Goal: Information Seeking & Learning: Learn about a topic

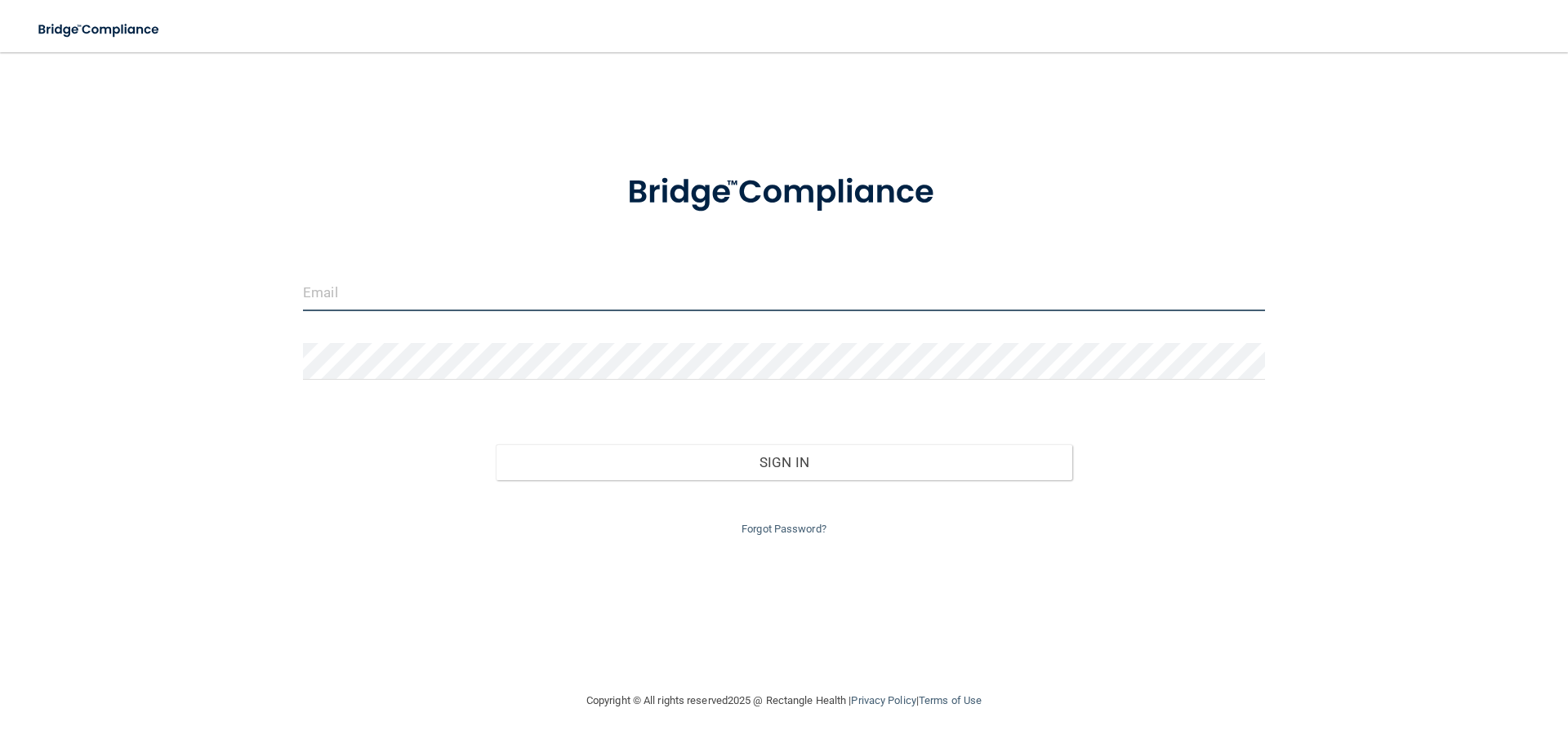
click at [435, 293] on input "email" at bounding box center [784, 292] width 962 height 37
type input "[EMAIL_ADDRESS][DOMAIN_NAME]"
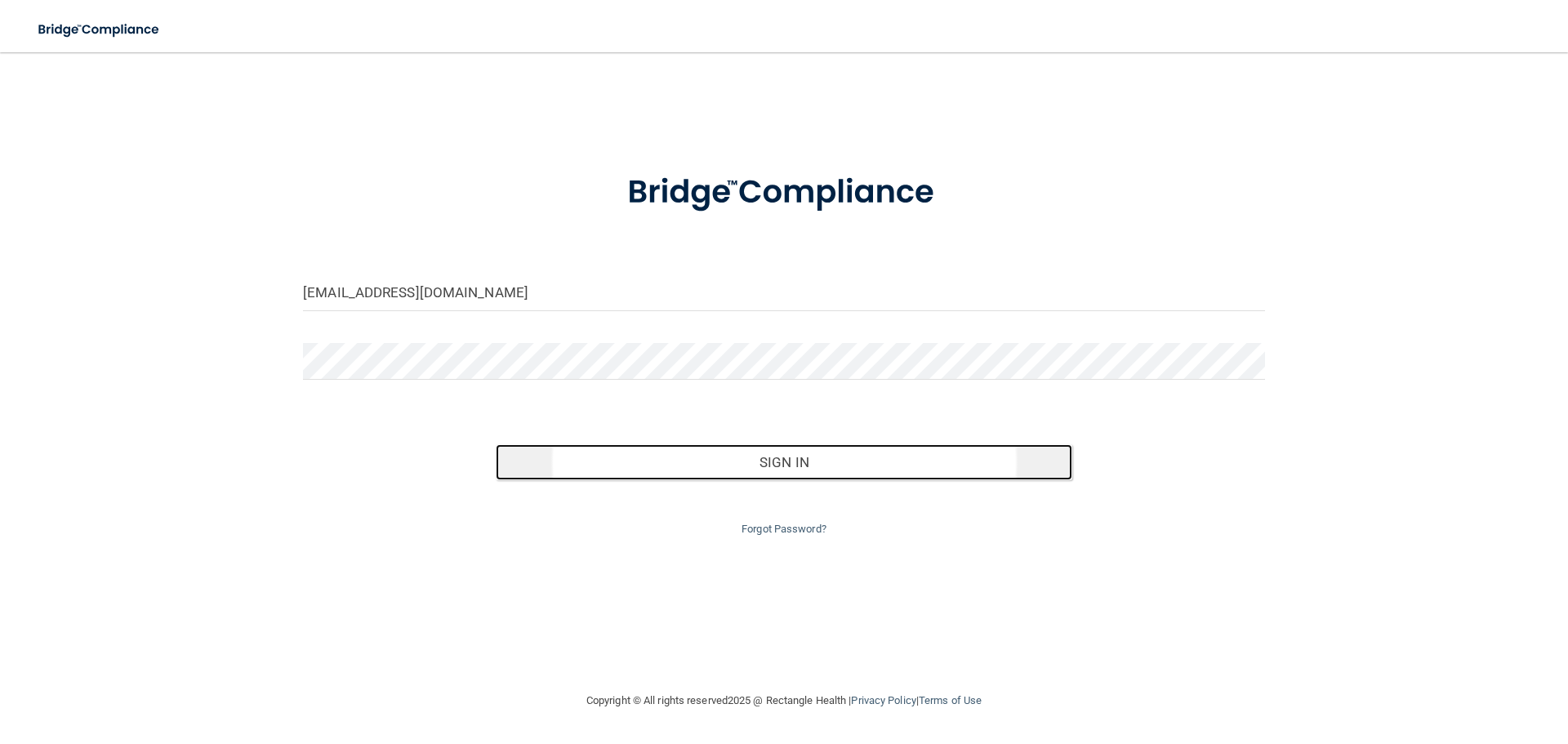
click at [826, 475] on button "Sign In" at bounding box center [784, 462] width 578 height 36
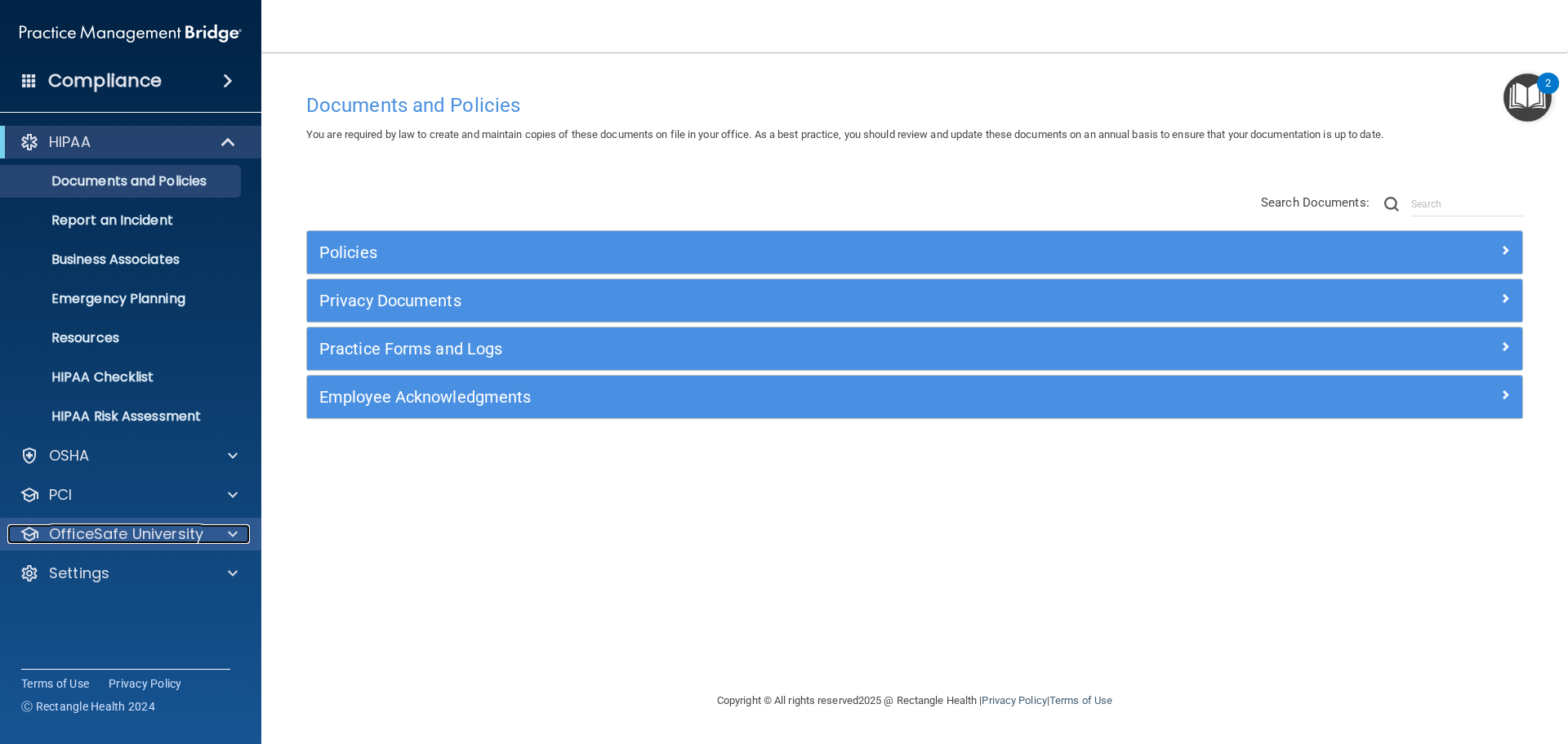
click at [172, 528] on p "OfficeSafe University" at bounding box center [126, 534] width 154 height 20
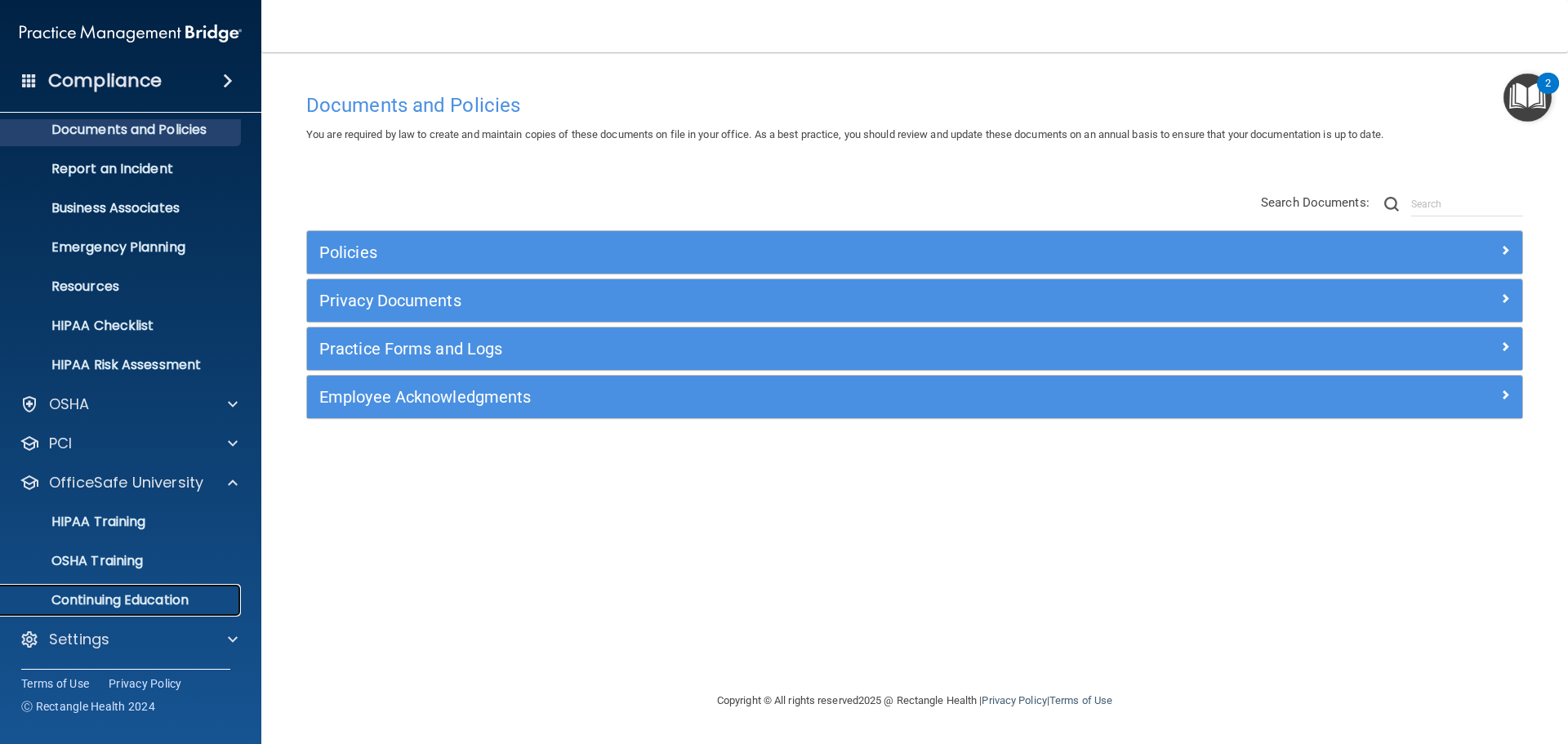
click at [154, 597] on p "Continuing Education" at bounding box center [122, 600] width 223 height 16
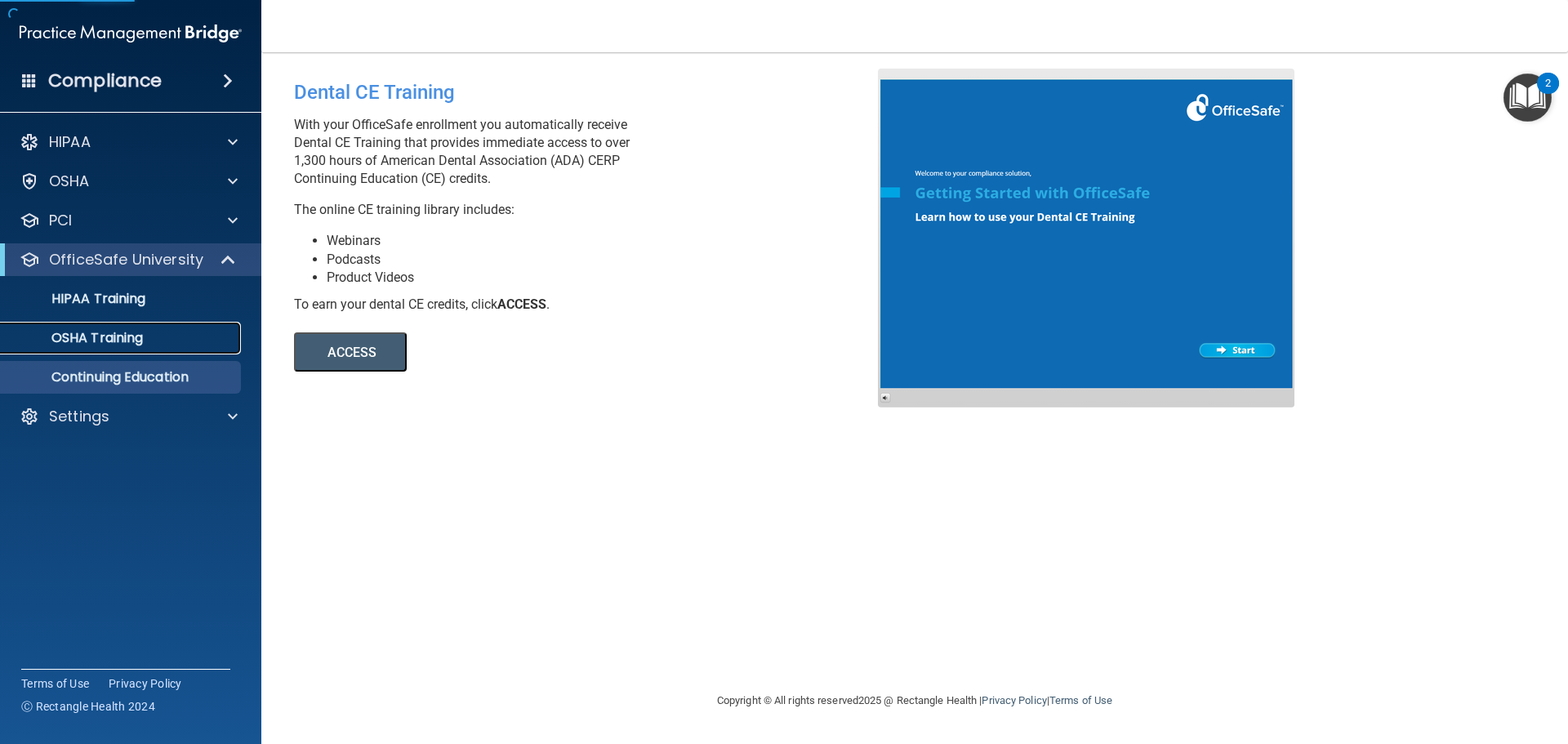
click at [149, 349] on link "OSHA Training" at bounding box center [112, 338] width 257 height 33
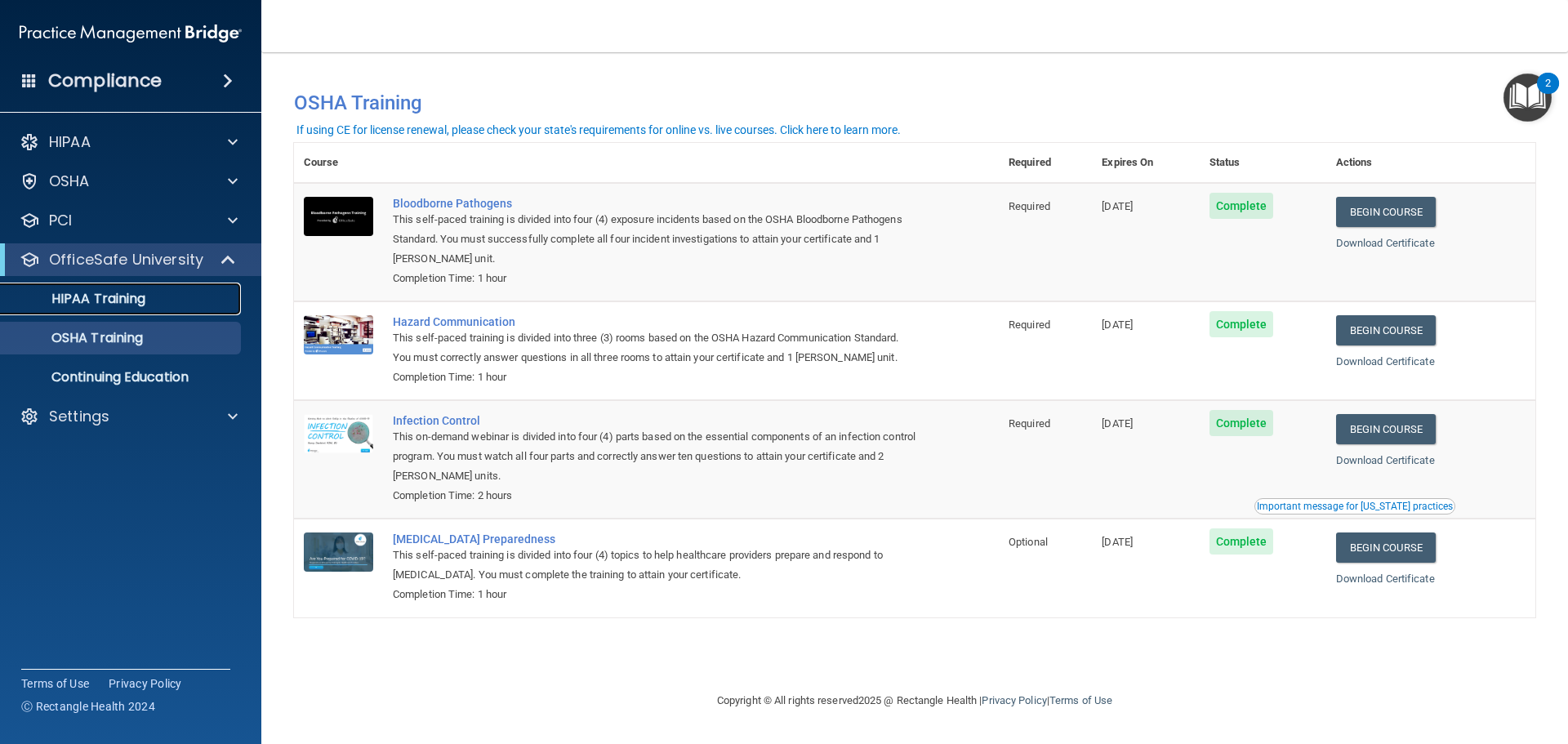
click at [87, 303] on p "HIPAA Training" at bounding box center [78, 299] width 135 height 16
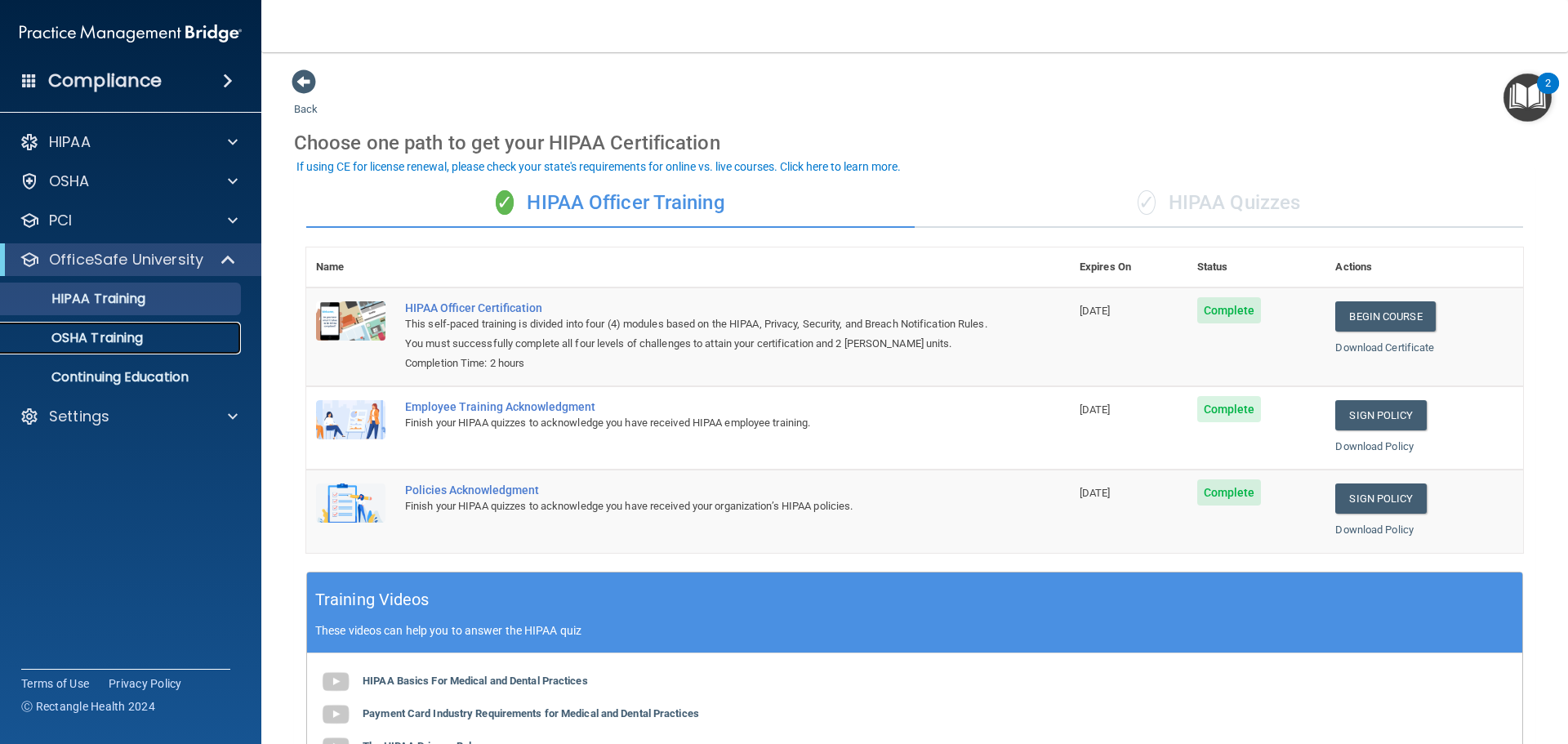
click at [121, 348] on link "OSHA Training" at bounding box center [112, 338] width 257 height 33
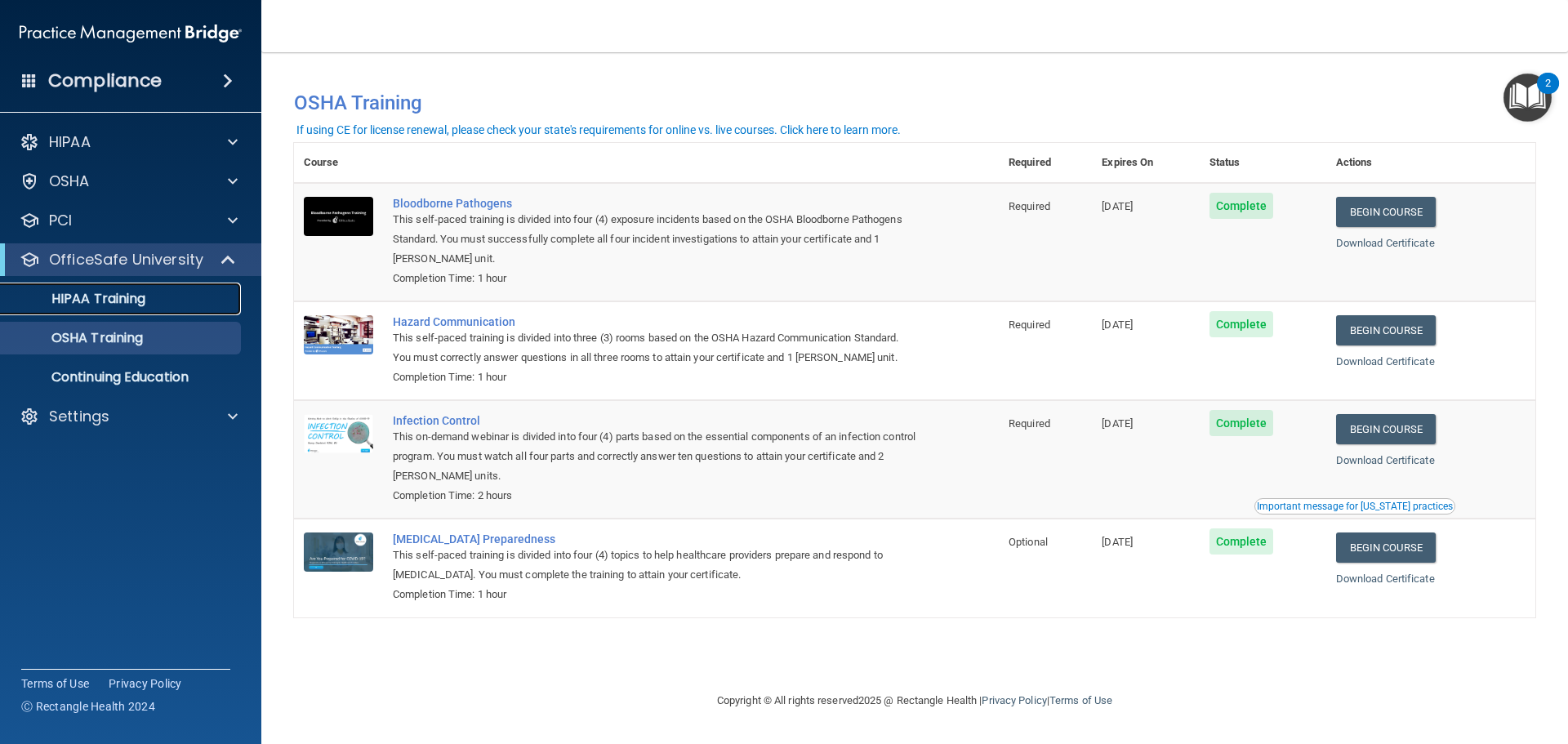
click at [111, 304] on p "HIPAA Training" at bounding box center [78, 299] width 135 height 16
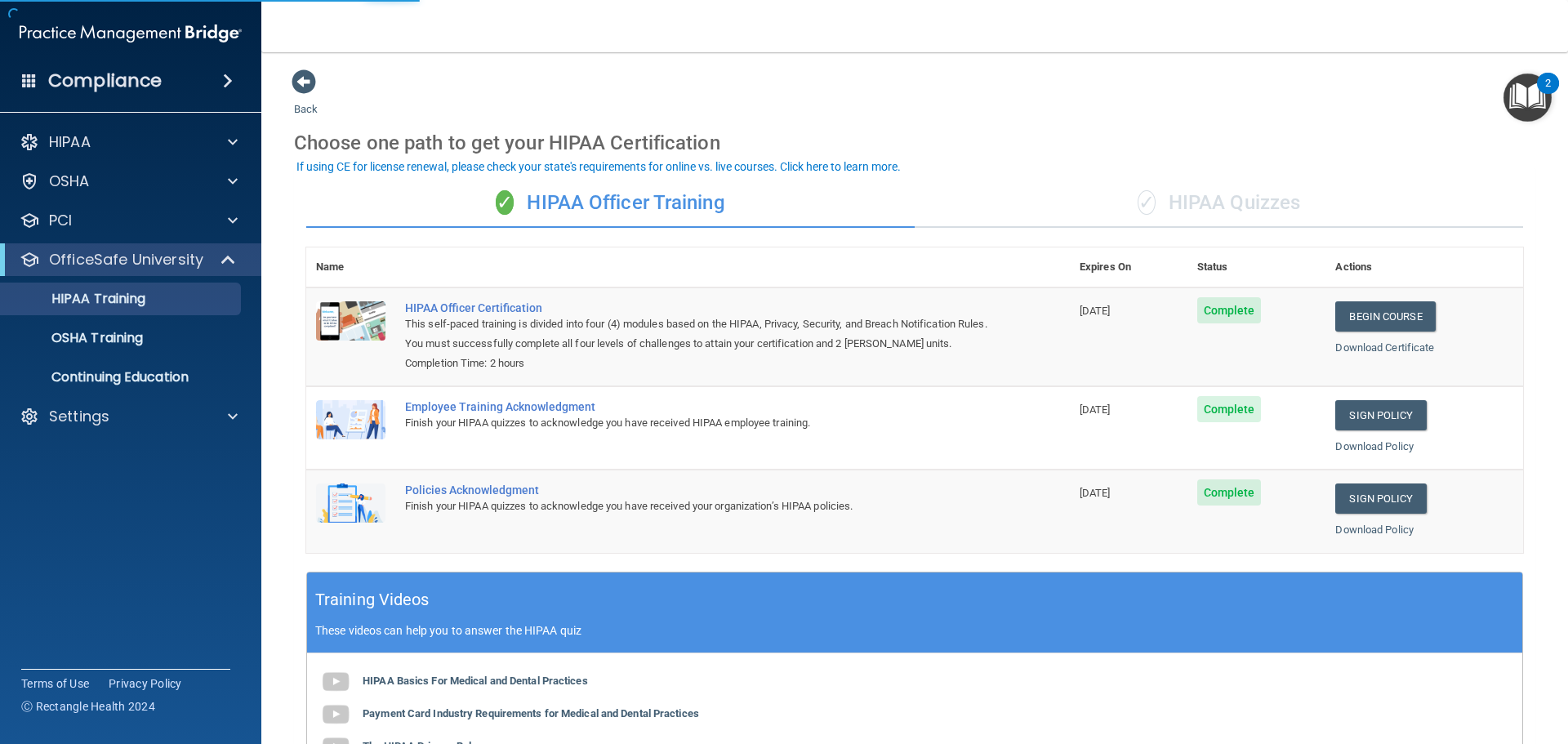
click at [1533, 92] on img "Open Resource Center, 2 new notifications" at bounding box center [1527, 97] width 48 height 48
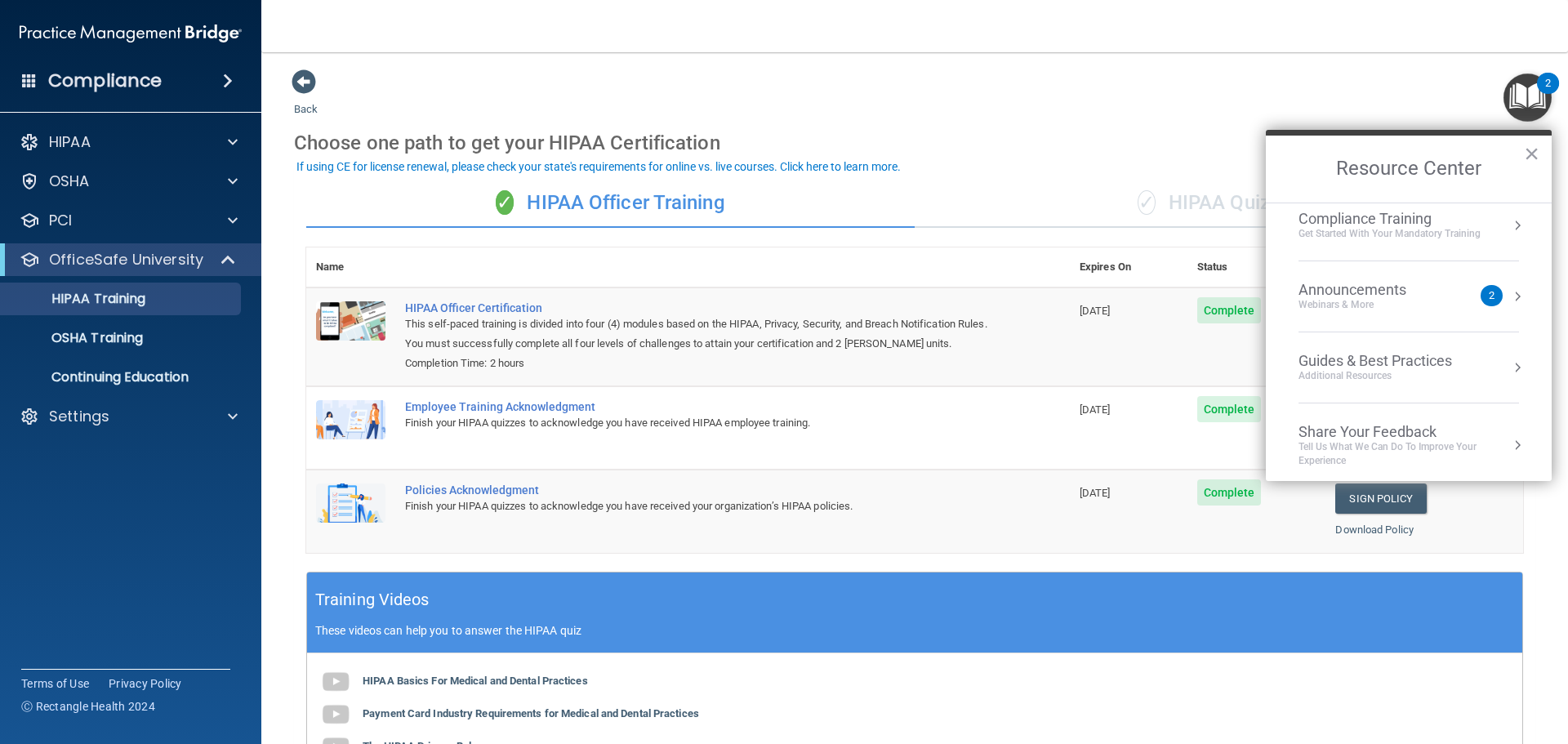
scroll to position [234, 0]
click at [1489, 288] on div "2" at bounding box center [1491, 288] width 6 height 0
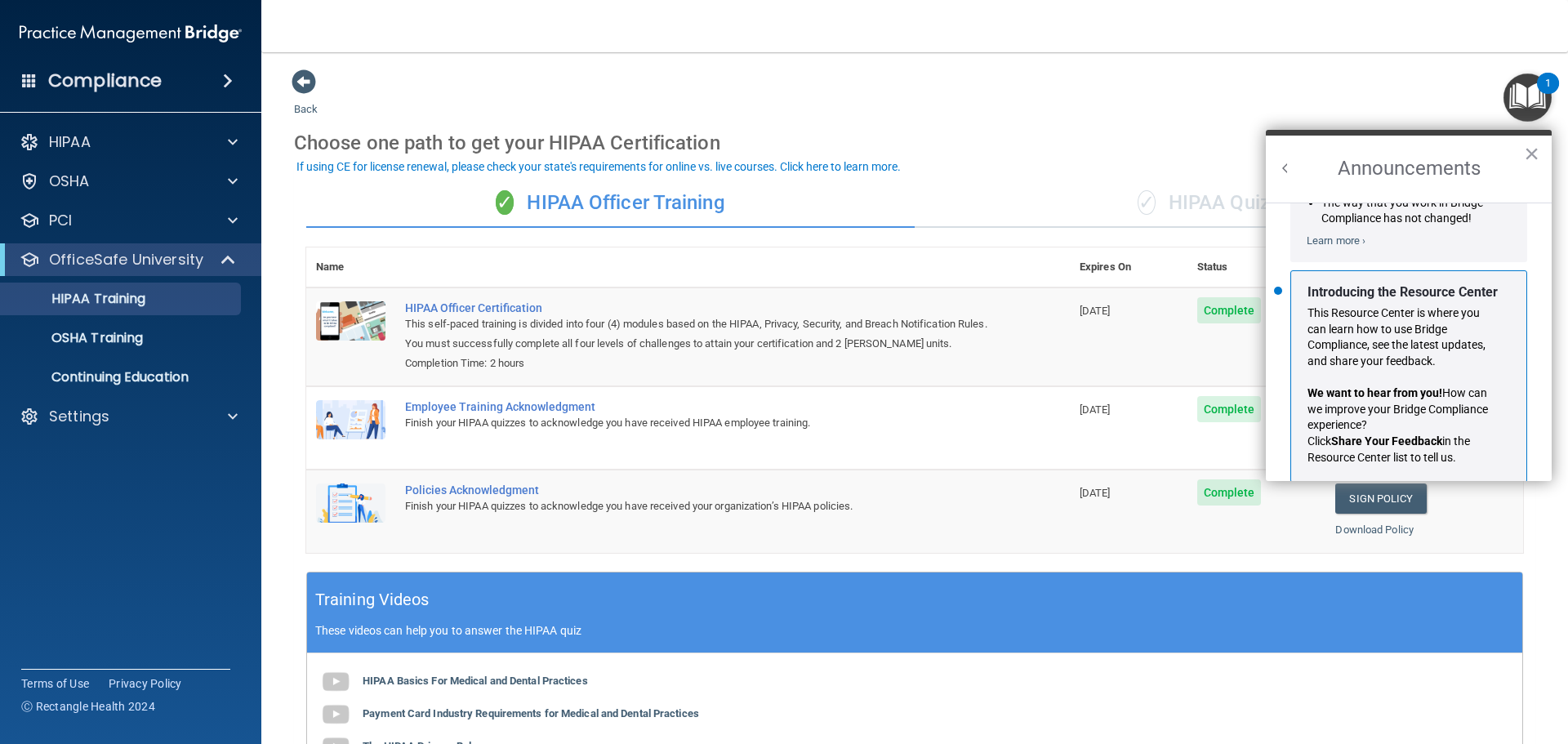
scroll to position [287, 0]
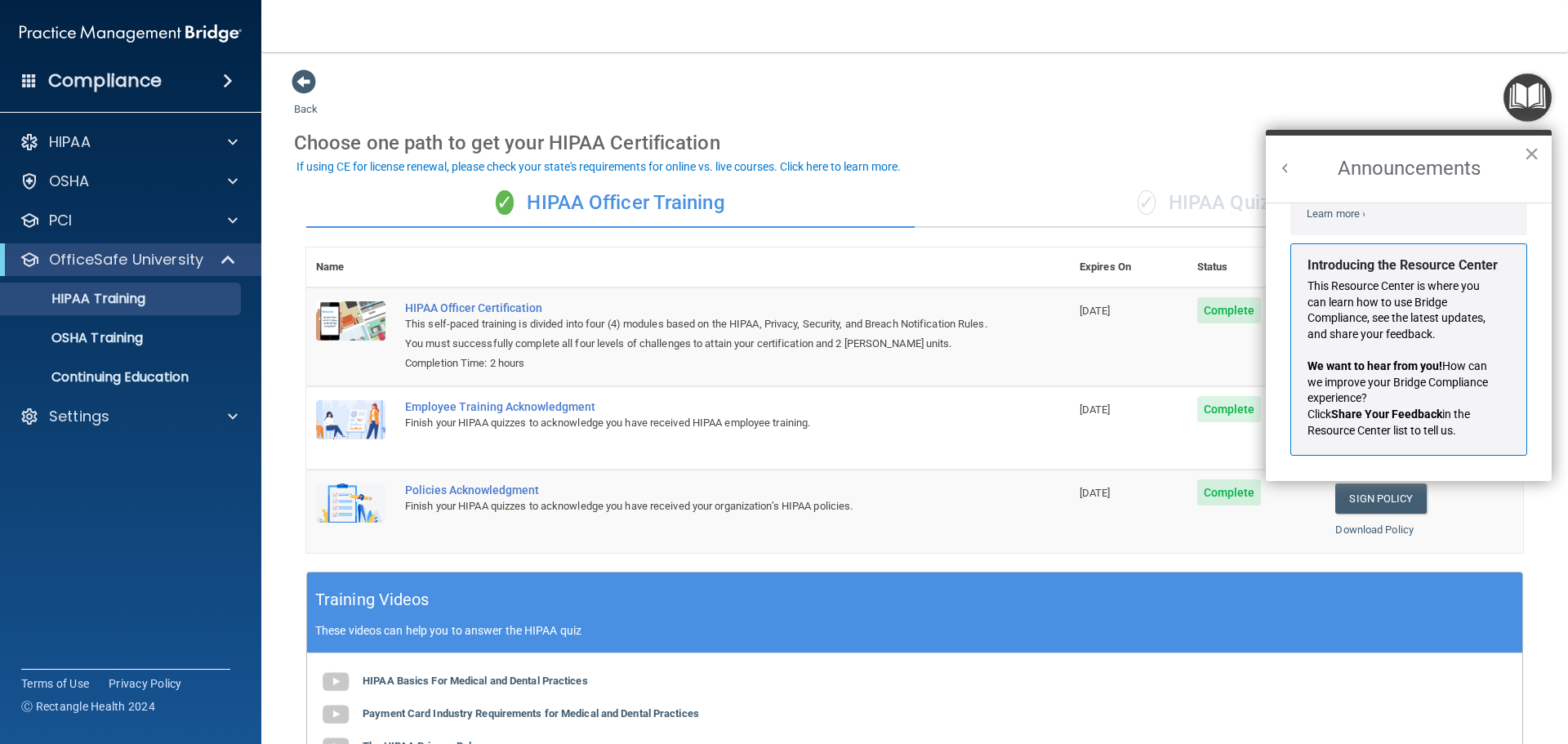
click at [1537, 152] on button "×" at bounding box center [1531, 154] width 16 height 26
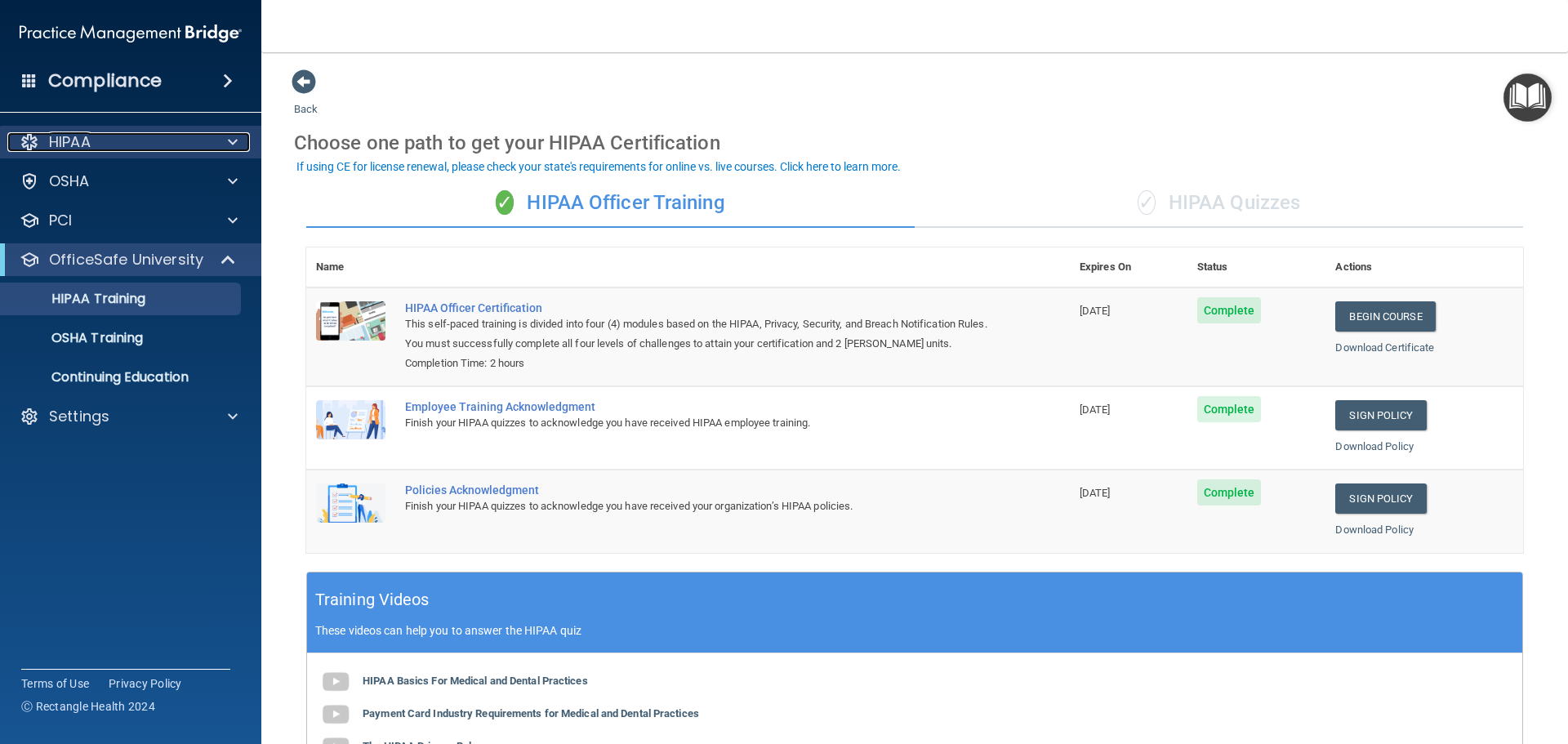
click at [122, 146] on div "HIPAA" at bounding box center [109, 142] width 203 height 20
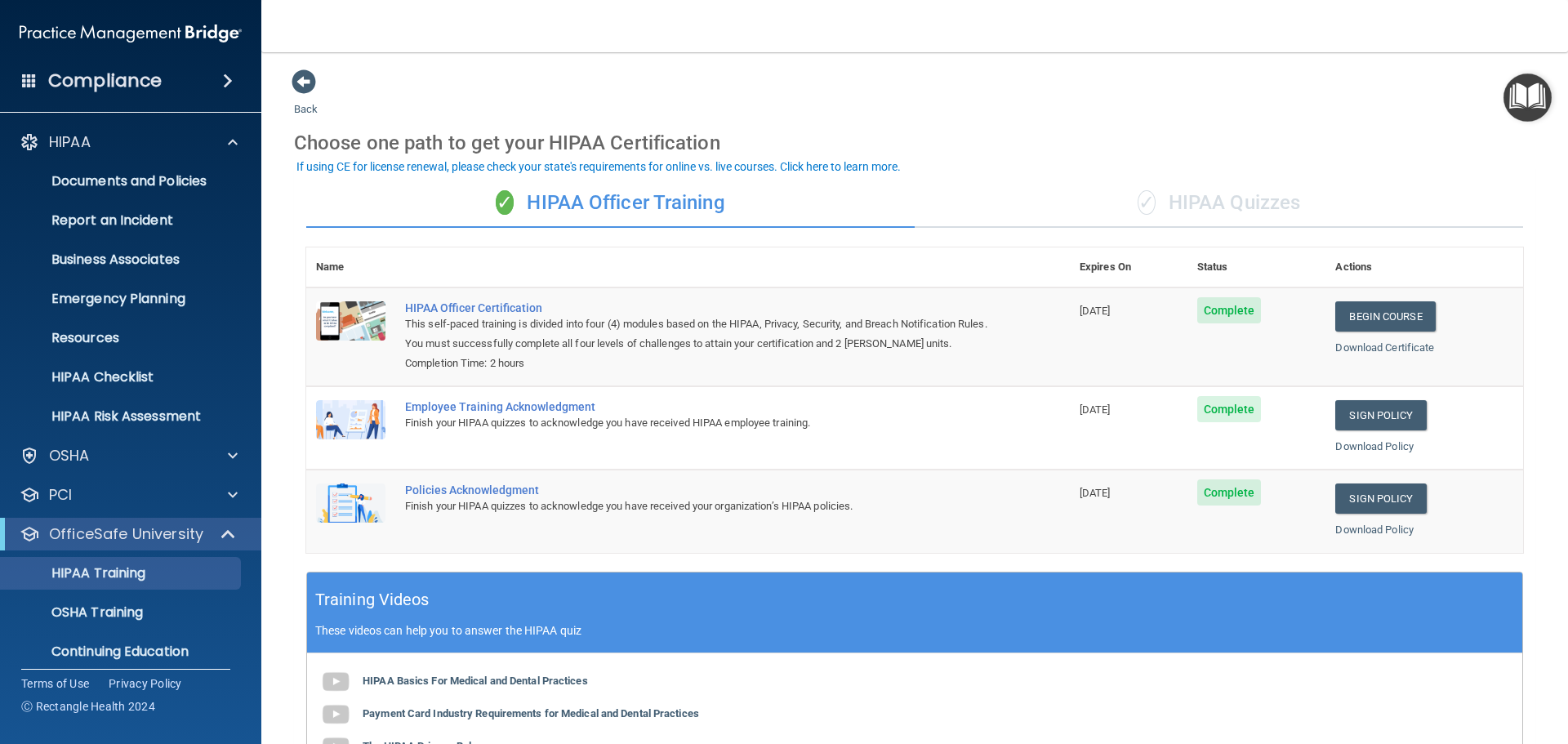
click at [181, 82] on div "Compliance" at bounding box center [131, 81] width 261 height 36
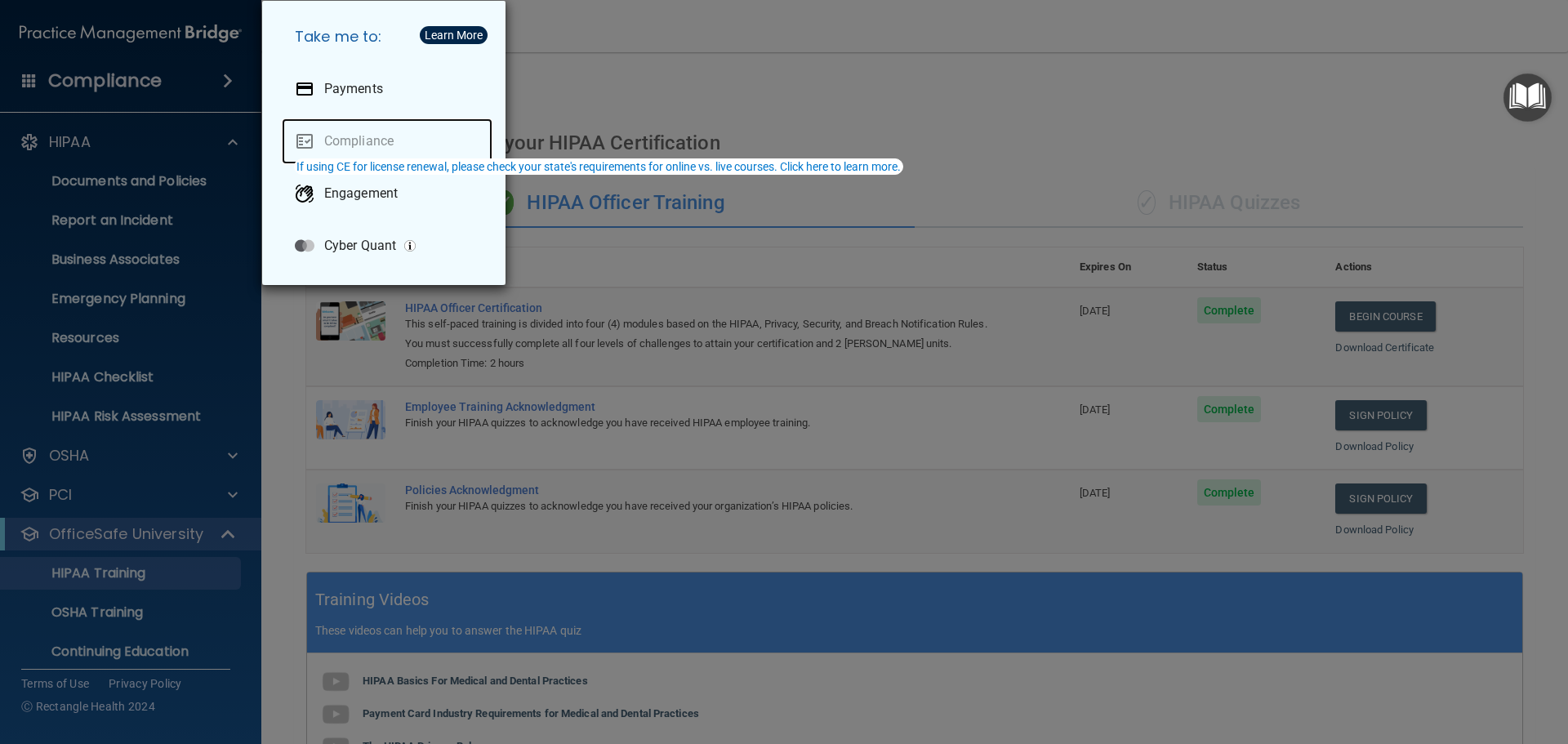
click at [392, 134] on link "Compliance" at bounding box center [387, 141] width 211 height 46
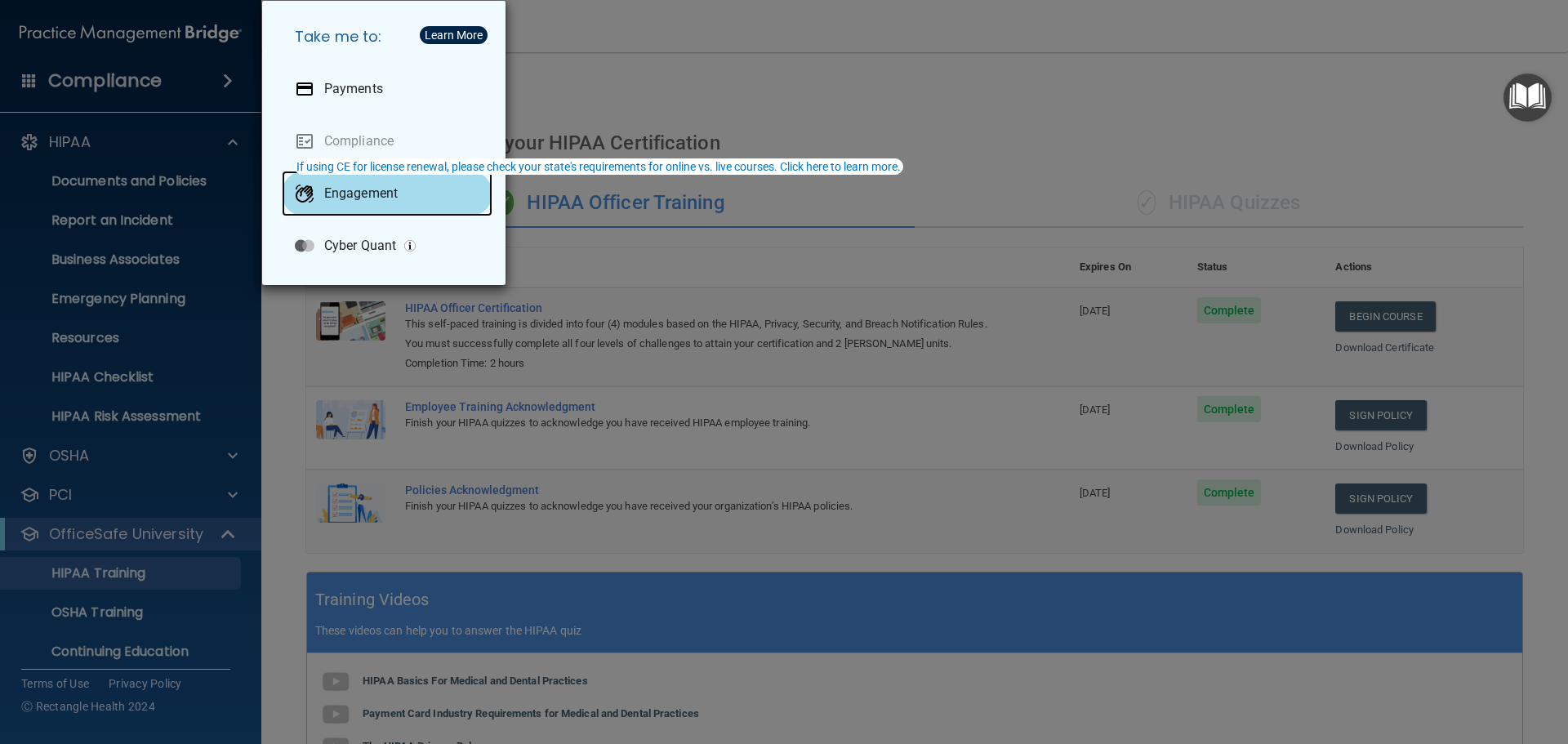
click at [383, 192] on p "Engagement" at bounding box center [361, 194] width 74 height 16
click at [148, 192] on div "Take me to: Payments Compliance Engagement Cyber Quant" at bounding box center [784, 372] width 1568 height 744
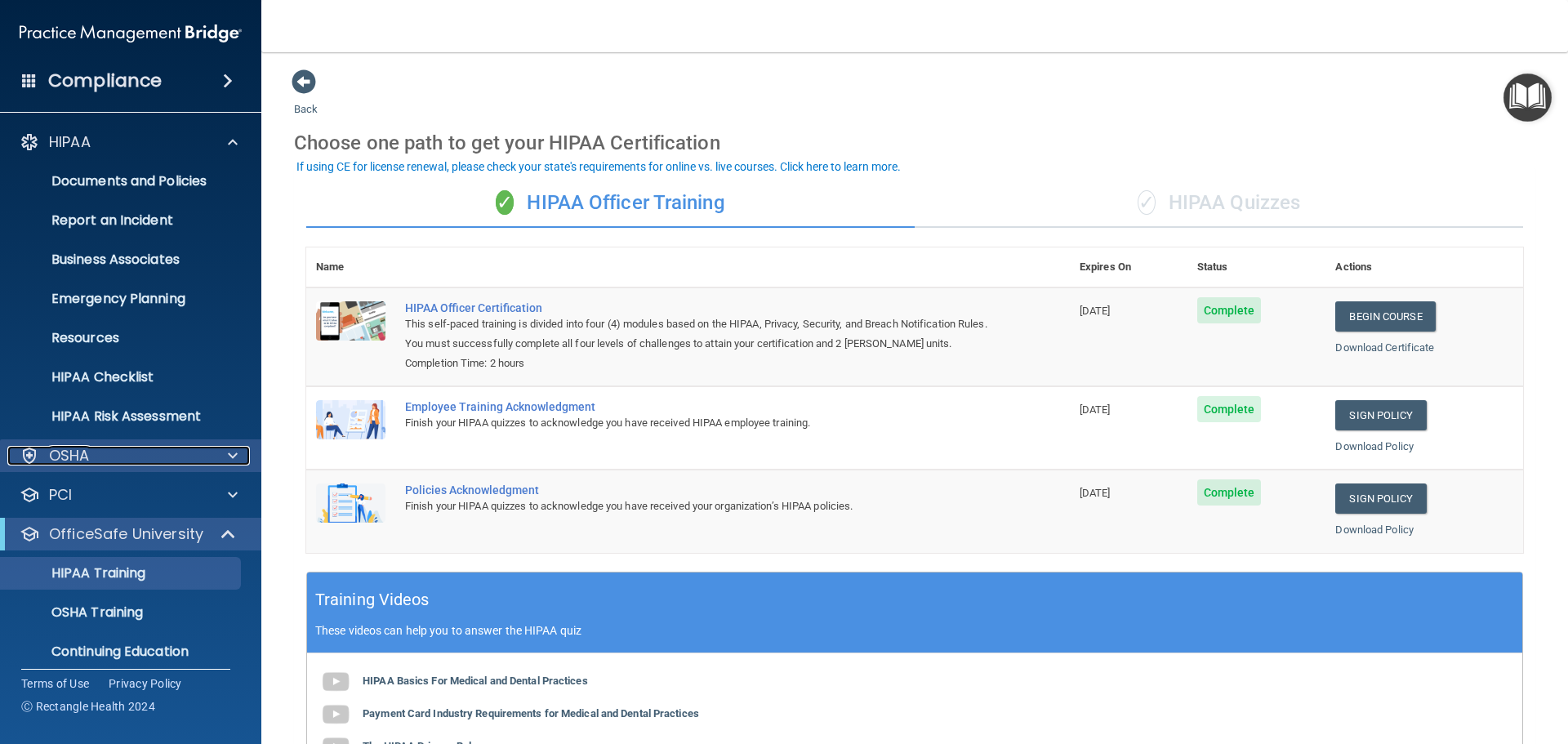
click at [118, 447] on div "OSHA" at bounding box center [109, 456] width 203 height 20
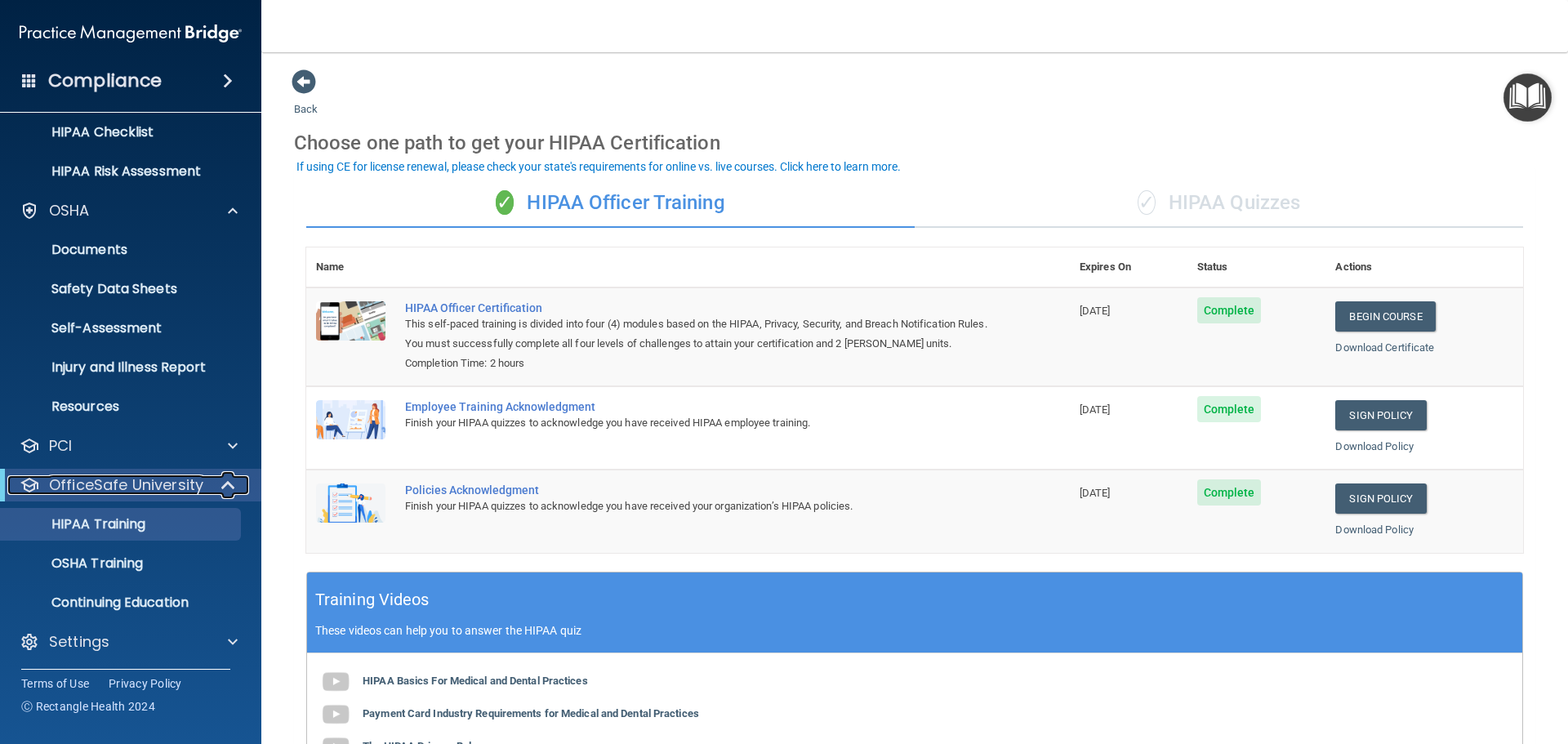
click at [147, 481] on p "OfficeSafe University" at bounding box center [126, 485] width 154 height 20
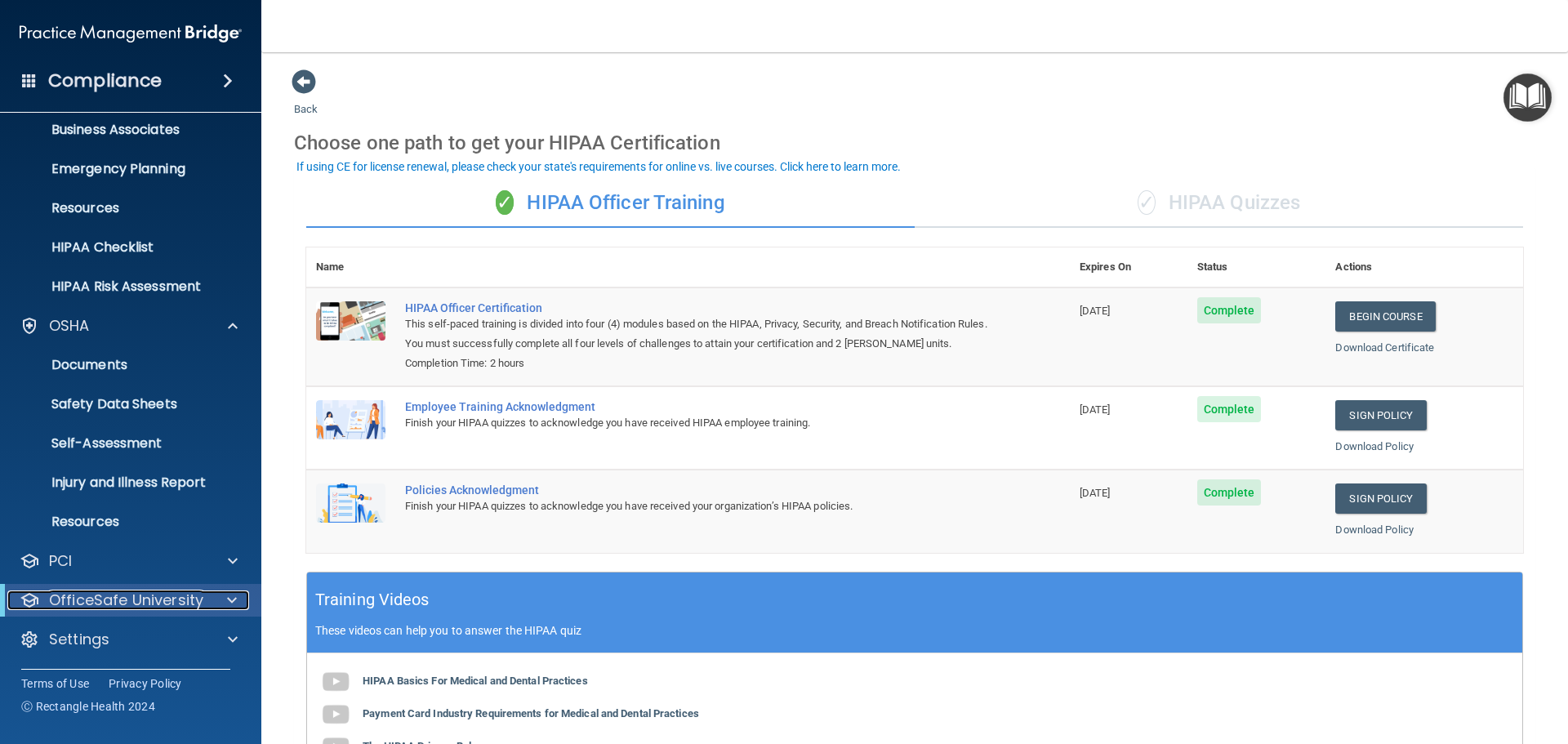
scroll to position [130, 0]
click at [165, 598] on p "OfficeSafe University" at bounding box center [126, 600] width 154 height 20
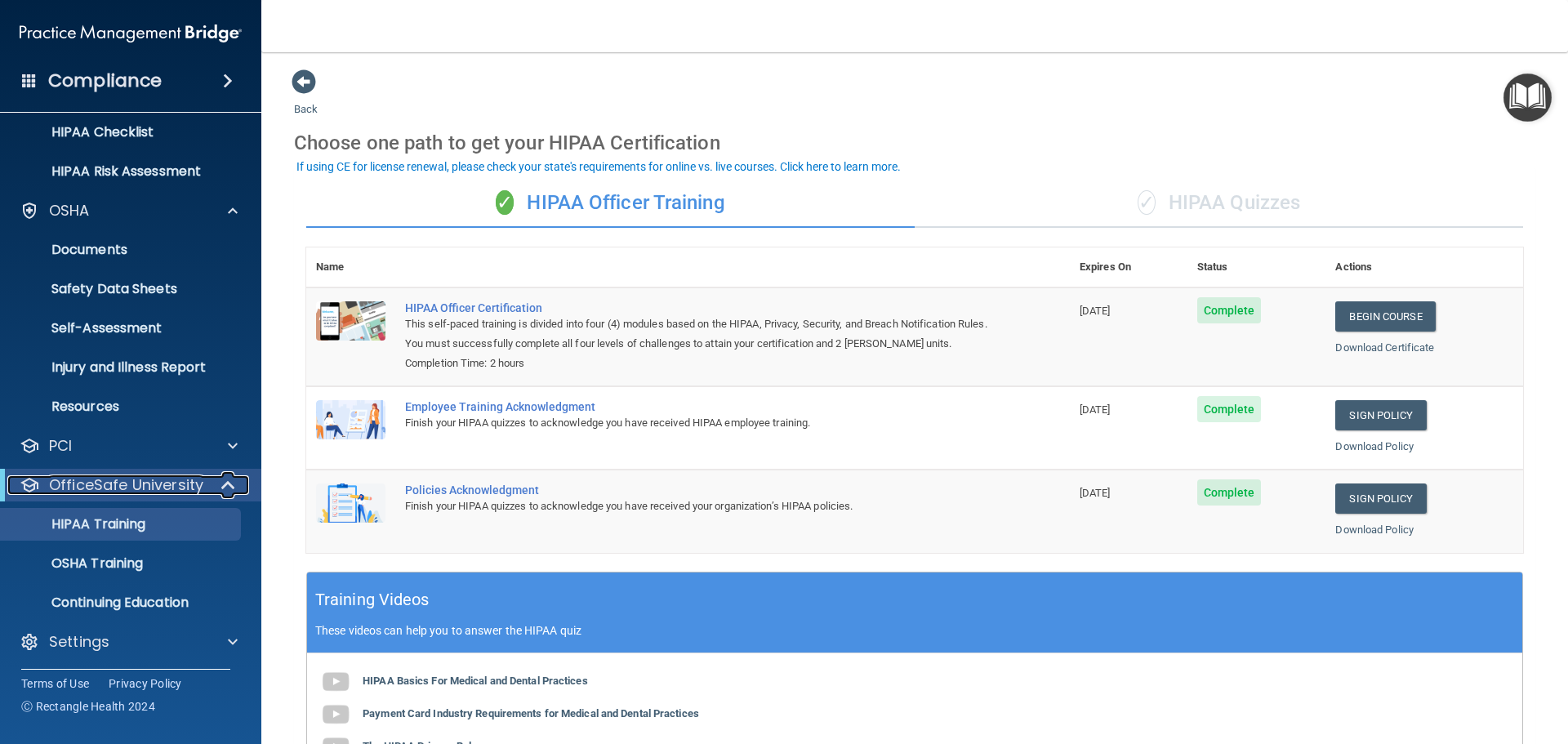
scroll to position [247, 0]
click at [159, 530] on link "HIPAA Training" at bounding box center [112, 522] width 257 height 33
click at [1176, 189] on div "✓ HIPAA Quizzes" at bounding box center [1219, 203] width 609 height 49
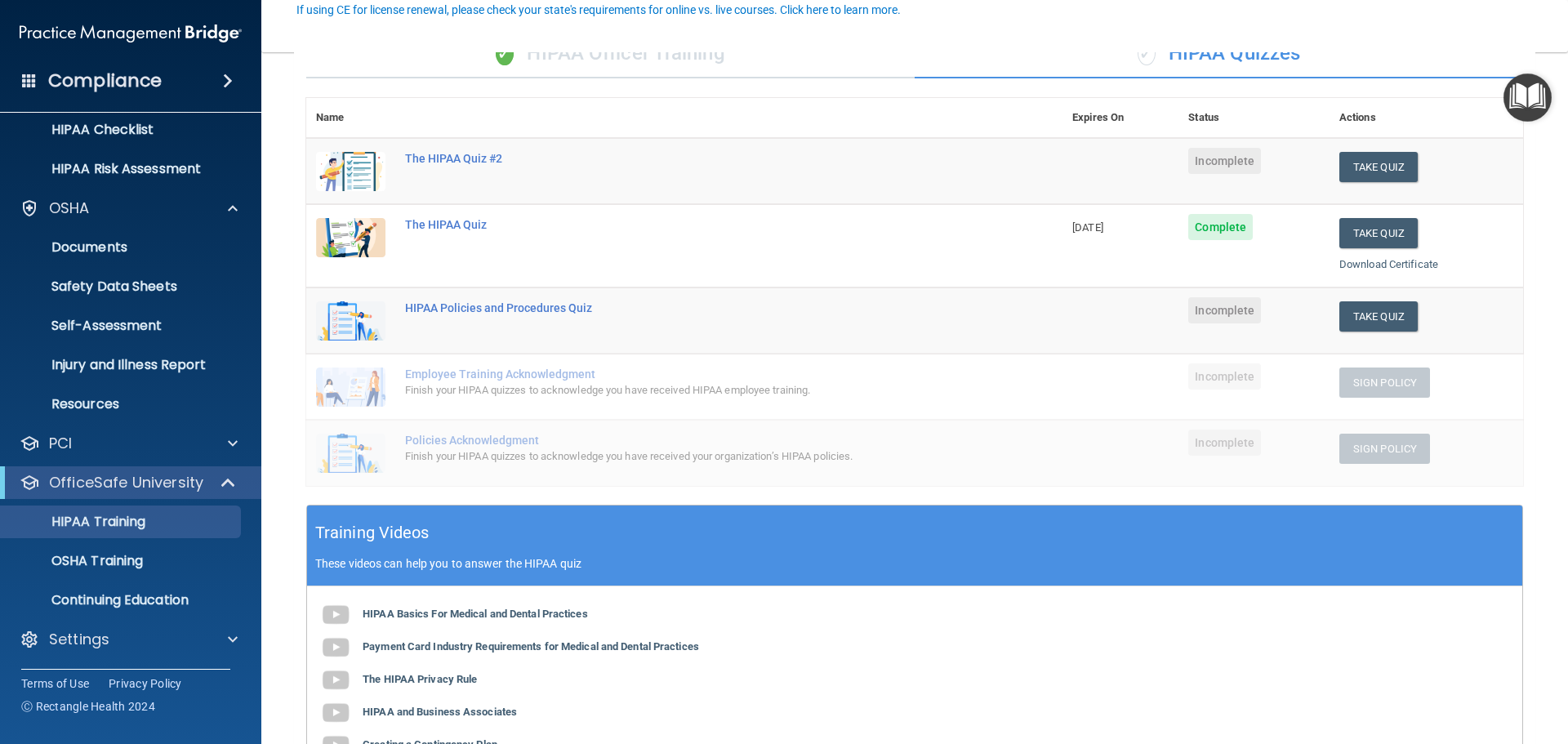
scroll to position [163, 0]
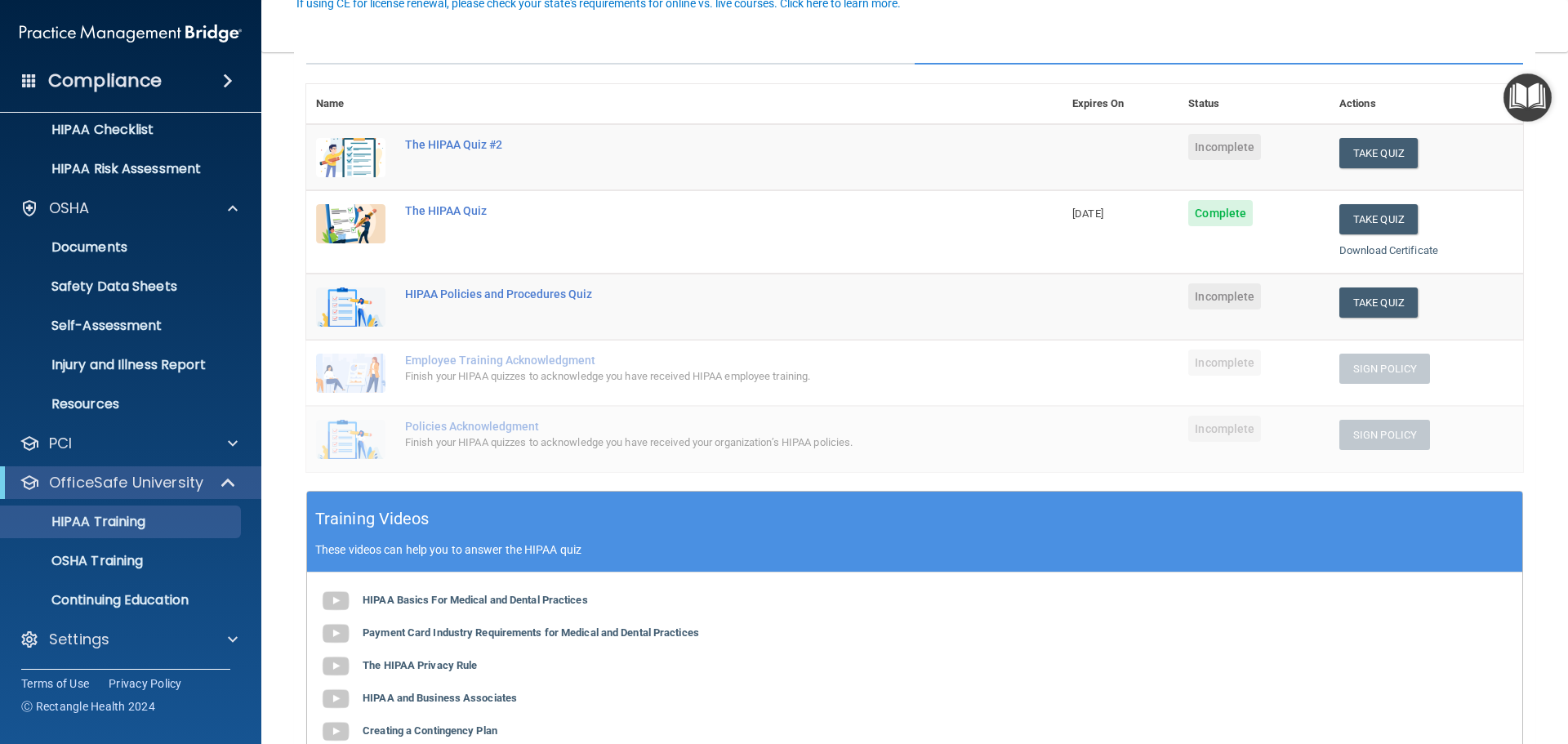
click at [1207, 362] on span "Incomplete" at bounding box center [1224, 363] width 73 height 26
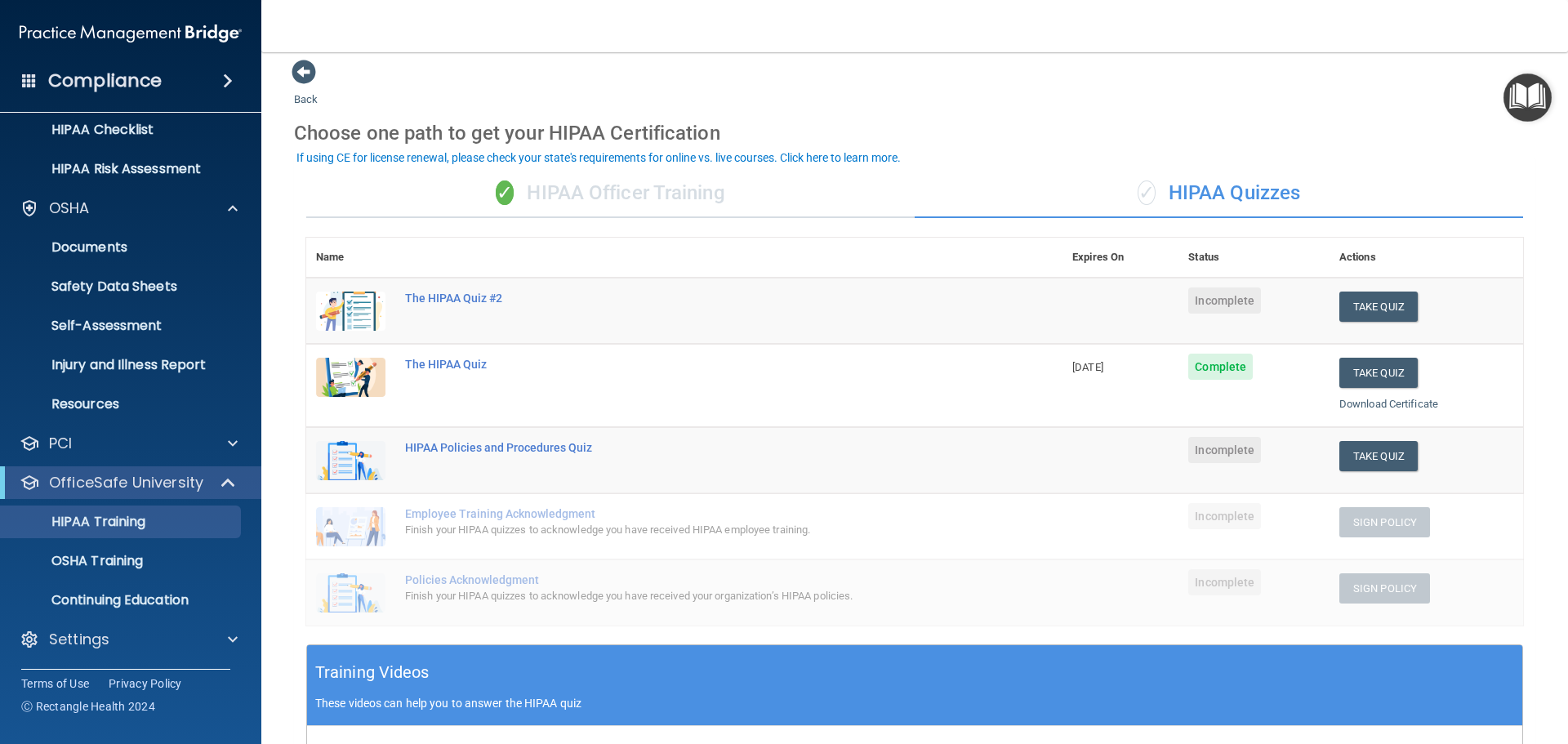
scroll to position [9, 0]
click at [1356, 463] on button "Take Quiz" at bounding box center [1378, 457] width 78 height 30
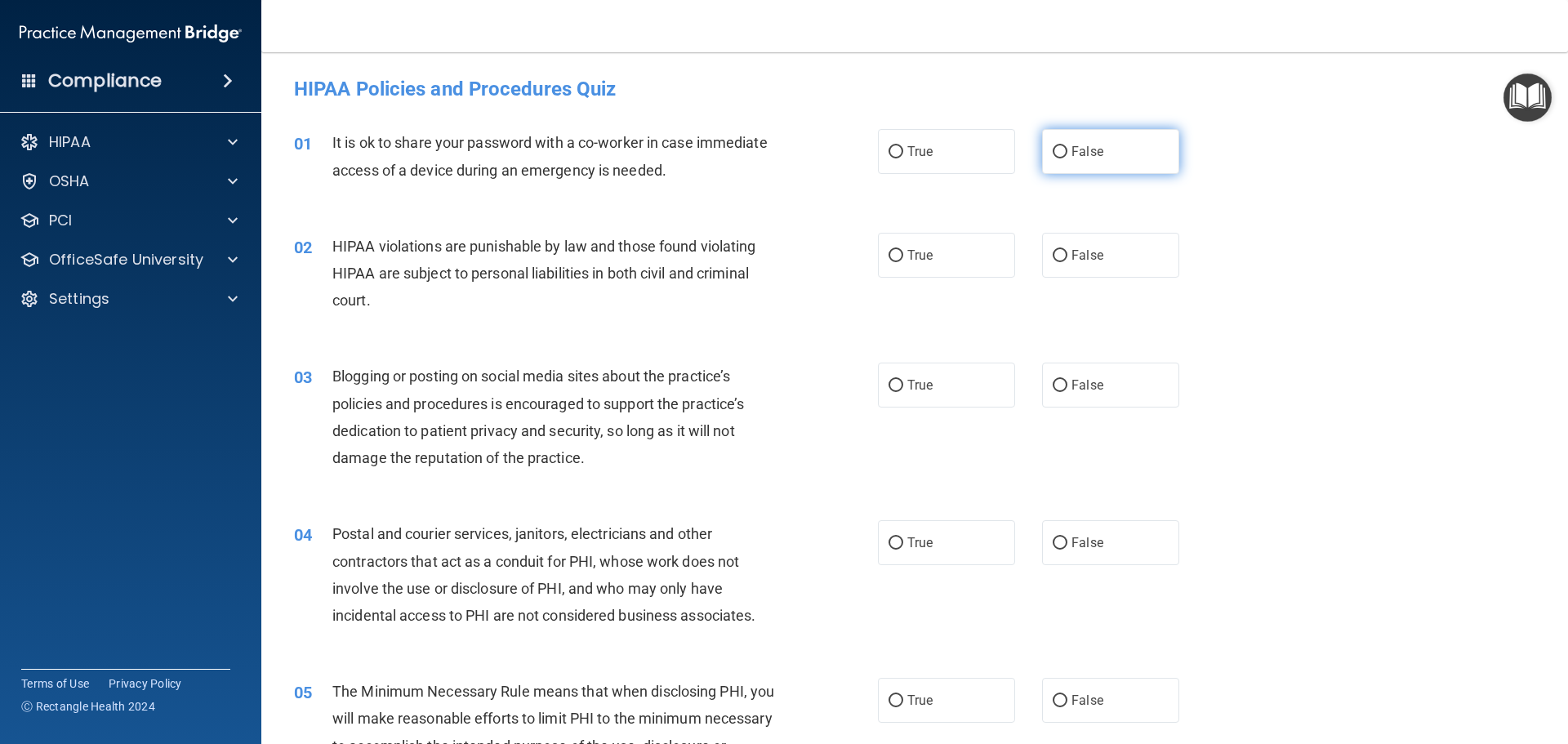
click at [1062, 149] on label "False" at bounding box center [1110, 151] width 137 height 45
click at [1062, 149] on input "False" at bounding box center [1060, 152] width 15 height 12
radio input "true"
click at [940, 256] on label "True" at bounding box center [947, 255] width 137 height 45
click at [904, 256] on input "True" at bounding box center [896, 256] width 15 height 12
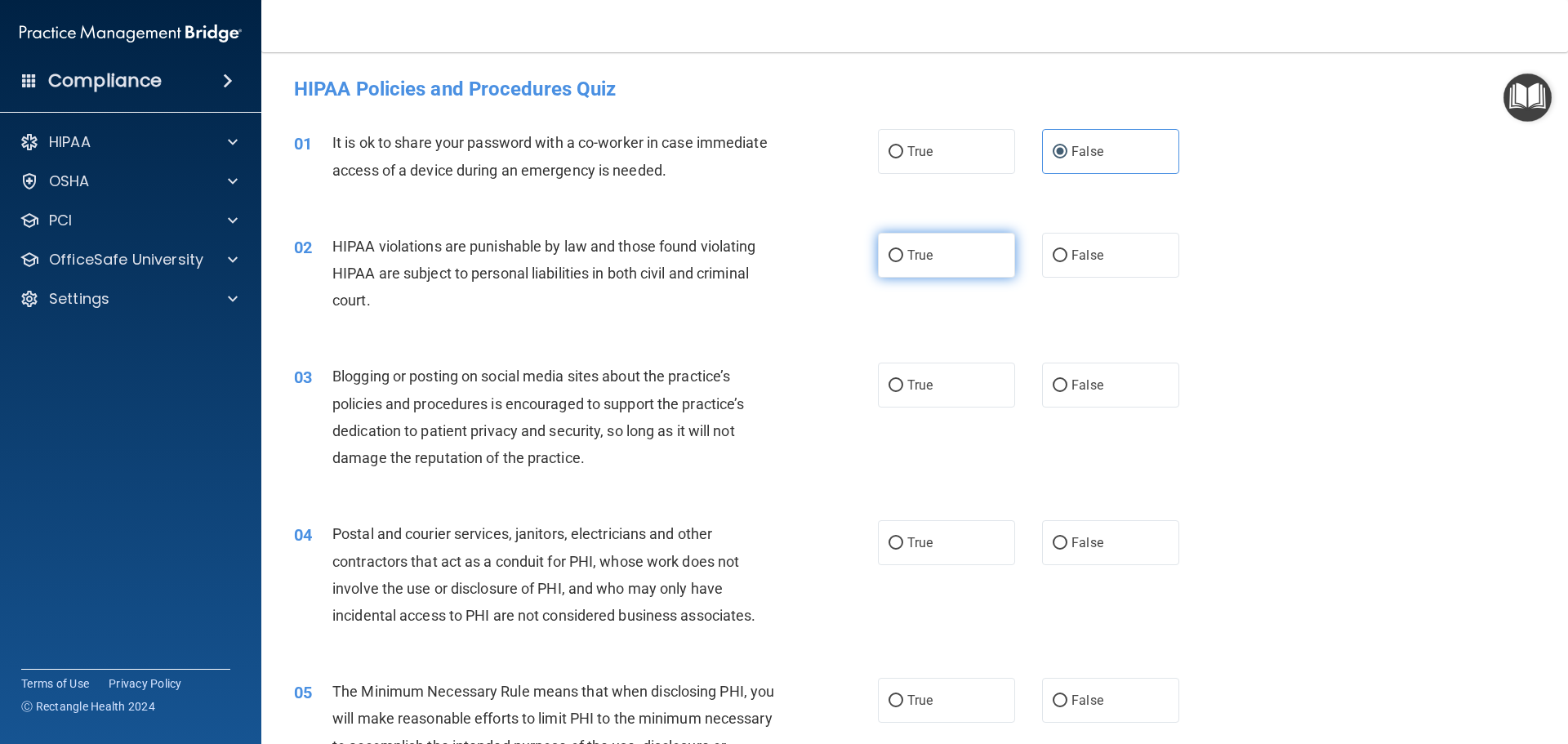
radio input "true"
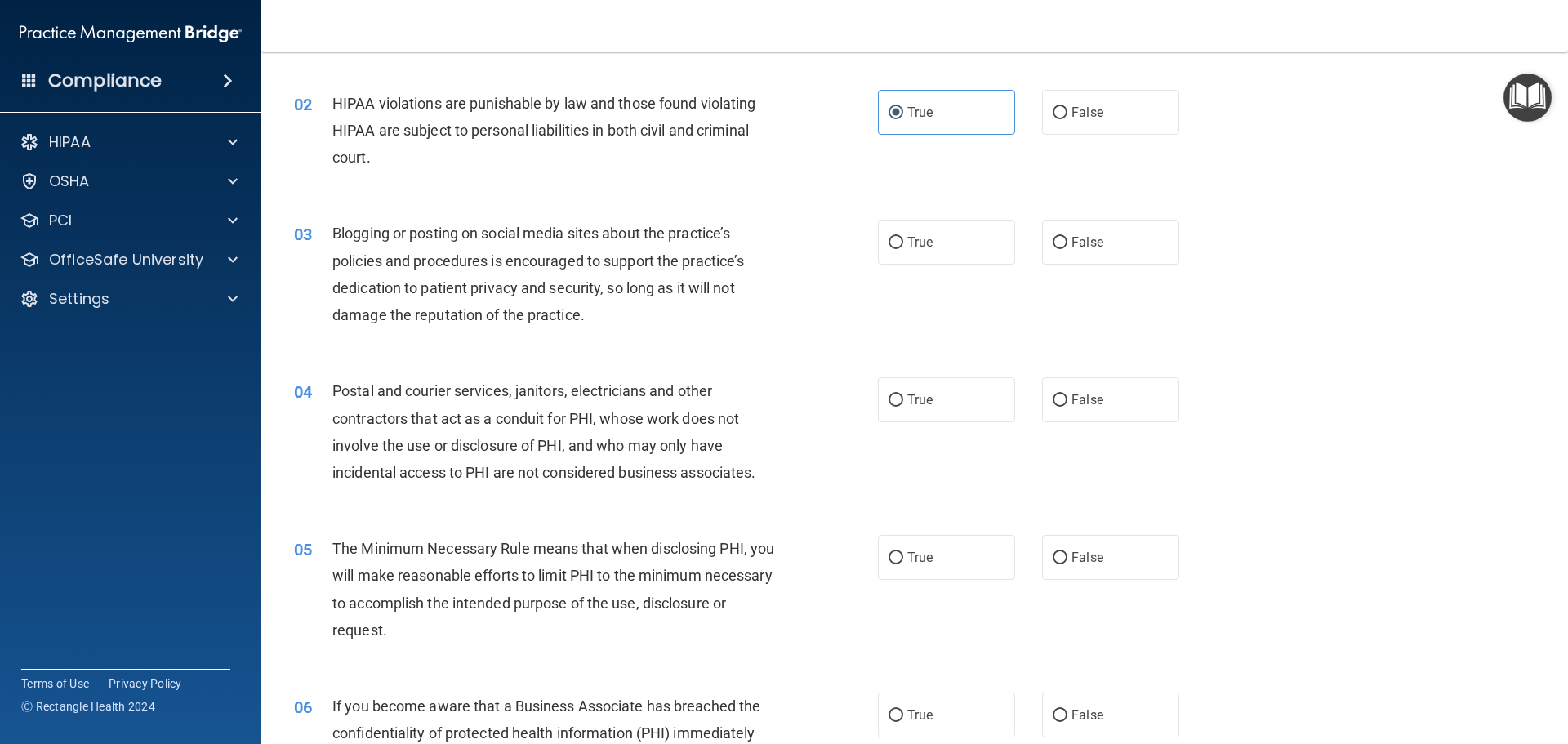
scroll to position [163, 0]
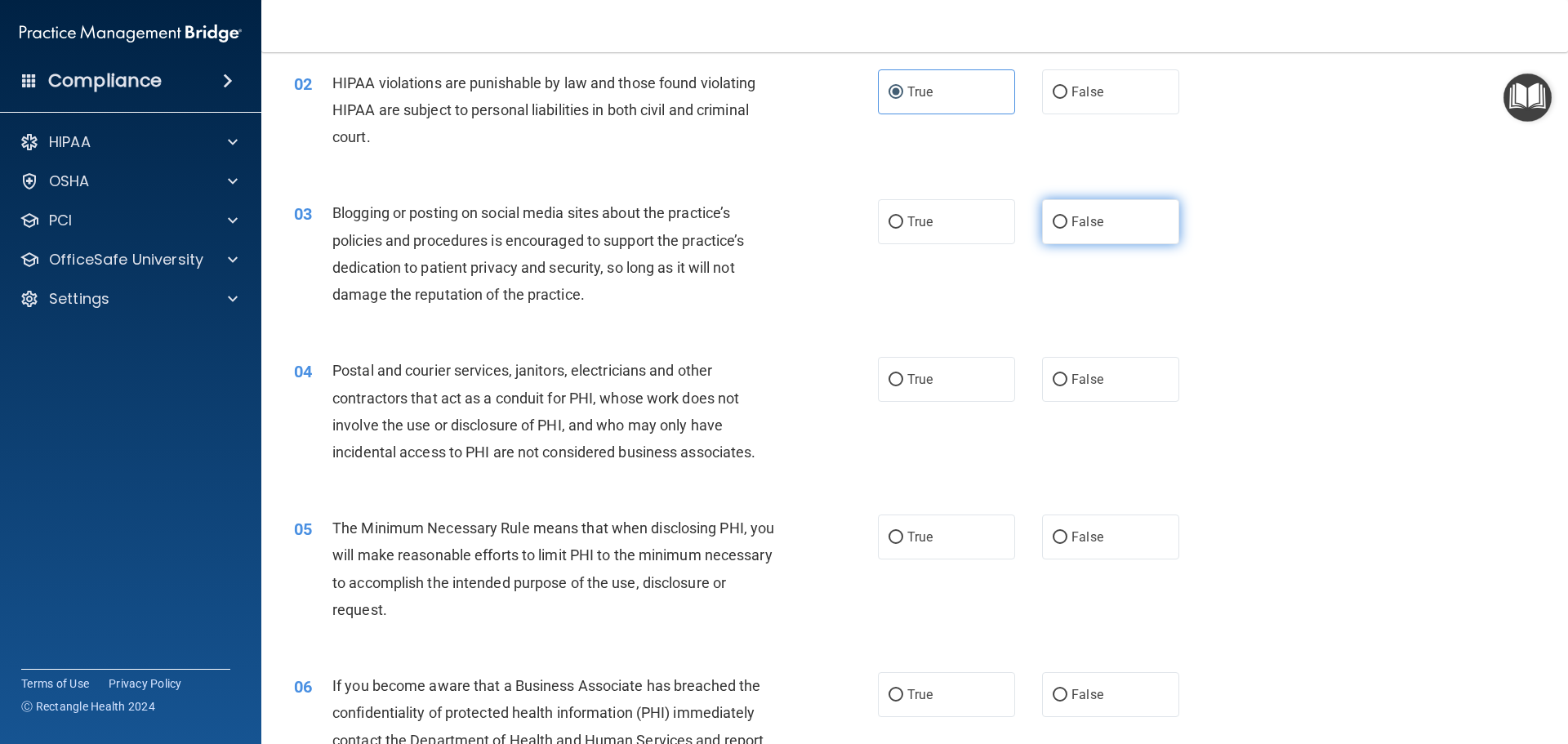
click at [1071, 229] on span "False" at bounding box center [1087, 221] width 32 height 16
click at [1065, 229] on input "False" at bounding box center [1060, 222] width 15 height 12
radio input "true"
click at [936, 375] on label "True" at bounding box center [947, 379] width 137 height 45
click at [904, 375] on input "True" at bounding box center [896, 380] width 15 height 12
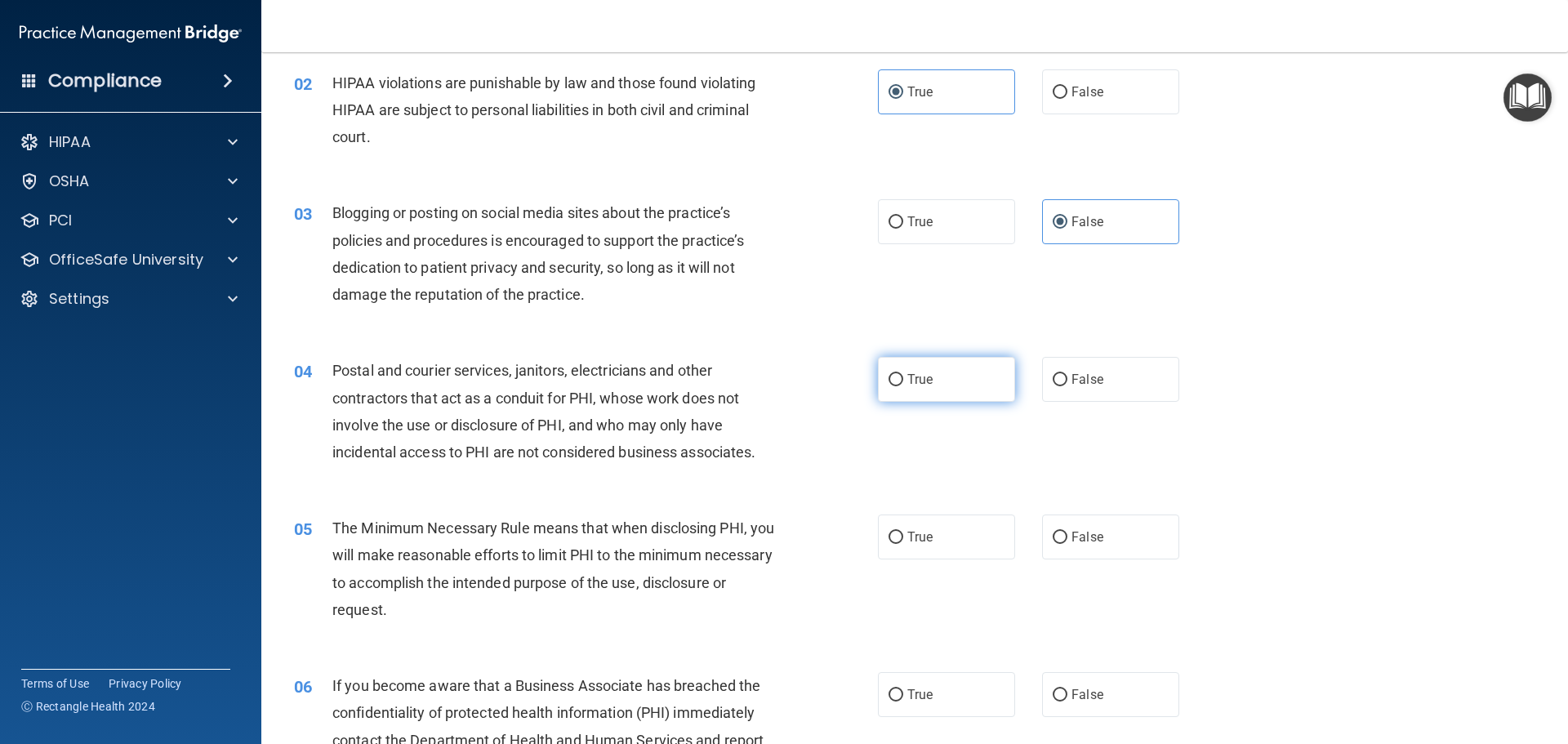
radio input "true"
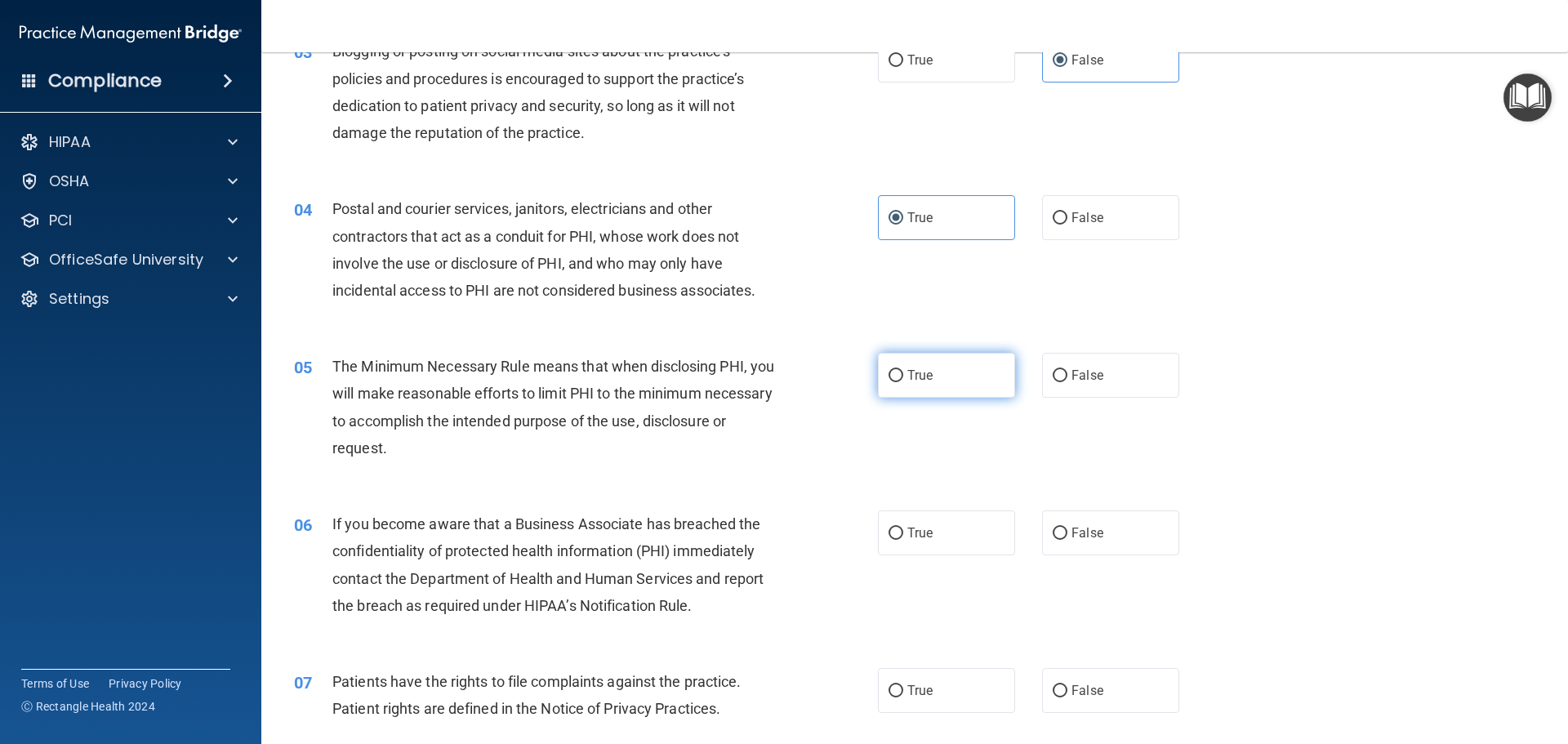
scroll to position [327, 0]
click at [893, 370] on input "True" at bounding box center [896, 374] width 15 height 12
radio input "true"
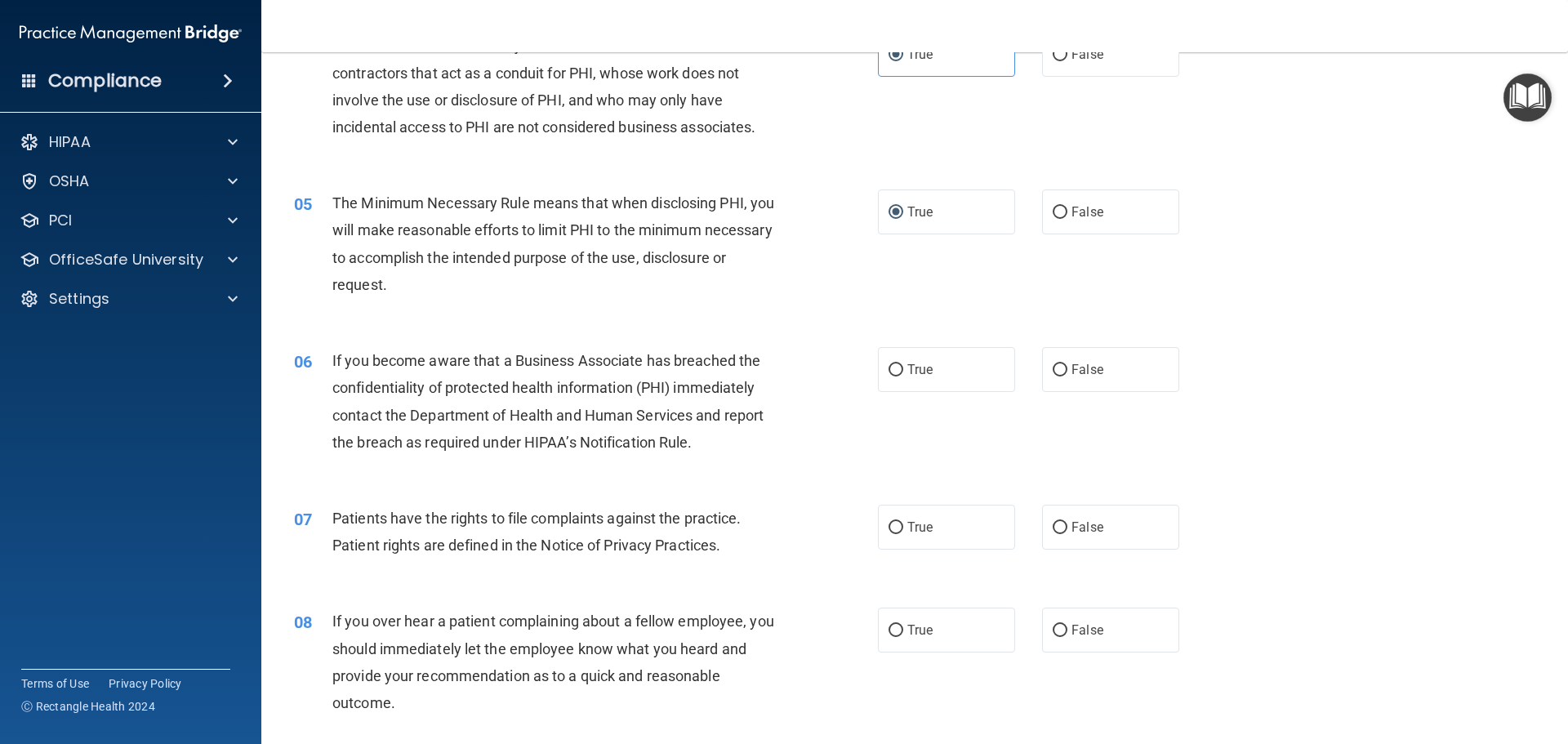
scroll to position [490, 0]
click at [908, 373] on span "True" at bounding box center [920, 368] width 25 height 16
click at [904, 373] on input "True" at bounding box center [896, 368] width 15 height 12
radio input "true"
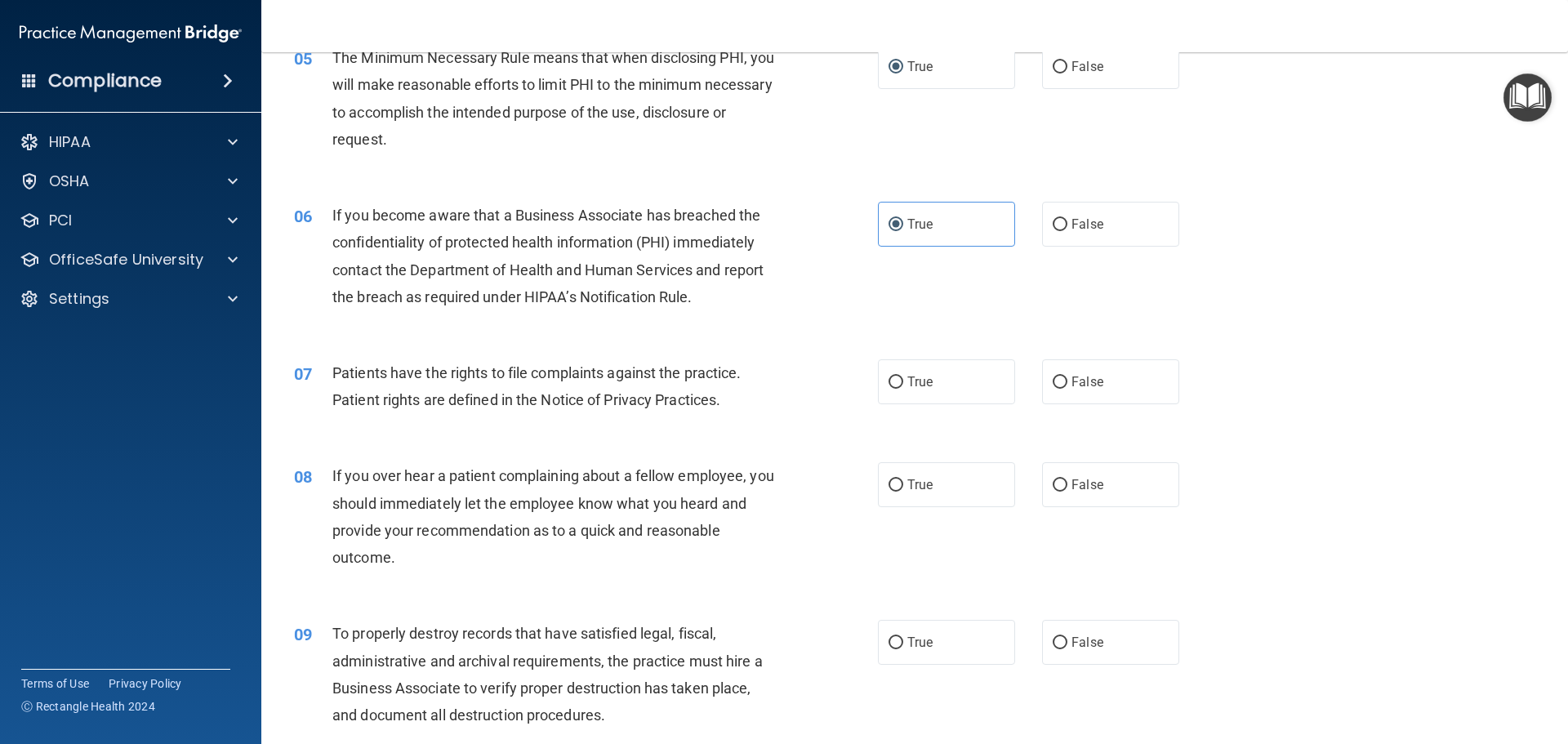
scroll to position [653, 0]
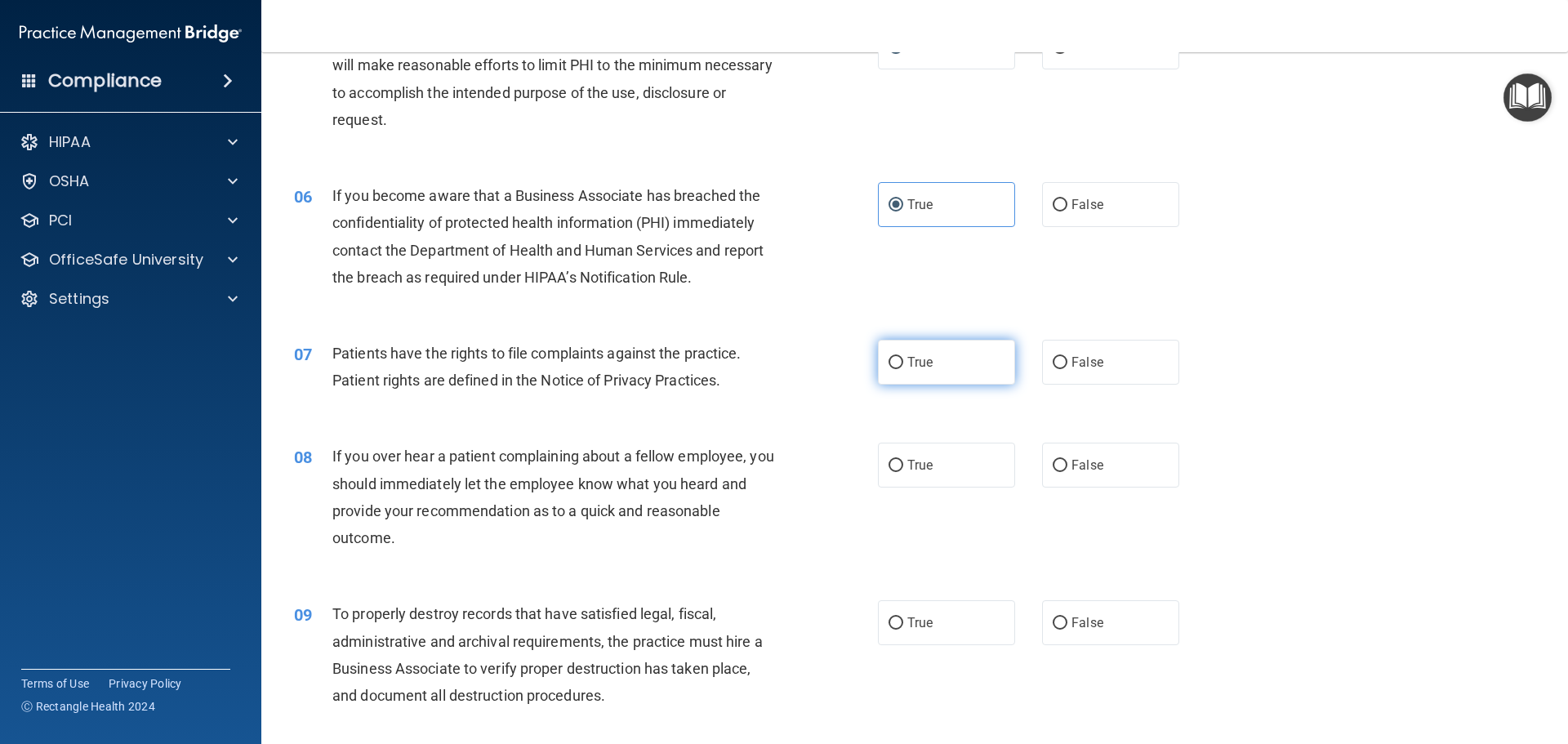
click at [927, 364] on span "True" at bounding box center [920, 362] width 25 height 16
click at [904, 364] on input "True" at bounding box center [896, 363] width 15 height 12
radio input "true"
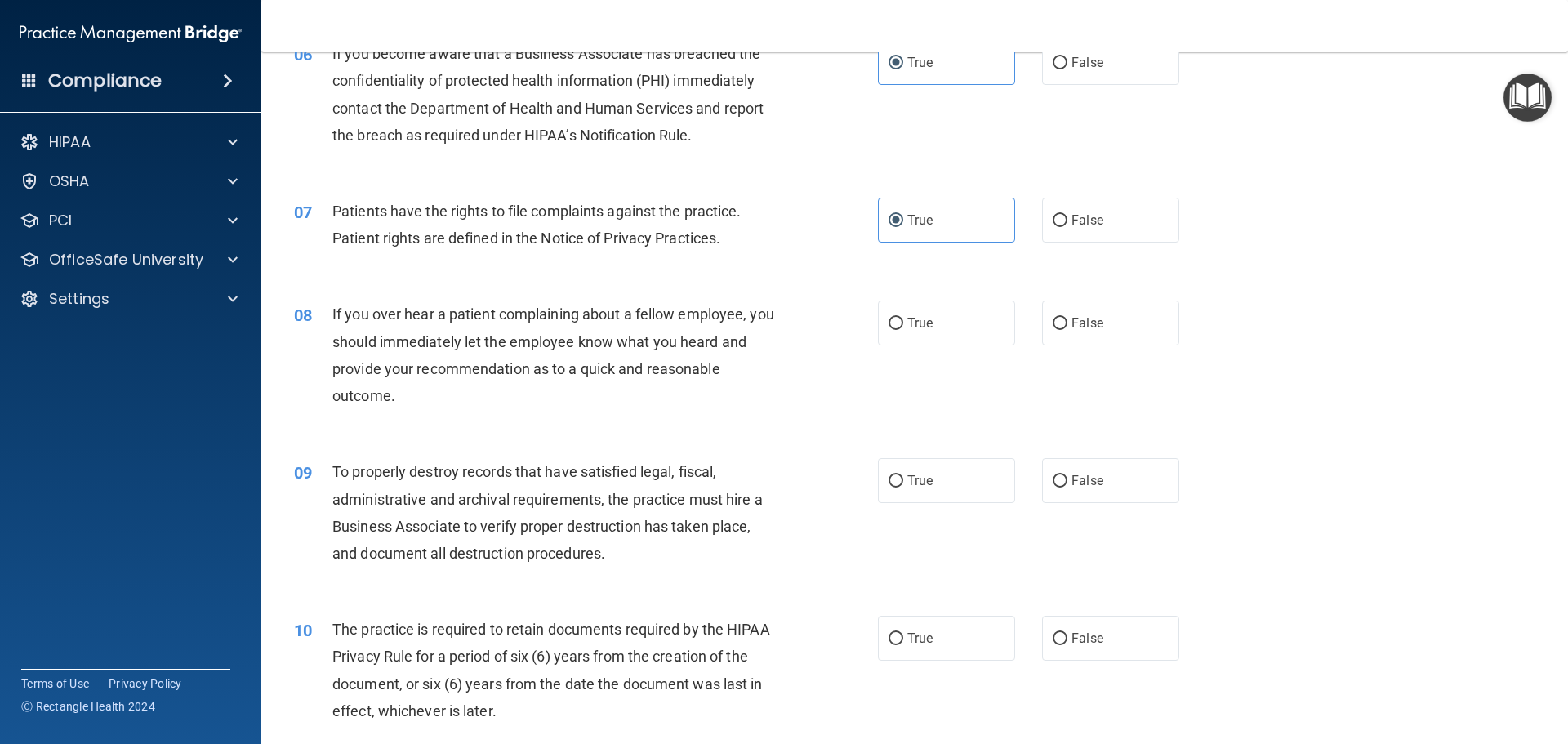
scroll to position [817, 0]
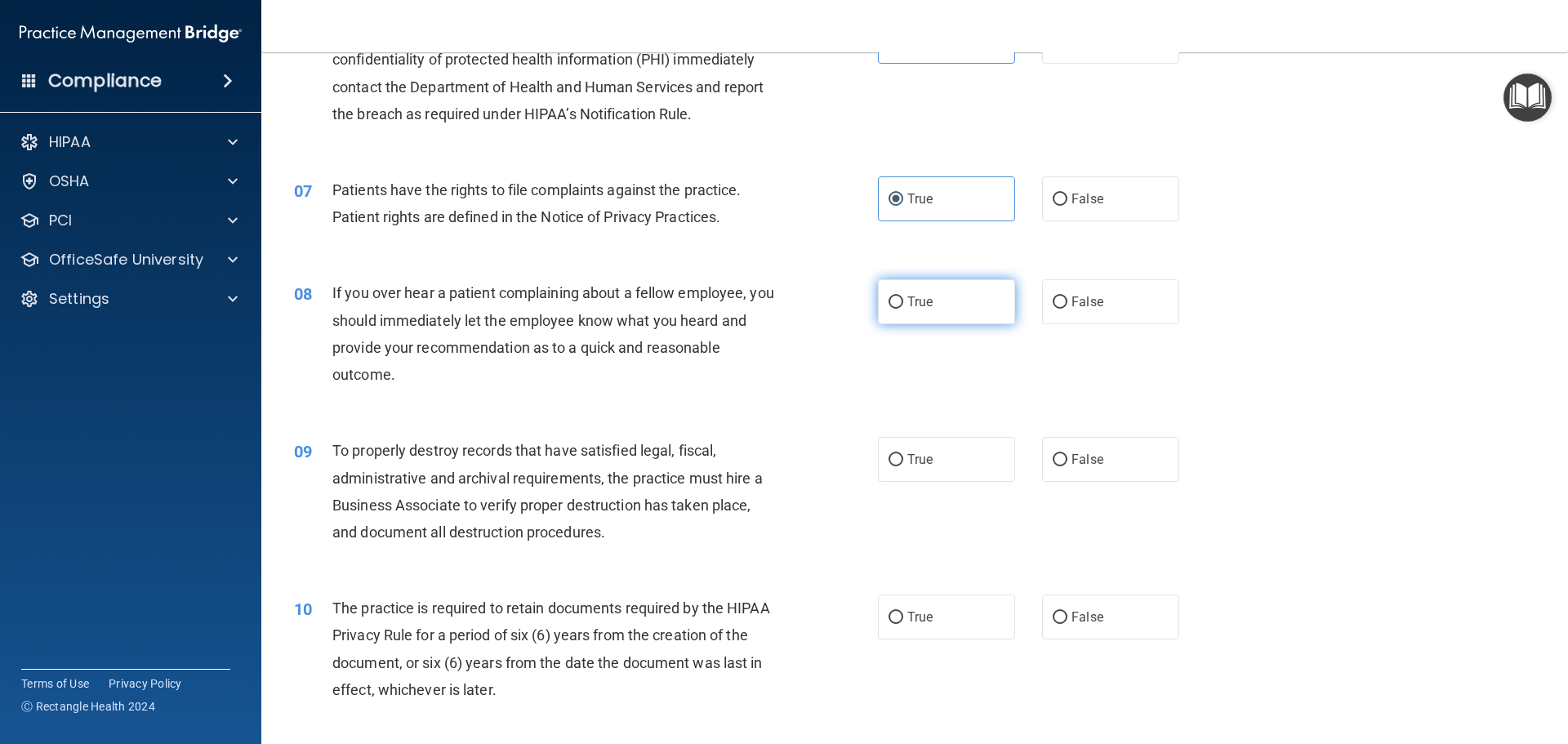
click at [906, 288] on label "True" at bounding box center [947, 301] width 137 height 45
click at [904, 296] on input "True" at bounding box center [896, 302] width 15 height 12
radio input "true"
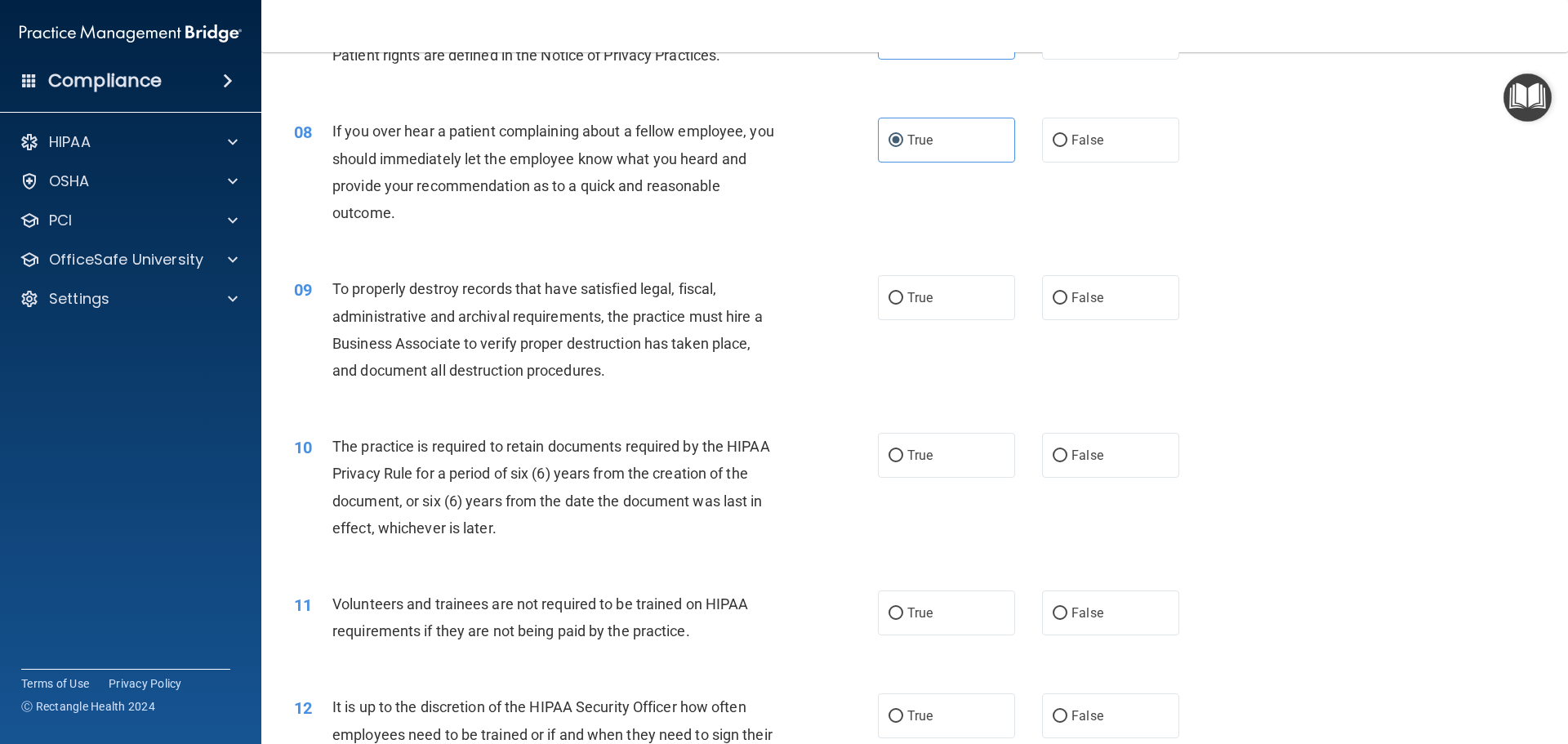
scroll to position [979, 0]
click at [901, 289] on label "True" at bounding box center [947, 296] width 137 height 45
click at [901, 291] on input "True" at bounding box center [896, 296] width 15 height 12
radio input "true"
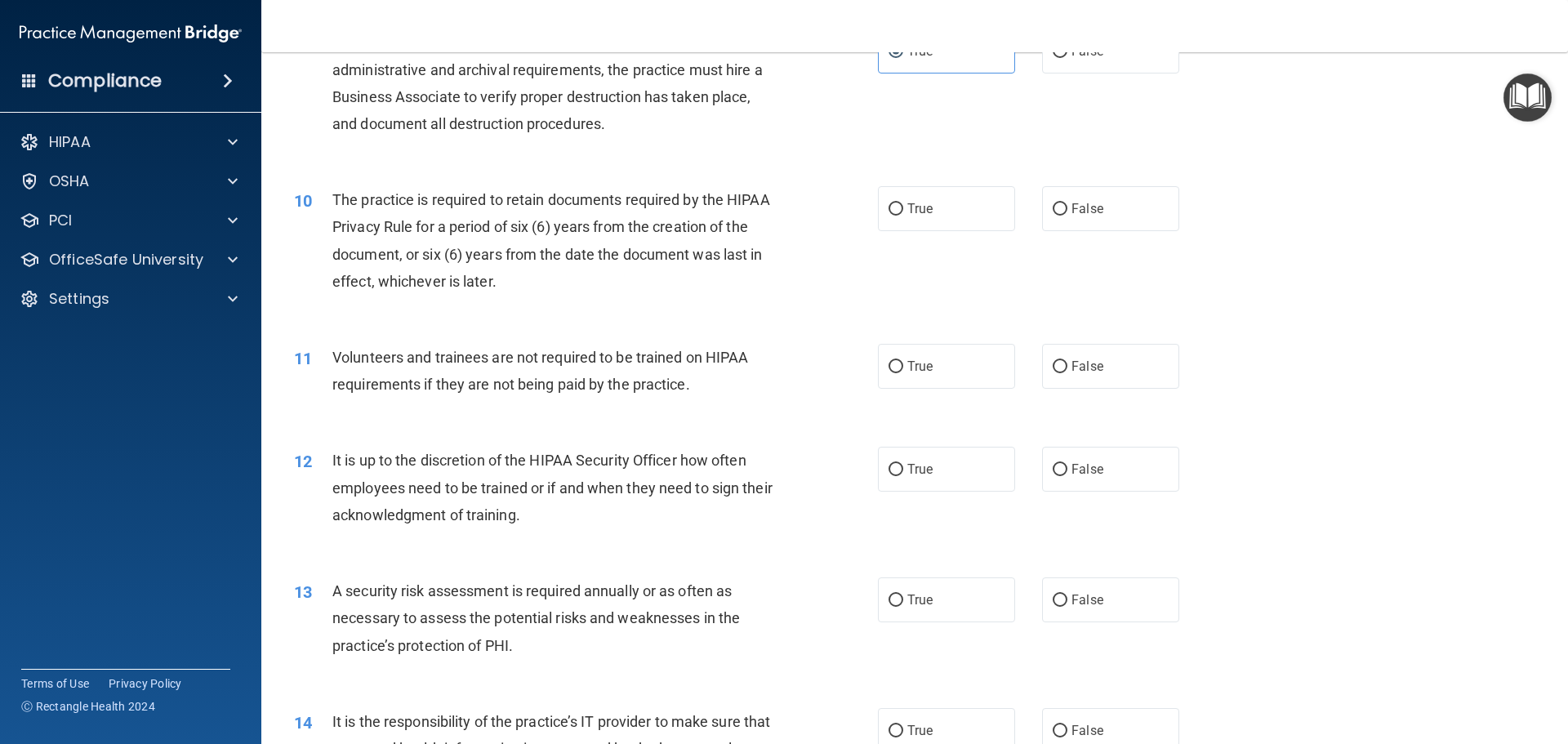
scroll to position [1143, 0]
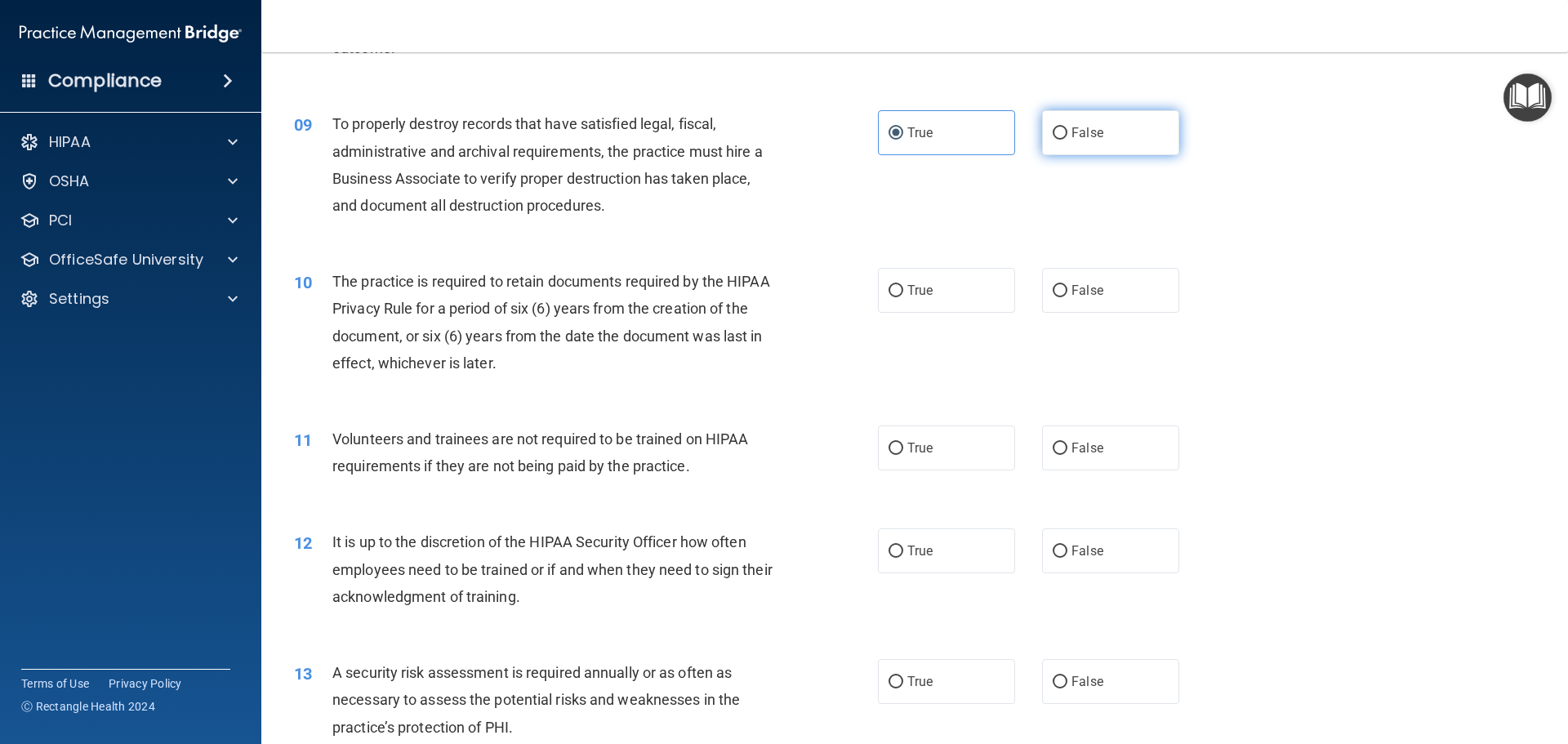
click at [1054, 136] on input "False" at bounding box center [1060, 133] width 15 height 12
radio input "true"
radio input "false"
click at [908, 288] on span "True" at bounding box center [920, 290] width 25 height 16
click at [904, 288] on input "True" at bounding box center [896, 291] width 15 height 12
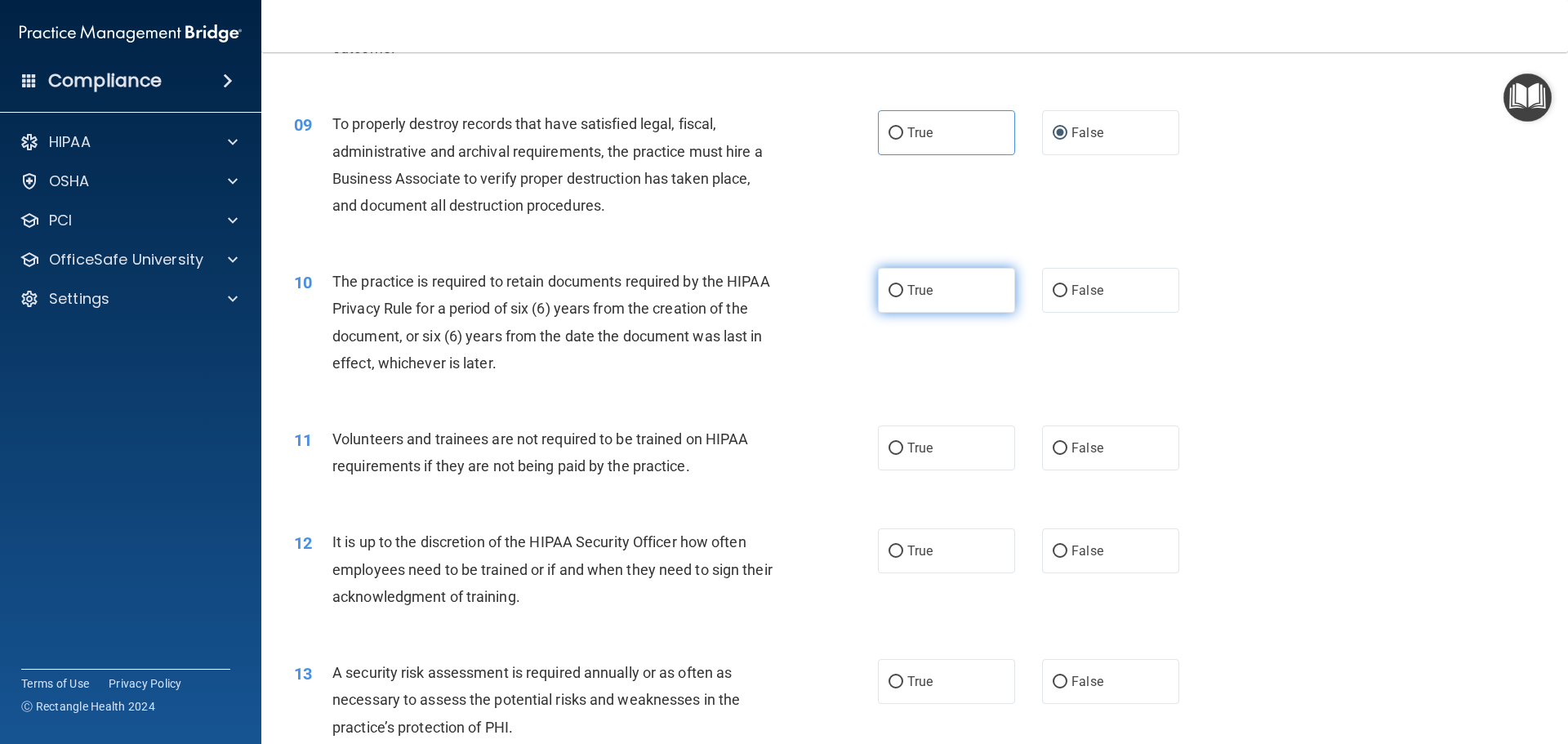
radio input "true"
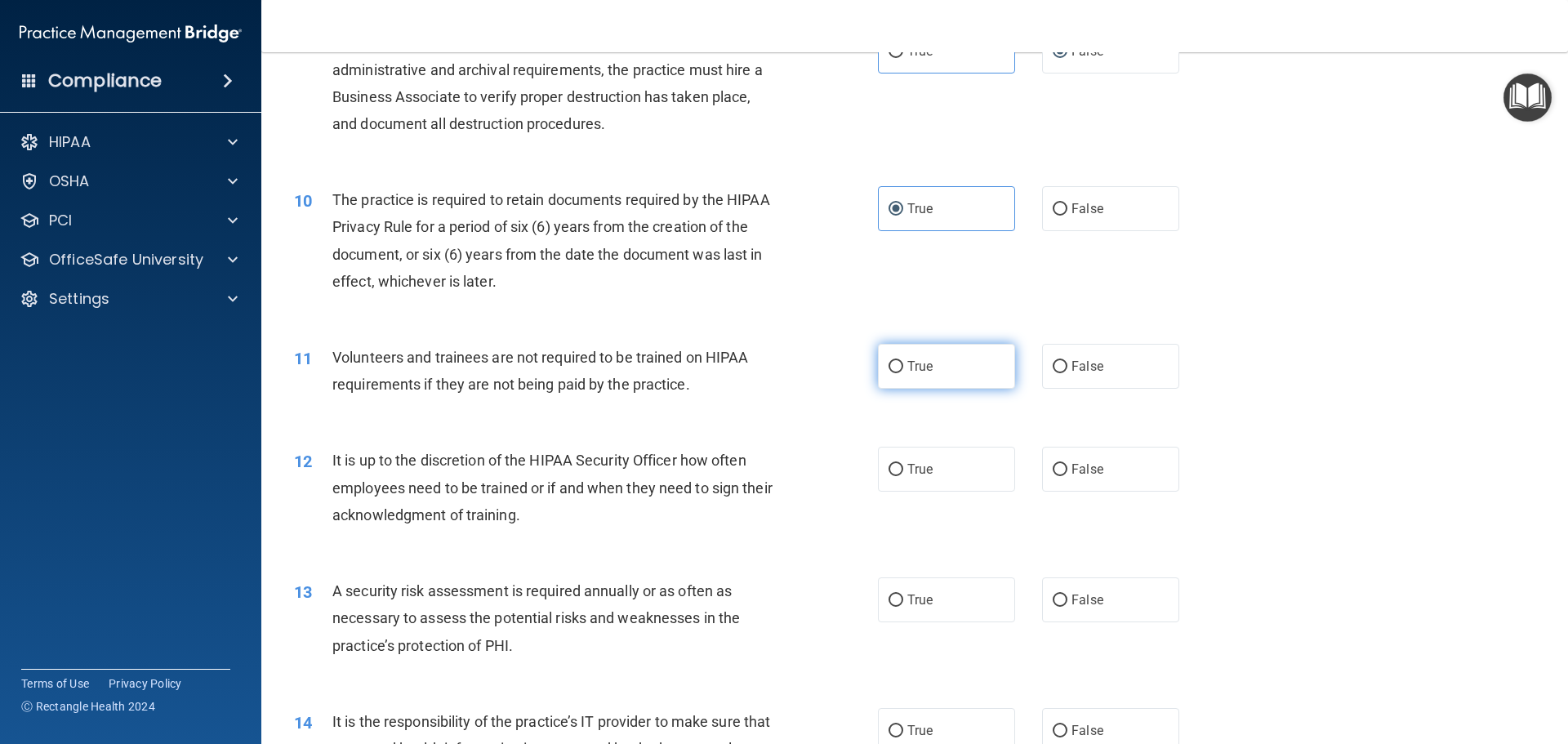
click at [945, 371] on label "True" at bounding box center [947, 366] width 137 height 45
click at [904, 371] on input "True" at bounding box center [896, 367] width 15 height 12
radio input "true"
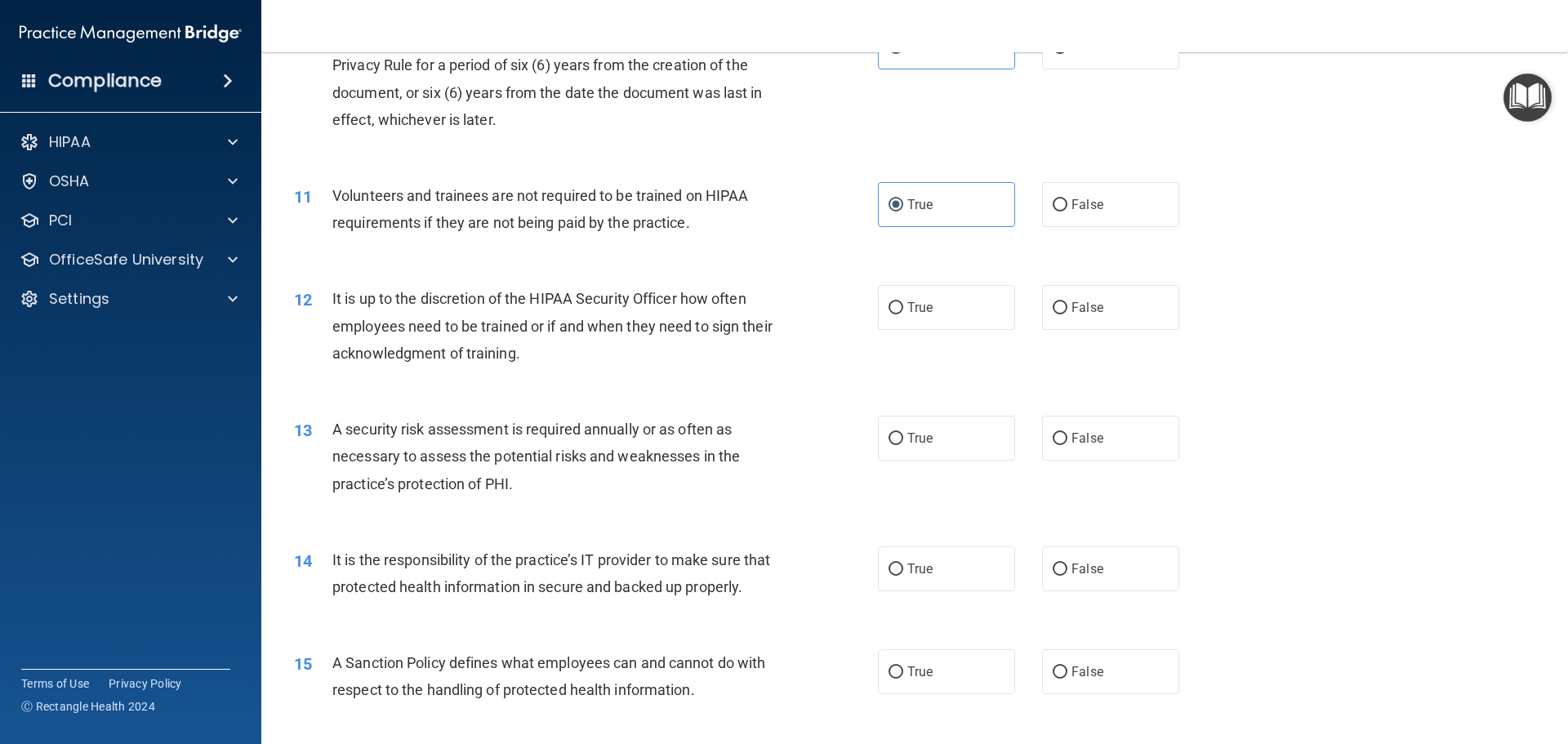
scroll to position [1388, 0]
click at [1073, 310] on span "False" at bounding box center [1087, 305] width 32 height 16
click at [1067, 310] on input "False" at bounding box center [1060, 306] width 15 height 12
radio input "true"
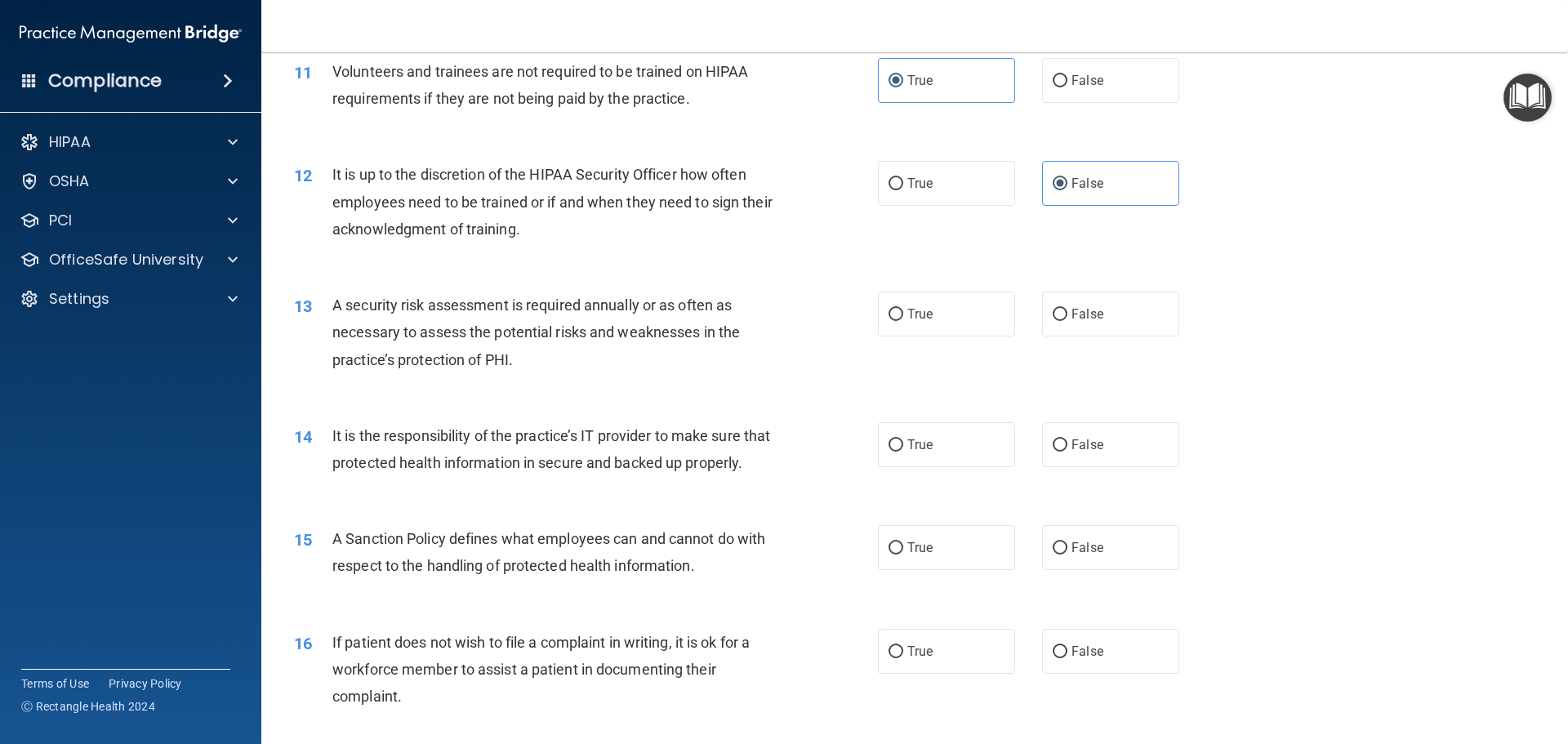
scroll to position [1551, 0]
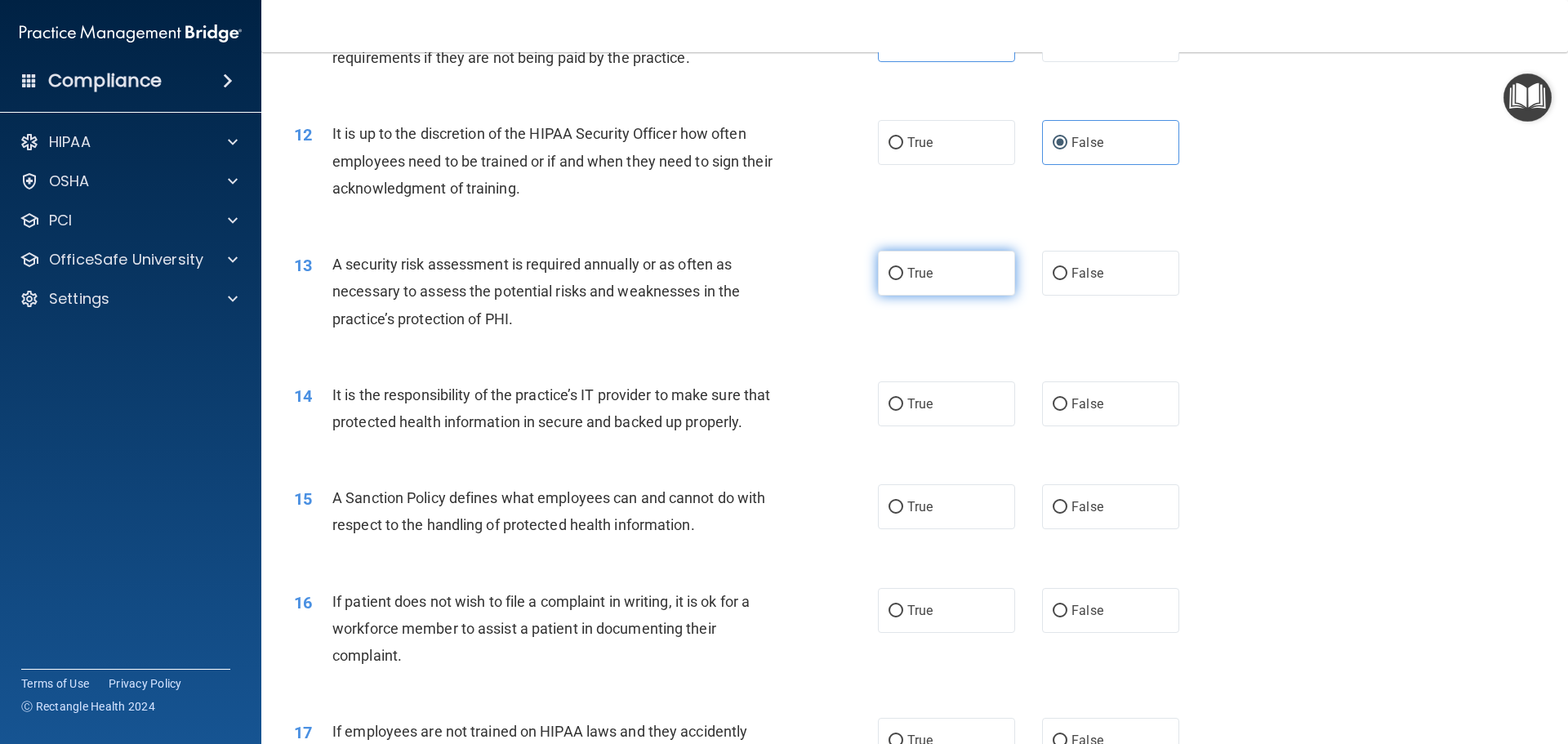
click at [919, 272] on span "True" at bounding box center [920, 273] width 25 height 16
click at [904, 272] on input "True" at bounding box center [896, 274] width 15 height 12
radio input "true"
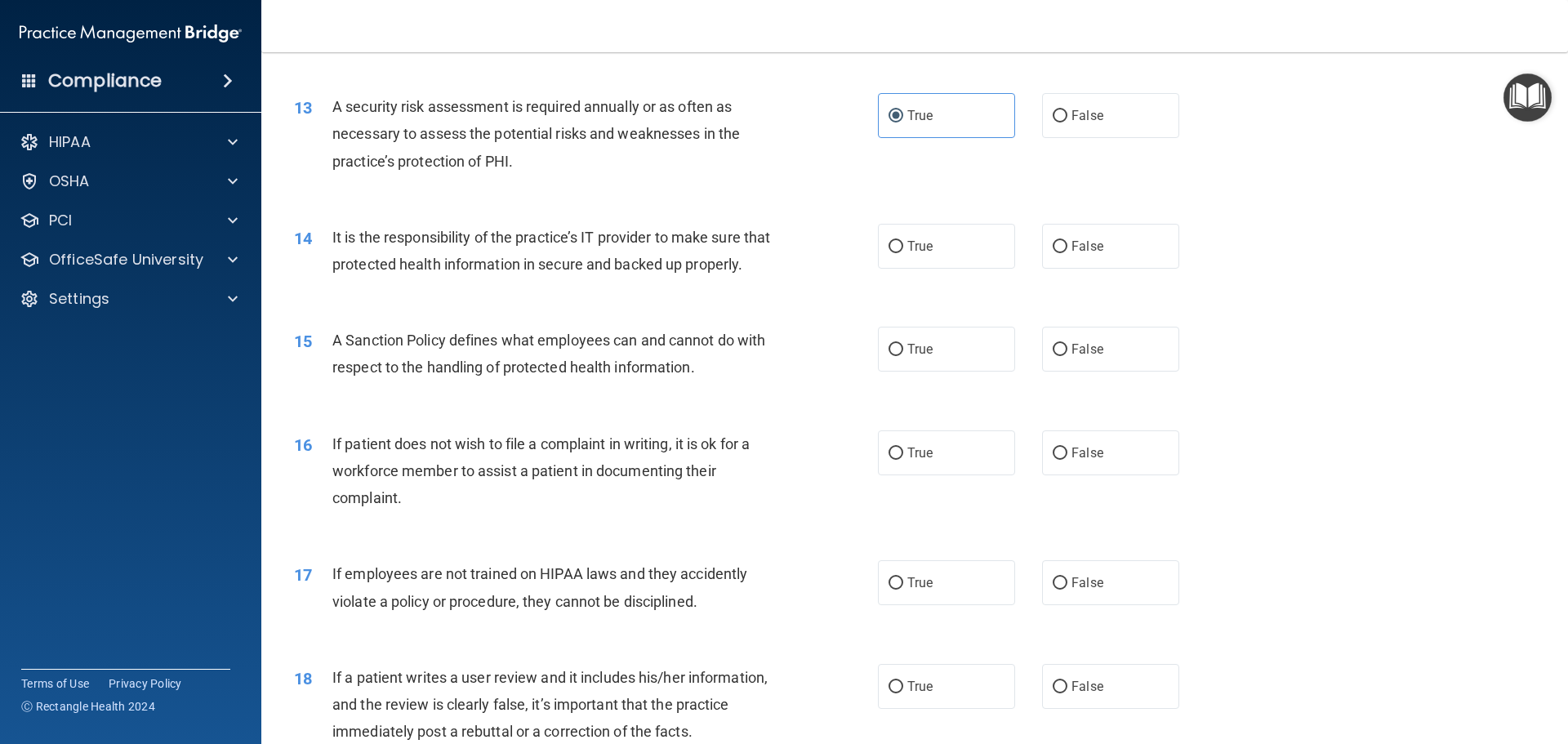
scroll to position [1714, 0]
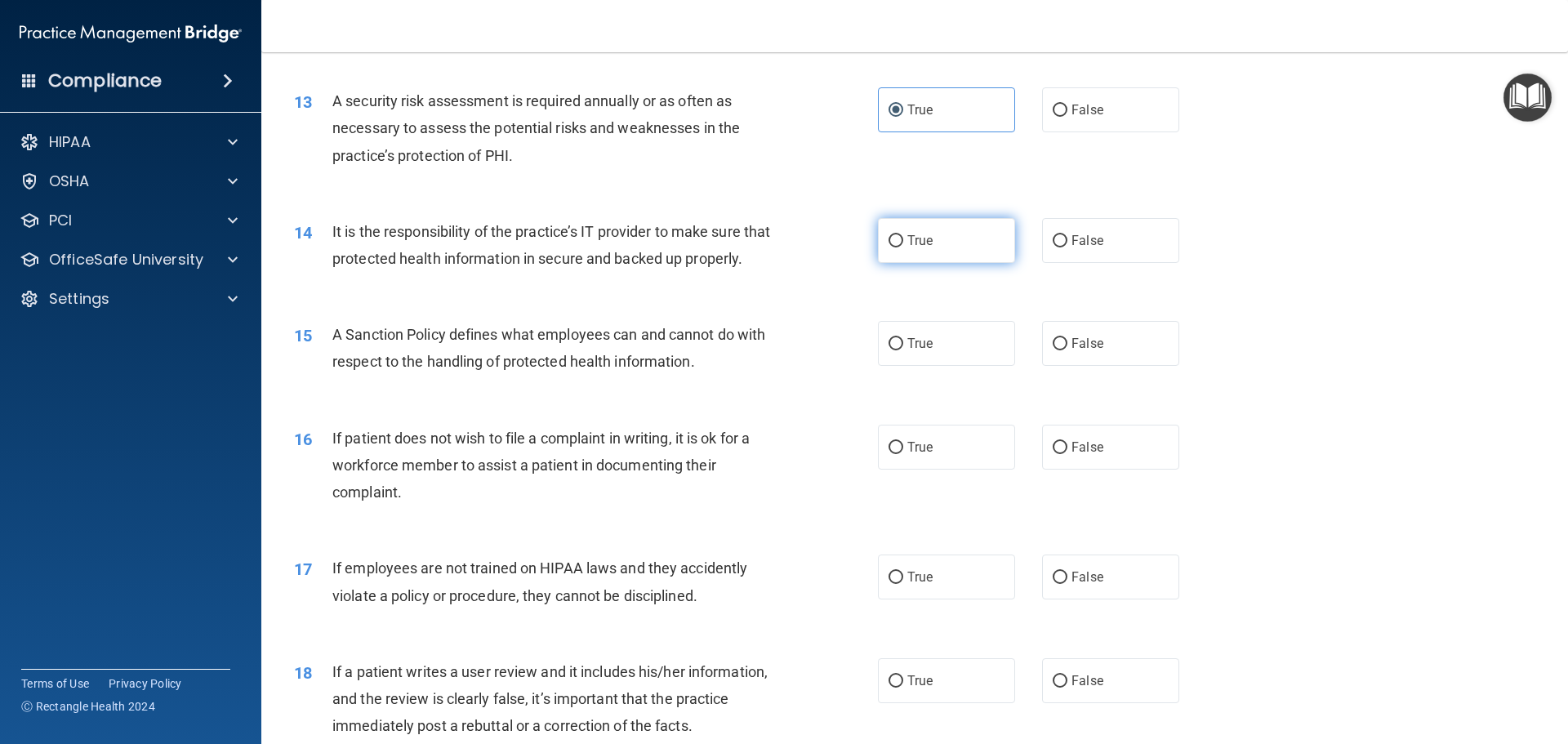
click at [893, 243] on input "True" at bounding box center [896, 241] width 15 height 12
radio input "true"
click at [908, 351] on span "True" at bounding box center [920, 343] width 25 height 16
click at [904, 350] on input "True" at bounding box center [896, 344] width 15 height 12
radio input "true"
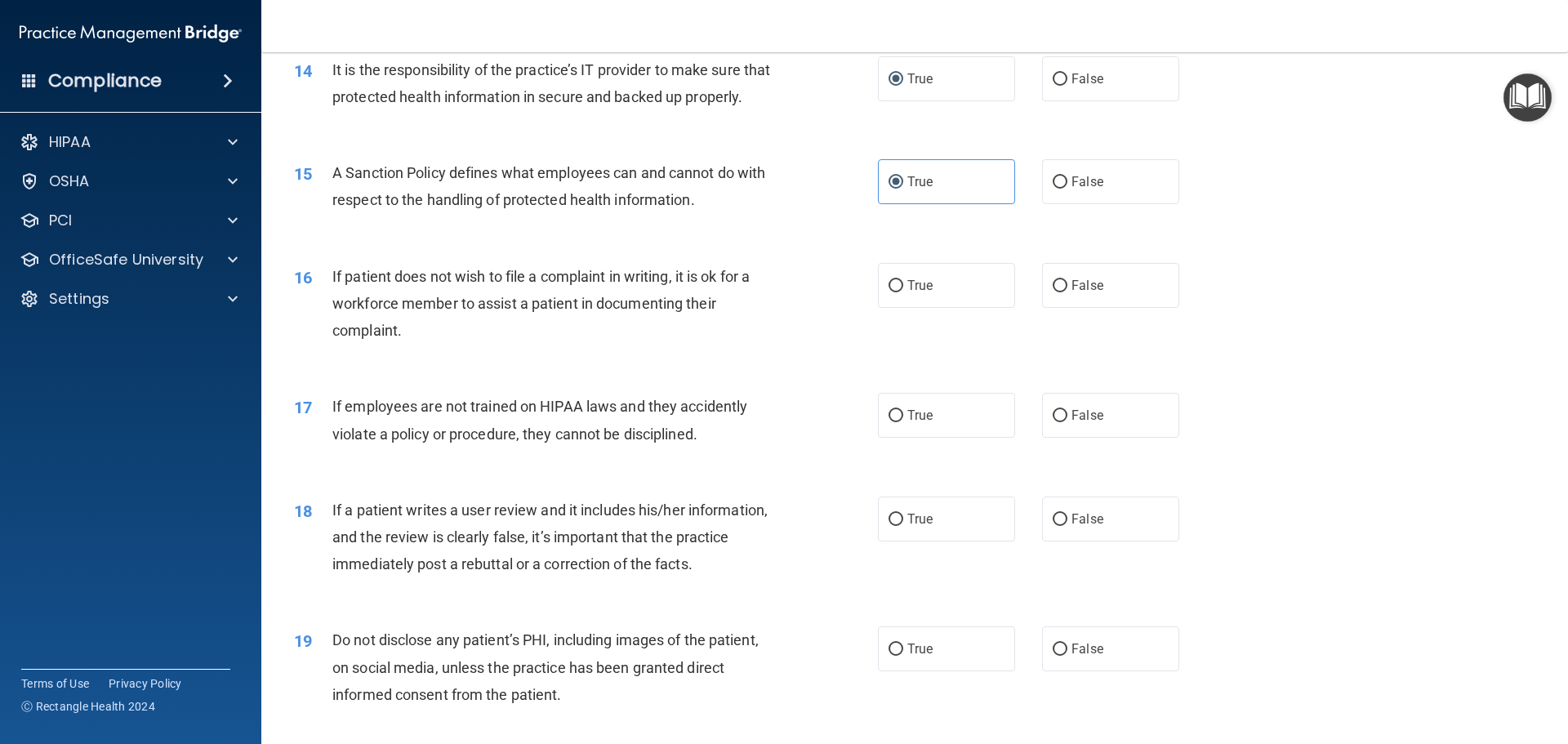
scroll to position [1878, 0]
click at [908, 292] on span "True" at bounding box center [920, 283] width 25 height 16
click at [904, 291] on input "True" at bounding box center [896, 284] width 15 height 12
radio input "true"
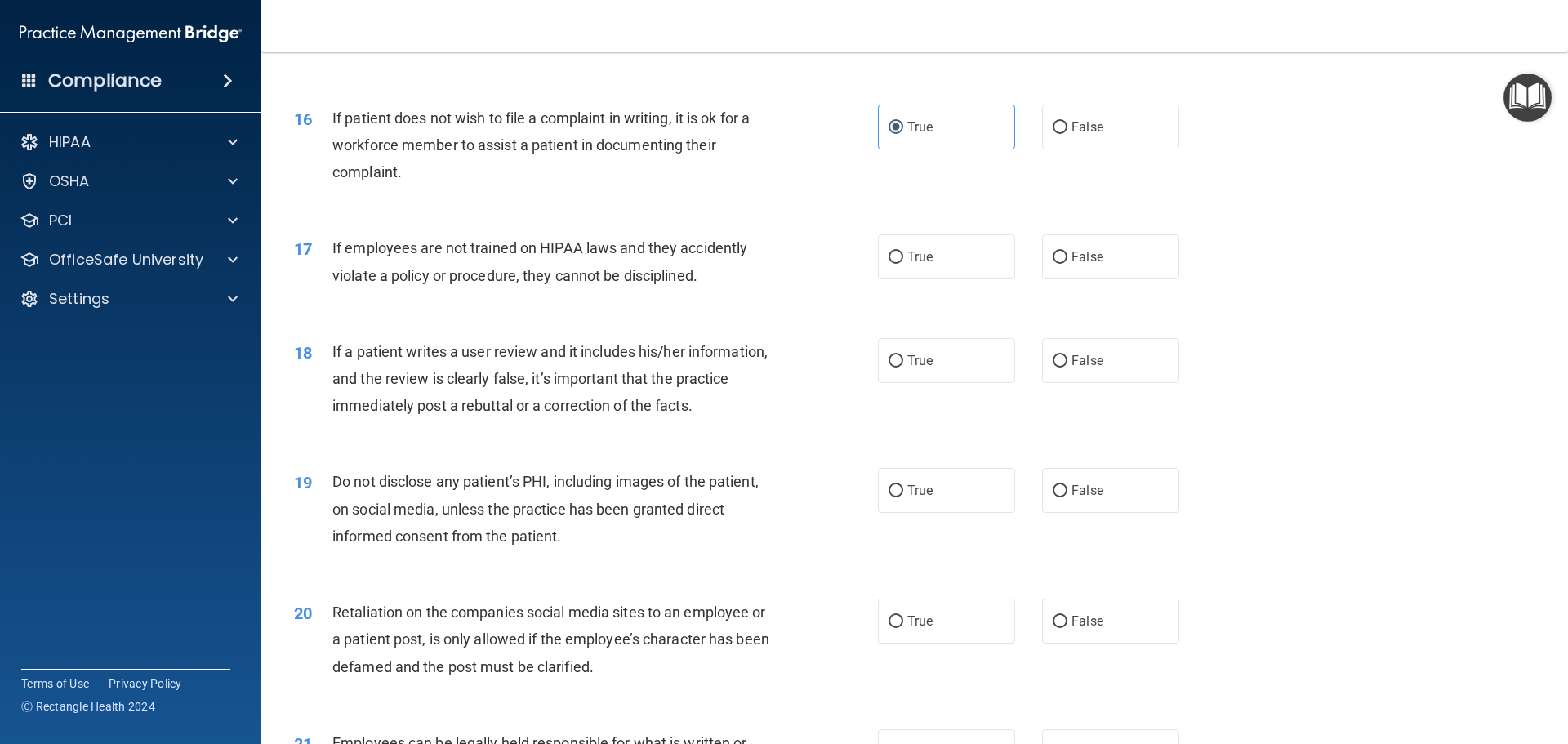
scroll to position [2041, 0]
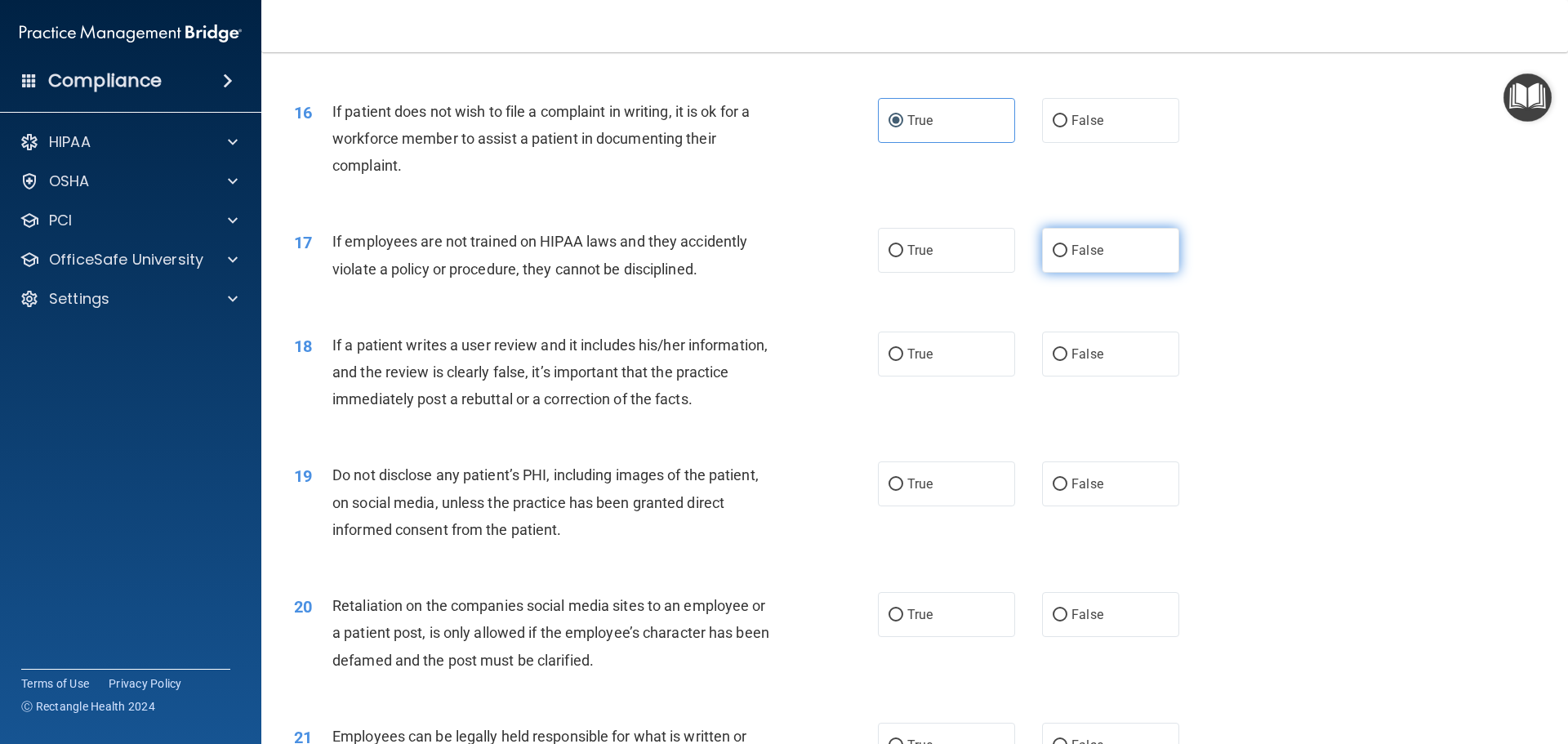
click at [1055, 257] on input "False" at bounding box center [1060, 251] width 15 height 12
radio input "true"
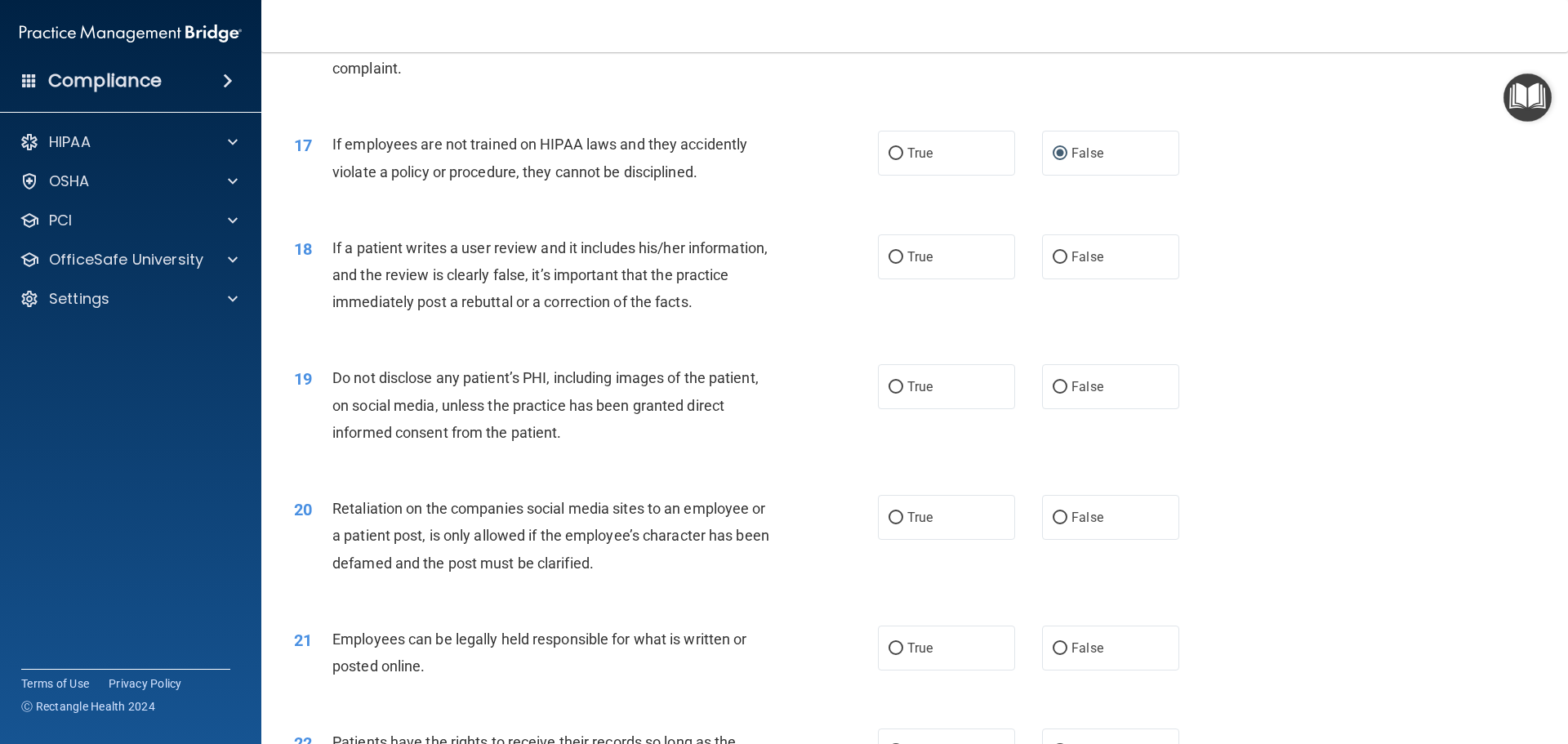
scroll to position [2286, 0]
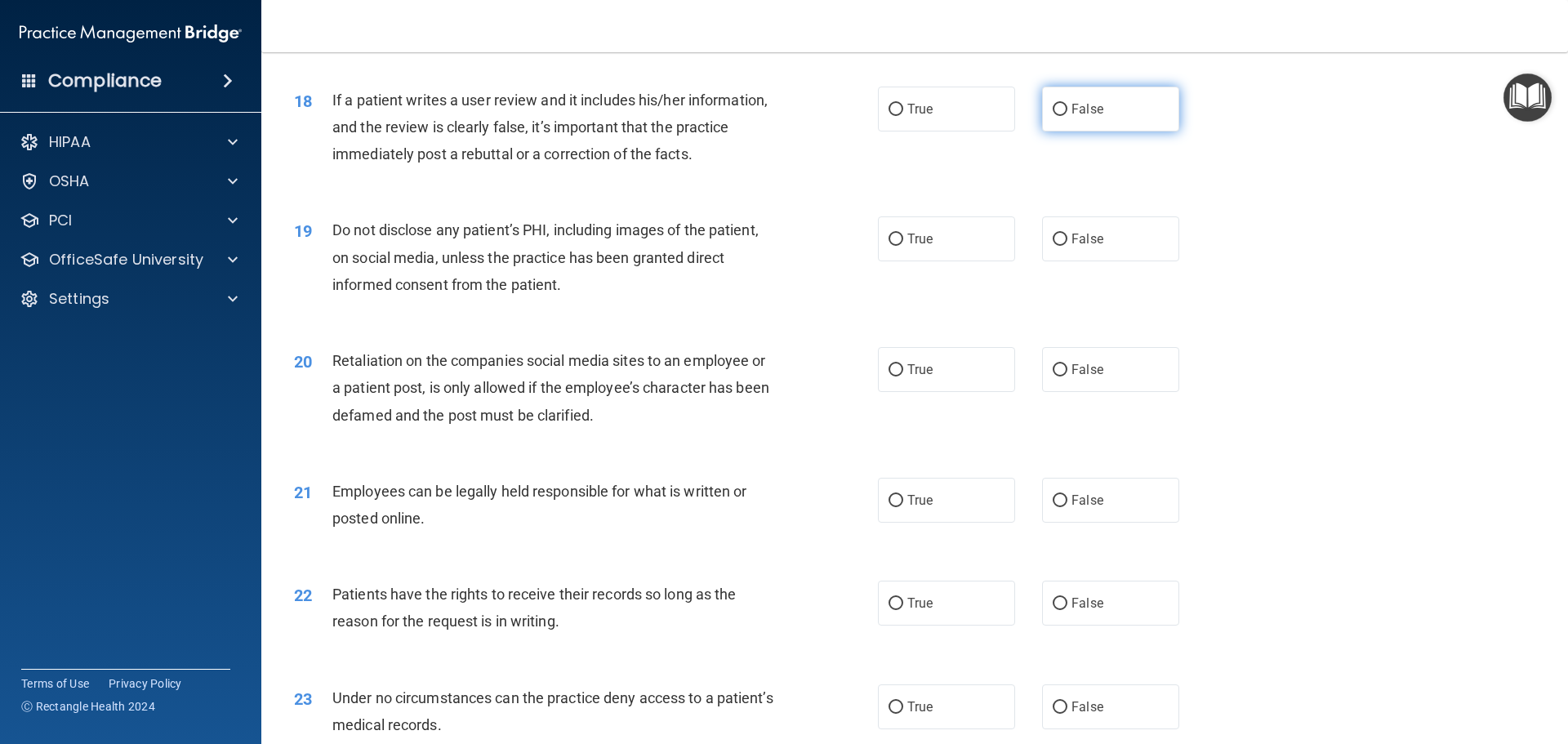
click at [1068, 131] on label "False" at bounding box center [1110, 109] width 137 height 45
click at [1067, 116] on input "False" at bounding box center [1060, 109] width 15 height 12
radio input "true"
click at [971, 261] on label "True" at bounding box center [947, 238] width 137 height 45
click at [904, 246] on input "True" at bounding box center [896, 239] width 15 height 12
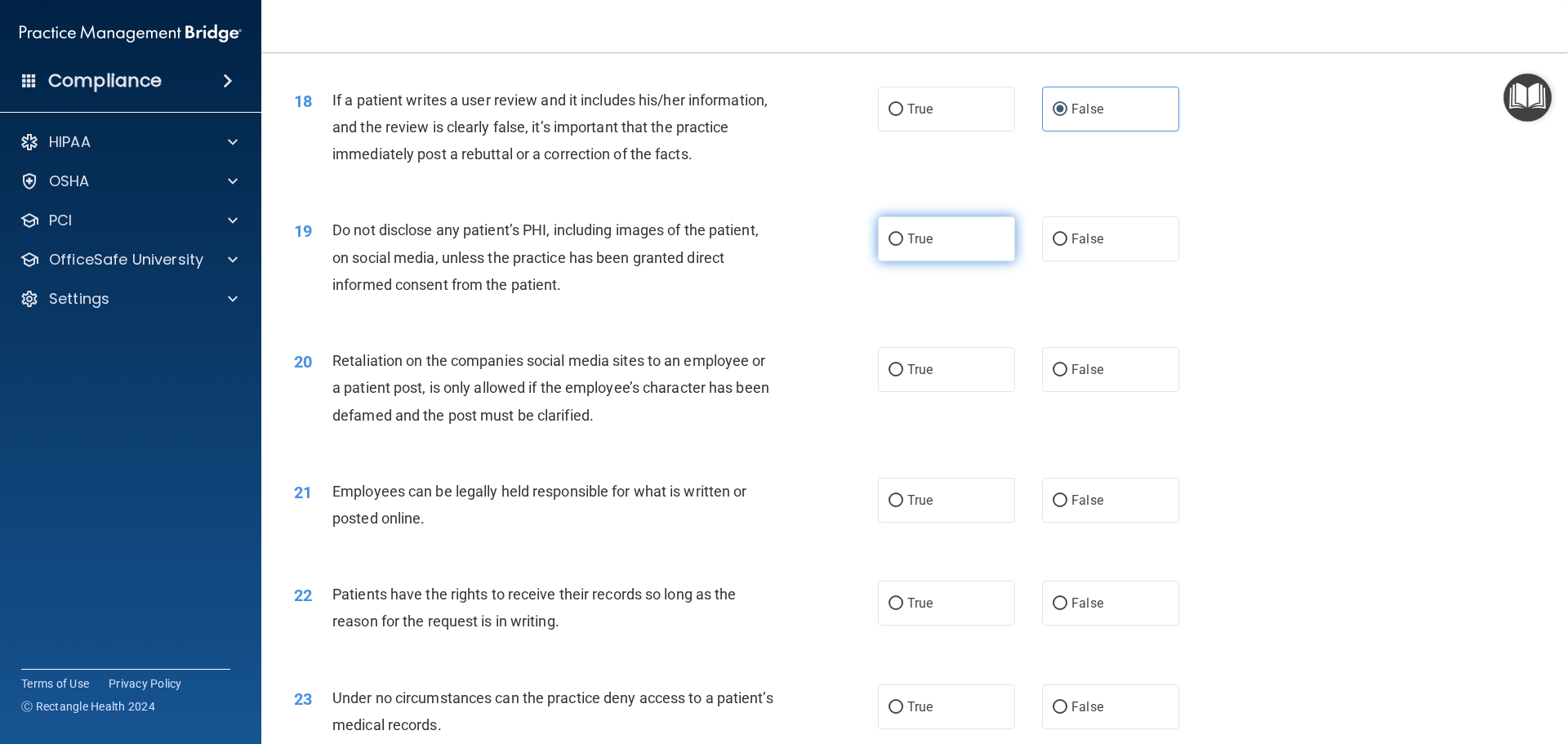
radio input "true"
click at [1092, 377] on span "False" at bounding box center [1087, 369] width 32 height 16
click at [1067, 376] on input "False" at bounding box center [1060, 370] width 15 height 12
radio input "true"
click at [964, 523] on label "True" at bounding box center [947, 500] width 137 height 45
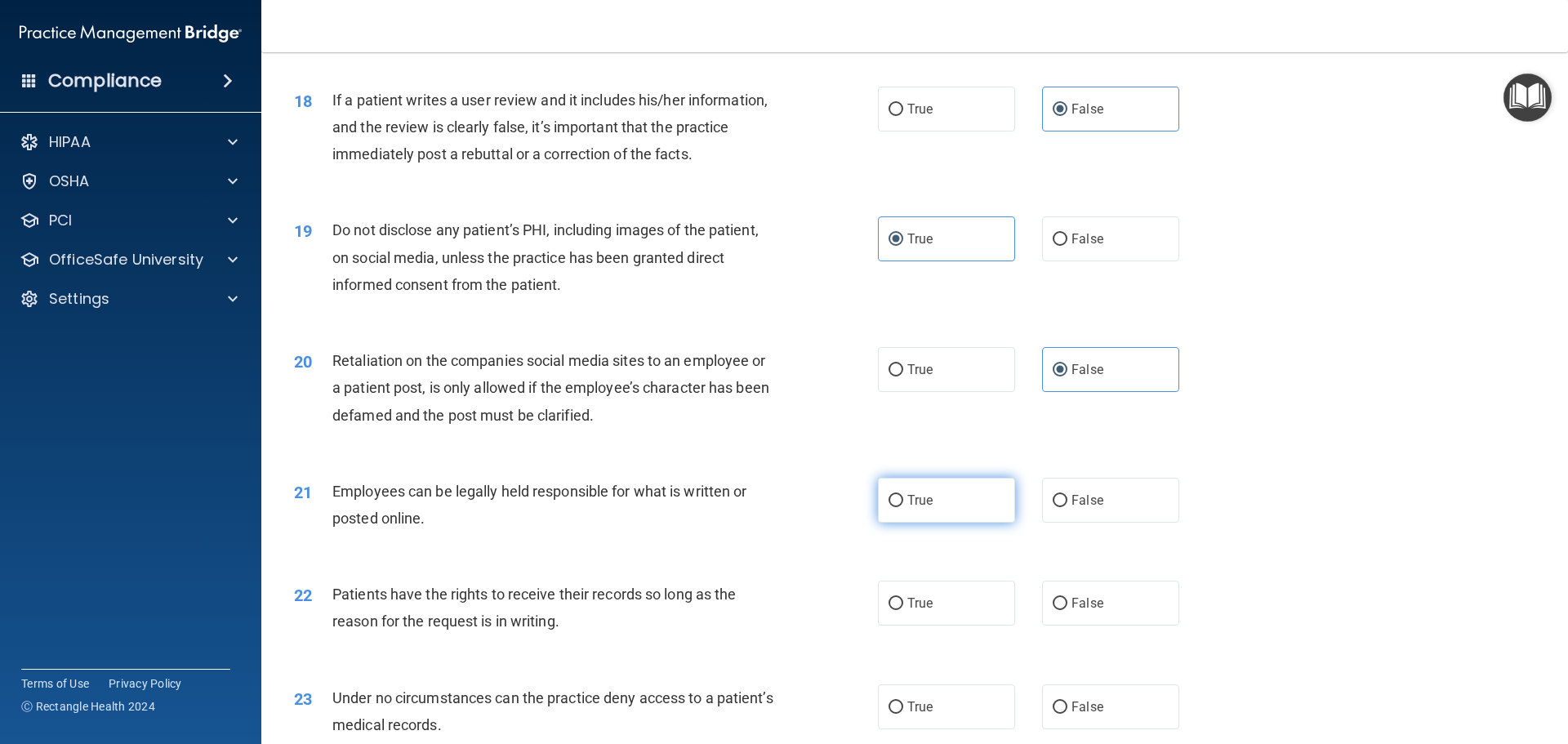
click at [904, 507] on input "True" at bounding box center [896, 501] width 15 height 12
radio input "true"
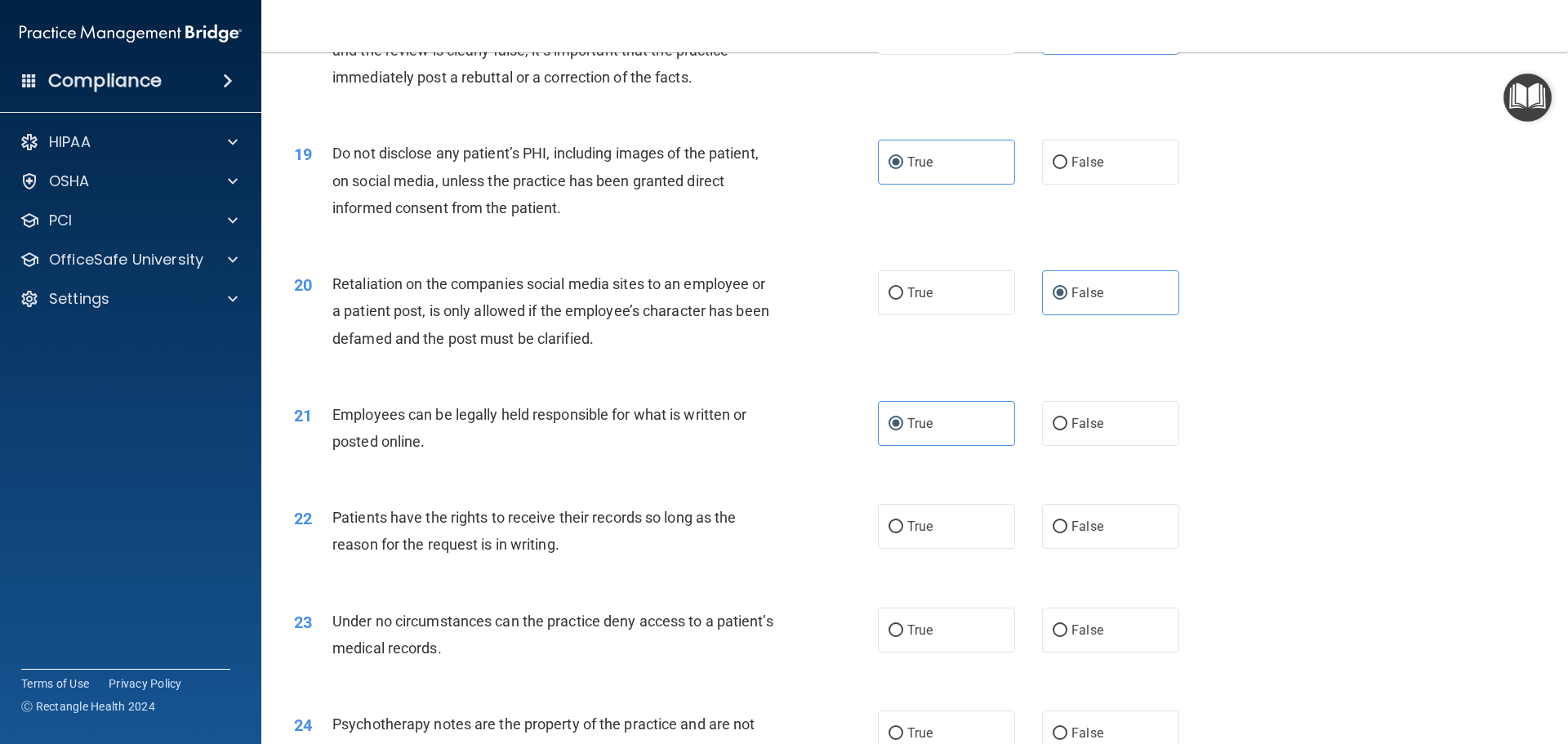
scroll to position [2449, 0]
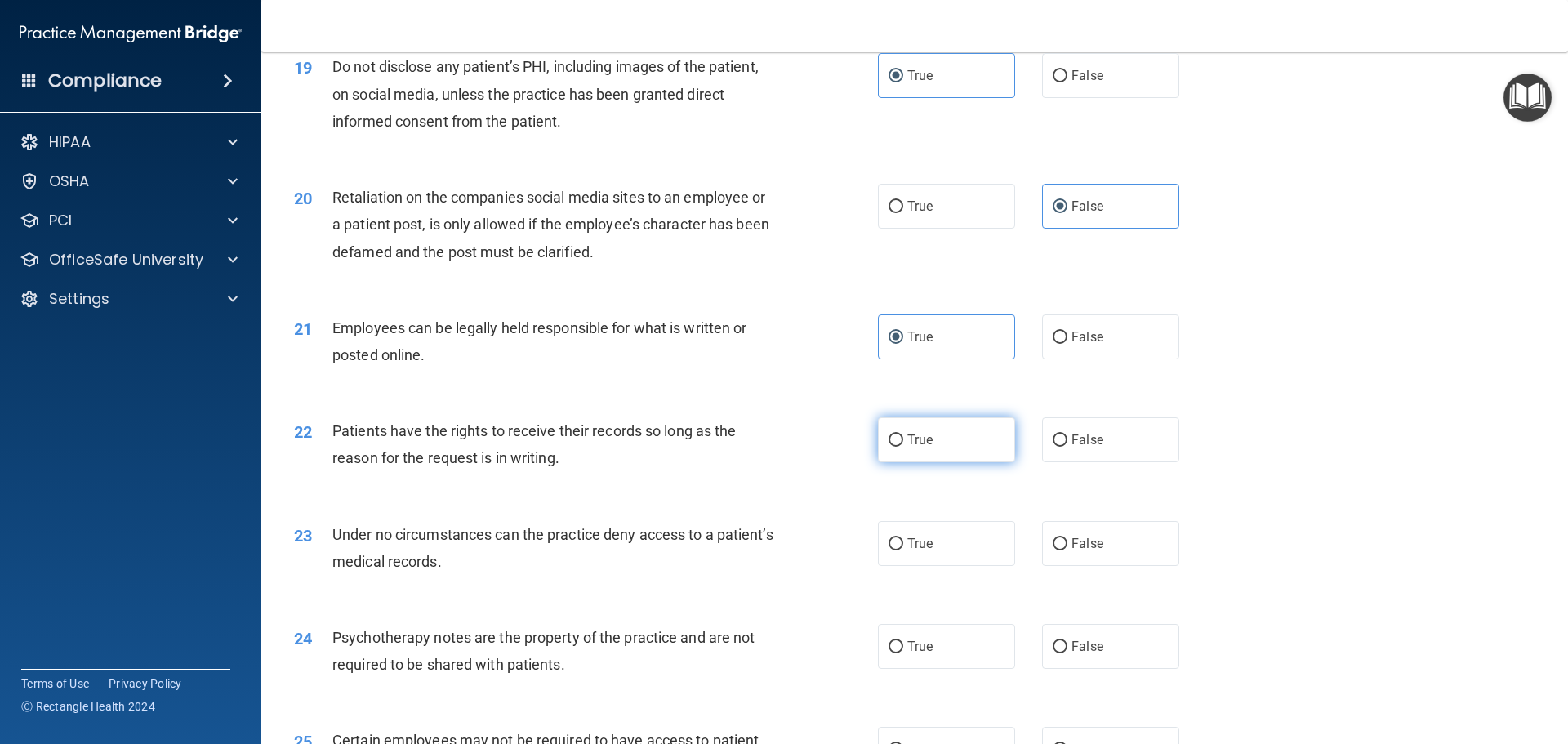
click at [905, 462] on label "True" at bounding box center [947, 439] width 137 height 45
click at [904, 447] on input "True" at bounding box center [896, 440] width 15 height 12
radio input "true"
click at [1072, 448] on span "False" at bounding box center [1087, 439] width 32 height 16
click at [1067, 447] on input "False" at bounding box center [1060, 440] width 15 height 12
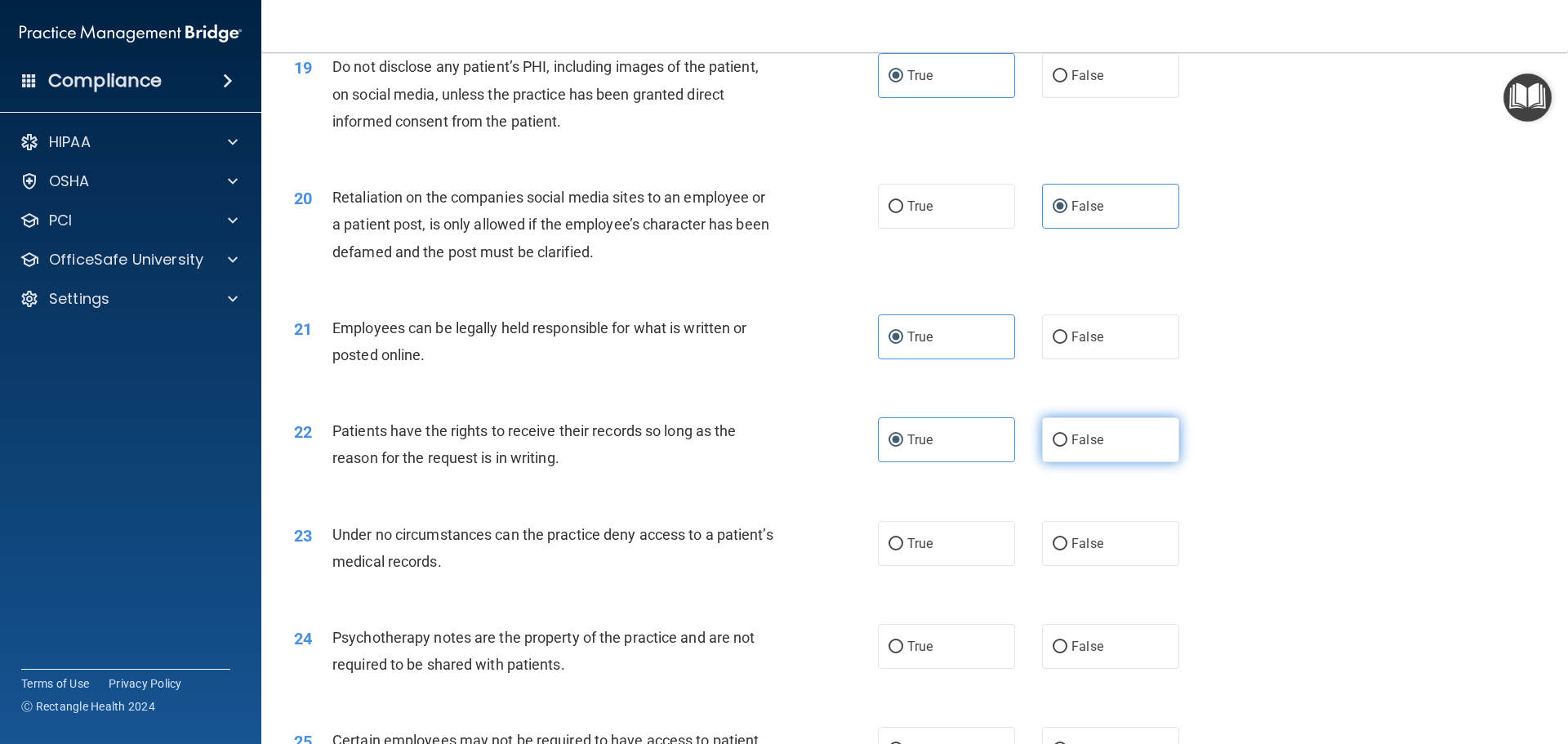
radio input "true"
radio input "false"
click at [915, 551] on span "True" at bounding box center [920, 543] width 25 height 16
click at [904, 550] on input "True" at bounding box center [896, 544] width 15 height 12
radio input "true"
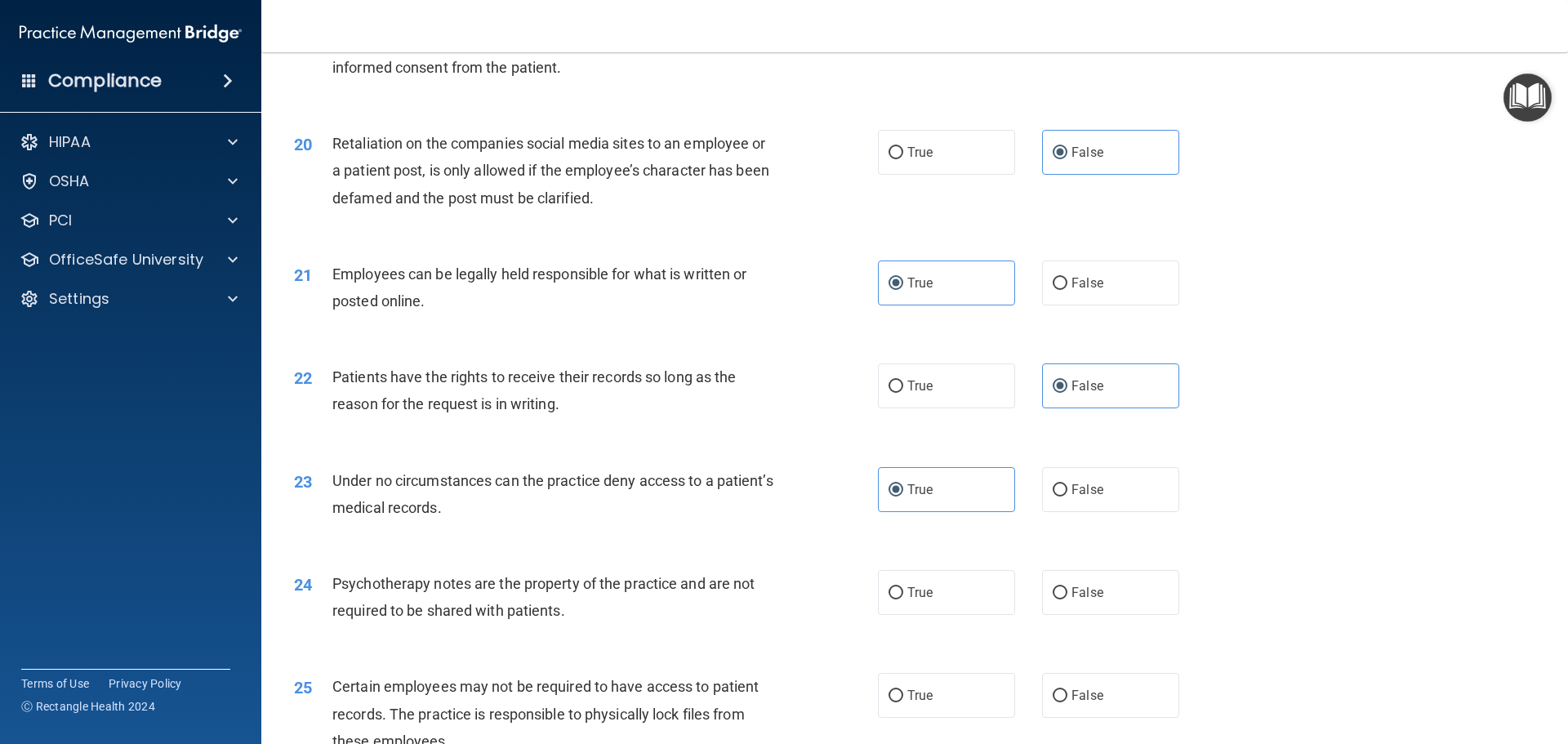
scroll to position [2694, 0]
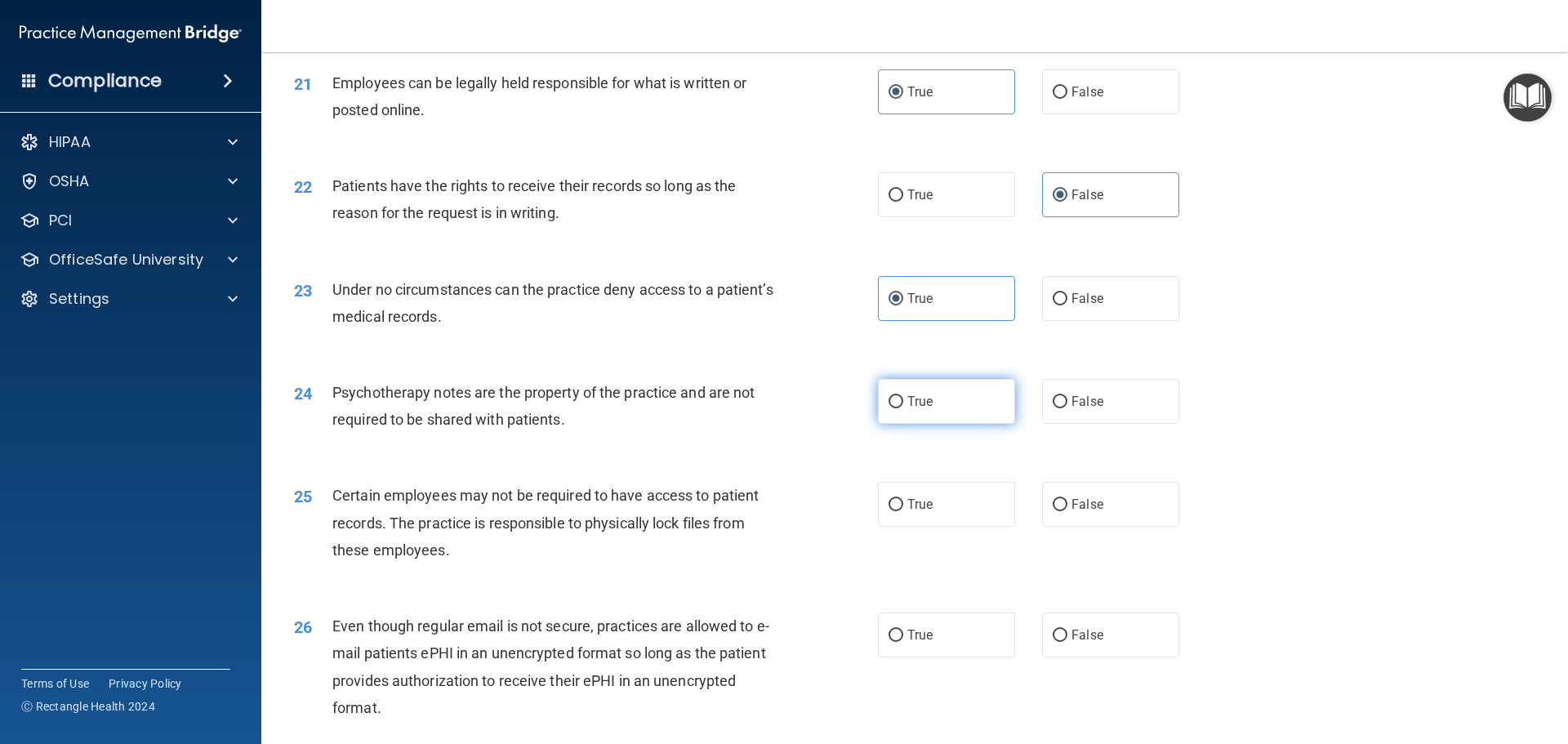
click at [944, 424] on label "True" at bounding box center [947, 401] width 137 height 45
click at [904, 408] on input "True" at bounding box center [896, 402] width 15 height 12
radio input "true"
click at [1071, 512] on span "False" at bounding box center [1087, 504] width 32 height 16
click at [1067, 511] on input "False" at bounding box center [1060, 505] width 15 height 12
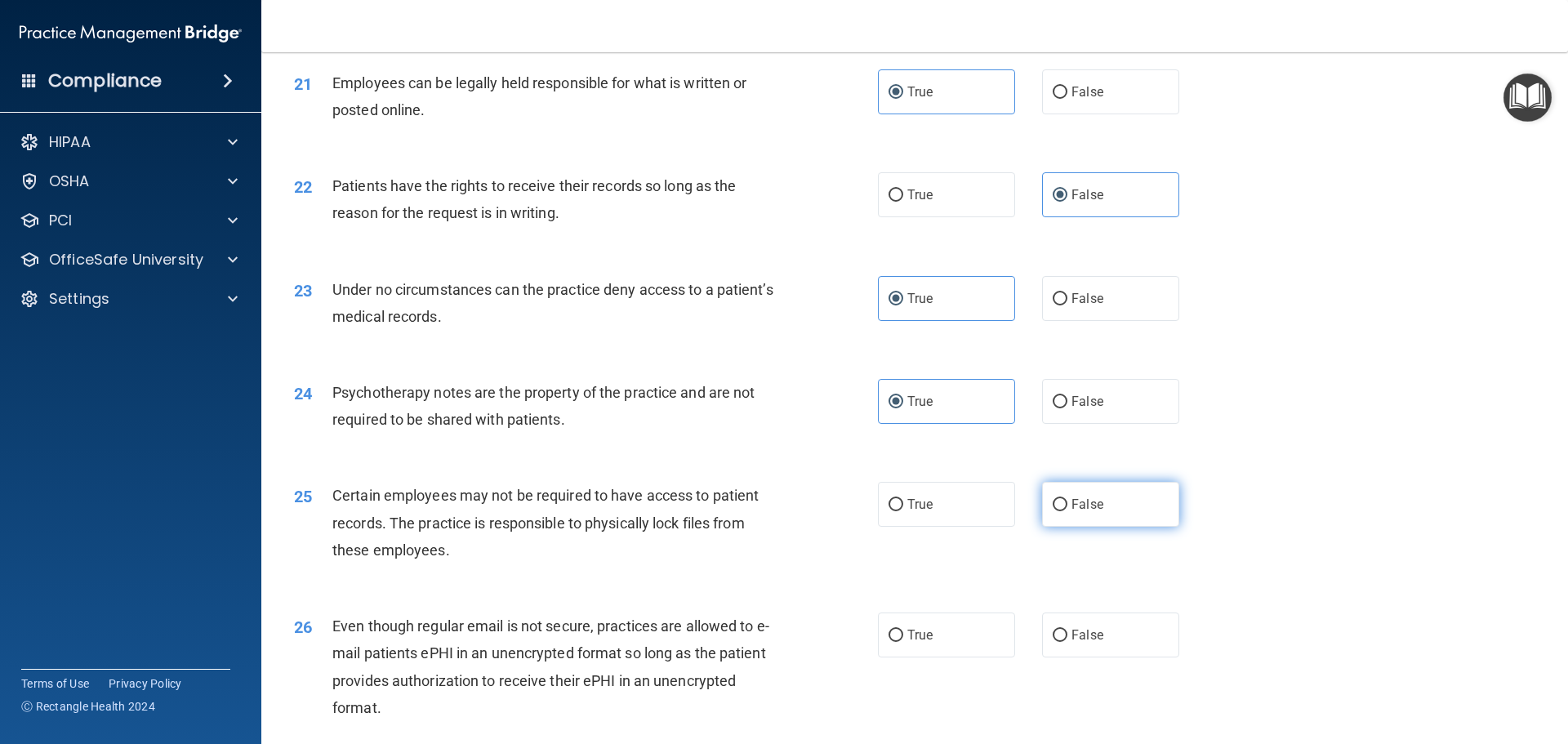
radio input "true"
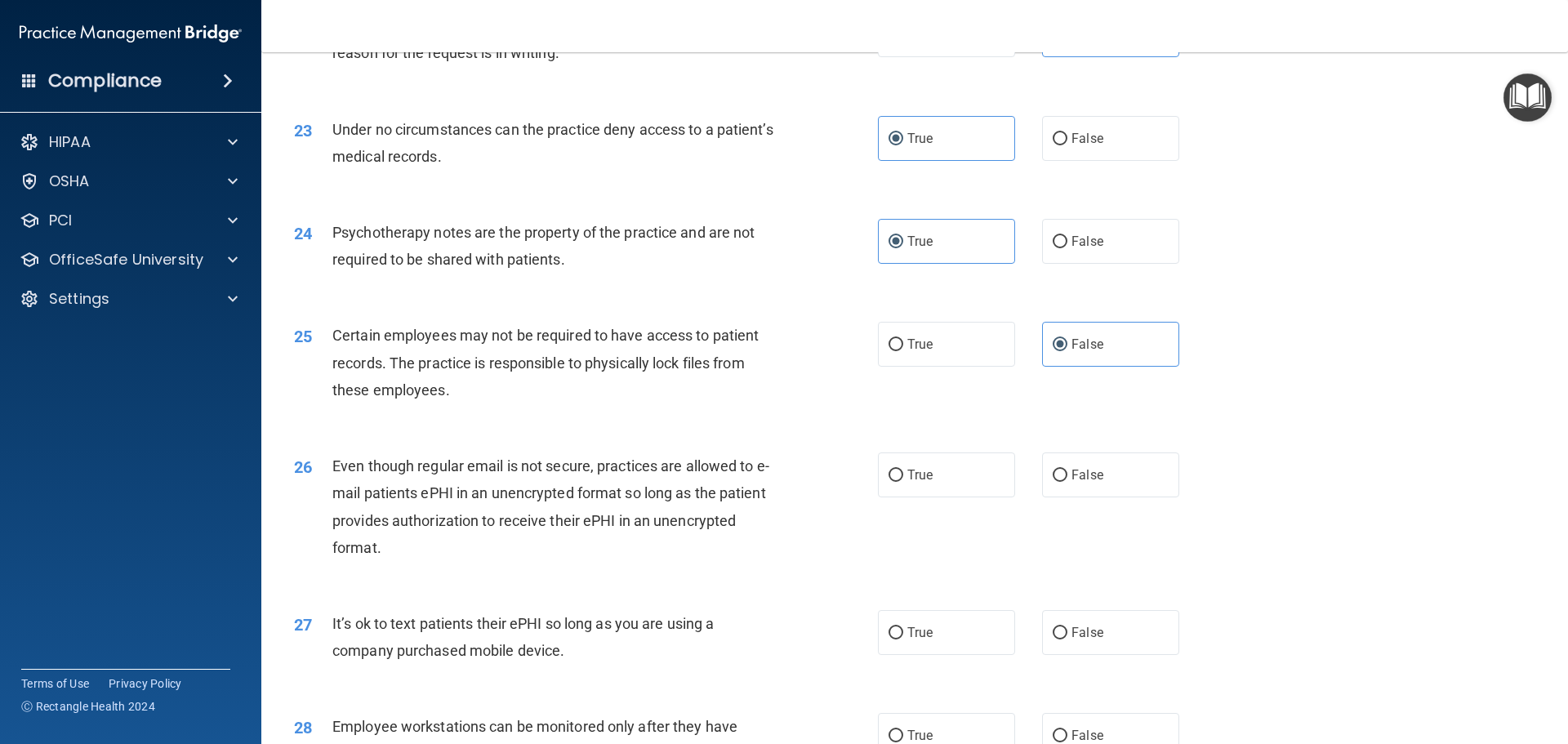
scroll to position [2857, 0]
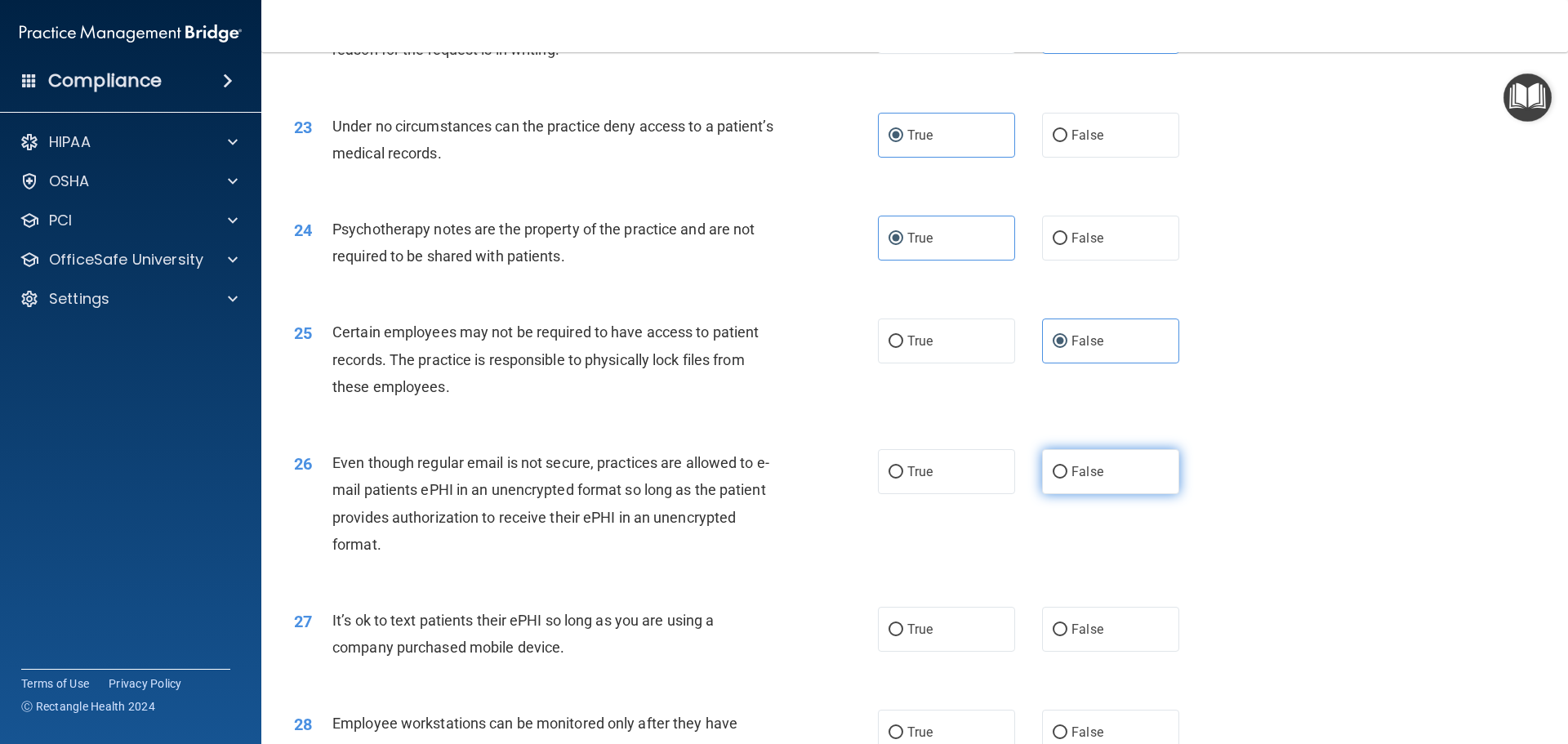
click at [1063, 494] on label "False" at bounding box center [1110, 471] width 137 height 45
click at [1063, 479] on input "False" at bounding box center [1060, 472] width 15 height 12
radio input "true"
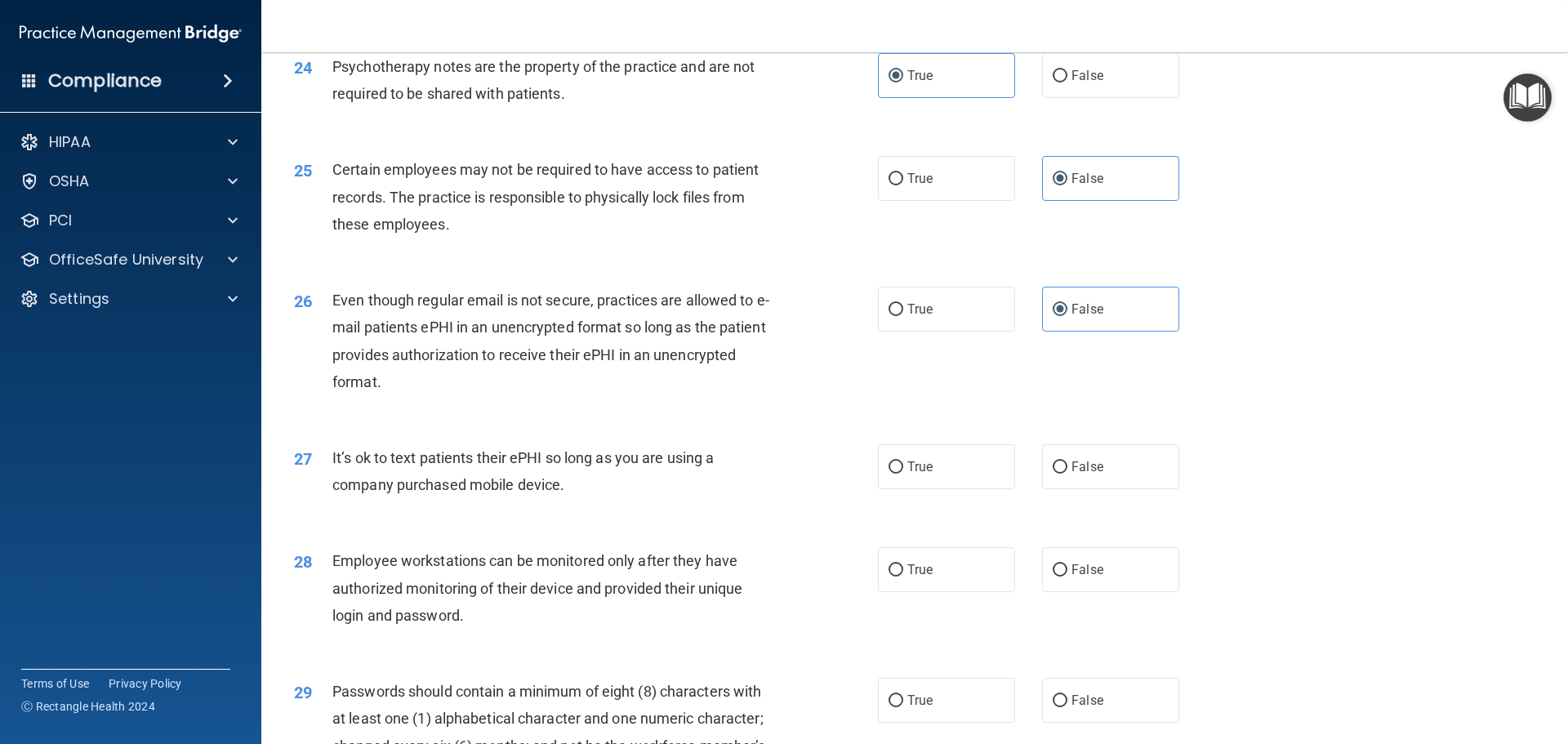
scroll to position [3020, 0]
click at [1078, 474] on span "False" at bounding box center [1087, 466] width 32 height 16
click at [1067, 473] on input "False" at bounding box center [1060, 466] width 15 height 12
radio input "true"
click at [947, 488] on label "True" at bounding box center [947, 466] width 137 height 45
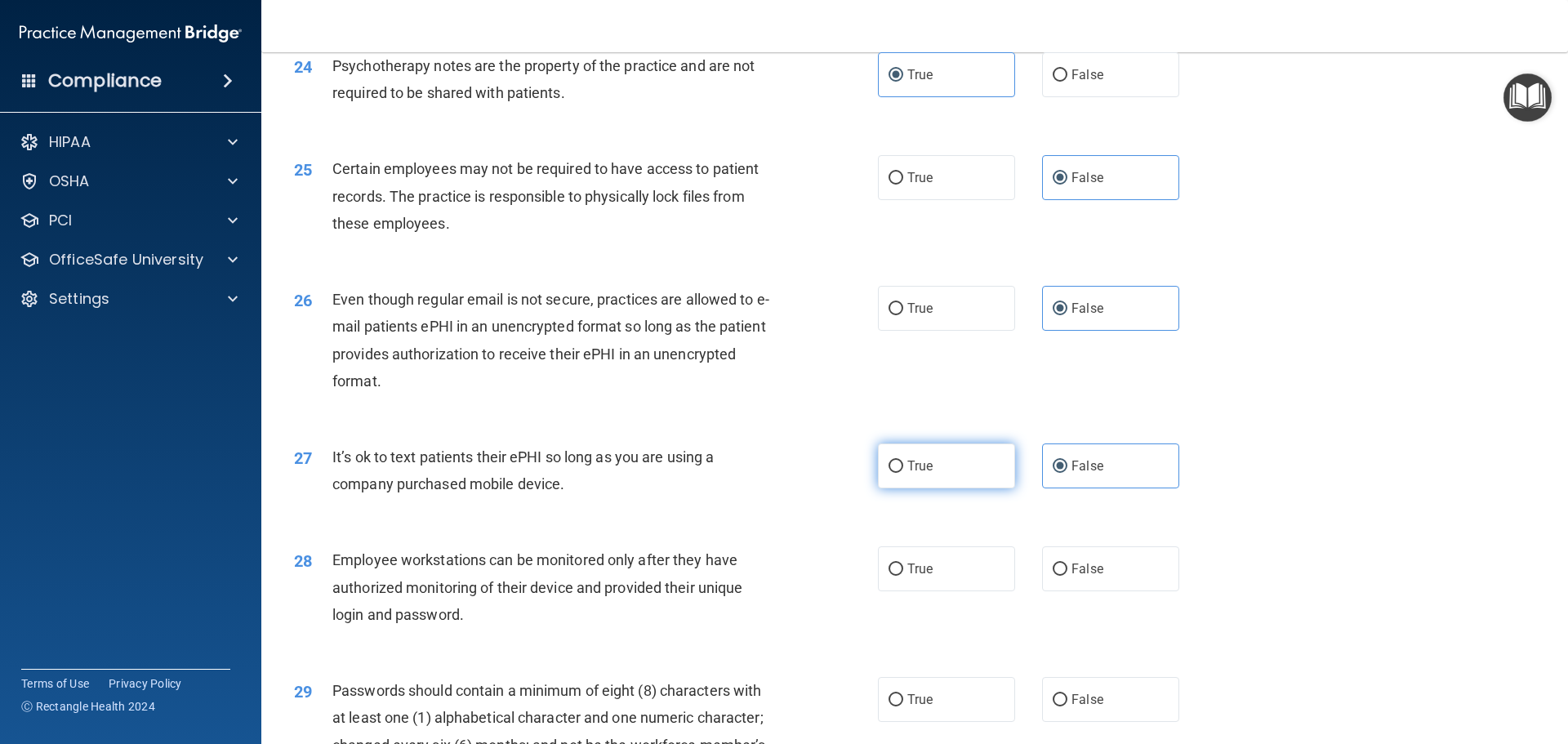
click at [904, 473] on input "True" at bounding box center [896, 466] width 15 height 12
radio input "true"
radio input "false"
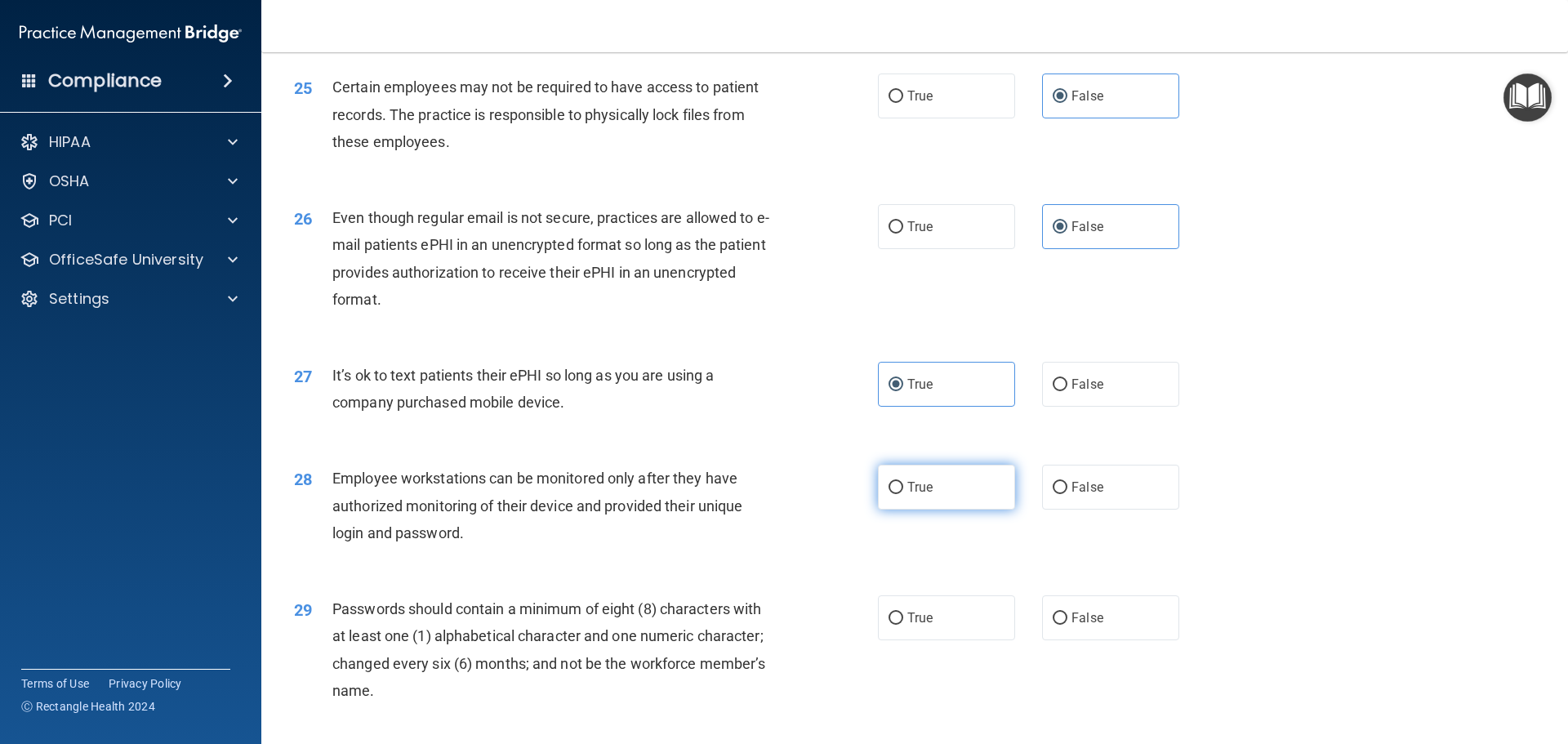
click at [958, 510] on label "True" at bounding box center [947, 487] width 137 height 45
click at [904, 494] on input "True" at bounding box center [896, 488] width 15 height 12
radio input "true"
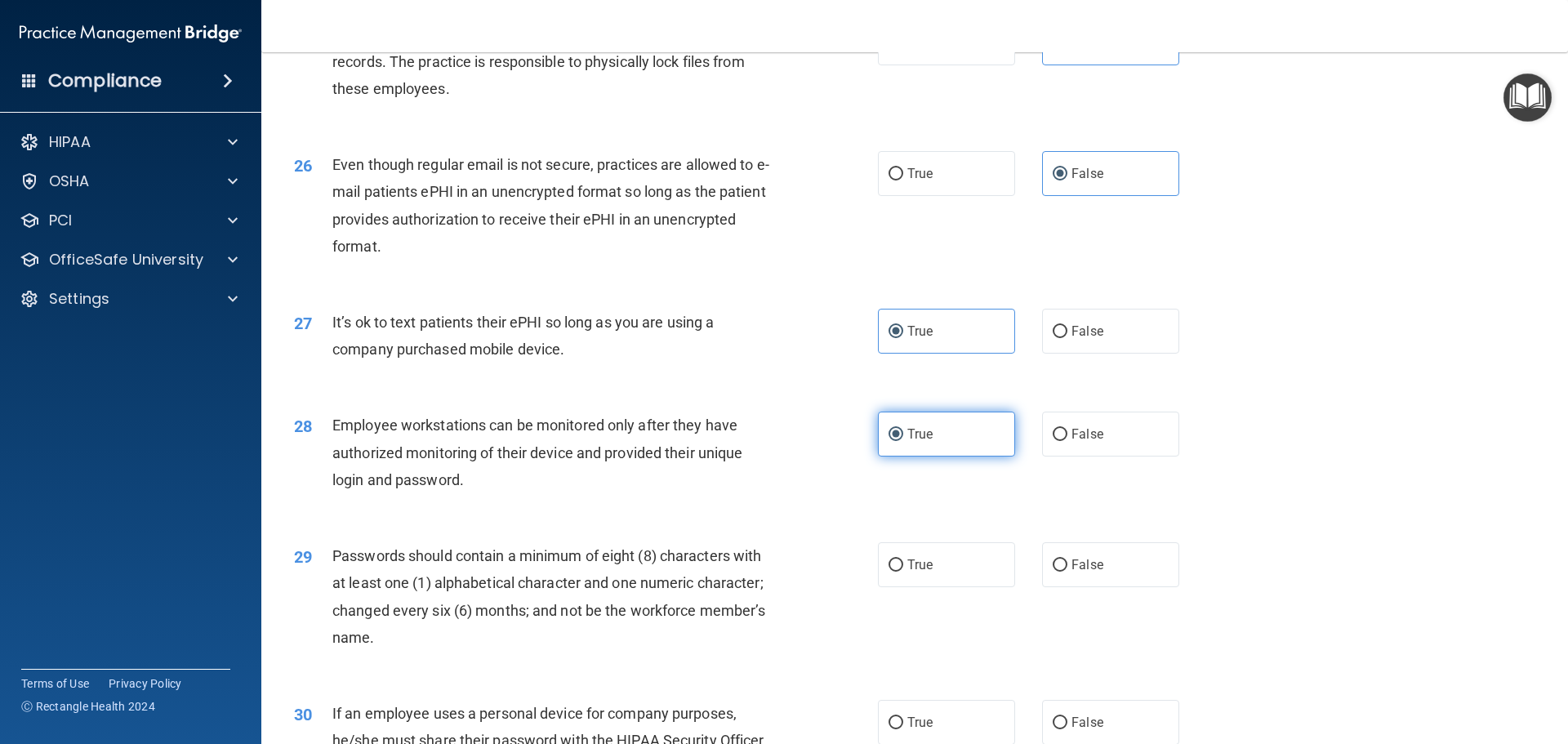
scroll to position [3183, 0]
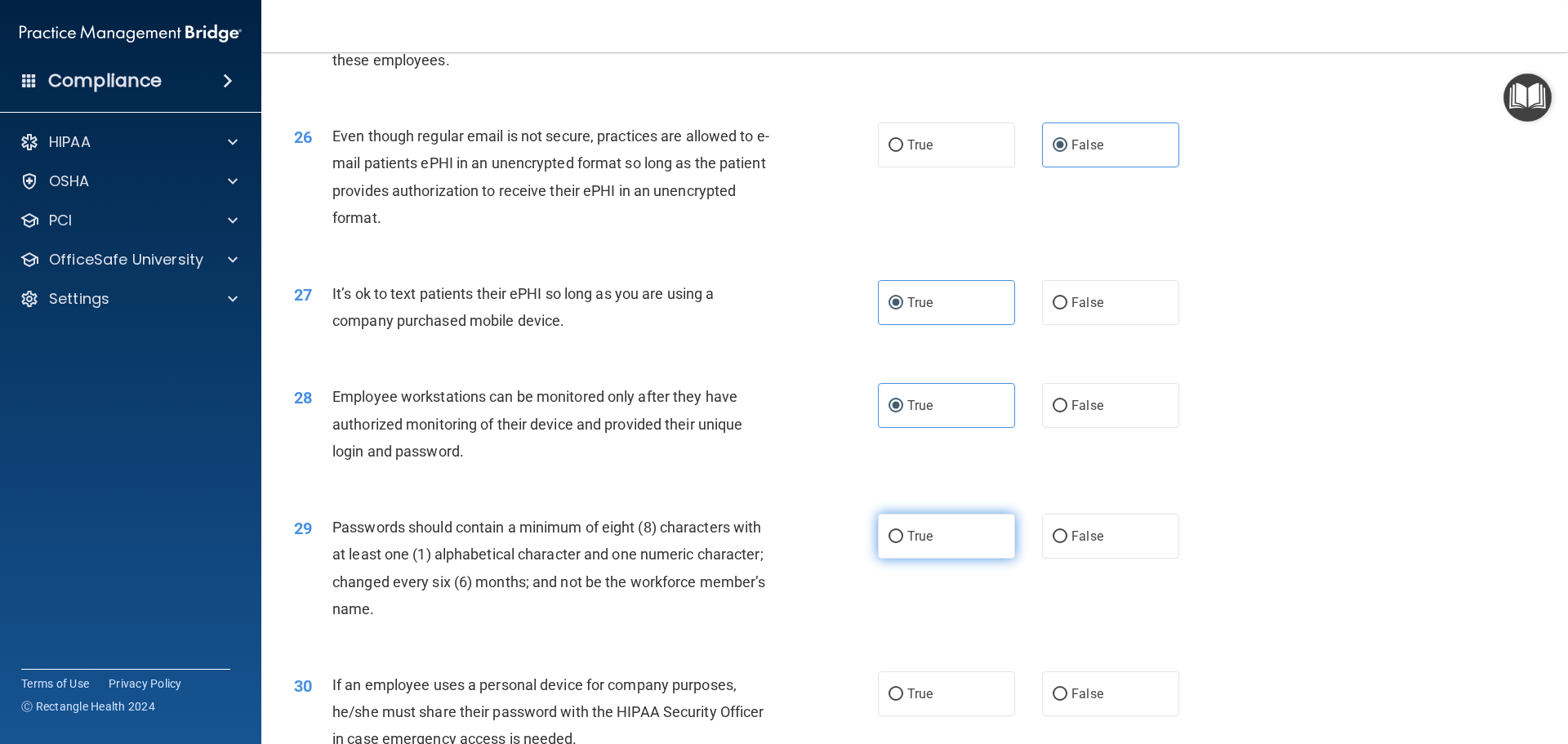
click at [966, 559] on label "True" at bounding box center [947, 536] width 137 height 45
click at [904, 543] on input "True" at bounding box center [896, 537] width 15 height 12
radio input "true"
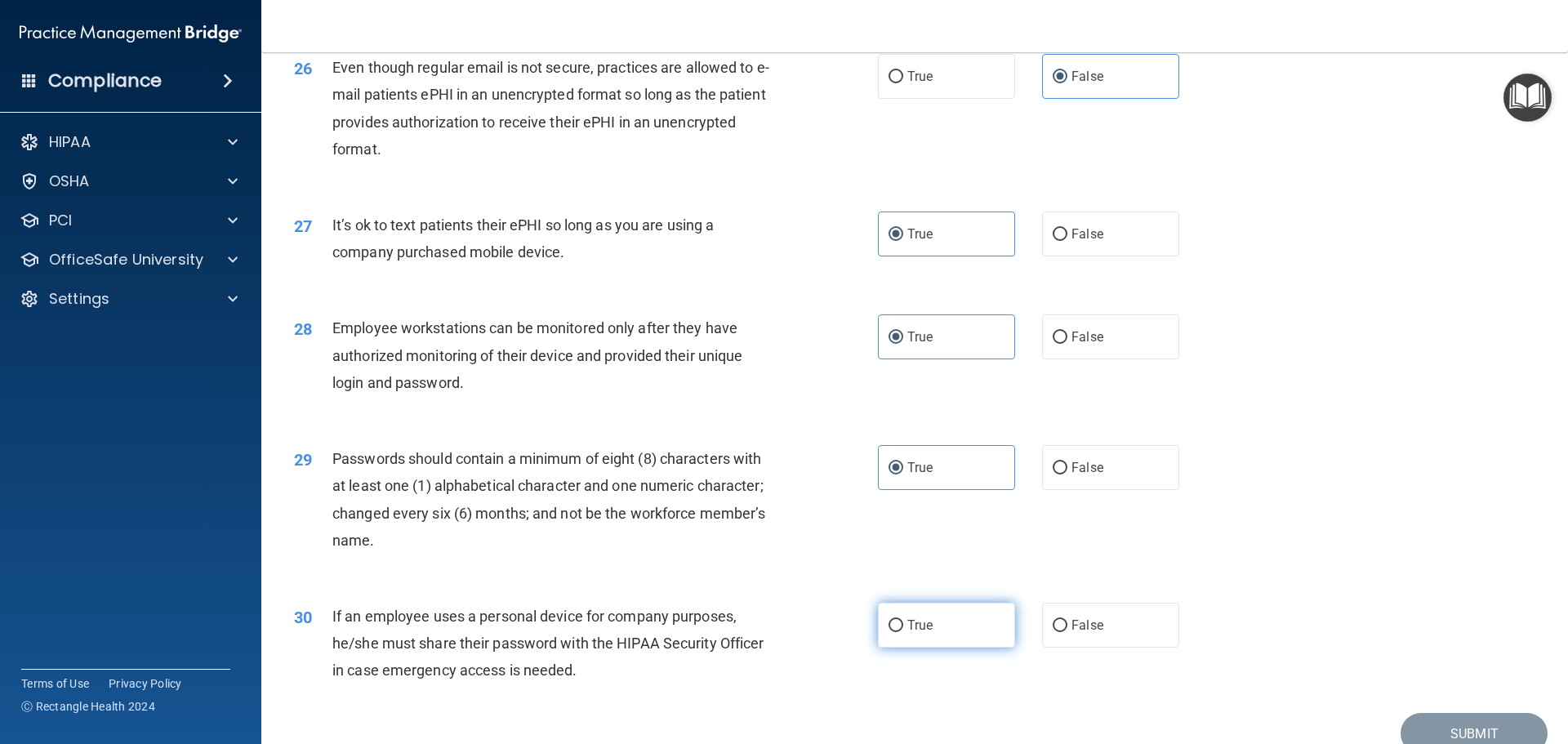
scroll to position [3347, 0]
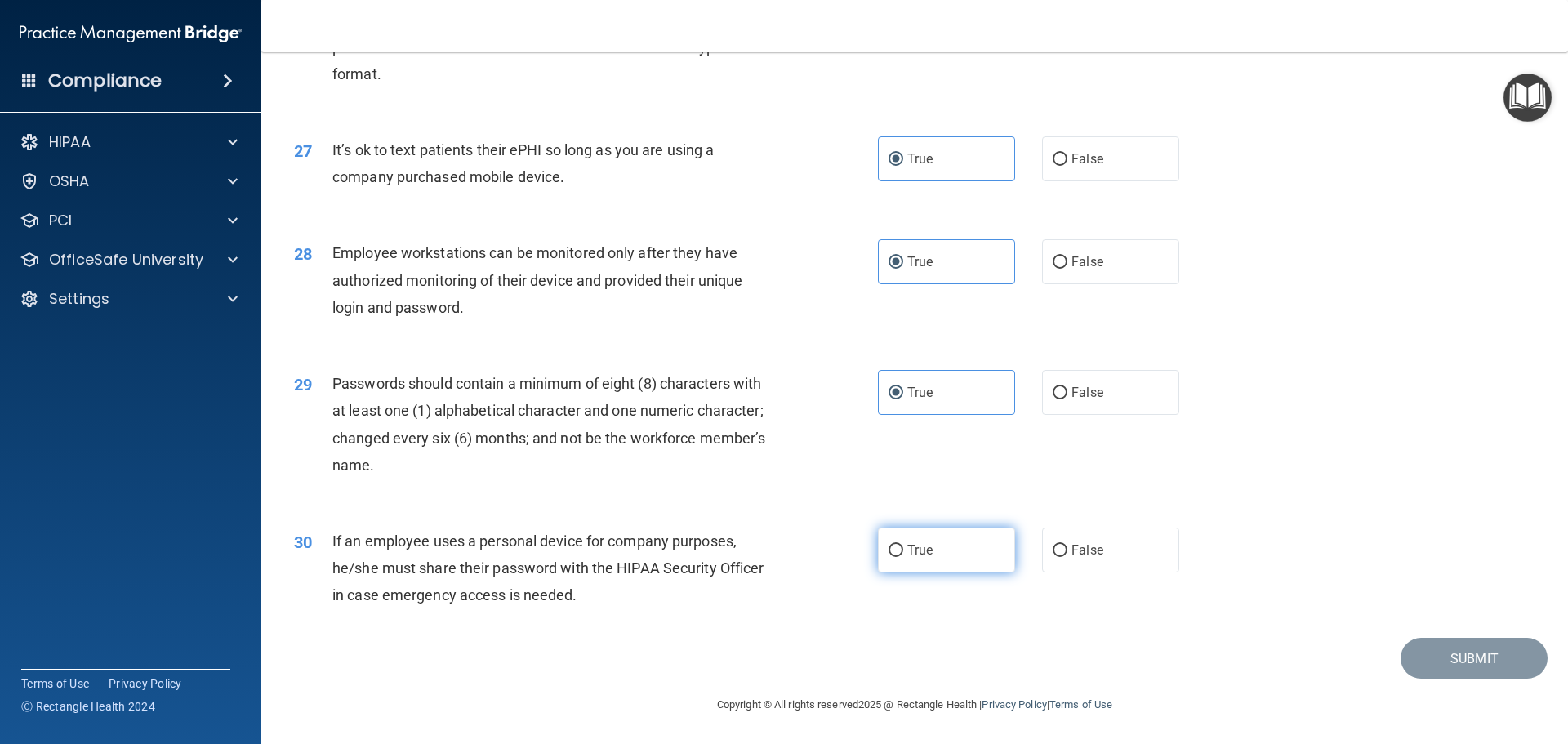
click at [964, 557] on label "True" at bounding box center [947, 550] width 137 height 45
click at [904, 557] on input "True" at bounding box center [896, 550] width 15 height 12
radio input "true"
click at [1418, 655] on button "Submit" at bounding box center [1474, 658] width 147 height 42
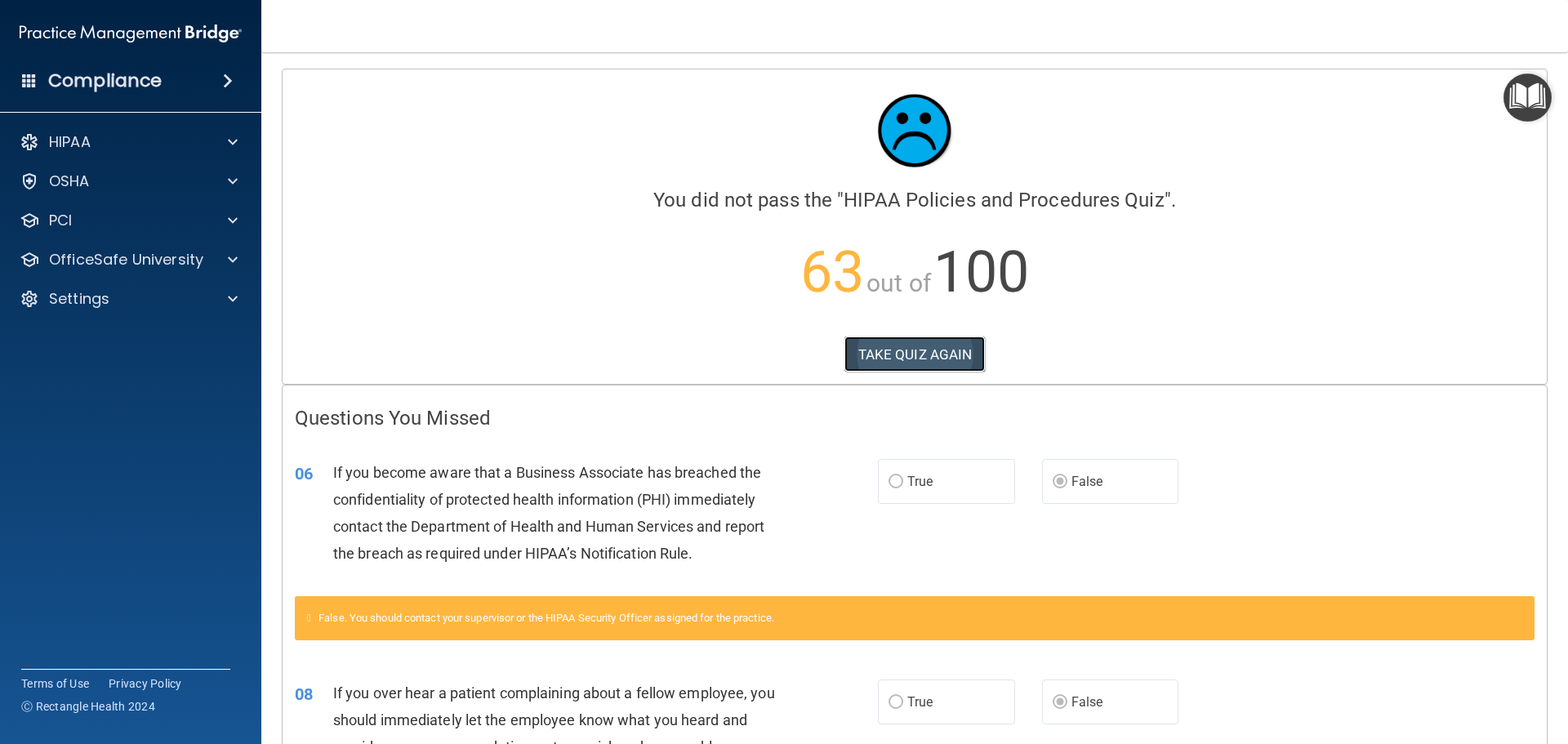
click at [927, 346] on button "TAKE QUIZ AGAIN" at bounding box center [915, 354] width 141 height 36
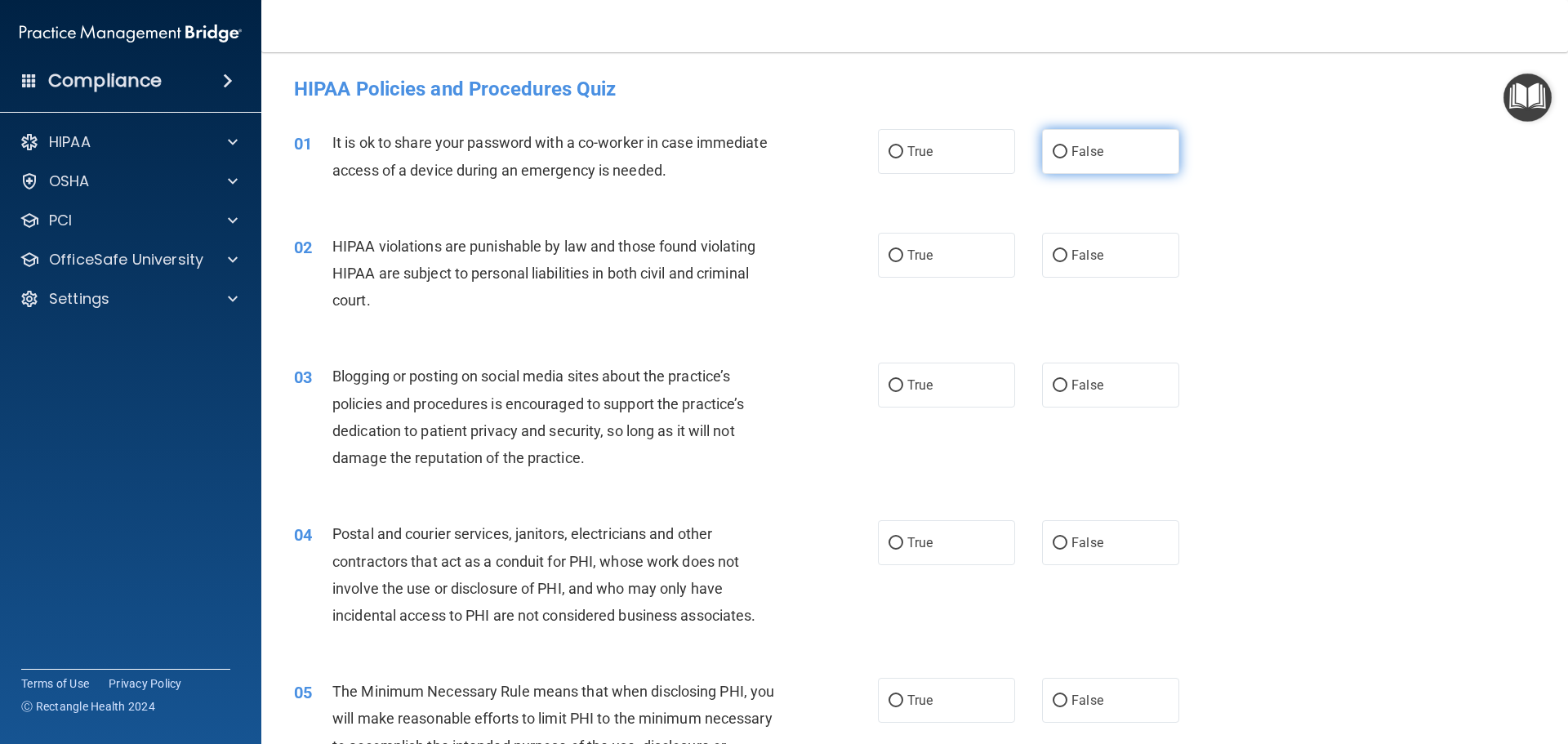
click at [1081, 150] on span "False" at bounding box center [1087, 151] width 32 height 16
click at [1067, 150] on input "False" at bounding box center [1060, 152] width 15 height 12
radio input "true"
click at [934, 253] on label "True" at bounding box center [947, 255] width 137 height 45
click at [904, 253] on input "True" at bounding box center [896, 256] width 15 height 12
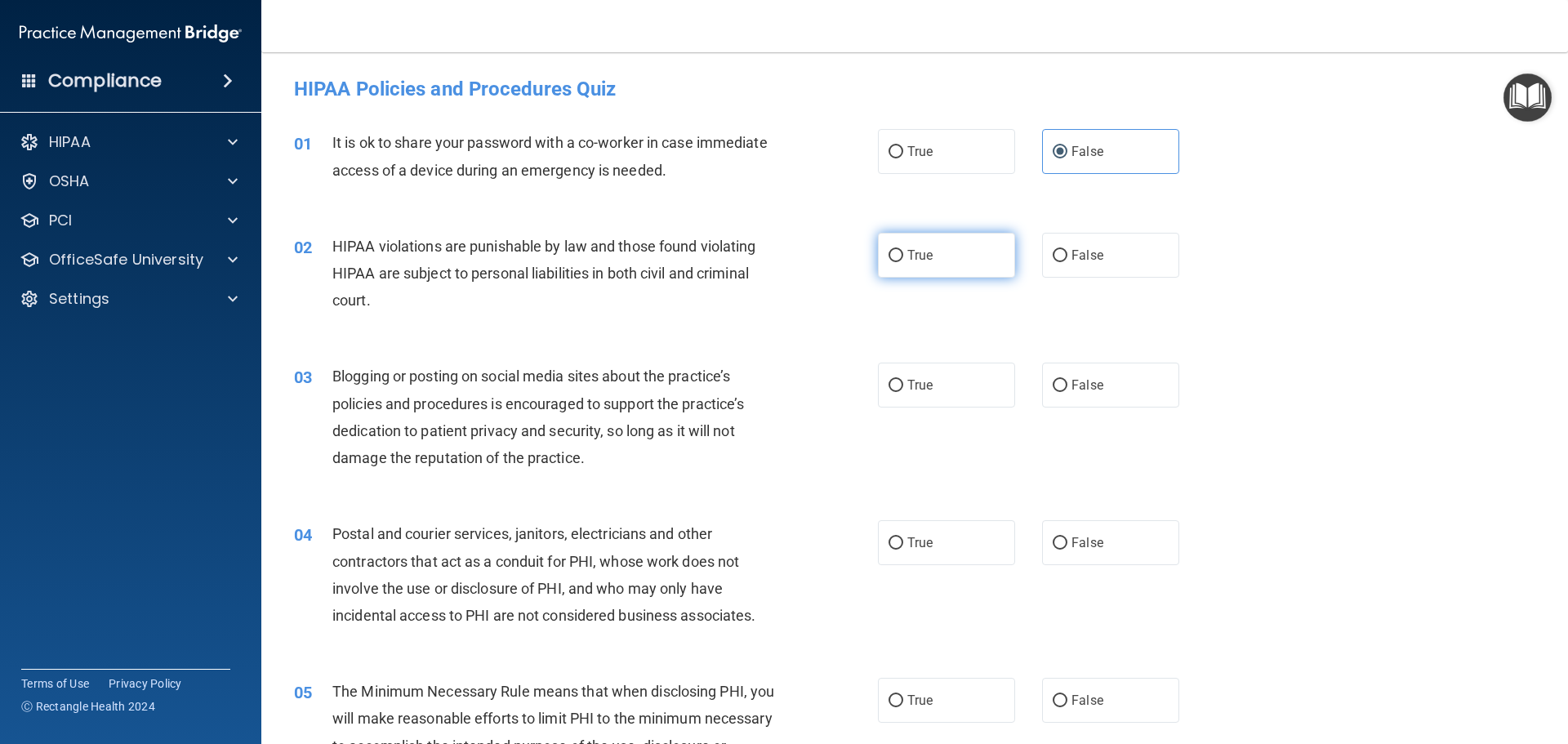
radio input "true"
click at [1071, 389] on span "False" at bounding box center [1087, 385] width 32 height 16
click at [1067, 389] on input "False" at bounding box center [1060, 385] width 15 height 12
radio input "true"
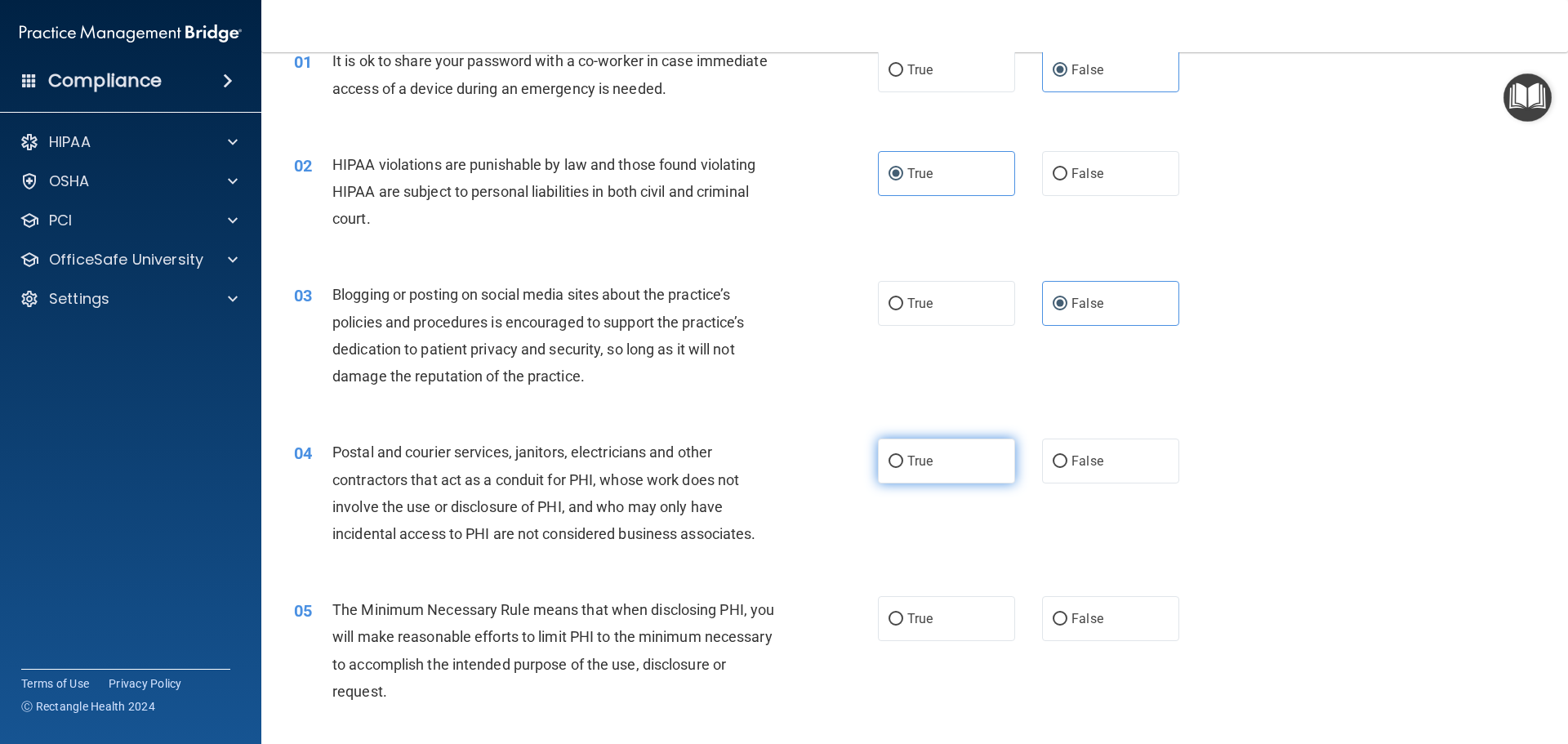
click at [962, 460] on label "True" at bounding box center [947, 461] width 137 height 45
click at [904, 460] on input "True" at bounding box center [896, 461] width 15 height 12
radio input "true"
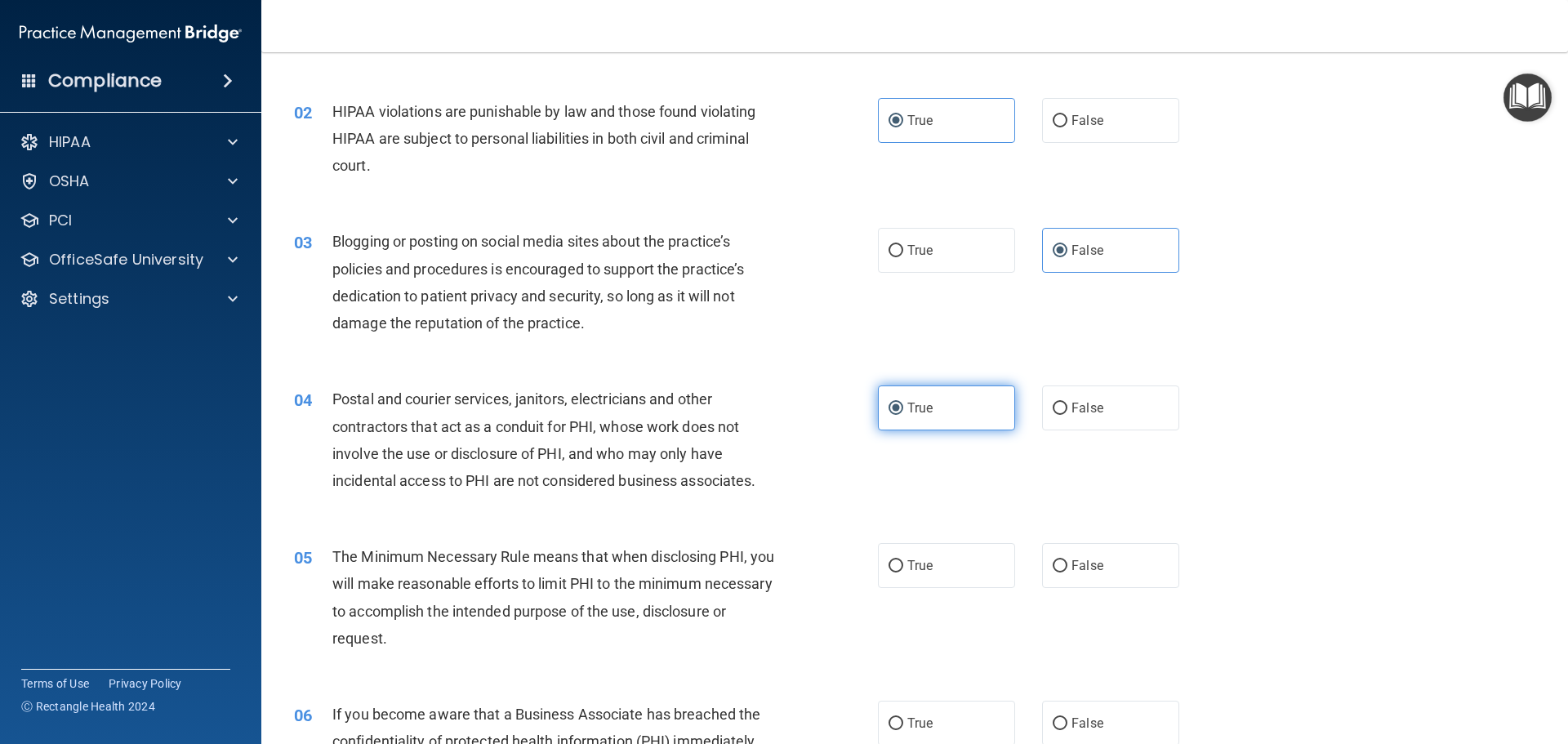
scroll to position [163, 0]
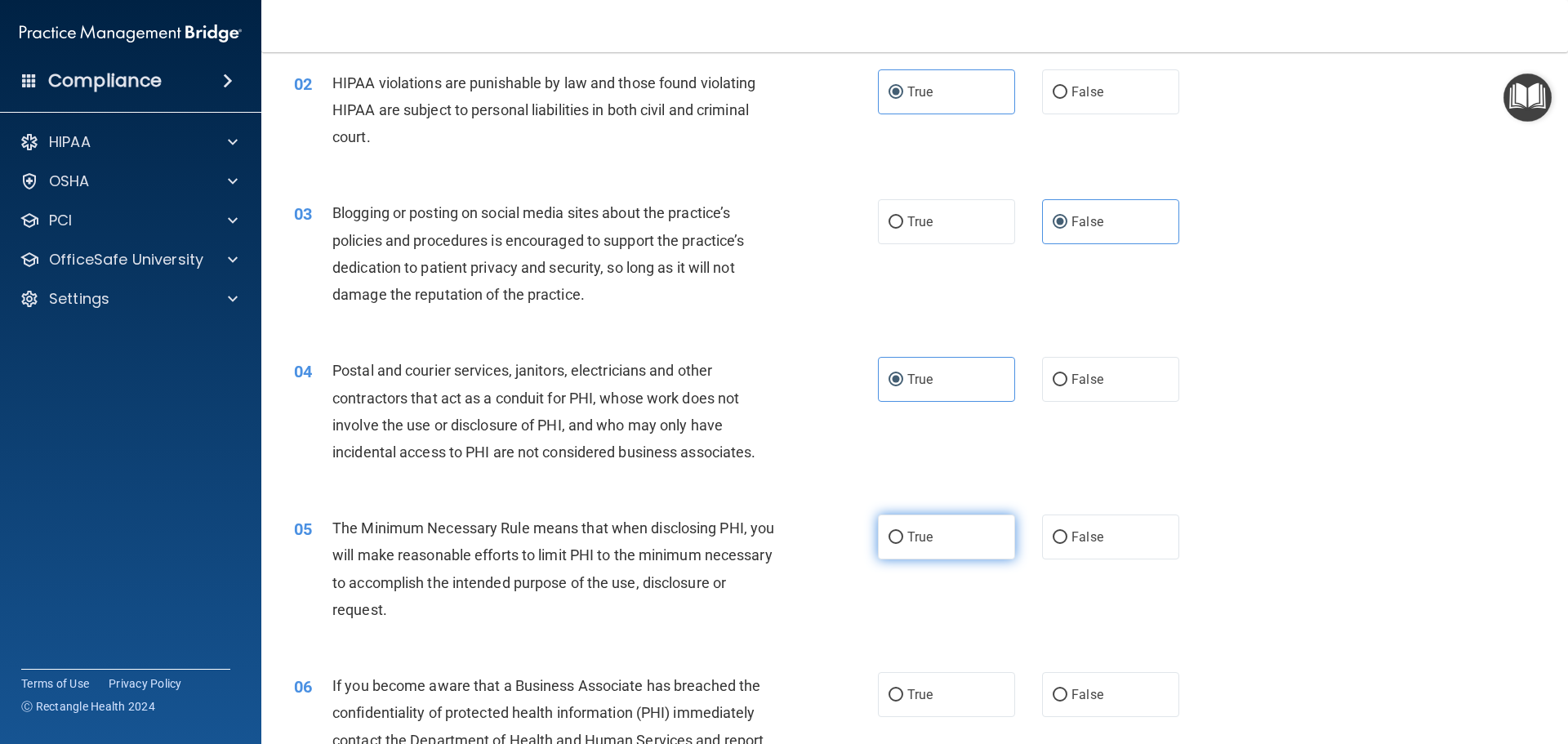
click at [937, 533] on label "True" at bounding box center [947, 537] width 137 height 45
click at [904, 533] on input "True" at bounding box center [896, 537] width 15 height 12
radio input "true"
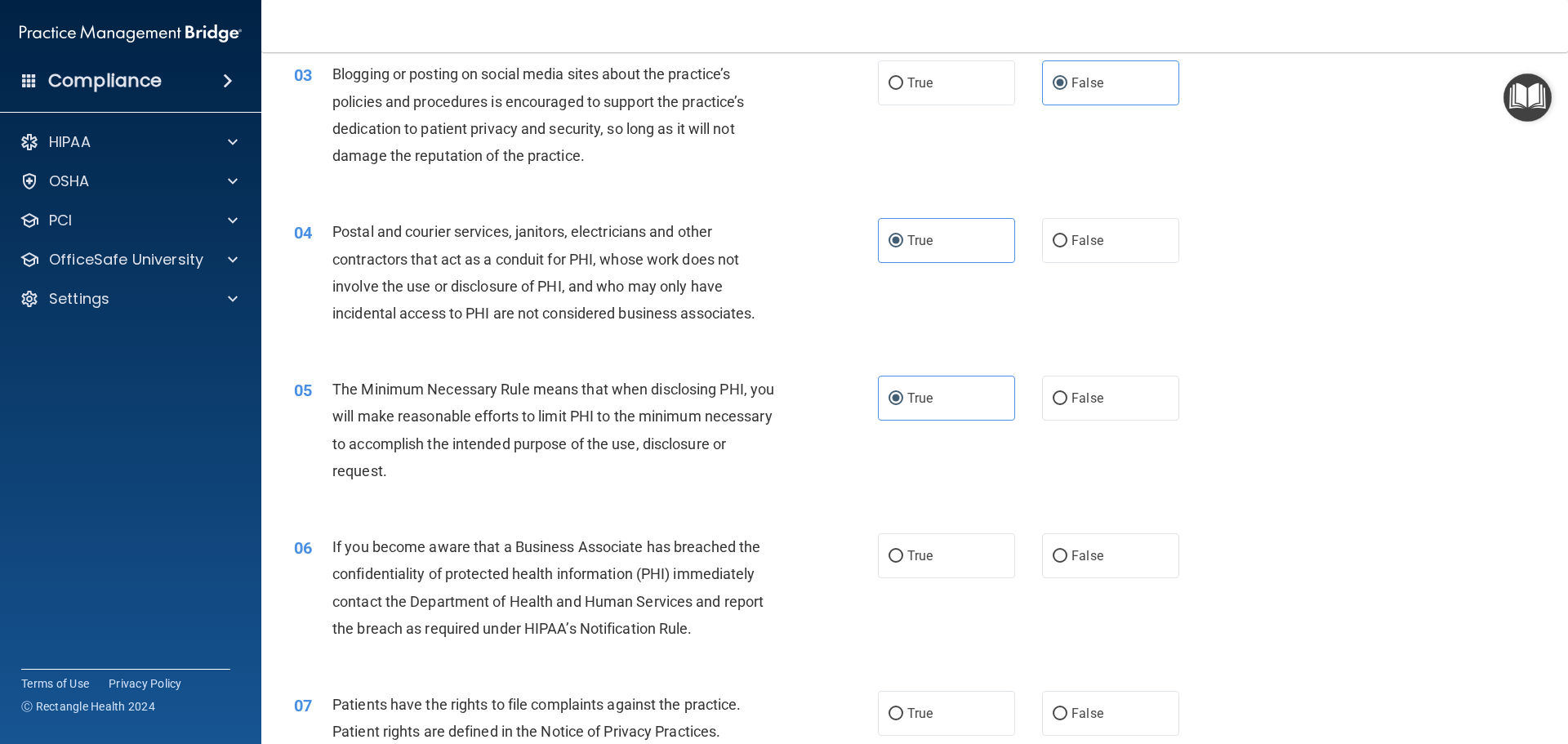
scroll to position [408, 0]
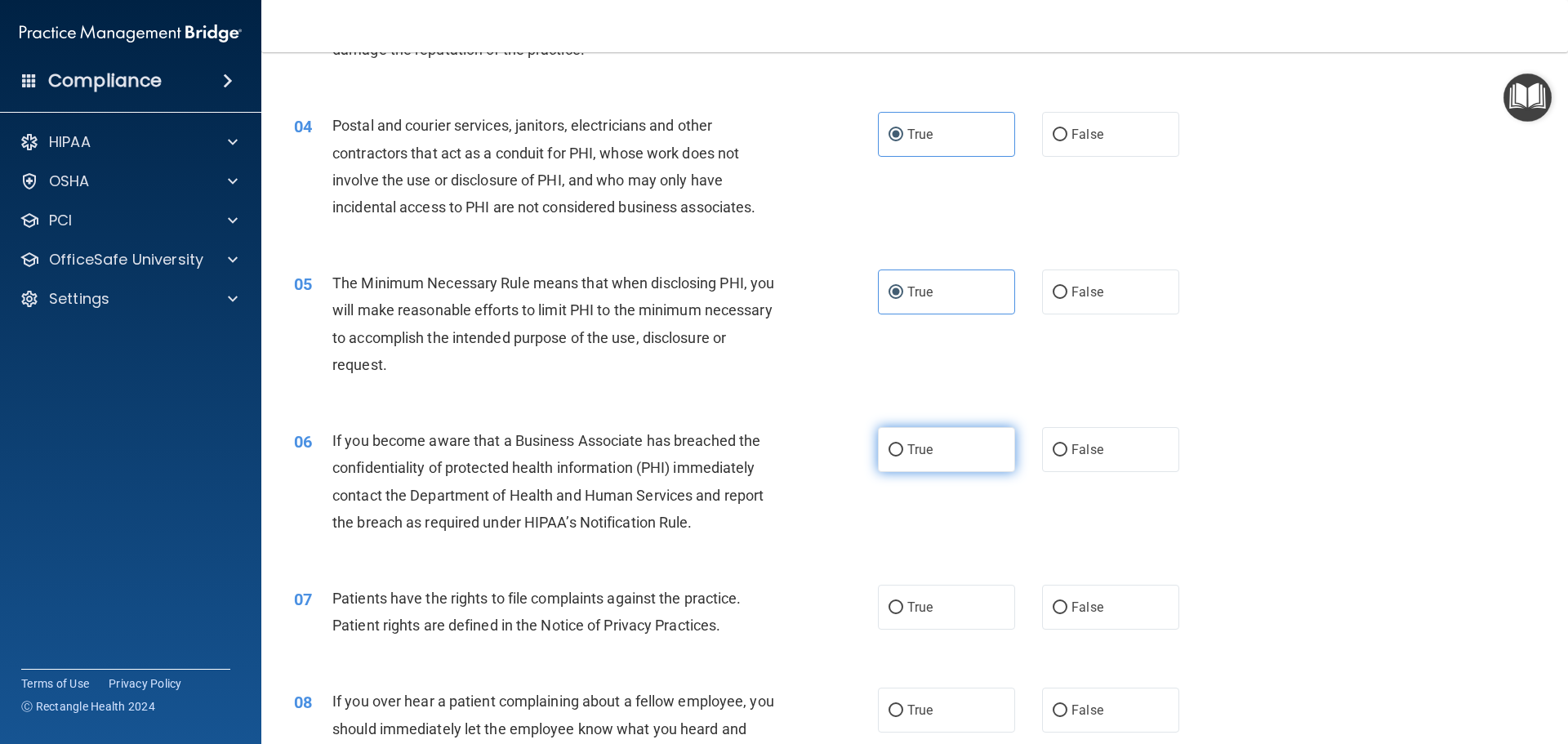
click at [941, 454] on label "True" at bounding box center [947, 449] width 137 height 45
click at [904, 454] on input "True" at bounding box center [896, 450] width 15 height 12
radio input "true"
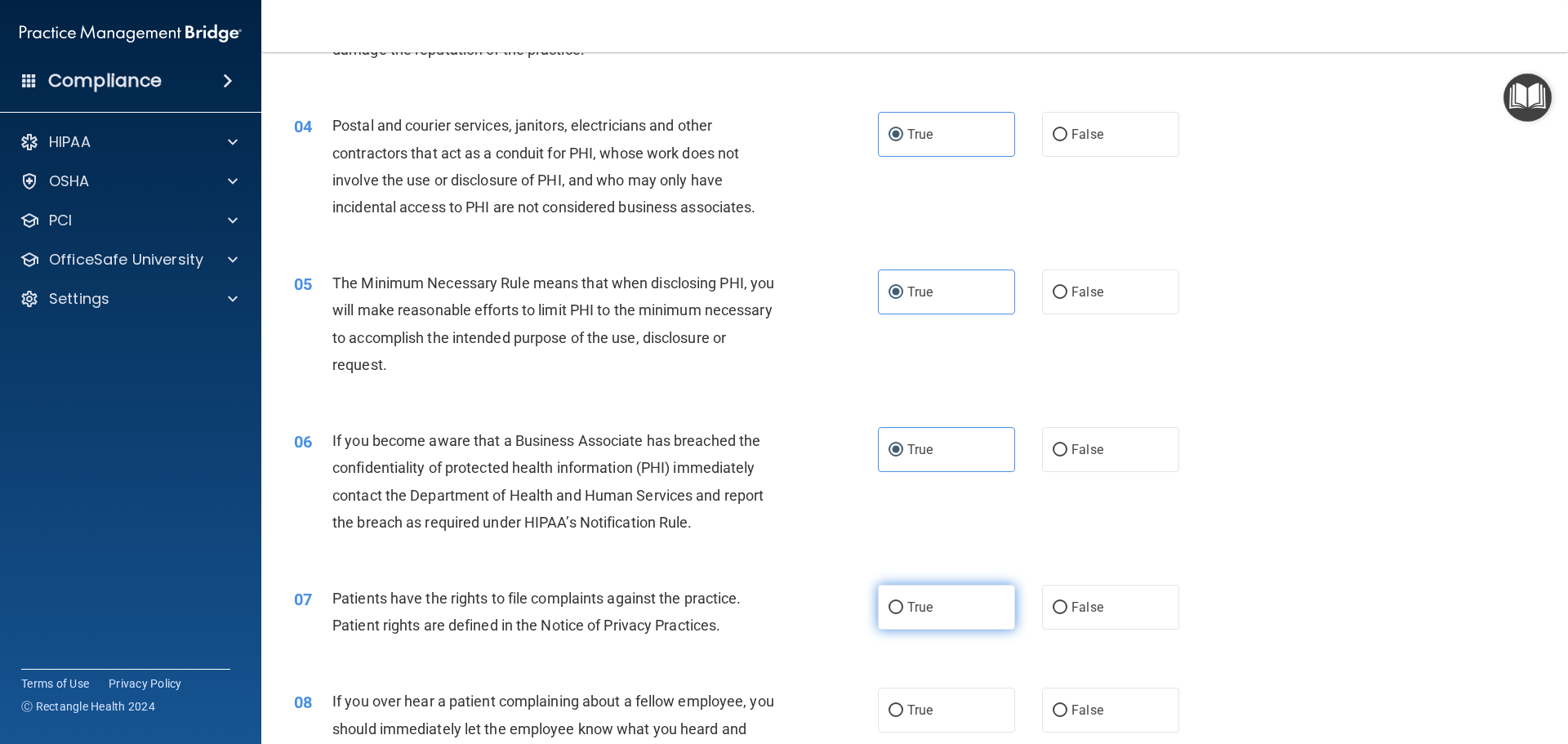
click at [912, 608] on span "True" at bounding box center [920, 607] width 25 height 16
click at [904, 608] on input "True" at bounding box center [896, 608] width 15 height 12
radio input "true"
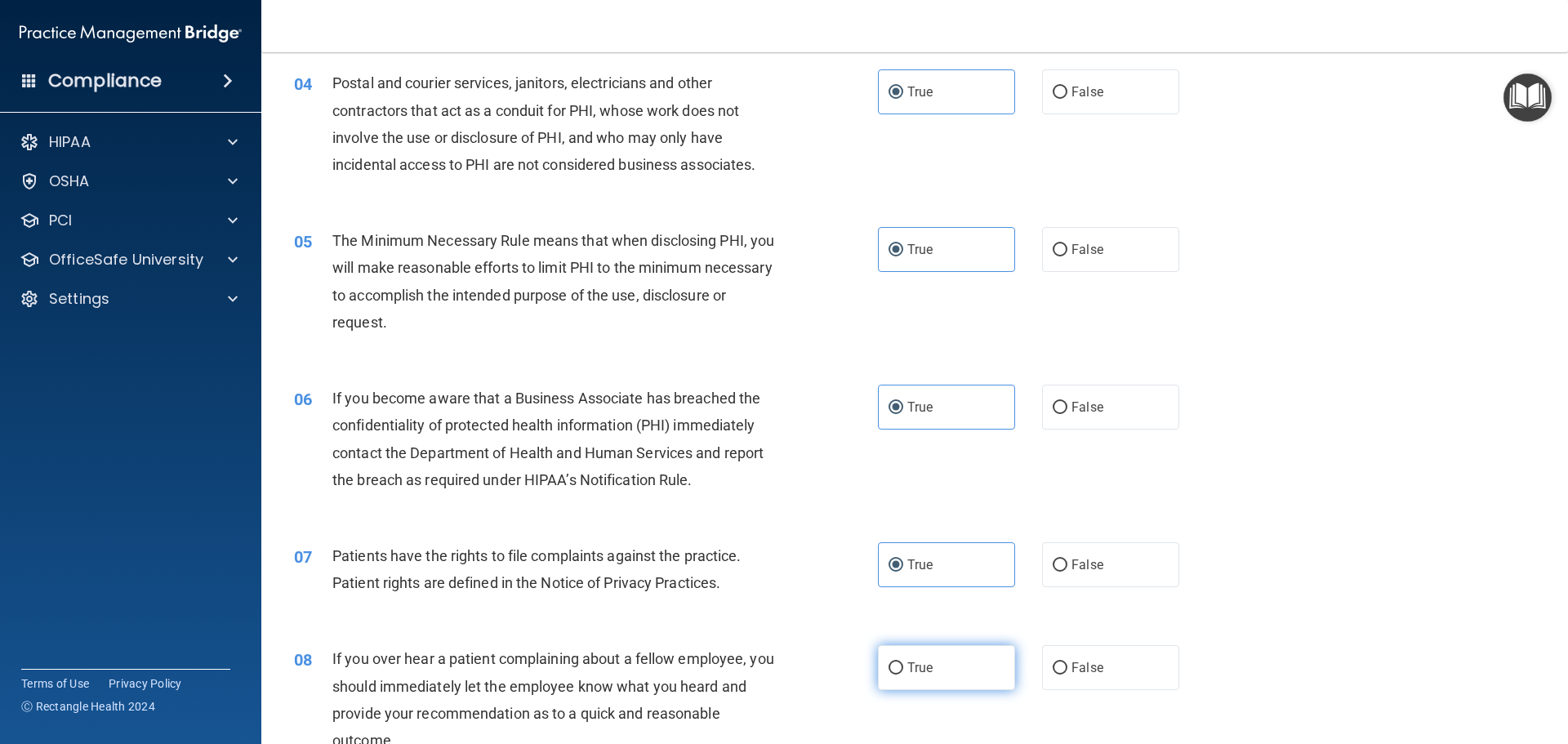
scroll to position [572, 0]
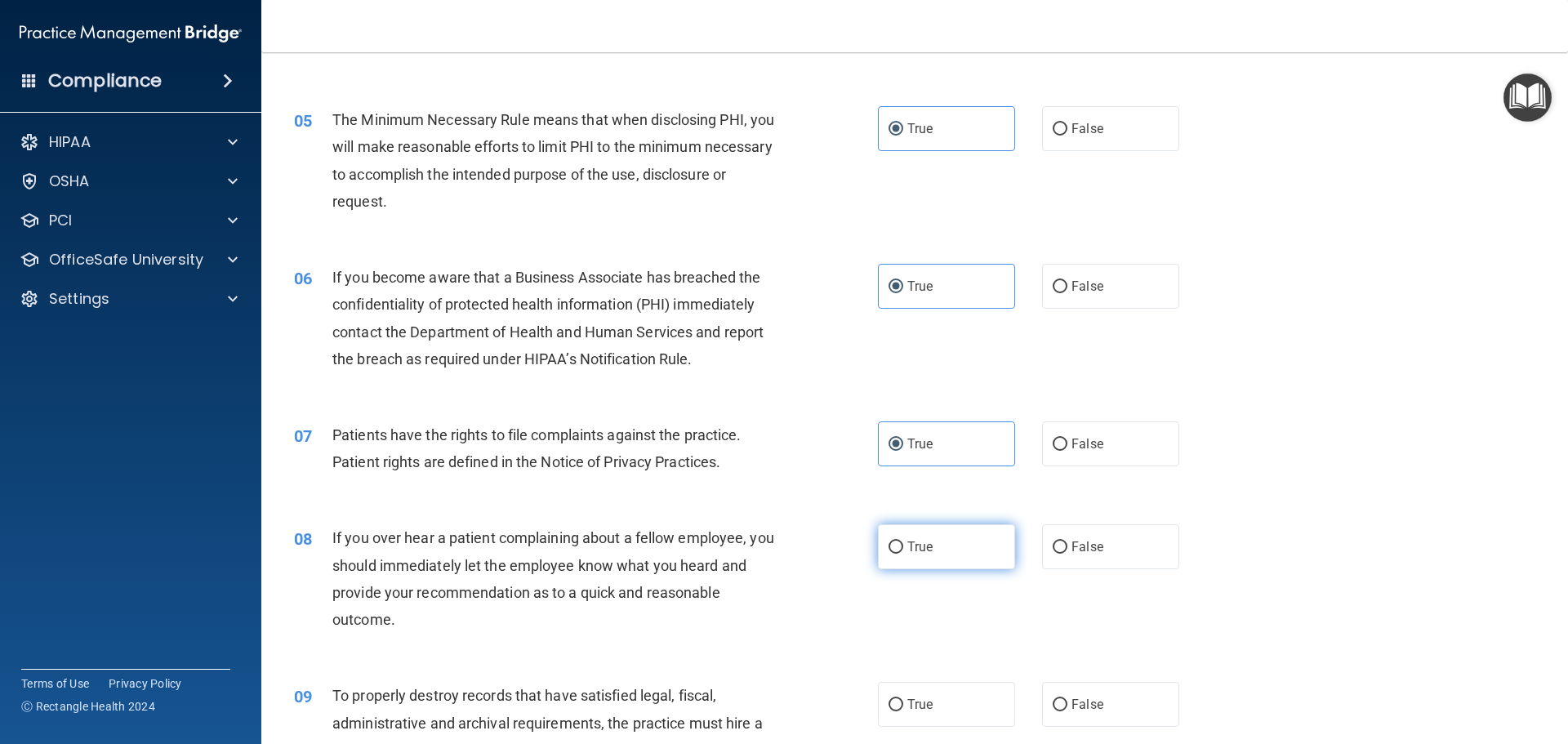
click at [934, 549] on label "True" at bounding box center [947, 546] width 137 height 45
click at [904, 549] on input "True" at bounding box center [896, 547] width 15 height 12
radio input "true"
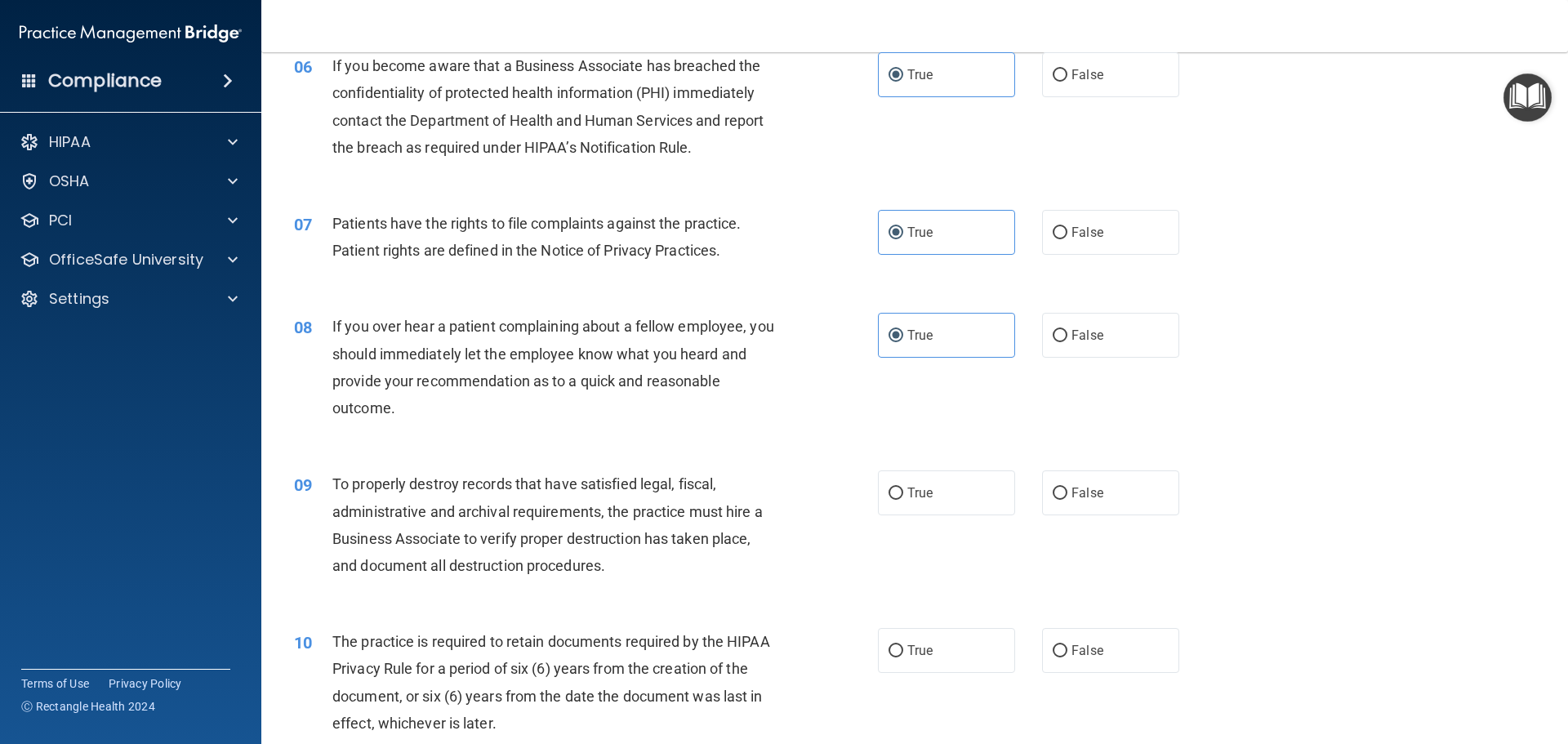
scroll to position [817, 0]
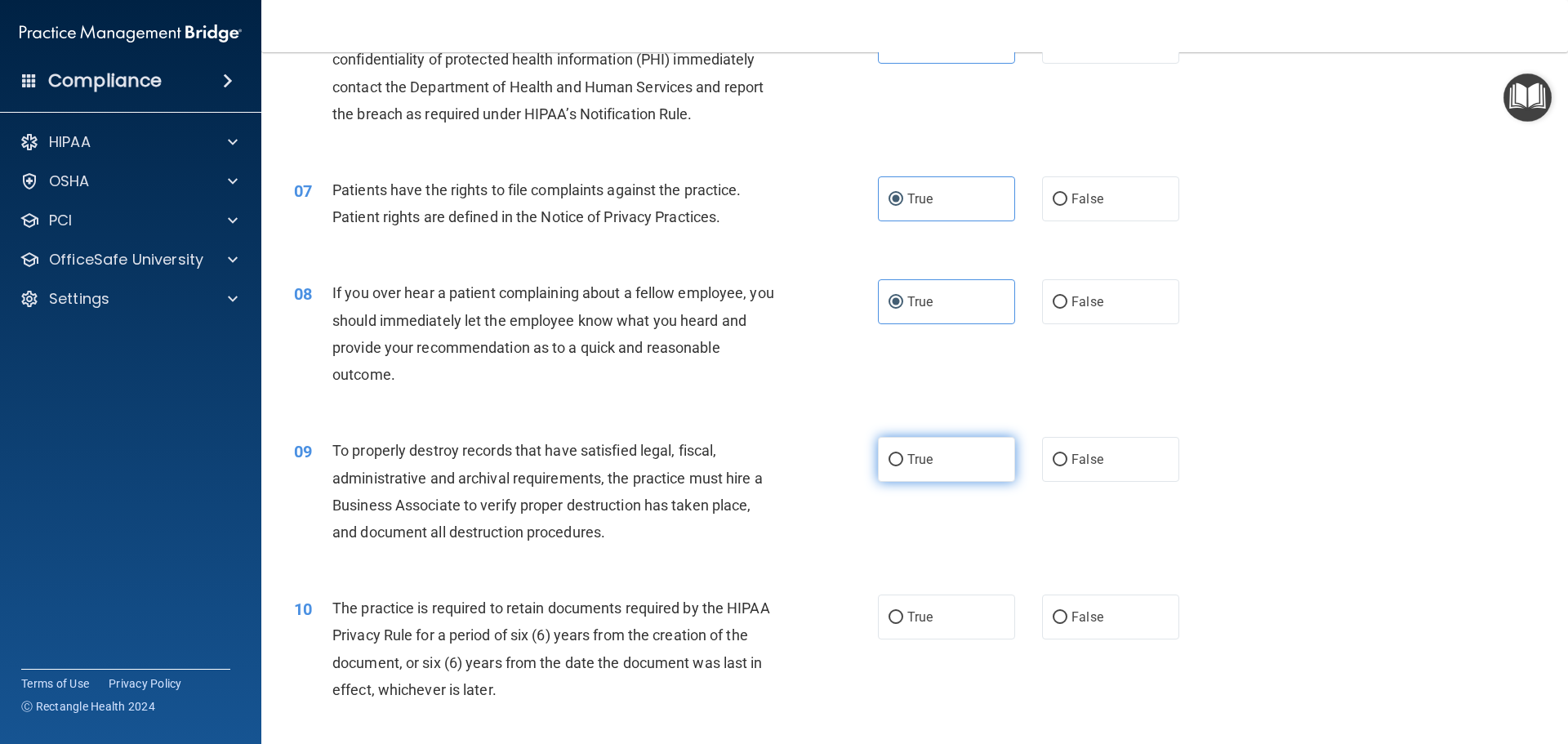
click at [936, 477] on label "True" at bounding box center [947, 459] width 137 height 45
click at [904, 466] on input "True" at bounding box center [896, 460] width 15 height 12
radio input "true"
click at [1052, 471] on label "False" at bounding box center [1110, 459] width 137 height 45
click at [1052, 466] on input "False" at bounding box center [1060, 460] width 15 height 12
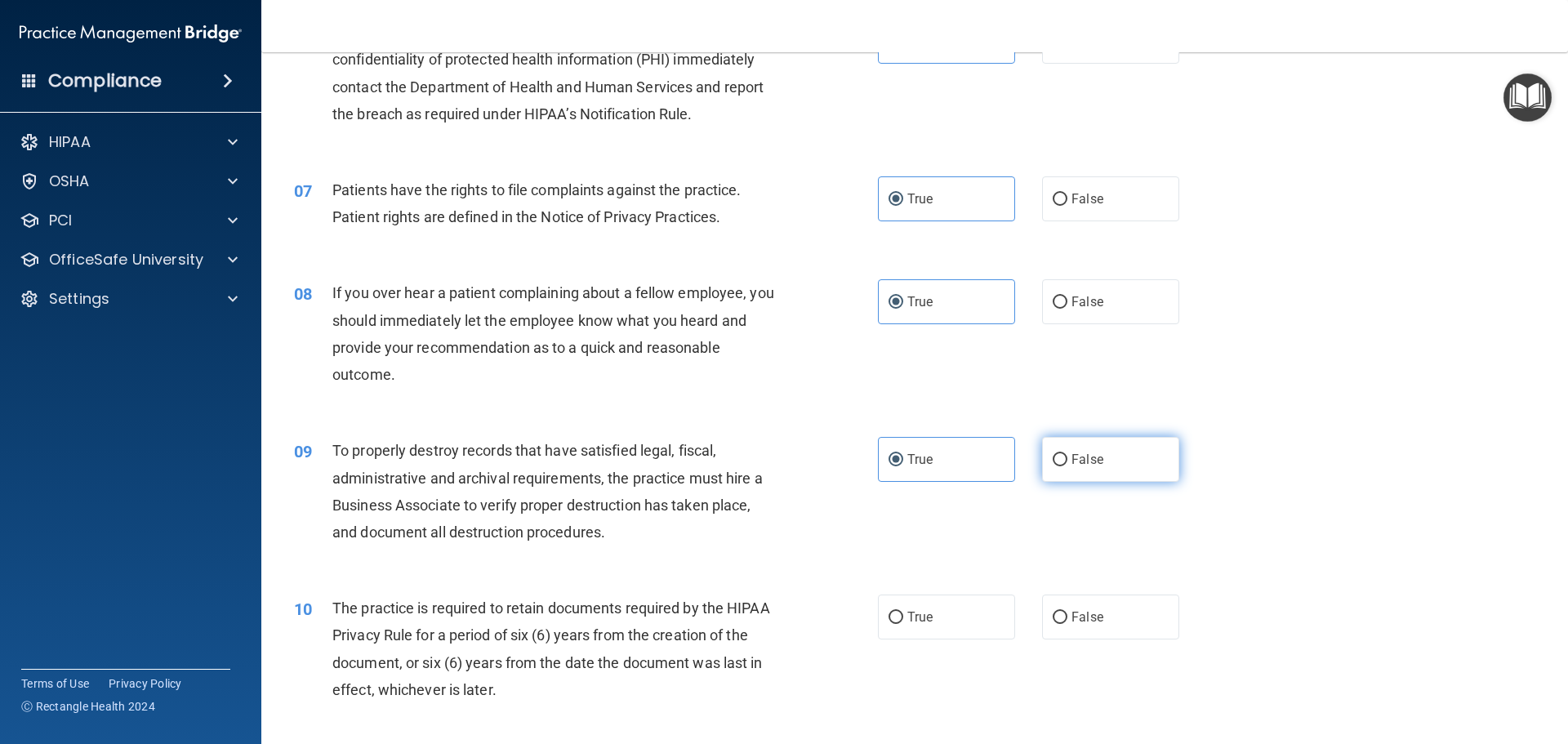
radio input "true"
radio input "false"
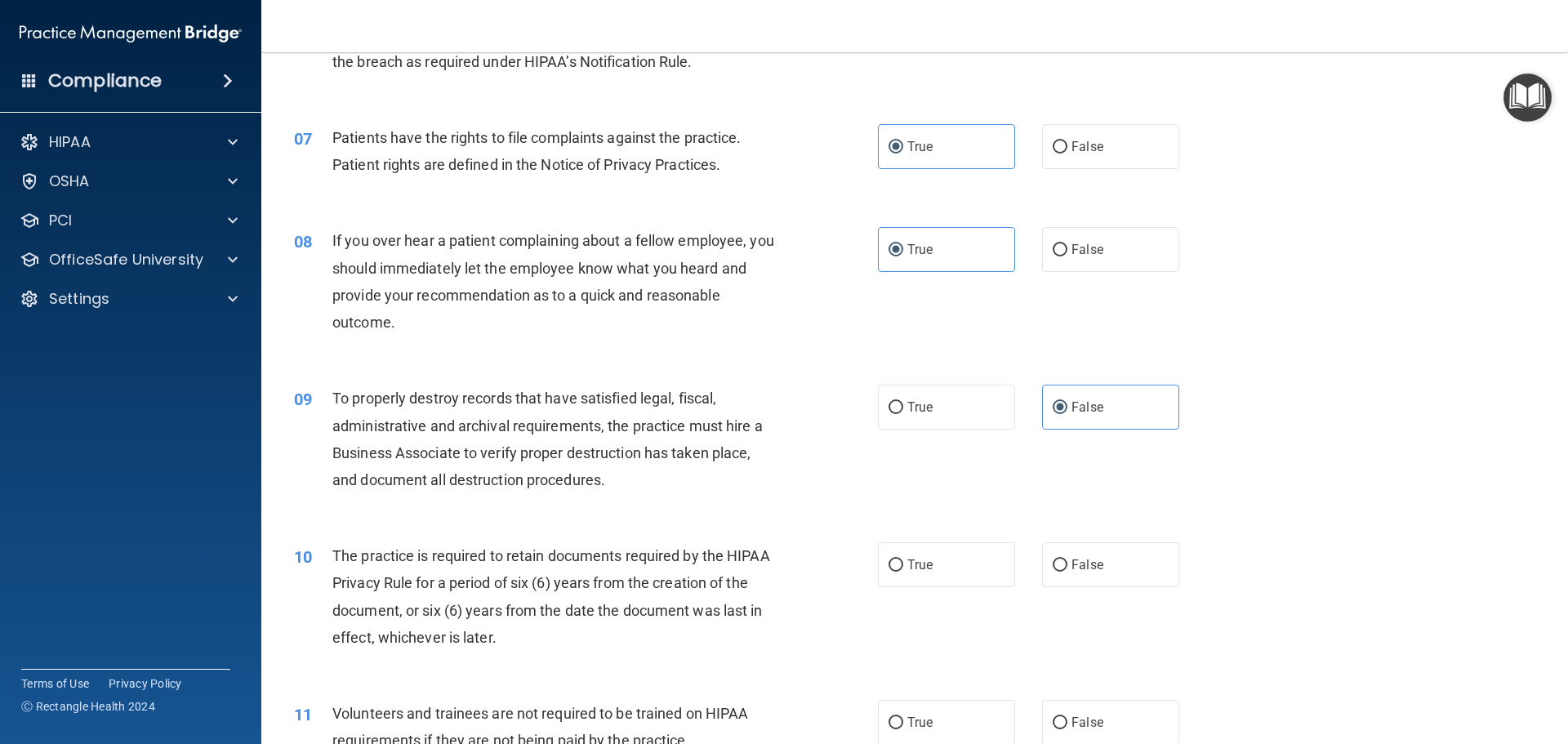
scroll to position [979, 0]
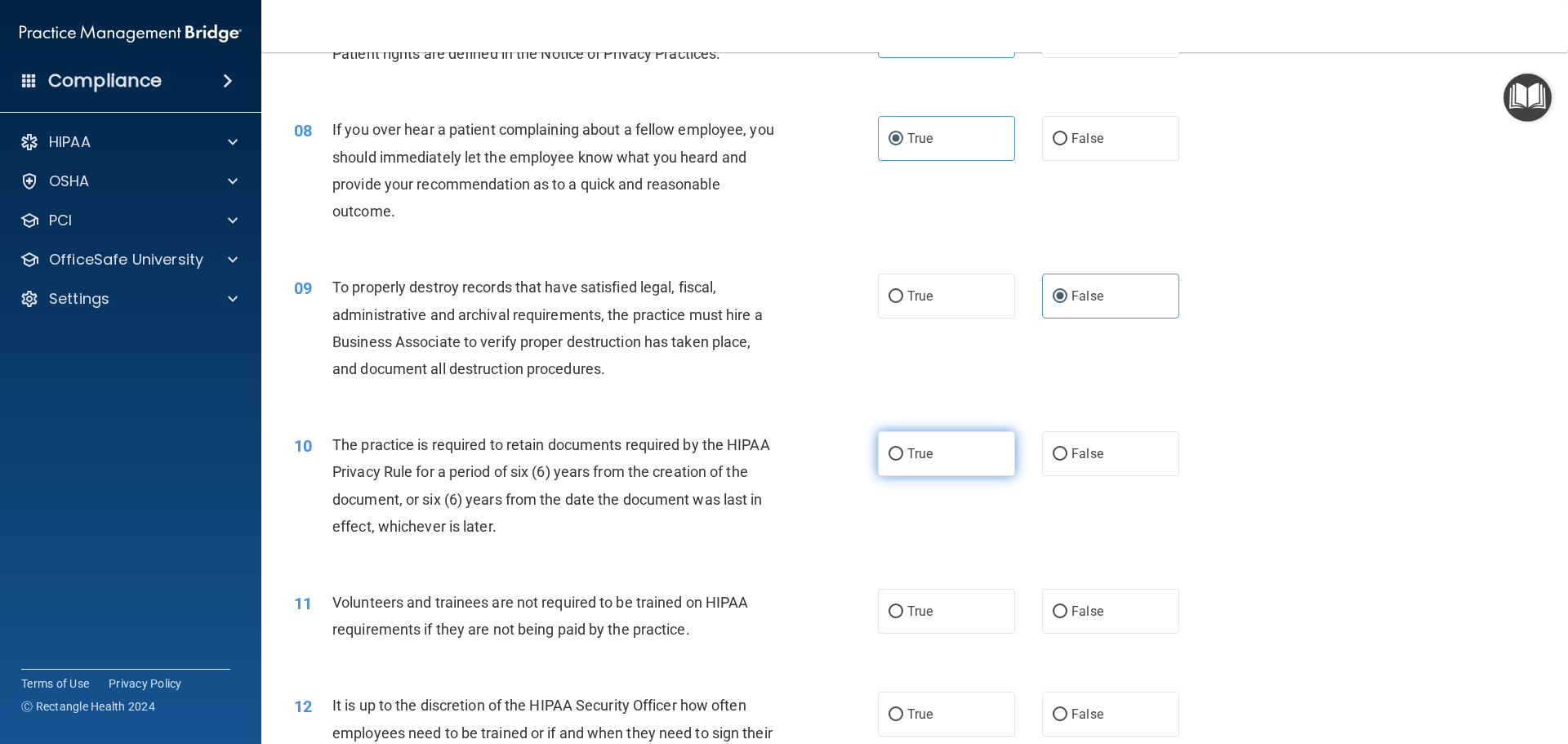
click at [977, 457] on label "True" at bounding box center [947, 453] width 137 height 45
click at [904, 457] on input "True" at bounding box center [896, 454] width 15 height 12
radio input "true"
click at [925, 616] on span "True" at bounding box center [920, 611] width 25 height 16
click at [904, 616] on input "True" at bounding box center [896, 612] width 15 height 12
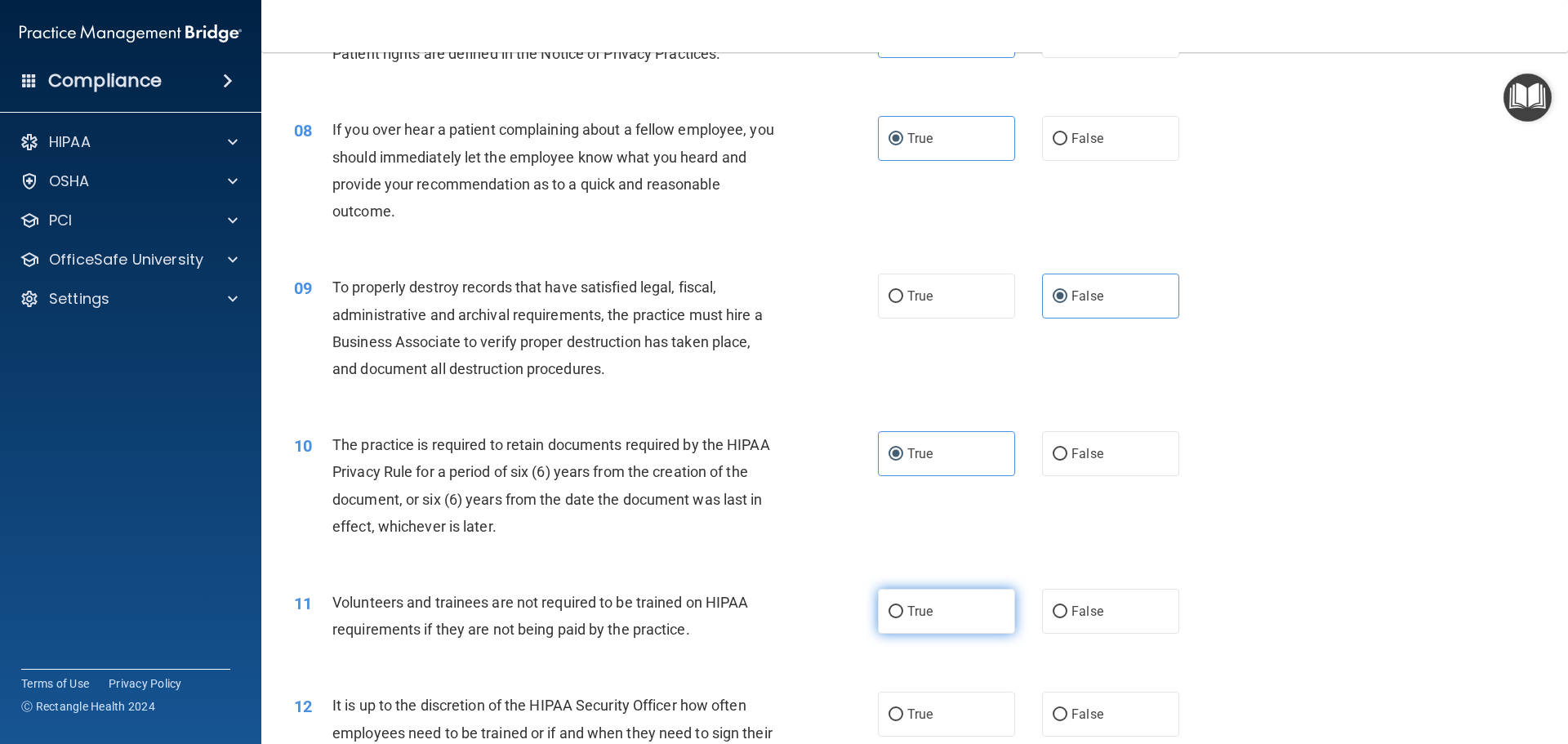
radio input "true"
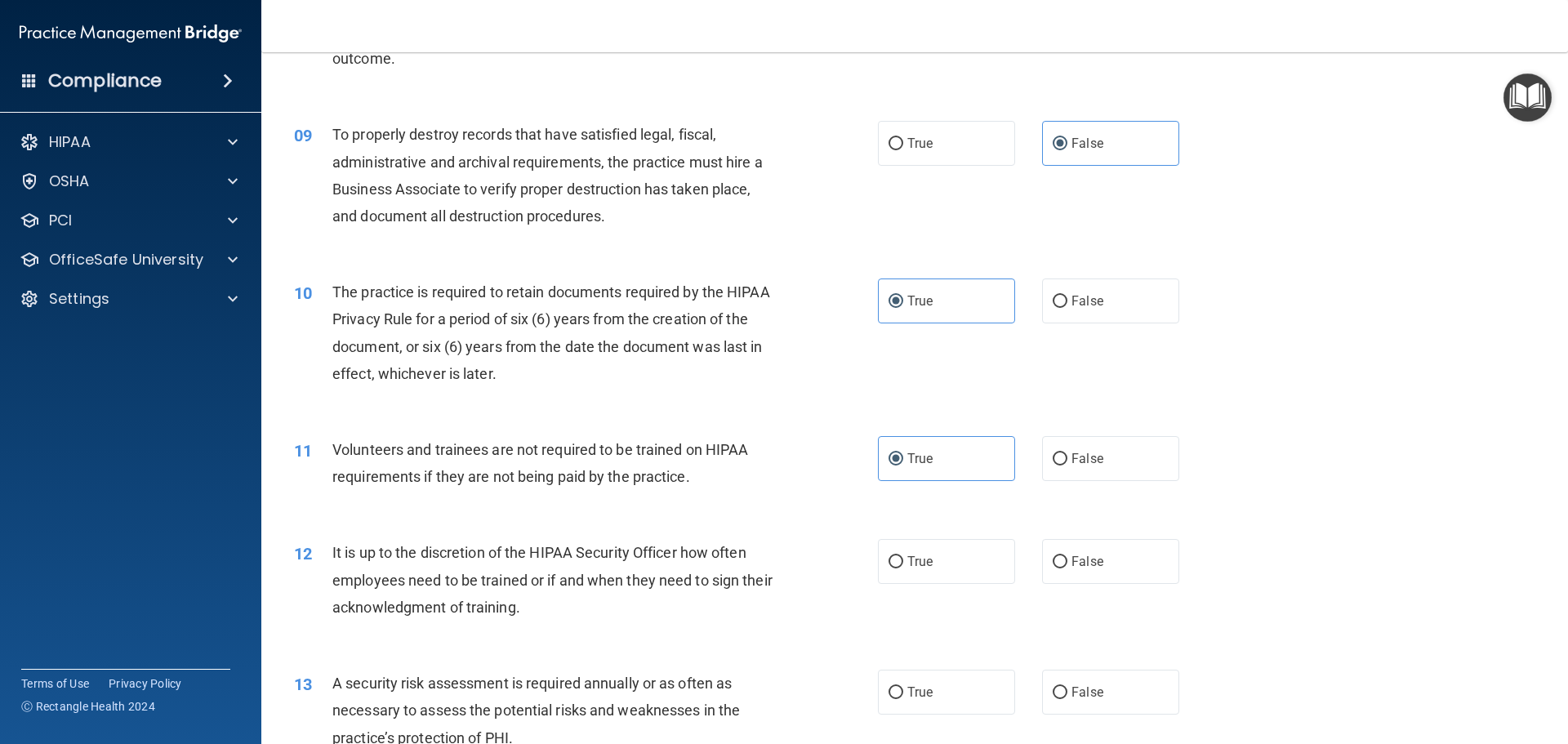
scroll to position [1143, 0]
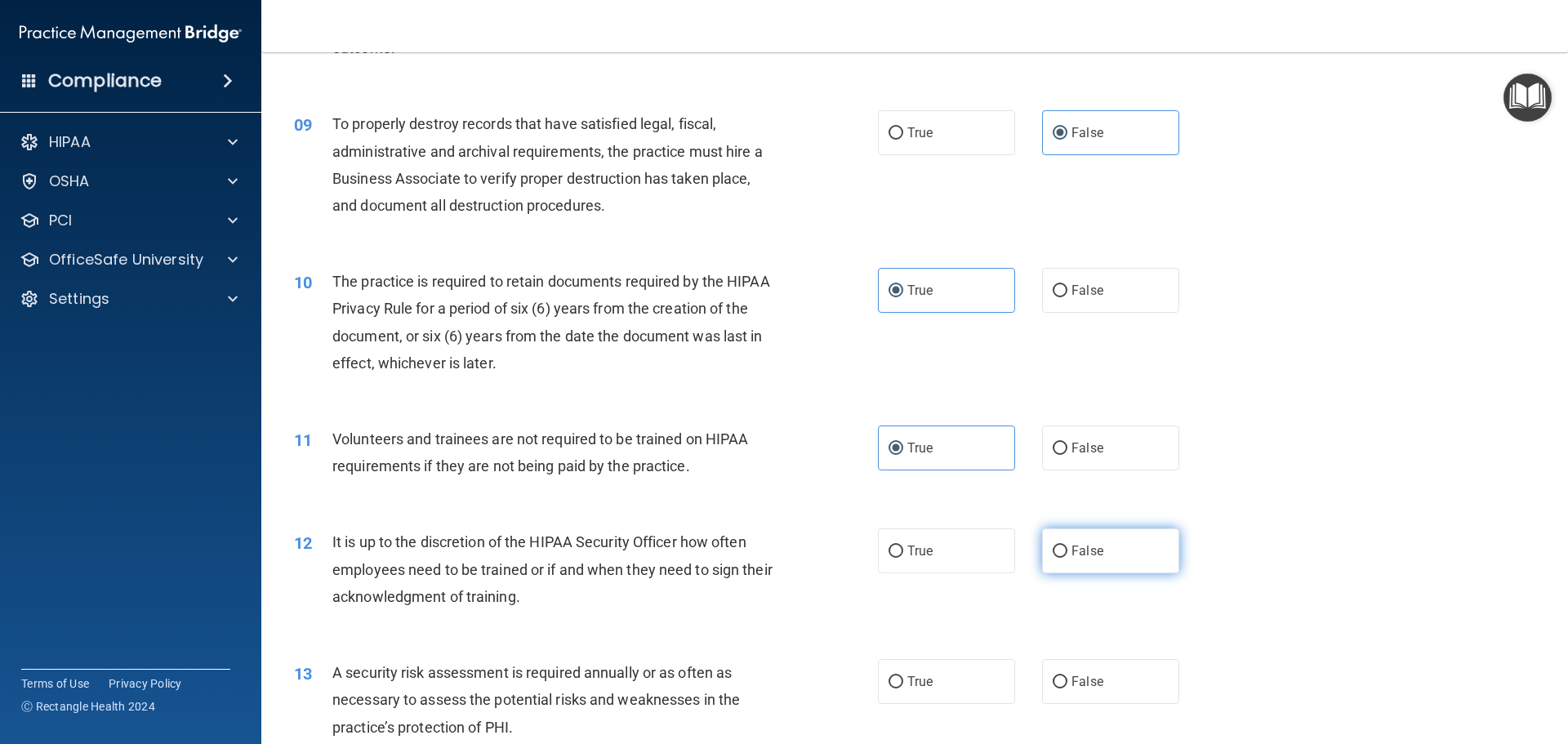
click at [1074, 555] on span "False" at bounding box center [1087, 550] width 32 height 16
click at [1067, 555] on input "False" at bounding box center [1060, 551] width 15 height 12
radio input "true"
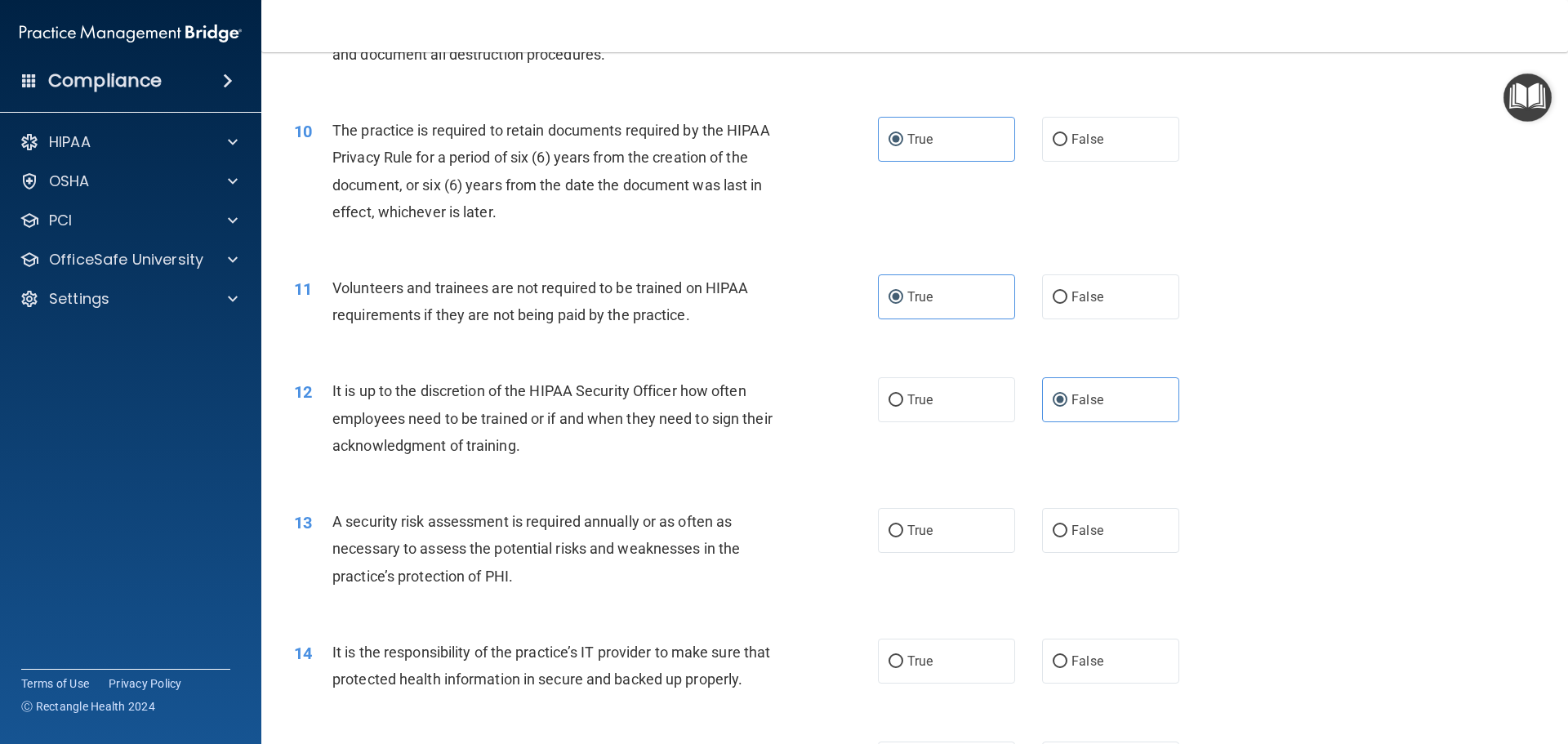
scroll to position [1306, 0]
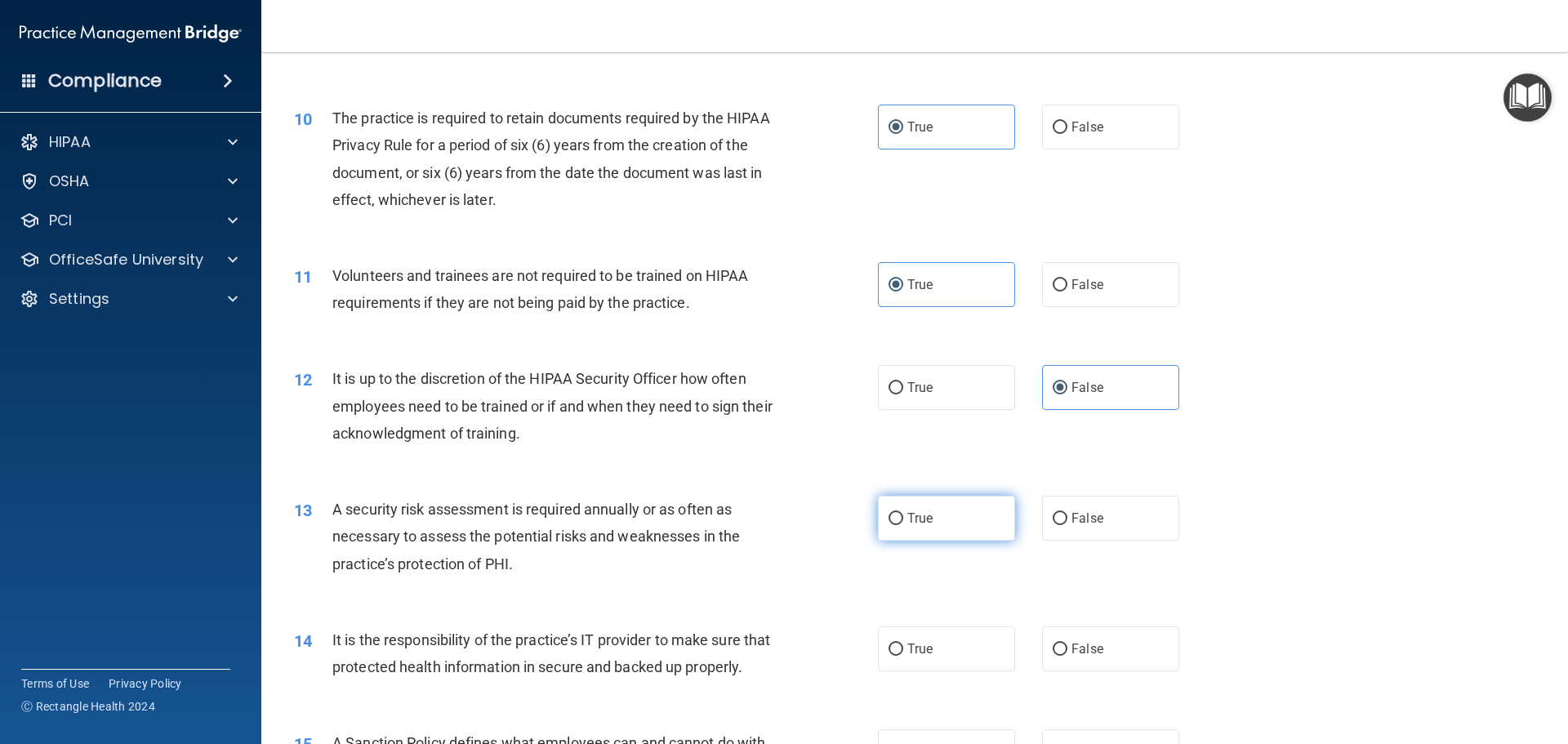
click at [946, 525] on label "True" at bounding box center [947, 518] width 137 height 45
click at [904, 525] on input "True" at bounding box center [896, 519] width 15 height 12
radio input "true"
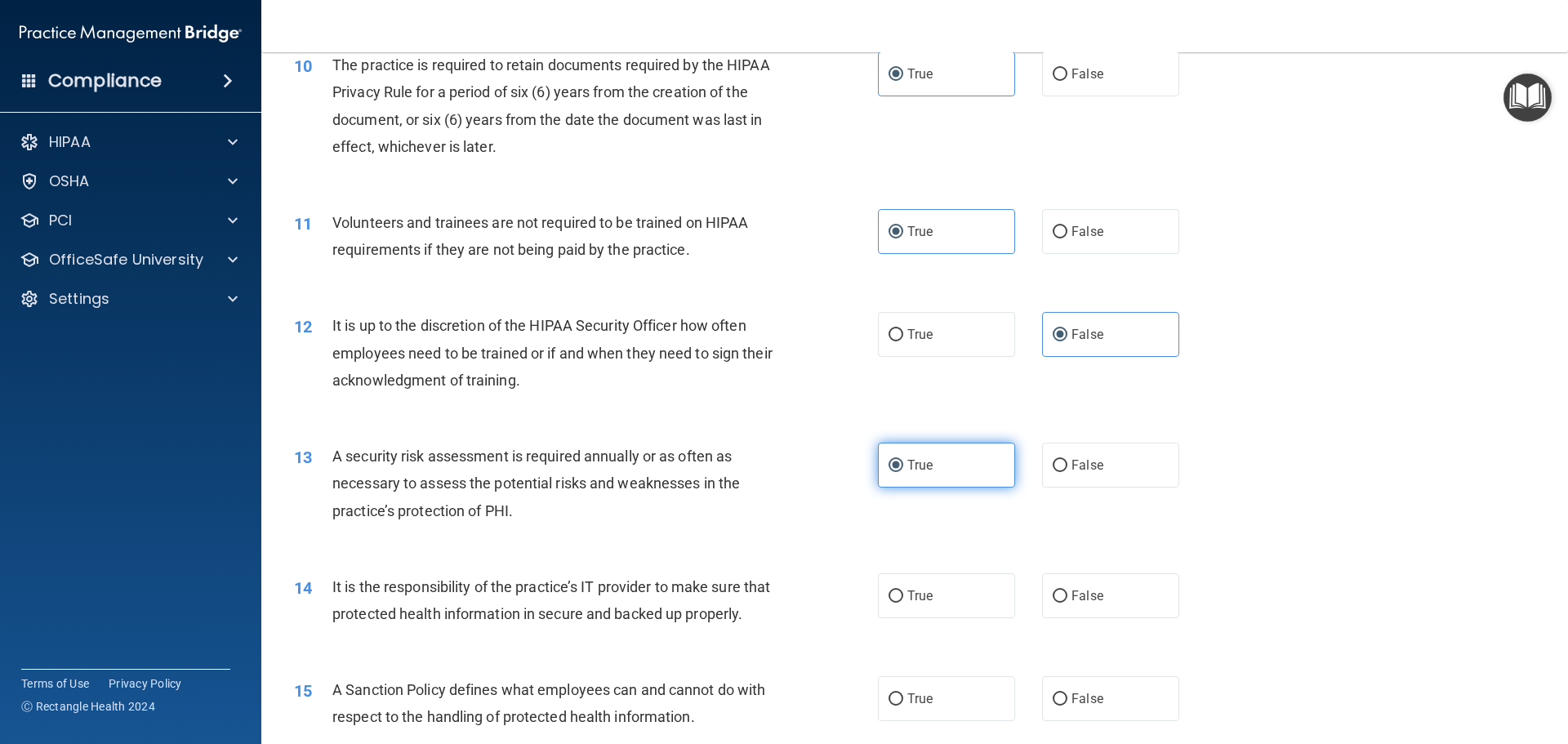
scroll to position [1388, 0]
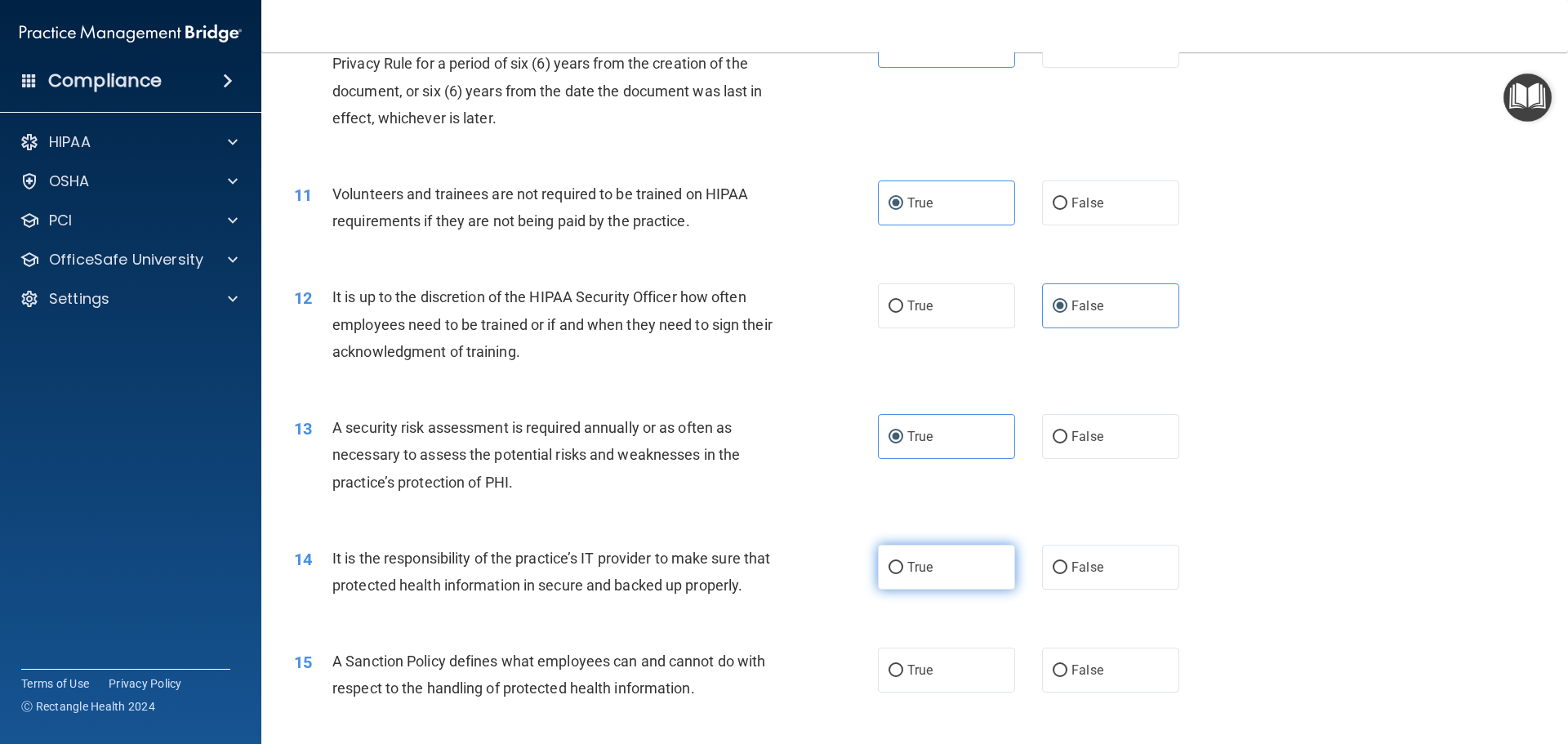
click at [921, 571] on span "True" at bounding box center [920, 567] width 25 height 16
click at [904, 571] on input "True" at bounding box center [896, 568] width 15 height 12
radio input "true"
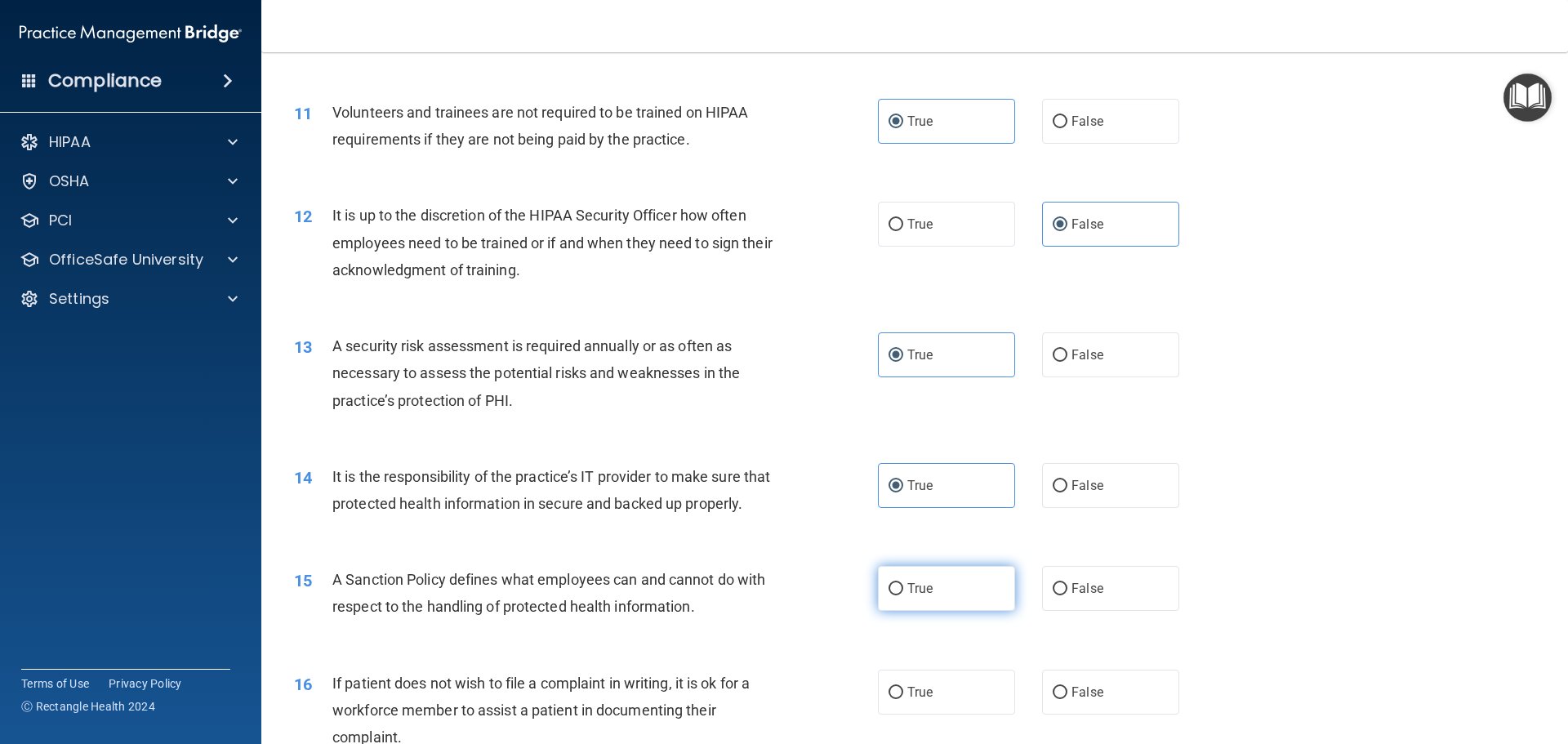
click at [939, 607] on label "True" at bounding box center [947, 588] width 137 height 45
click at [904, 595] on input "True" at bounding box center [896, 589] width 15 height 12
radio input "true"
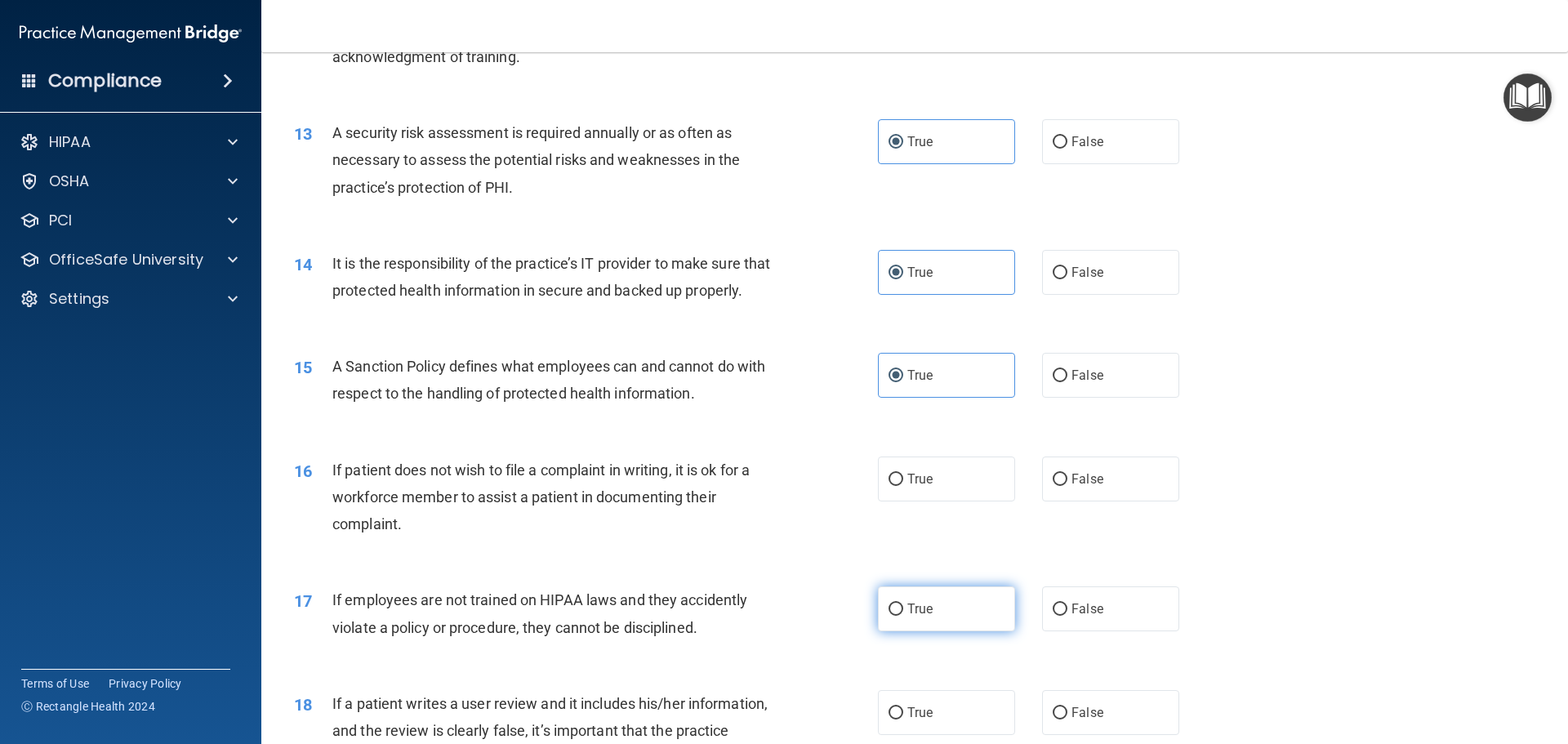
scroll to position [1714, 0]
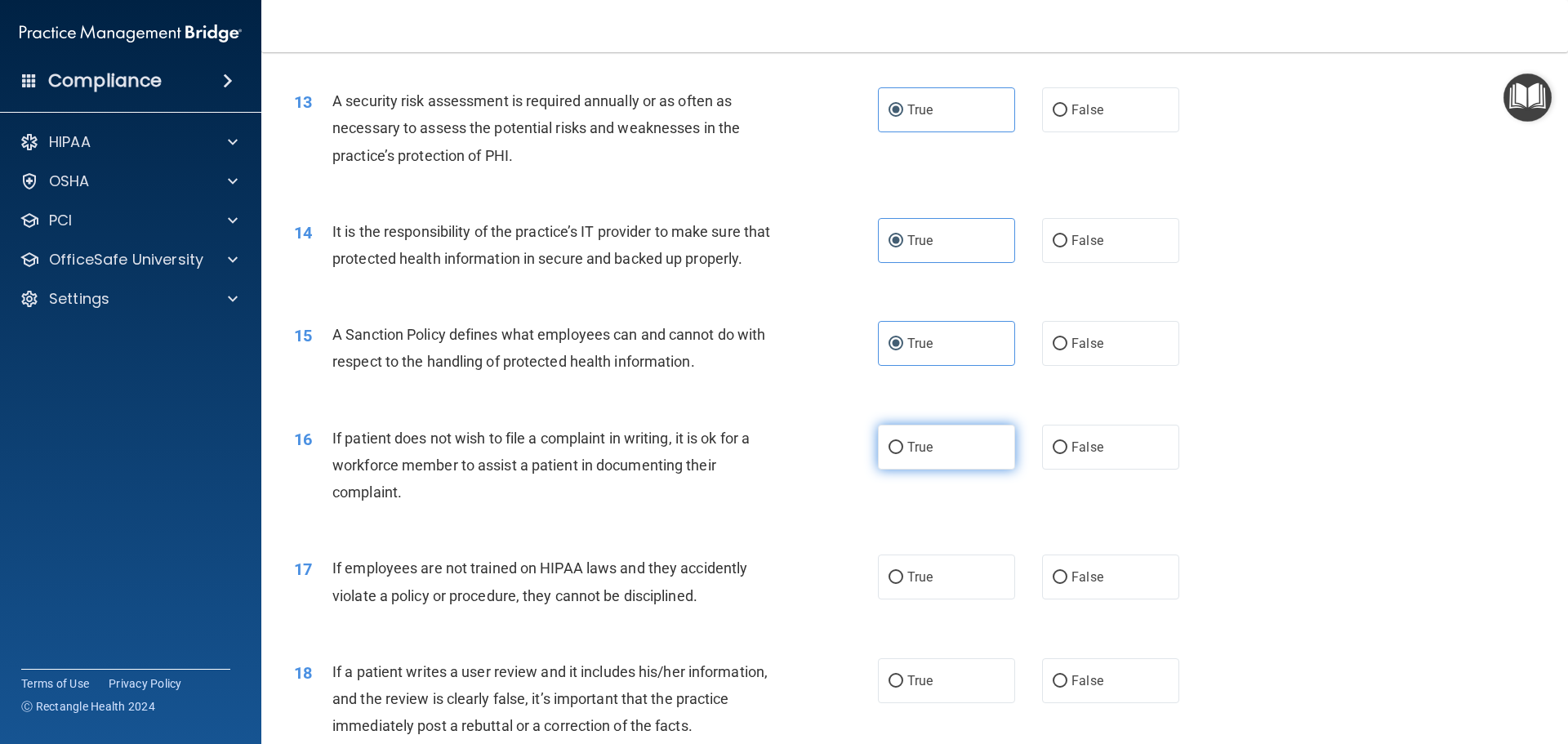
click at [948, 470] on label "True" at bounding box center [947, 447] width 137 height 45
click at [904, 454] on input "True" at bounding box center [896, 448] width 15 height 12
radio input "true"
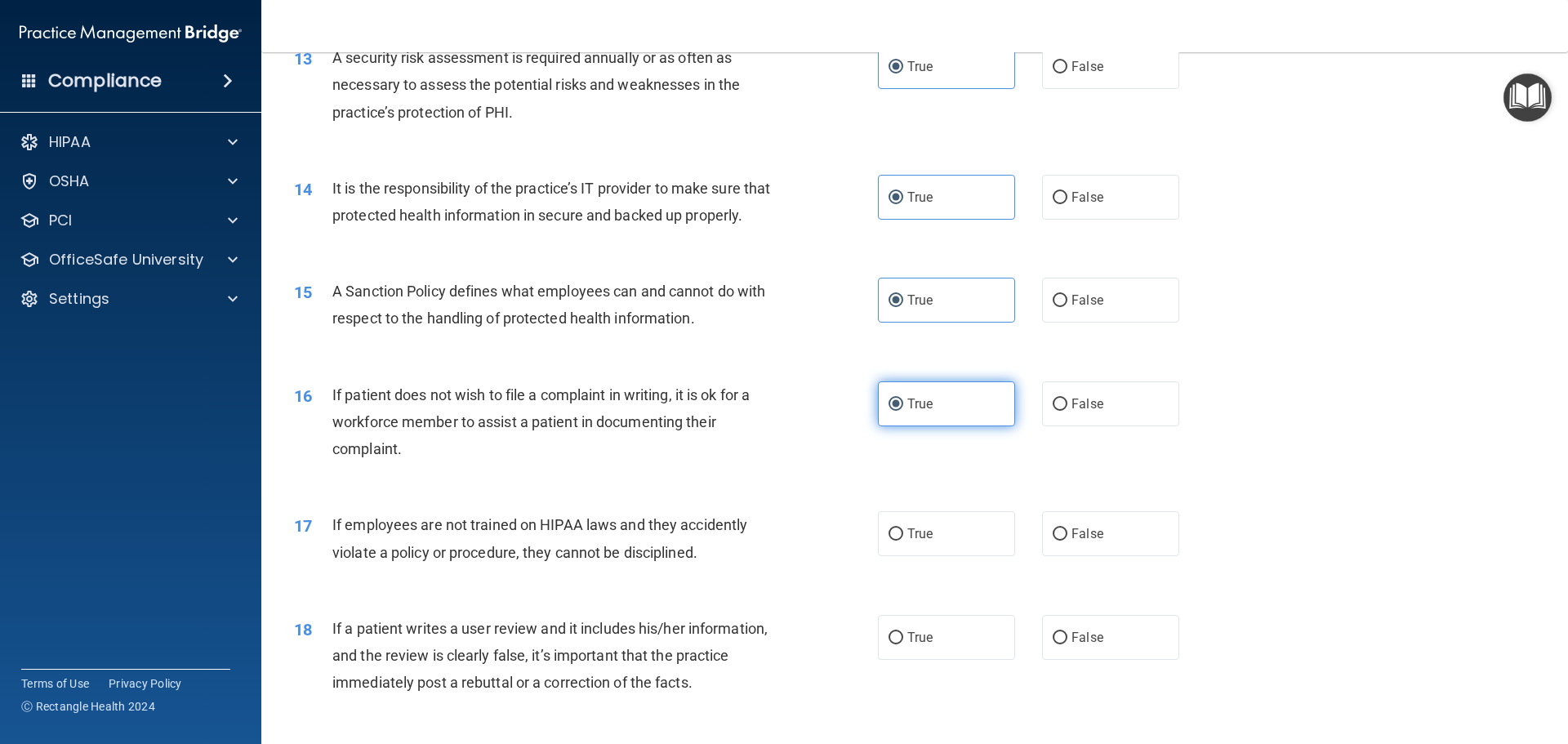
scroll to position [1796, 0]
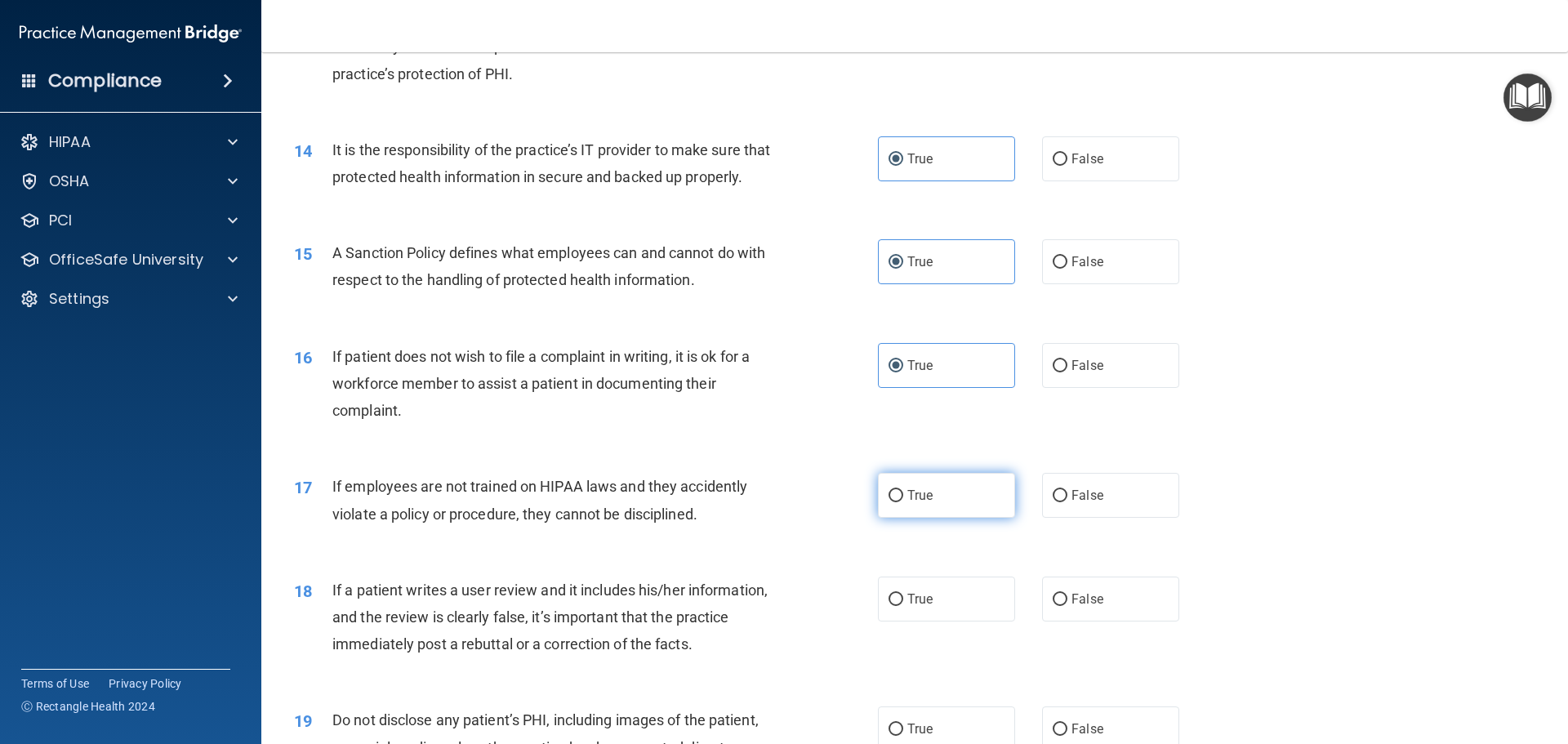
click at [986, 518] on label "True" at bounding box center [947, 495] width 137 height 45
click at [904, 502] on input "True" at bounding box center [896, 496] width 15 height 12
radio input "true"
click at [1071, 503] on span "False" at bounding box center [1087, 495] width 32 height 16
click at [1067, 502] on input "False" at bounding box center [1060, 496] width 15 height 12
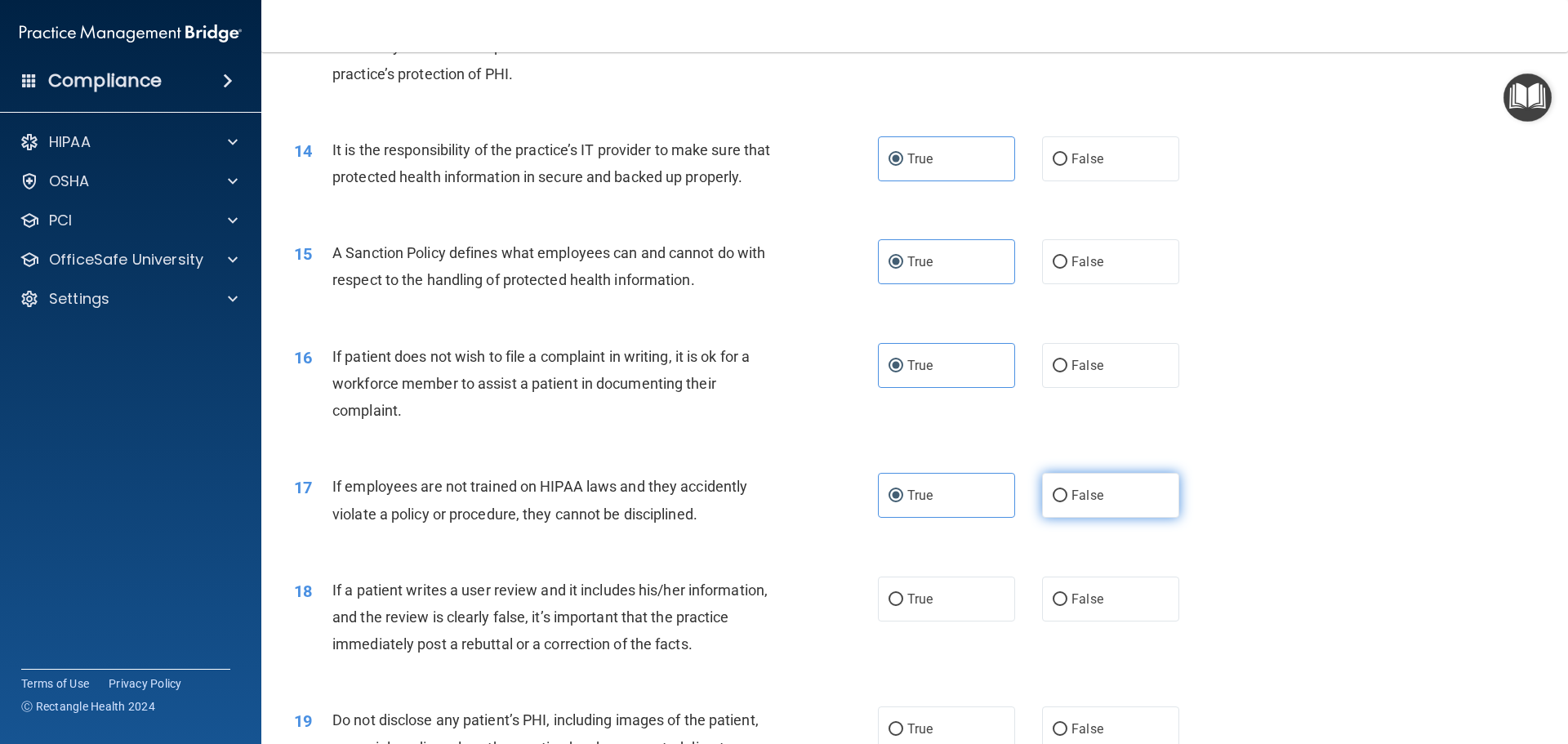
radio input "true"
radio input "false"
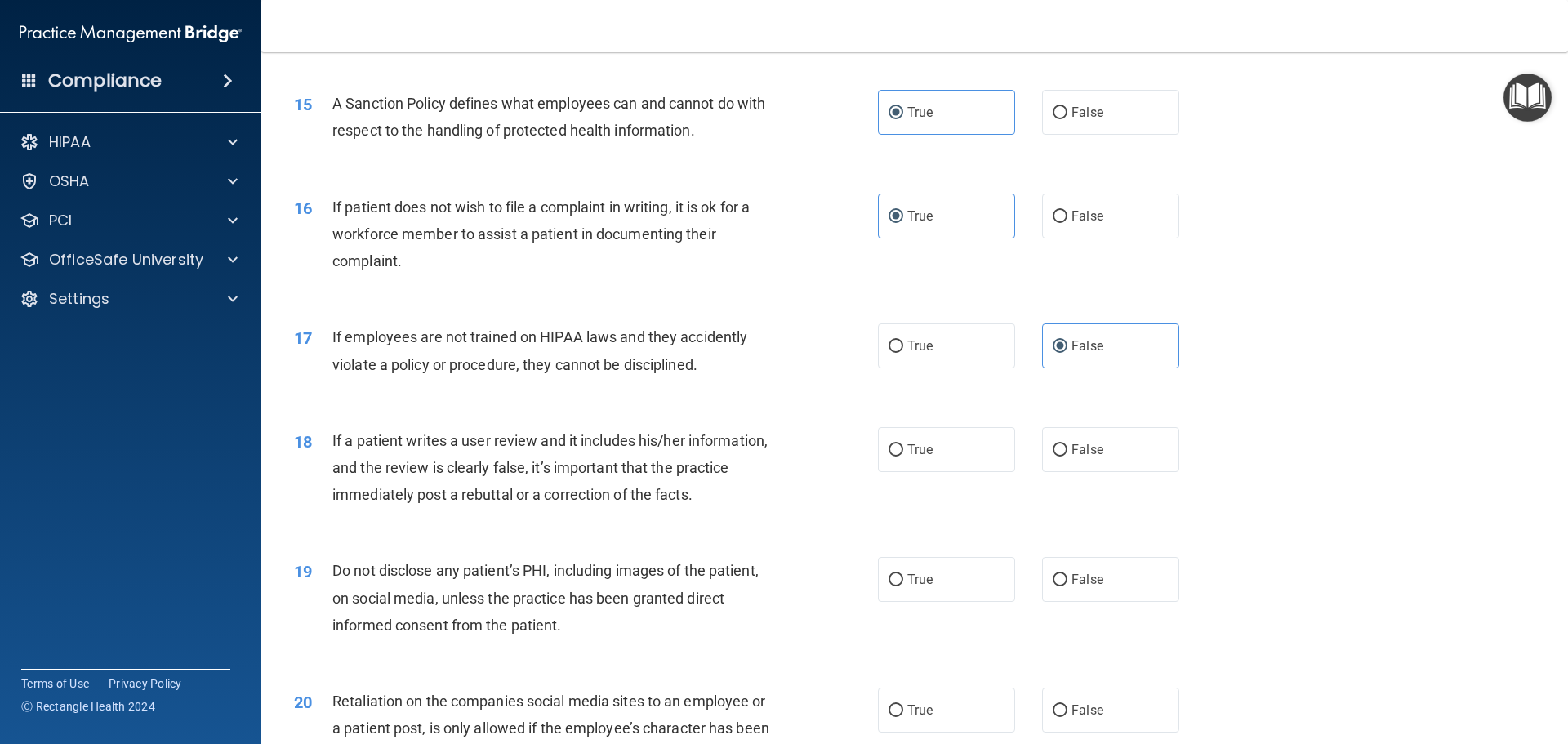
scroll to position [1959, 0]
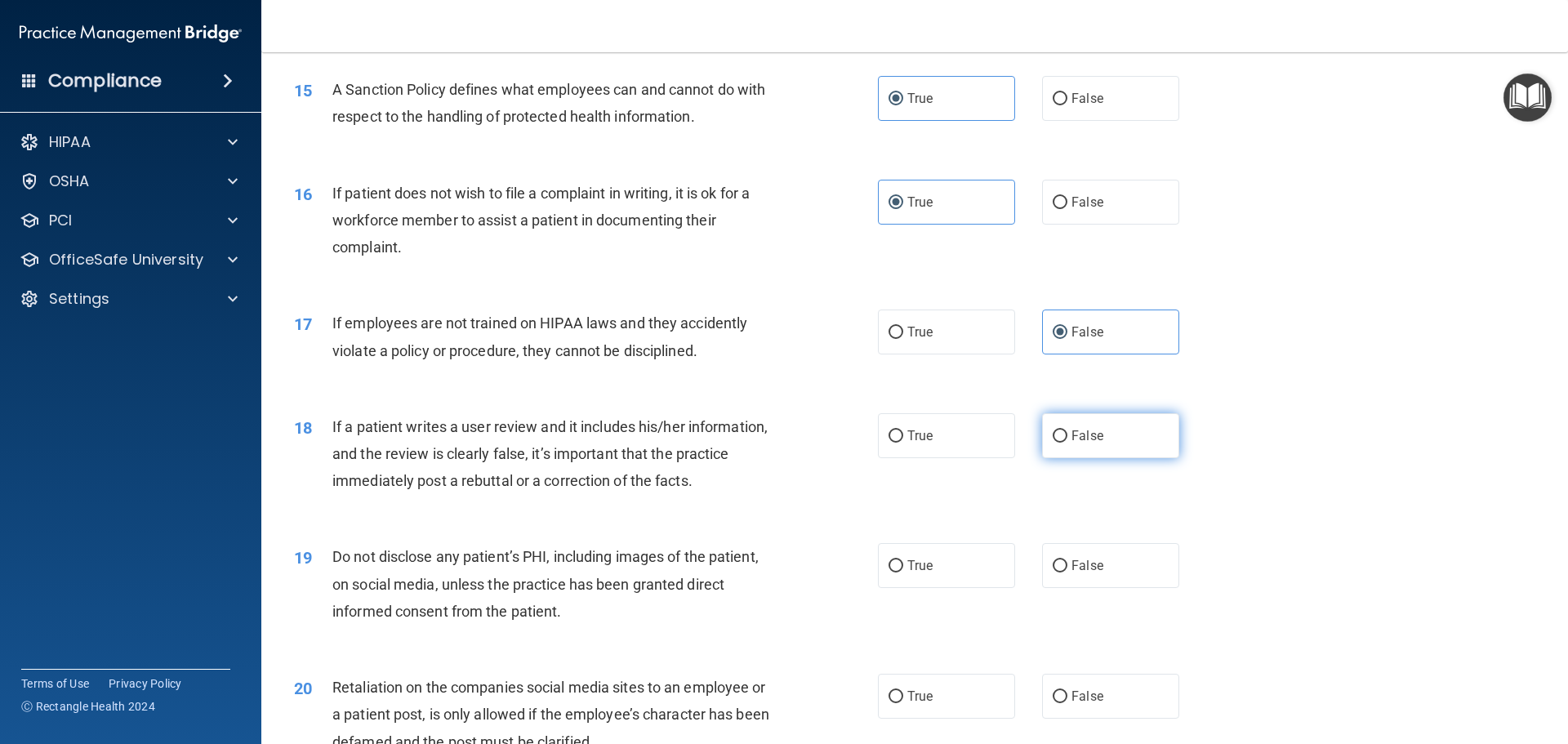
click at [1054, 458] on label "False" at bounding box center [1110, 435] width 137 height 45
click at [1054, 443] on input "False" at bounding box center [1060, 436] width 15 height 12
radio input "true"
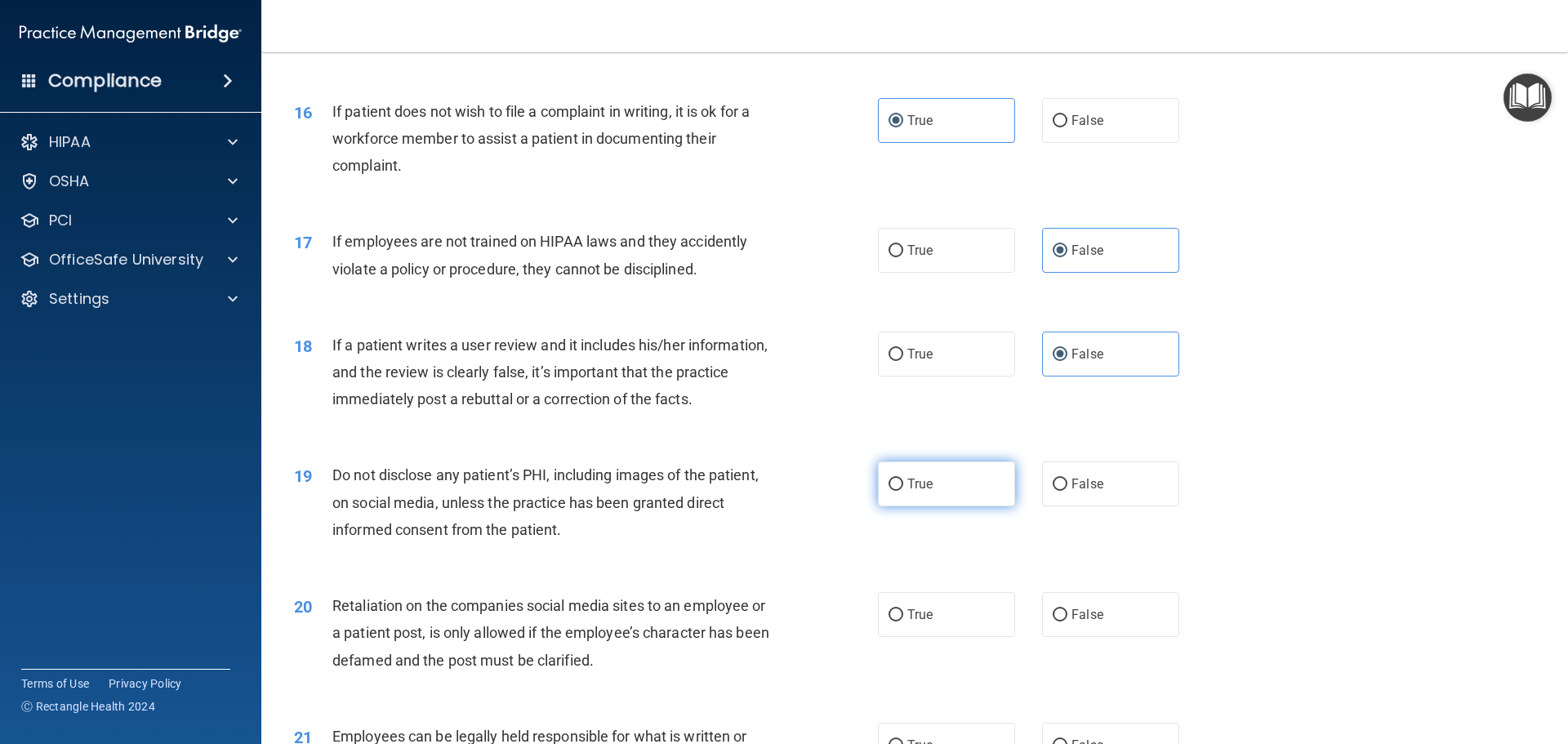
click at [977, 506] on label "True" at bounding box center [947, 483] width 137 height 45
click at [904, 491] on input "True" at bounding box center [896, 484] width 15 height 12
radio input "true"
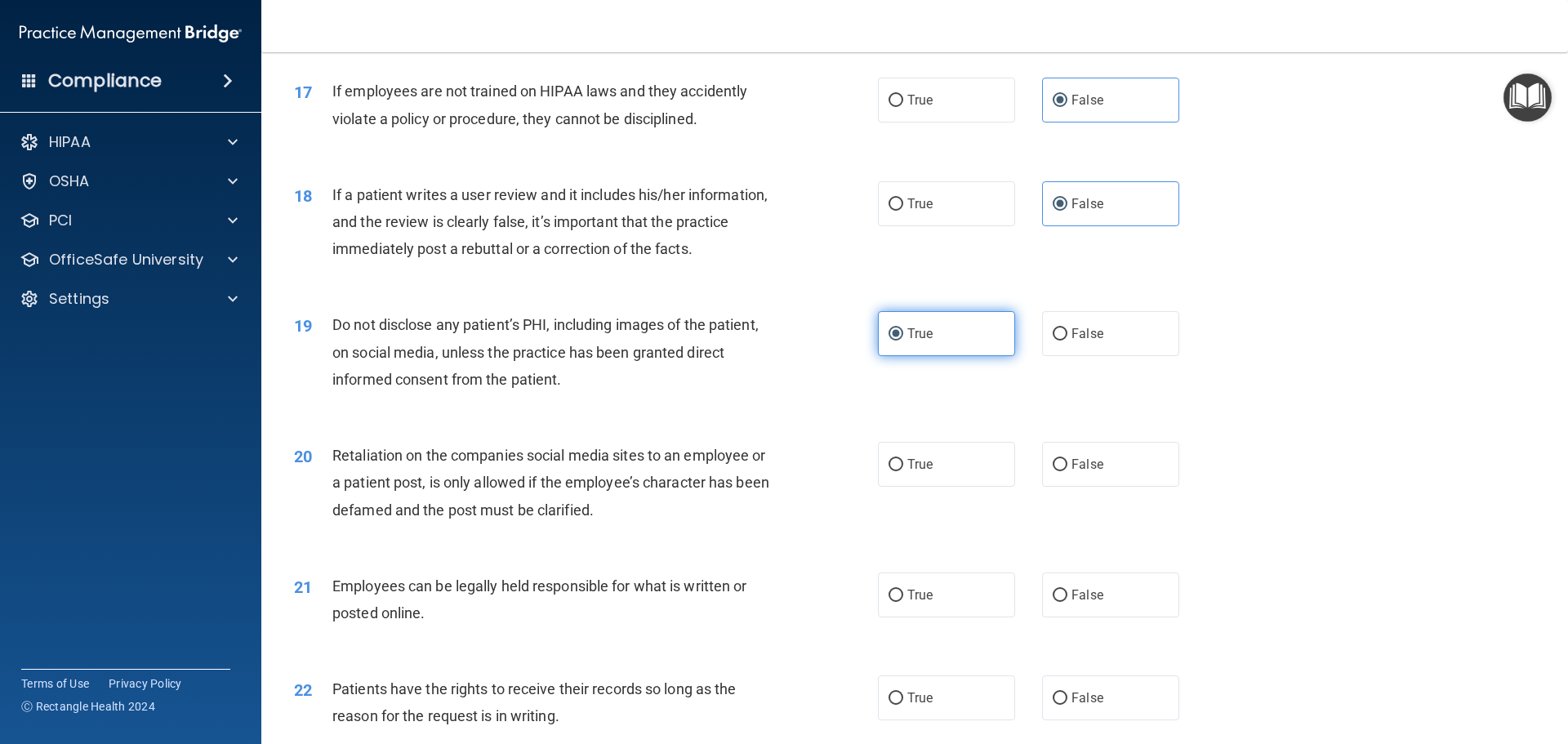
scroll to position [2204, 0]
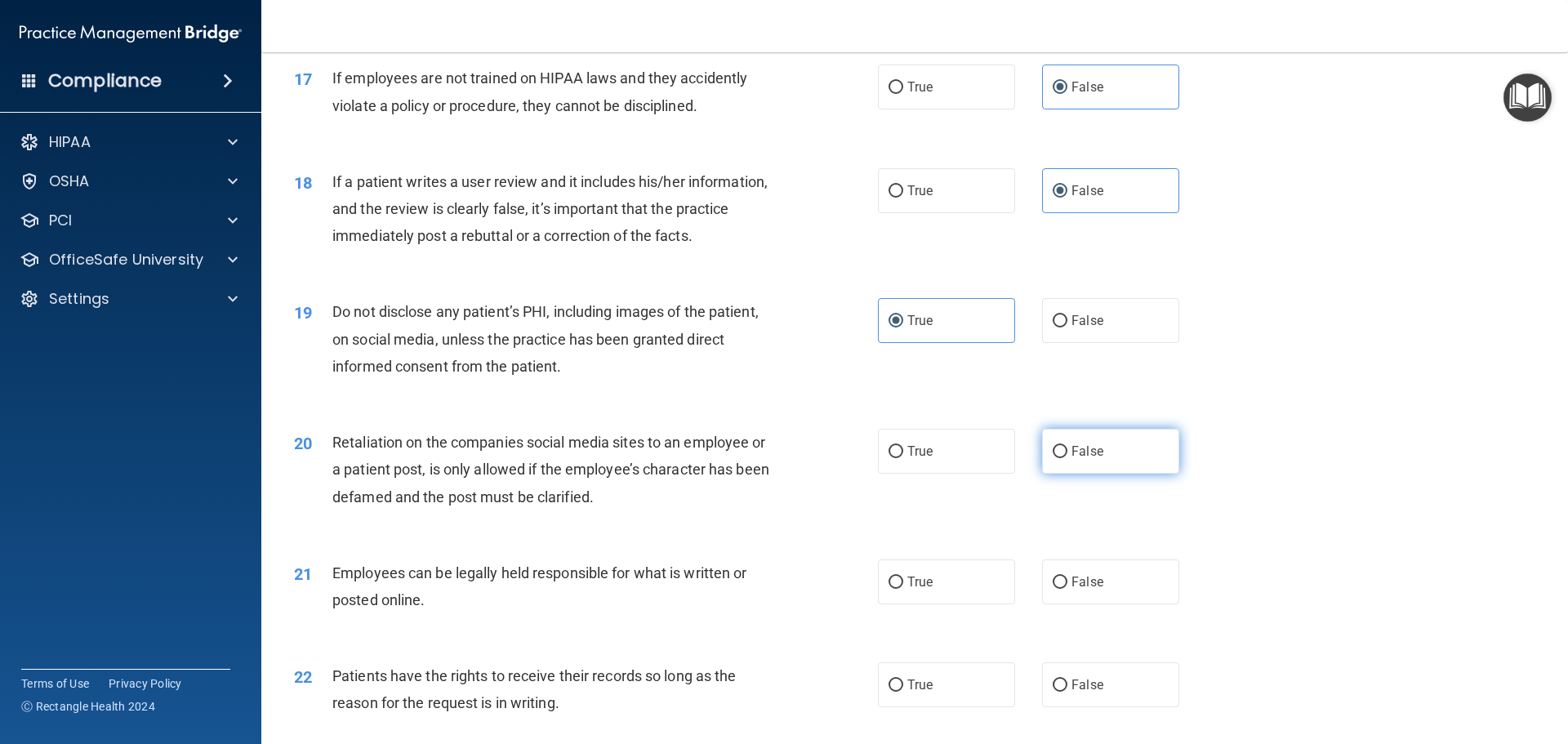
click at [1055, 458] on input "False" at bounding box center [1060, 452] width 15 height 12
radio input "true"
click at [908, 604] on label "True" at bounding box center [947, 581] width 137 height 45
click at [904, 589] on input "True" at bounding box center [896, 582] width 15 height 12
radio input "true"
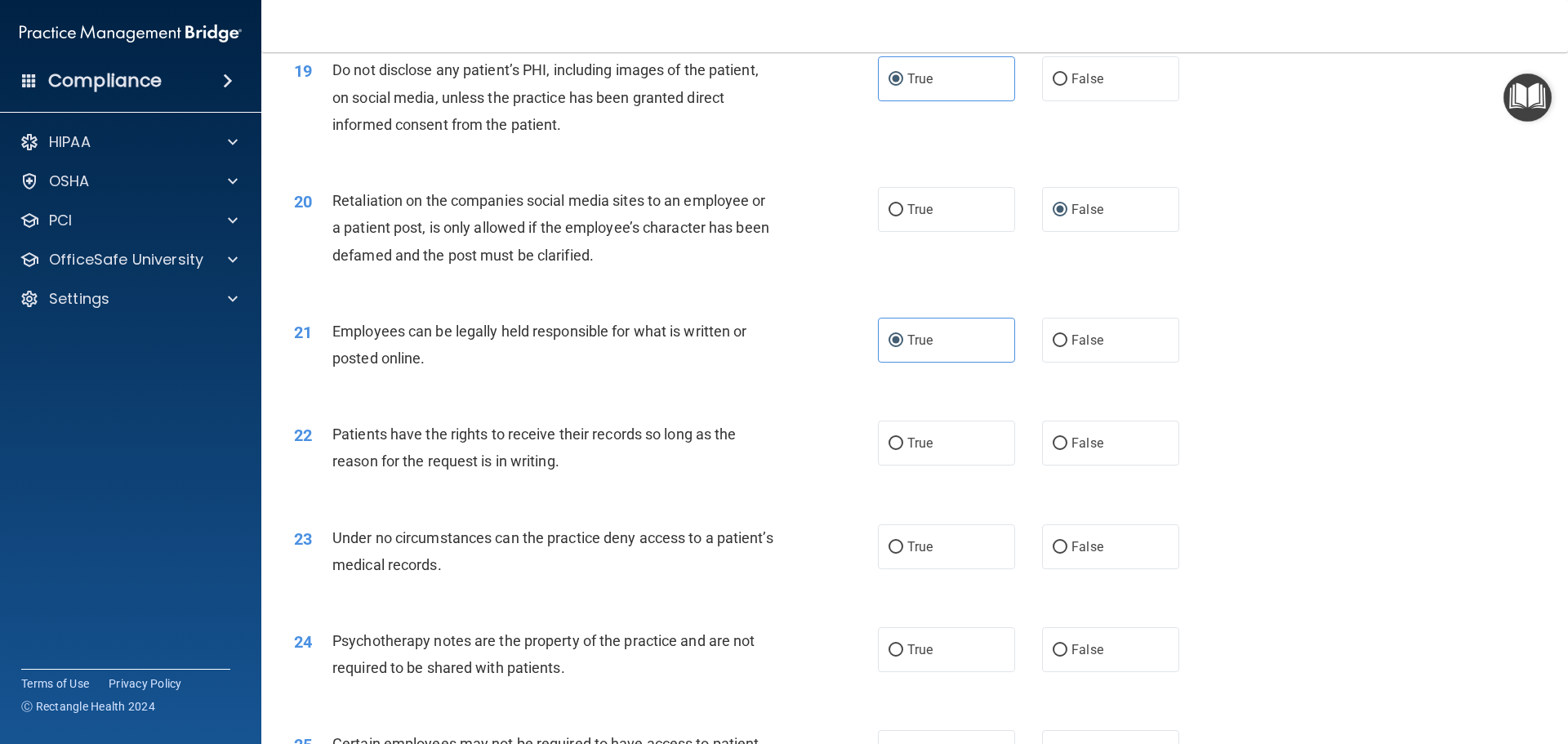
scroll to position [2449, 0]
click at [1043, 462] on label "False" at bounding box center [1110, 439] width 137 height 45
click at [1052, 447] on input "False" at bounding box center [1060, 440] width 15 height 12
radio input "true"
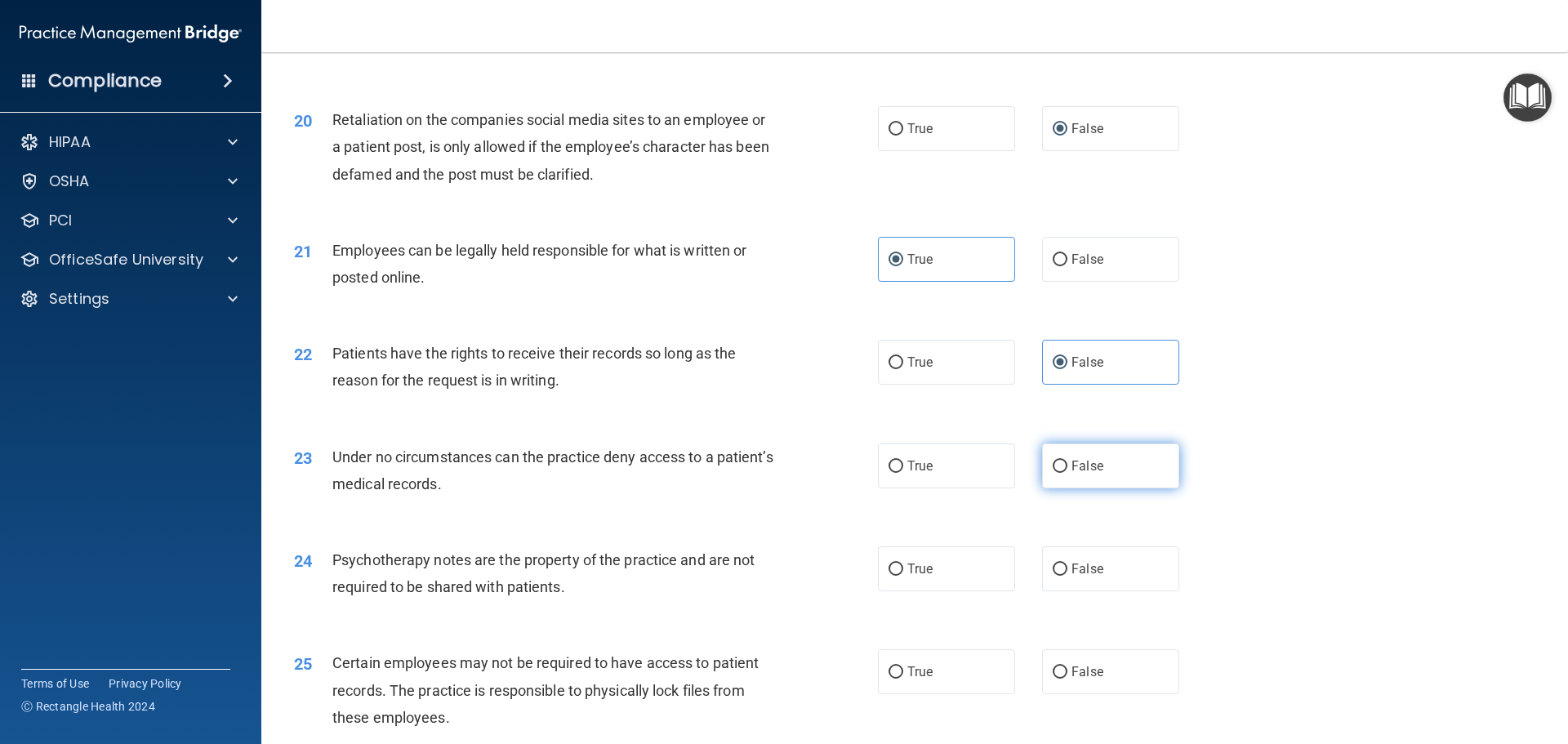
scroll to position [2531, 0]
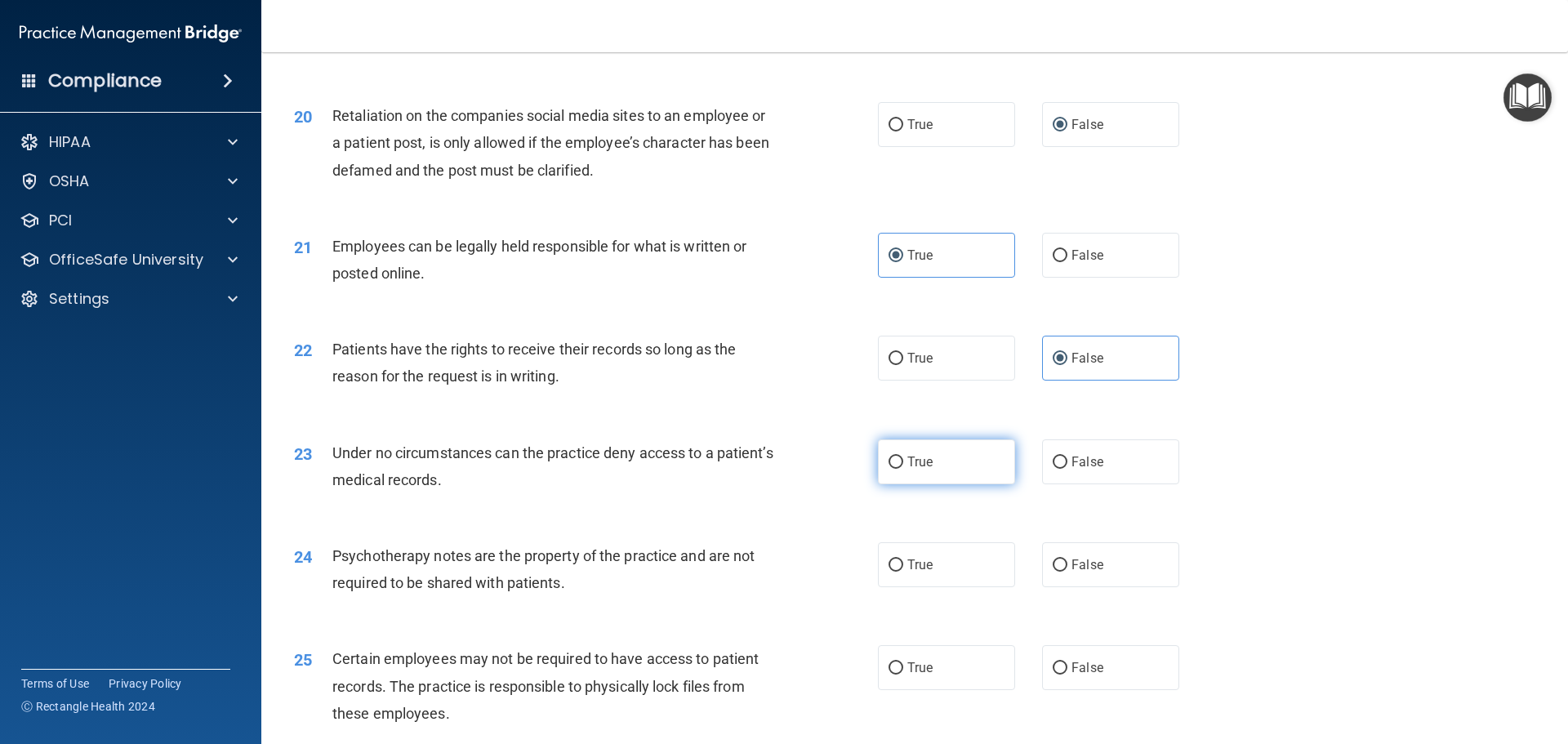
click at [897, 469] on input "True" at bounding box center [896, 462] width 15 height 12
radio input "true"
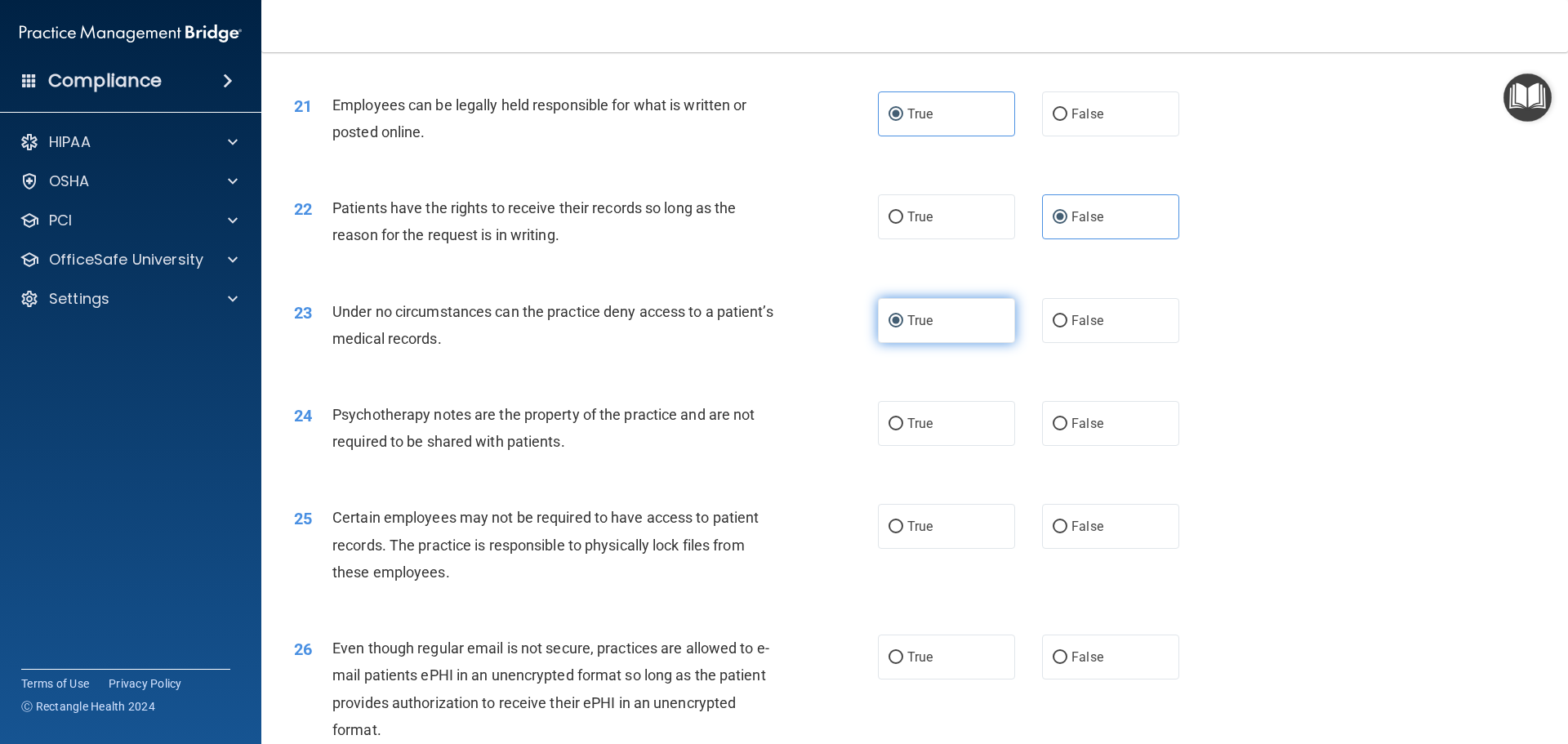
scroll to position [2694, 0]
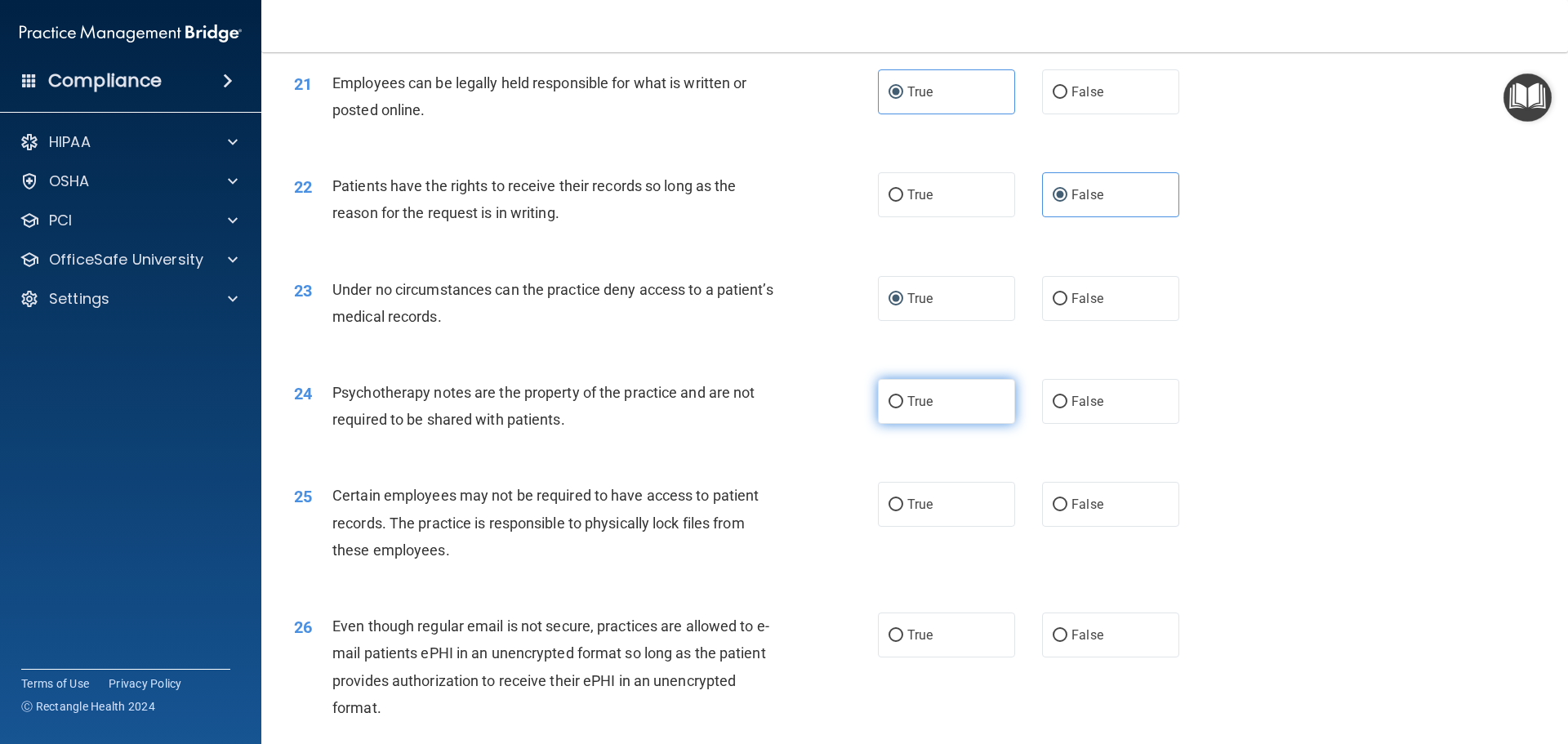
click at [957, 424] on label "True" at bounding box center [947, 401] width 137 height 45
click at [904, 408] on input "True" at bounding box center [896, 402] width 15 height 12
radio input "true"
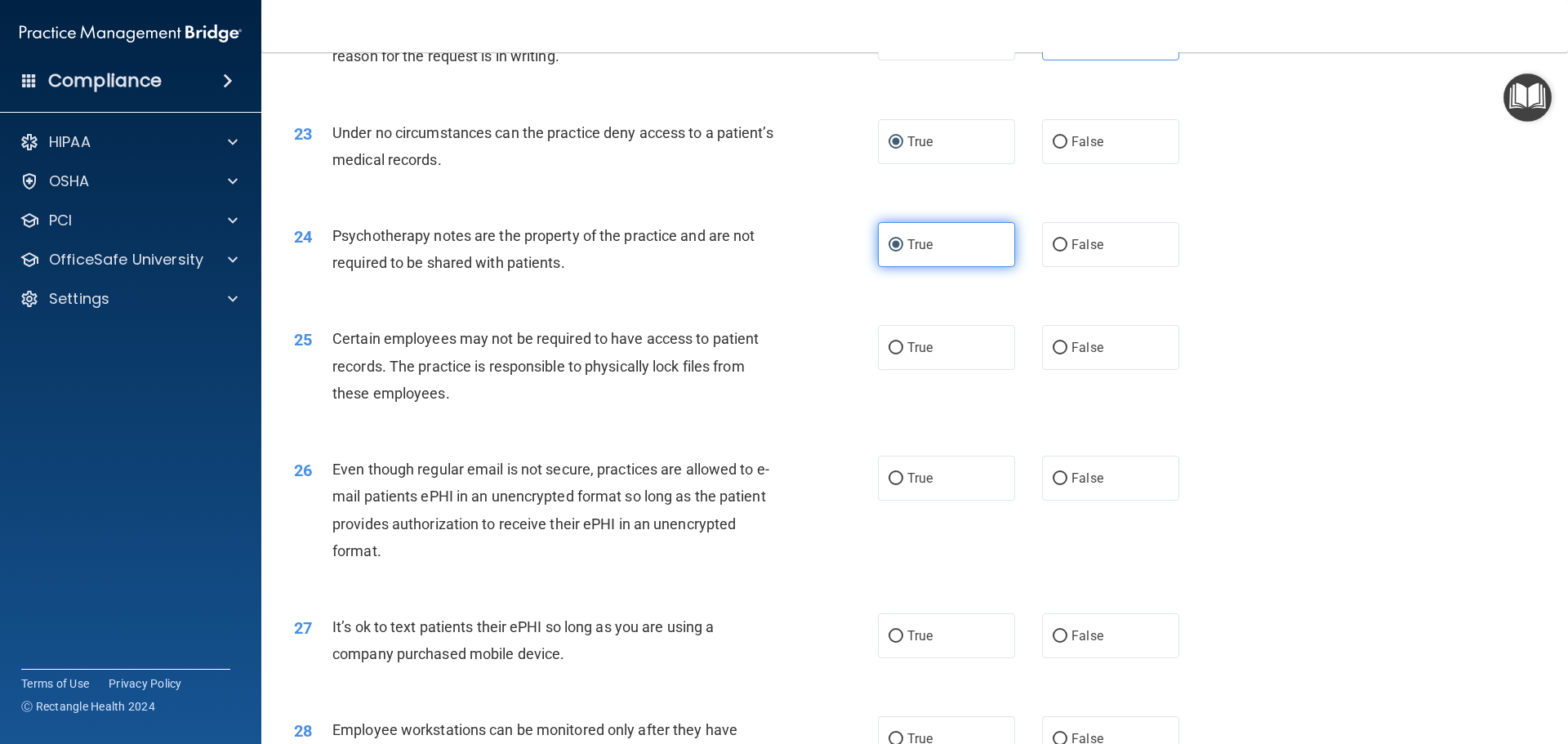
scroll to position [2857, 0]
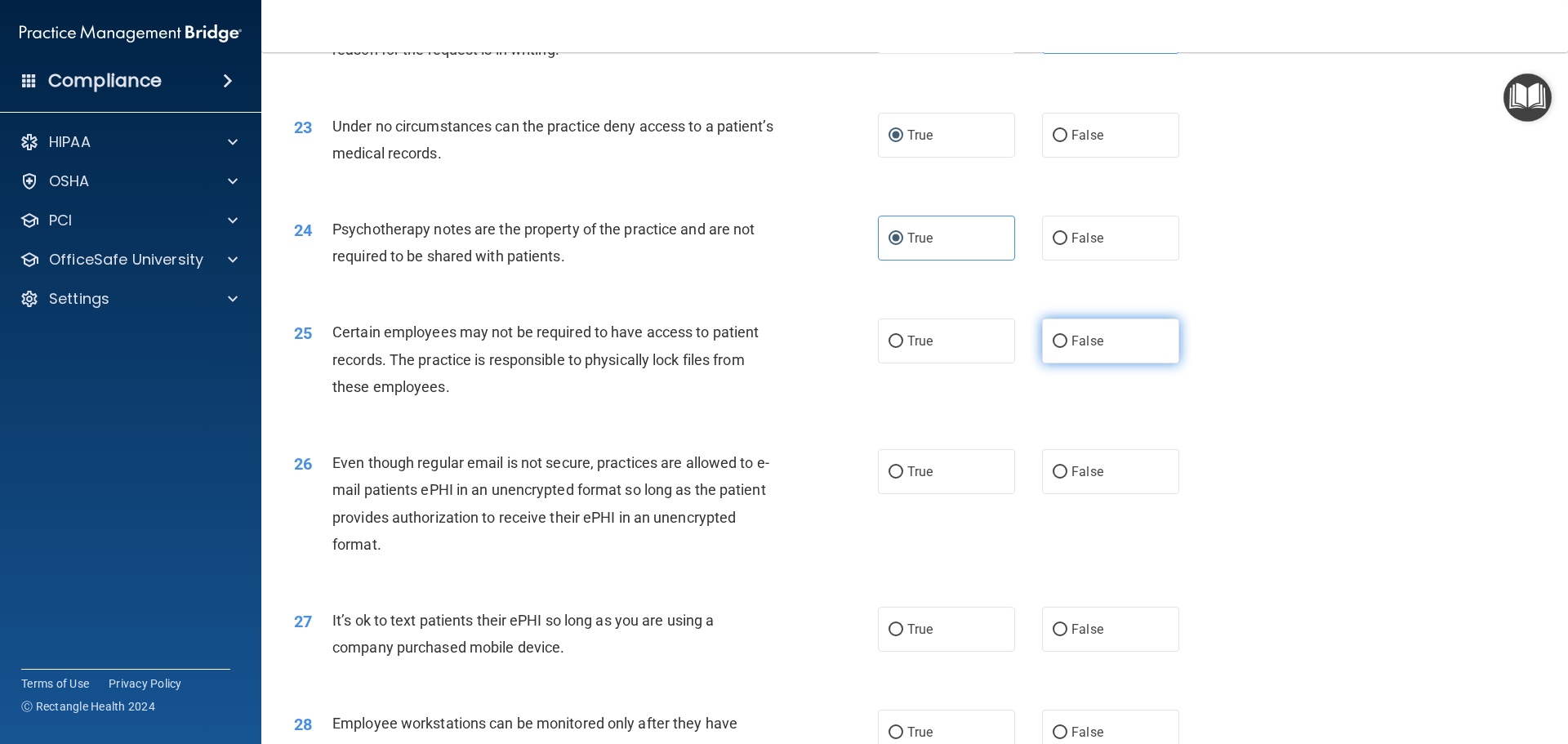
click at [1083, 363] on label "False" at bounding box center [1110, 341] width 137 height 45
click at [1067, 348] on input "False" at bounding box center [1060, 341] width 15 height 12
radio input "true"
click at [1071, 479] on span "False" at bounding box center [1087, 471] width 32 height 16
click at [1067, 479] on input "False" at bounding box center [1060, 472] width 15 height 12
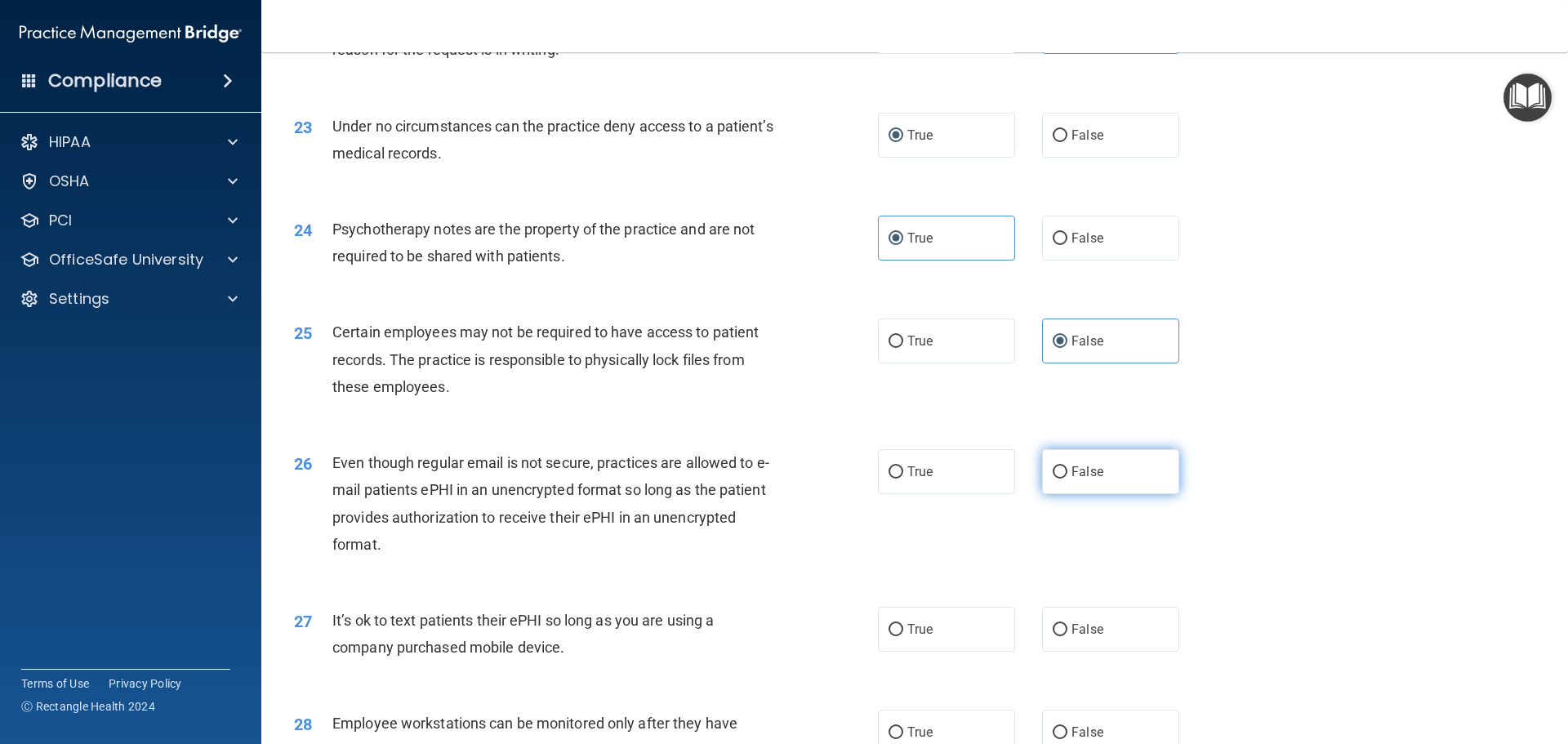
radio input "true"
click at [948, 494] on label "True" at bounding box center [947, 471] width 137 height 45
click at [904, 479] on input "True" at bounding box center [896, 472] width 15 height 12
radio input "true"
click at [1052, 479] on input "False" at bounding box center [1060, 472] width 15 height 12
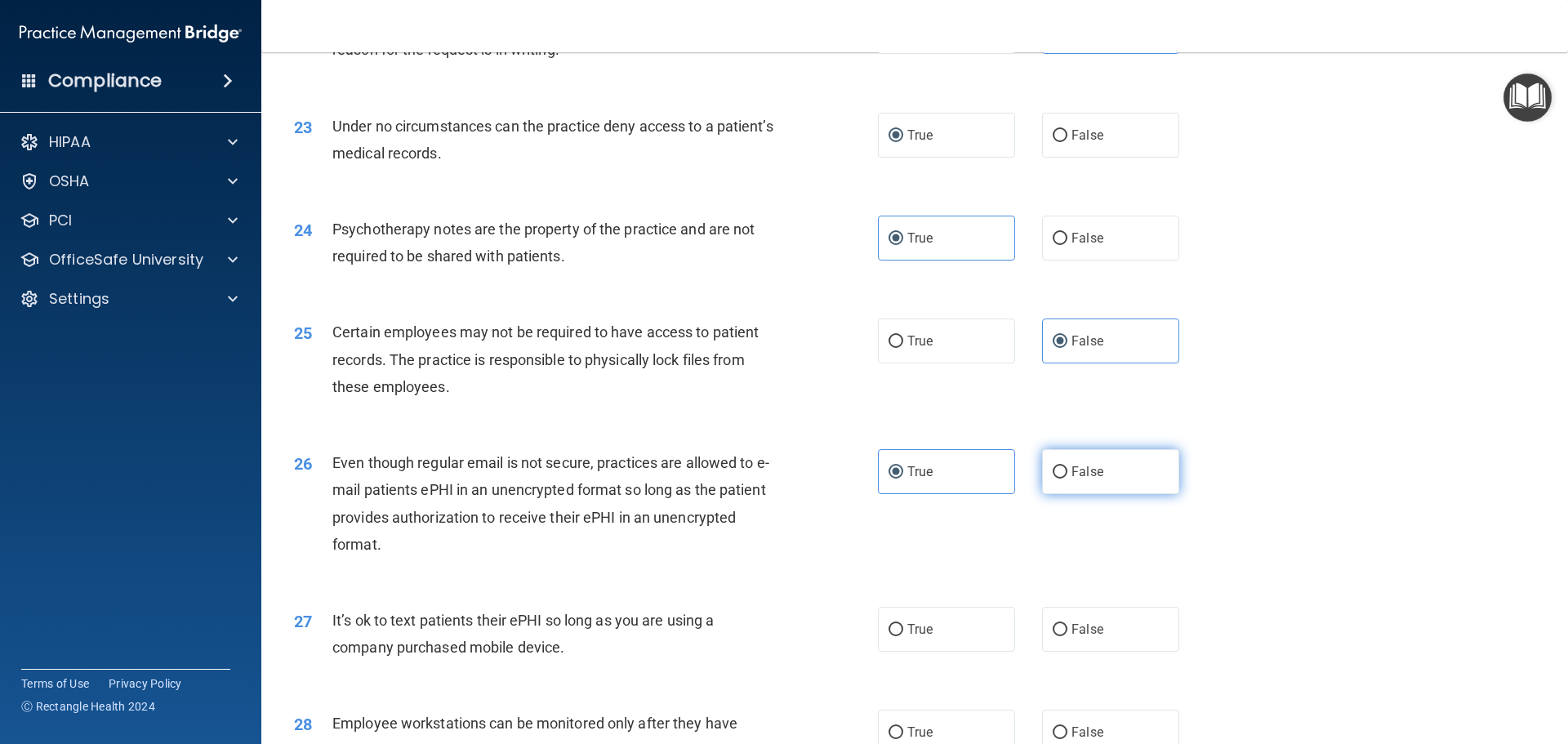
radio input "true"
radio input "false"
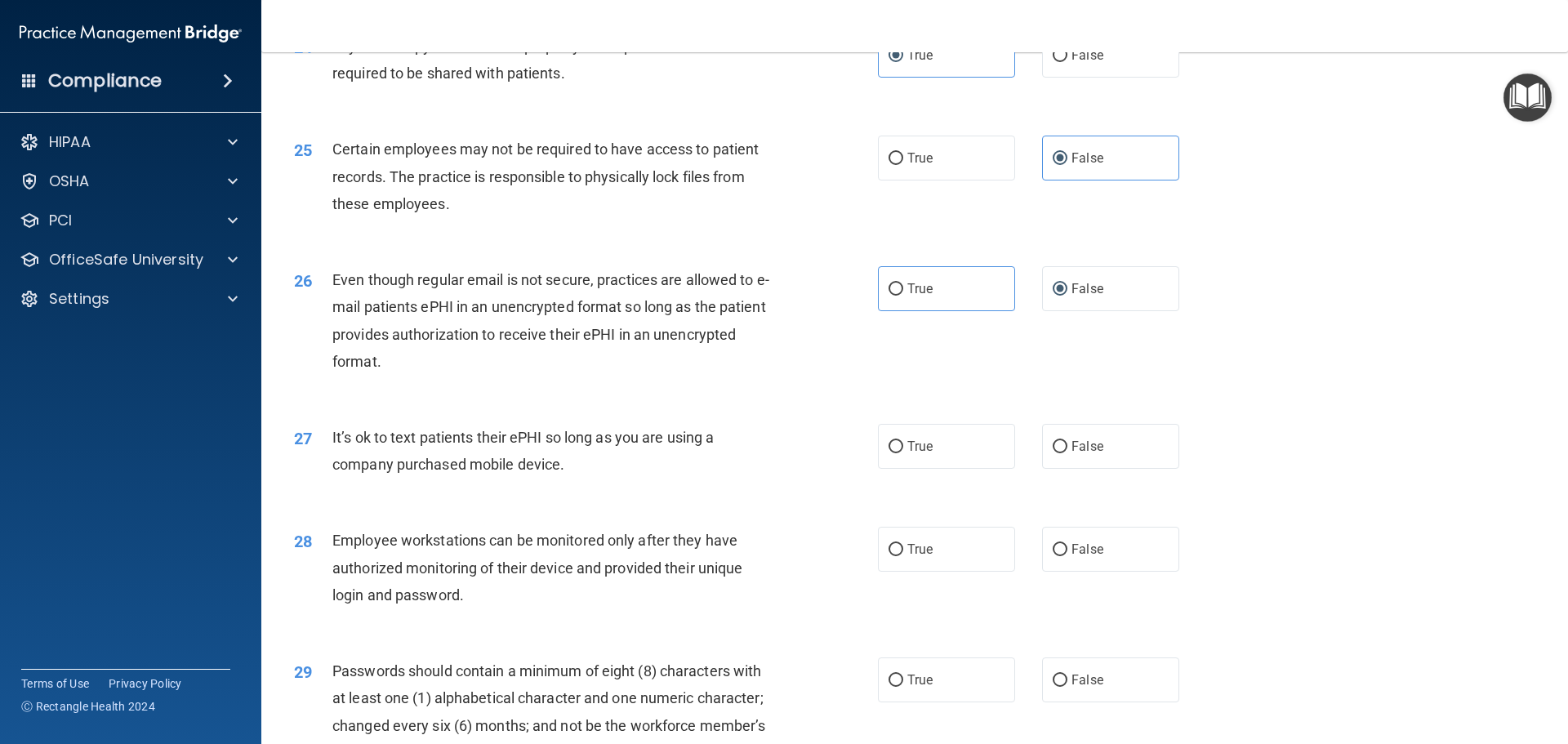
scroll to position [3102, 0]
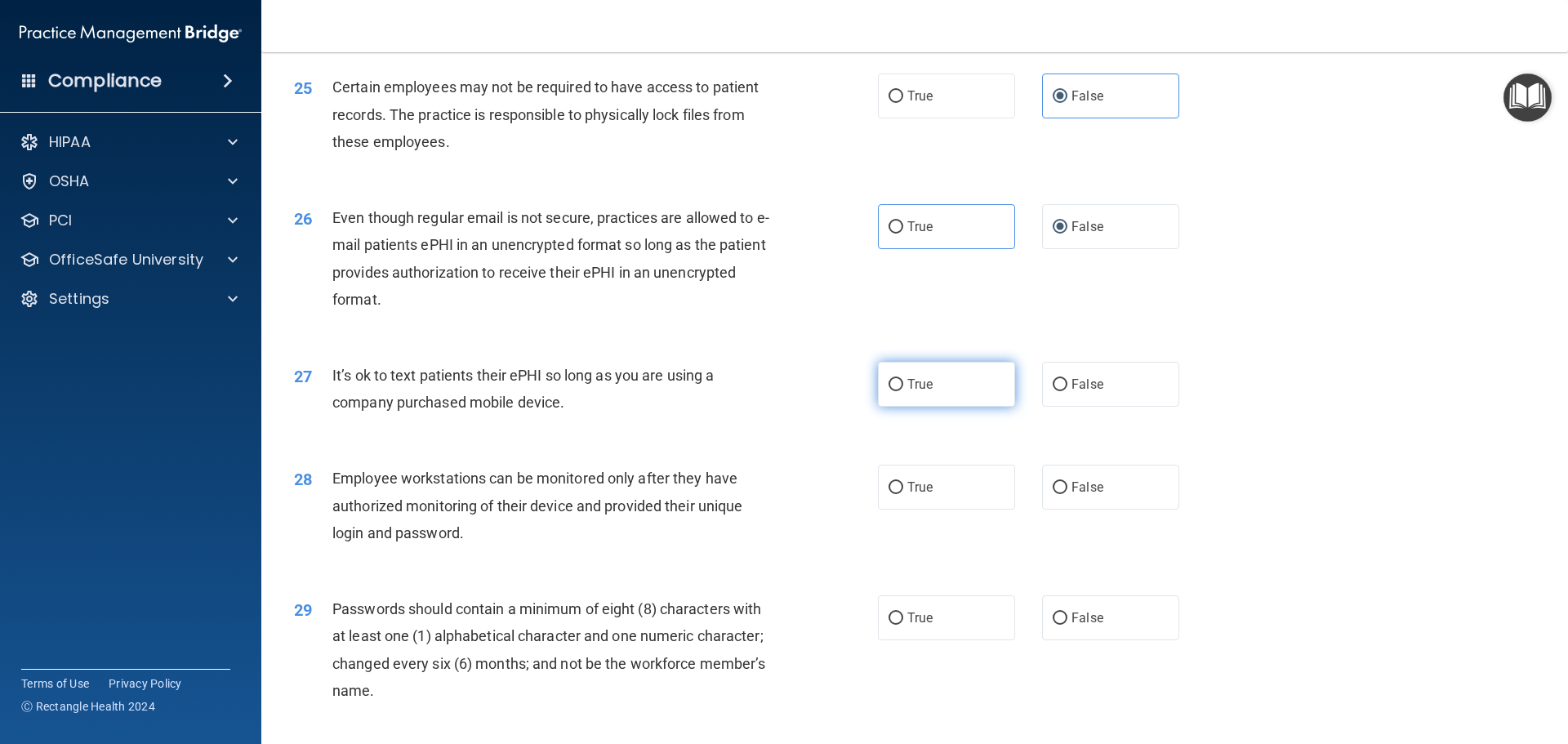
click at [932, 406] on label "True" at bounding box center [947, 384] width 137 height 45
click at [904, 391] on input "True" at bounding box center [896, 385] width 15 height 12
radio input "true"
click at [935, 510] on label "True" at bounding box center [947, 487] width 137 height 45
click at [904, 494] on input "True" at bounding box center [896, 488] width 15 height 12
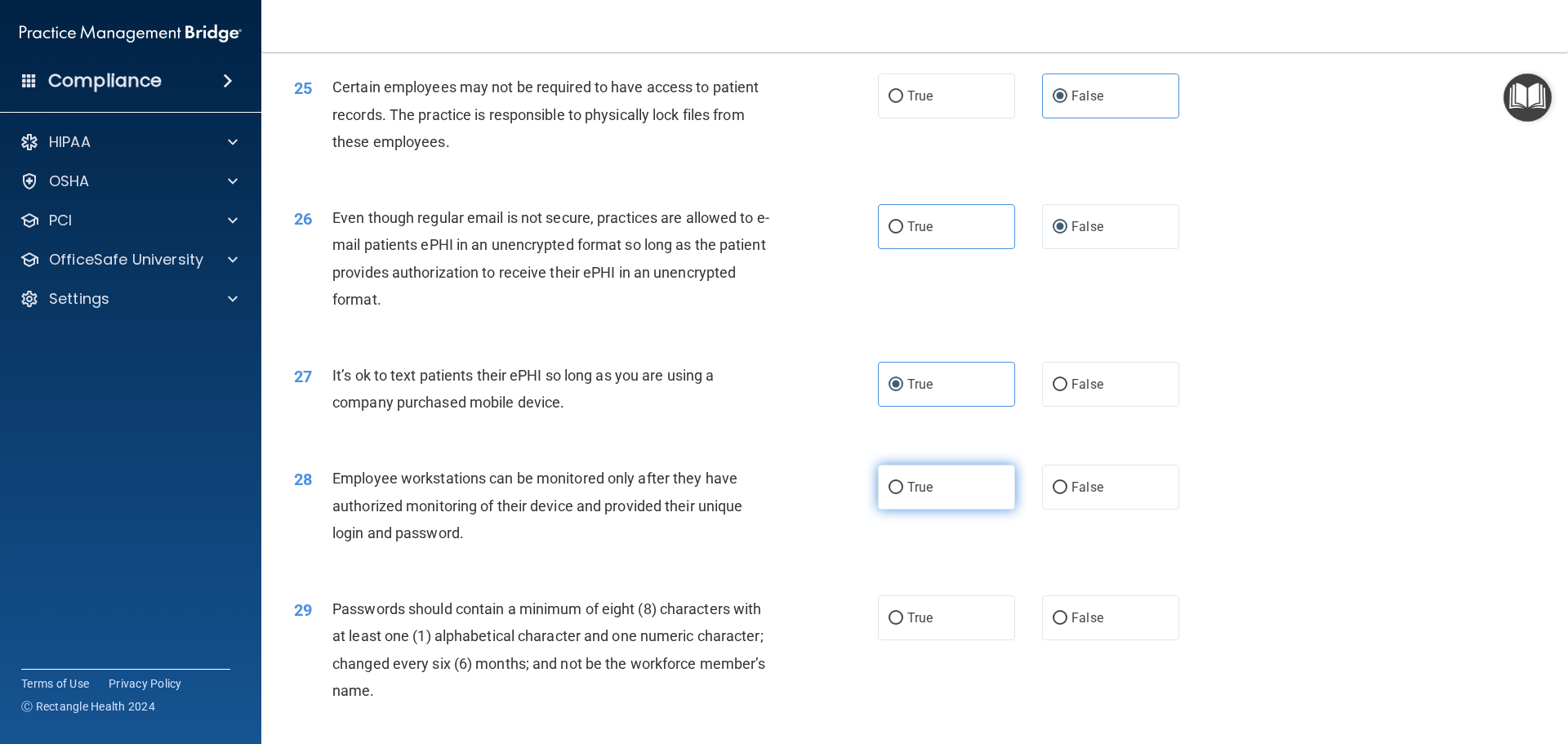
radio input "true"
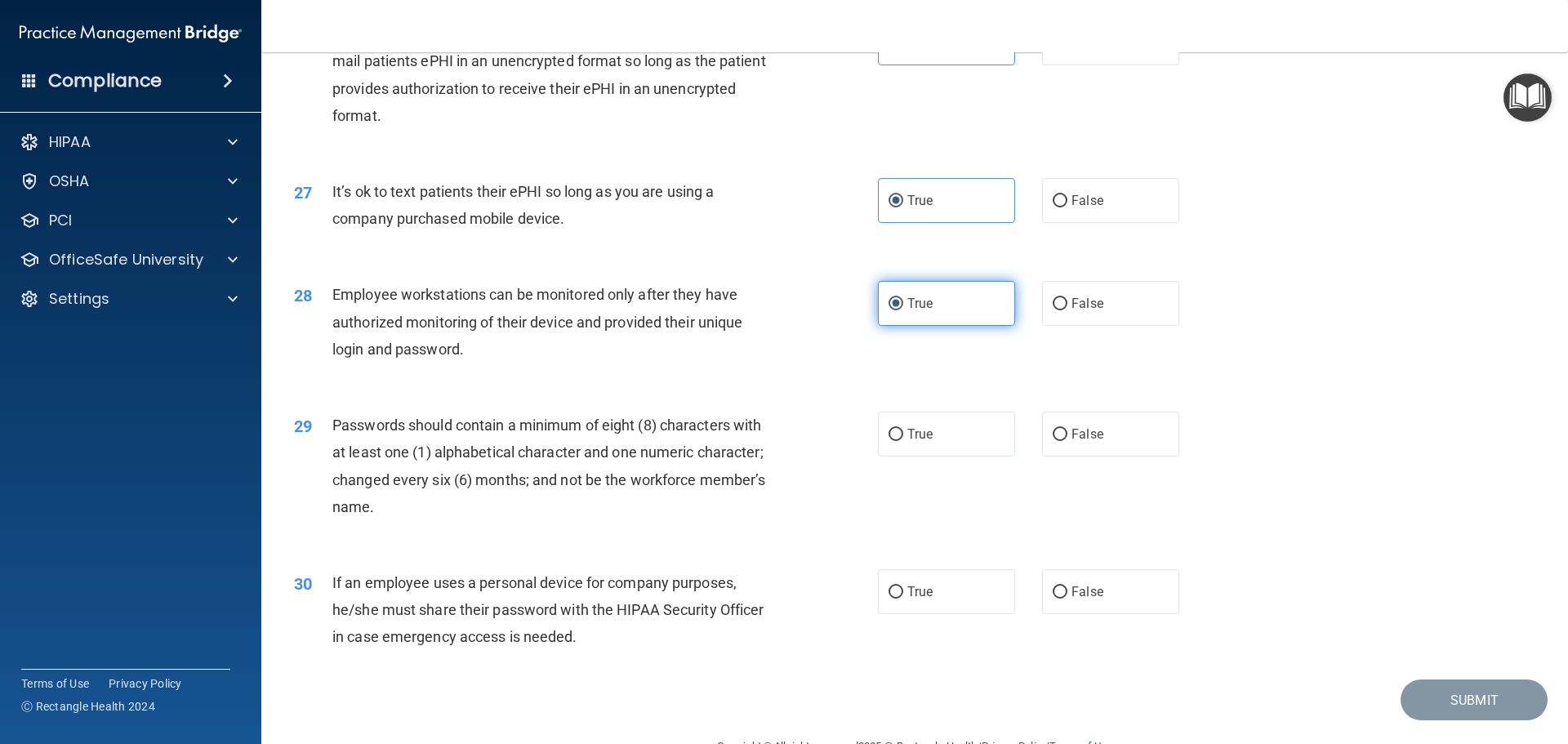
scroll to position [3347, 0]
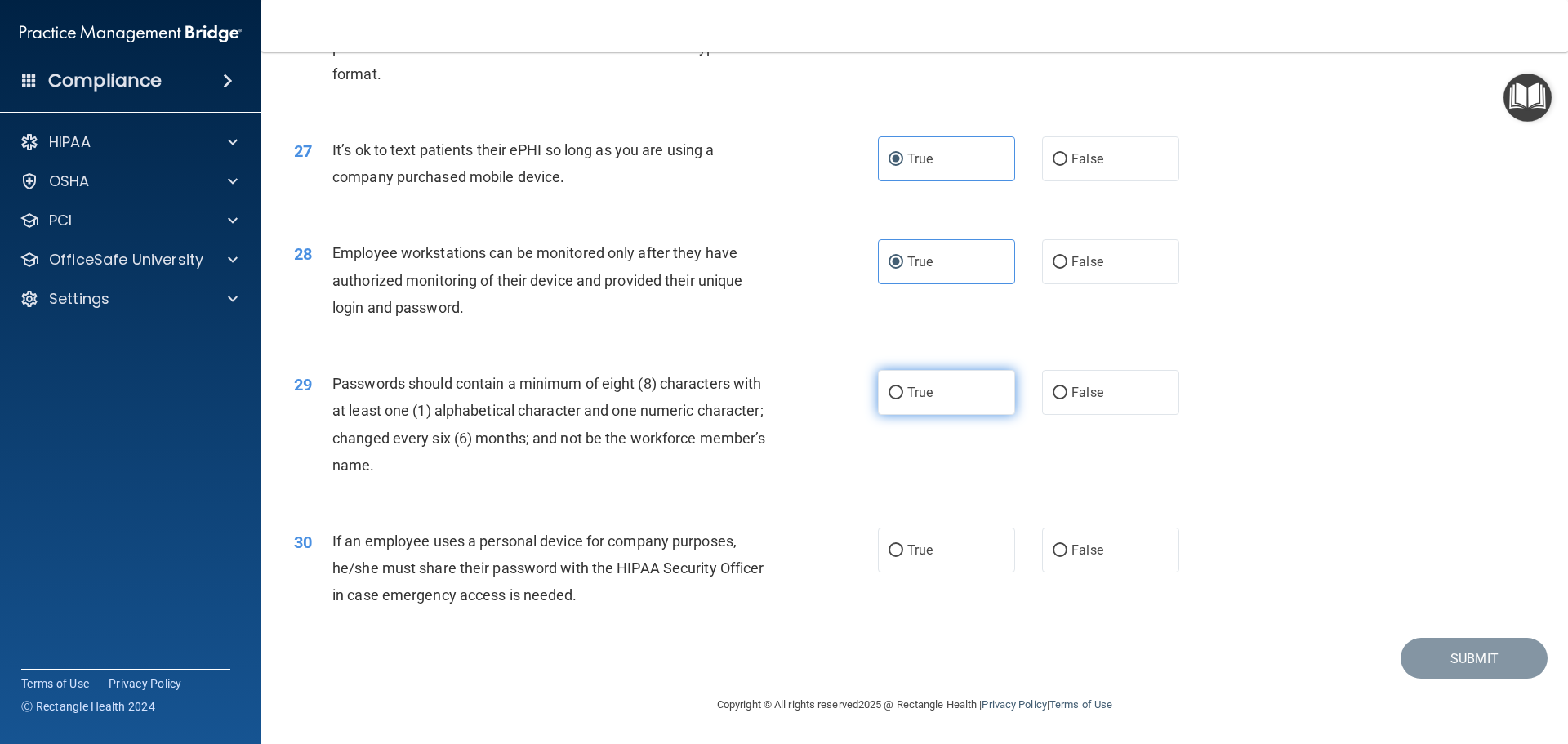
click at [950, 400] on label "True" at bounding box center [947, 392] width 137 height 45
click at [904, 399] on input "True" at bounding box center [896, 393] width 15 height 12
radio input "true"
click at [957, 564] on label "True" at bounding box center [947, 550] width 137 height 45
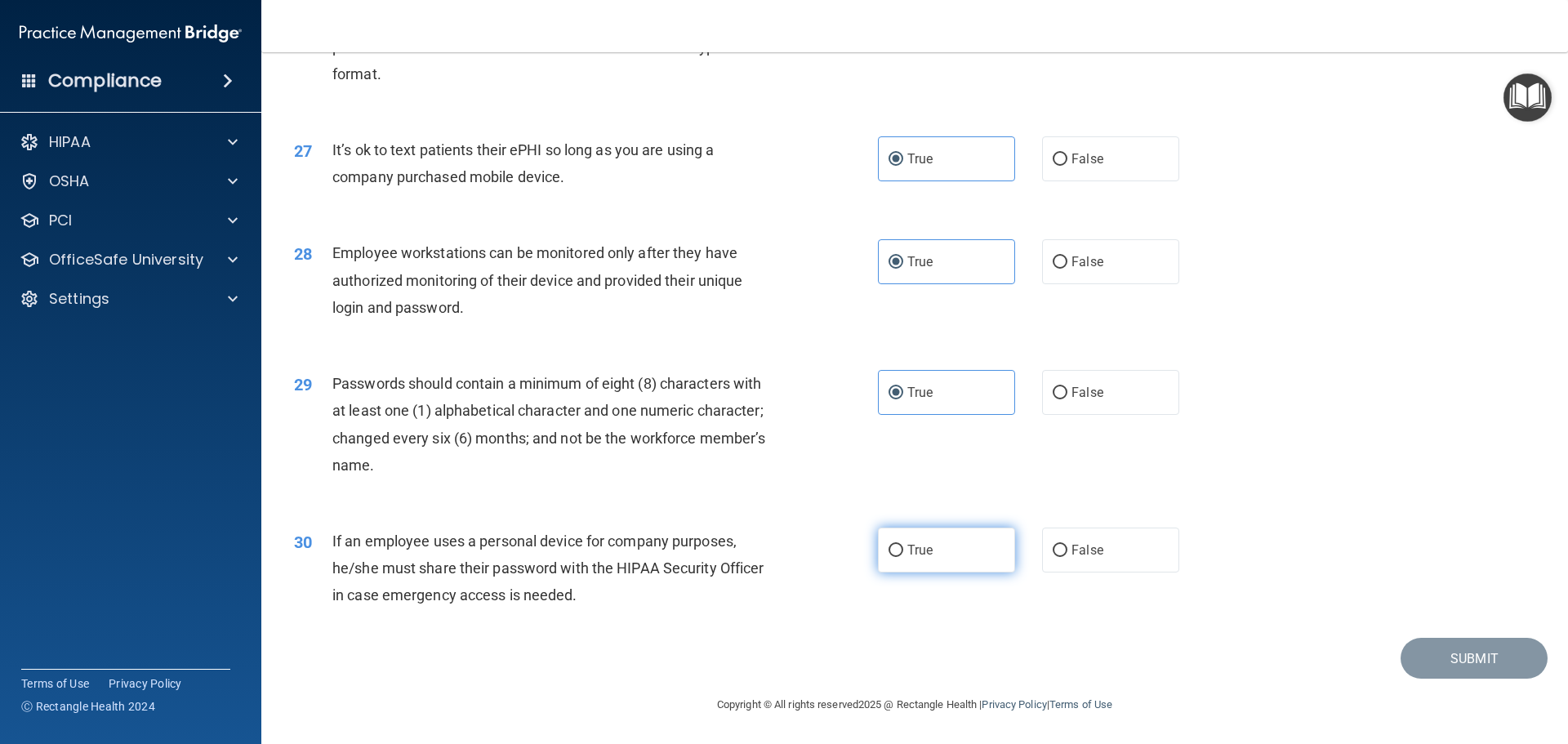
click at [904, 557] on input "True" at bounding box center [896, 550] width 15 height 12
radio input "true"
click at [1411, 662] on button "Submit" at bounding box center [1474, 658] width 147 height 42
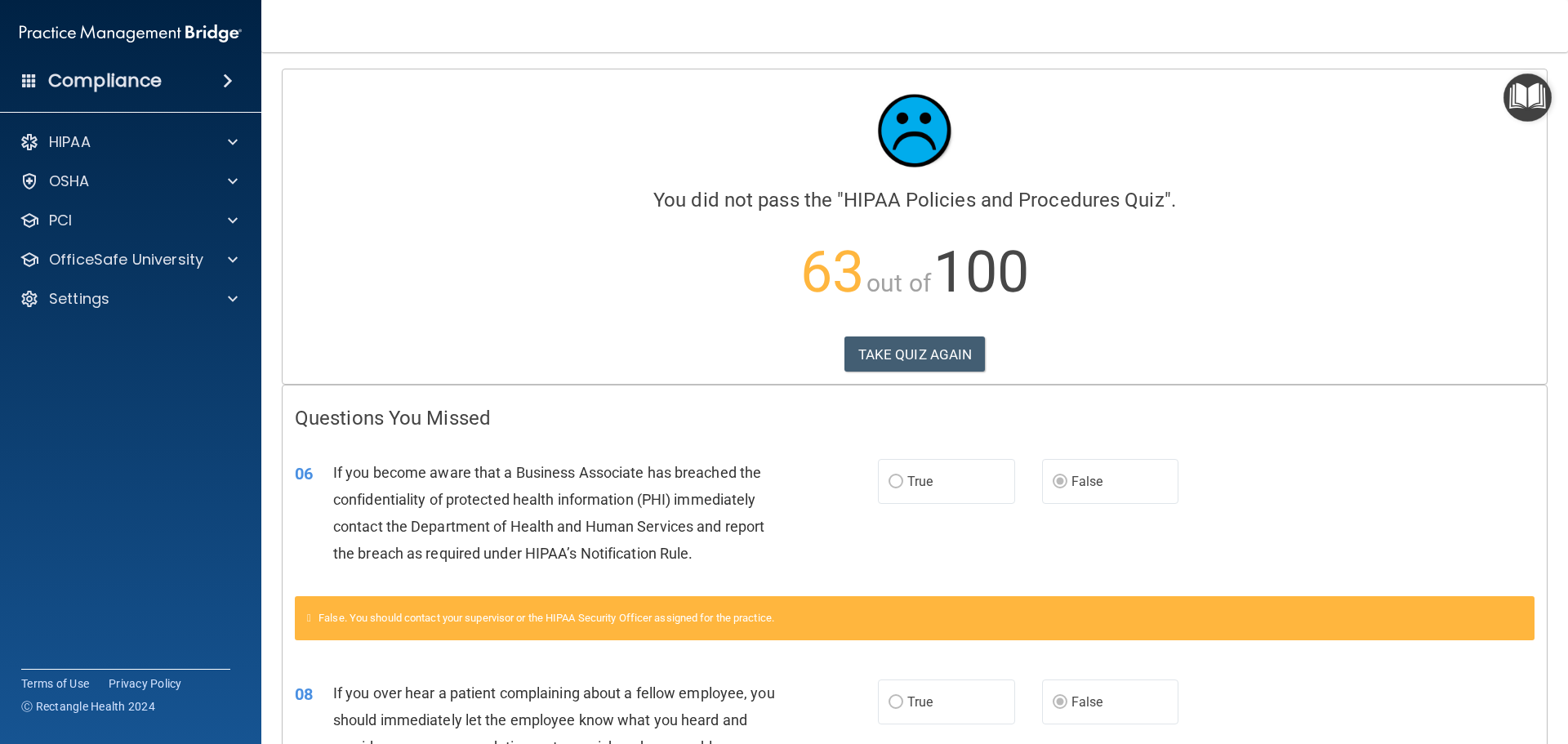
click at [743, 624] on div "False. You should contact your supervisor or the HIPAA Security Officer assigne…" at bounding box center [914, 618] width 1240 height 44
click at [384, 627] on div "False. You should contact your supervisor or the HIPAA Security Officer assigne…" at bounding box center [914, 618] width 1240 height 44
click at [337, 617] on span "False. You should contact your supervisor or the HIPAA Security Officer assigne…" at bounding box center [547, 617] width 456 height 12
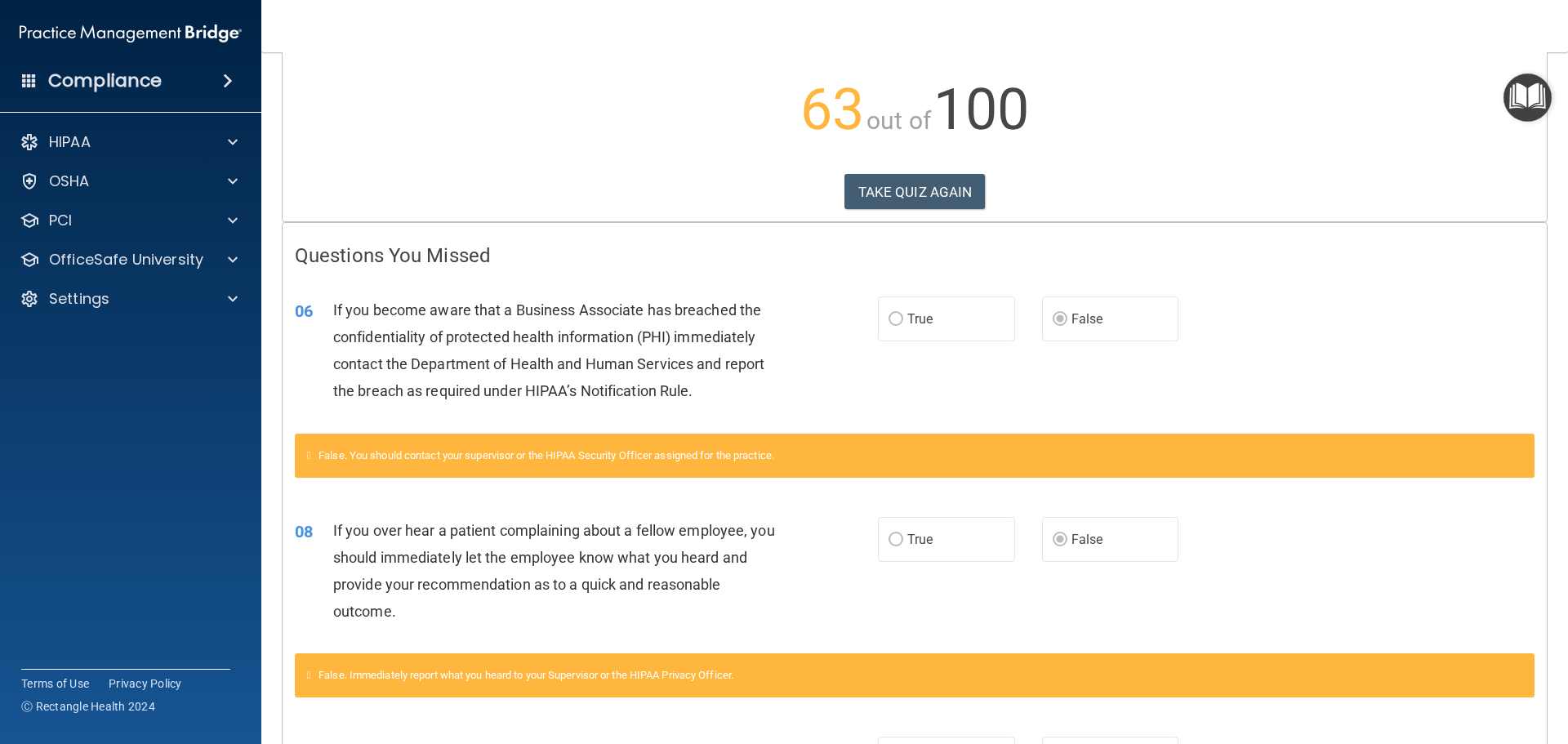
scroll to position [163, 0]
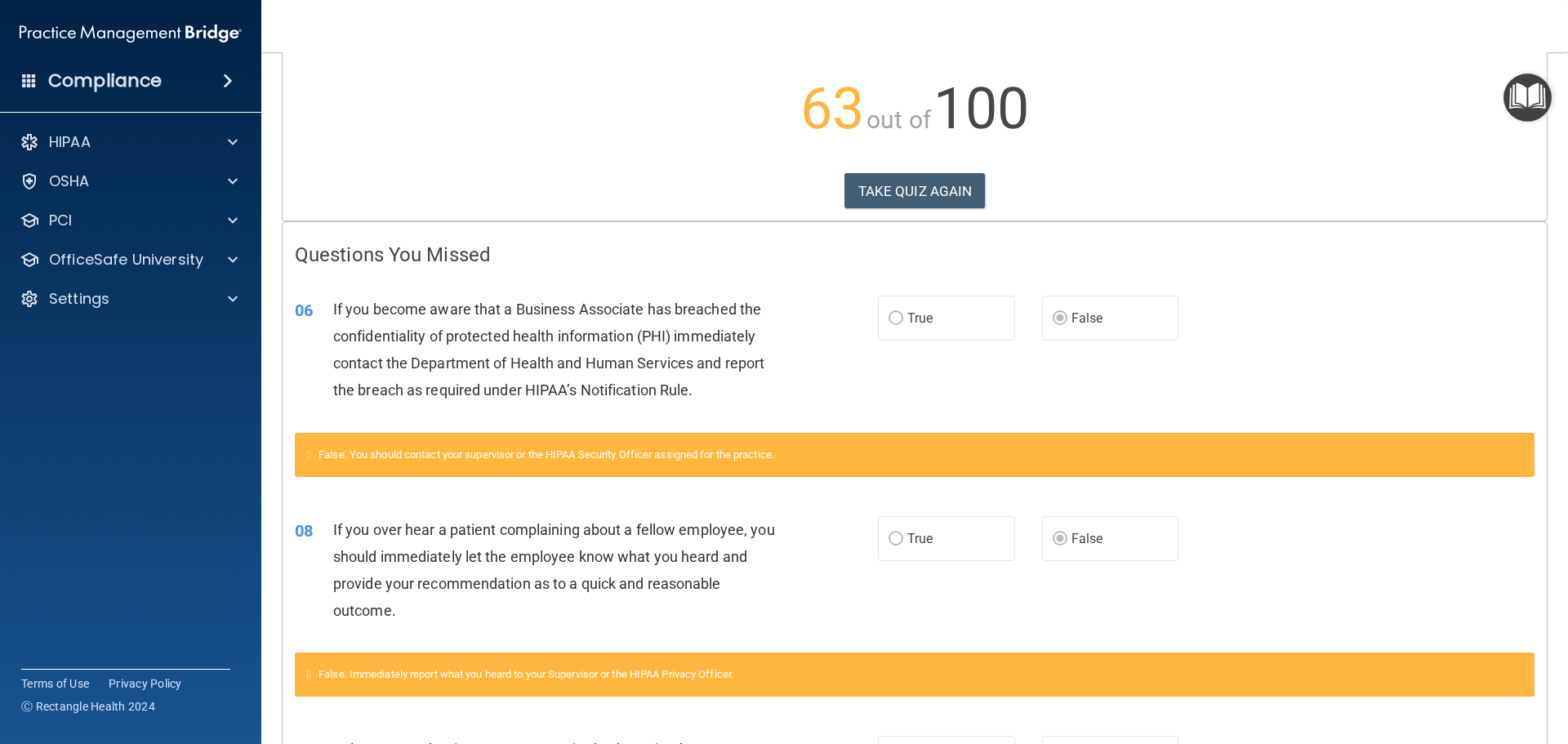
click at [665, 450] on span "False. You should contact your supervisor or the HIPAA Security Officer assigne…" at bounding box center [547, 454] width 456 height 12
click at [540, 363] on span "If you become aware that a Business Associate has breached the confidentiality …" at bounding box center [549, 350] width 431 height 99
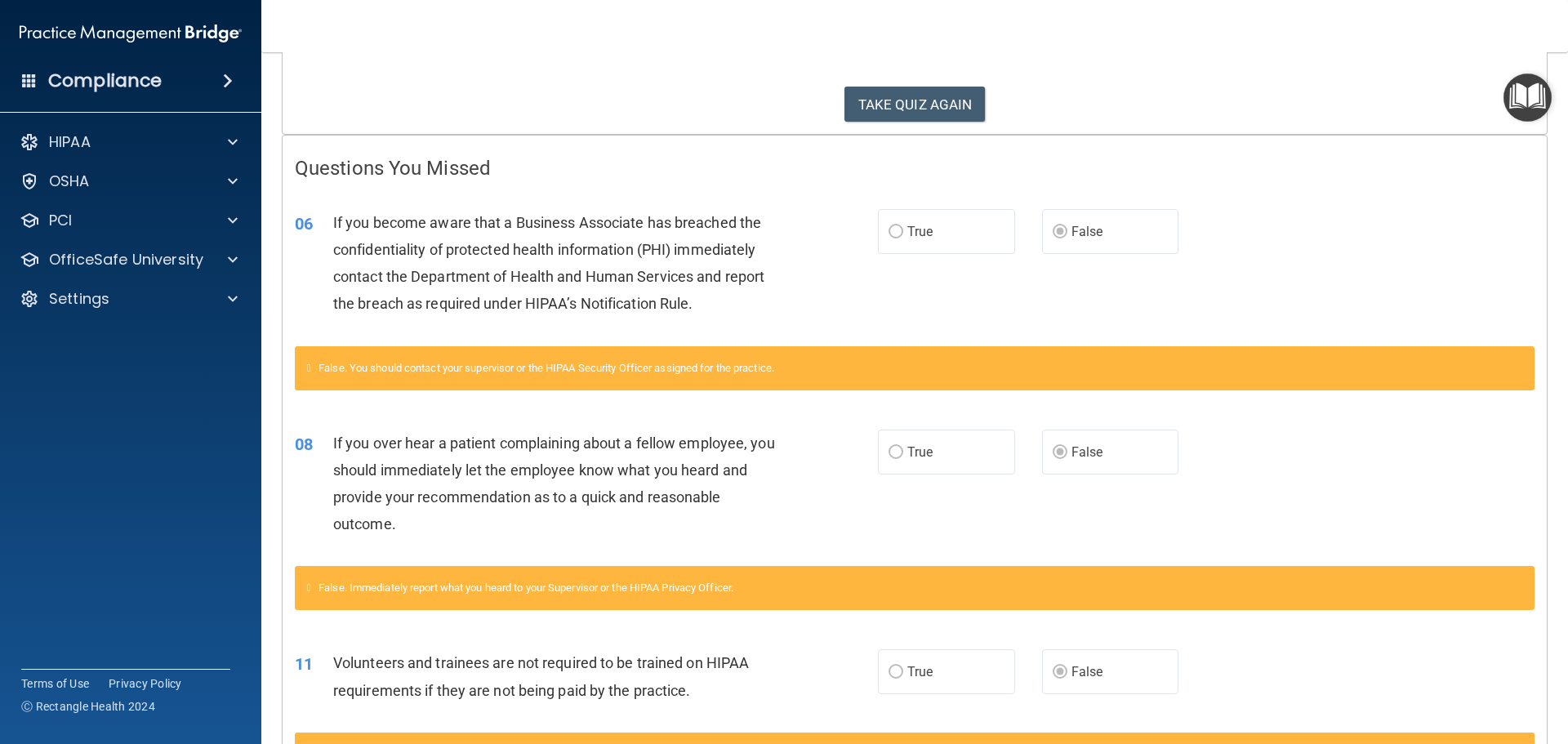
scroll to position [0, 0]
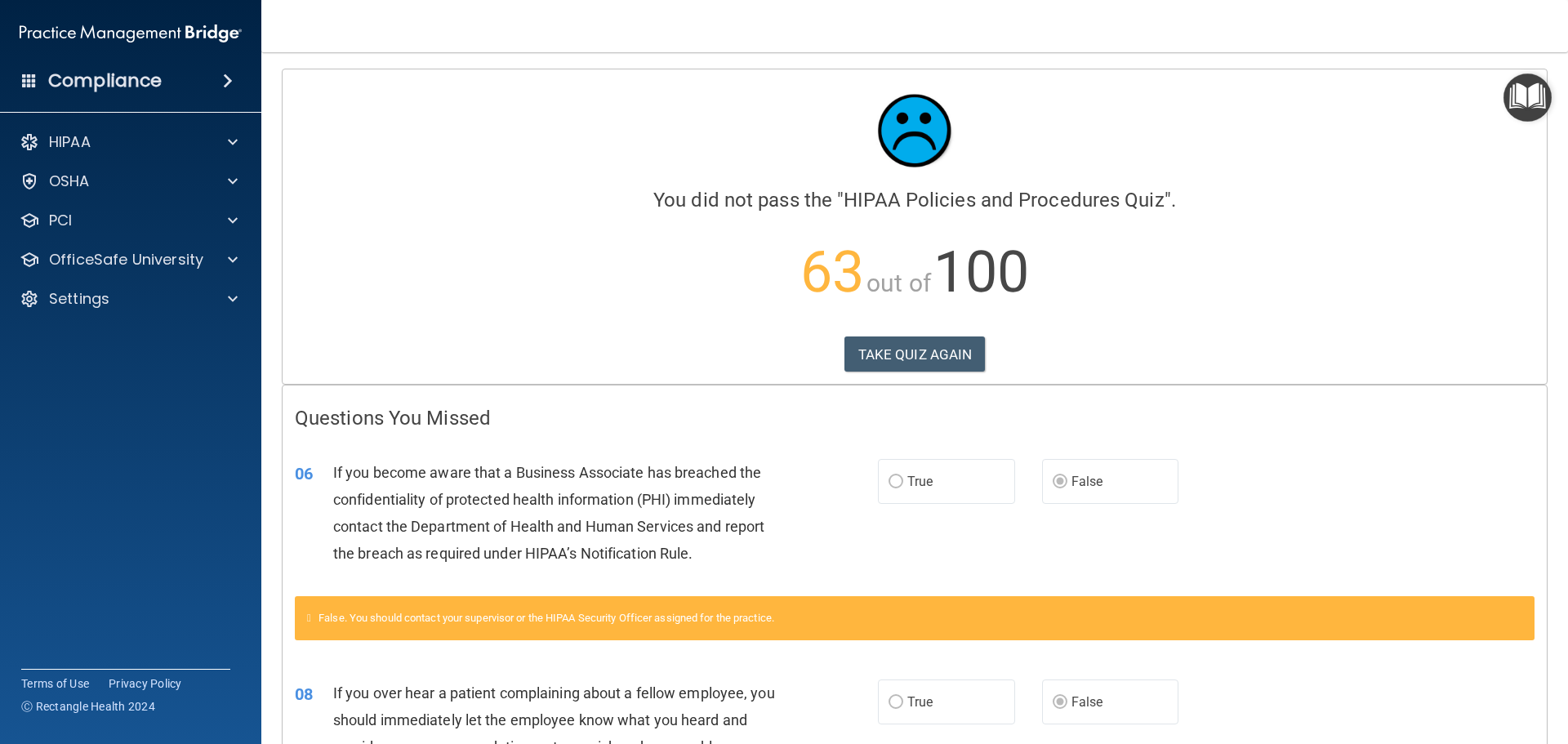
click at [905, 468] on label "True" at bounding box center [947, 481] width 137 height 45
click at [925, 358] on button "TAKE QUIZ AGAIN" at bounding box center [915, 354] width 141 height 36
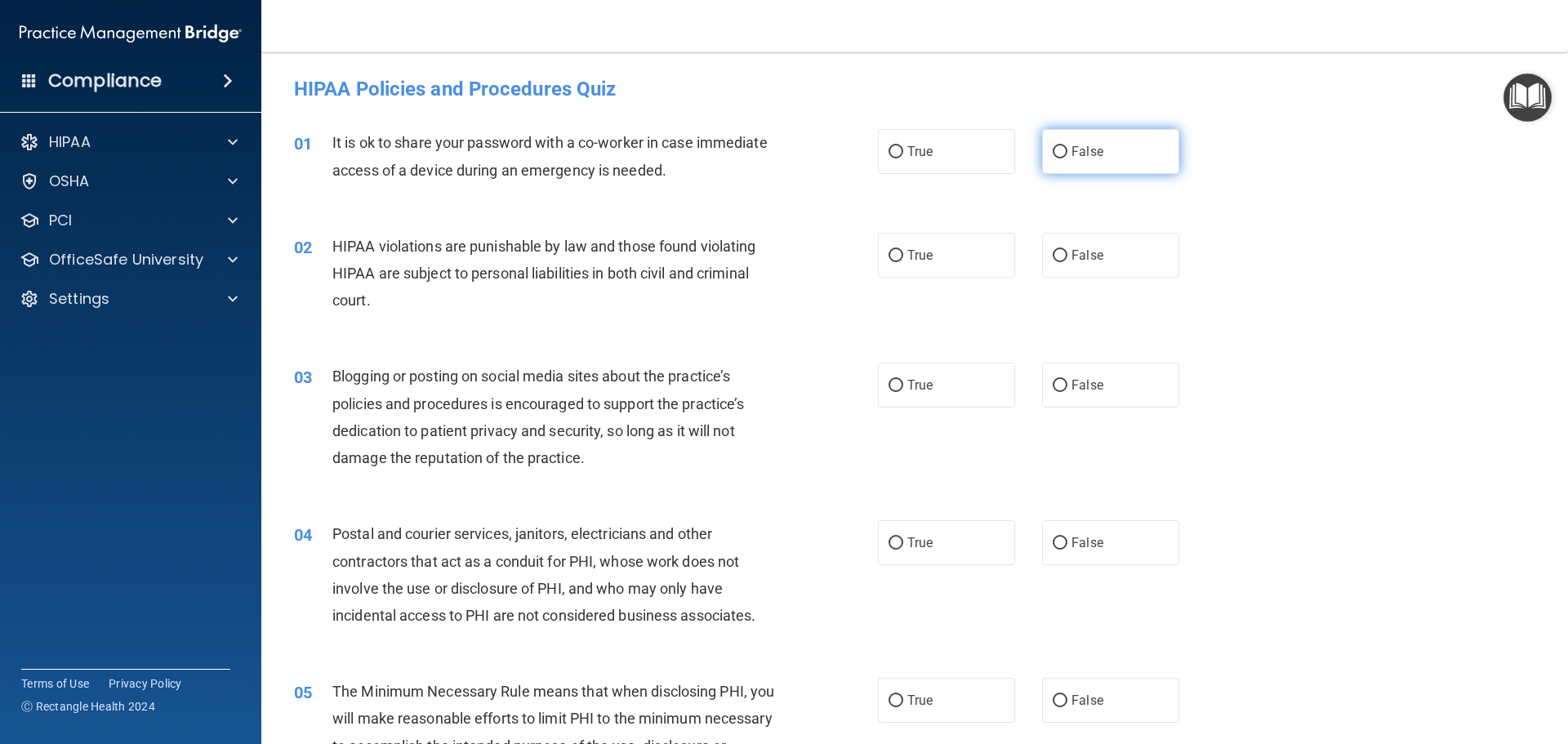
click at [1056, 151] on input "False" at bounding box center [1060, 152] width 15 height 12
radio input "true"
click at [951, 254] on label "True" at bounding box center [947, 255] width 137 height 45
click at [904, 254] on input "True" at bounding box center [896, 256] width 15 height 12
radio input "true"
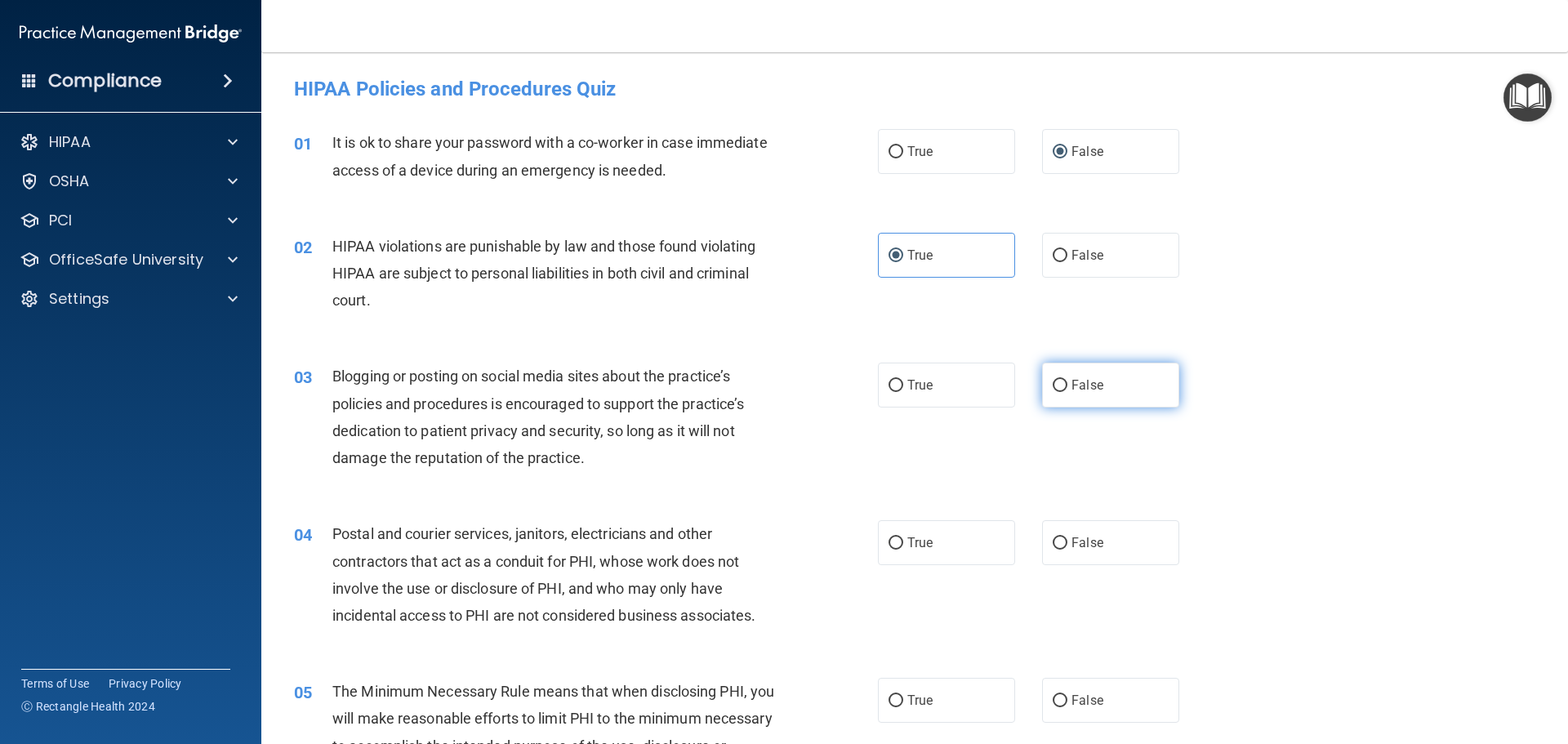
click at [1097, 385] on label "False" at bounding box center [1110, 385] width 137 height 45
click at [1067, 385] on input "False" at bounding box center [1060, 385] width 15 height 12
radio input "true"
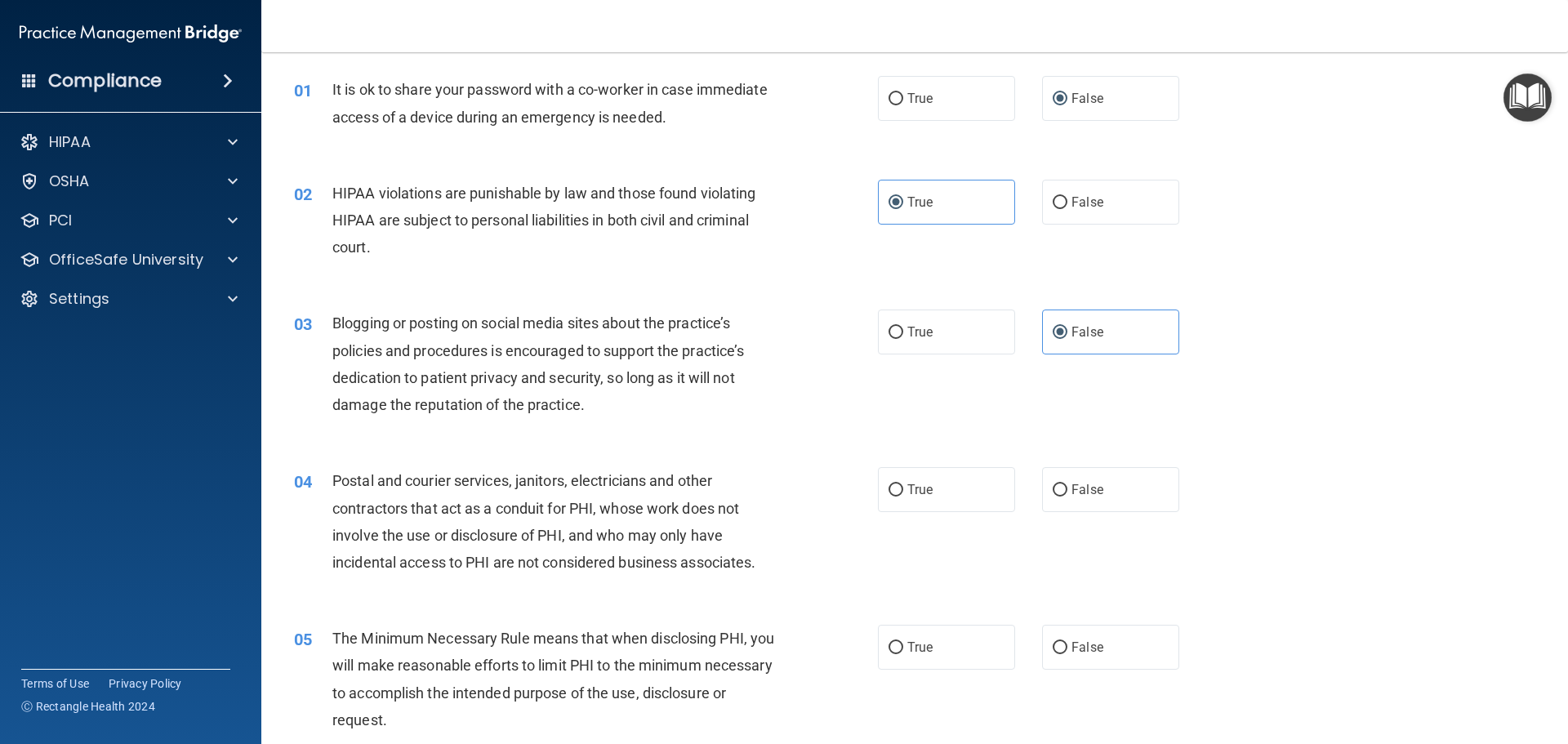
scroll to position [82, 0]
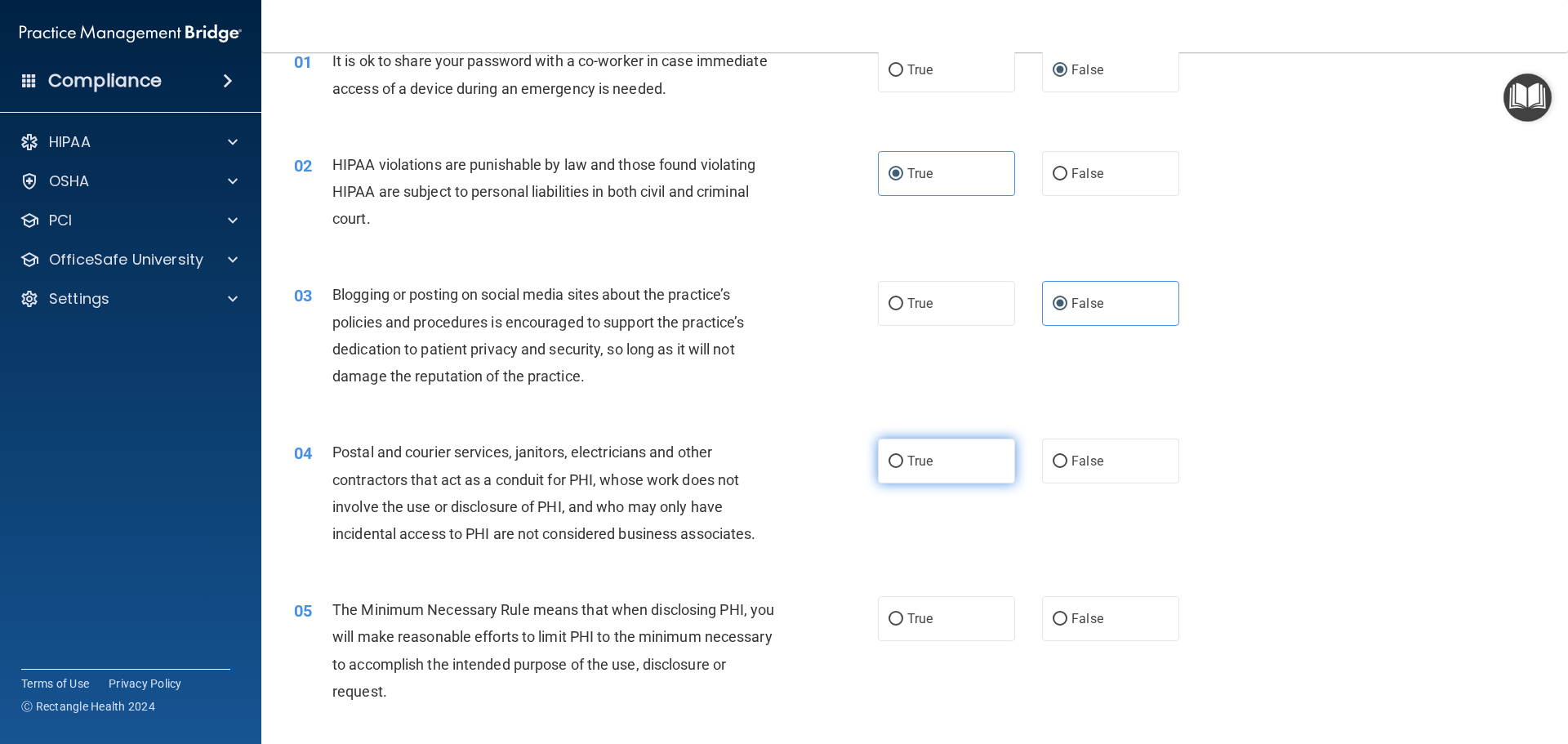
click at [963, 460] on label "True" at bounding box center [947, 461] width 137 height 45
click at [904, 460] on input "True" at bounding box center [896, 461] width 15 height 12
radio input "true"
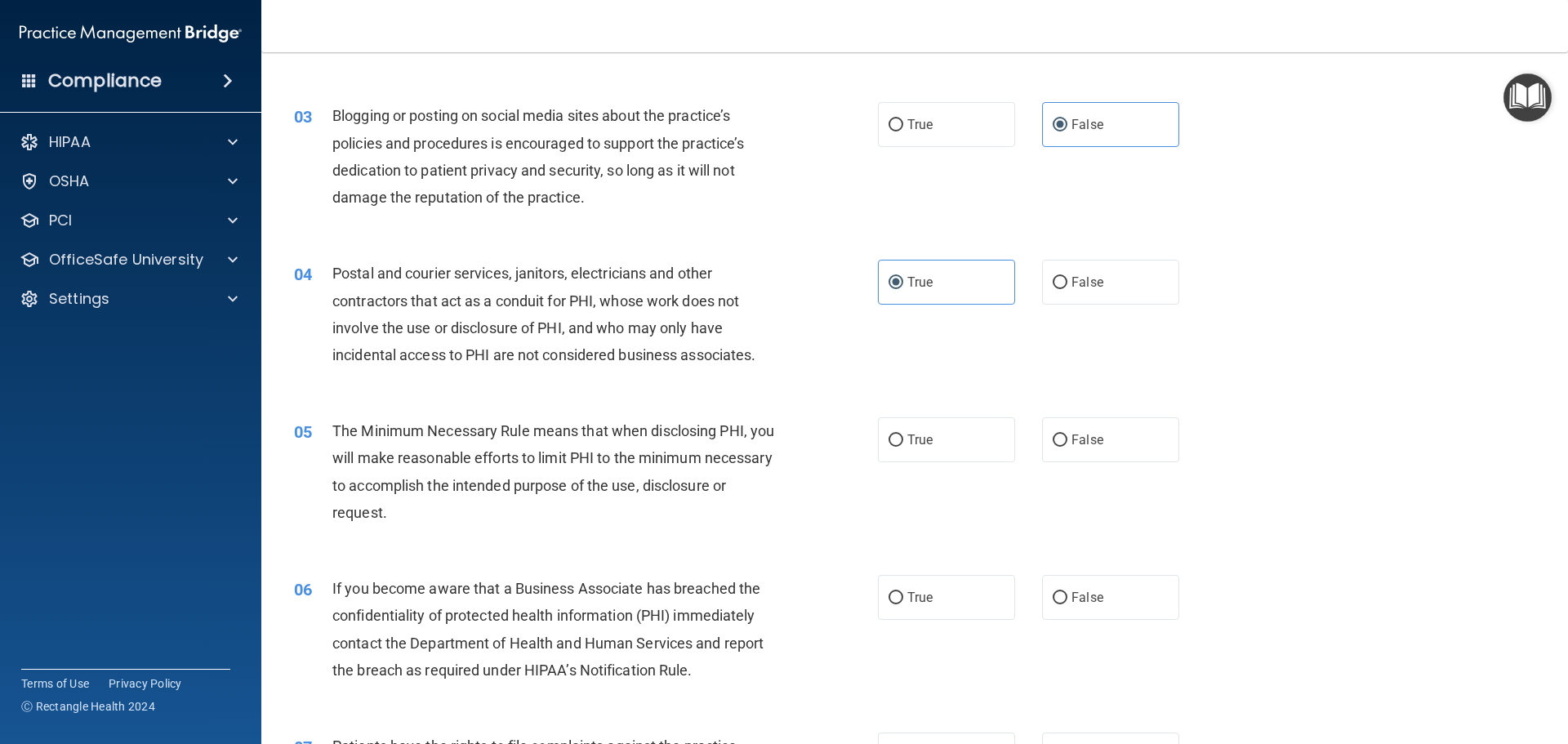
scroll to position [327, 0]
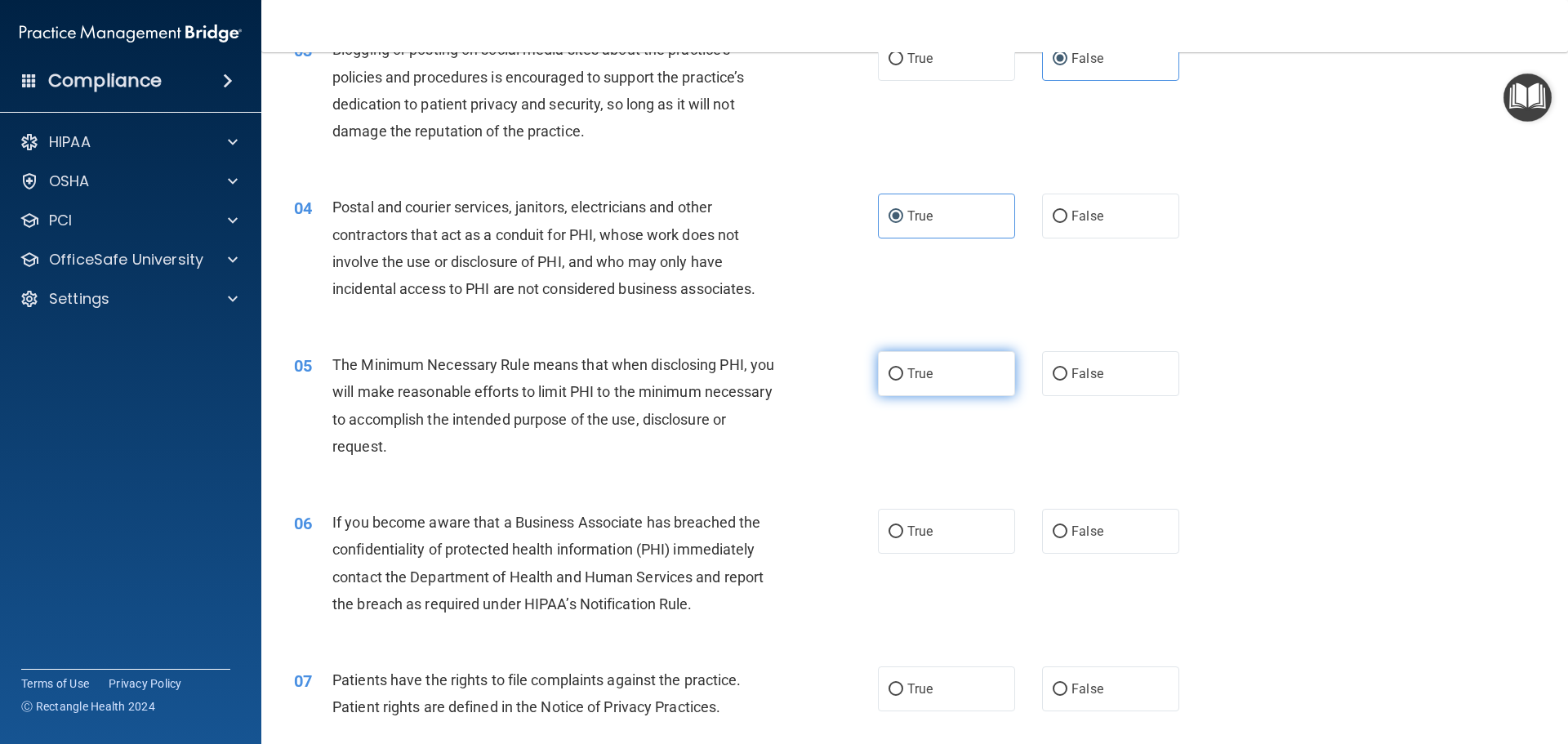
click at [936, 385] on label "True" at bounding box center [947, 373] width 137 height 45
click at [904, 381] on input "True" at bounding box center [896, 374] width 15 height 12
radio input "true"
click at [931, 534] on label "True" at bounding box center [947, 531] width 137 height 45
click at [904, 534] on input "True" at bounding box center [896, 532] width 15 height 12
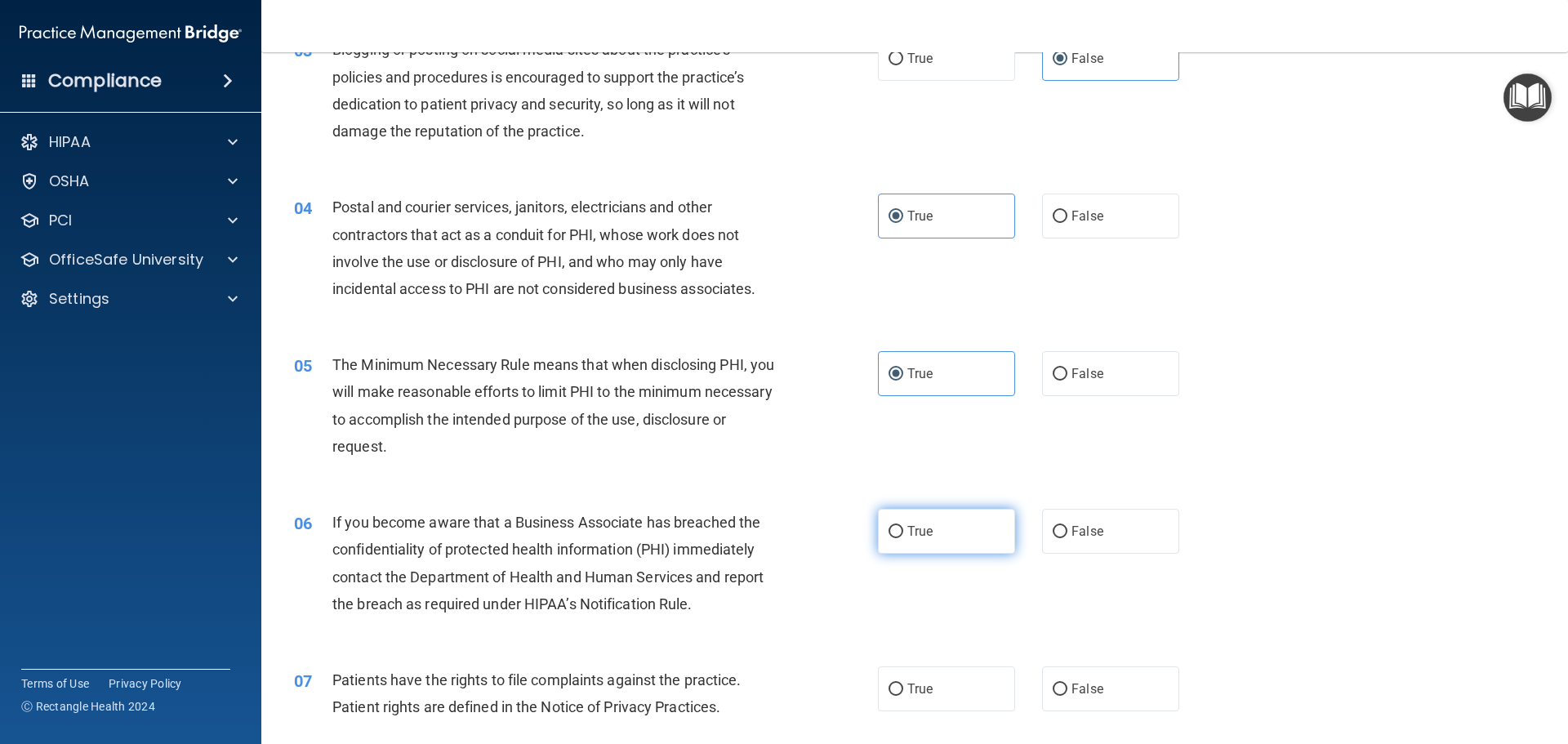
radio input "true"
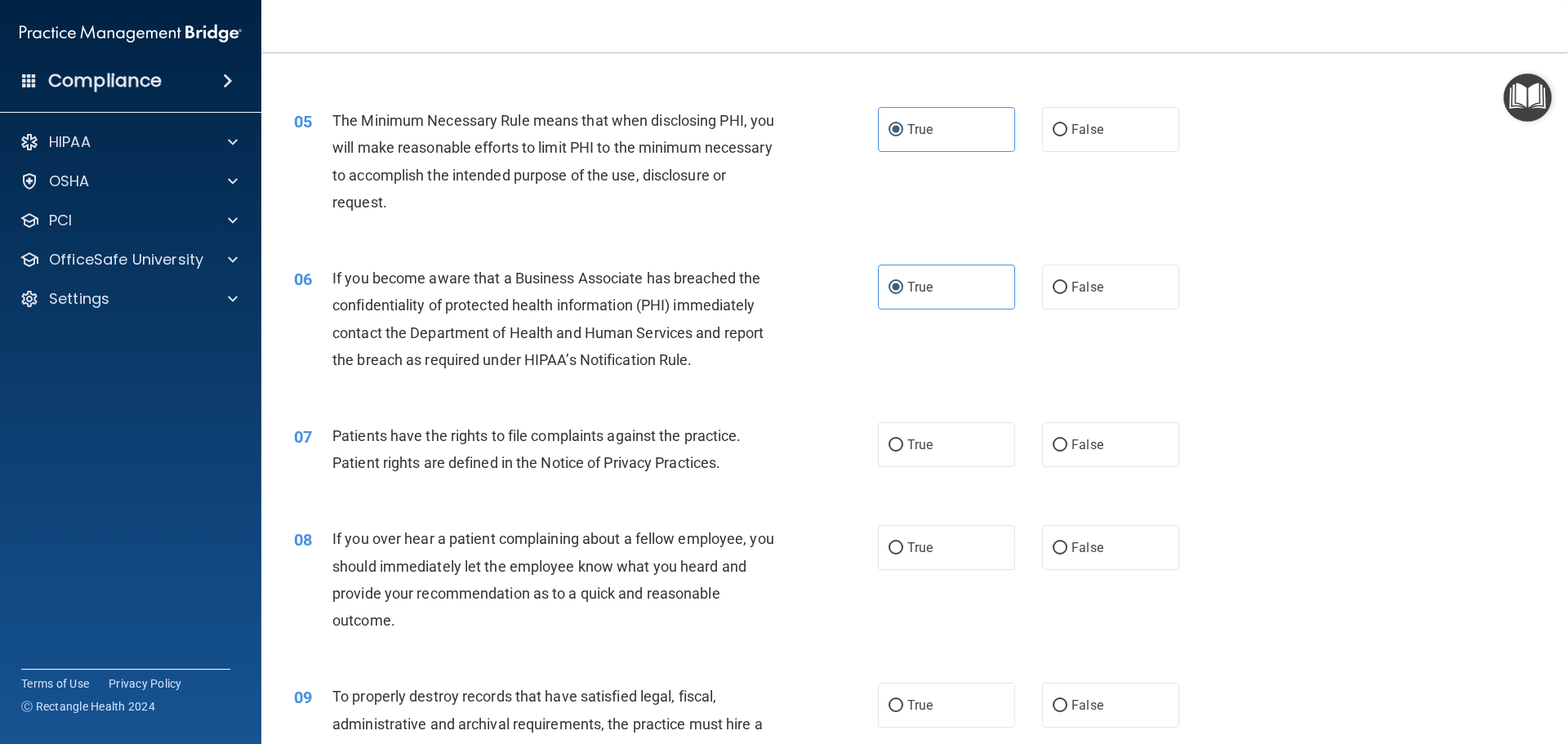
scroll to position [572, 0]
click at [915, 443] on span "True" at bounding box center [920, 443] width 25 height 16
click at [904, 443] on input "True" at bounding box center [896, 444] width 15 height 12
radio input "true"
click at [931, 550] on label "True" at bounding box center [947, 546] width 137 height 45
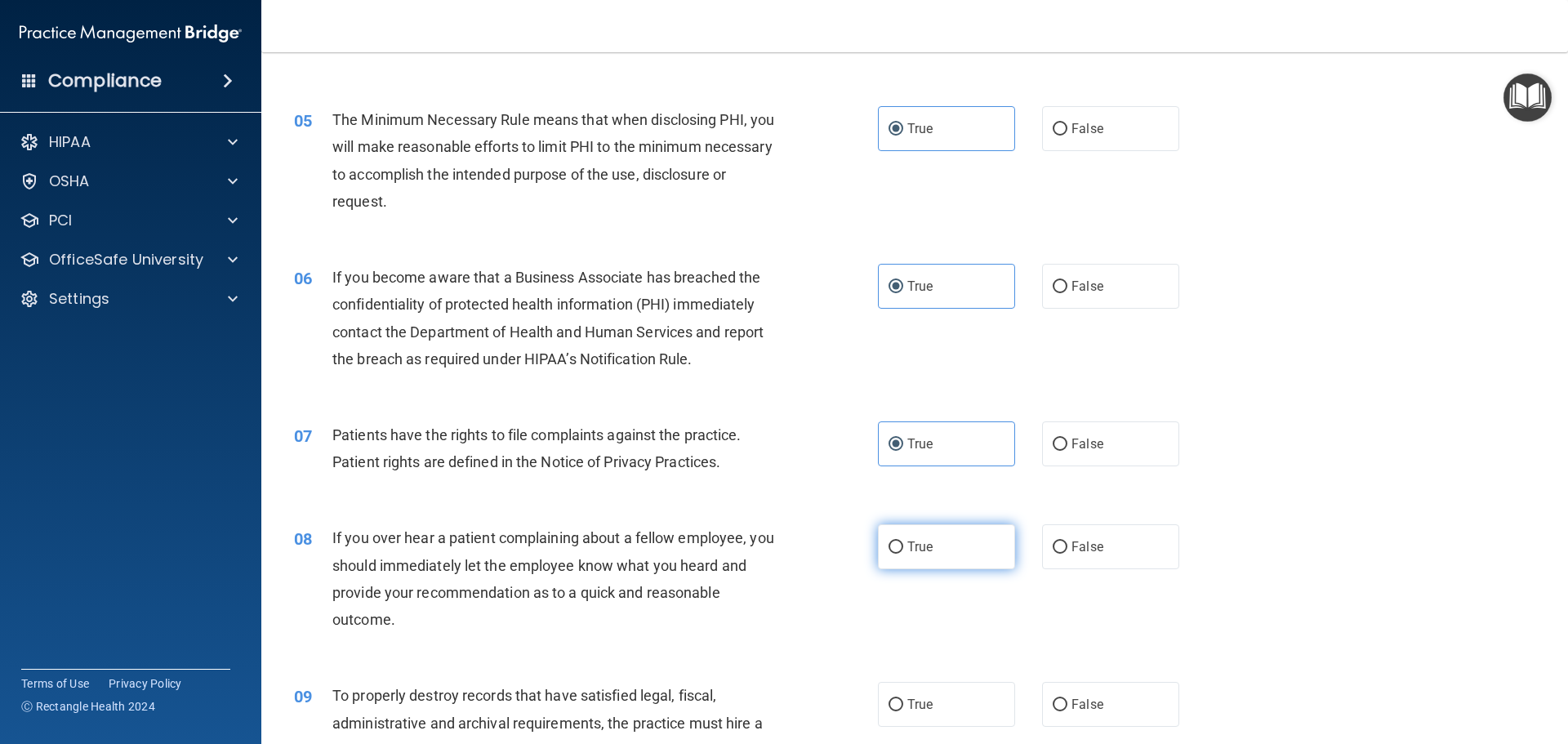
click at [904, 550] on input "True" at bounding box center [896, 547] width 15 height 12
radio input "true"
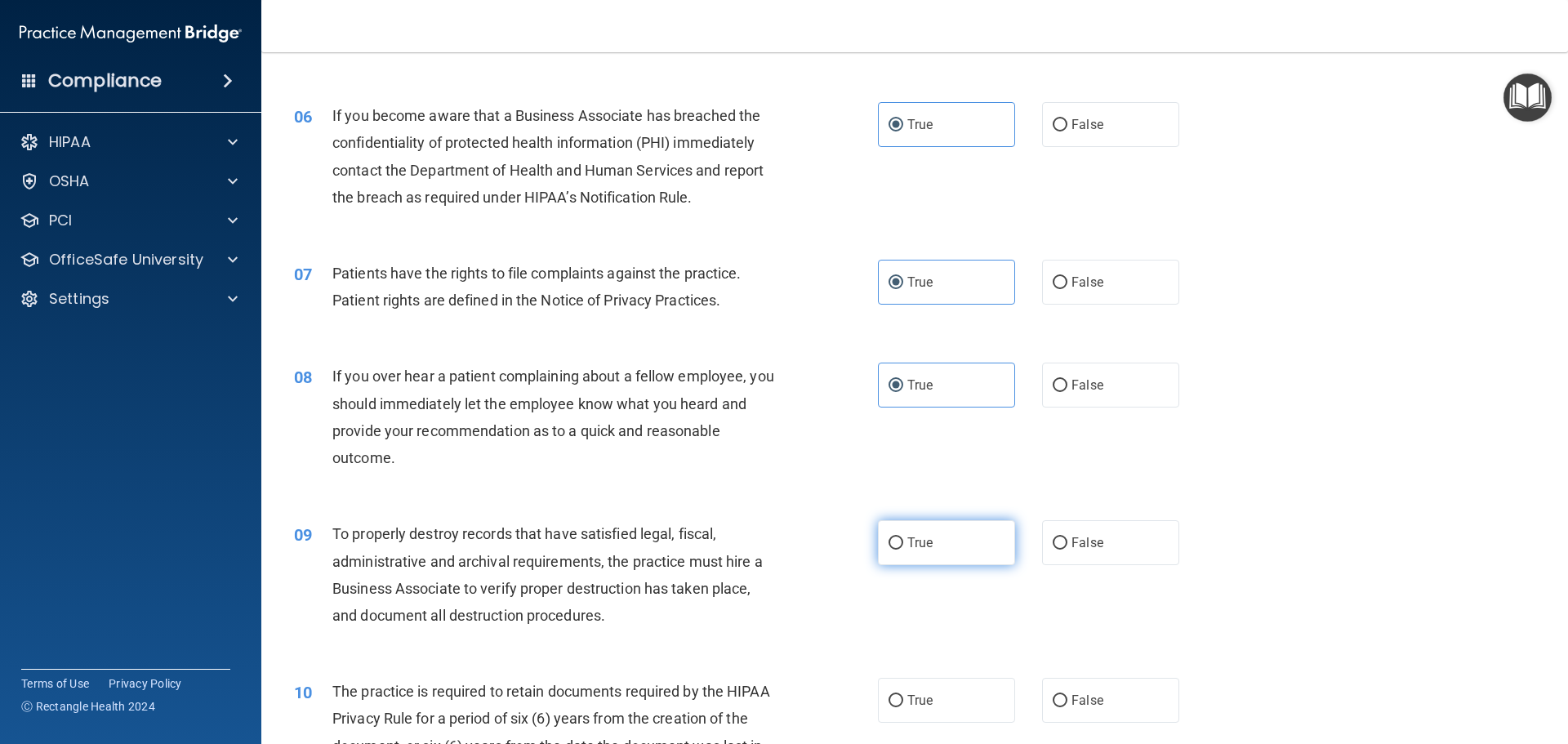
scroll to position [735, 0]
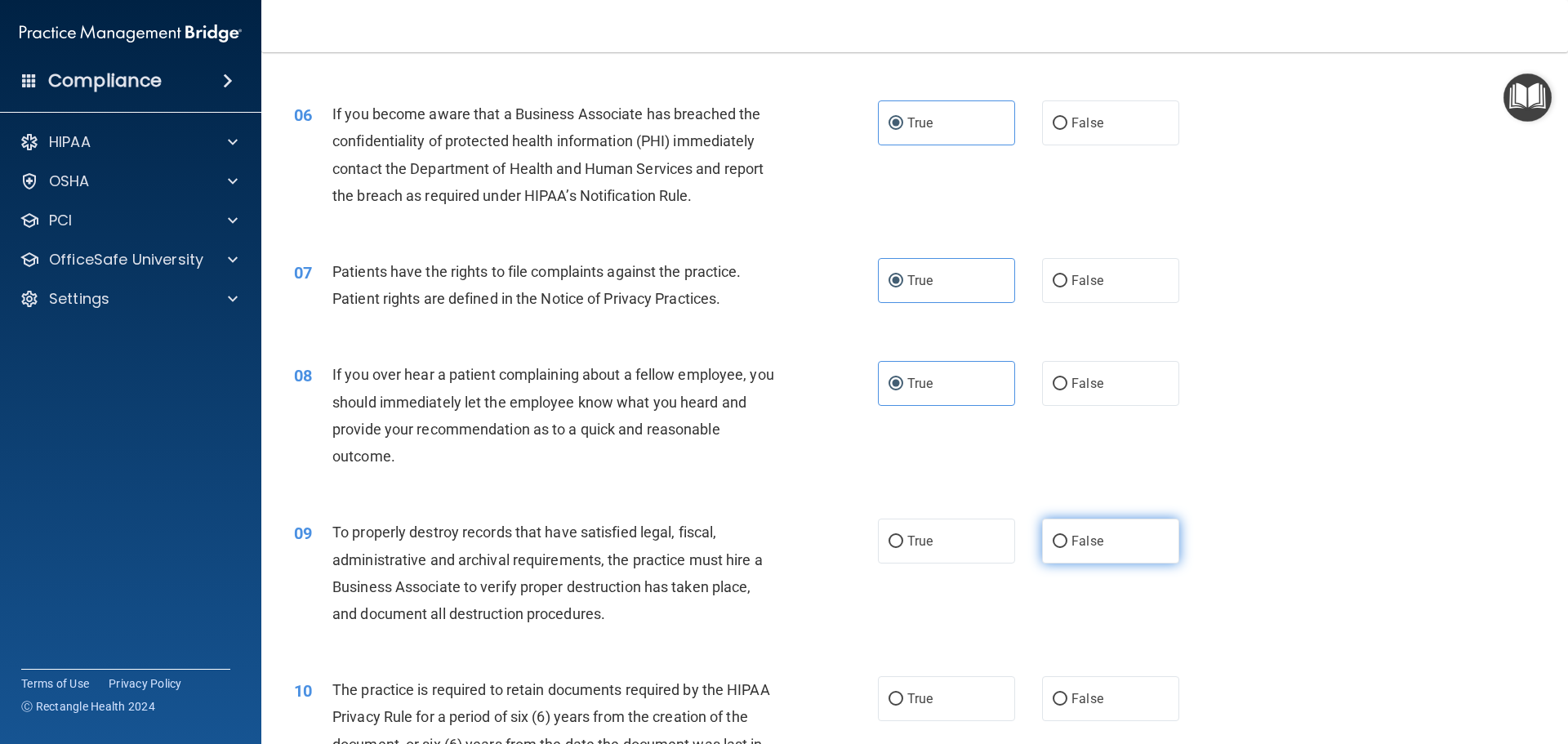
click at [1085, 543] on span "False" at bounding box center [1087, 541] width 32 height 16
click at [1067, 543] on input "False" at bounding box center [1060, 541] width 15 height 12
radio input "true"
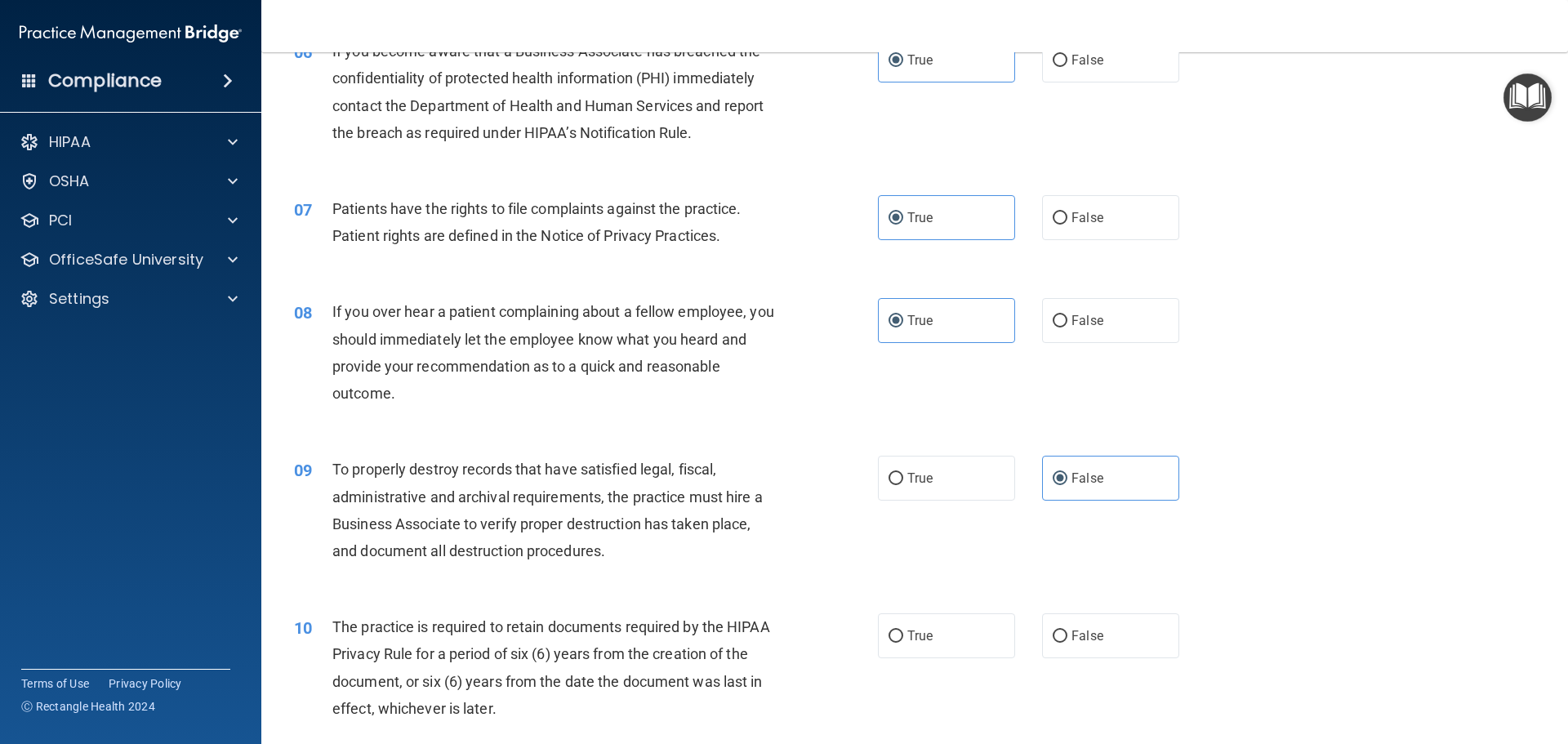
scroll to position [979, 0]
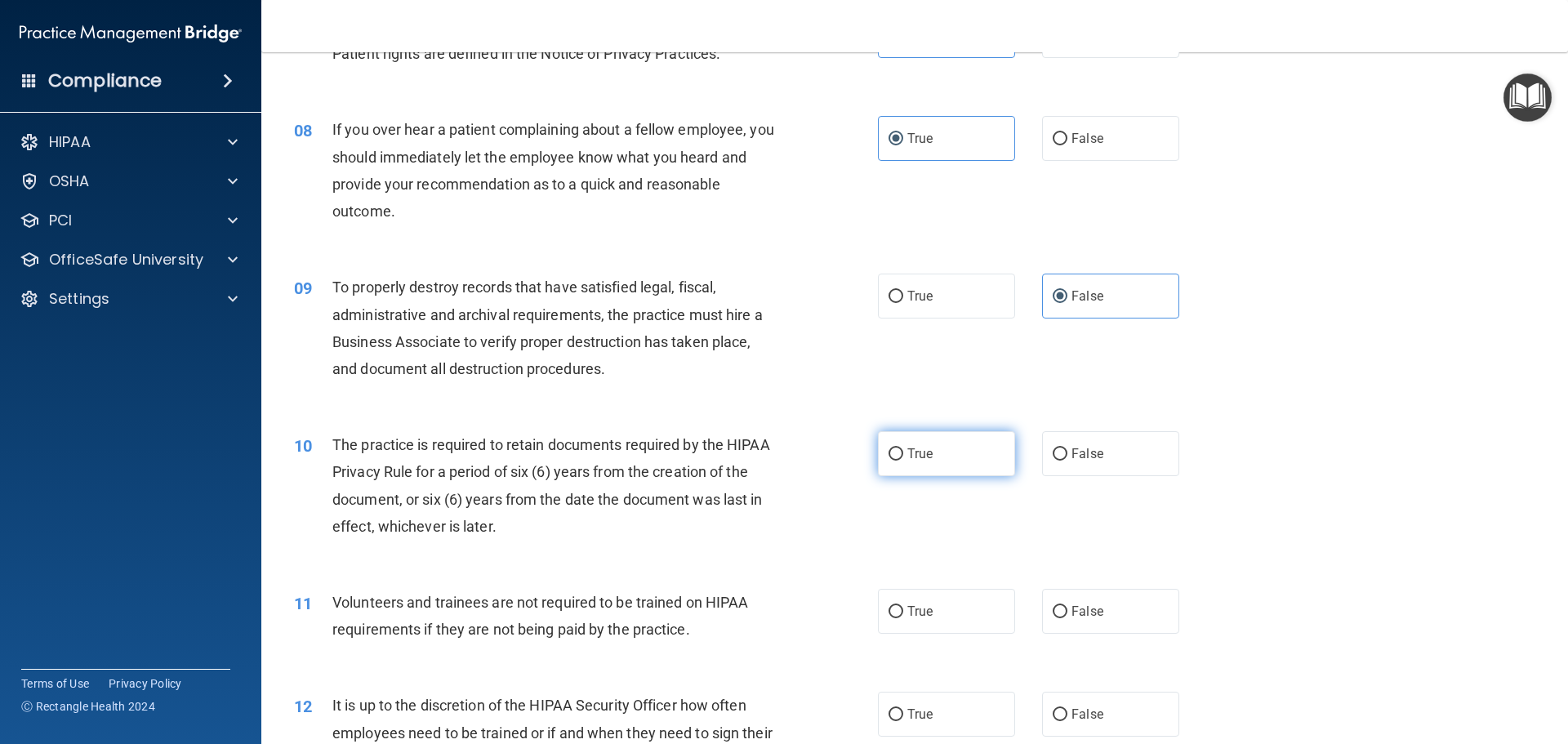
click at [970, 452] on label "True" at bounding box center [947, 453] width 137 height 45
click at [904, 452] on input "True" at bounding box center [896, 454] width 15 height 12
radio input "true"
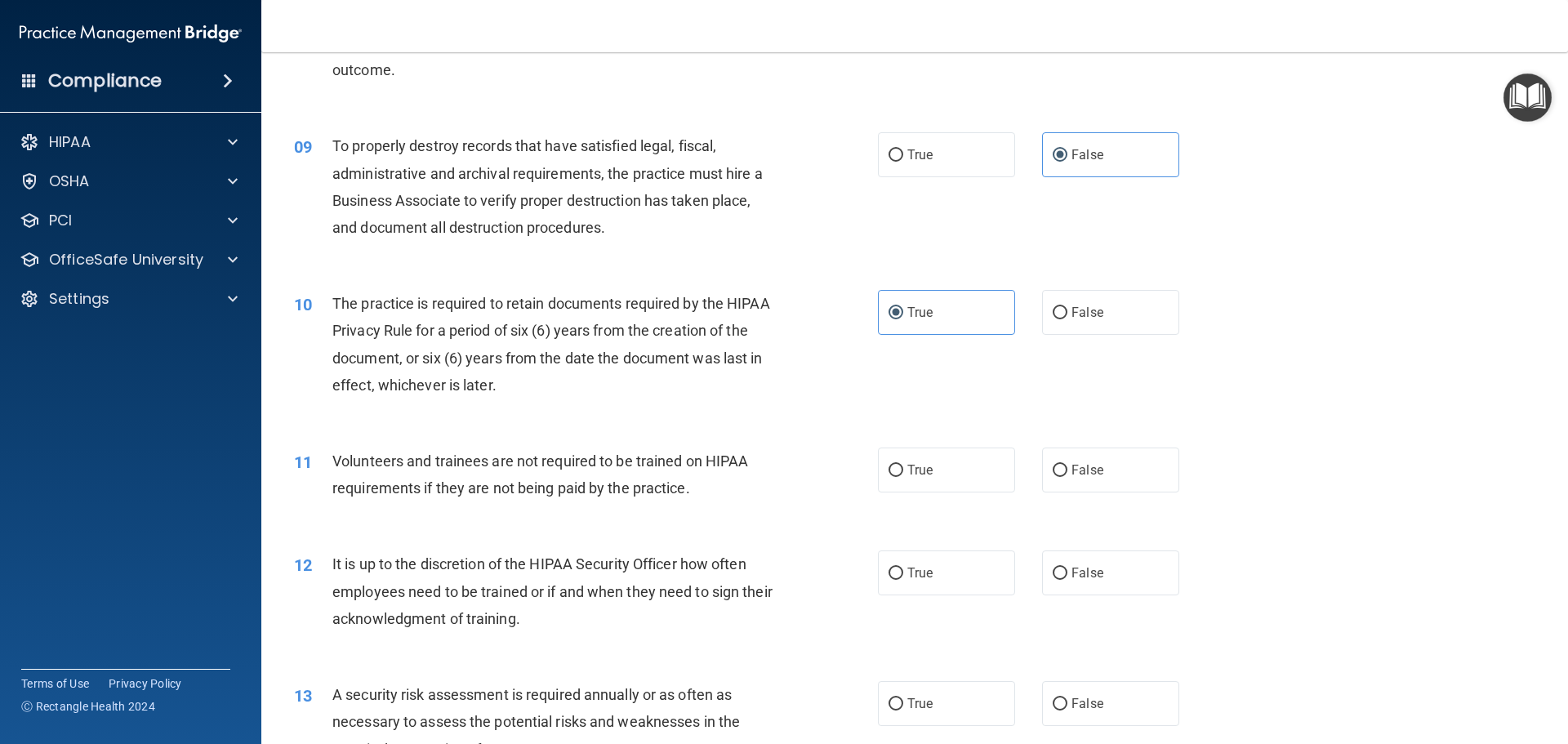
scroll to position [1143, 0]
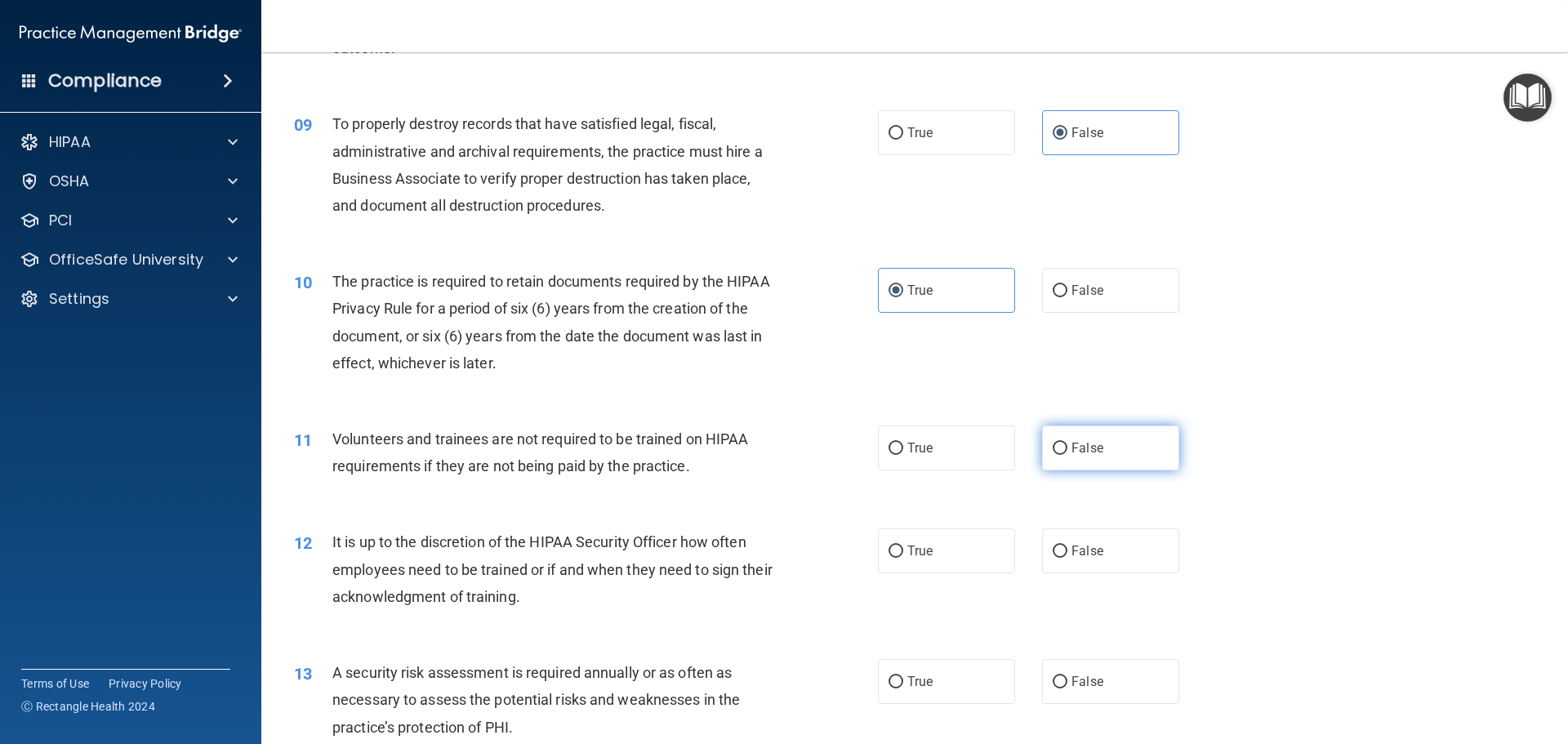
click at [1093, 450] on span "False" at bounding box center [1087, 448] width 32 height 16
click at [1067, 450] on input "False" at bounding box center [1060, 448] width 15 height 12
radio input "true"
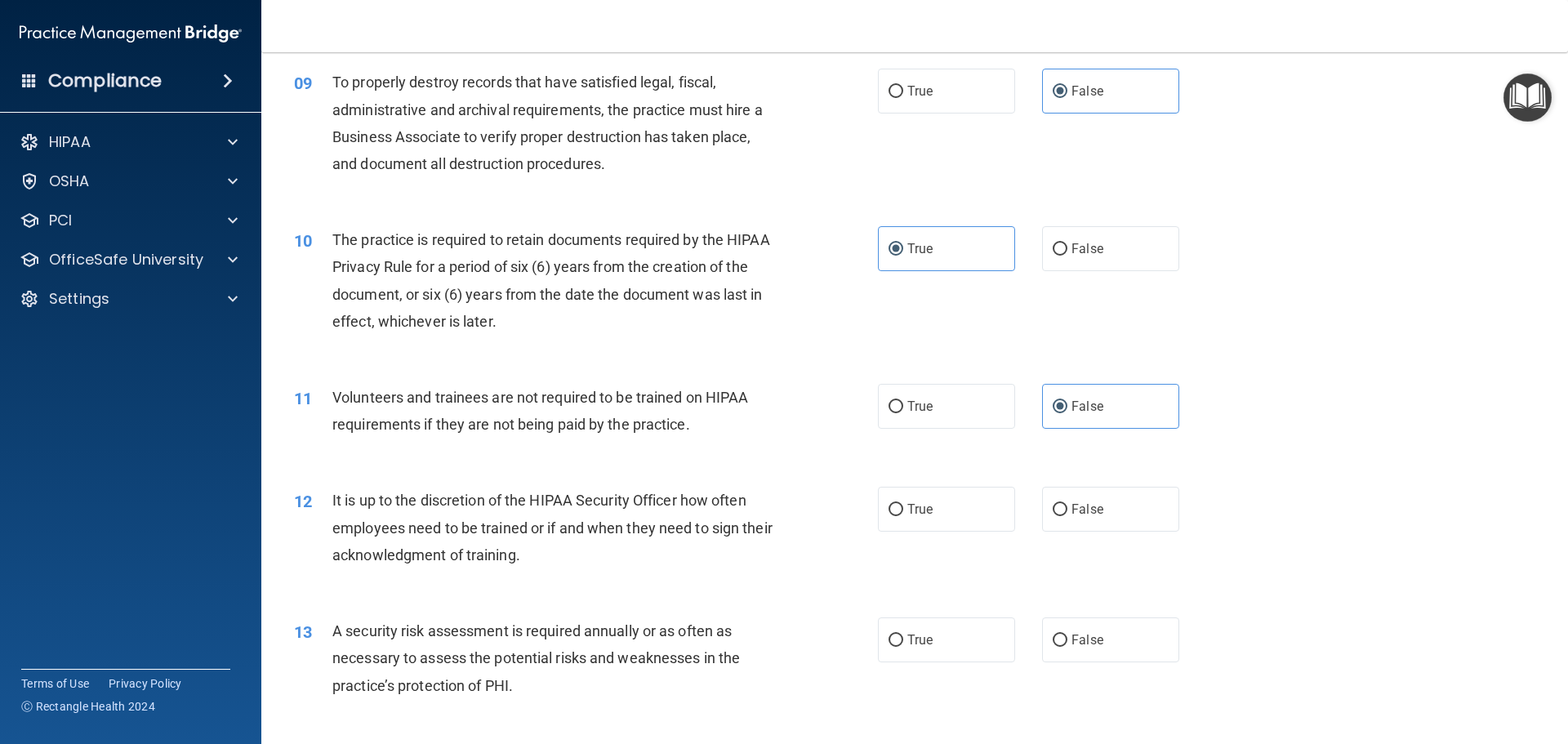
scroll to position [1306, 0]
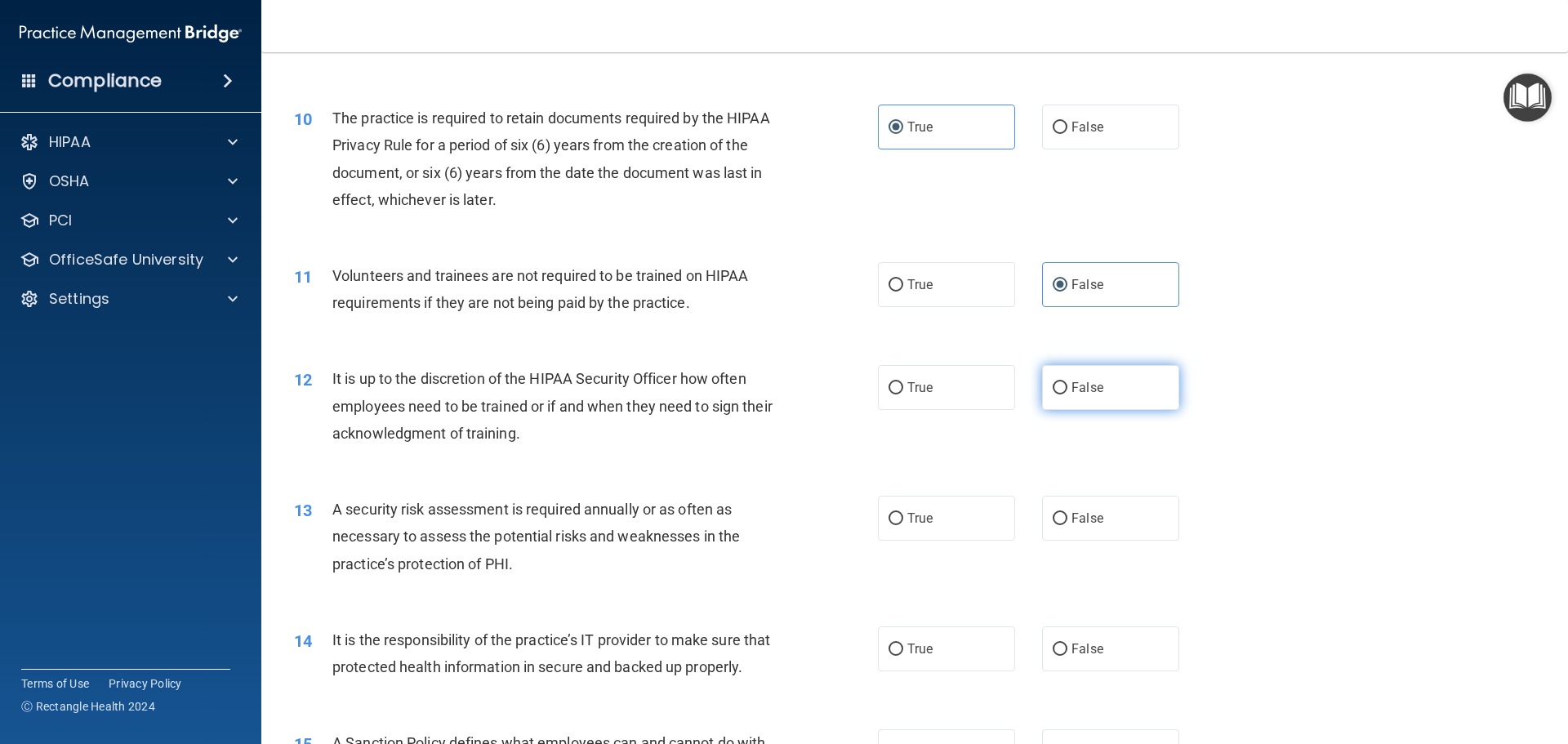
click at [1088, 393] on span "False" at bounding box center [1087, 387] width 32 height 16
click at [1067, 393] on input "False" at bounding box center [1060, 388] width 15 height 12
radio input "true"
click at [921, 515] on span "True" at bounding box center [920, 518] width 25 height 16
click at [904, 515] on input "True" at bounding box center [896, 519] width 15 height 12
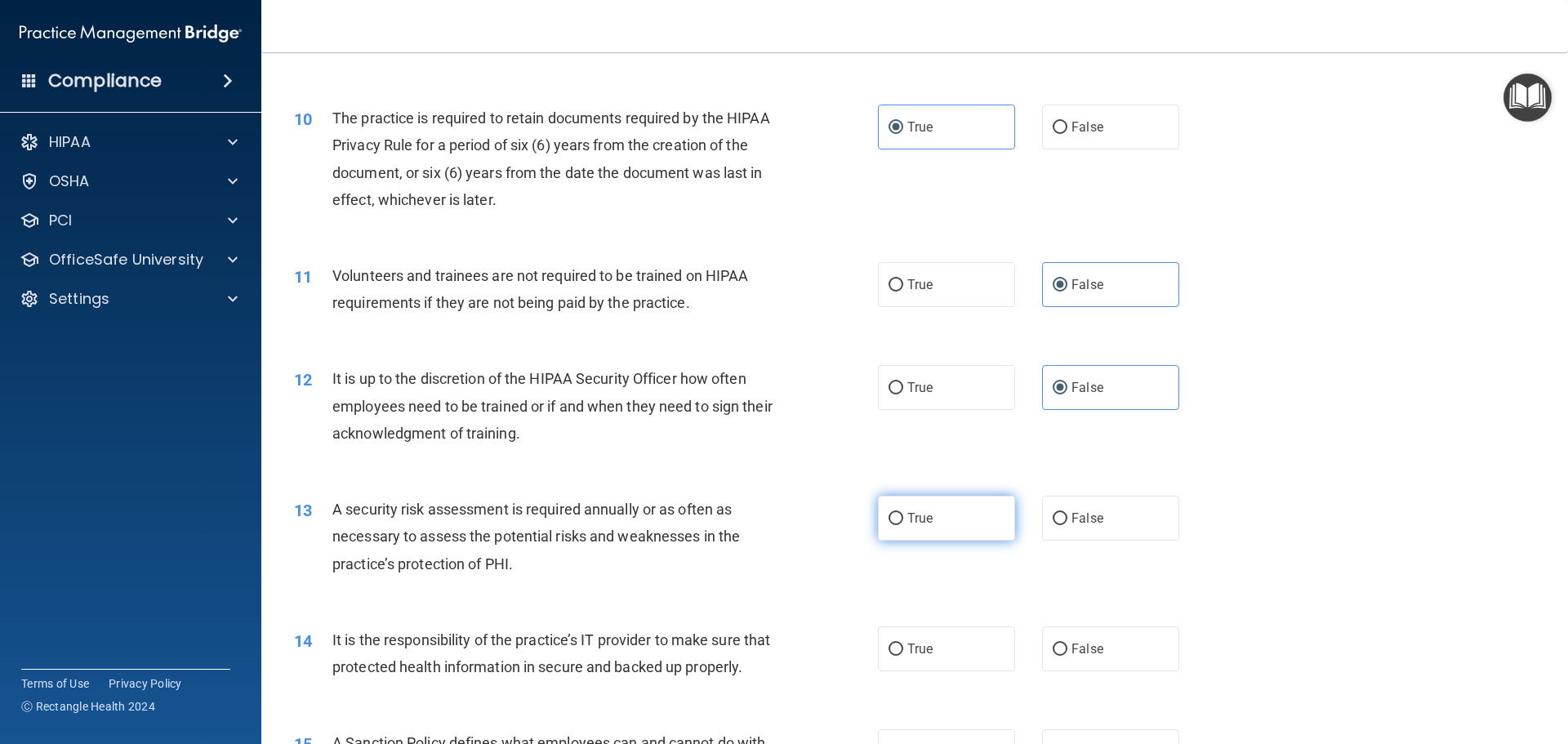
radio input "true"
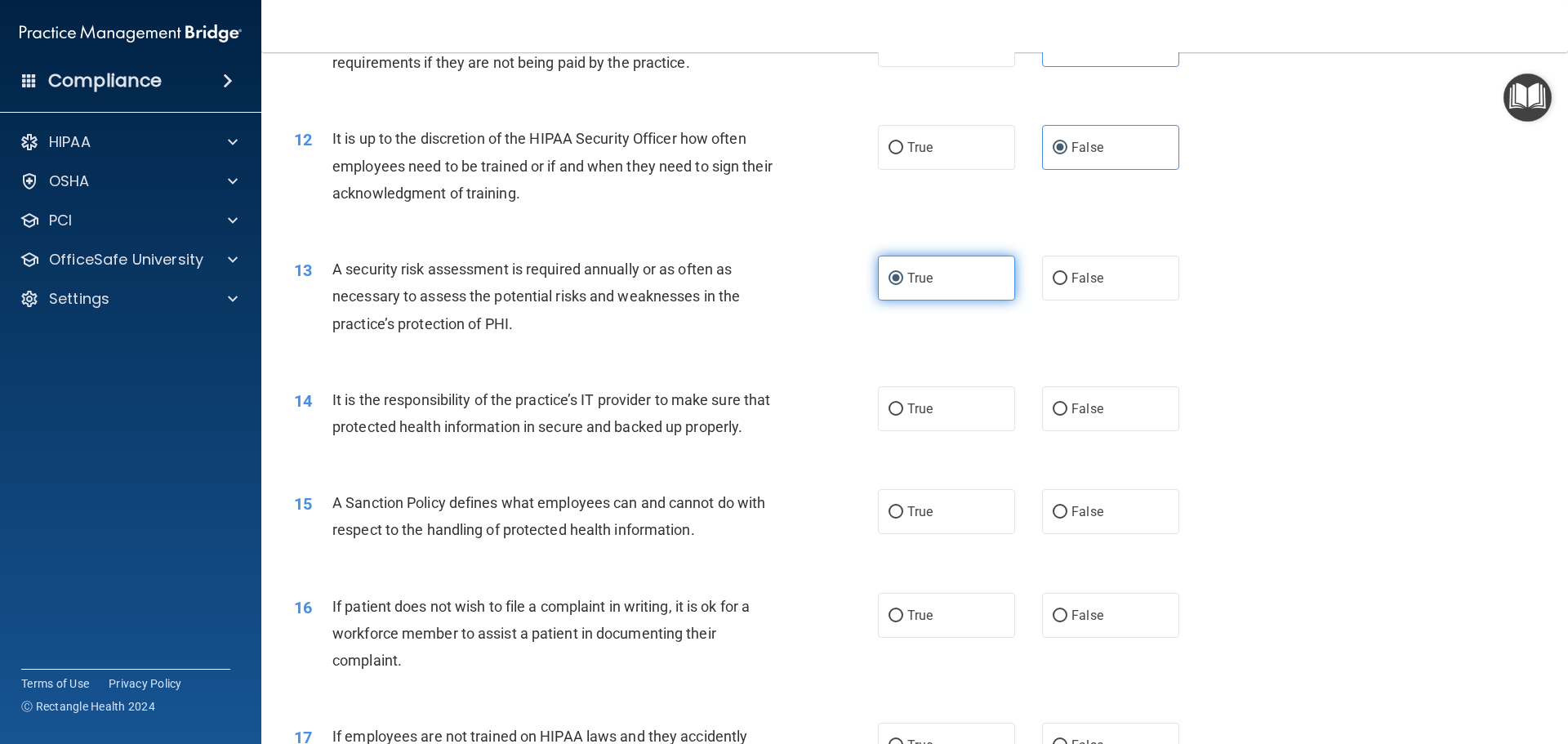
scroll to position [1551, 0]
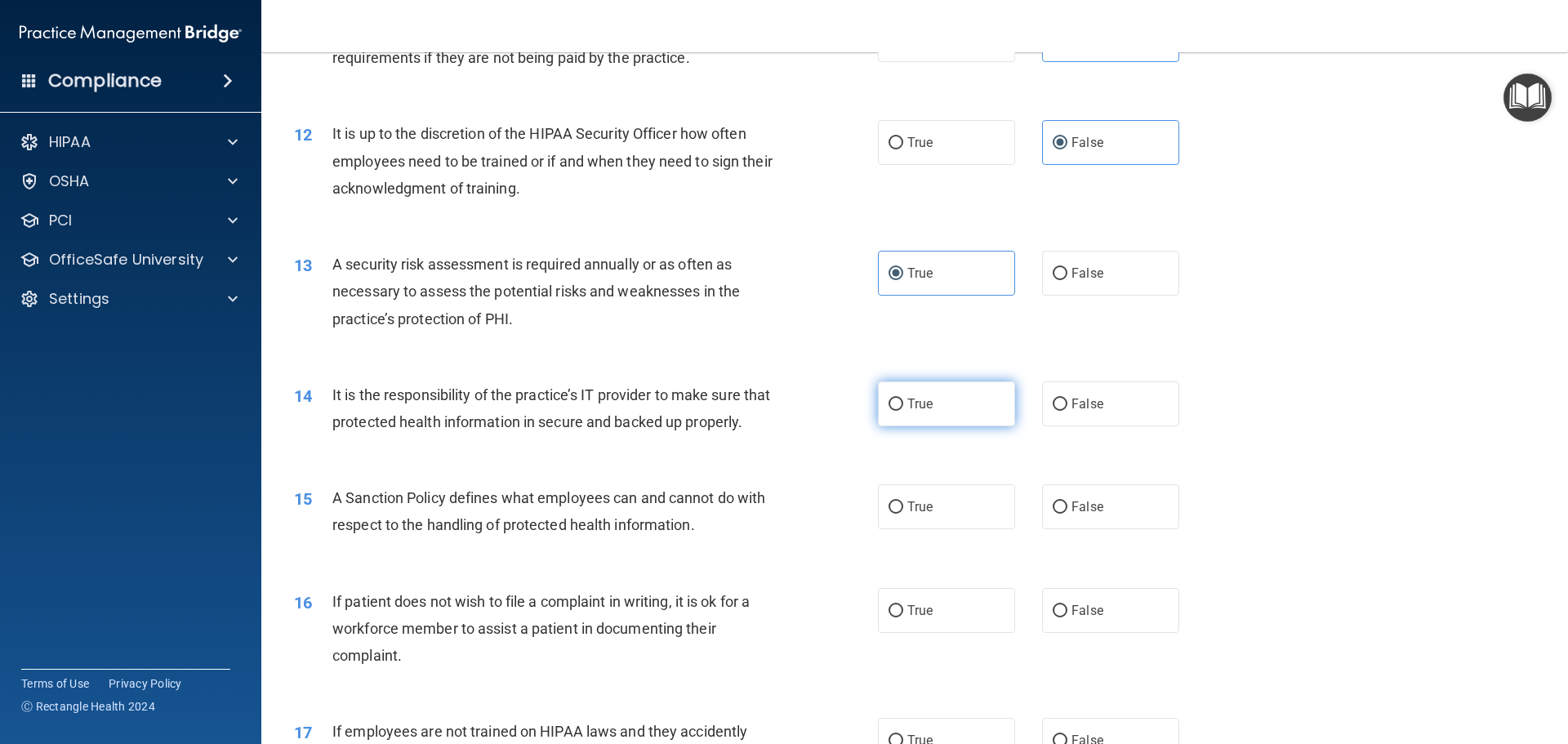
click at [948, 403] on label "True" at bounding box center [947, 403] width 137 height 45
click at [904, 403] on input "True" at bounding box center [896, 404] width 15 height 12
radio input "true"
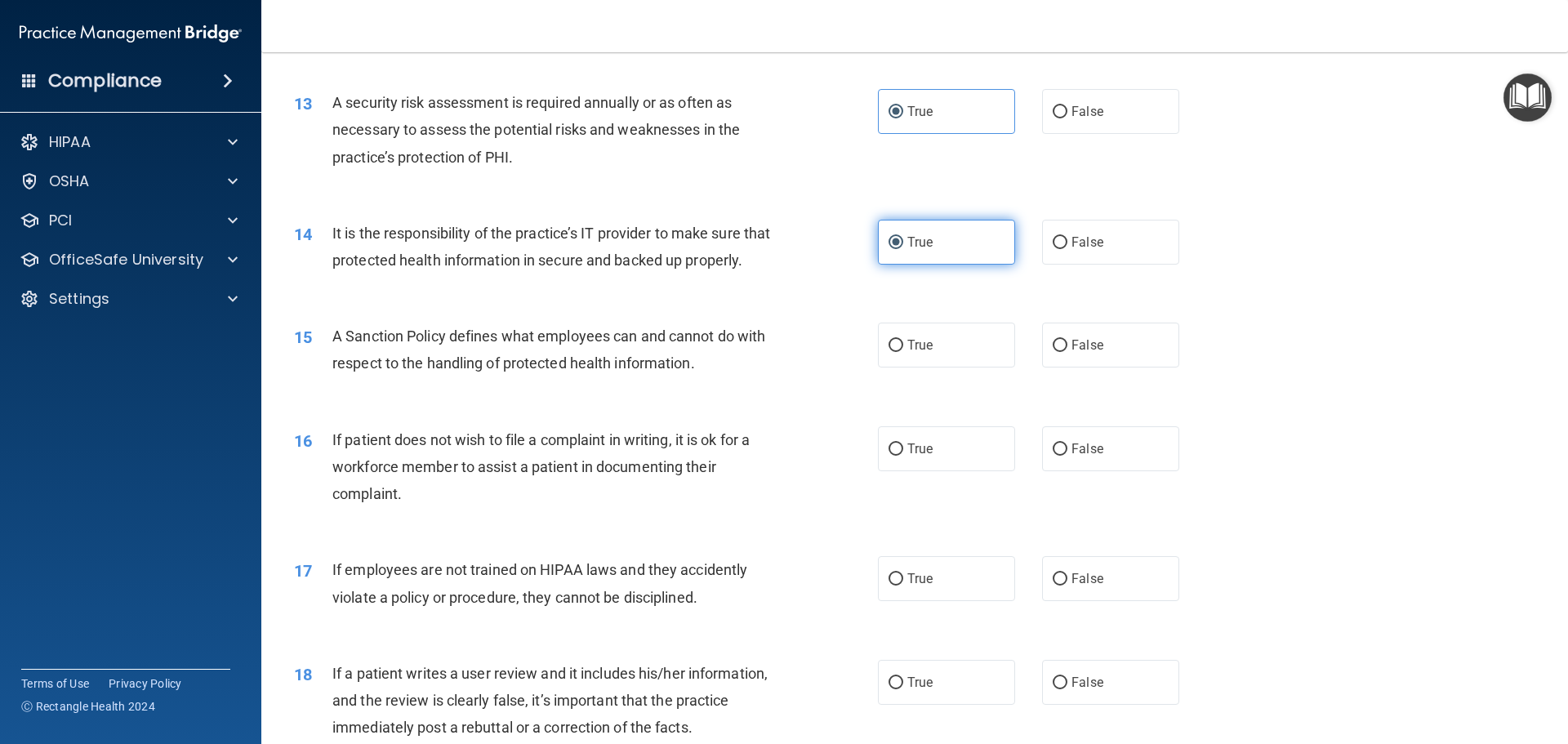
scroll to position [1714, 0]
click at [927, 366] on label "True" at bounding box center [947, 343] width 137 height 45
click at [904, 350] on input "True" at bounding box center [896, 344] width 15 height 12
radio input "true"
click at [954, 464] on label "True" at bounding box center [947, 447] width 137 height 45
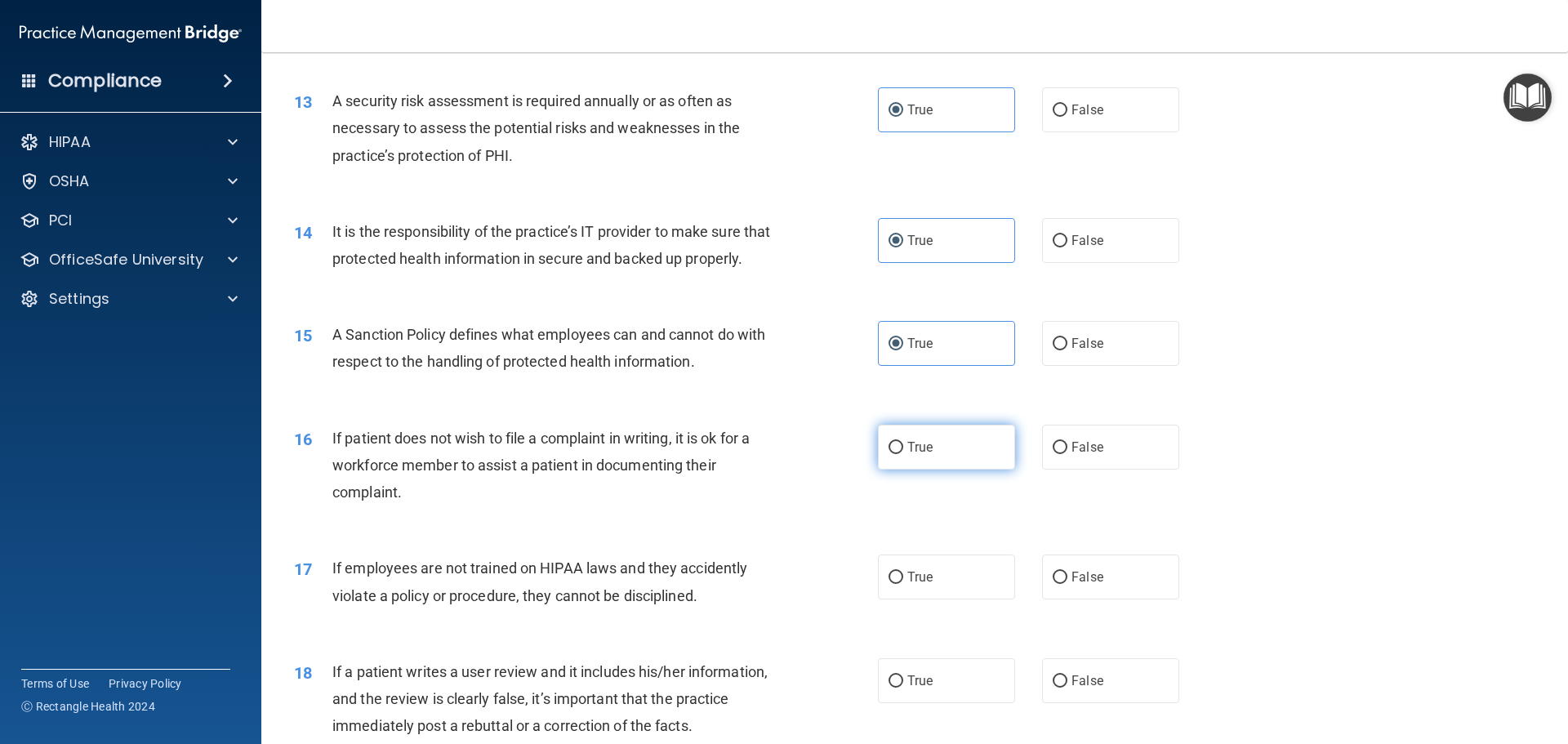
click at [904, 454] on input "True" at bounding box center [896, 448] width 15 height 12
radio input "true"
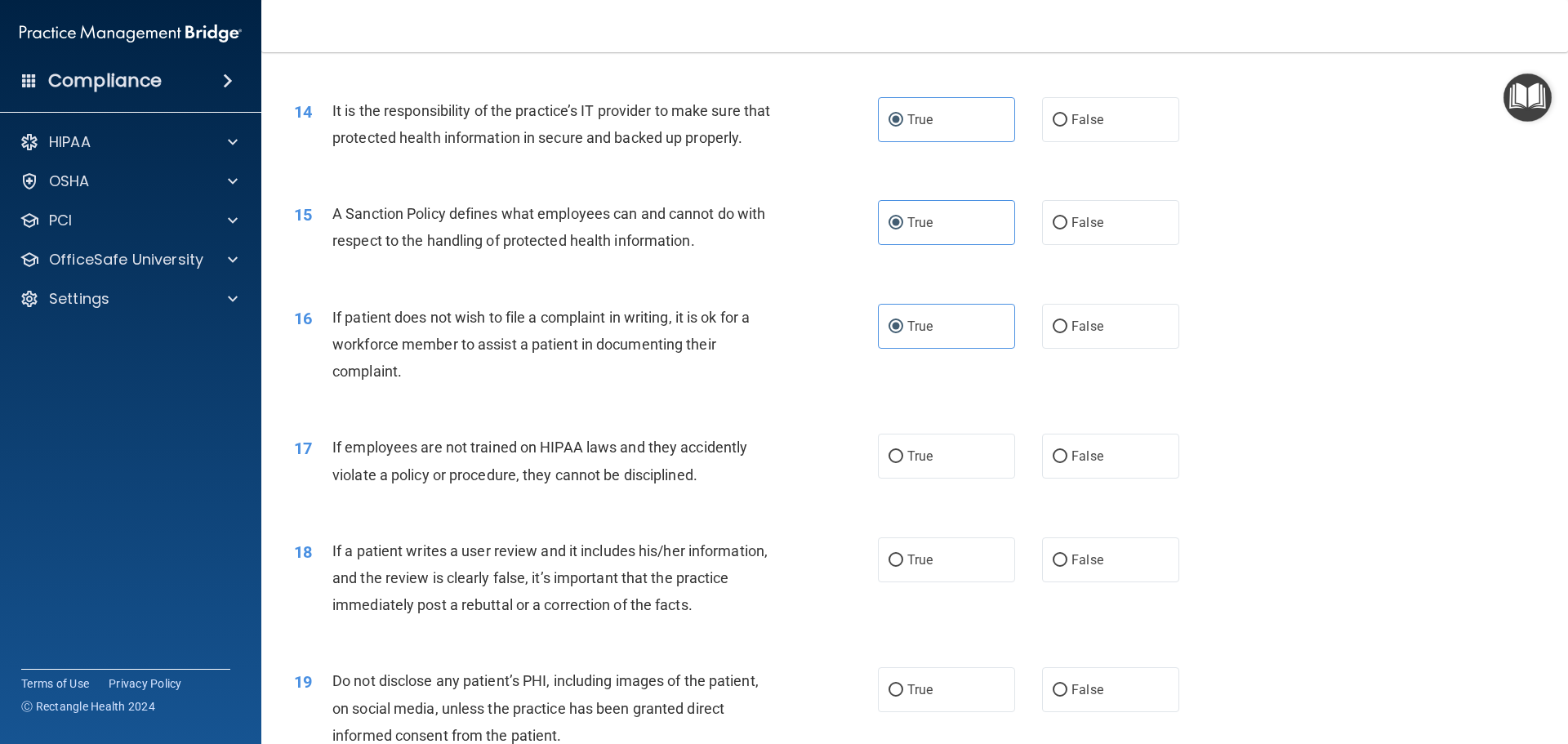
scroll to position [1878, 0]
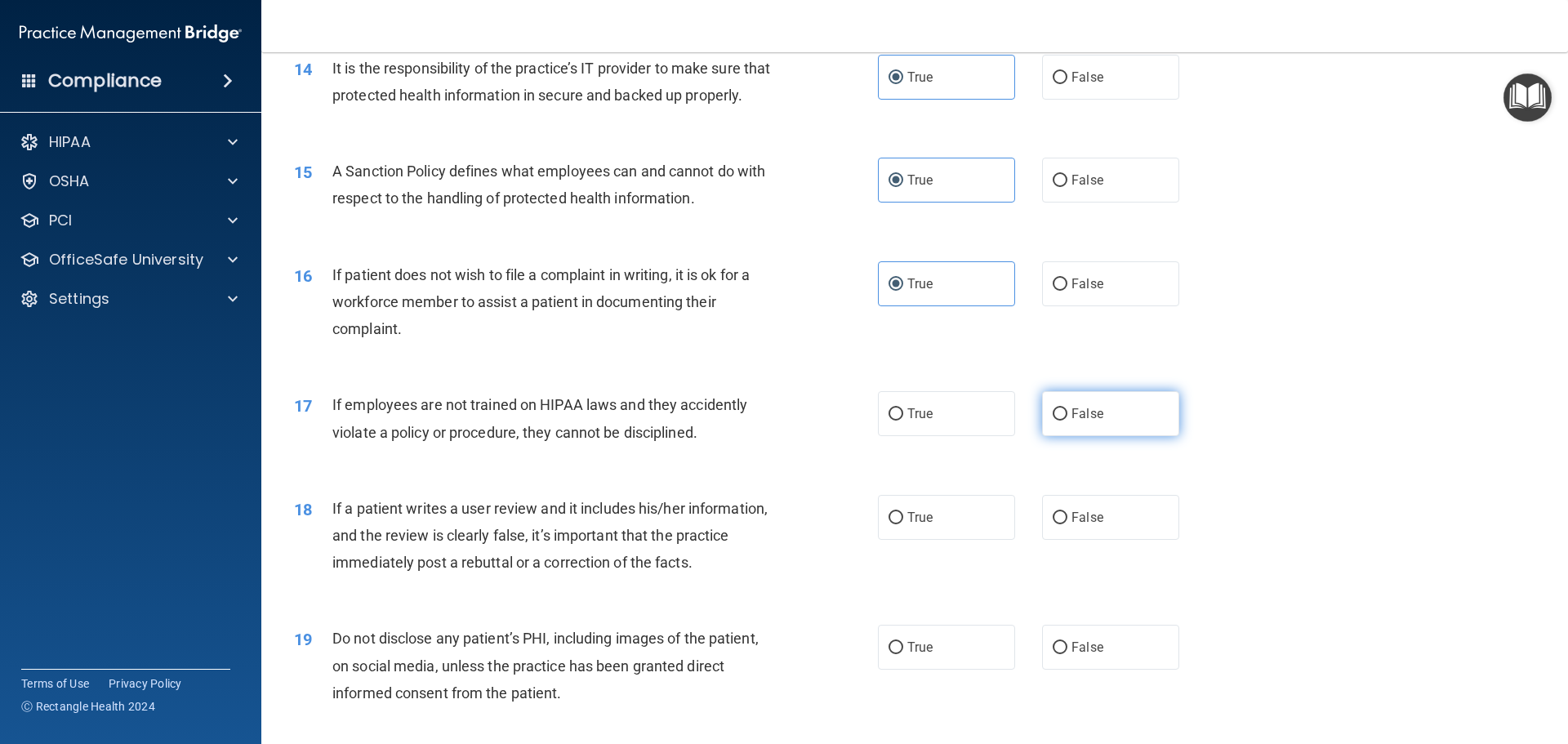
click at [1070, 436] on label "False" at bounding box center [1110, 413] width 137 height 45
click at [1067, 421] on input "False" at bounding box center [1060, 414] width 15 height 12
radio input "true"
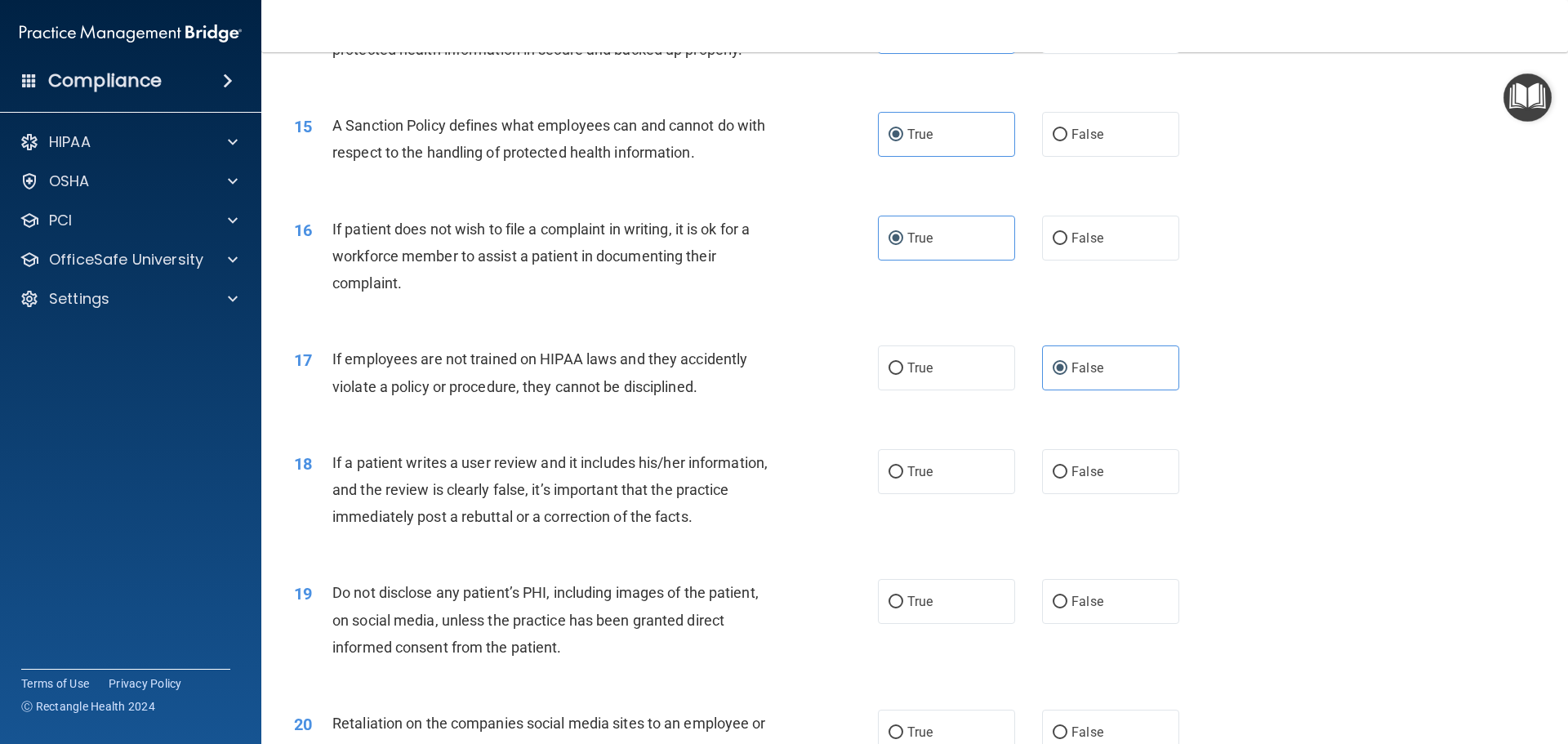
scroll to position [1959, 0]
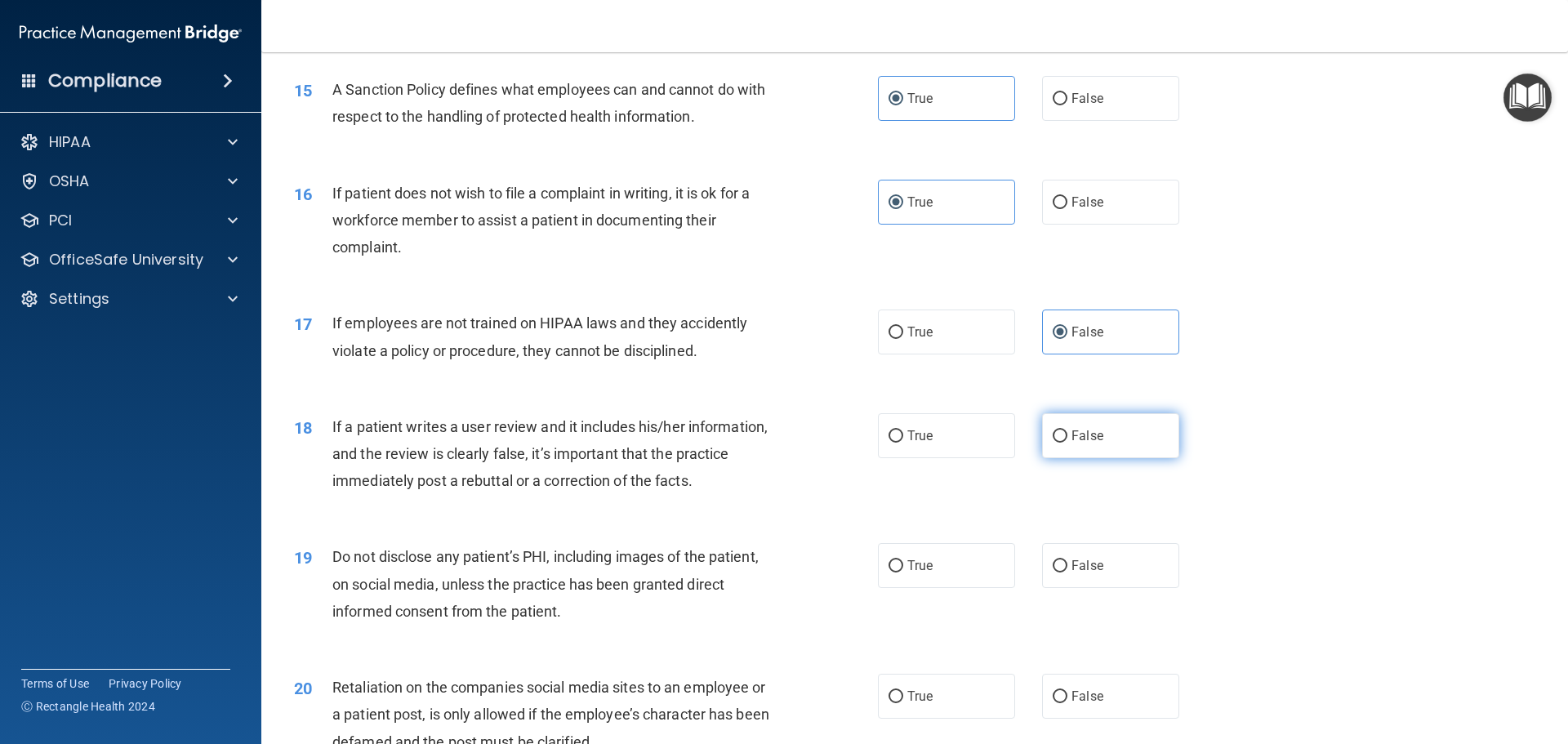
click at [1072, 443] on span "False" at bounding box center [1087, 435] width 32 height 16
click at [1067, 443] on input "False" at bounding box center [1060, 436] width 15 height 12
radio input "true"
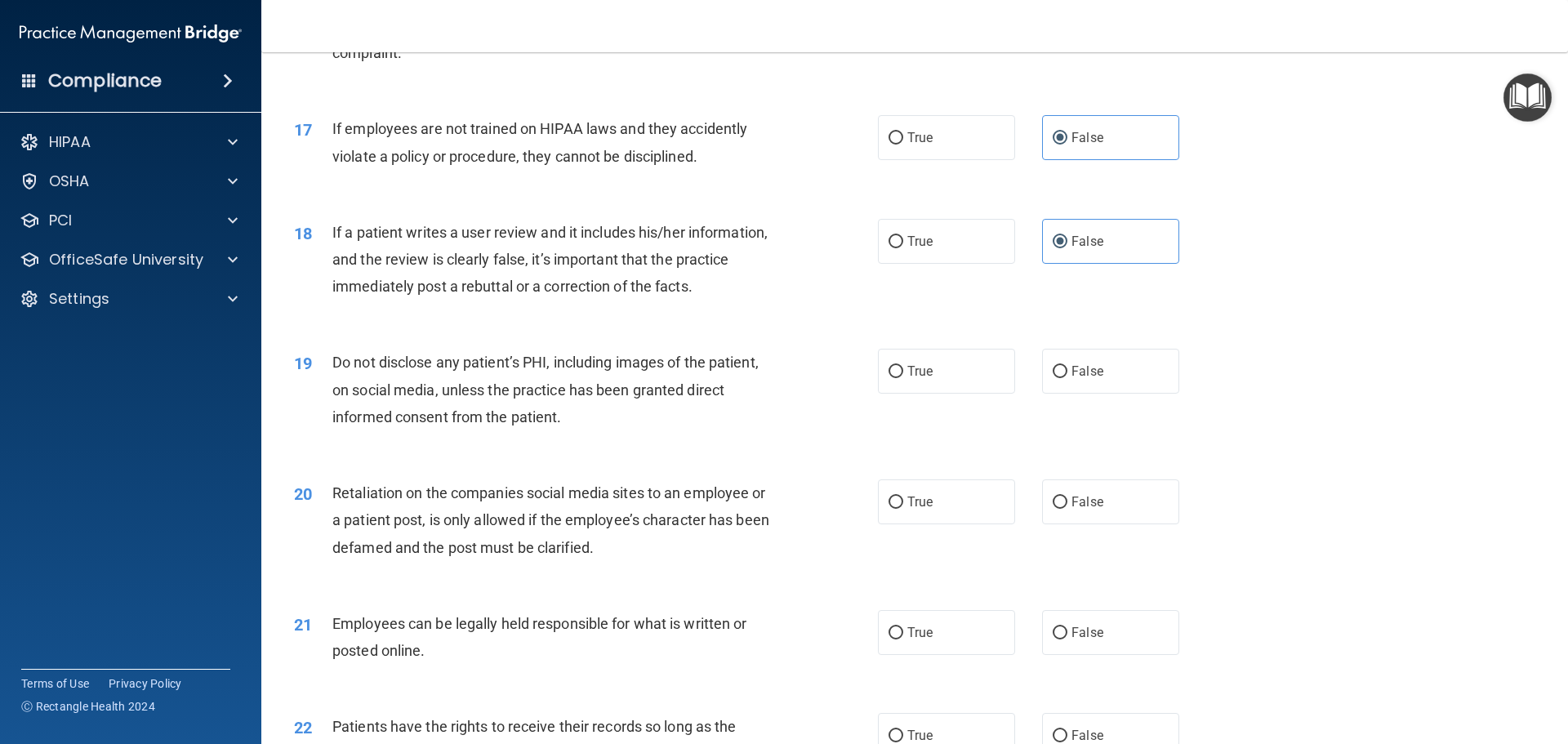
scroll to position [2204, 0]
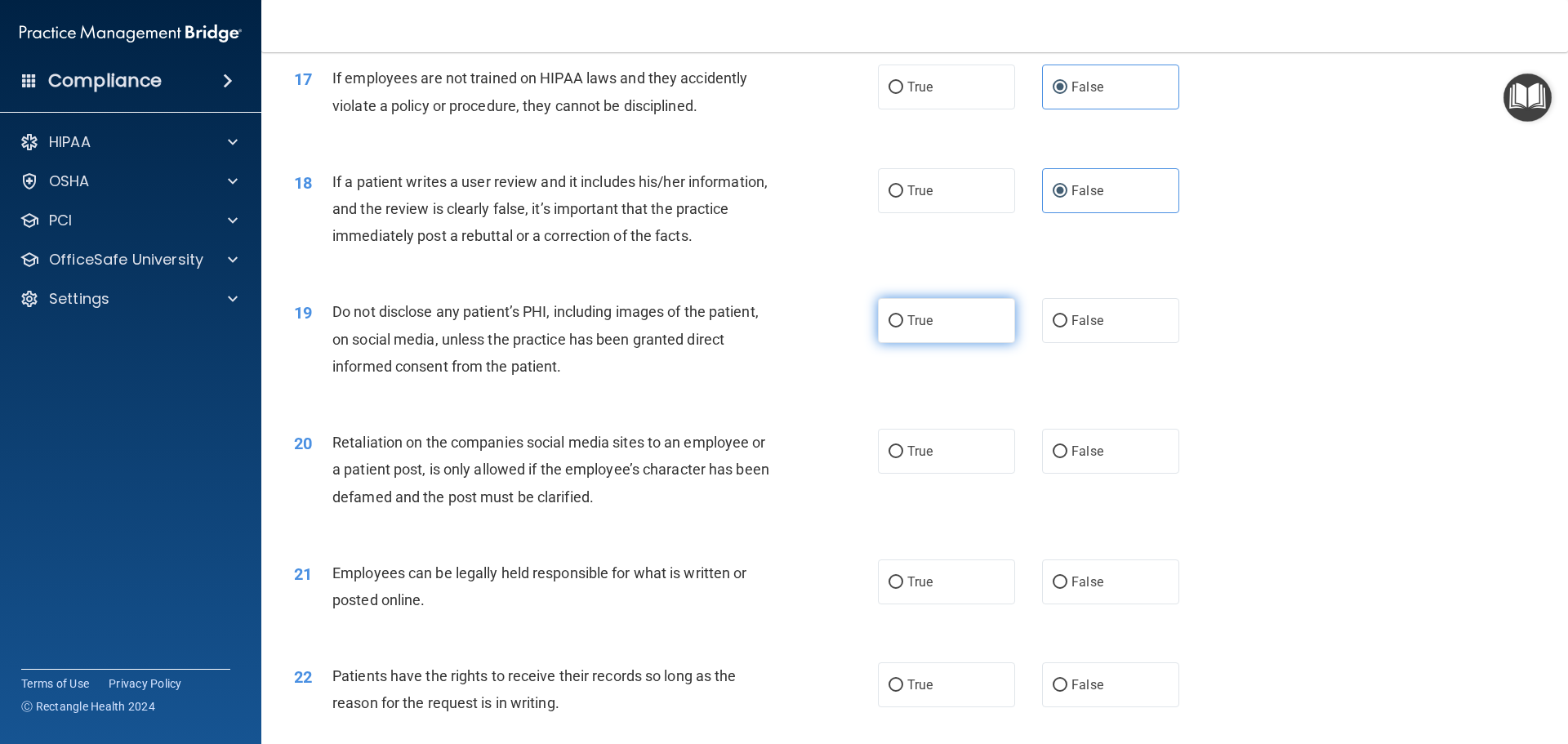
click at [935, 343] on label "True" at bounding box center [947, 320] width 137 height 45
click at [904, 327] on input "True" at bounding box center [896, 321] width 15 height 12
radio input "true"
click at [1085, 459] on span "False" at bounding box center [1087, 451] width 32 height 16
click at [1067, 458] on input "False" at bounding box center [1060, 452] width 15 height 12
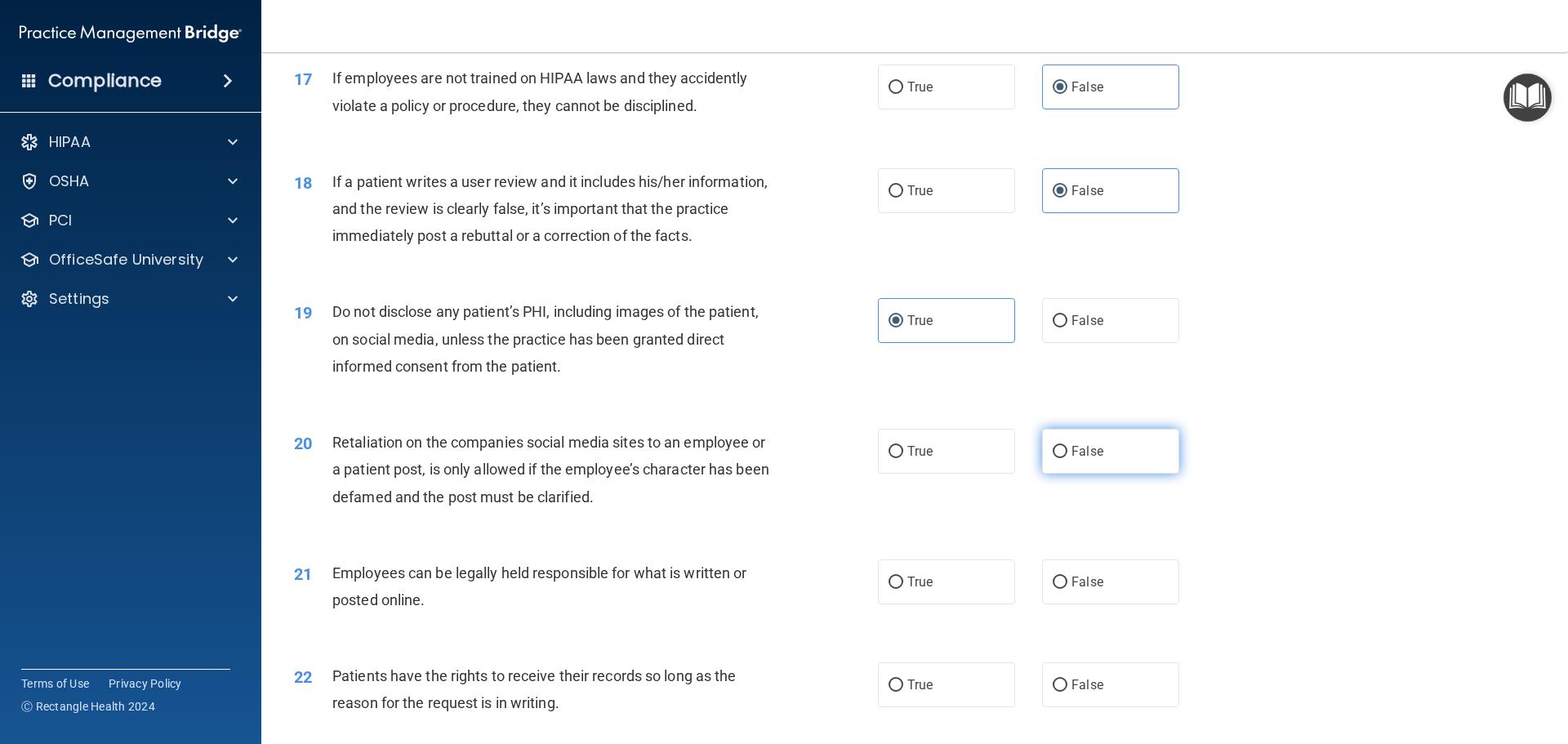
radio input "true"
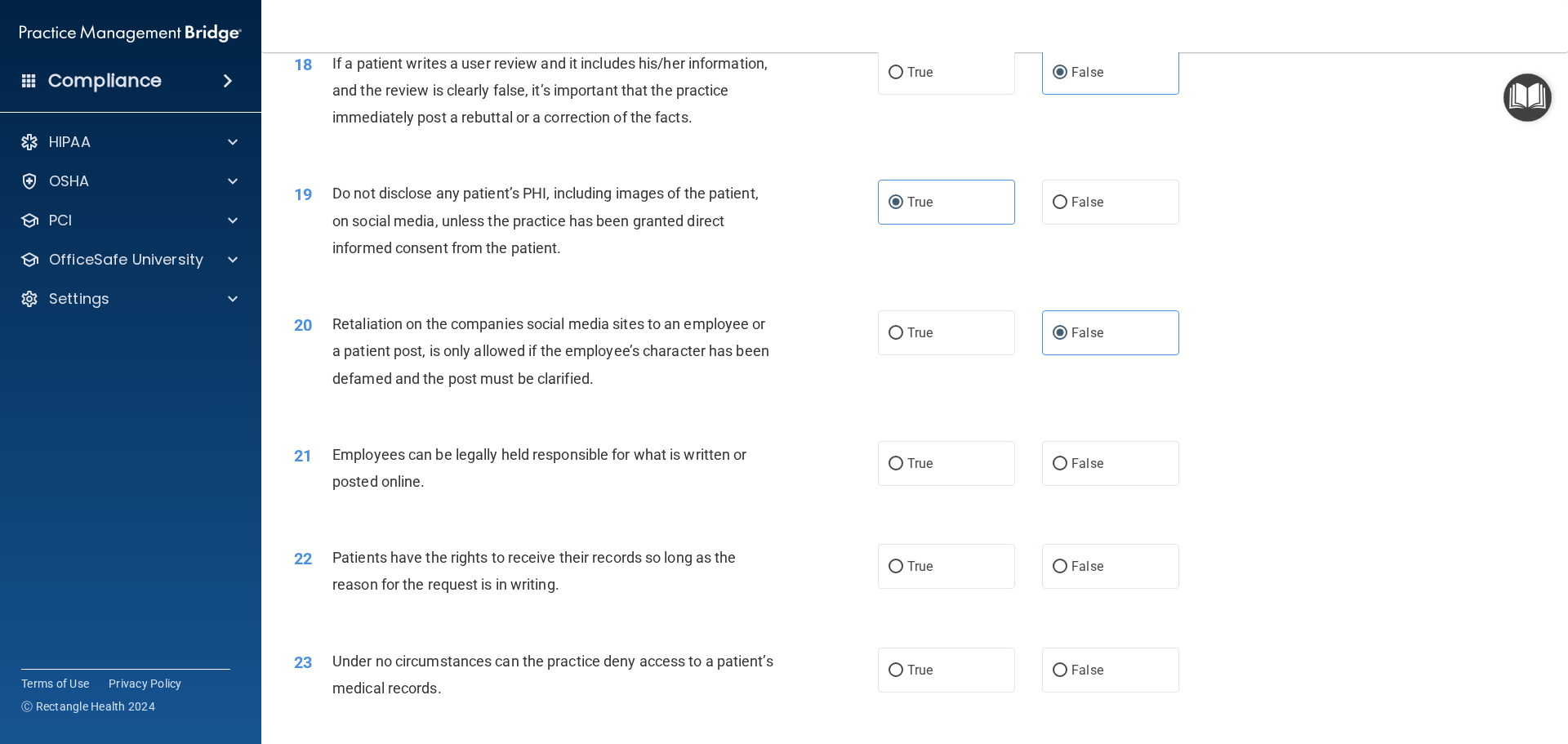
scroll to position [2368, 0]
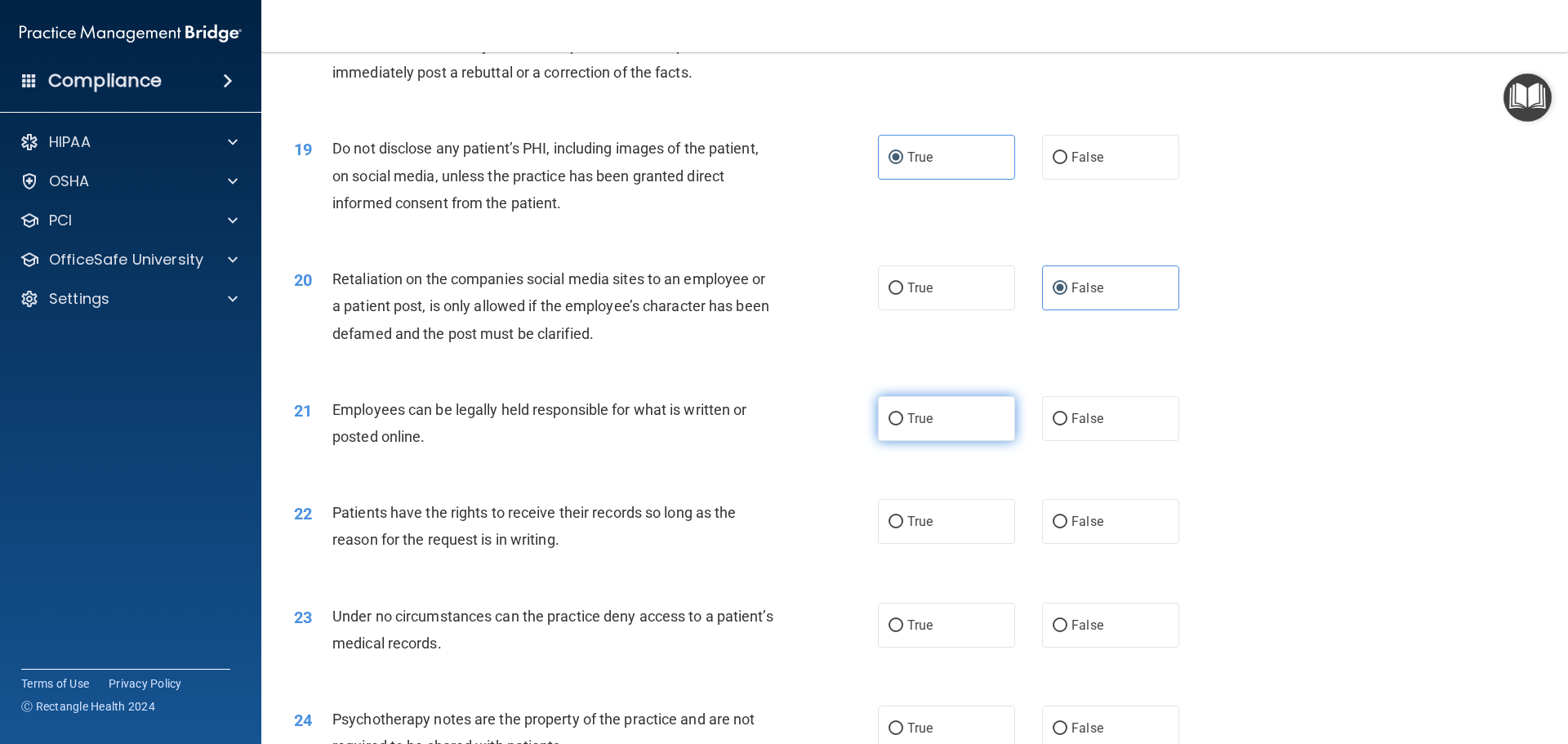
click at [925, 426] on span "True" at bounding box center [920, 418] width 25 height 16
click at [904, 425] on input "True" at bounding box center [896, 419] width 15 height 12
radio input "true"
click at [985, 544] on label "True" at bounding box center [947, 521] width 137 height 45
click at [904, 528] on input "True" at bounding box center [896, 522] width 15 height 12
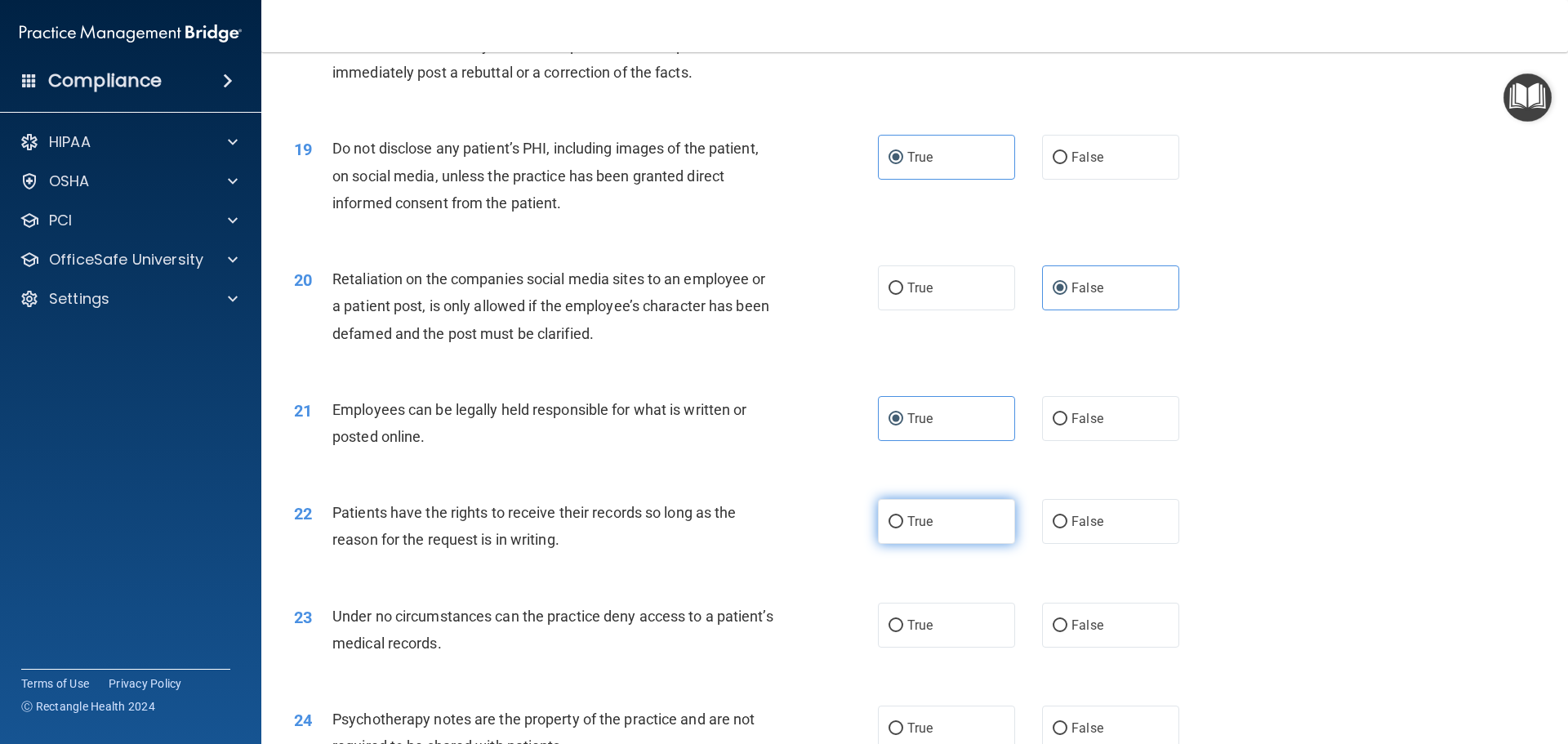
radio input "true"
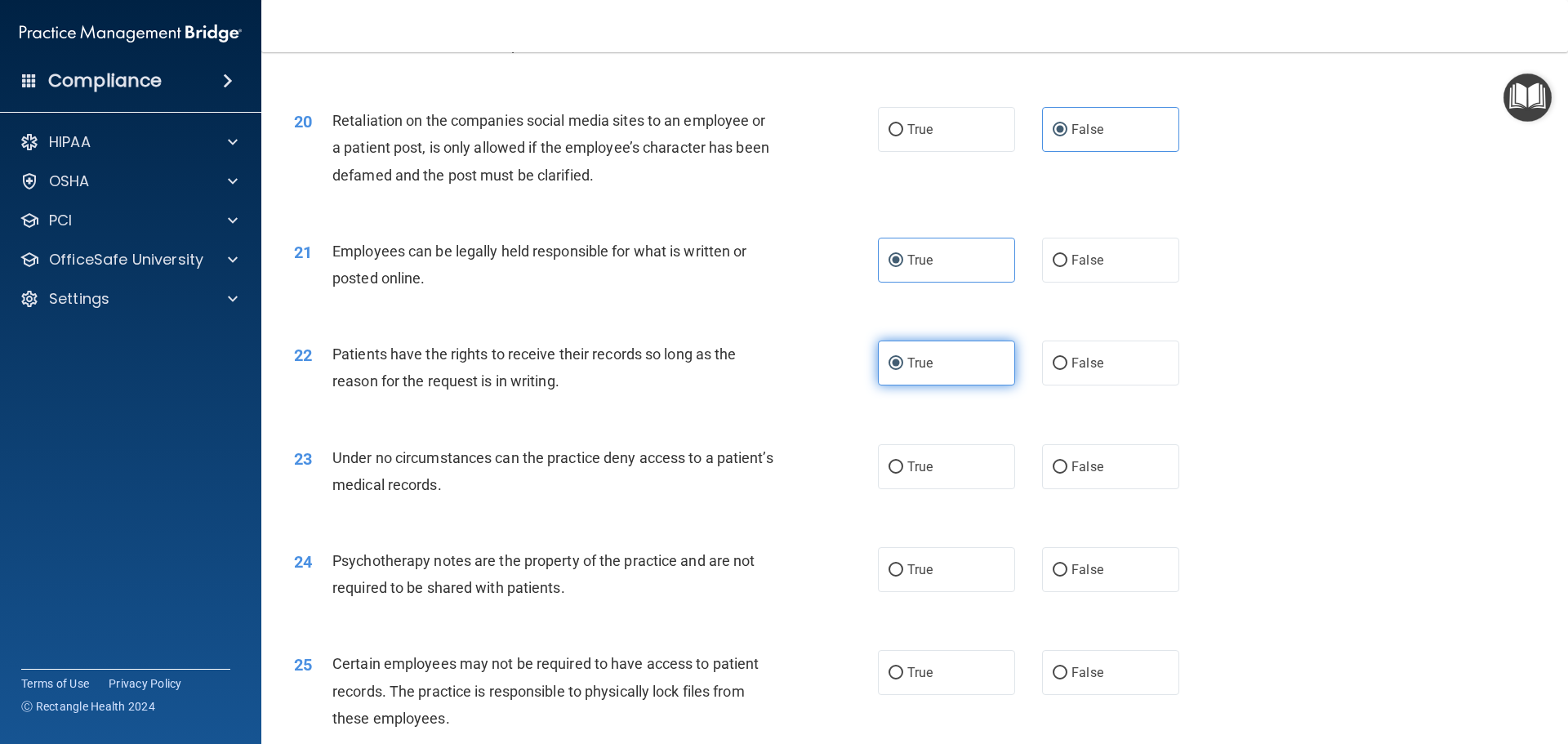
scroll to position [2531, 0]
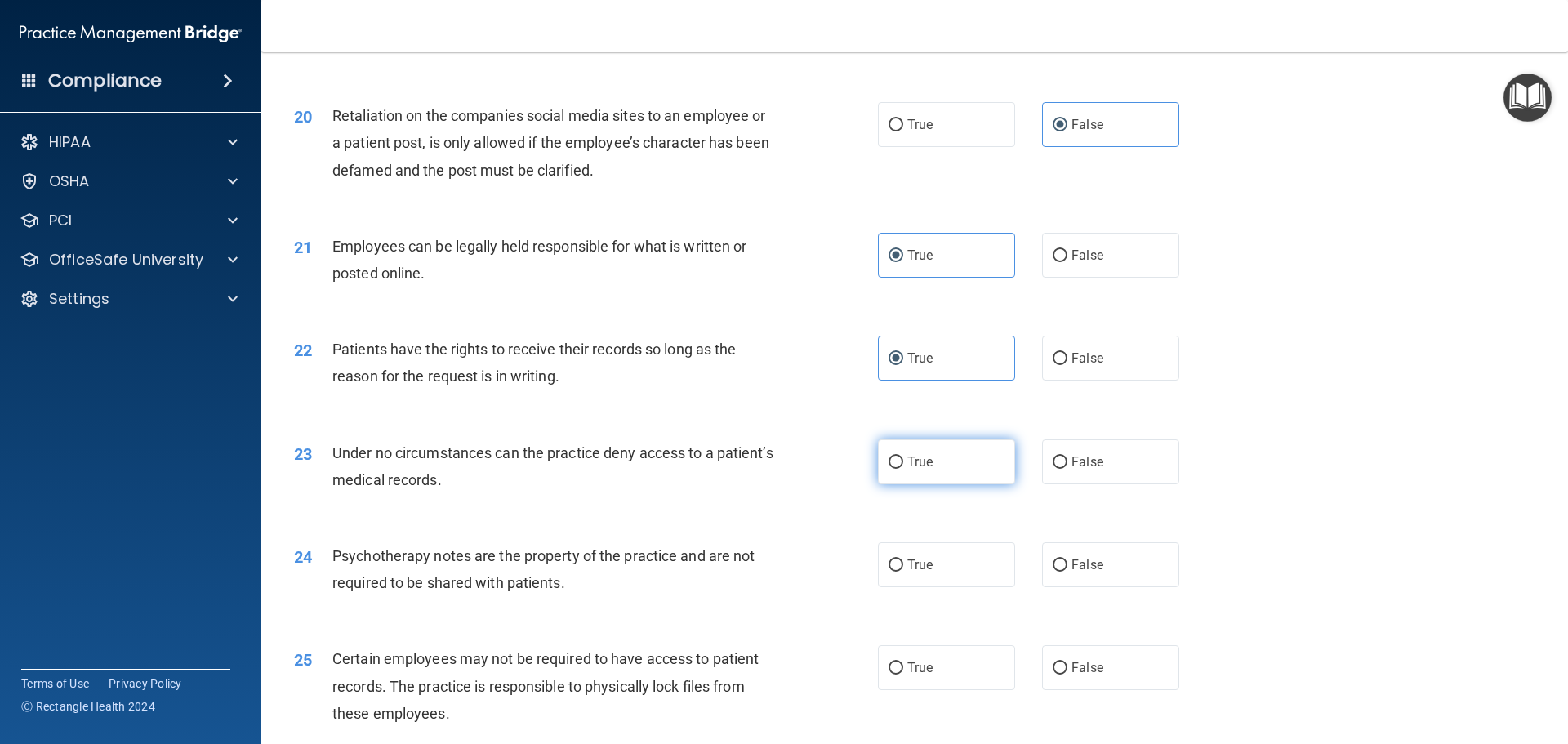
click at [958, 484] on label "True" at bounding box center [947, 461] width 137 height 45
click at [904, 469] on input "True" at bounding box center [896, 462] width 15 height 12
radio input "true"
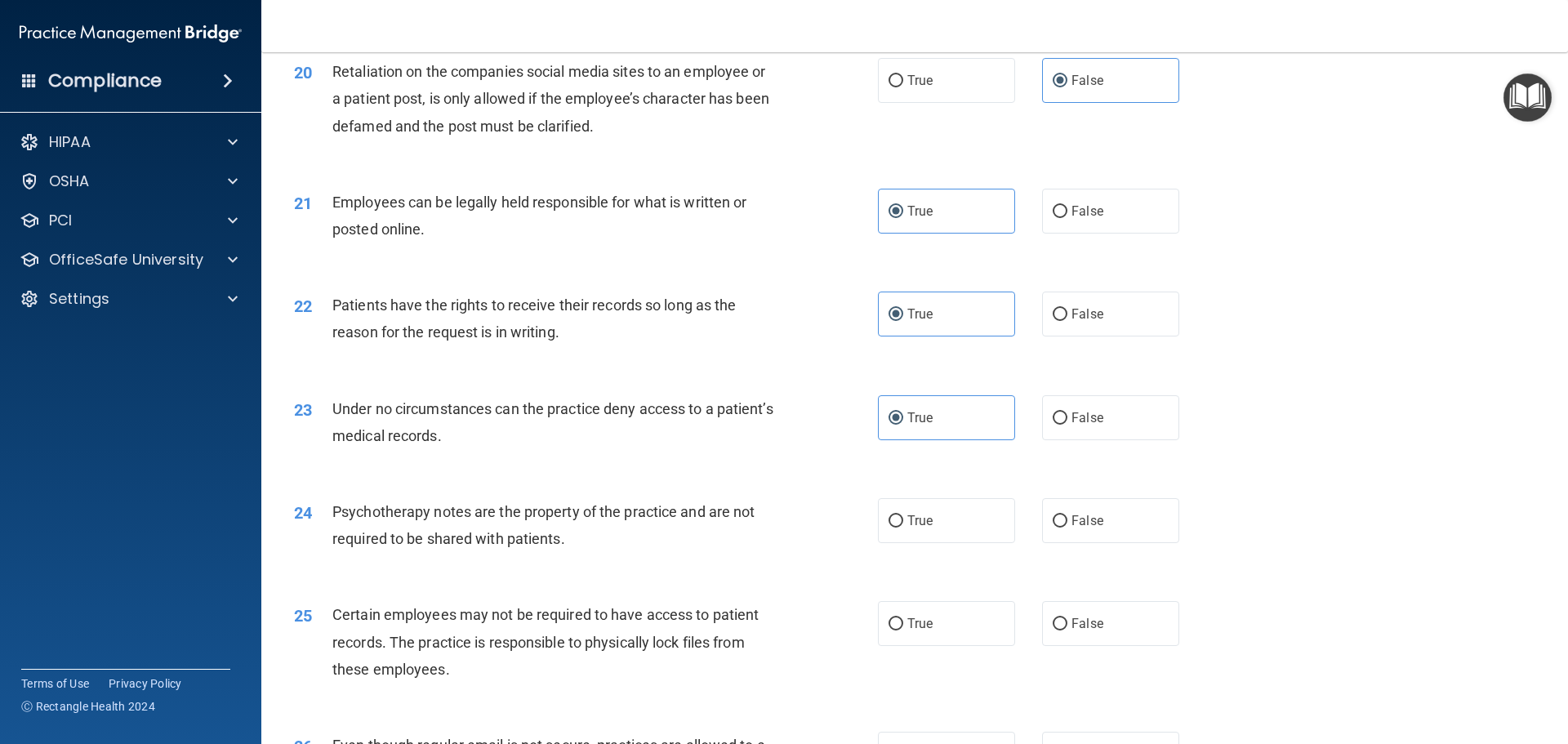
scroll to position [2613, 0]
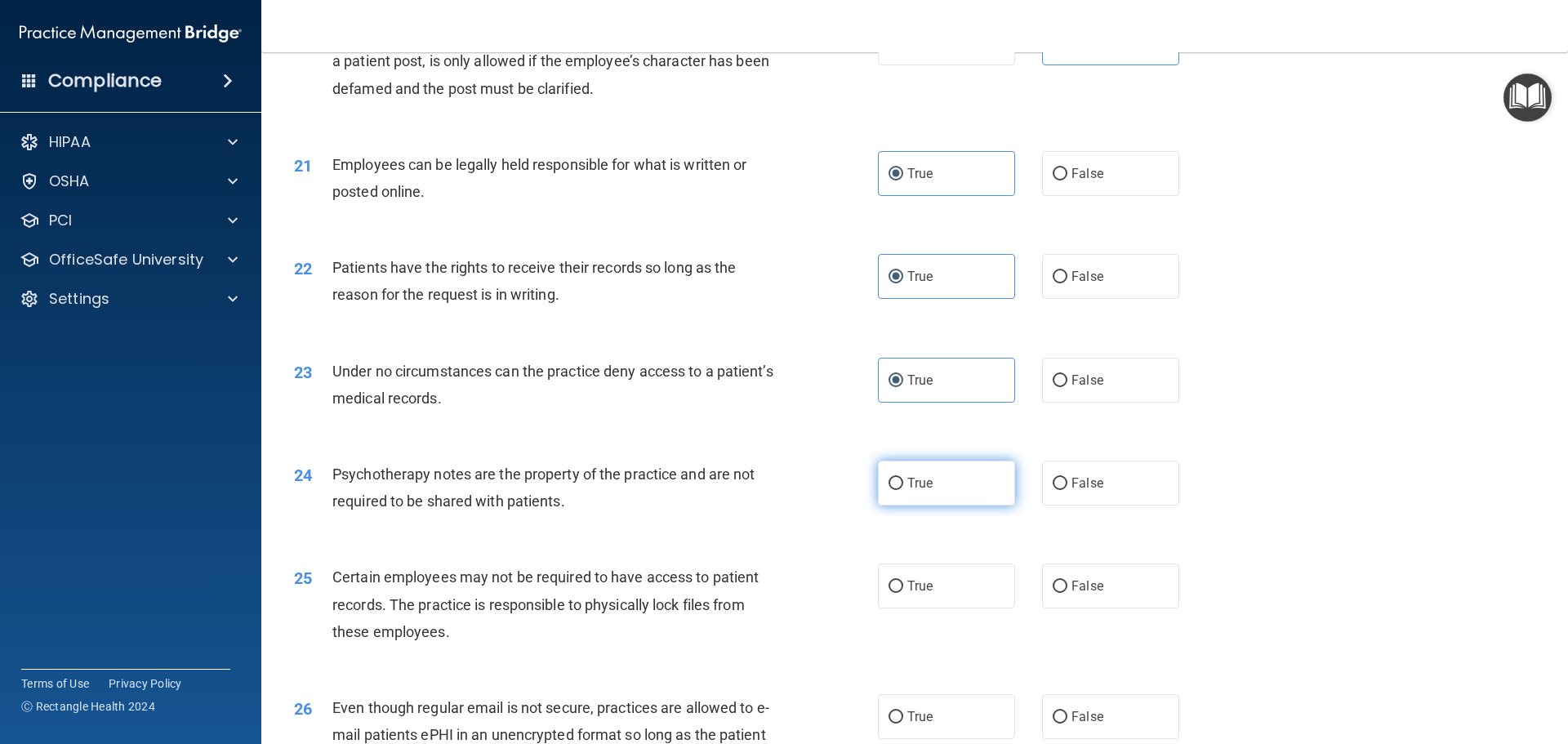
click at [932, 506] on label "True" at bounding box center [947, 483] width 137 height 45
click at [904, 490] on input "True" at bounding box center [896, 483] width 15 height 12
radio input "true"
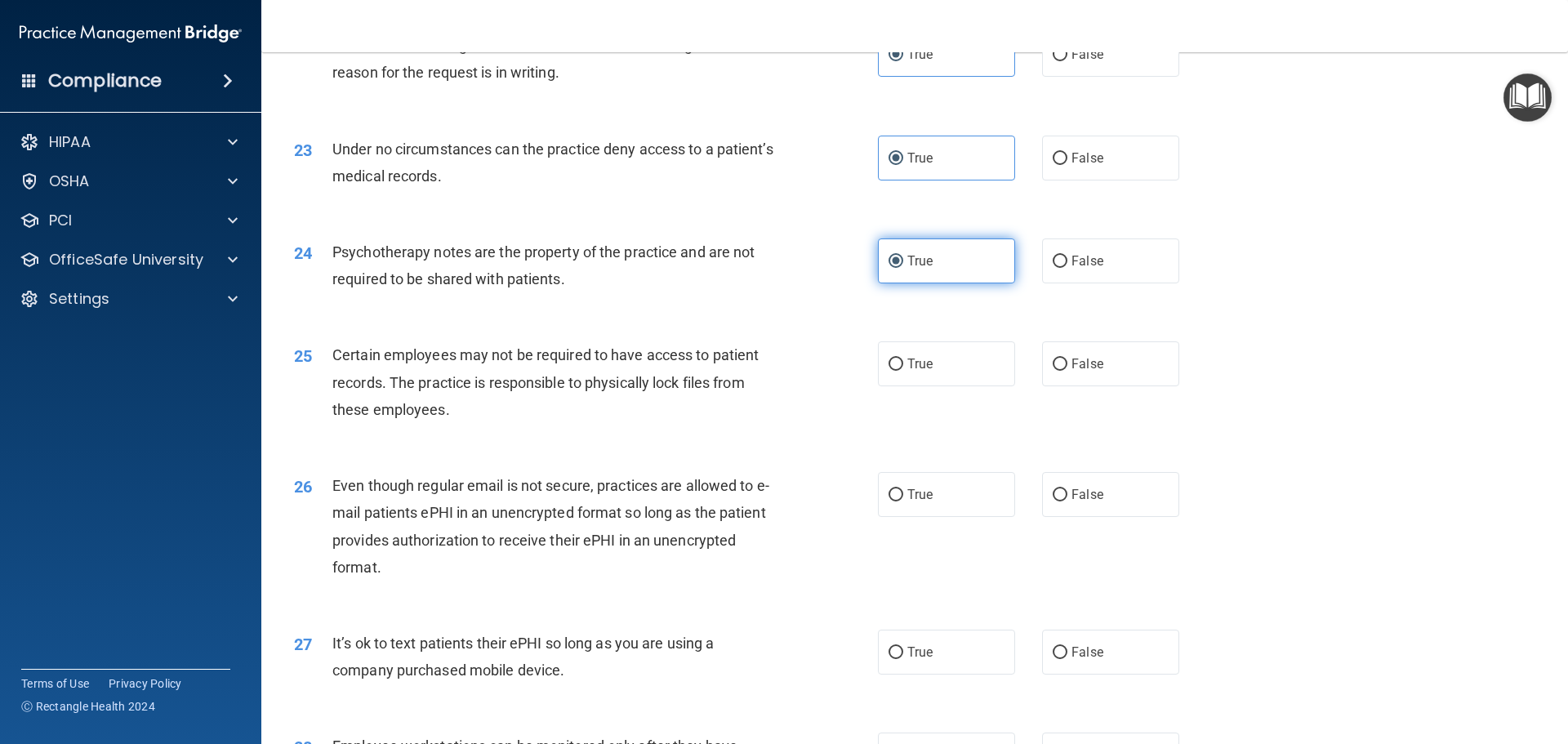
scroll to position [2857, 0]
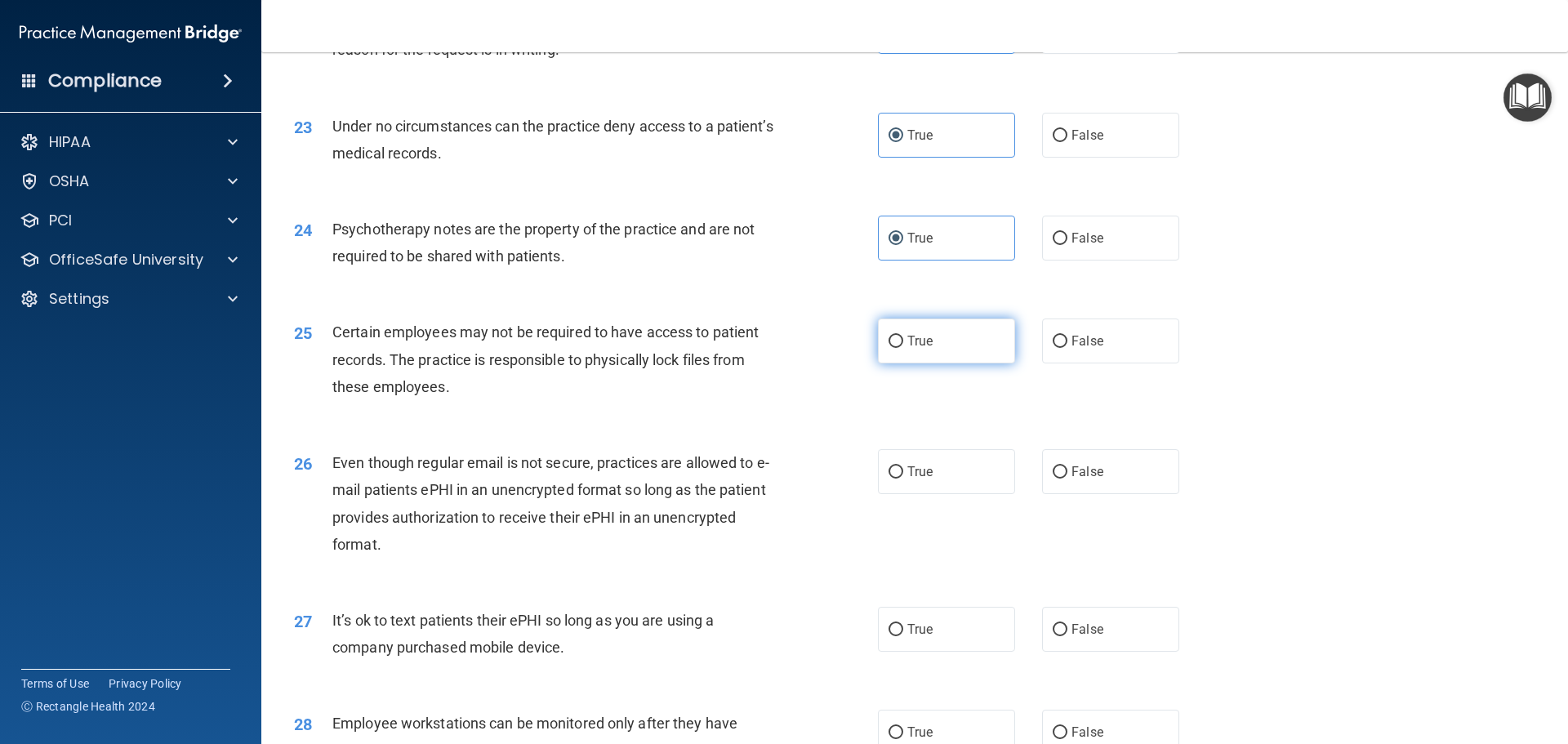
click at [967, 363] on label "True" at bounding box center [947, 341] width 137 height 45
click at [904, 348] on input "True" at bounding box center [896, 341] width 15 height 12
radio input "true"
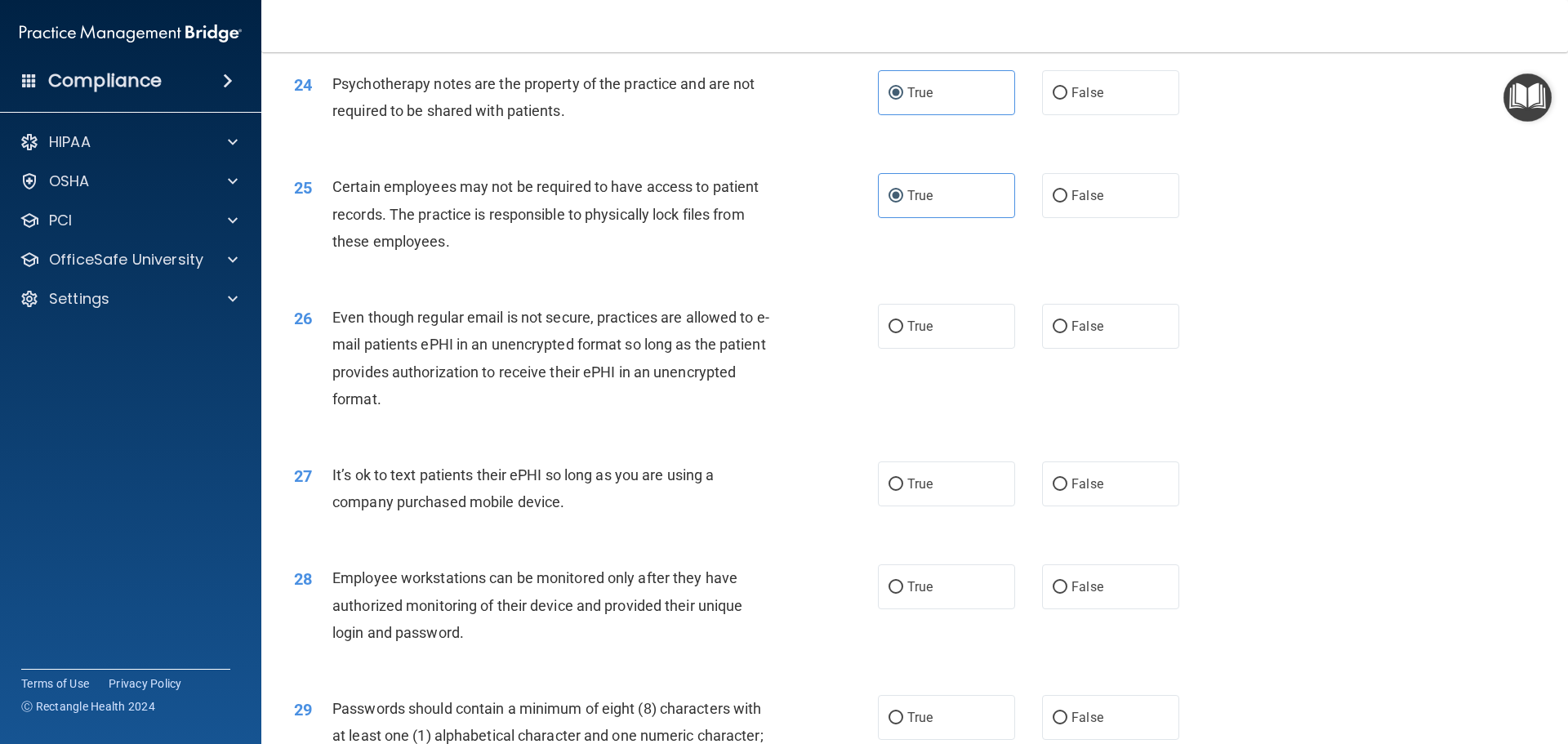
scroll to position [3020, 0]
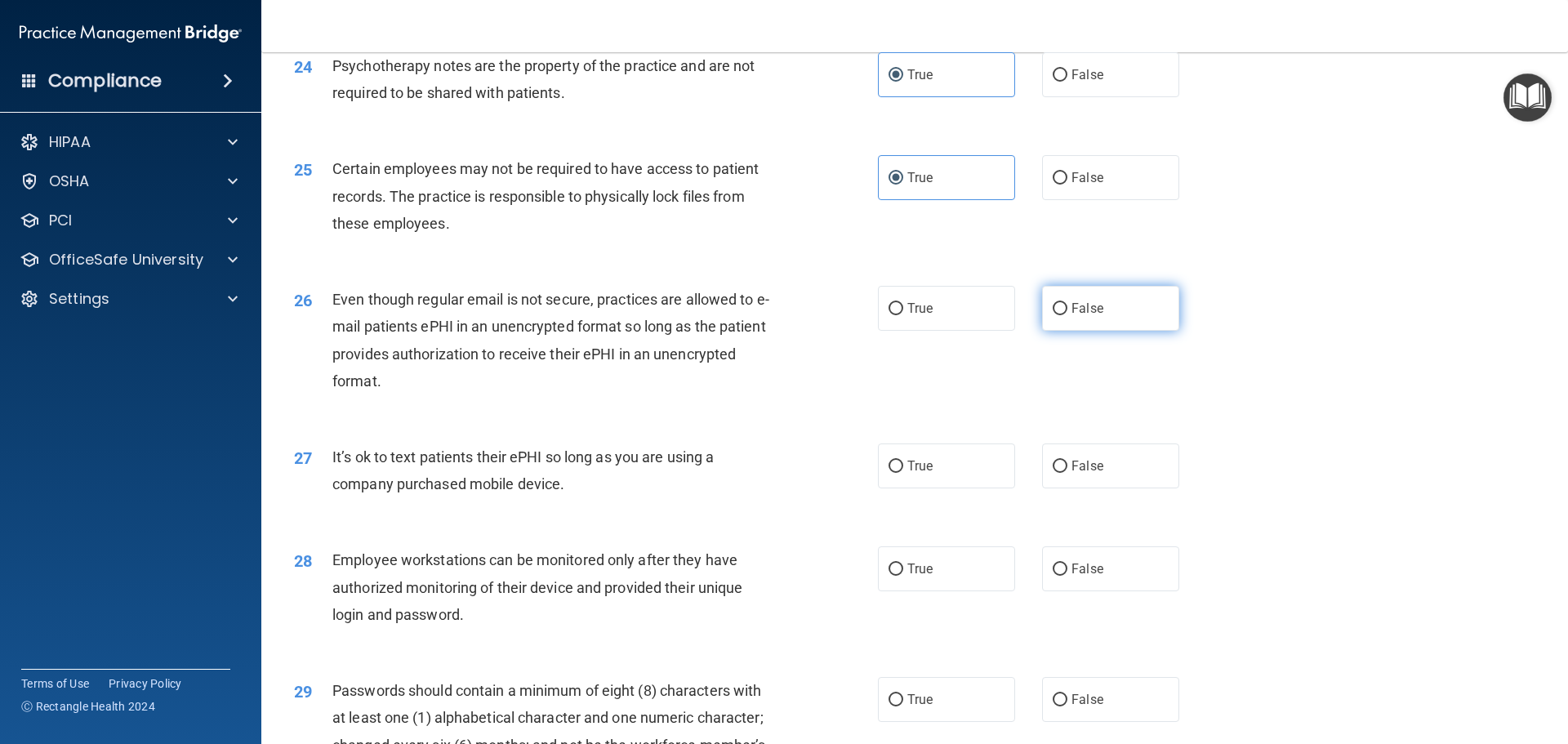
click at [1089, 316] on span "False" at bounding box center [1087, 308] width 32 height 16
click at [1067, 315] on input "False" at bounding box center [1060, 309] width 15 height 12
radio input "true"
click at [966, 484] on label "True" at bounding box center [947, 466] width 137 height 45
click at [904, 473] on input "True" at bounding box center [896, 466] width 15 height 12
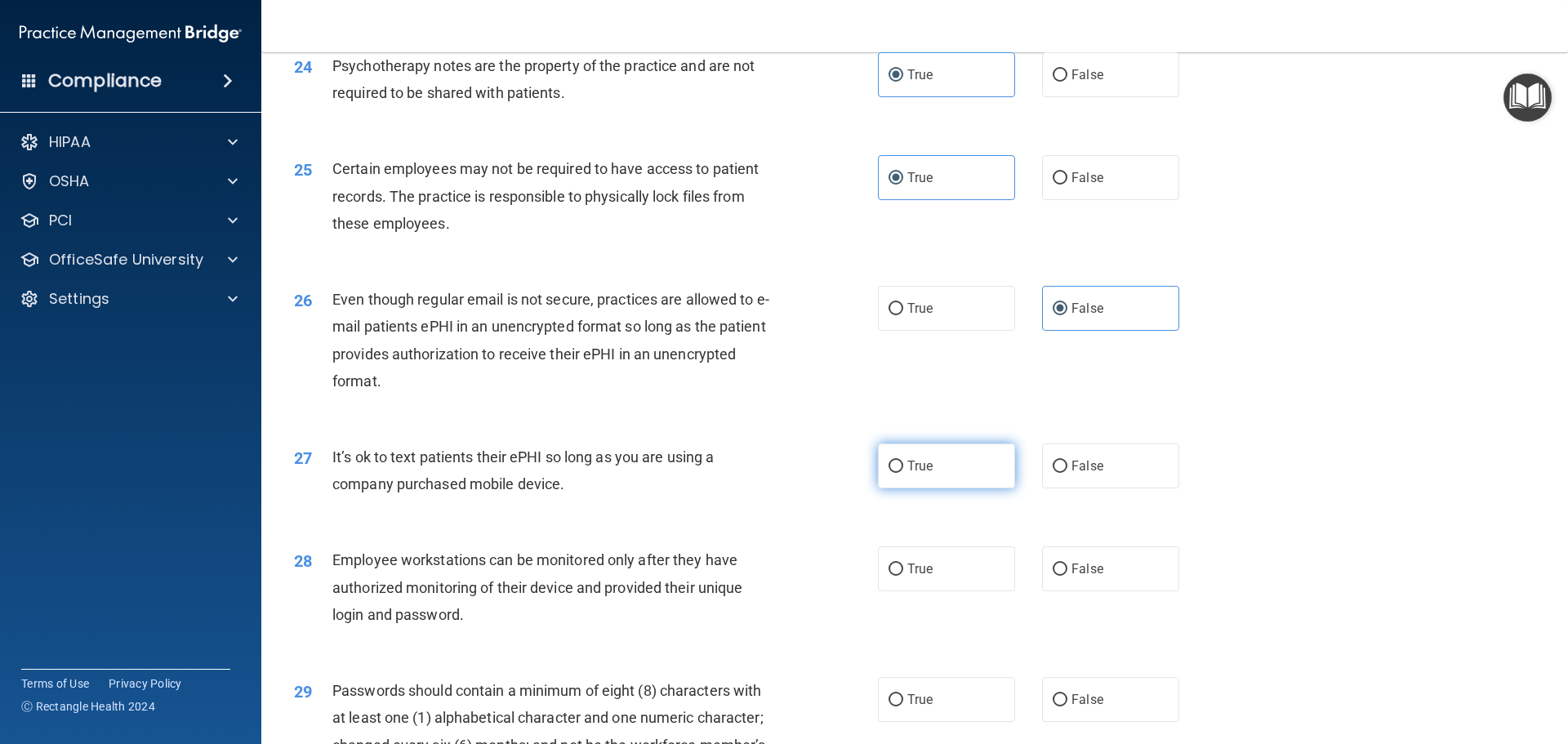
radio input "true"
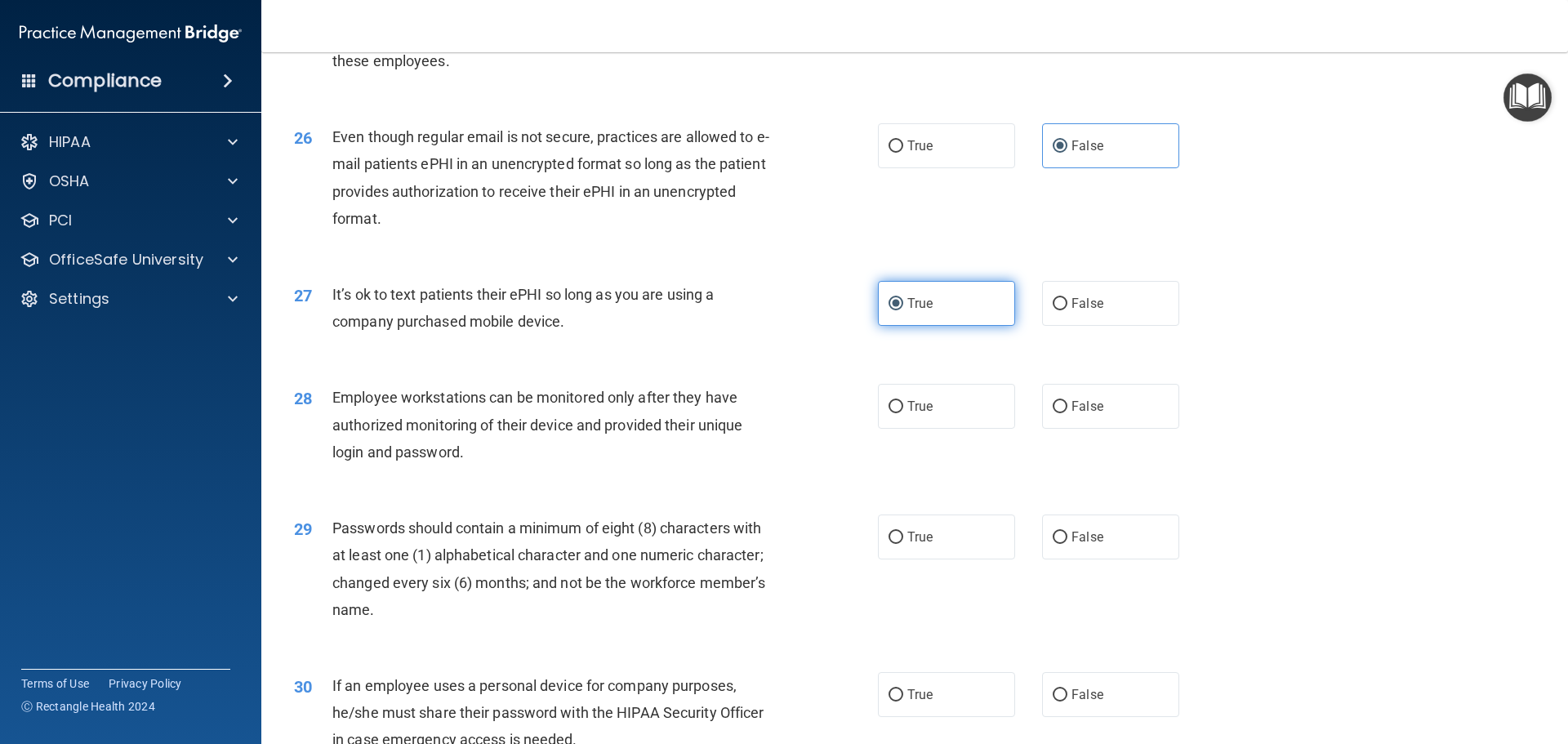
scroll to position [3183, 0]
click at [957, 428] on label "True" at bounding box center [947, 405] width 137 height 45
click at [904, 412] on input "True" at bounding box center [896, 406] width 15 height 12
radio input "true"
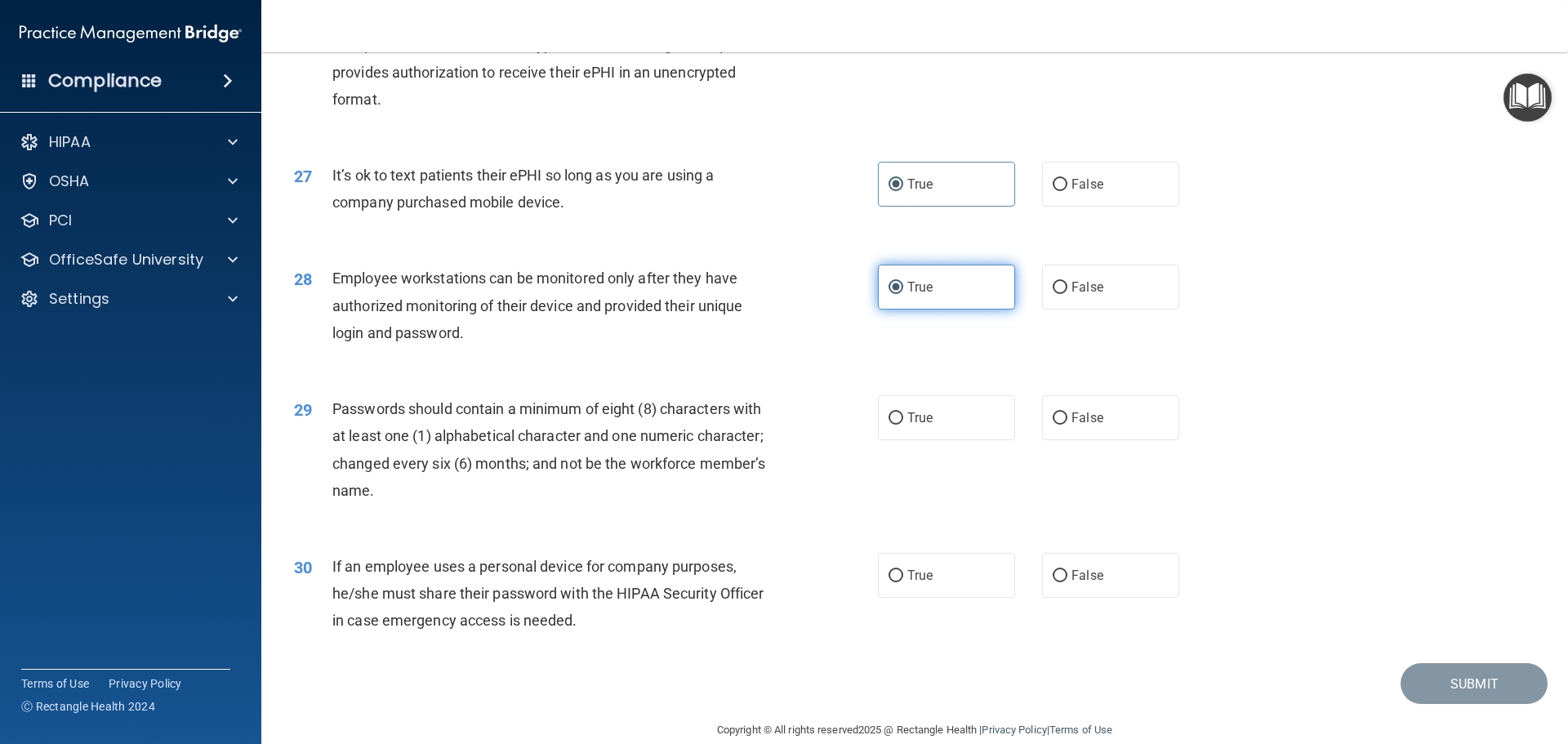
scroll to position [3347, 0]
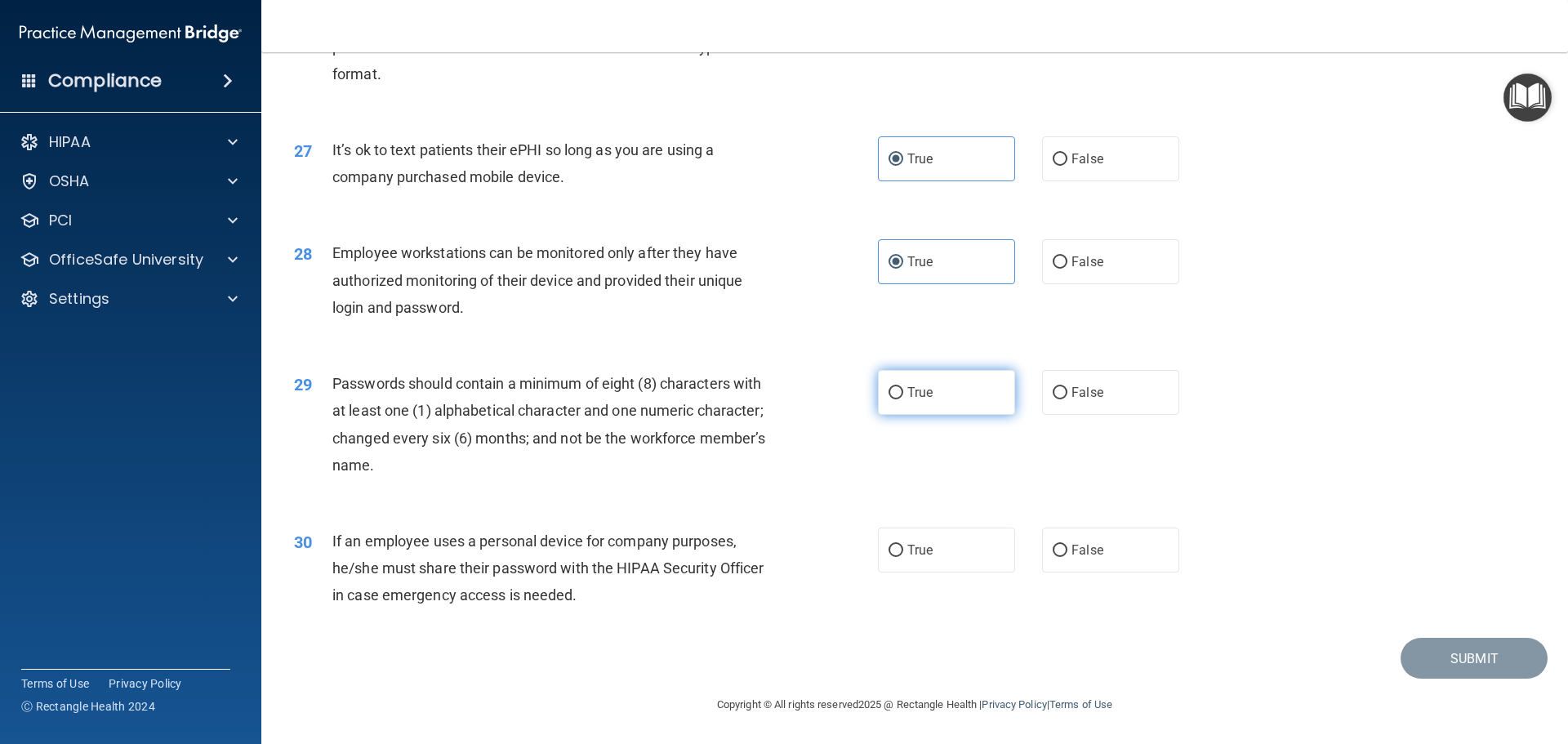
click at [920, 400] on span "True" at bounding box center [920, 392] width 25 height 16
click at [904, 399] on input "True" at bounding box center [896, 393] width 15 height 12
radio input "true"
click at [944, 553] on label "True" at bounding box center [947, 550] width 137 height 45
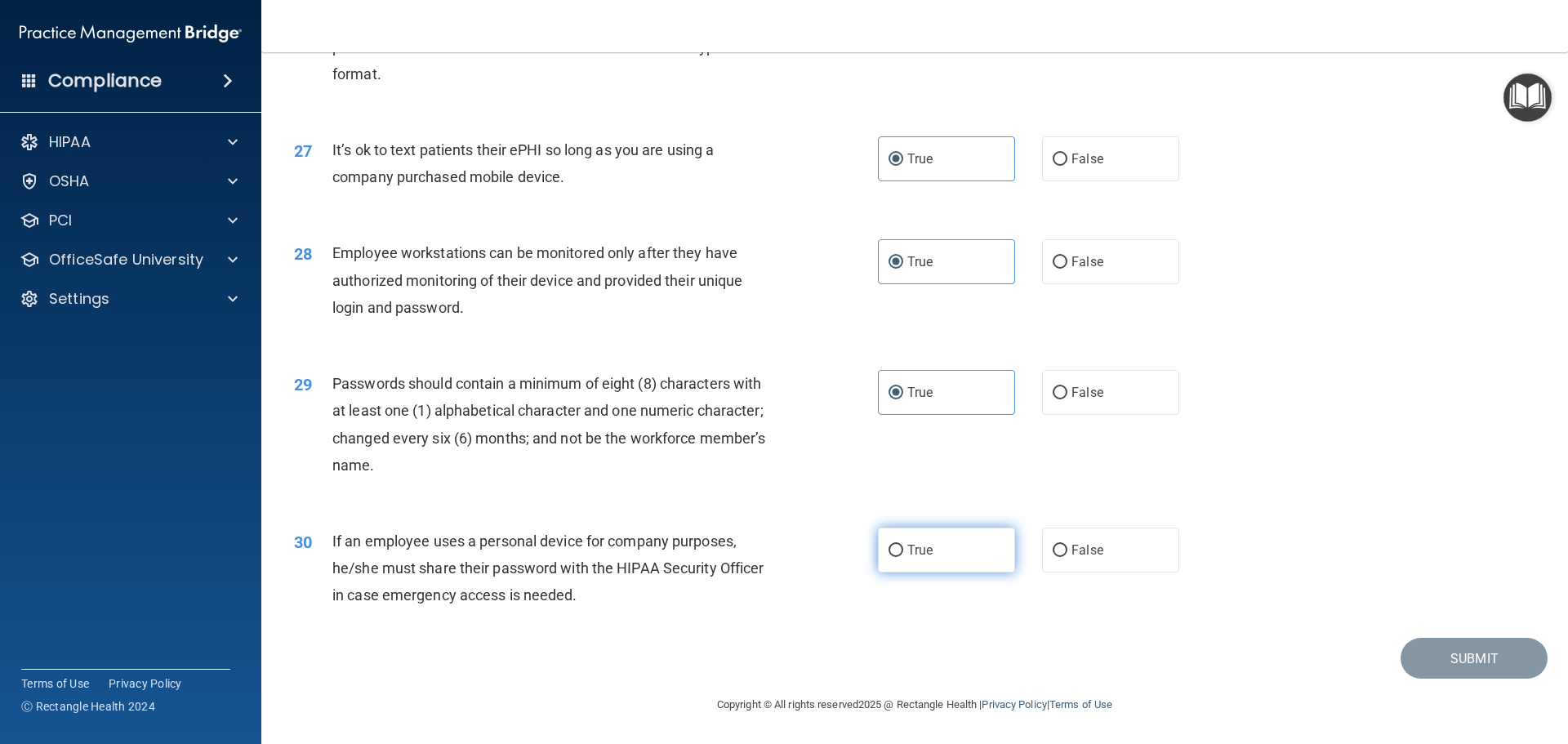
click at [904, 553] on input "True" at bounding box center [896, 550] width 15 height 12
radio input "true"
click at [1426, 651] on button "Submit" at bounding box center [1474, 658] width 147 height 42
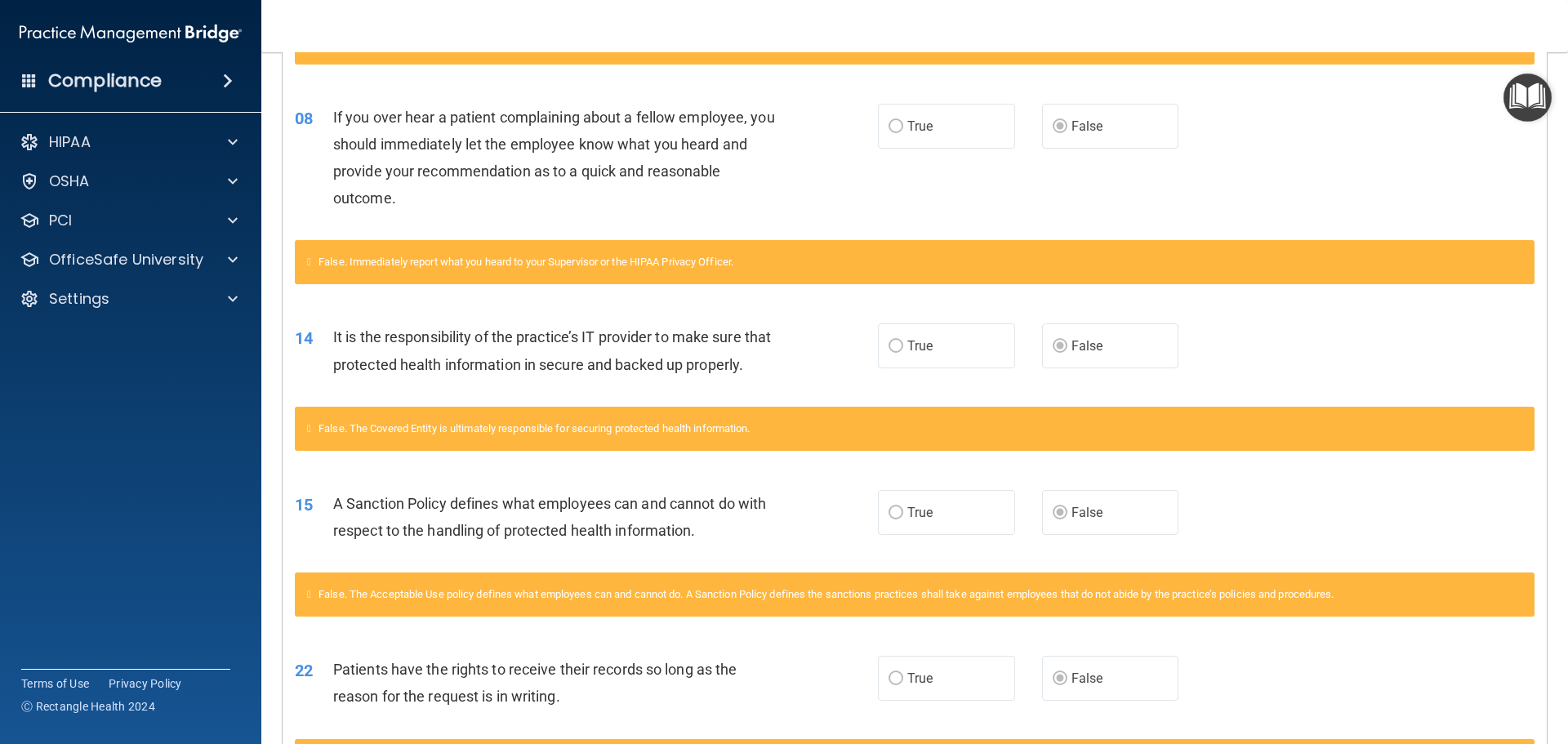
scroll to position [82, 0]
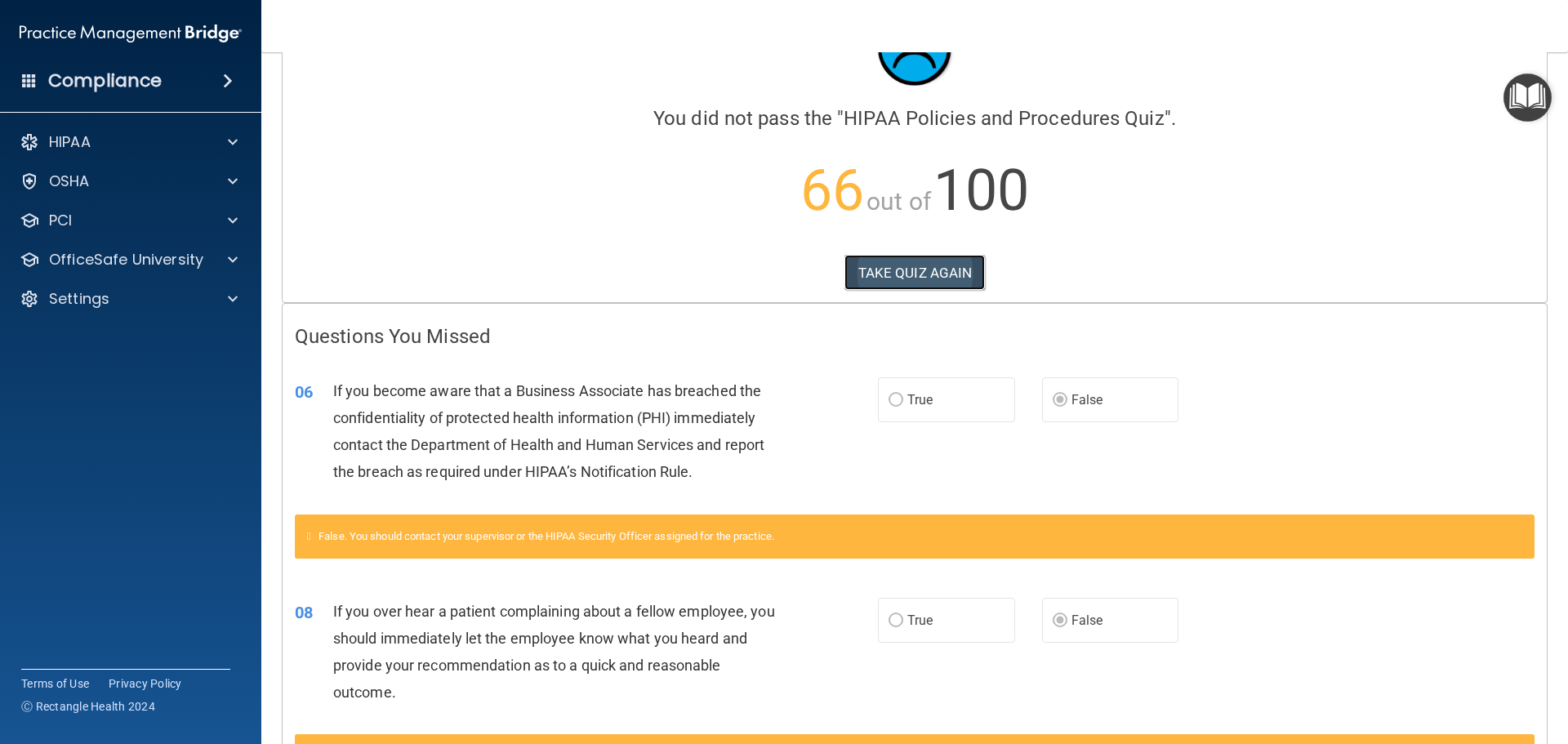
click at [941, 270] on button "TAKE QUIZ AGAIN" at bounding box center [915, 273] width 141 height 36
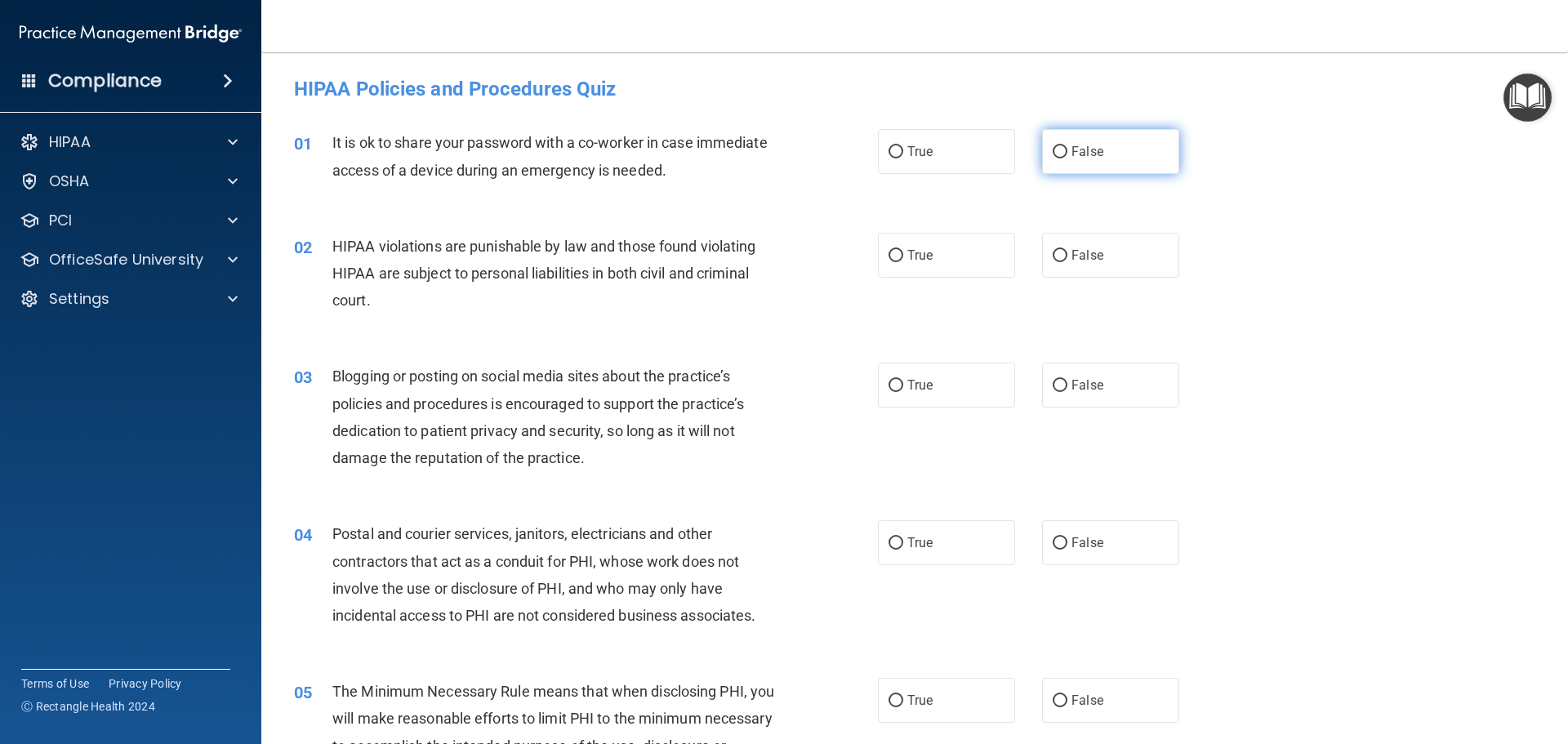
click at [1094, 158] on span "False" at bounding box center [1087, 151] width 32 height 16
click at [1067, 158] on input "False" at bounding box center [1060, 152] width 15 height 12
radio input "true"
click at [944, 257] on label "True" at bounding box center [947, 255] width 137 height 45
click at [904, 257] on input "True" at bounding box center [896, 256] width 15 height 12
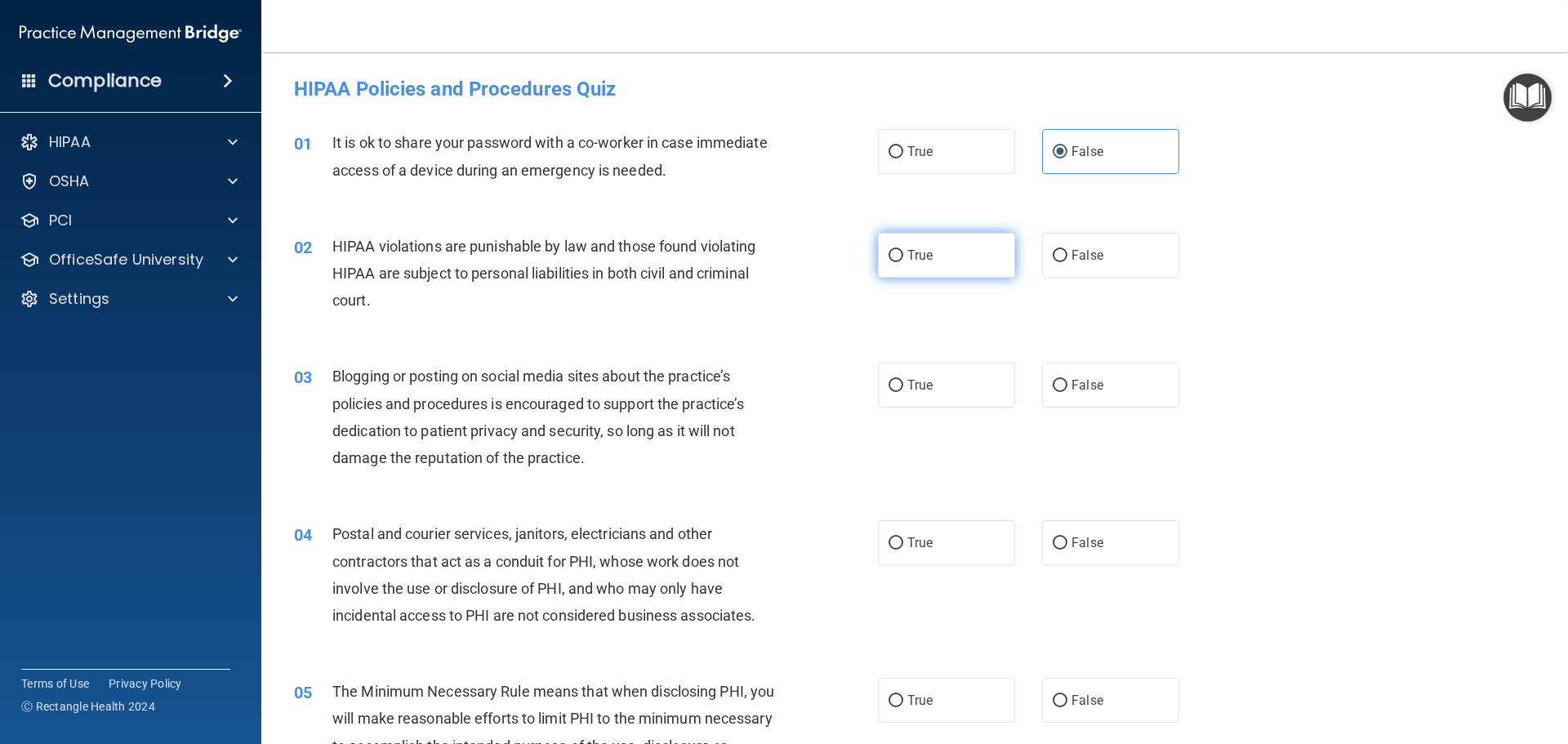
radio input "true"
click at [1083, 385] on span "False" at bounding box center [1087, 385] width 32 height 16
click at [1067, 385] on input "False" at bounding box center [1060, 385] width 15 height 12
radio input "true"
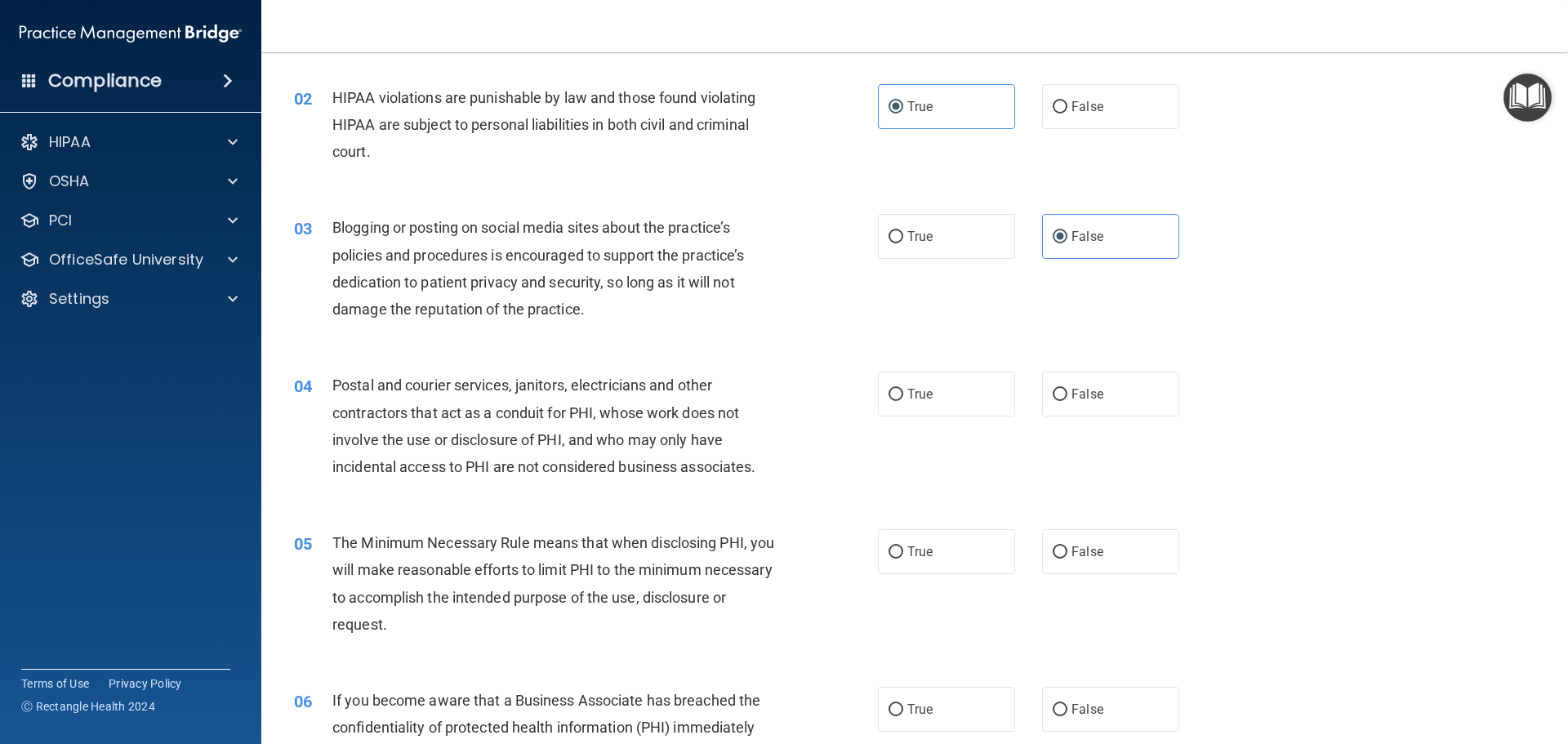
scroll to position [163, 0]
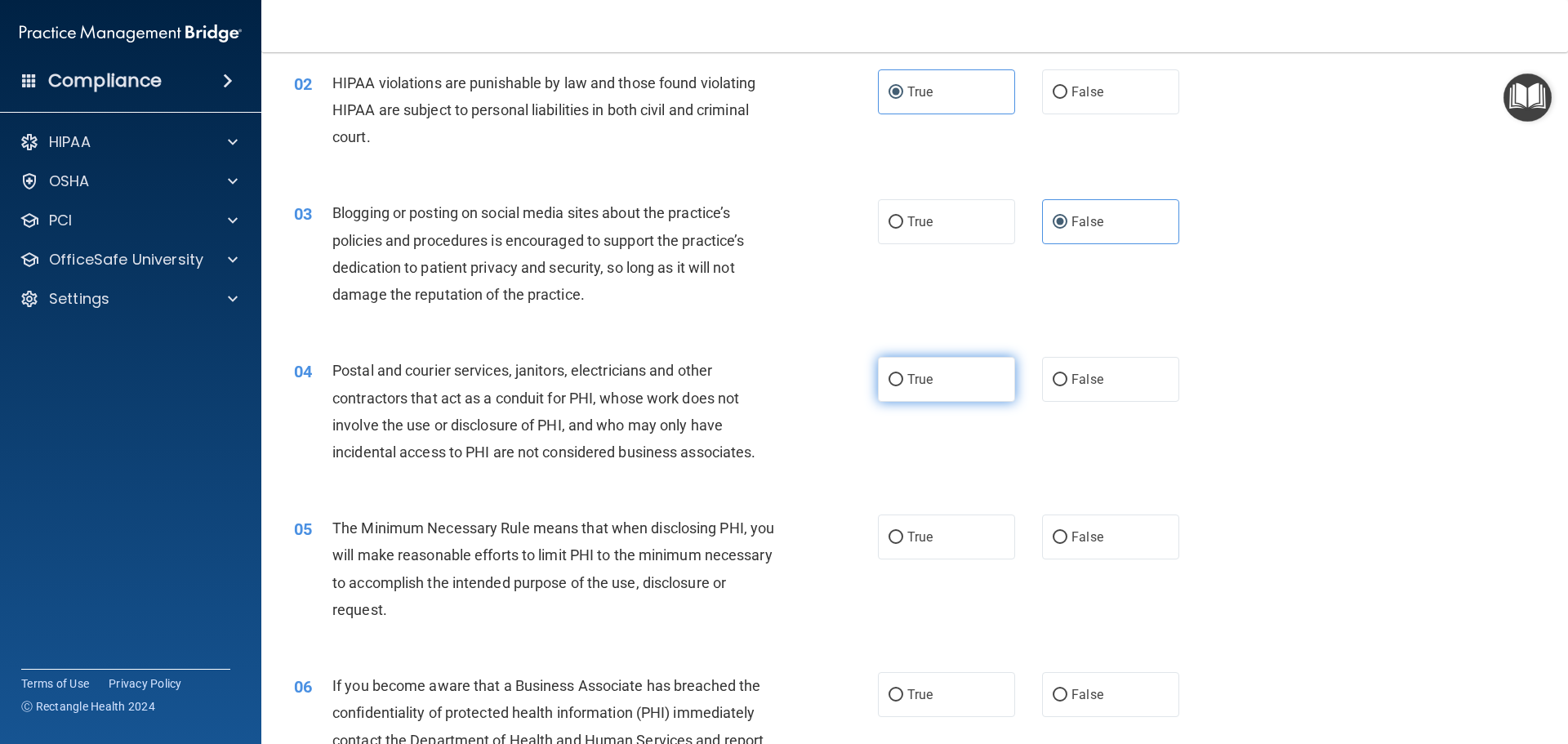
click at [961, 383] on label "True" at bounding box center [947, 379] width 137 height 45
click at [904, 383] on input "True" at bounding box center [896, 380] width 15 height 12
radio input "true"
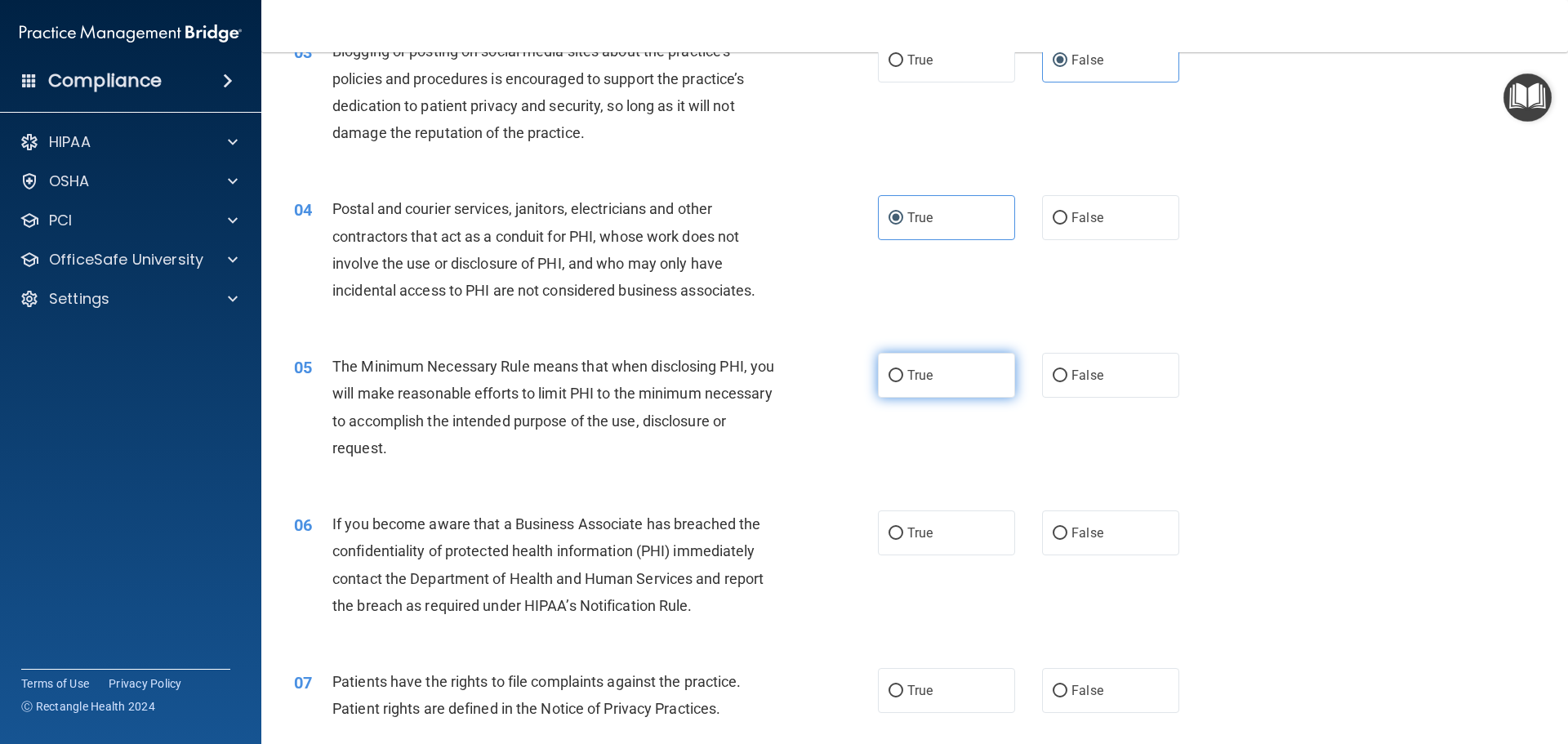
scroll to position [327, 0]
click at [929, 376] on label "True" at bounding box center [947, 373] width 137 height 45
click at [904, 376] on input "True" at bounding box center [896, 374] width 15 height 12
radio input "true"
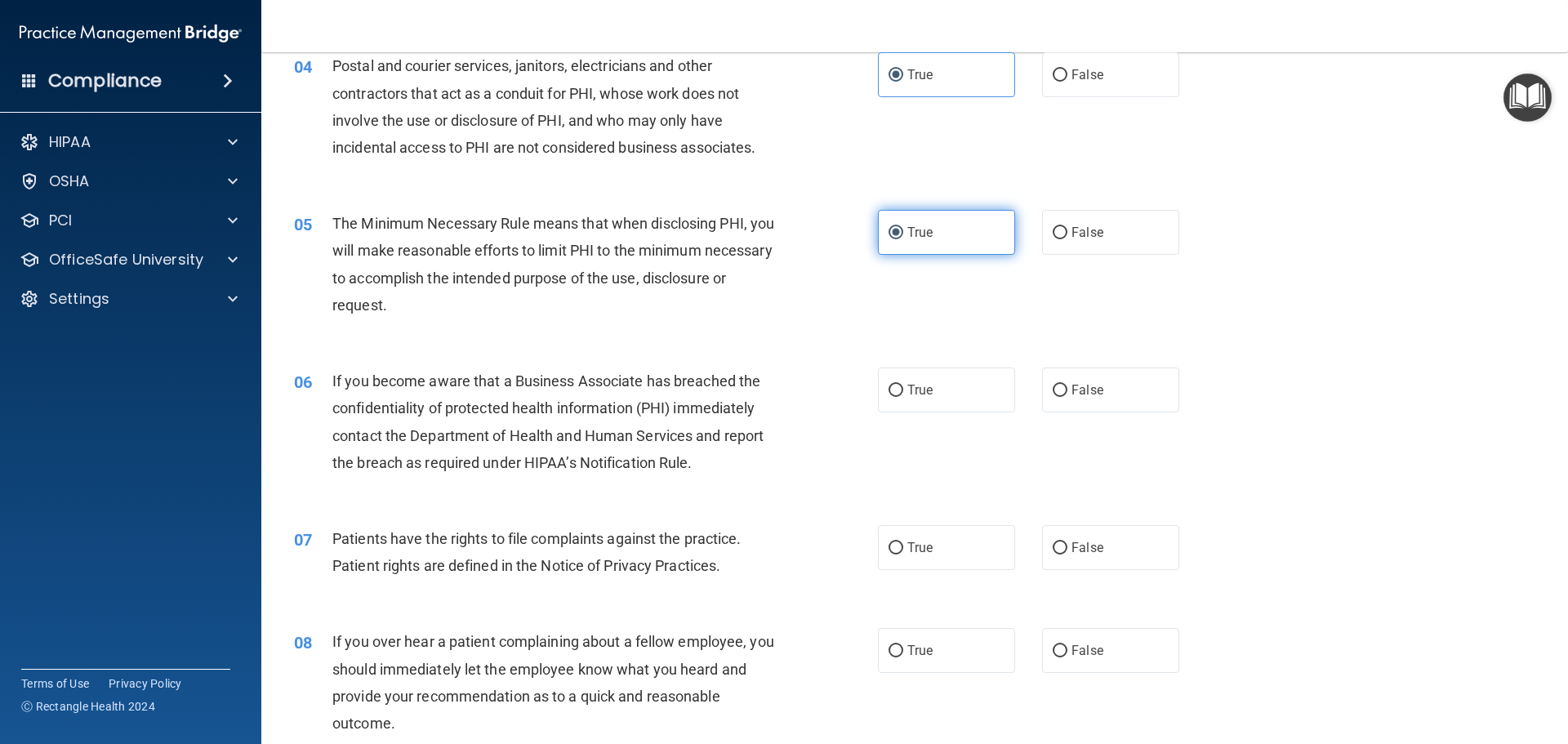
scroll to position [490, 0]
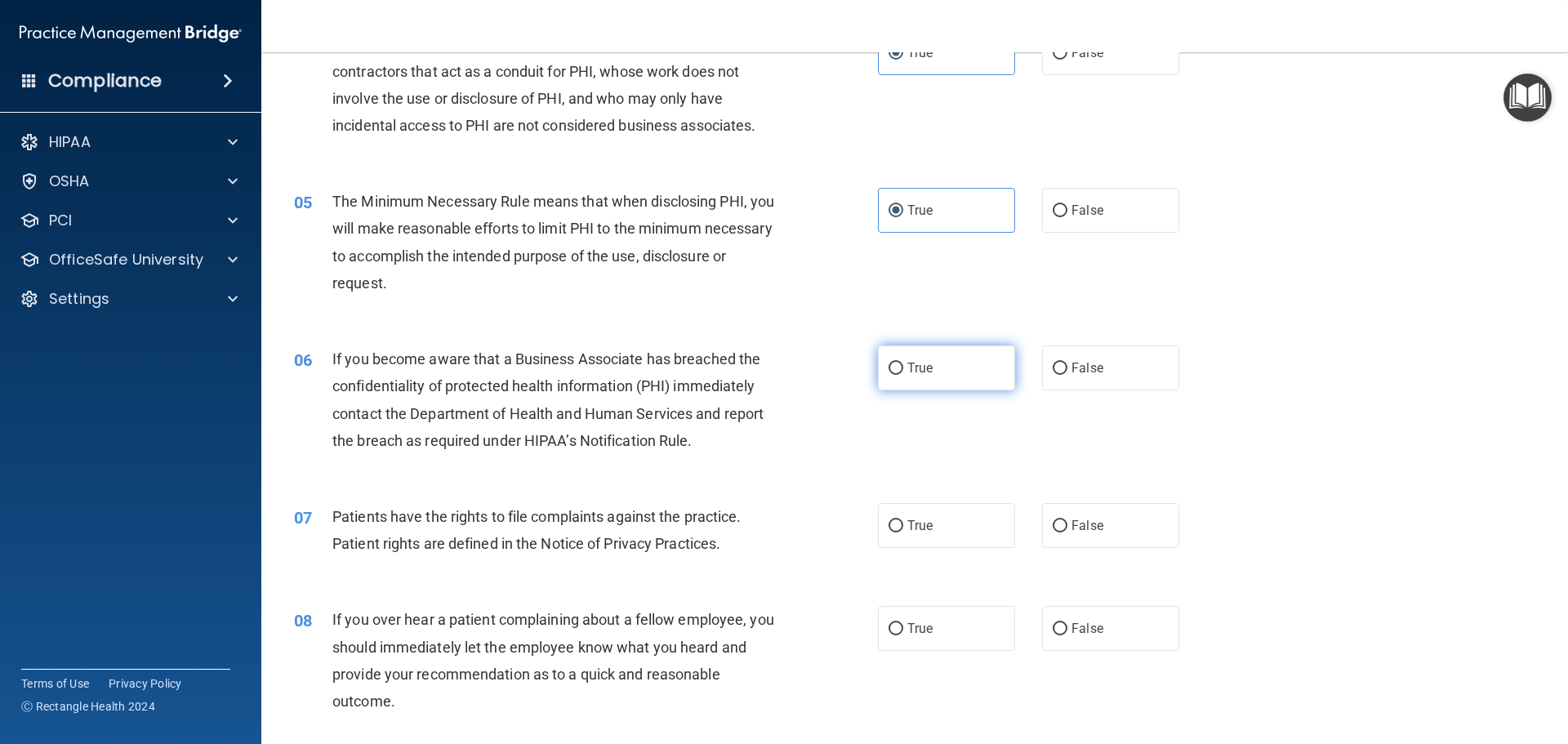
click at [900, 370] on label "True" at bounding box center [947, 368] width 137 height 45
click at [900, 370] on input "True" at bounding box center [896, 368] width 15 height 12
radio input "true"
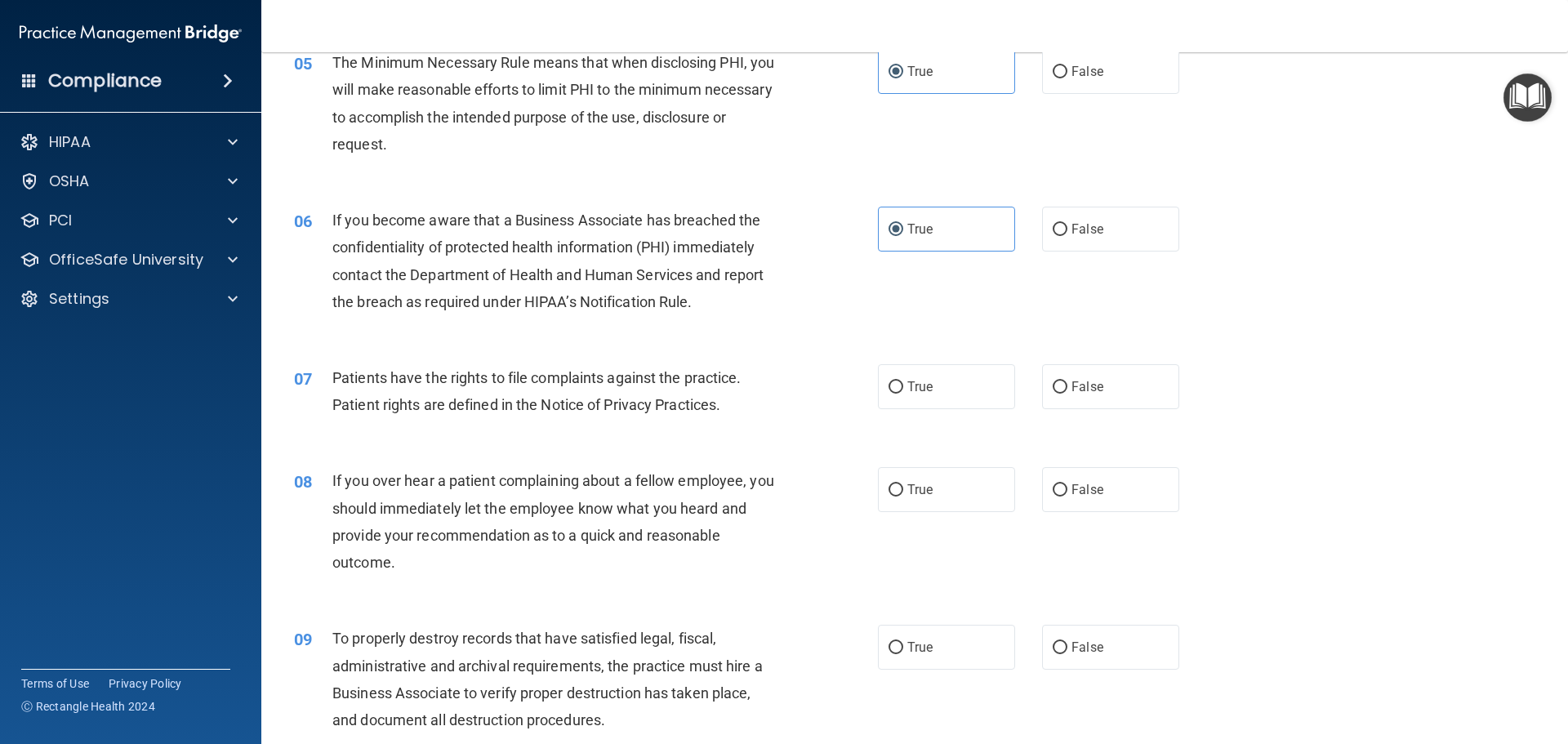
scroll to position [653, 0]
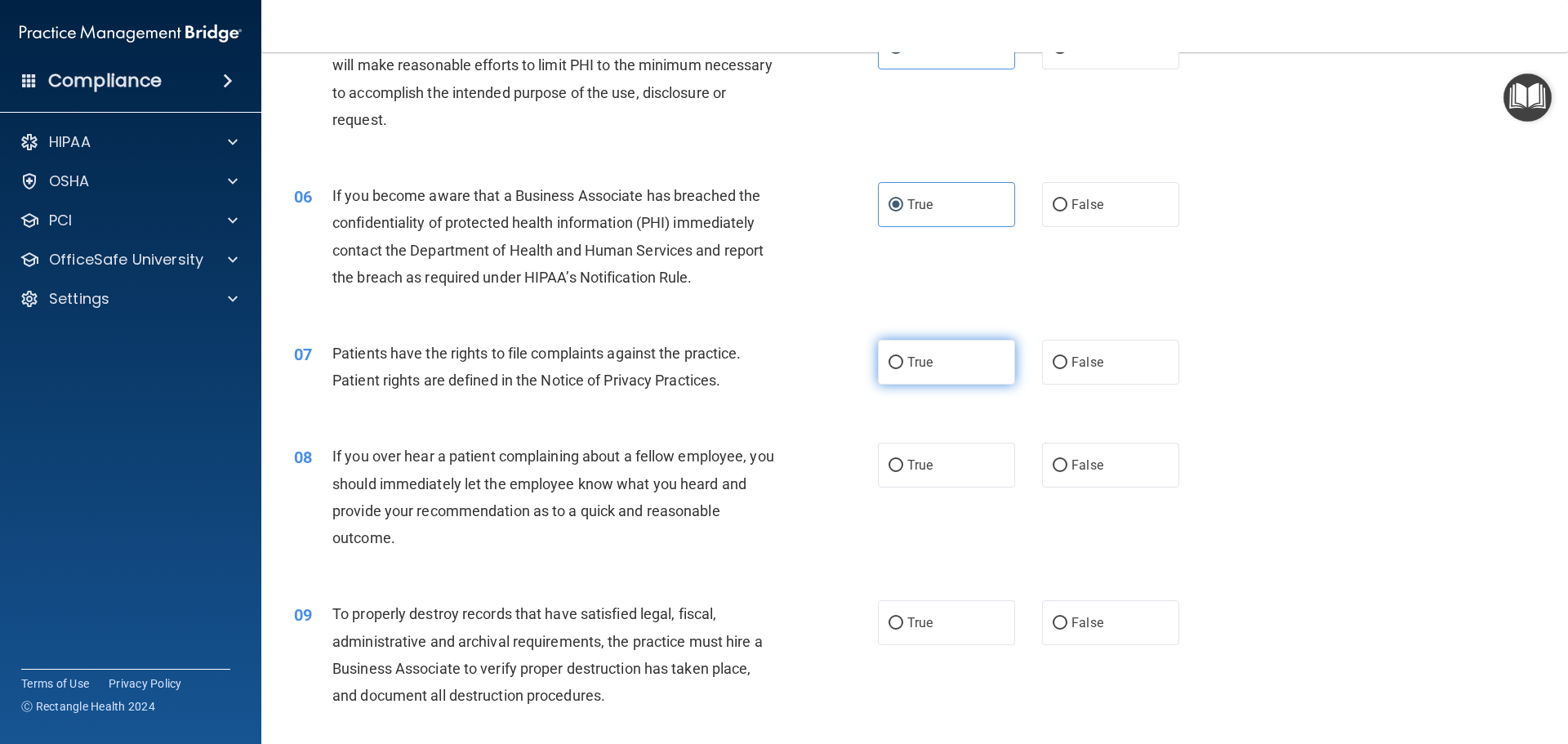
click at [901, 360] on label "True" at bounding box center [947, 362] width 137 height 45
click at [901, 360] on input "True" at bounding box center [896, 363] width 15 height 12
radio input "true"
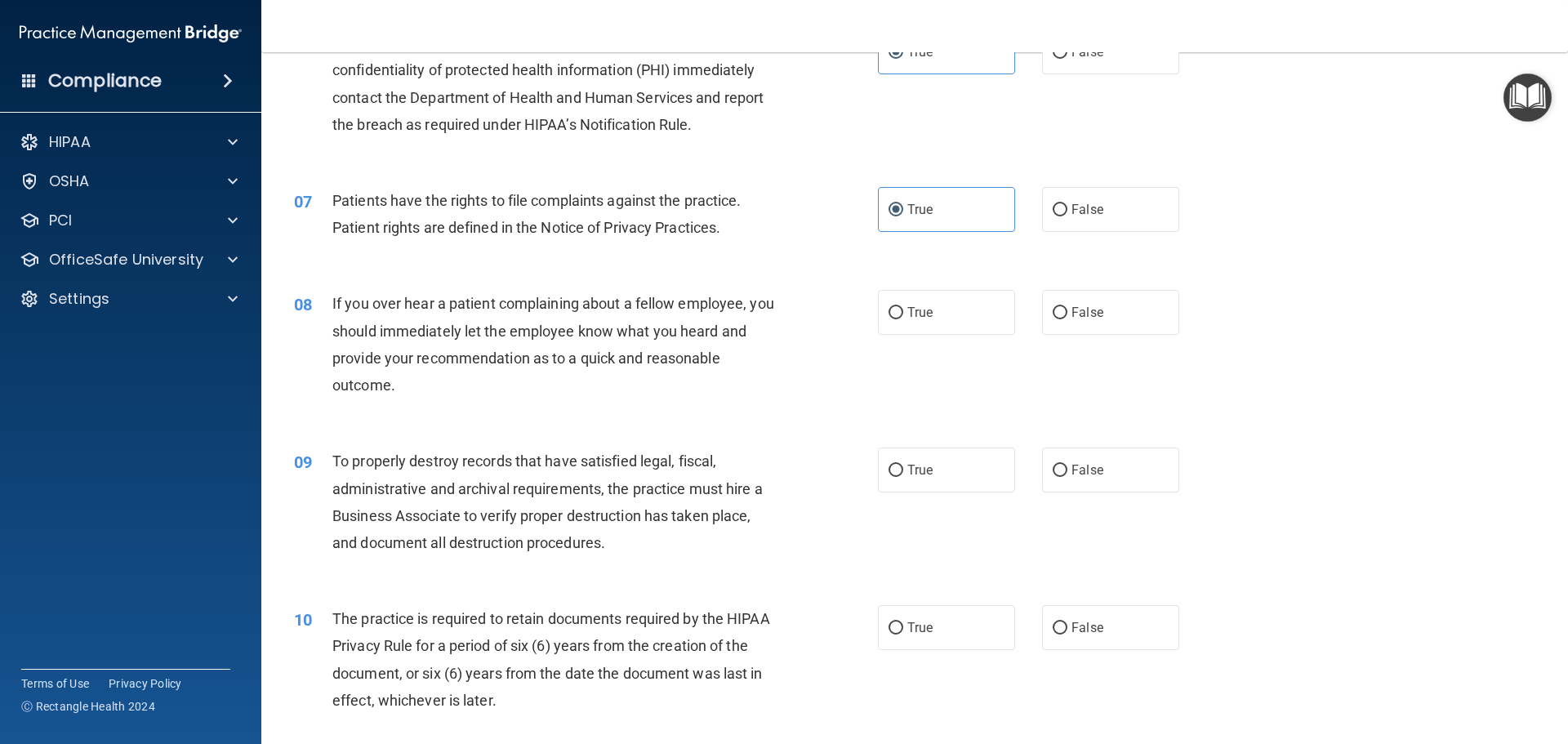
scroll to position [817, 0]
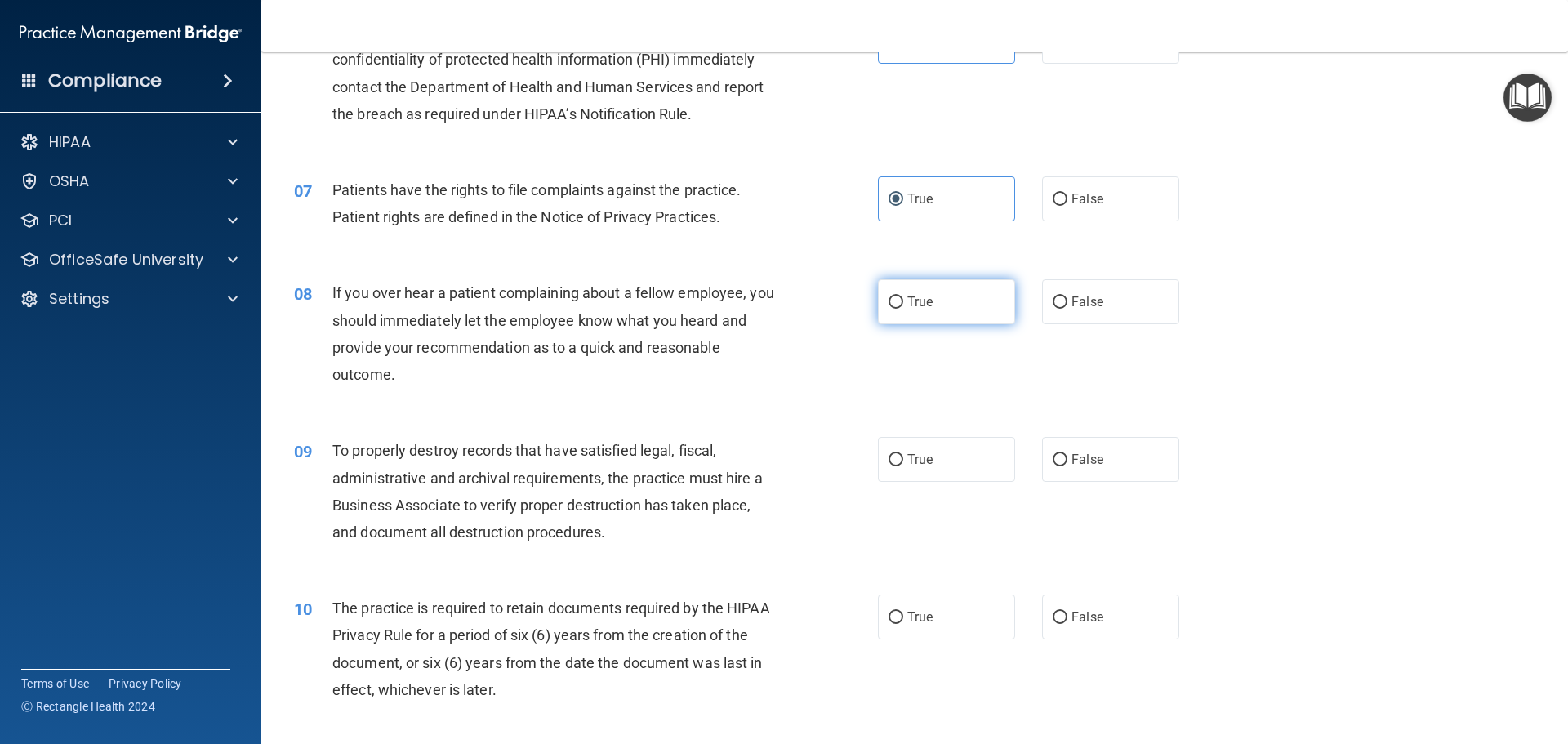
click at [909, 318] on label "True" at bounding box center [947, 301] width 137 height 45
click at [904, 309] on input "True" at bounding box center [896, 302] width 15 height 12
radio input "true"
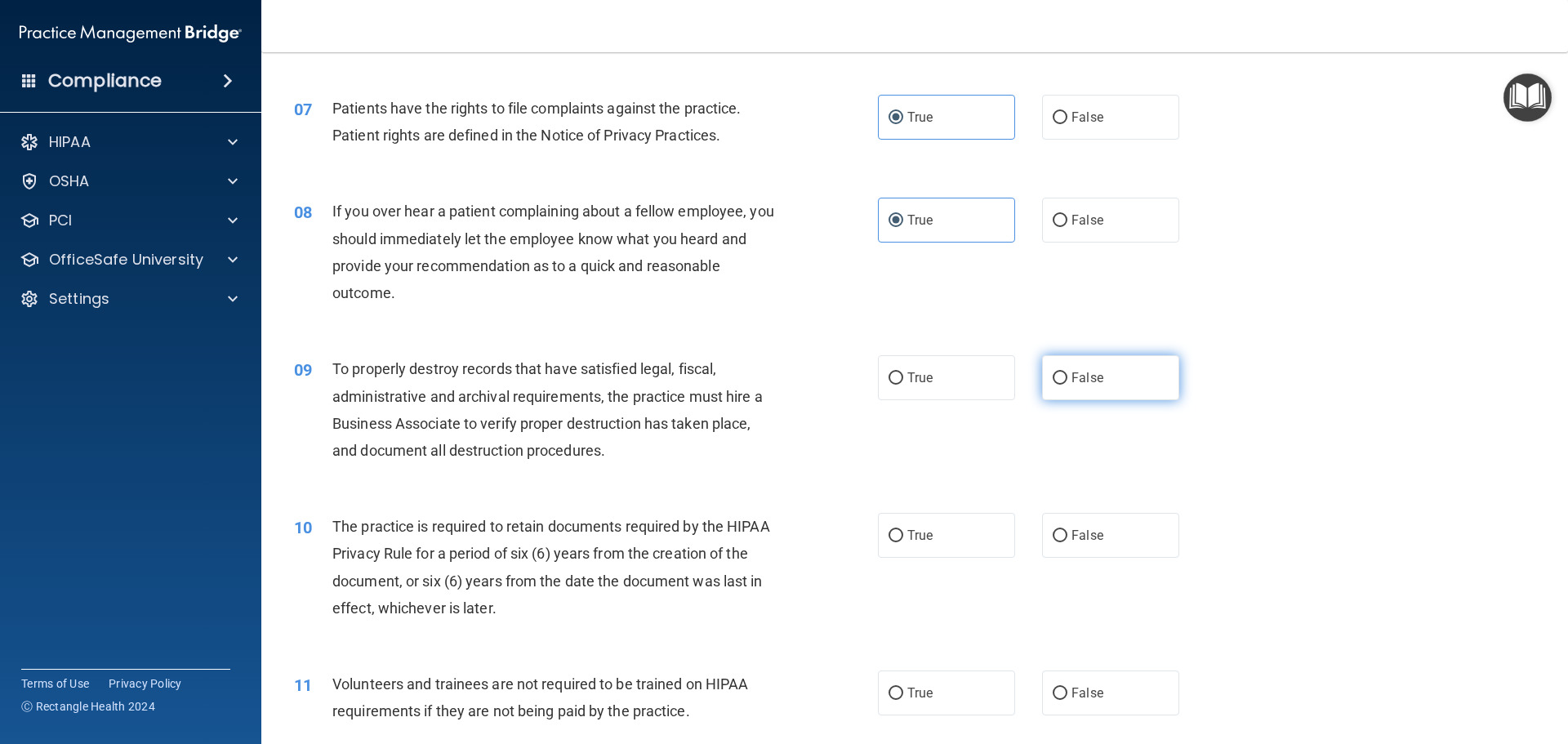
click at [1071, 376] on span "False" at bounding box center [1087, 377] width 32 height 16
click at [1065, 376] on input "False" at bounding box center [1060, 378] width 15 height 12
radio input "true"
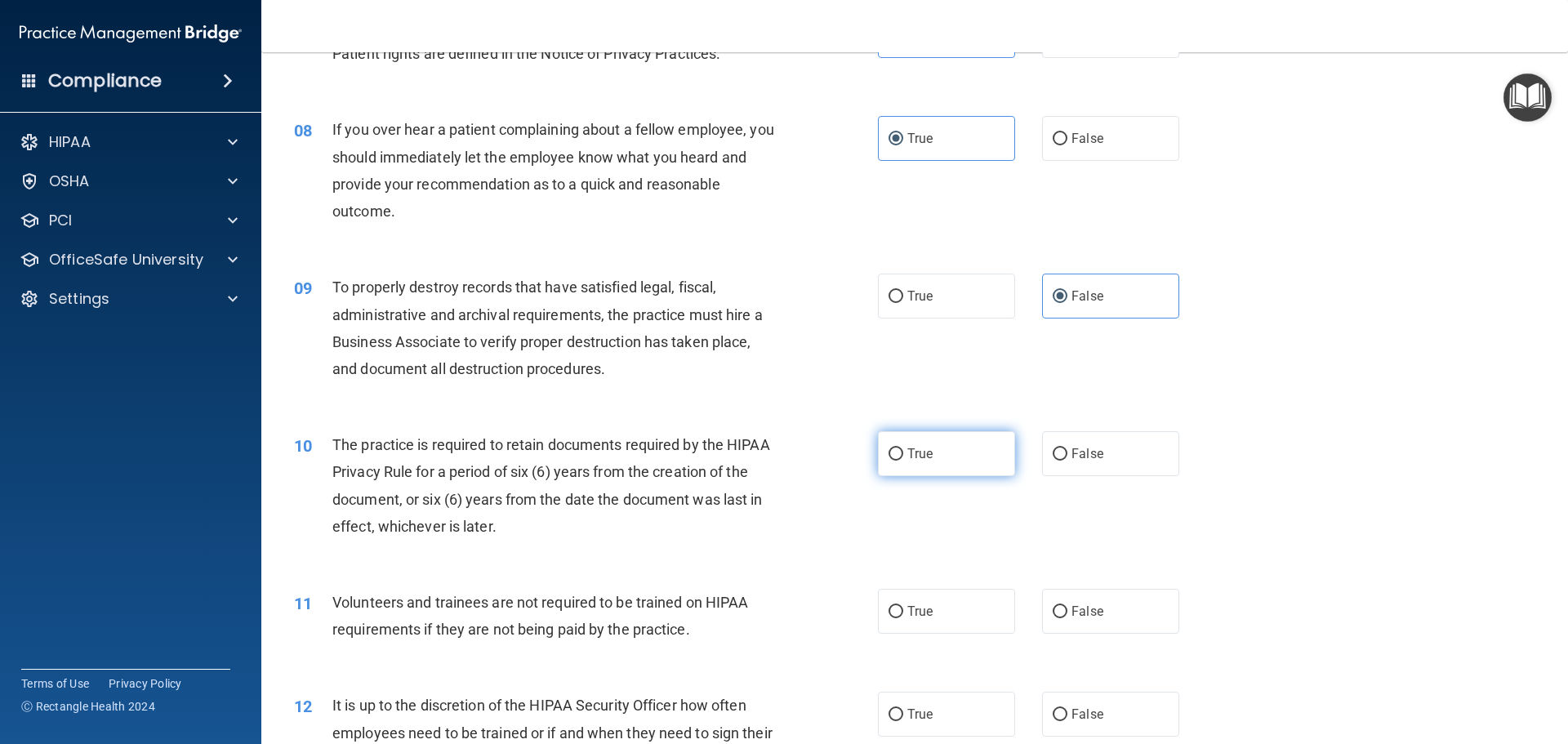
click at [908, 456] on span "True" at bounding box center [920, 453] width 25 height 16
click at [904, 456] on input "True" at bounding box center [896, 454] width 15 height 12
radio input "true"
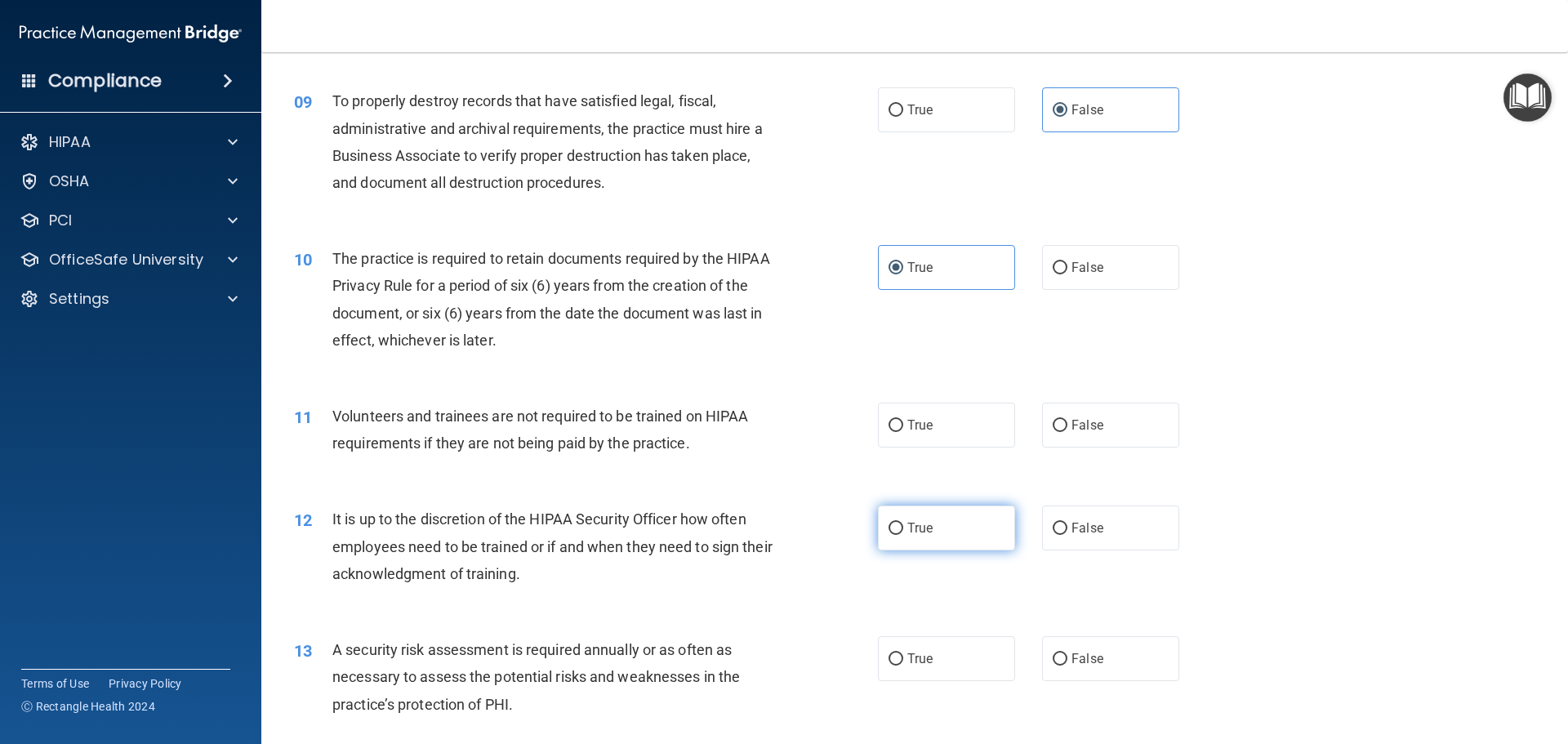
scroll to position [1224, 0]
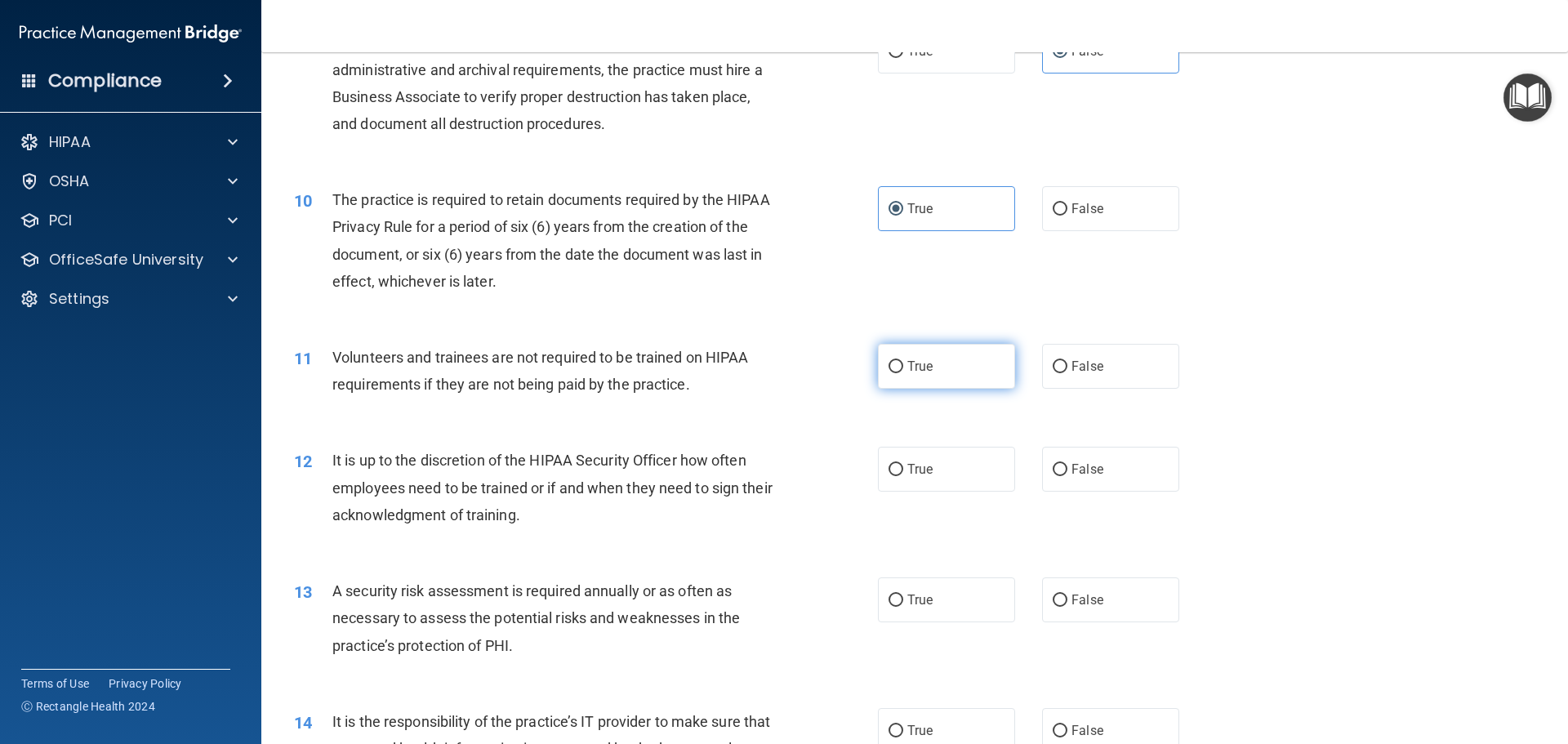
click at [927, 371] on span "True" at bounding box center [920, 366] width 25 height 16
click at [904, 371] on input "True" at bounding box center [896, 367] width 15 height 12
radio input "true"
click at [1068, 478] on label "False" at bounding box center [1110, 469] width 137 height 45
click at [1067, 476] on input "False" at bounding box center [1060, 470] width 15 height 12
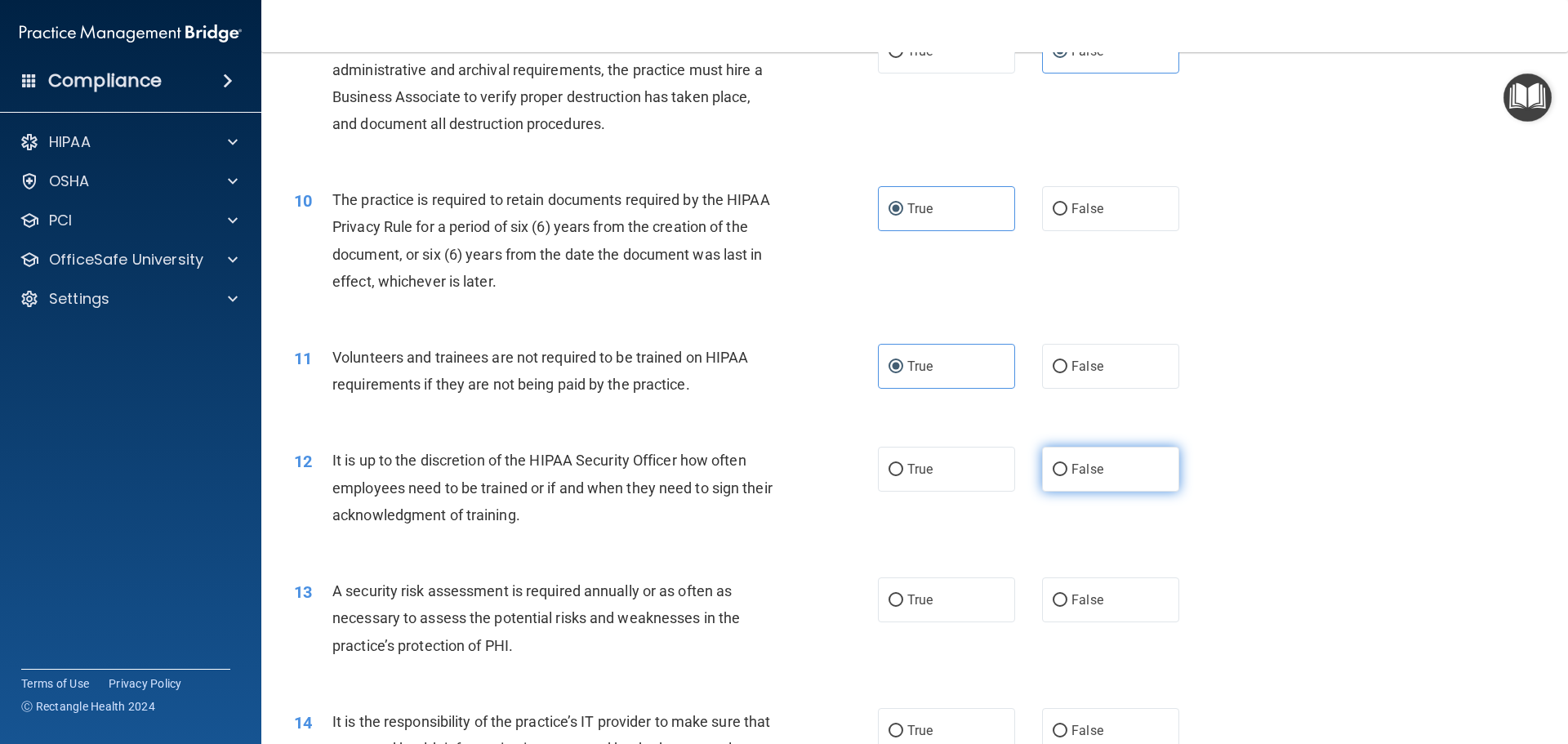
radio input "true"
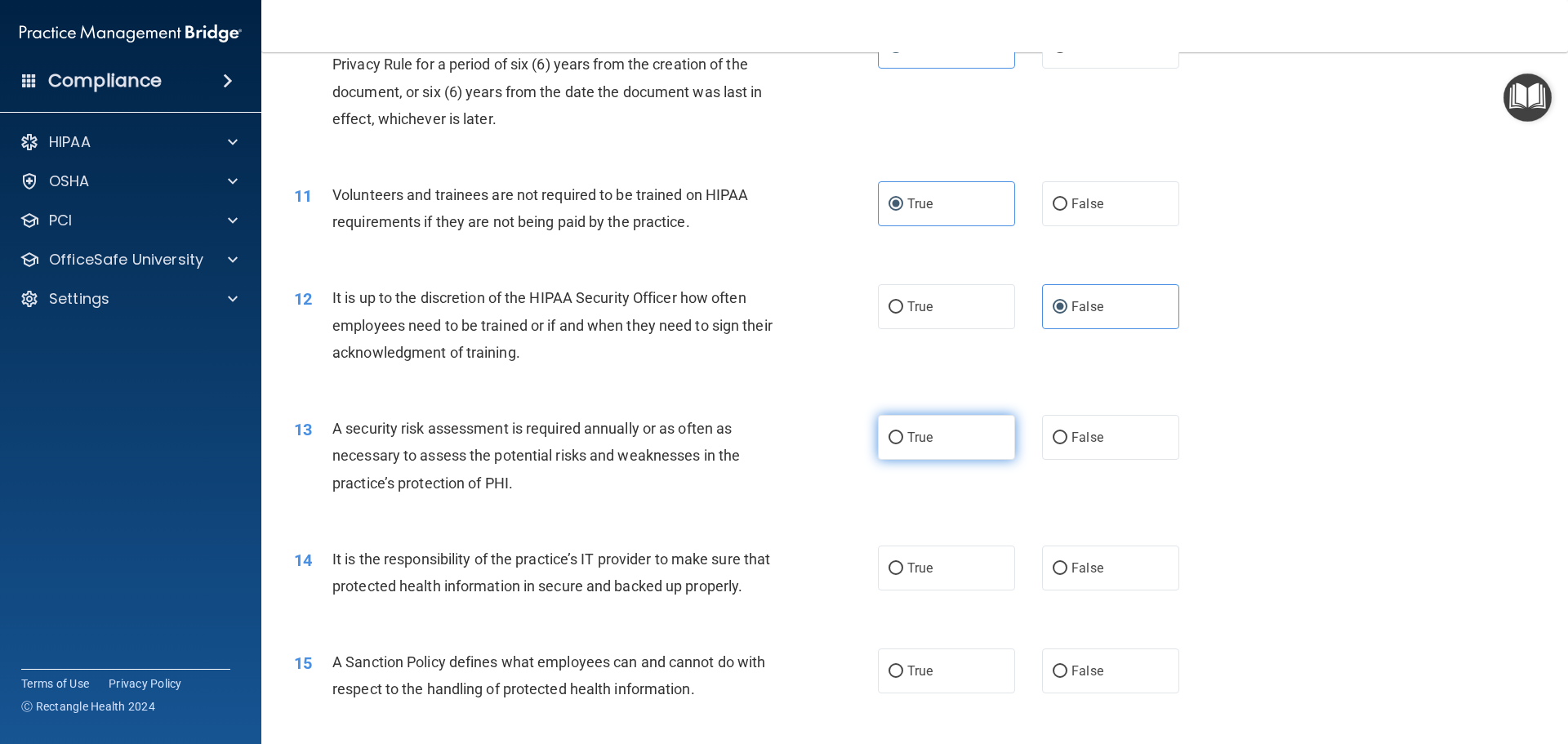
scroll to position [1388, 0]
click at [891, 448] on label "True" at bounding box center [947, 436] width 137 height 45
click at [891, 443] on input "True" at bounding box center [896, 437] width 15 height 12
radio input "true"
click at [898, 579] on label "True" at bounding box center [947, 567] width 137 height 45
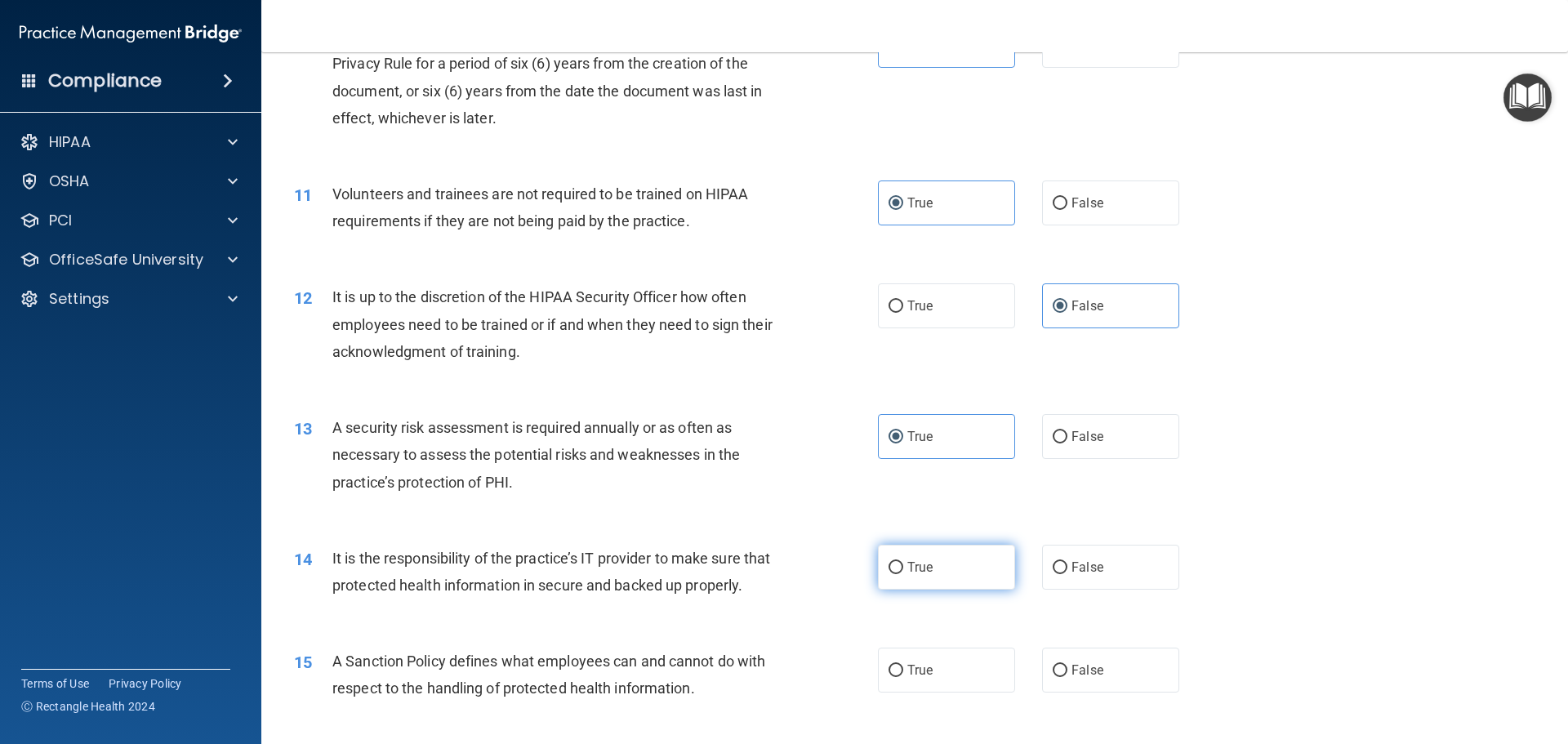
click at [898, 574] on input "True" at bounding box center [896, 568] width 15 height 12
radio input "true"
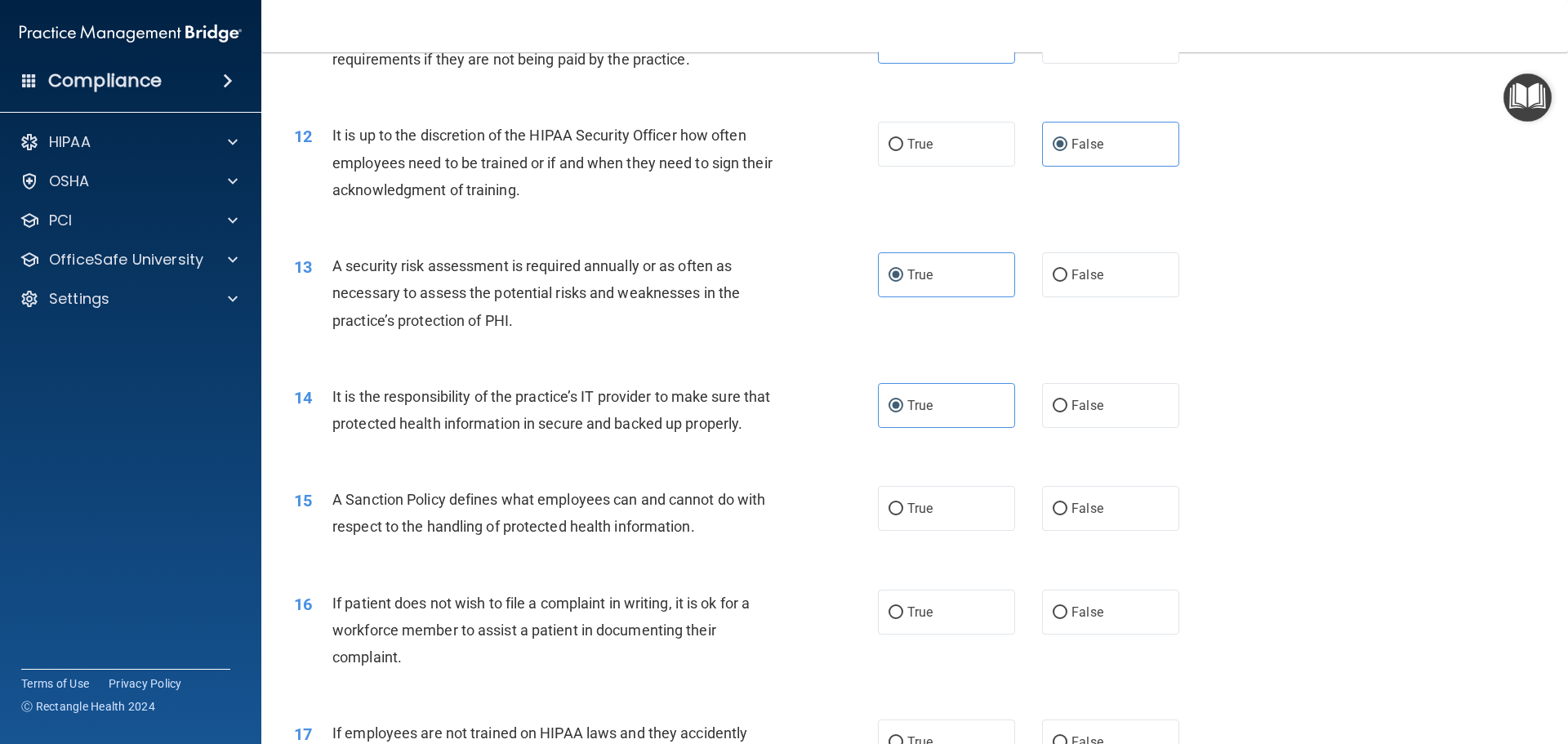
scroll to position [1551, 0]
click at [920, 529] on label "True" at bounding box center [947, 506] width 137 height 45
click at [904, 514] on input "True" at bounding box center [896, 507] width 15 height 12
radio input "true"
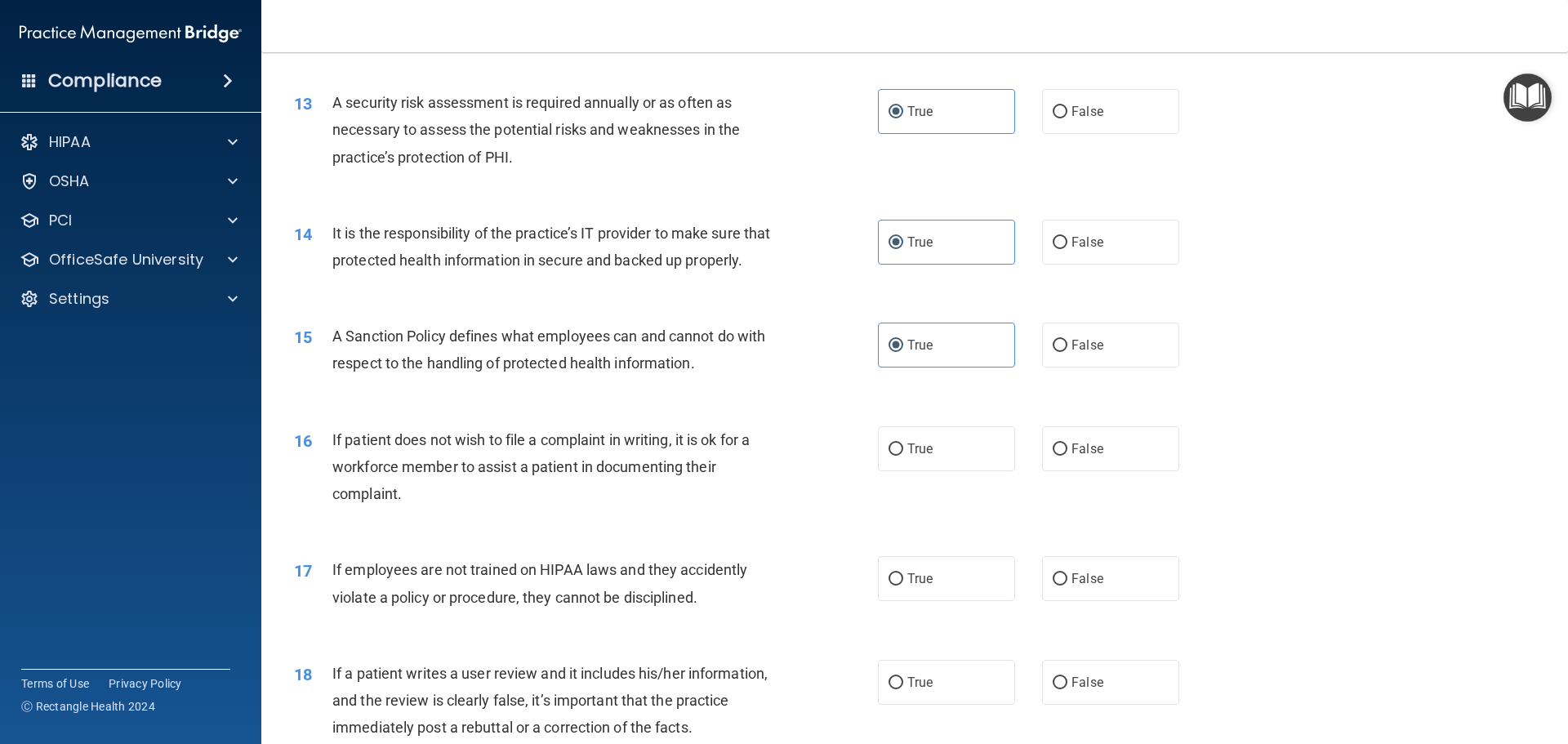
scroll to position [1714, 0]
click at [940, 470] on label "True" at bounding box center [947, 447] width 137 height 45
click at [904, 454] on input "True" at bounding box center [896, 448] width 15 height 12
radio input "true"
click at [1061, 599] on label "False" at bounding box center [1110, 577] width 137 height 45
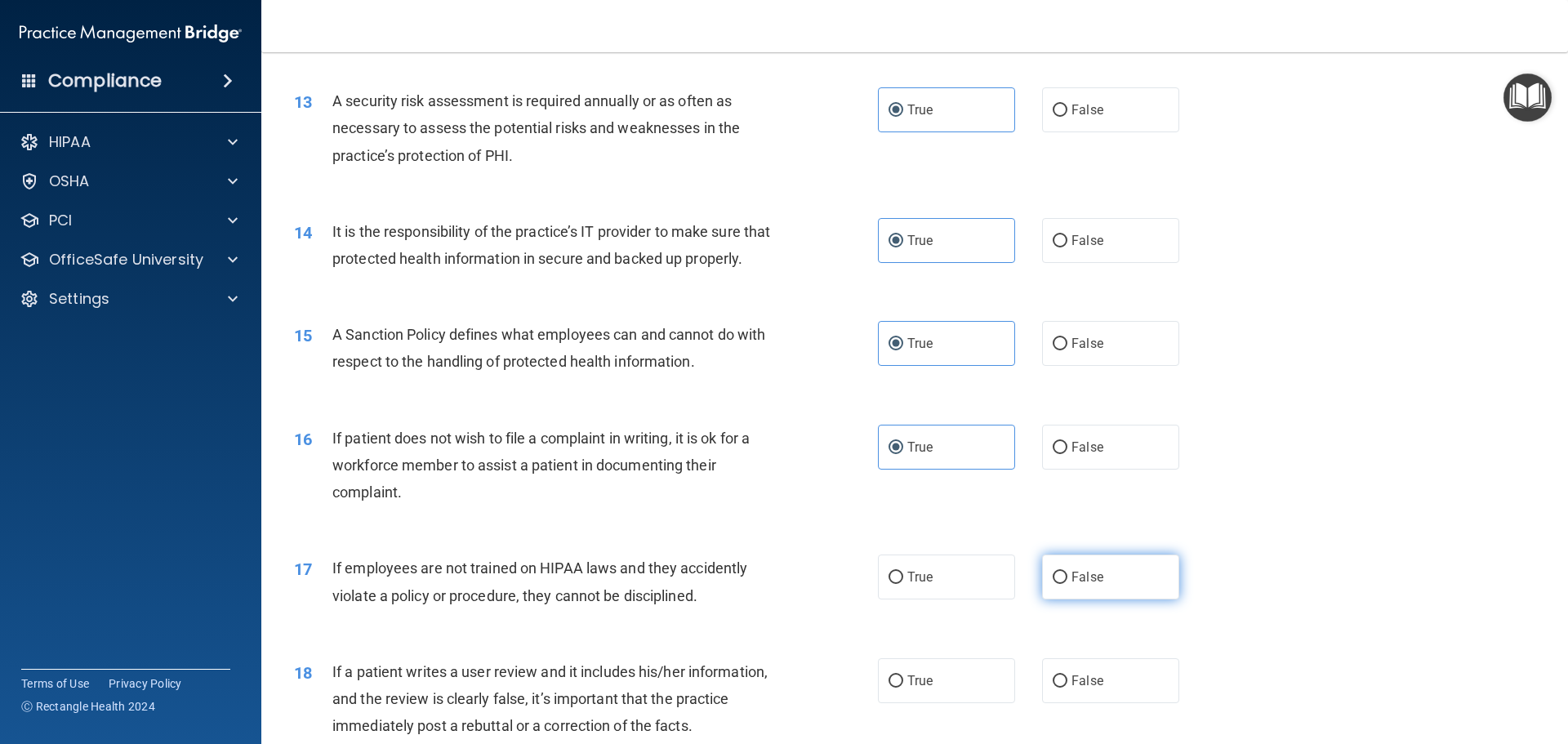
click at [1061, 584] on input "False" at bounding box center [1060, 577] width 15 height 12
radio input "true"
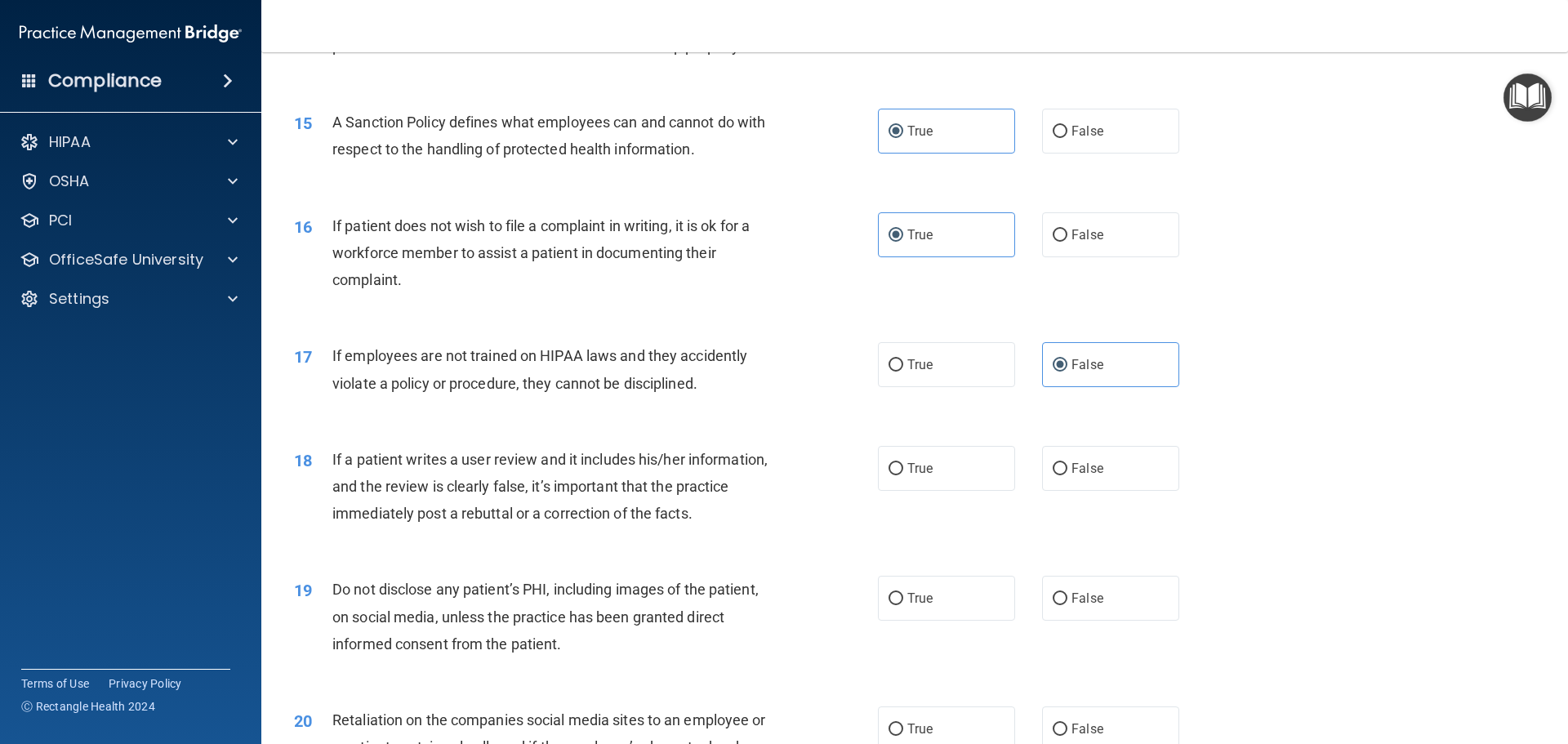
scroll to position [1959, 0]
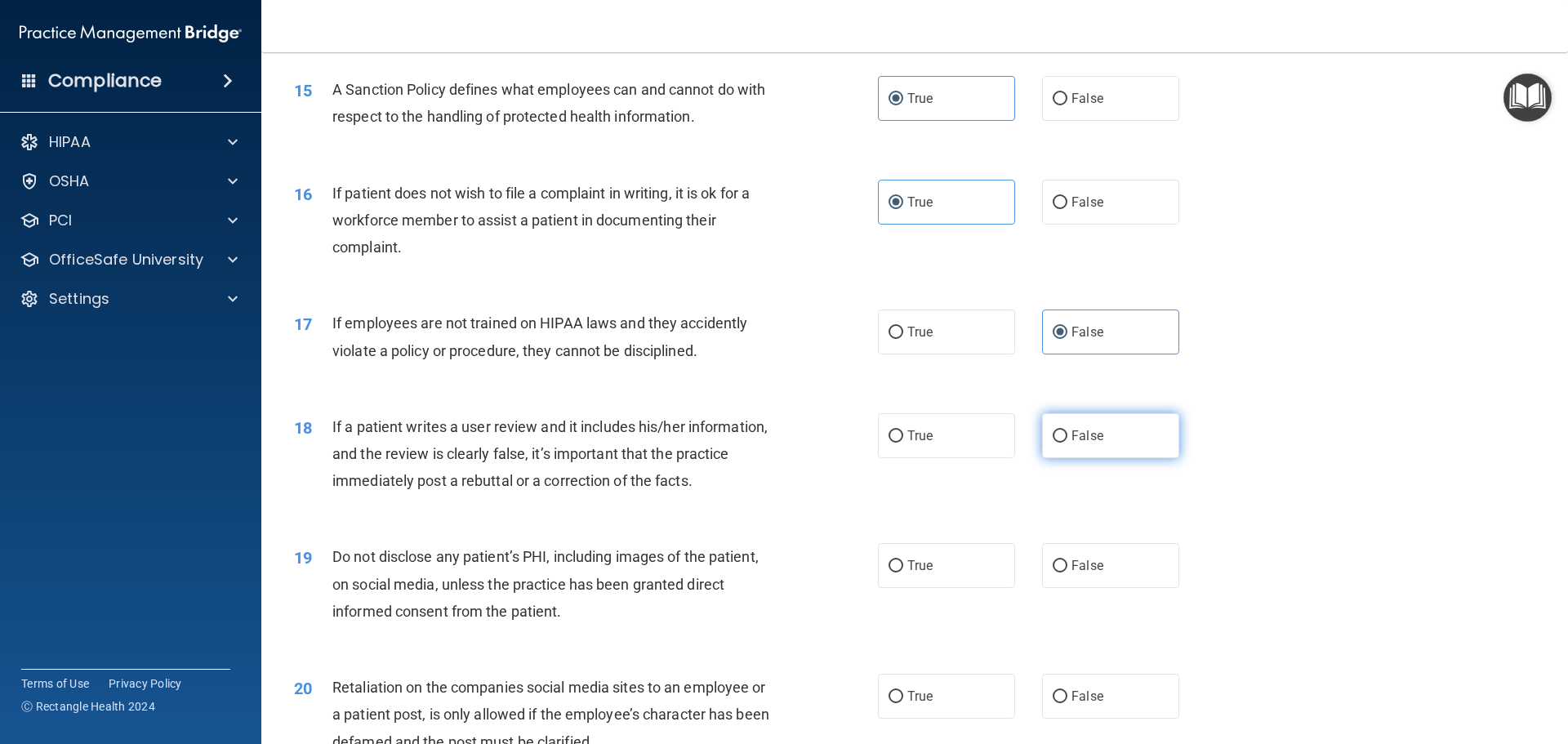
click at [1100, 458] on label "False" at bounding box center [1110, 435] width 137 height 45
click at [1067, 443] on input "False" at bounding box center [1060, 436] width 15 height 12
radio input "true"
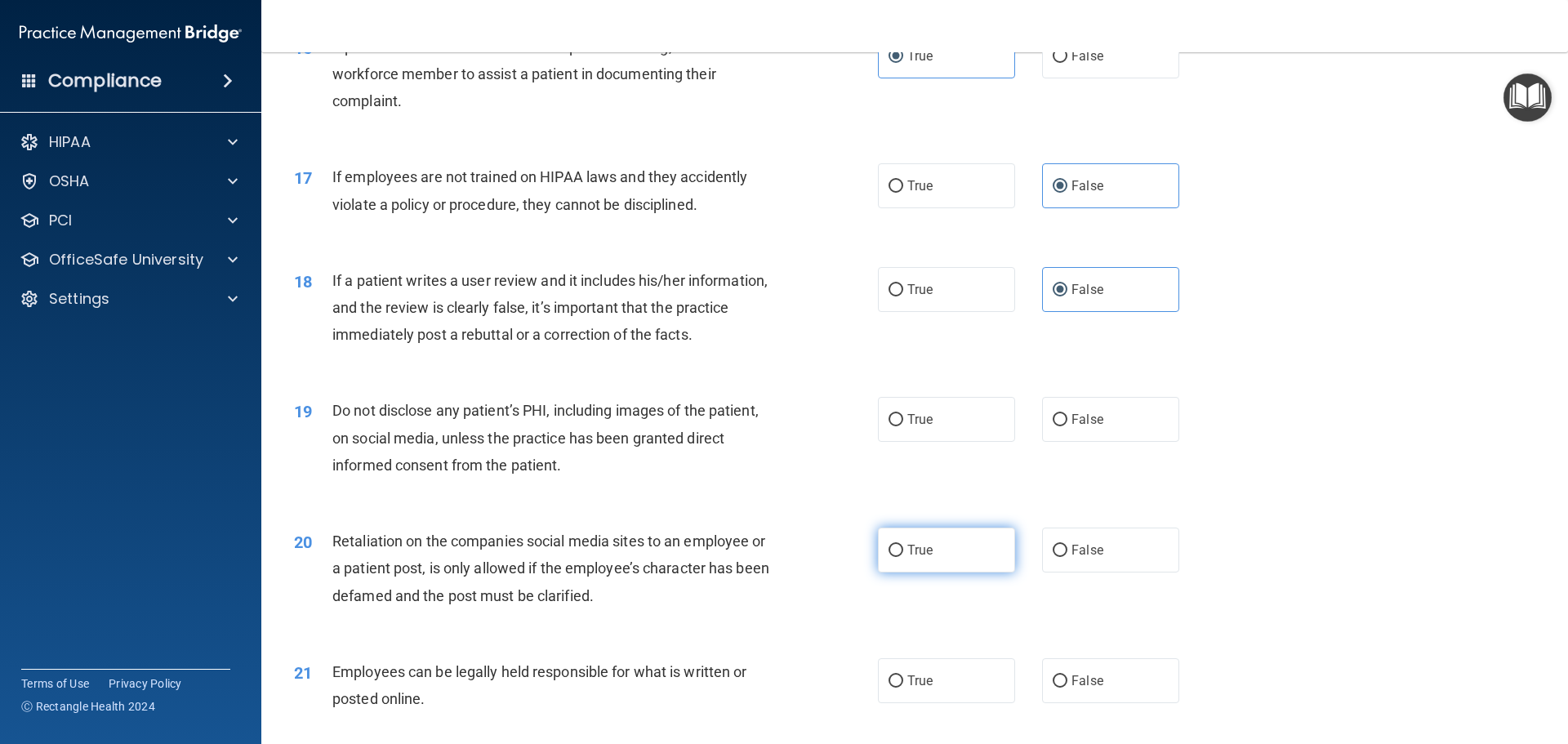
scroll to position [2123, 0]
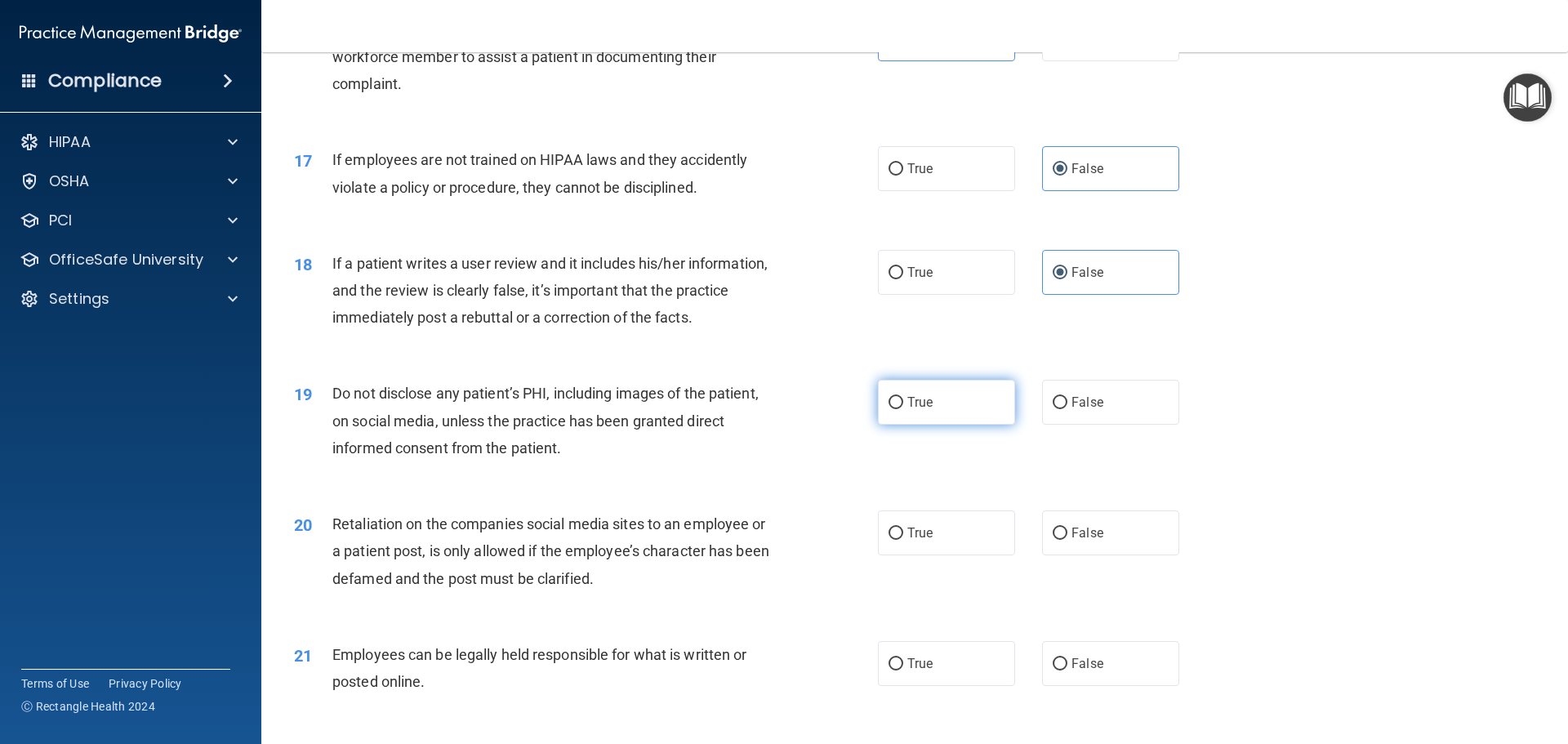
click at [957, 425] on label "True" at bounding box center [947, 402] width 137 height 45
click at [904, 409] on input "True" at bounding box center [896, 403] width 15 height 12
radio input "true"
click at [1078, 555] on label "False" at bounding box center [1110, 532] width 137 height 45
click at [1067, 540] on input "False" at bounding box center [1060, 533] width 15 height 12
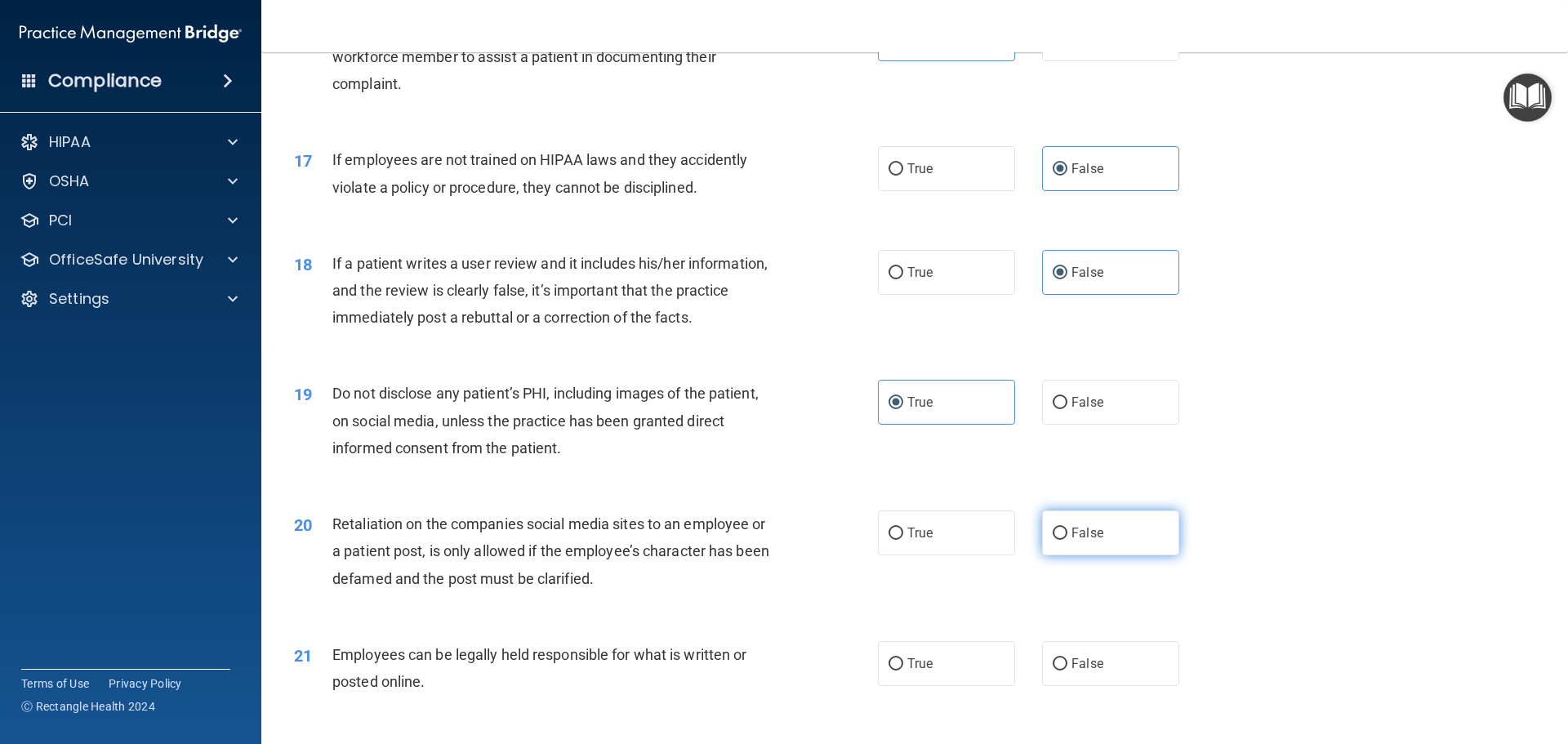
radio input "true"
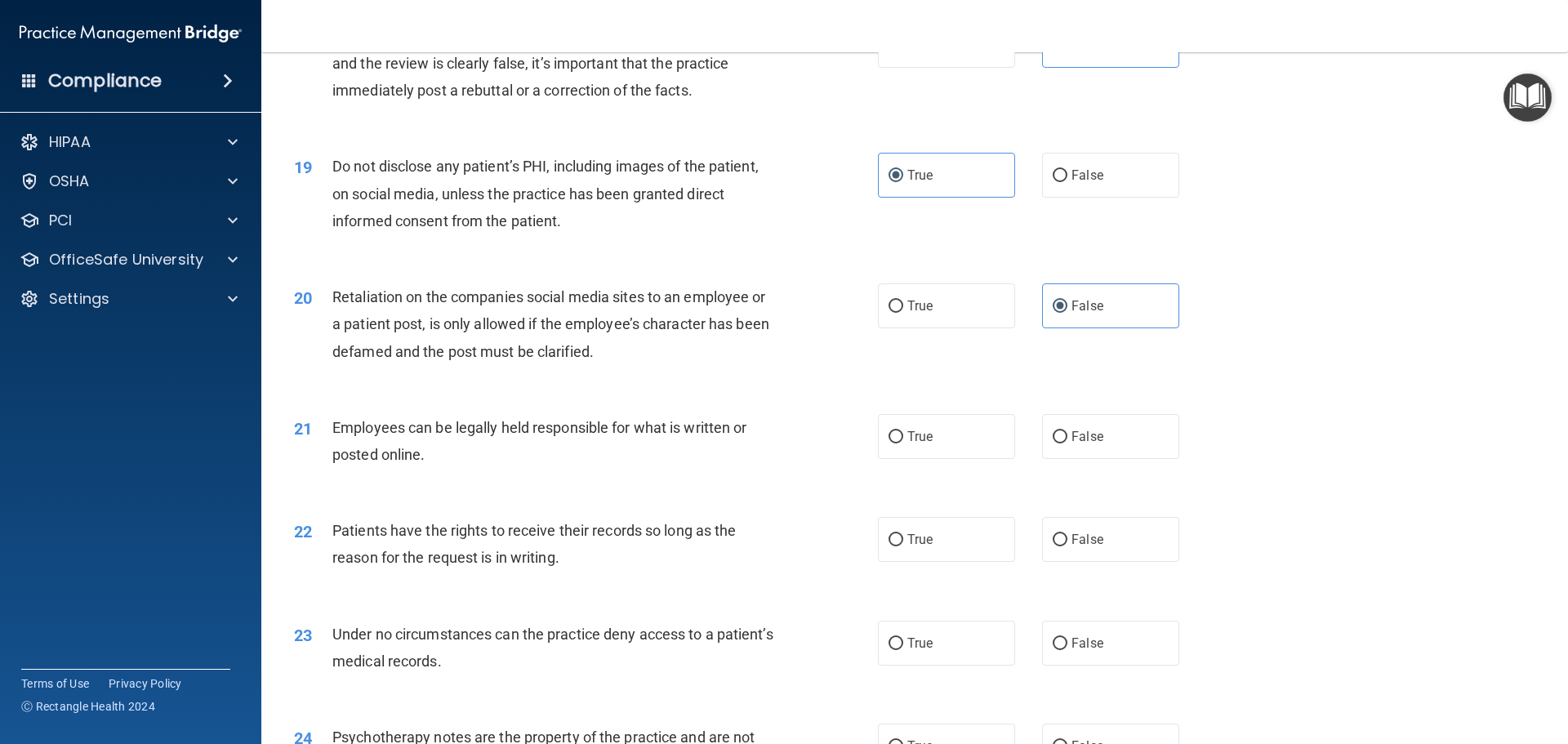
scroll to position [2368, 0]
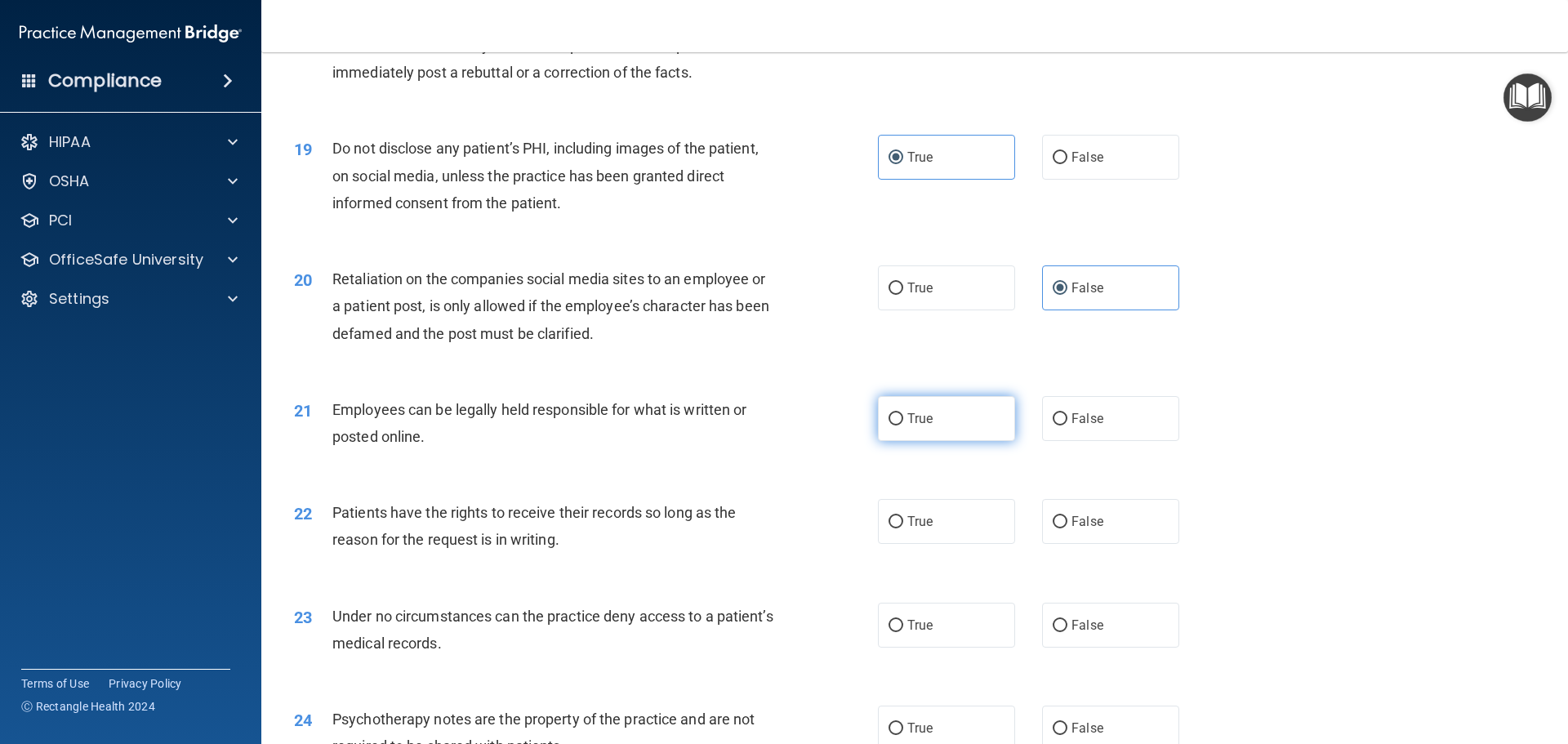
click at [936, 441] on label "True" at bounding box center [947, 418] width 137 height 45
click at [904, 425] on input "True" at bounding box center [896, 419] width 15 height 12
radio input "true"
click at [1071, 529] on span "False" at bounding box center [1087, 521] width 32 height 16
click at [1067, 528] on input "False" at bounding box center [1060, 522] width 15 height 12
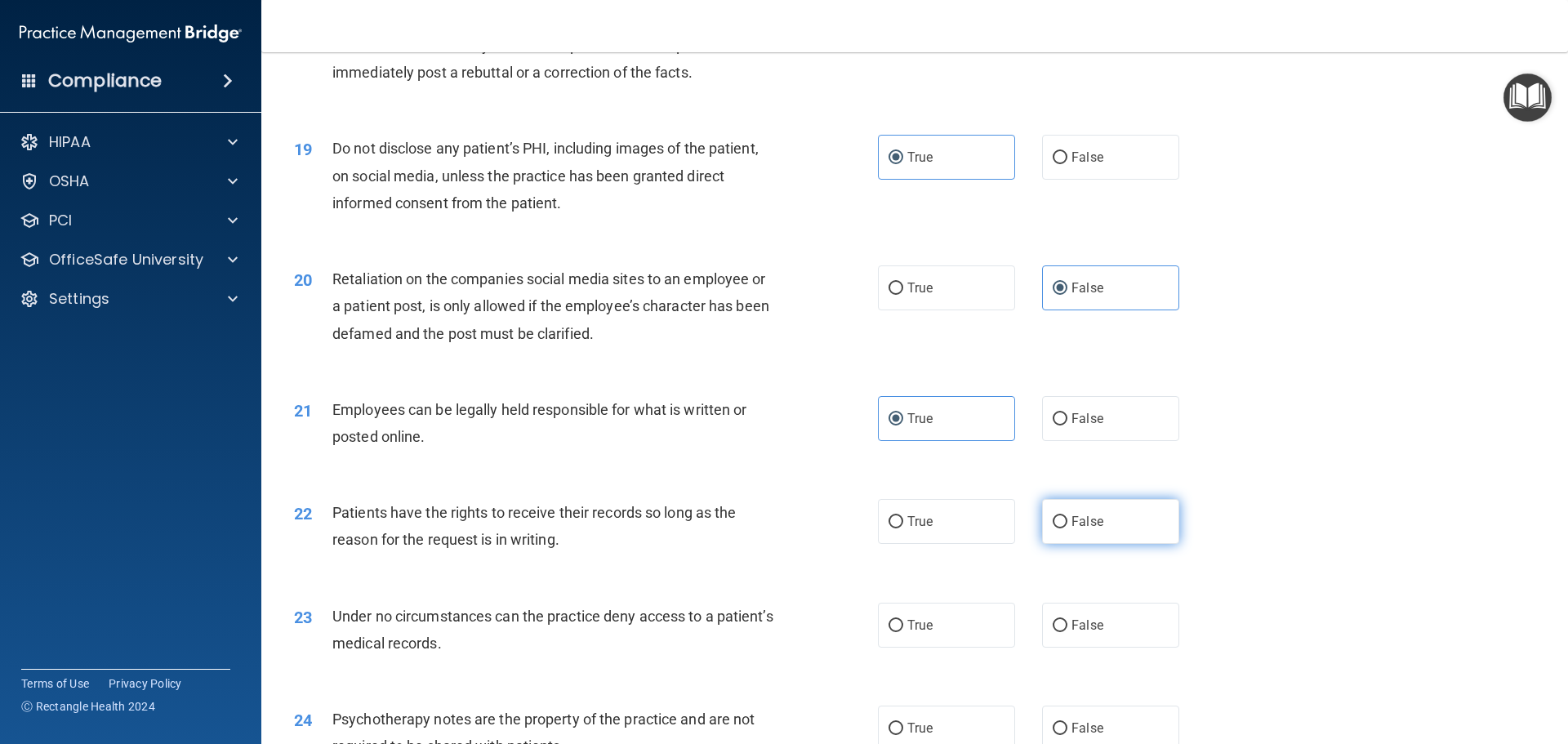
radio input "true"
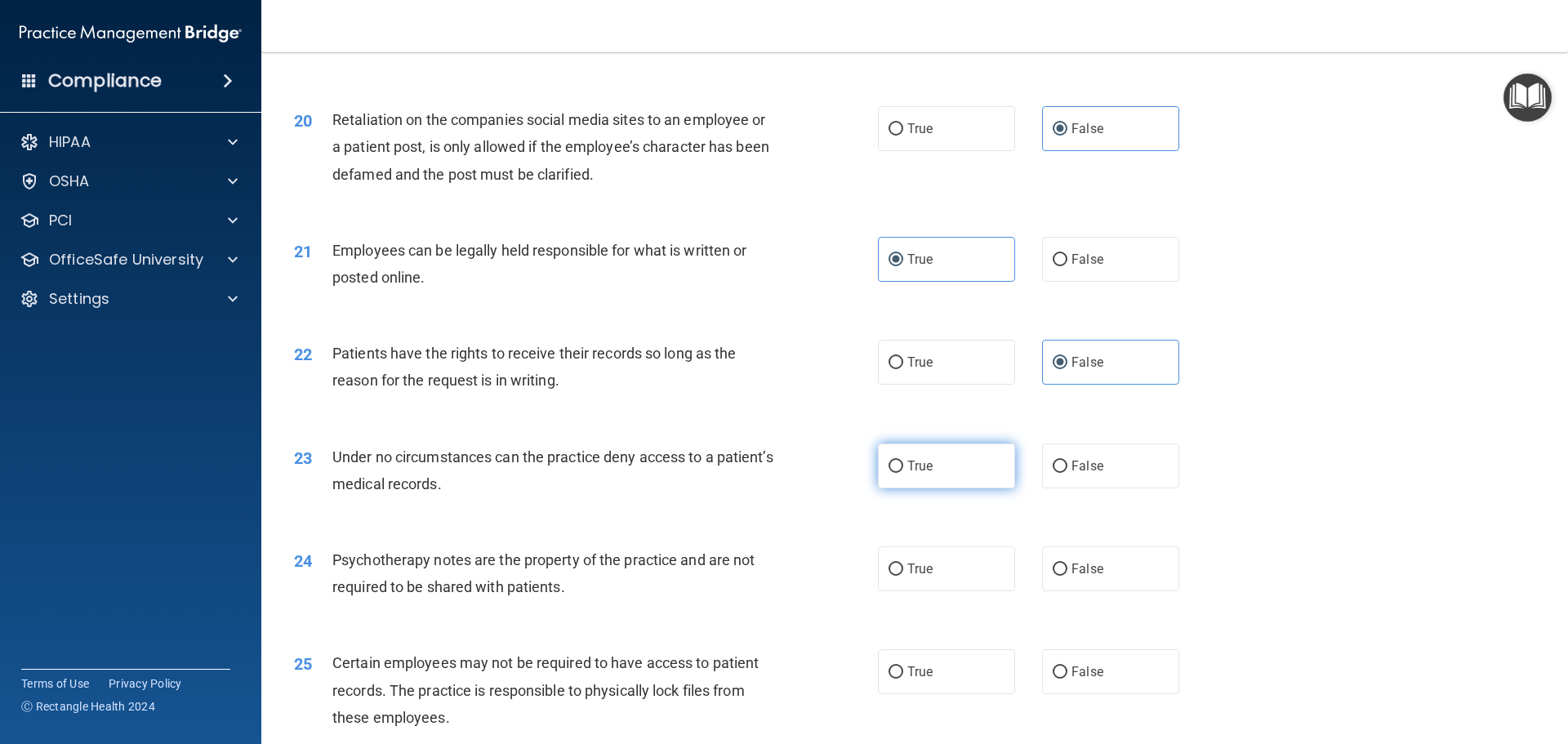
scroll to position [2531, 0]
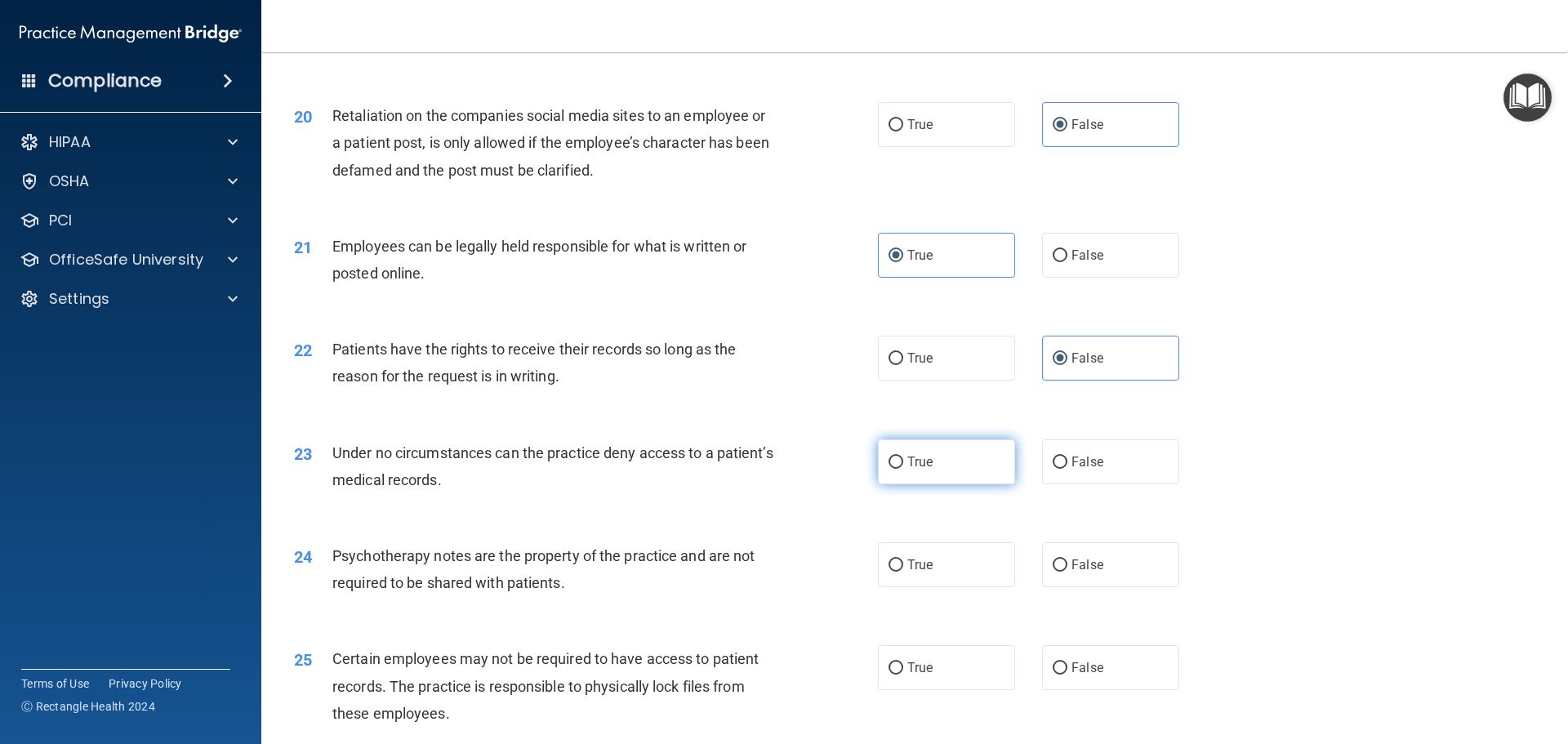
click at [959, 484] on label "True" at bounding box center [947, 461] width 137 height 45
click at [904, 469] on input "True" at bounding box center [896, 462] width 15 height 12
radio input "true"
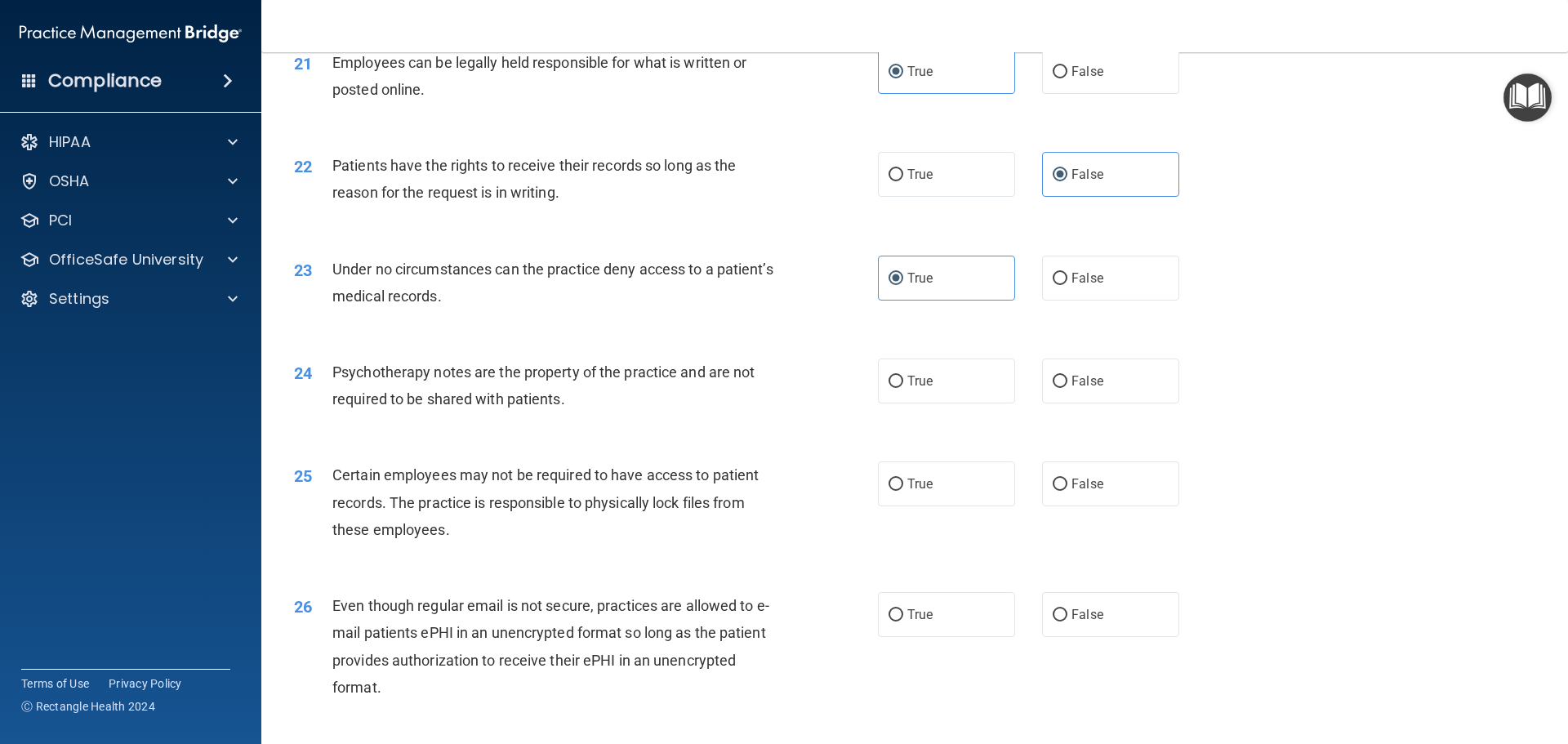
scroll to position [2775, 0]
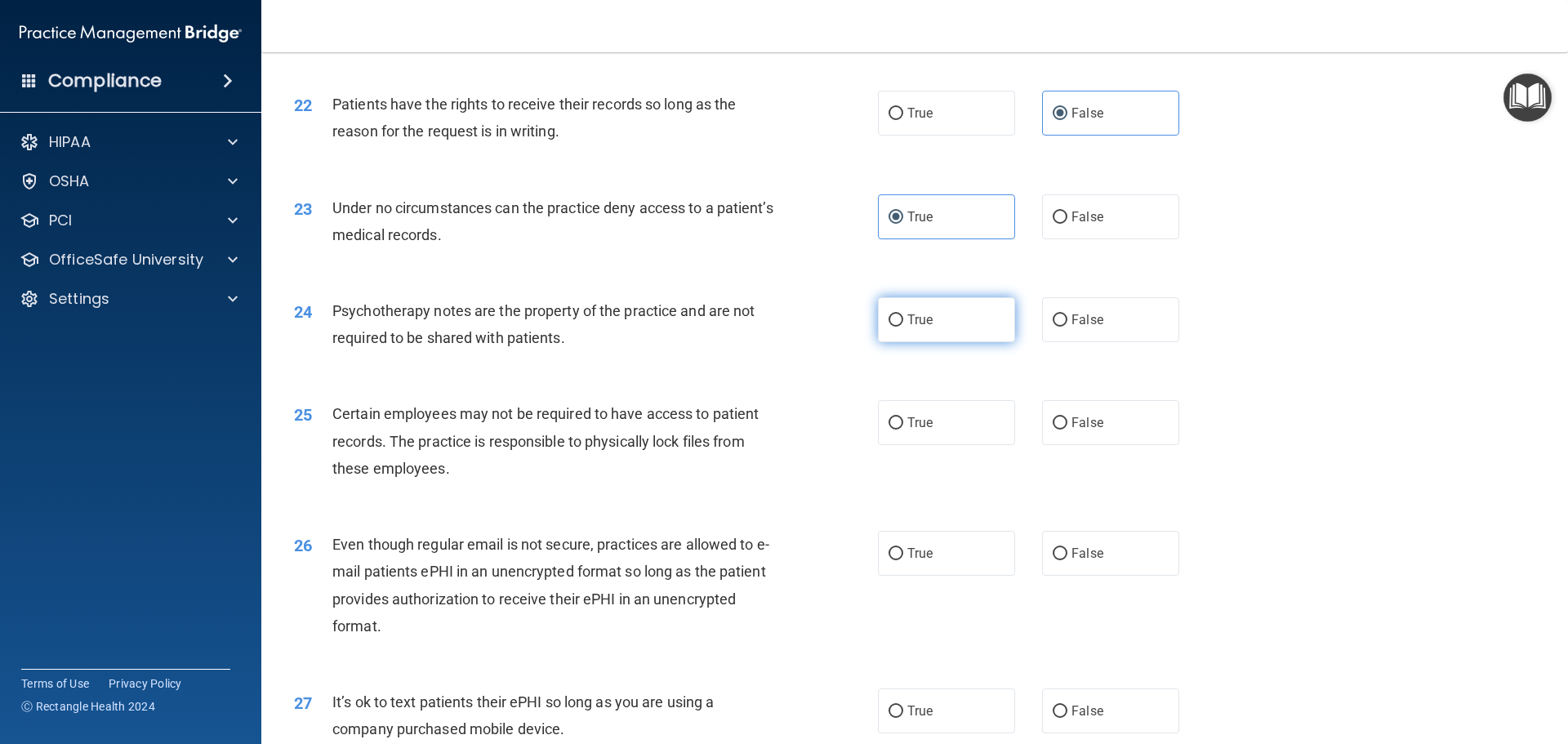
click at [937, 342] on label "True" at bounding box center [947, 319] width 137 height 45
click at [904, 327] on input "True" at bounding box center [896, 320] width 15 height 12
radio input "true"
click at [1076, 327] on span "False" at bounding box center [1087, 319] width 32 height 16
click at [1067, 327] on input "False" at bounding box center [1060, 320] width 15 height 12
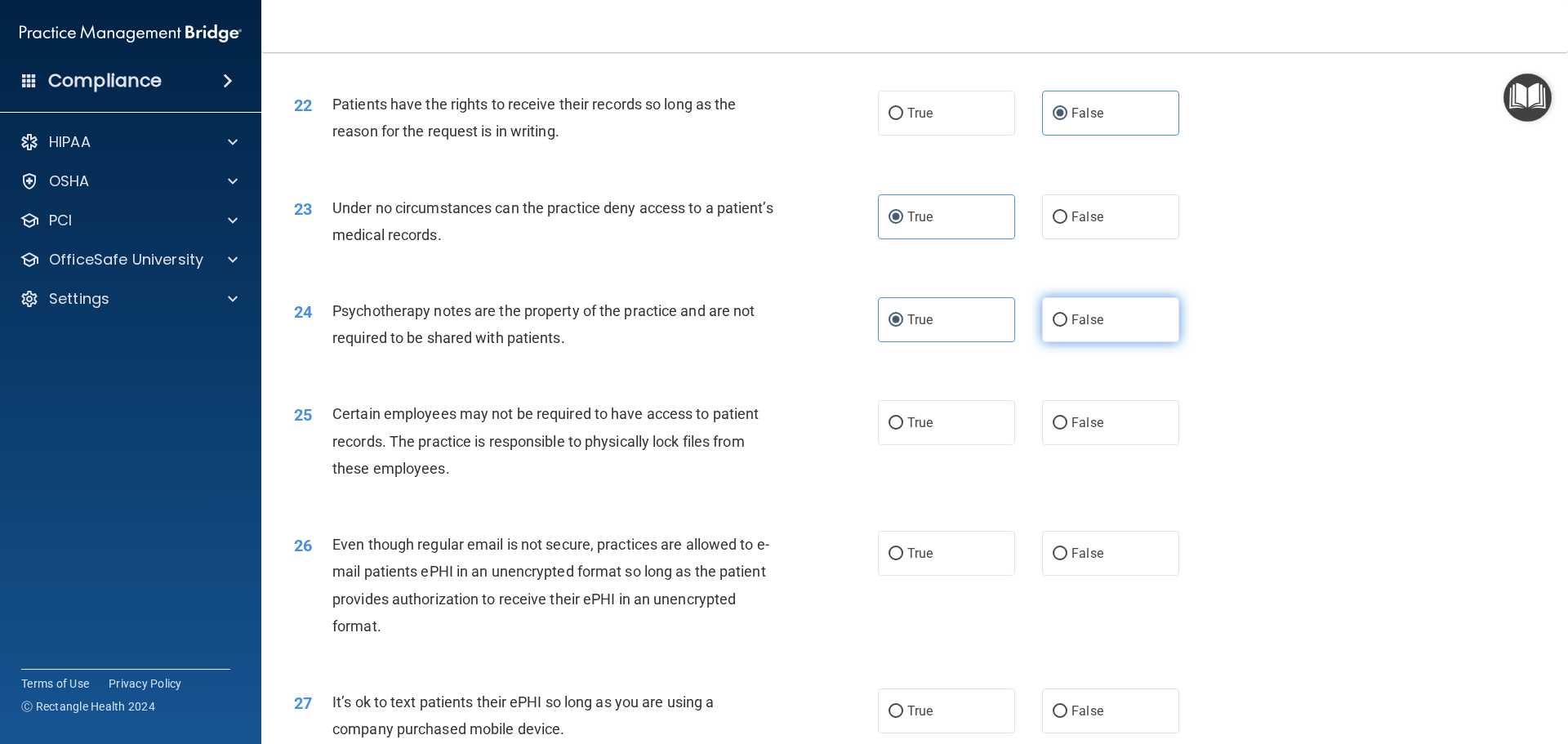
radio input "true"
radio input "false"
click at [1070, 439] on label "False" at bounding box center [1110, 422] width 137 height 45
click at [1067, 430] on input "False" at bounding box center [1060, 423] width 15 height 12
radio input "true"
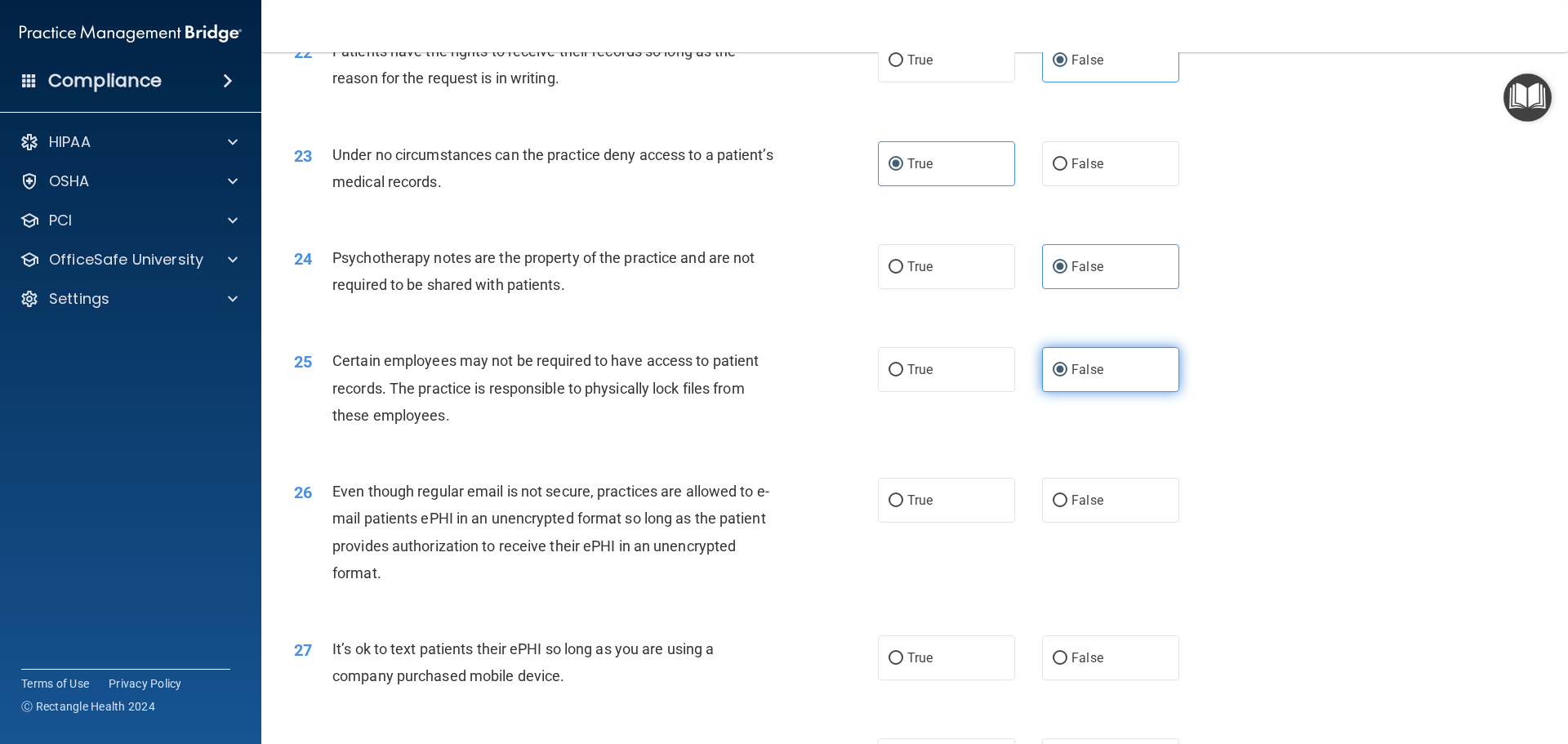
scroll to position [2857, 0]
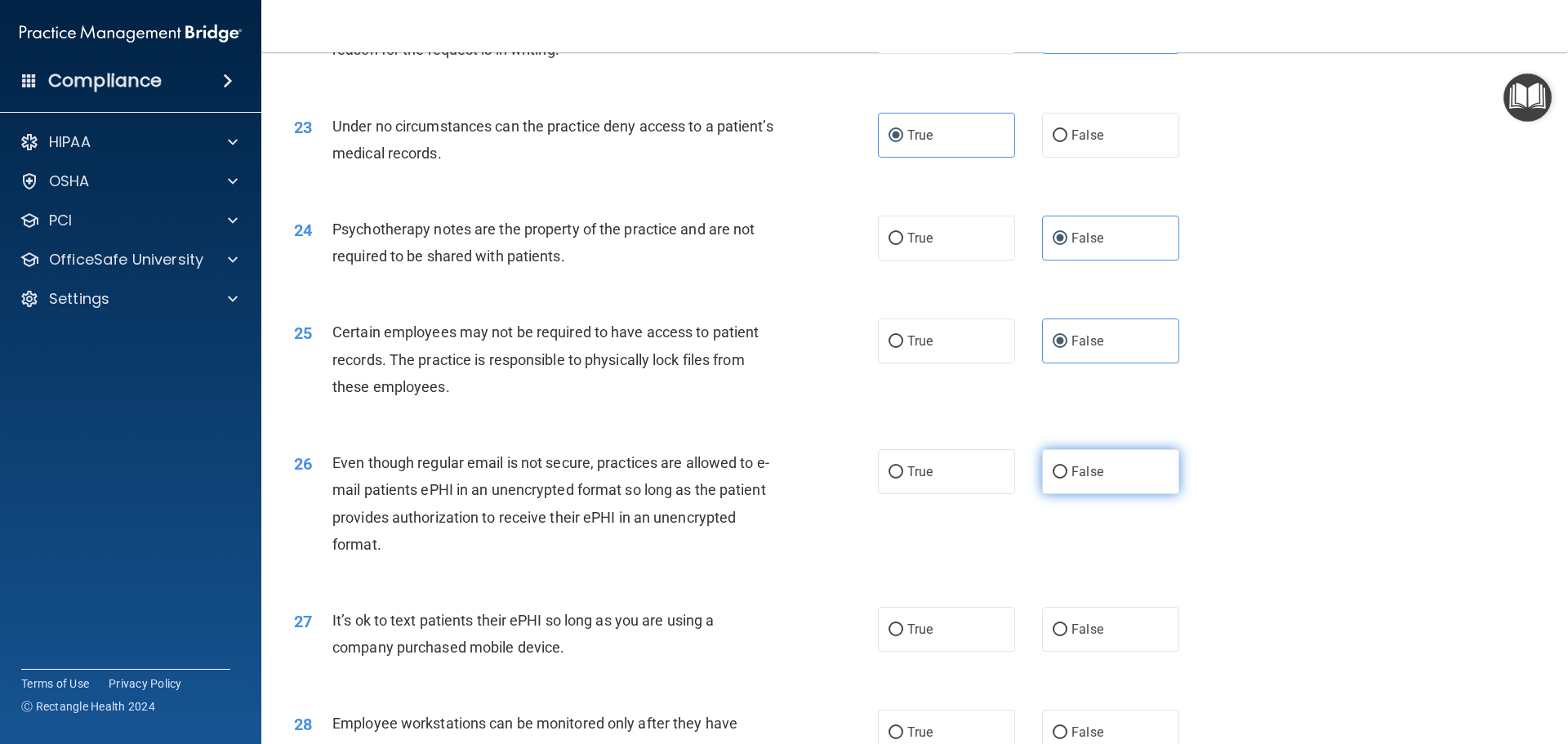
click at [1046, 494] on label "False" at bounding box center [1110, 471] width 137 height 45
click at [1052, 479] on input "False" at bounding box center [1060, 472] width 15 height 12
radio input "true"
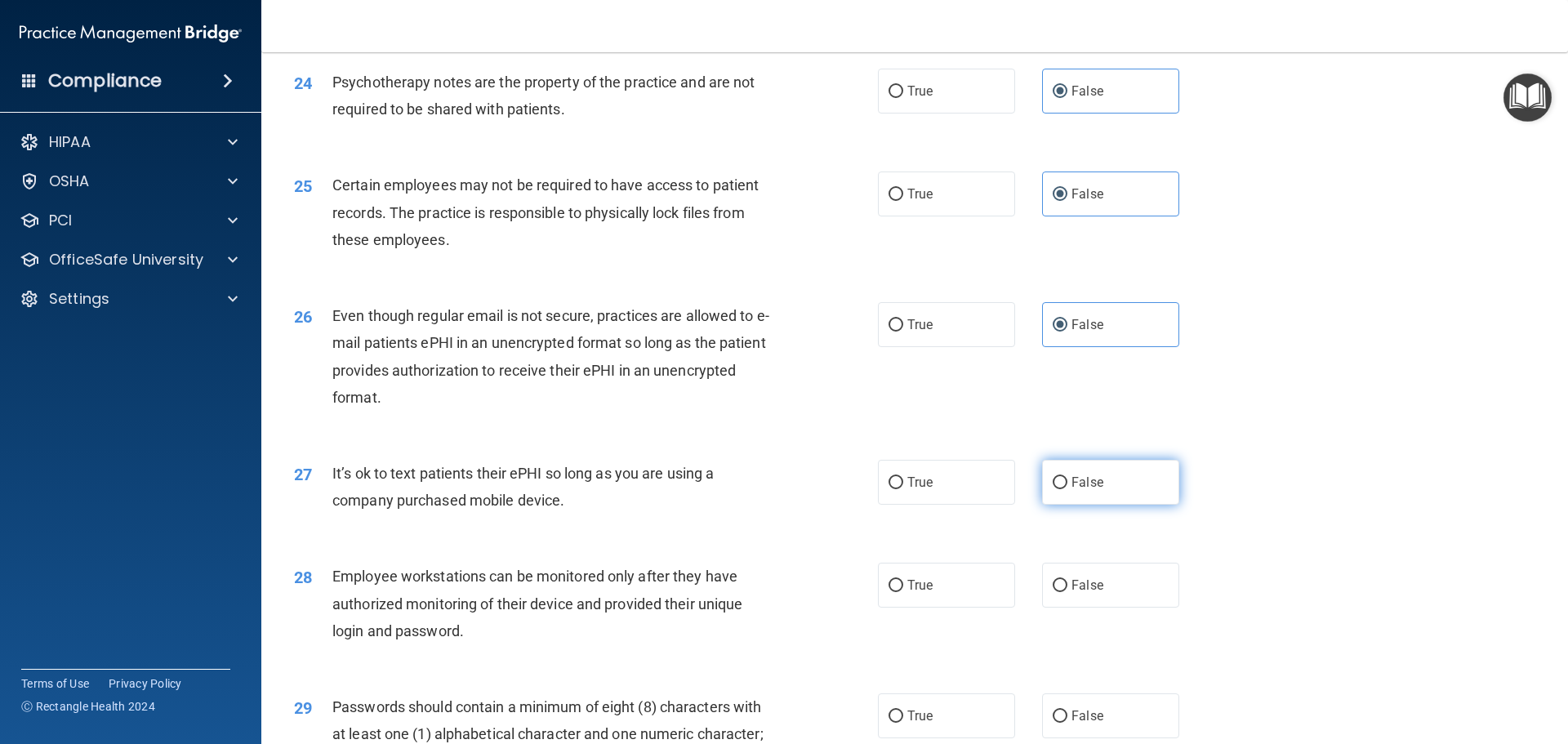
scroll to position [3020, 0]
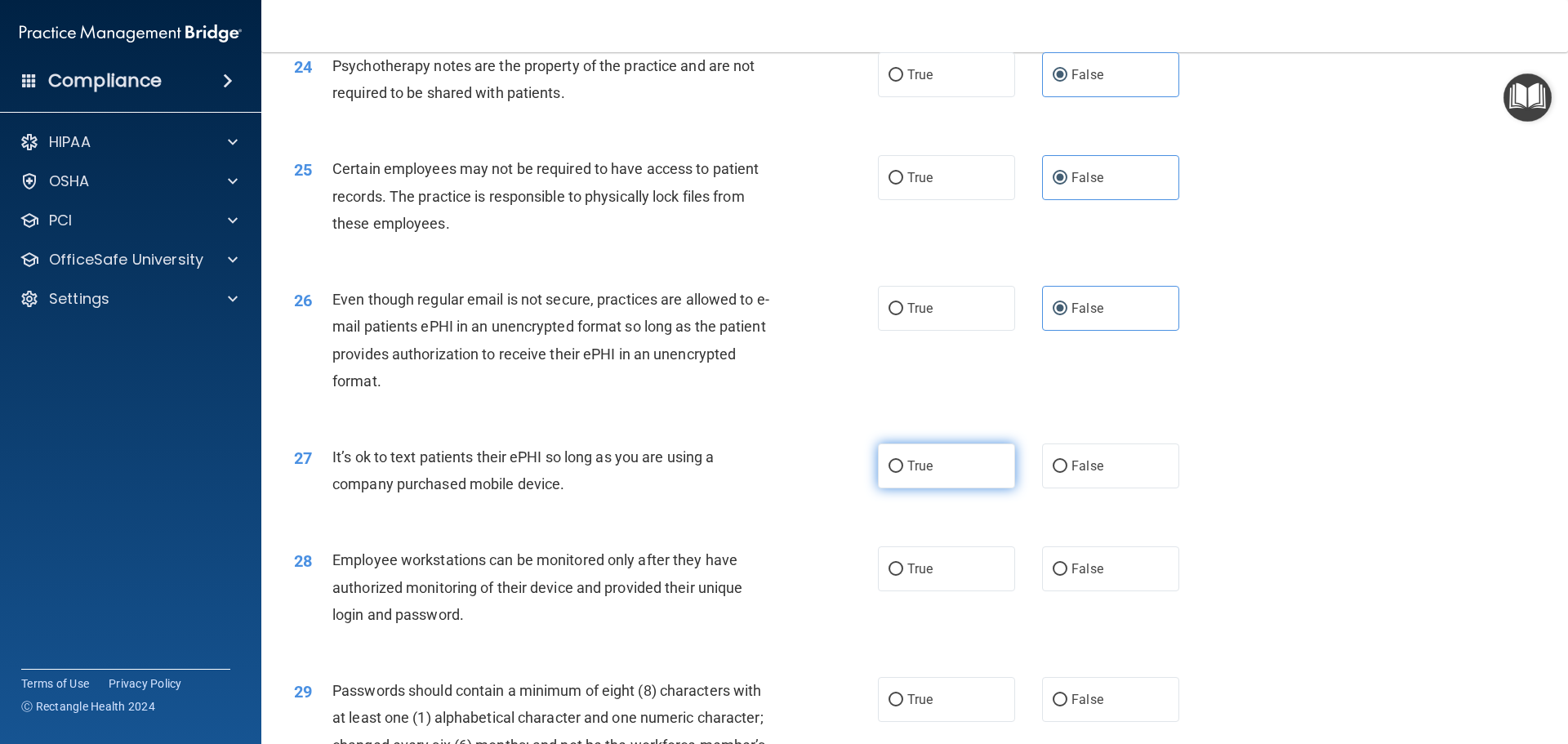
click at [958, 488] on label "True" at bounding box center [947, 466] width 137 height 45
click at [904, 473] on input "True" at bounding box center [896, 466] width 15 height 12
radio input "true"
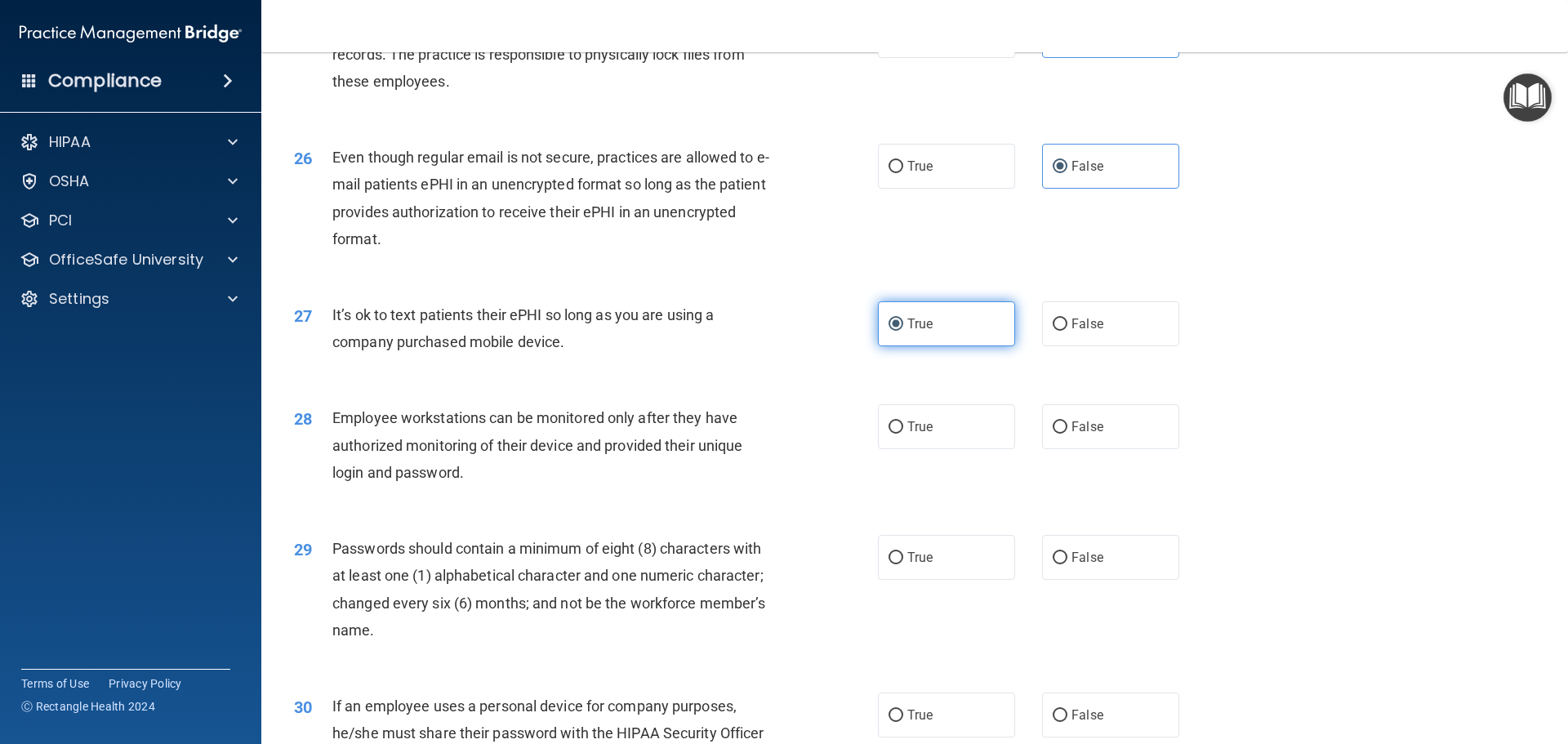
scroll to position [3183, 0]
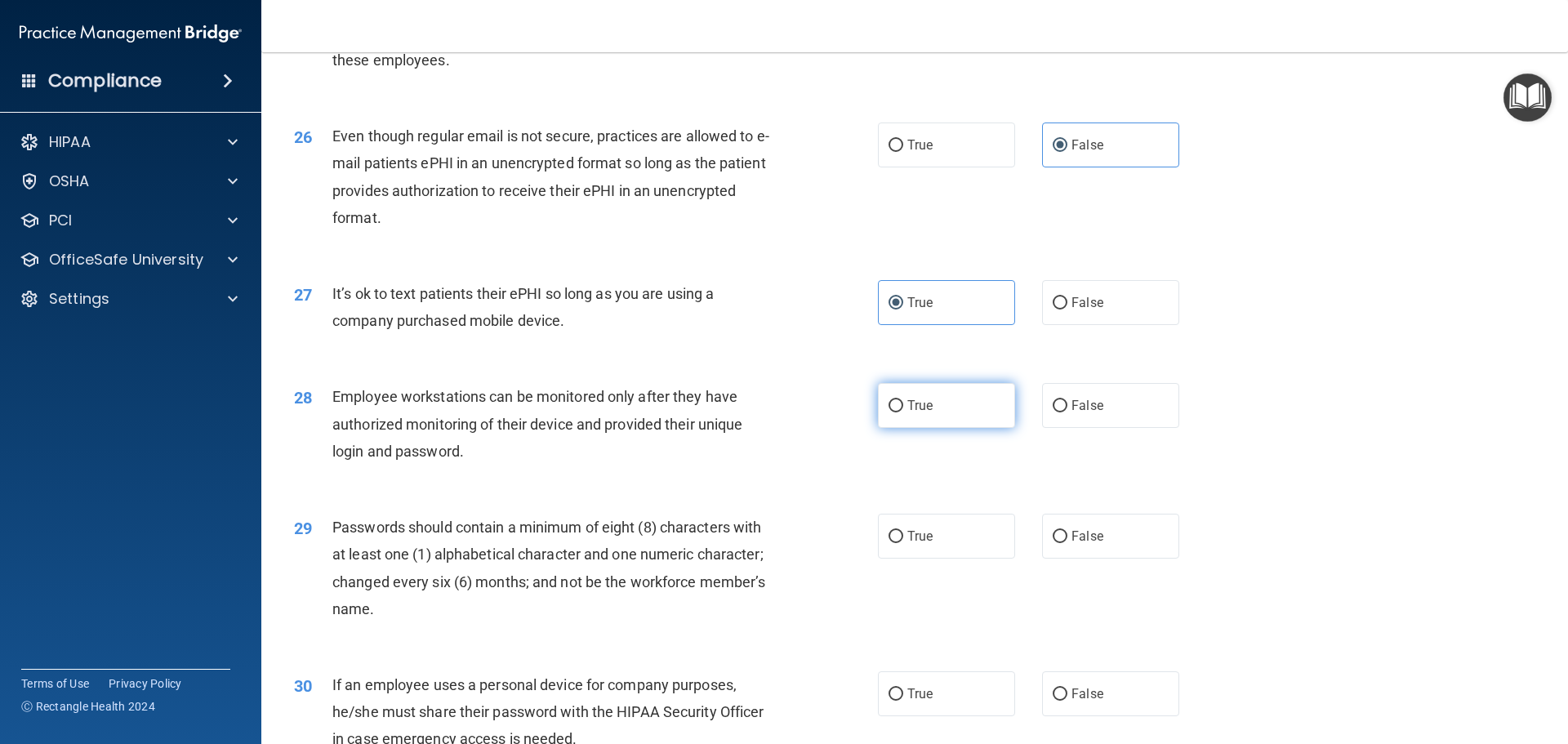
click at [942, 428] on label "True" at bounding box center [947, 405] width 137 height 45
click at [904, 412] on input "True" at bounding box center [896, 406] width 15 height 12
radio input "true"
click at [953, 556] on label "True" at bounding box center [947, 536] width 137 height 45
click at [904, 543] on input "True" at bounding box center [896, 537] width 15 height 12
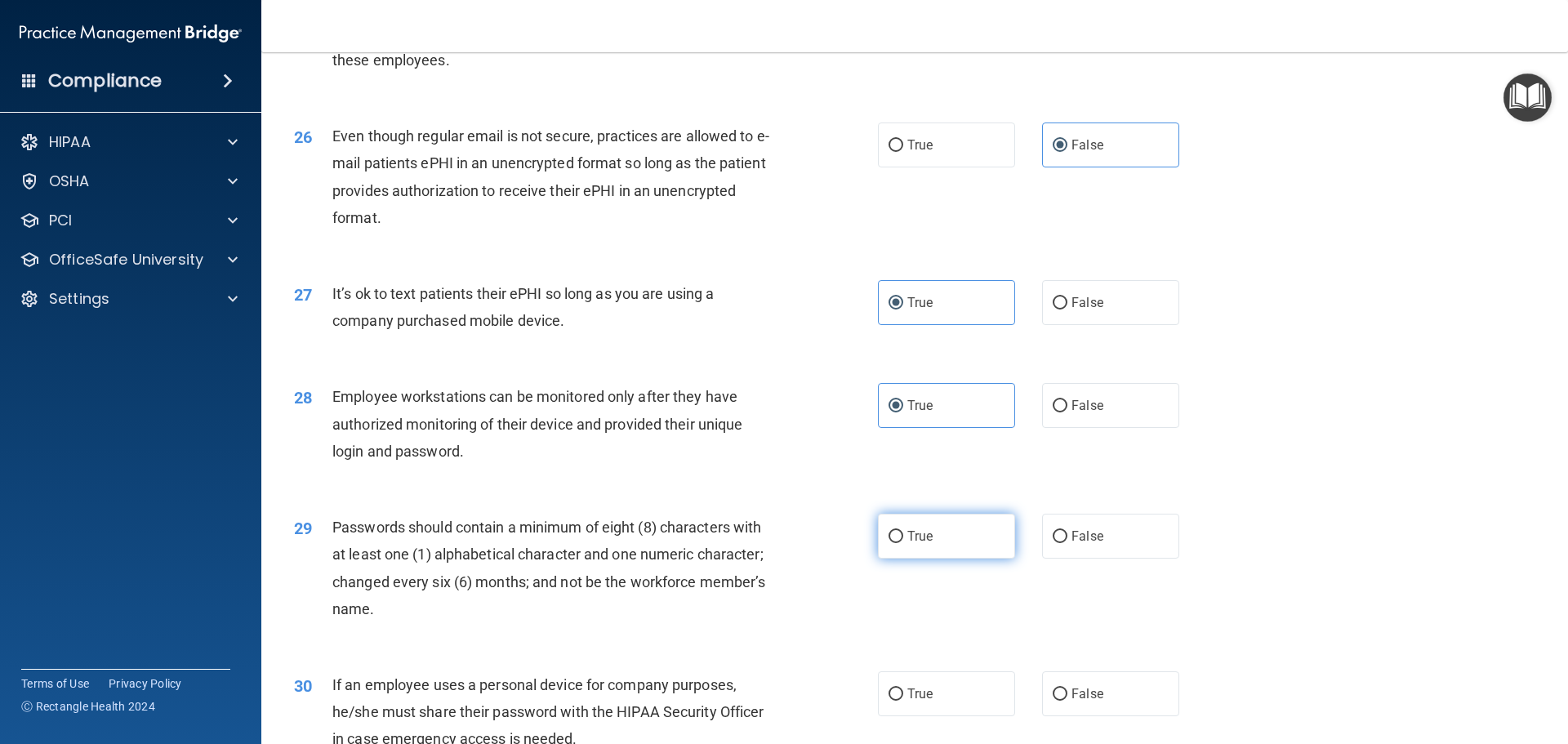
radio input "true"
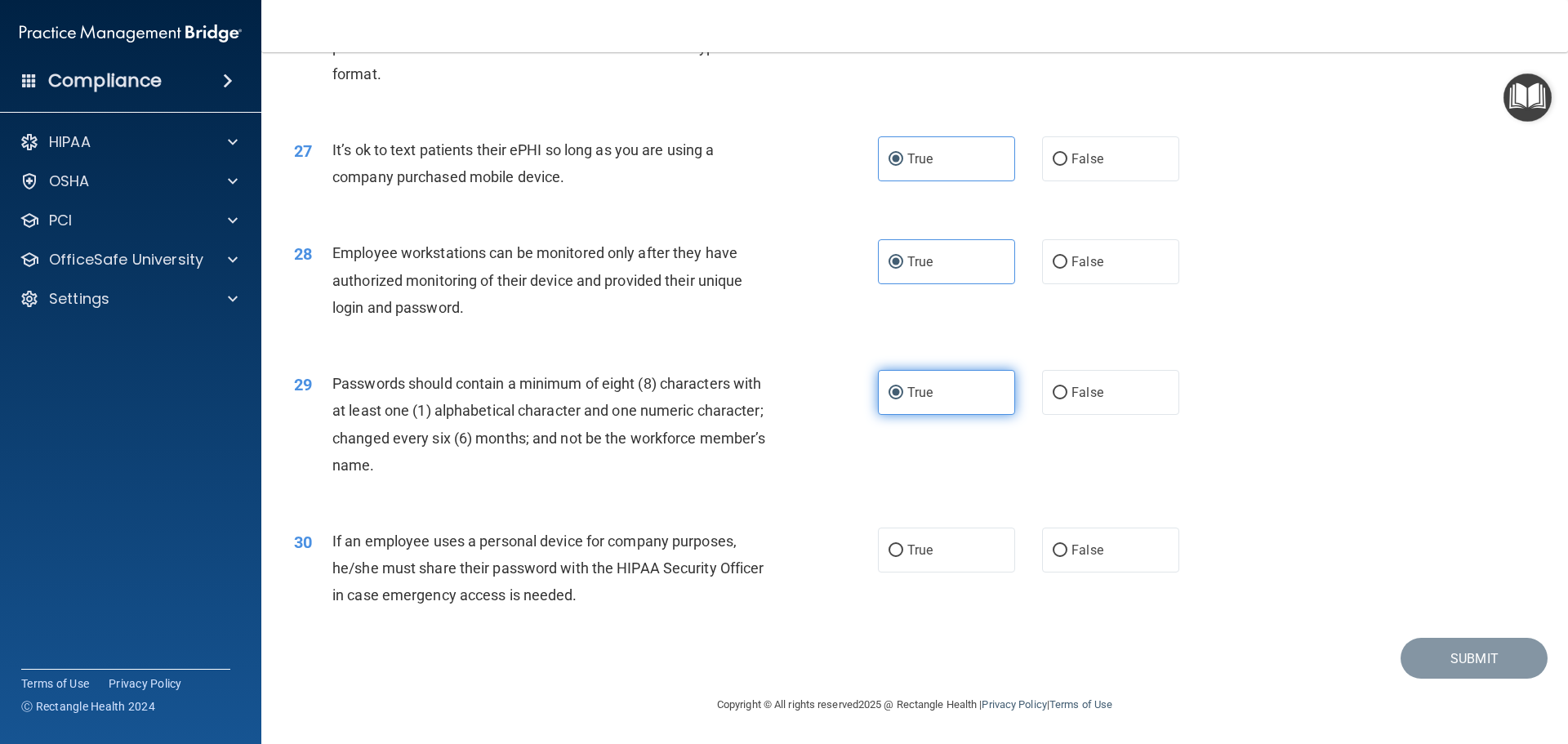
scroll to position [3354, 0]
click at [951, 562] on label "True" at bounding box center [947, 550] width 137 height 45
click at [904, 557] on input "True" at bounding box center [896, 550] width 15 height 12
radio input "true"
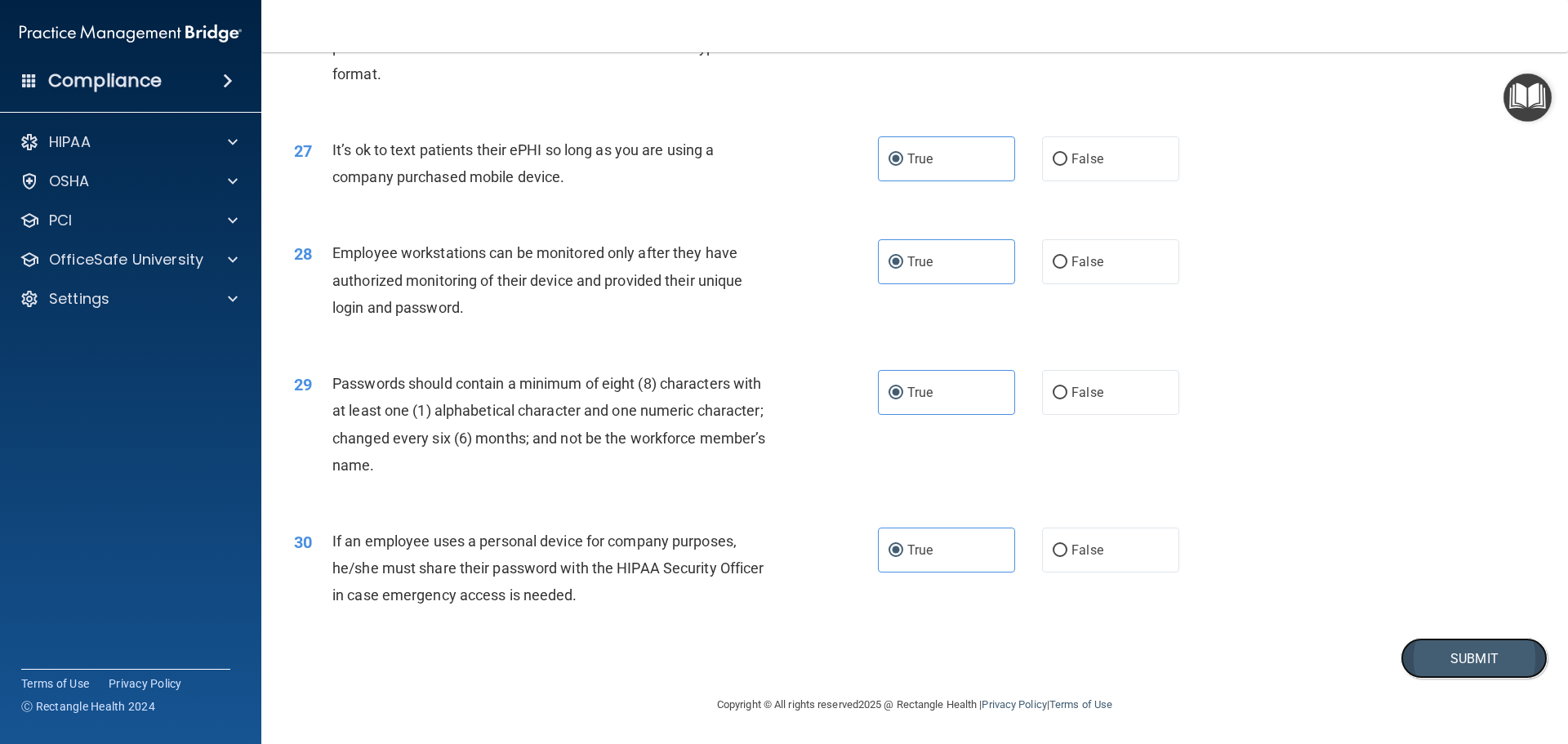
click at [1436, 666] on button "Submit" at bounding box center [1474, 658] width 147 height 42
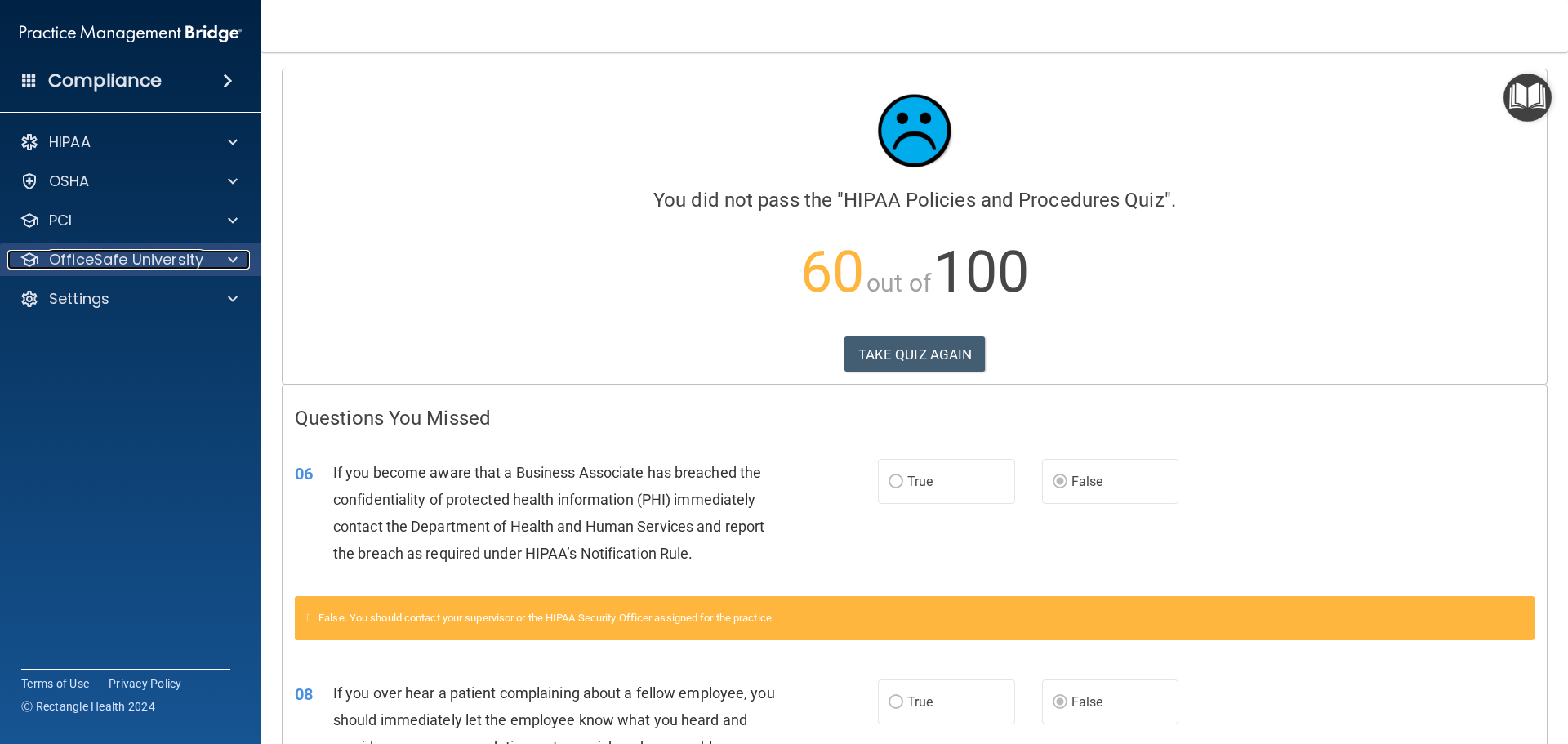
click at [135, 263] on p "OfficeSafe University" at bounding box center [126, 260] width 154 height 20
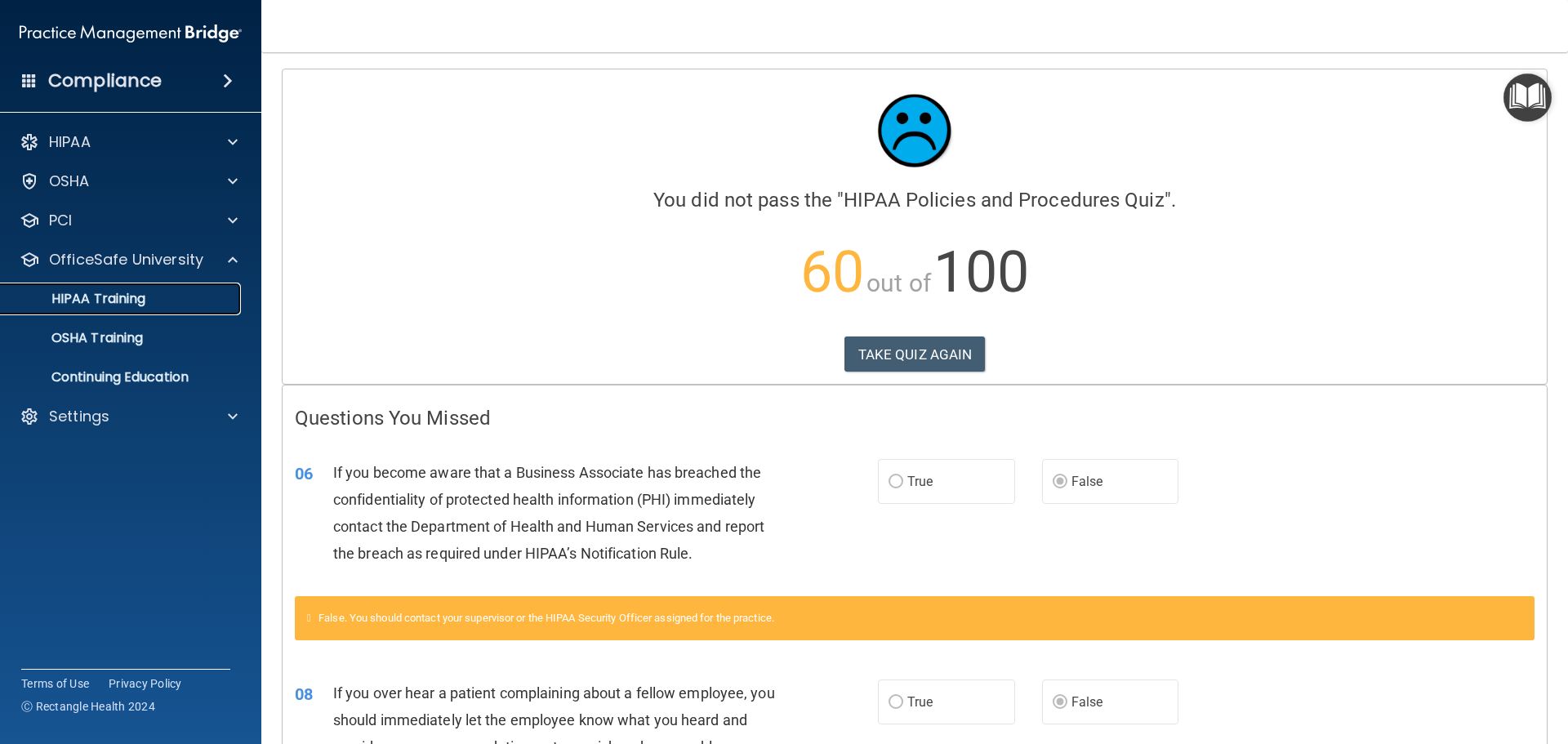
click at [144, 307] on p "HIPAA Training" at bounding box center [78, 299] width 135 height 16
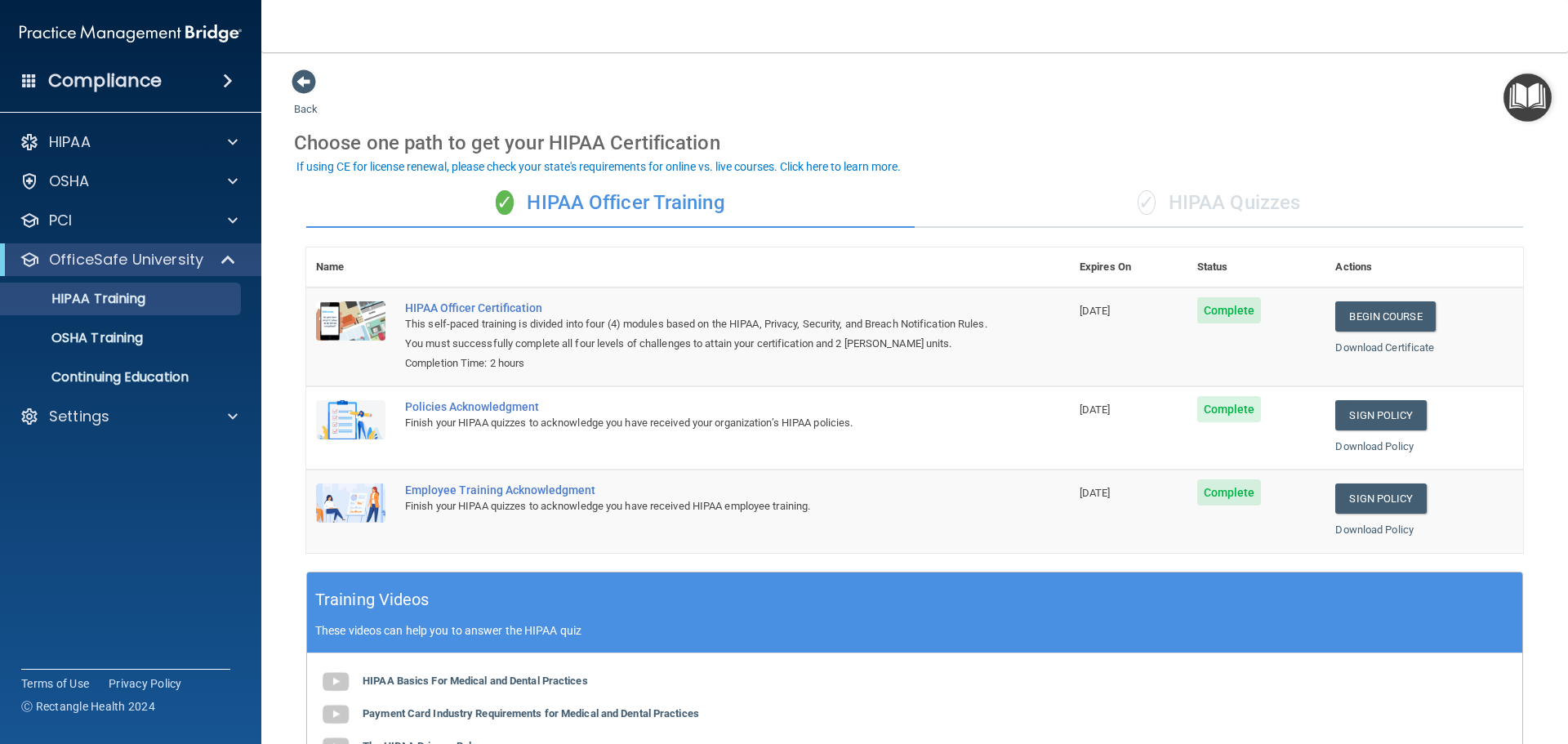
click at [1302, 207] on div "✓ HIPAA Quizzes" at bounding box center [1219, 203] width 609 height 49
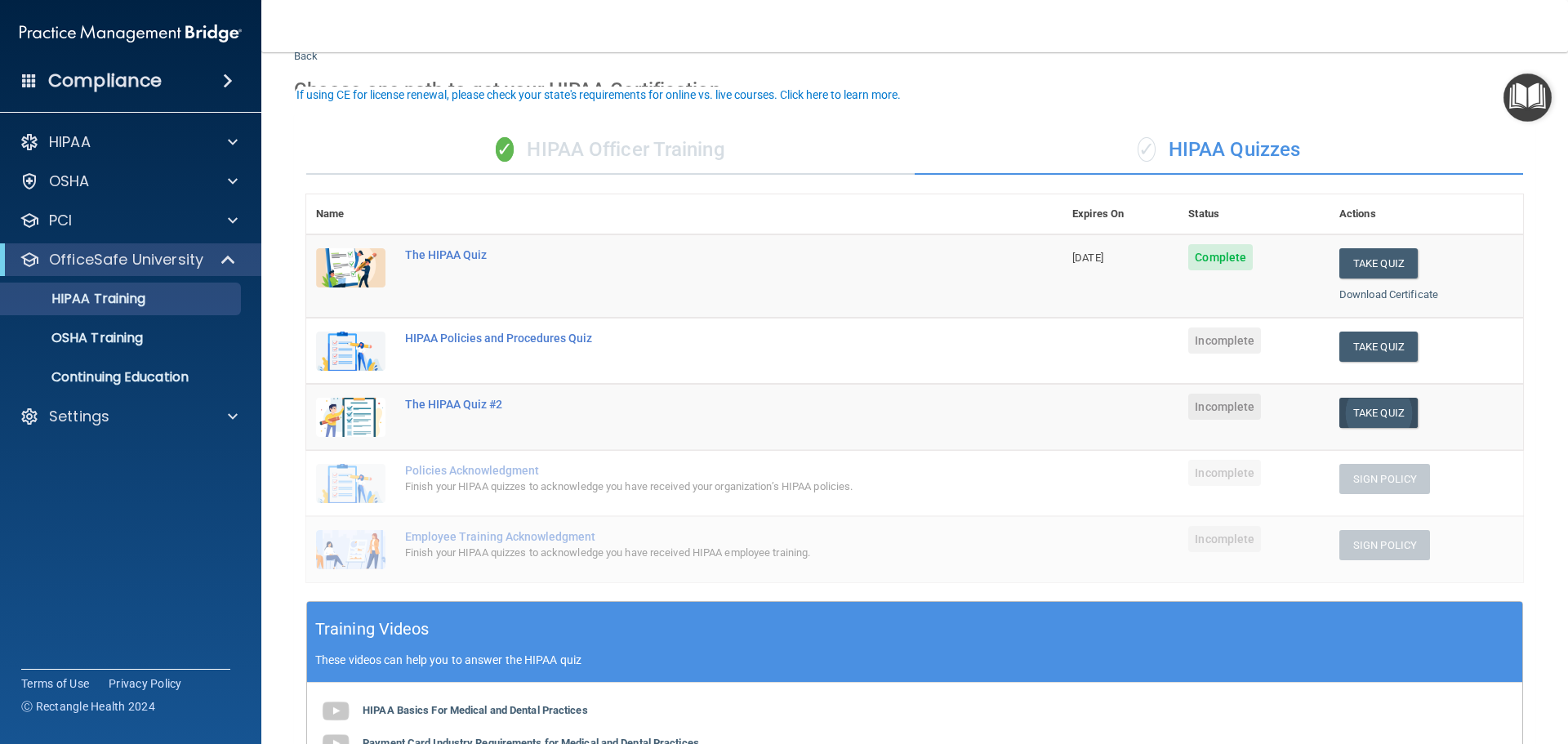
scroll to position [82, 0]
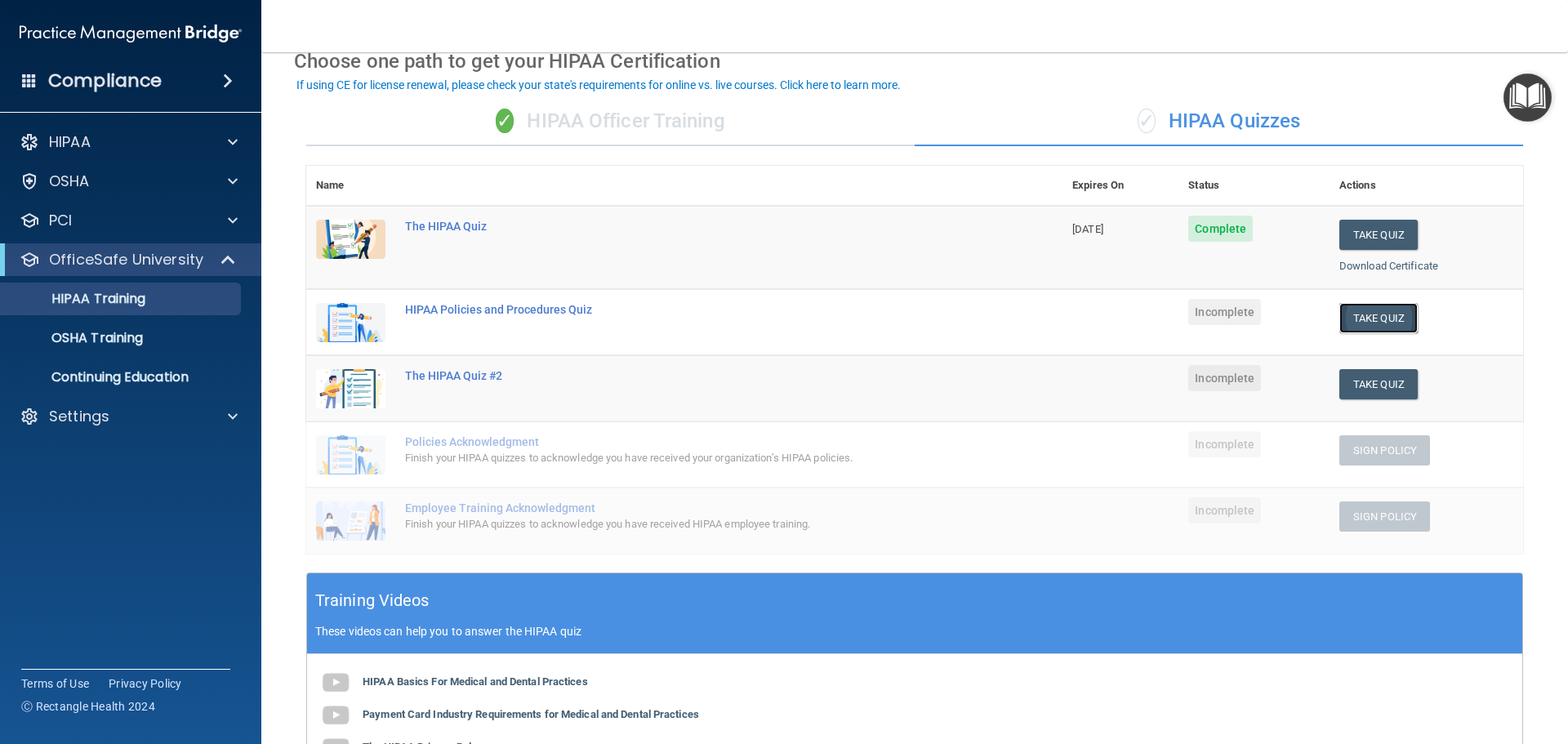
click at [1361, 314] on button "Take Quiz" at bounding box center [1378, 318] width 78 height 30
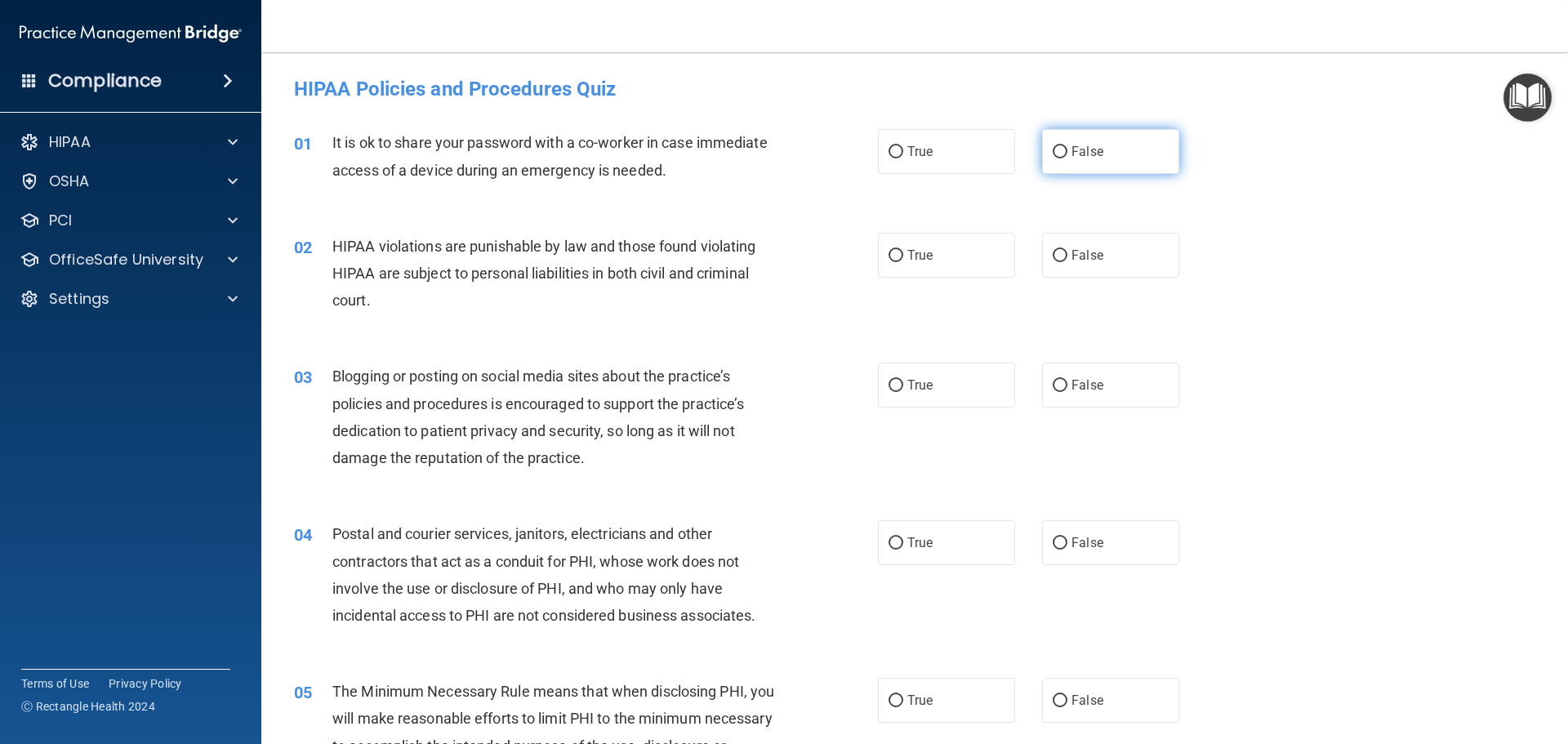
click at [1081, 157] on span "False" at bounding box center [1087, 151] width 32 height 16
click at [1067, 157] on input "False" at bounding box center [1060, 152] width 15 height 12
radio input "true"
click at [963, 265] on label "True" at bounding box center [947, 255] width 137 height 45
click at [904, 262] on input "True" at bounding box center [896, 256] width 15 height 12
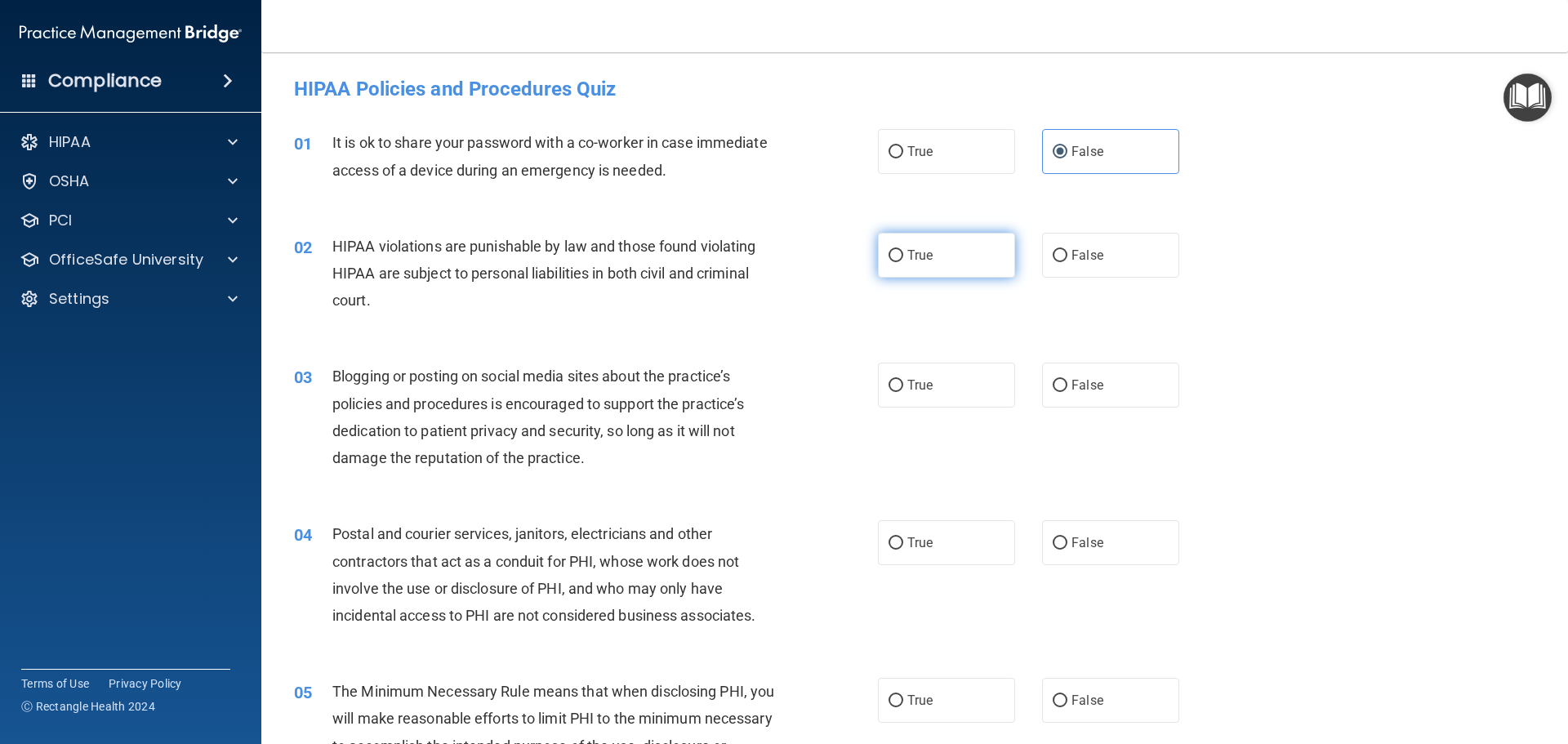
radio input "true"
click at [1052, 385] on input "False" at bounding box center [1060, 385] width 15 height 12
radio input "true"
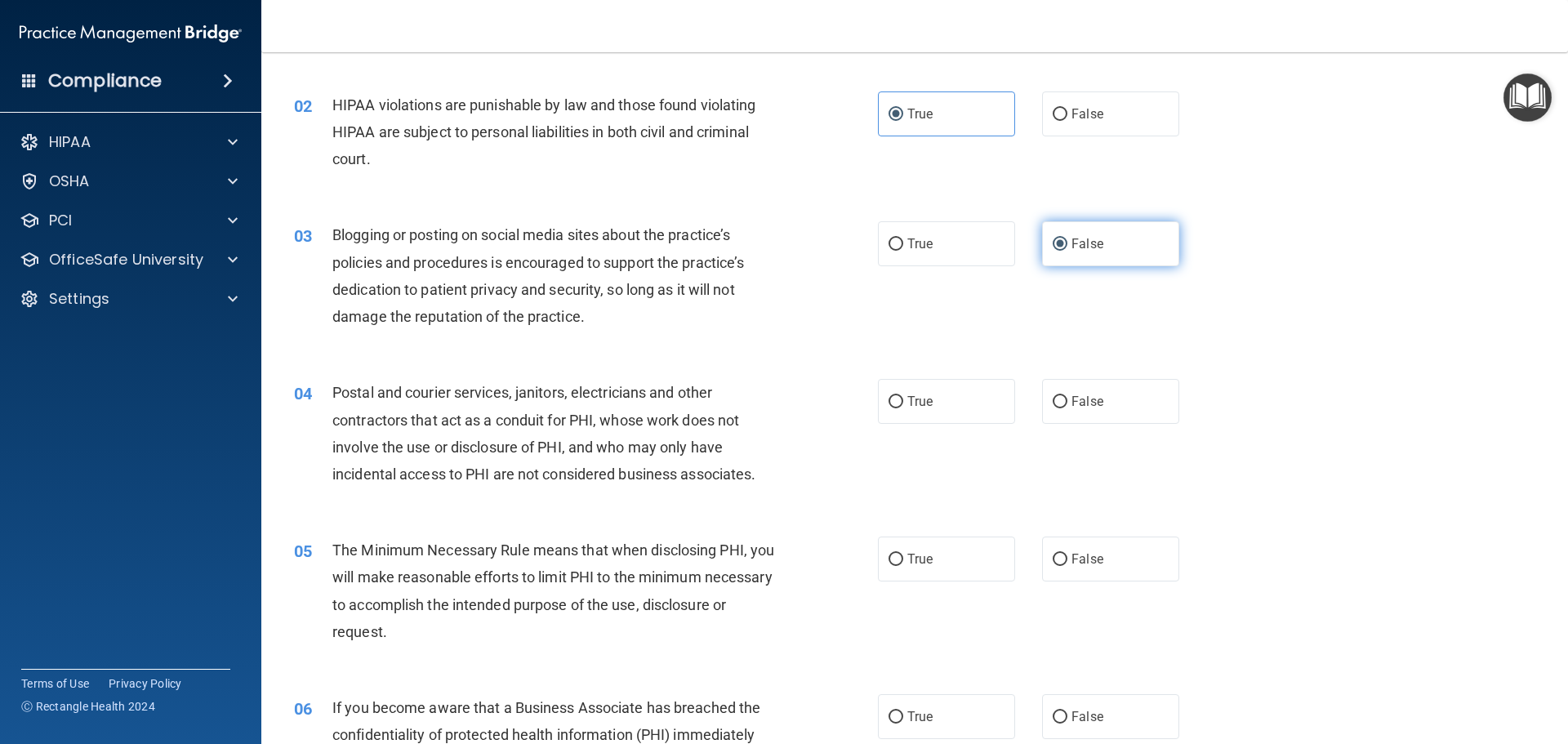
scroll to position [163, 0]
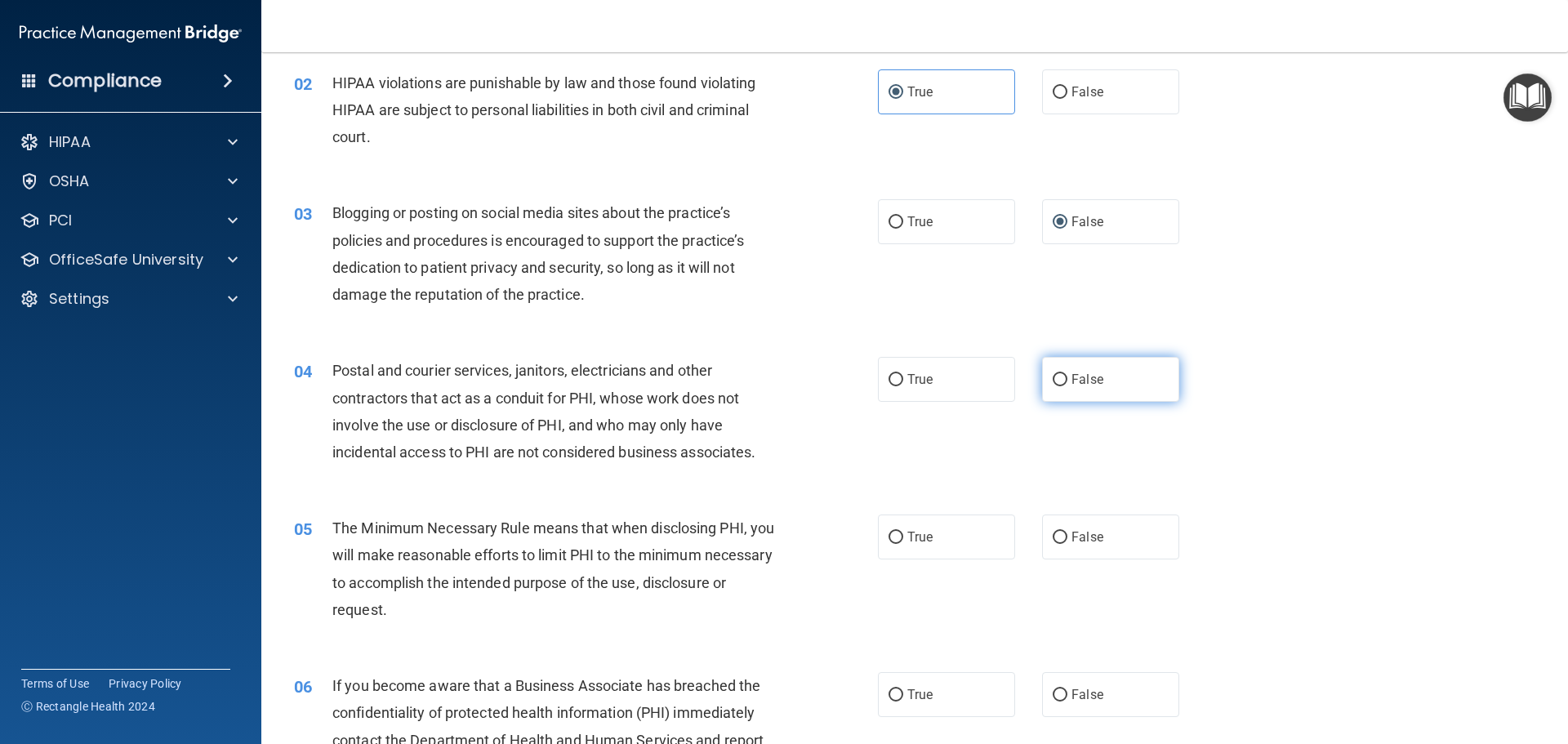
click at [1088, 376] on span "False" at bounding box center [1087, 379] width 32 height 16
click at [1067, 376] on input "False" at bounding box center [1060, 380] width 15 height 12
radio input "true"
click at [972, 376] on label "True" at bounding box center [947, 379] width 137 height 45
click at [904, 376] on input "True" at bounding box center [896, 380] width 15 height 12
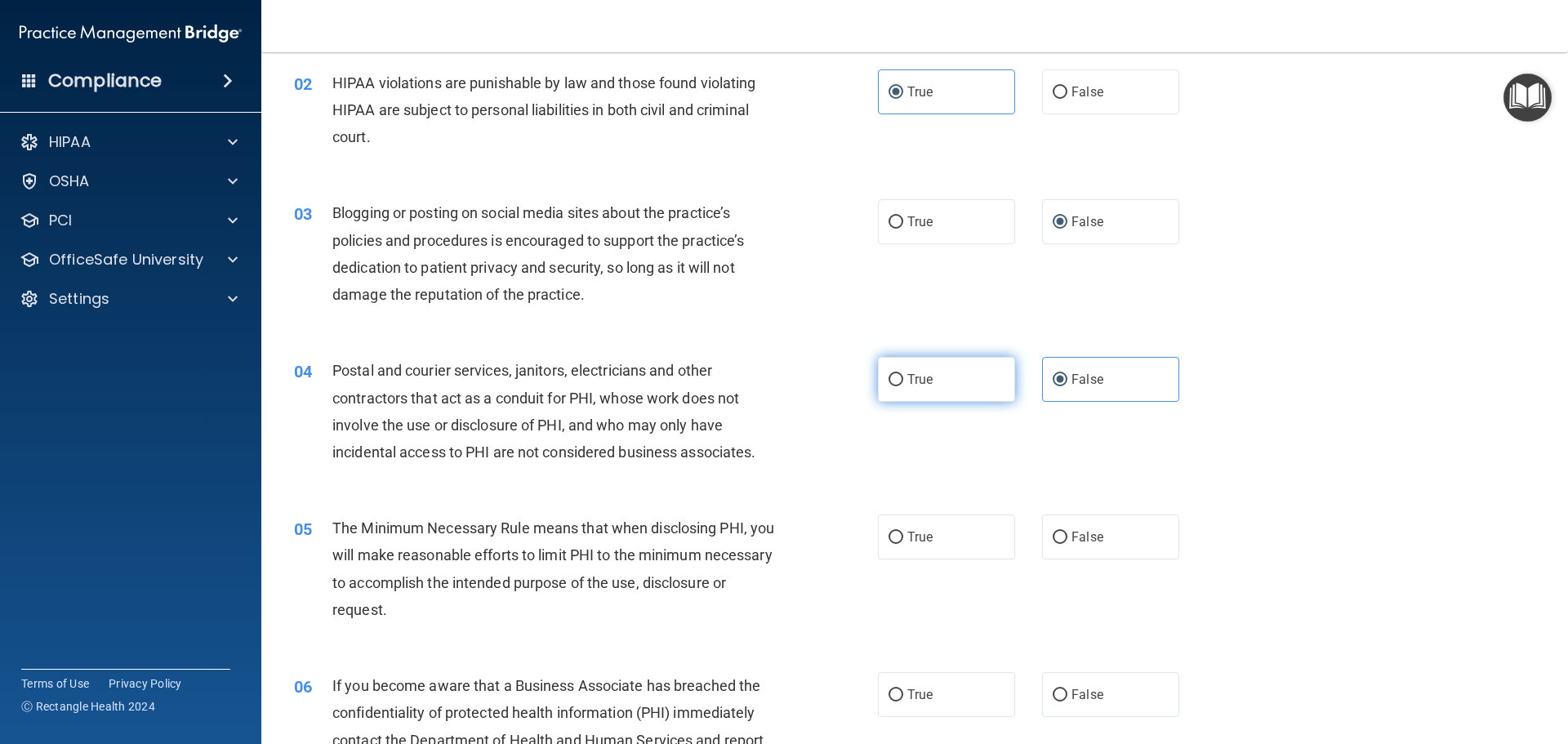
radio input "true"
radio input "false"
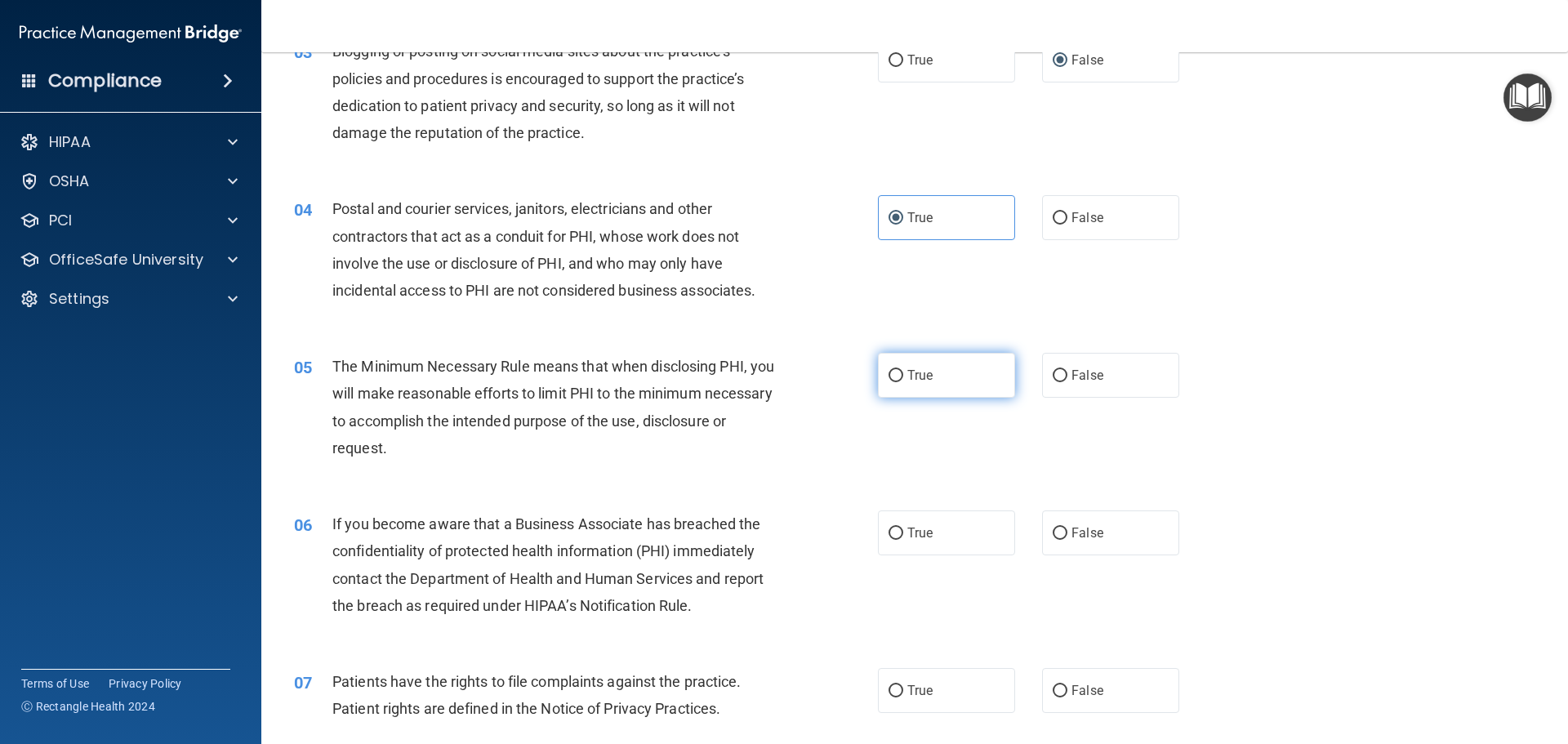
scroll to position [327, 0]
click at [982, 376] on label "True" at bounding box center [947, 373] width 137 height 45
click at [904, 376] on input "True" at bounding box center [896, 374] width 15 height 12
radio input "true"
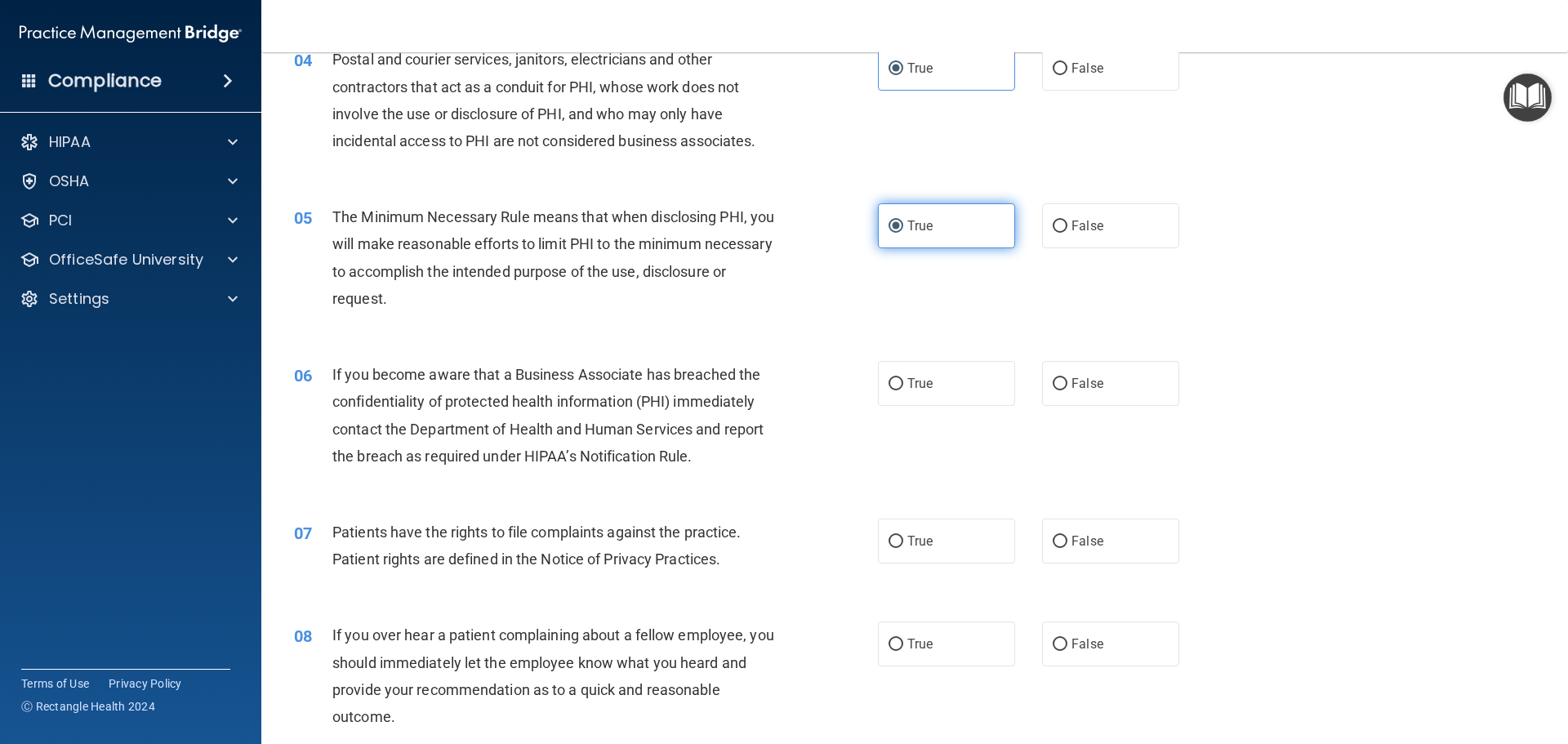
scroll to position [490, 0]
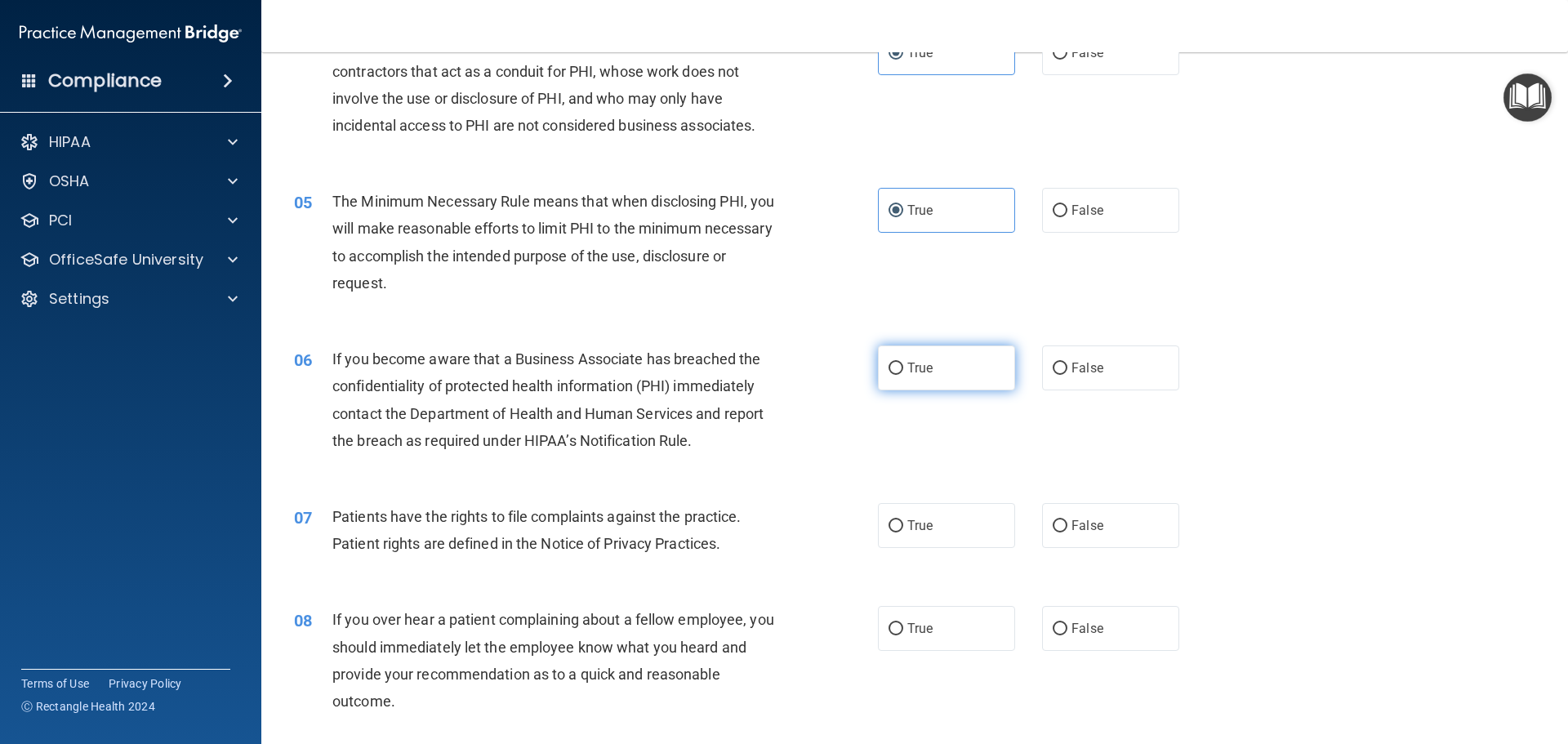
click at [981, 378] on label "True" at bounding box center [947, 368] width 137 height 45
click at [904, 375] on input "True" at bounding box center [896, 368] width 15 height 12
radio input "true"
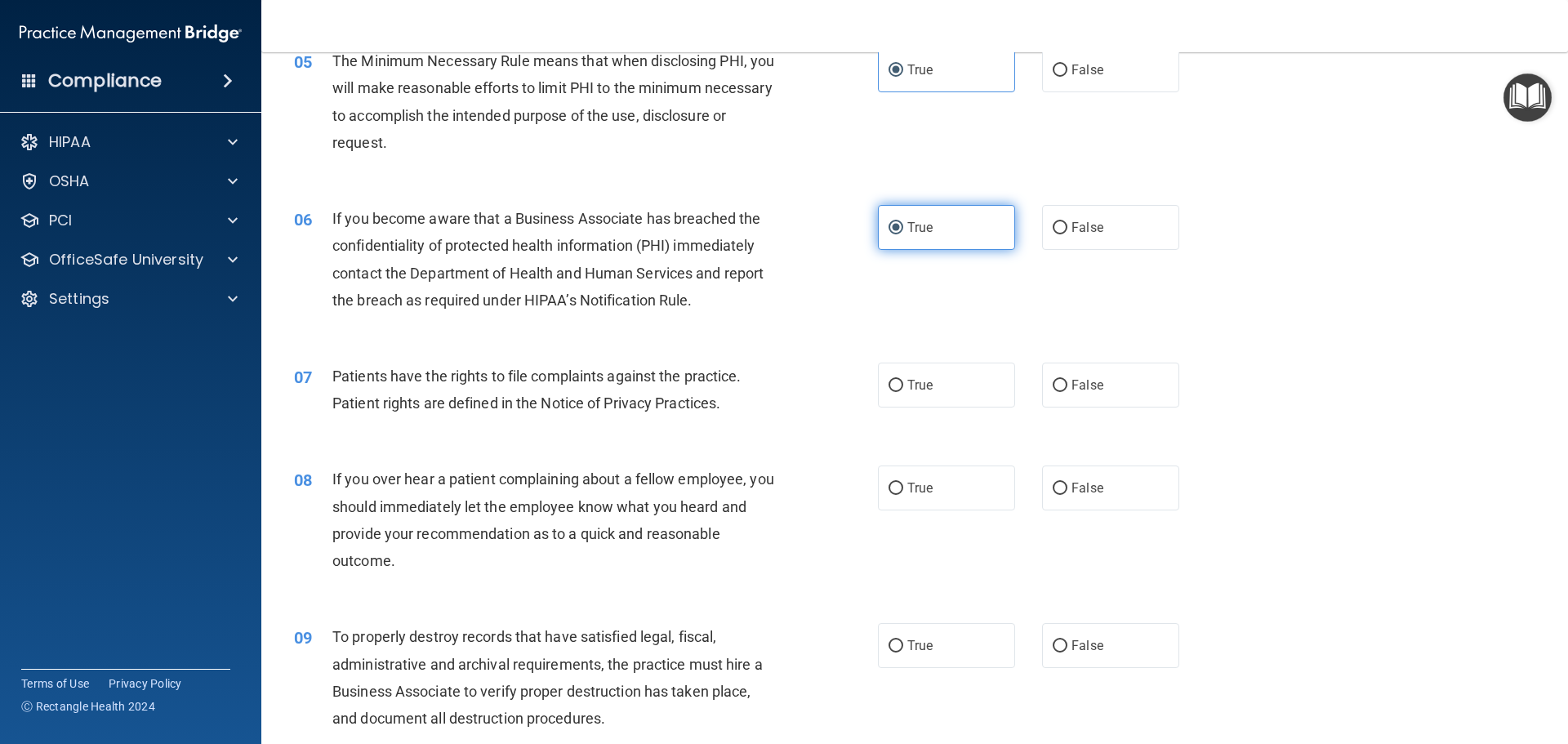
scroll to position [653, 0]
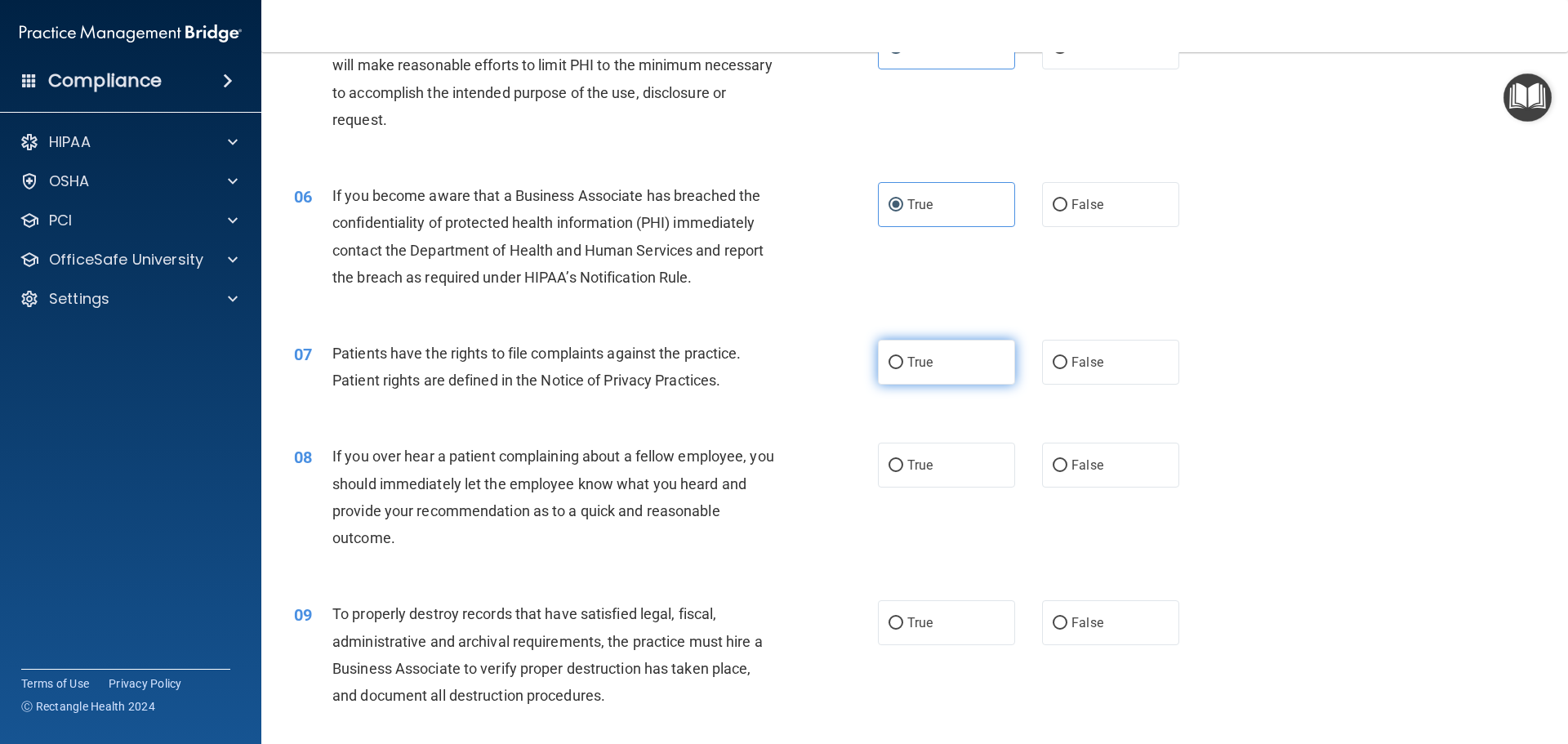
click at [984, 371] on label "True" at bounding box center [947, 362] width 137 height 45
click at [904, 369] on input "True" at bounding box center [896, 363] width 15 height 12
radio input "true"
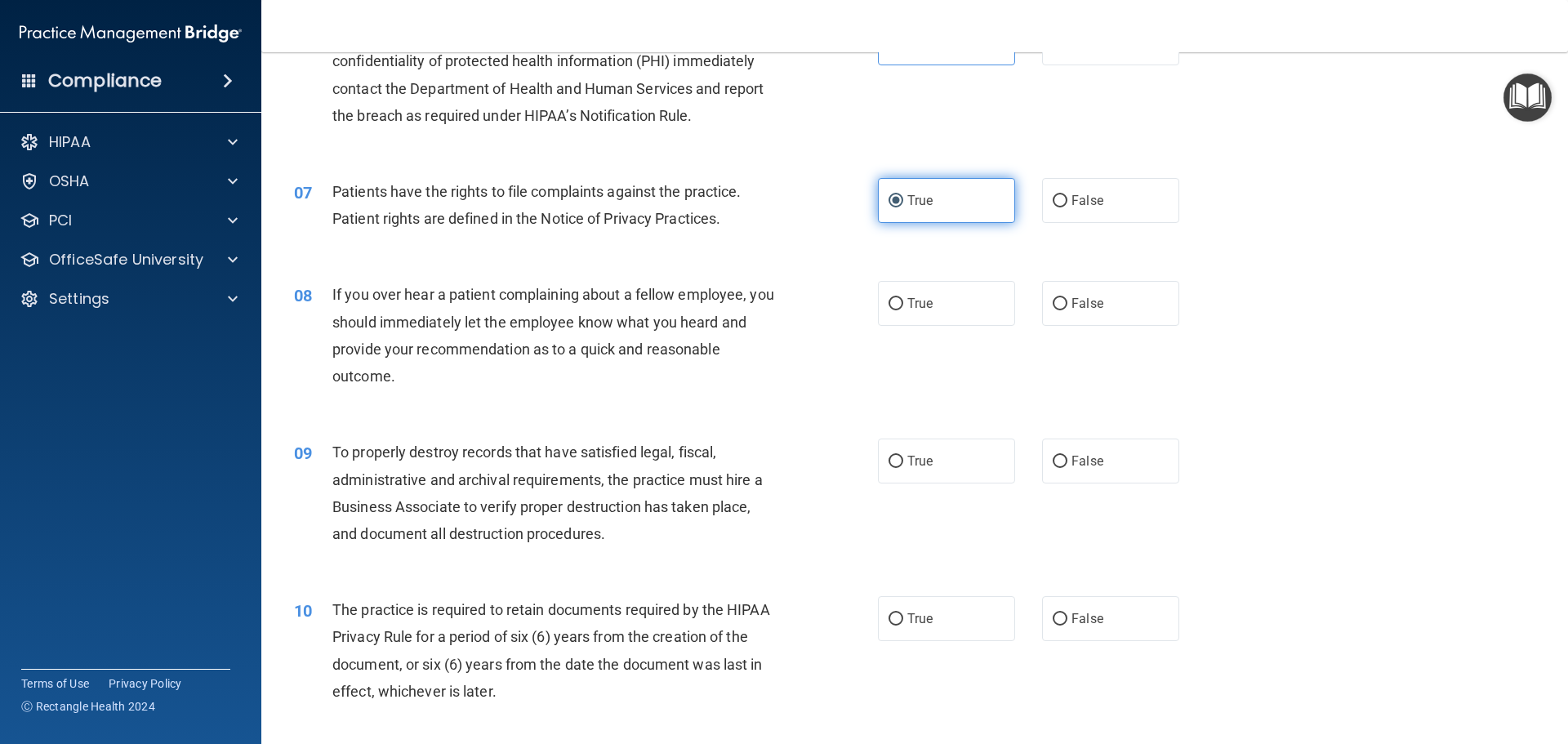
scroll to position [817, 0]
click at [1026, 306] on div "True False" at bounding box center [1043, 301] width 329 height 45
click at [967, 306] on label "True" at bounding box center [947, 301] width 137 height 45
click at [904, 306] on input "True" at bounding box center [896, 302] width 15 height 12
radio input "true"
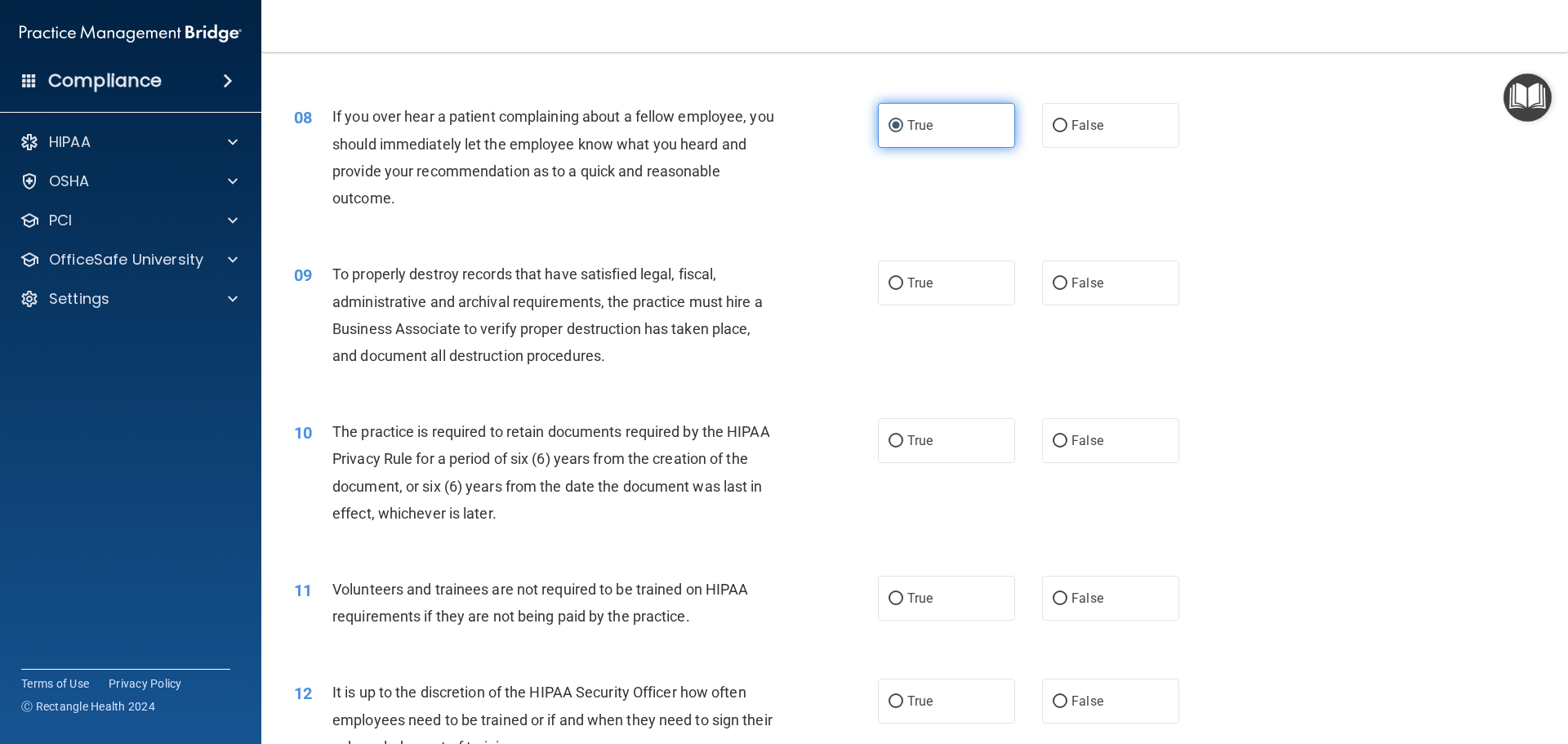
scroll to position [1061, 0]
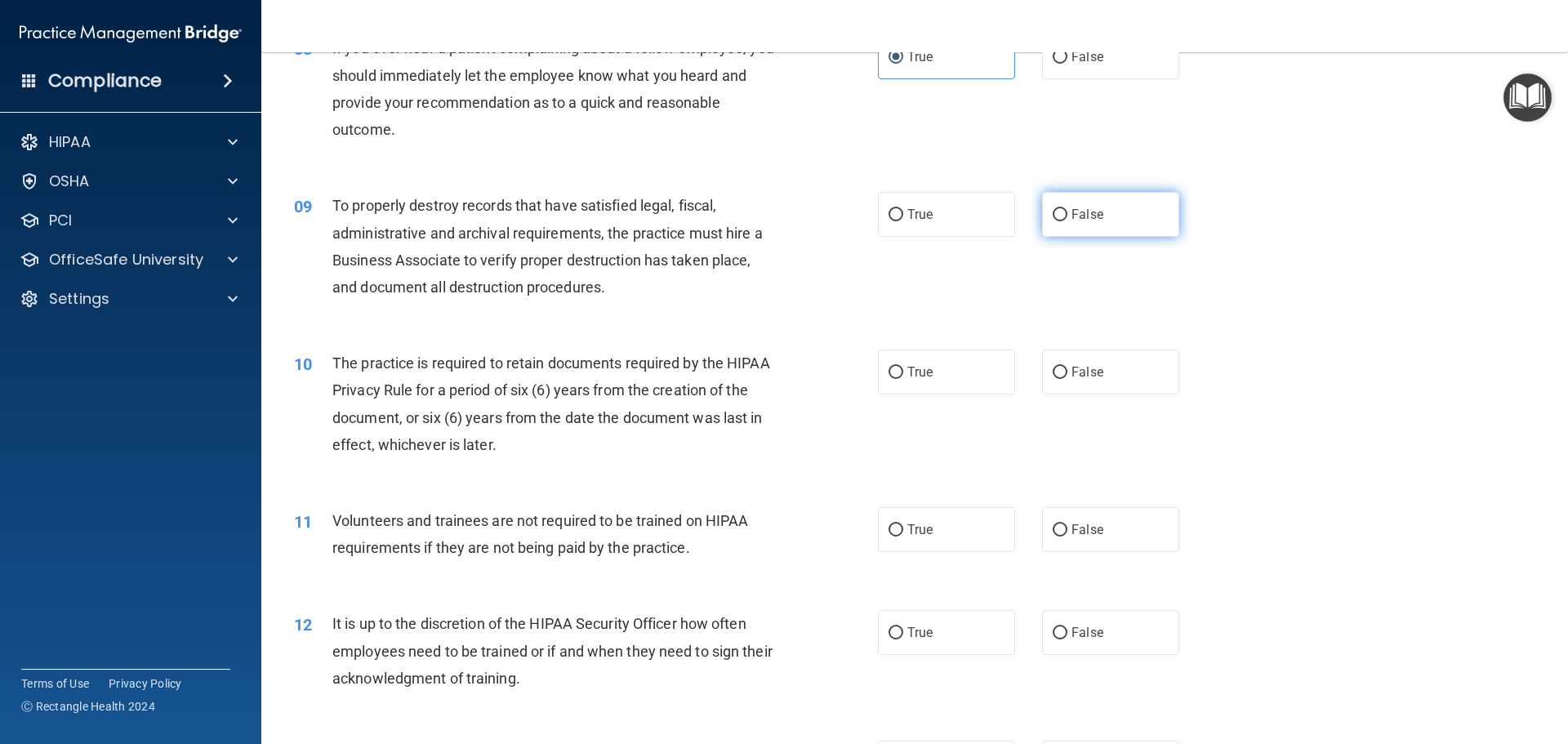
click at [1054, 212] on input "False" at bounding box center [1060, 215] width 15 height 12
radio input "true"
click at [918, 363] on label "True" at bounding box center [947, 372] width 137 height 45
click at [904, 367] on input "True" at bounding box center [896, 372] width 15 height 12
radio input "true"
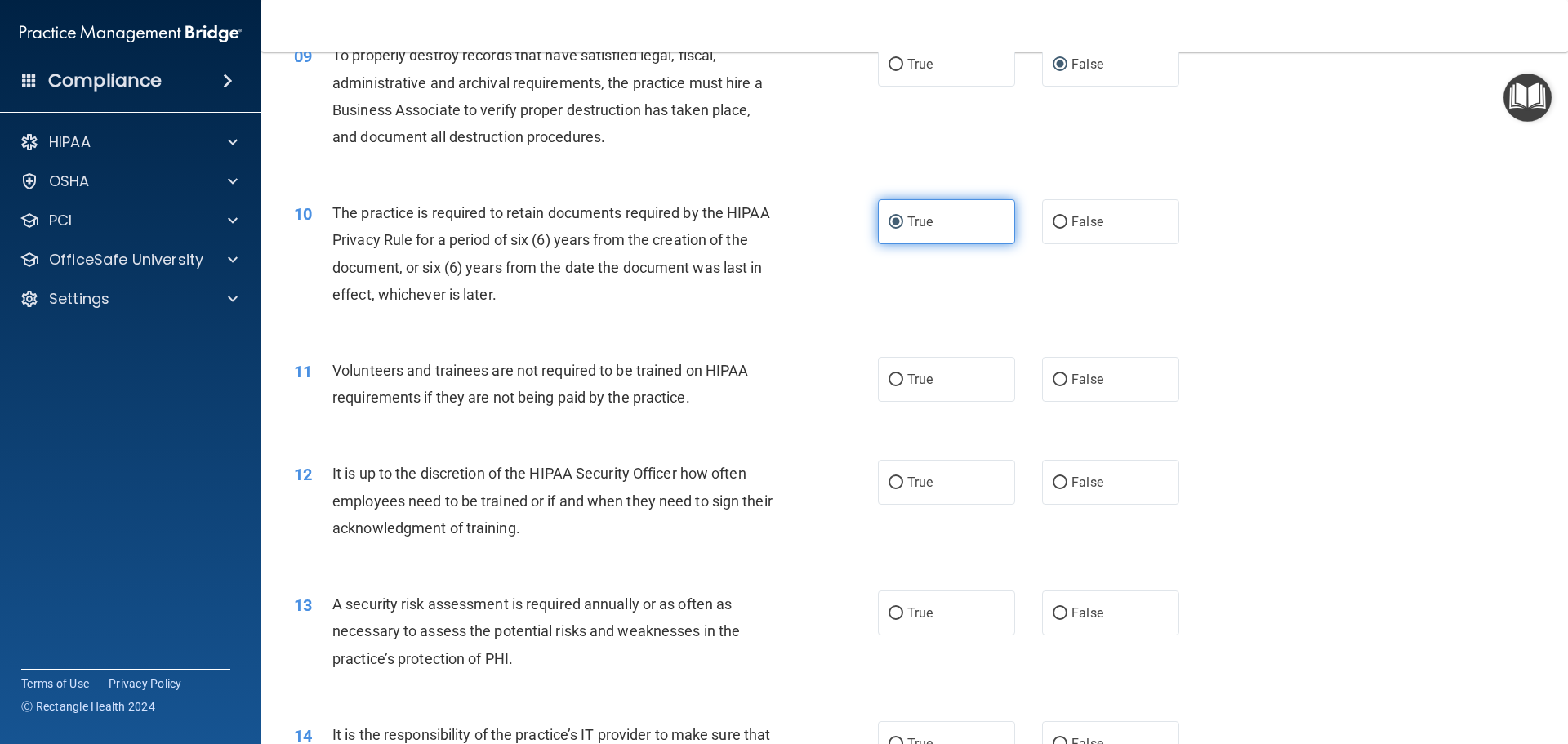
scroll to position [1224, 0]
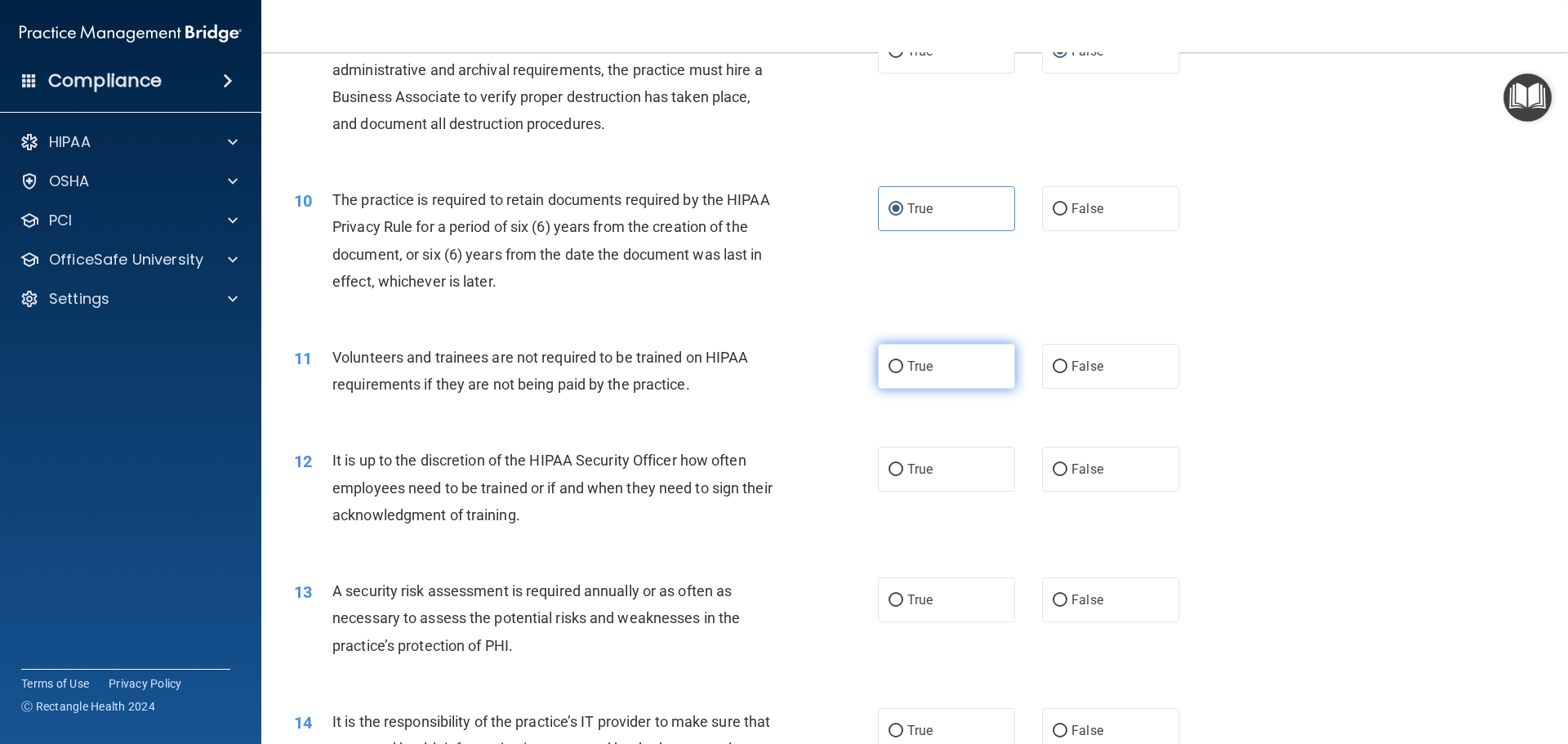
click at [961, 369] on label "True" at bounding box center [947, 366] width 137 height 45
click at [904, 369] on input "True" at bounding box center [896, 367] width 15 height 12
radio input "true"
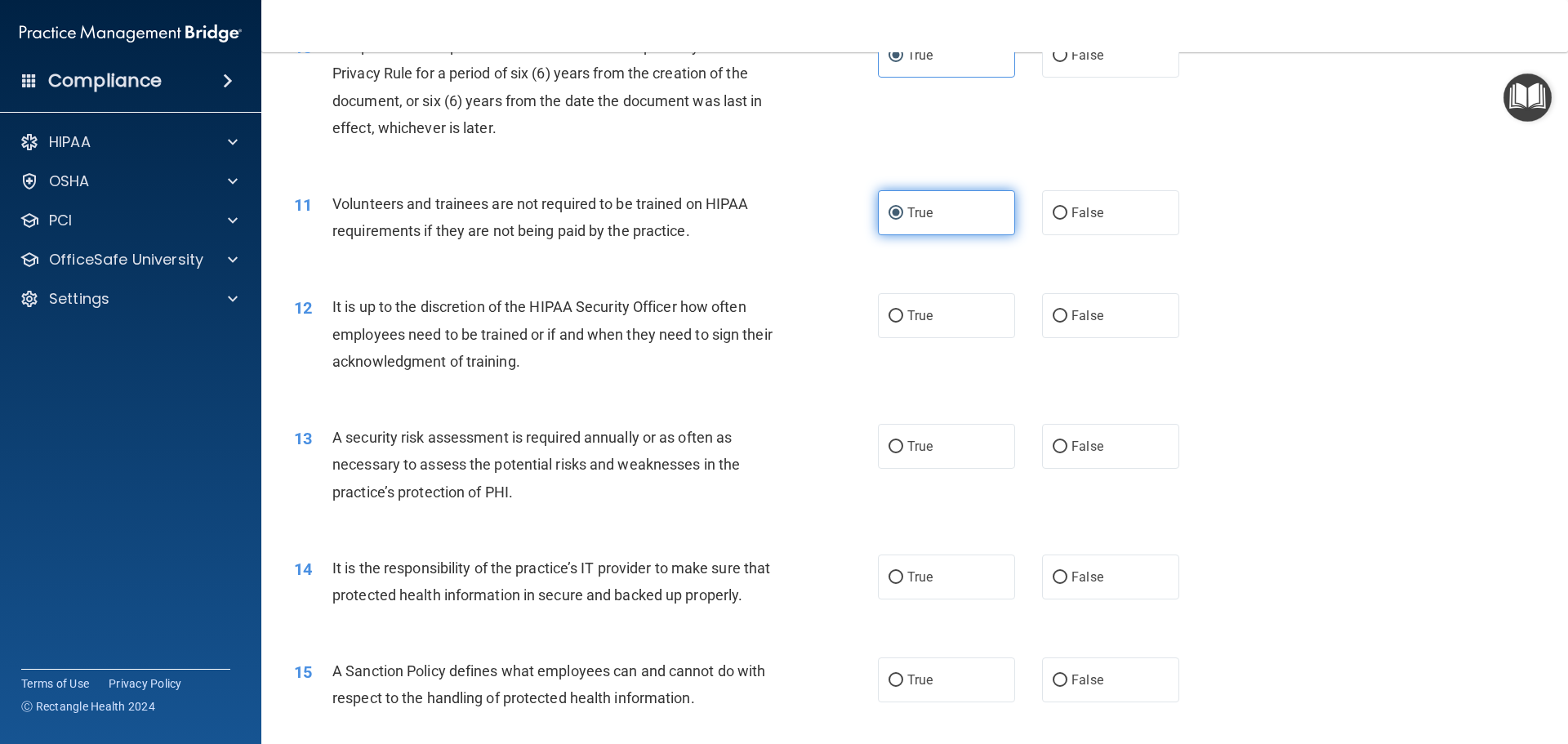
scroll to position [1388, 0]
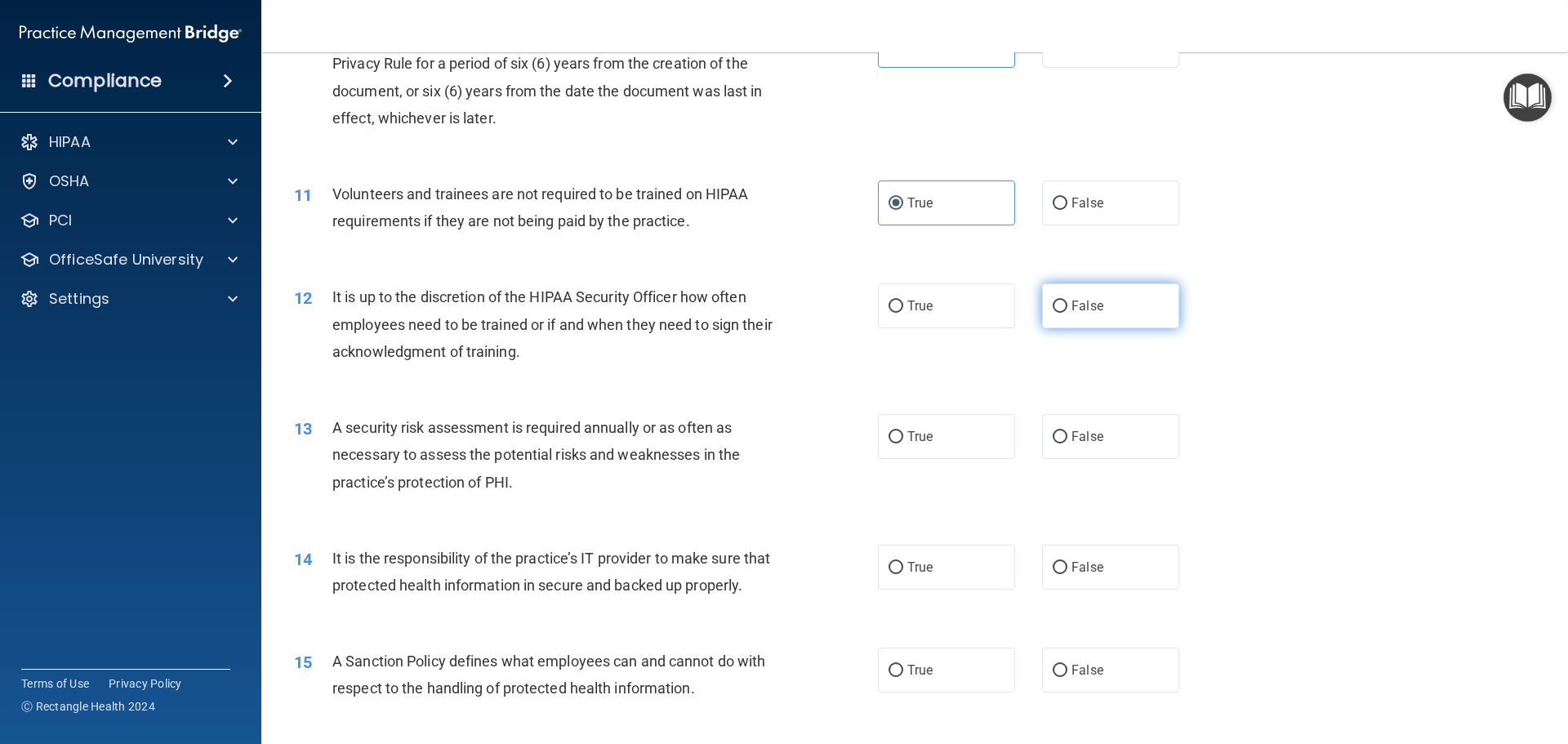
click at [1052, 308] on input "False" at bounding box center [1060, 306] width 15 height 12
radio input "true"
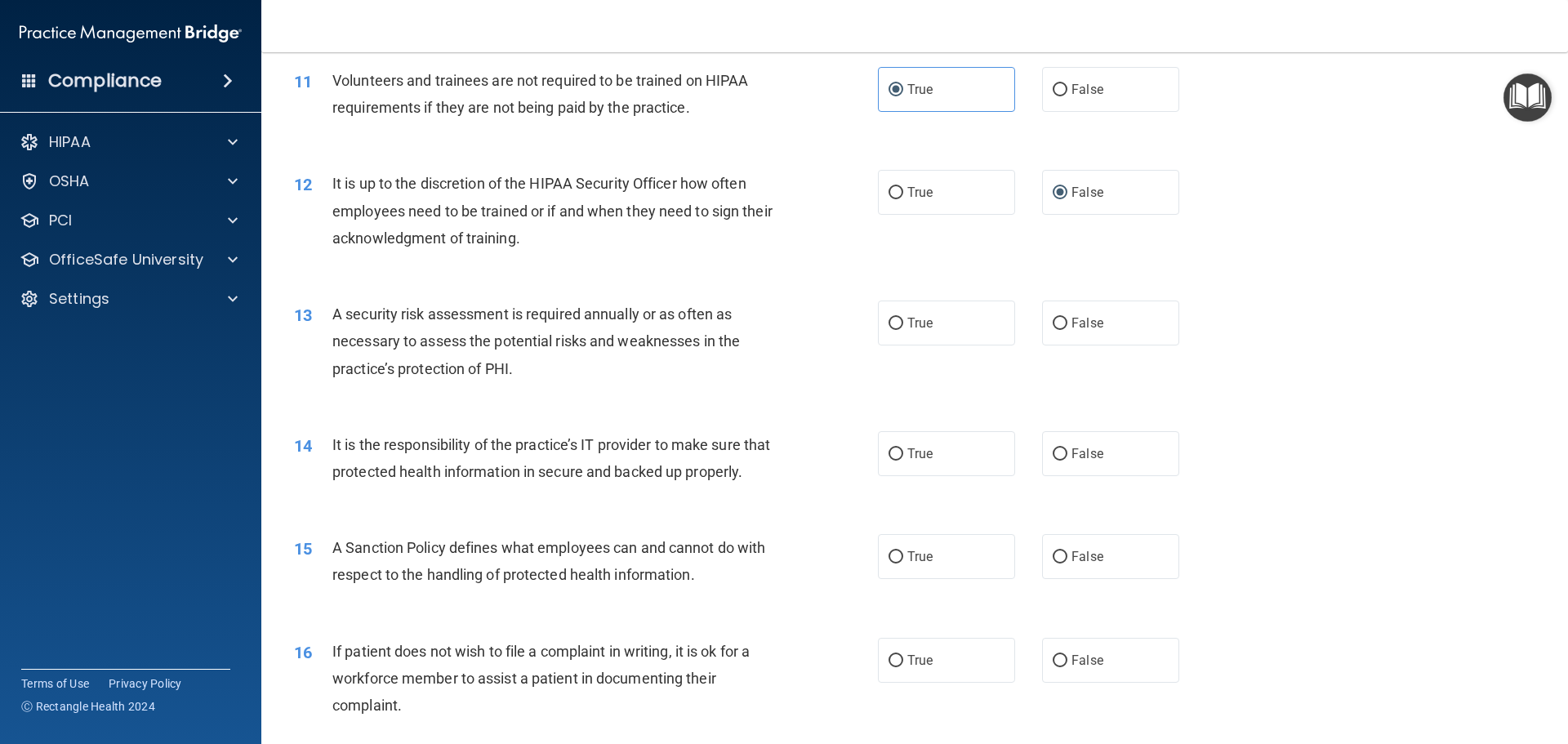
scroll to position [1551, 0]
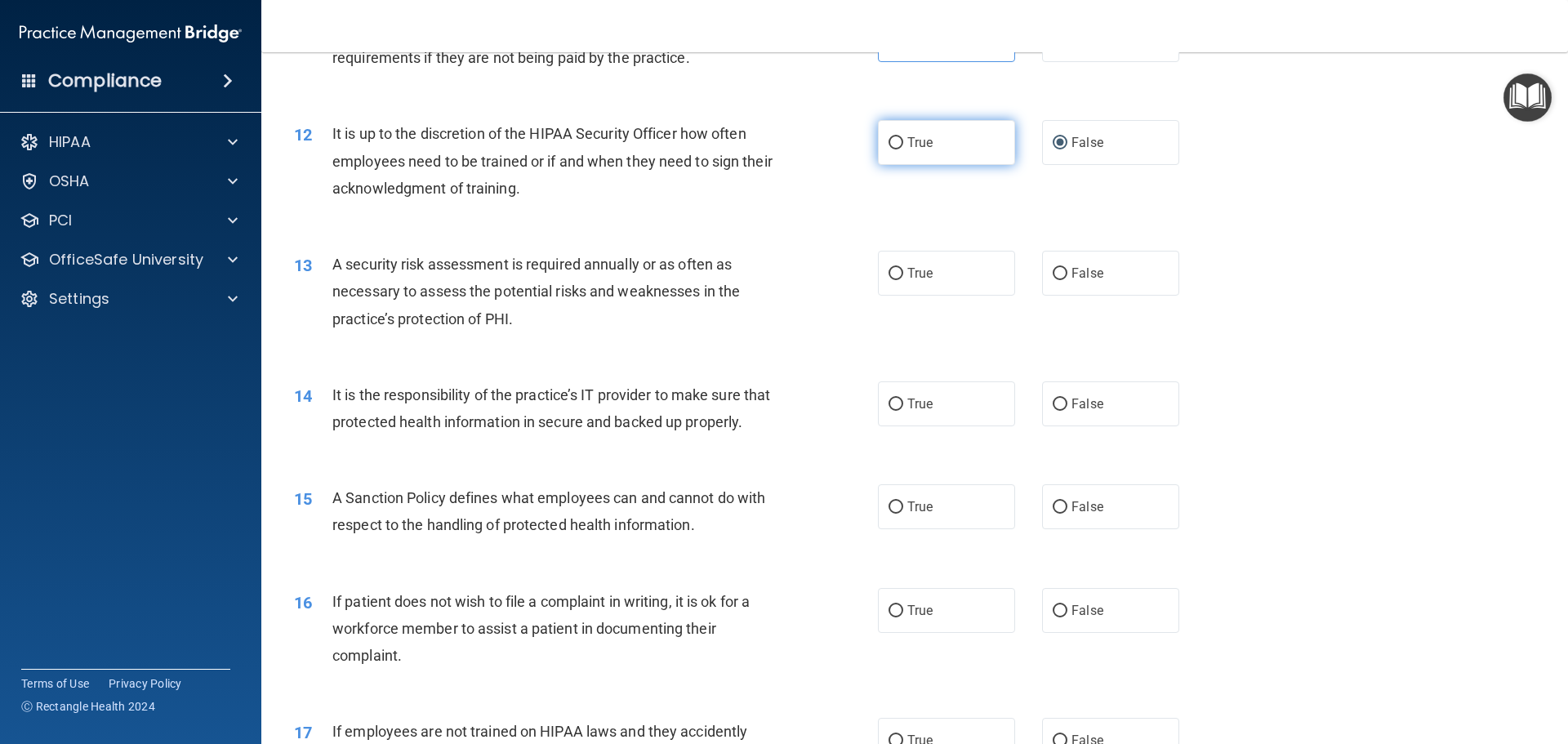
click at [924, 147] on span "True" at bounding box center [920, 142] width 25 height 16
click at [904, 147] on input "True" at bounding box center [896, 143] width 15 height 12
radio input "true"
radio input "false"
click at [940, 281] on label "True" at bounding box center [947, 273] width 137 height 45
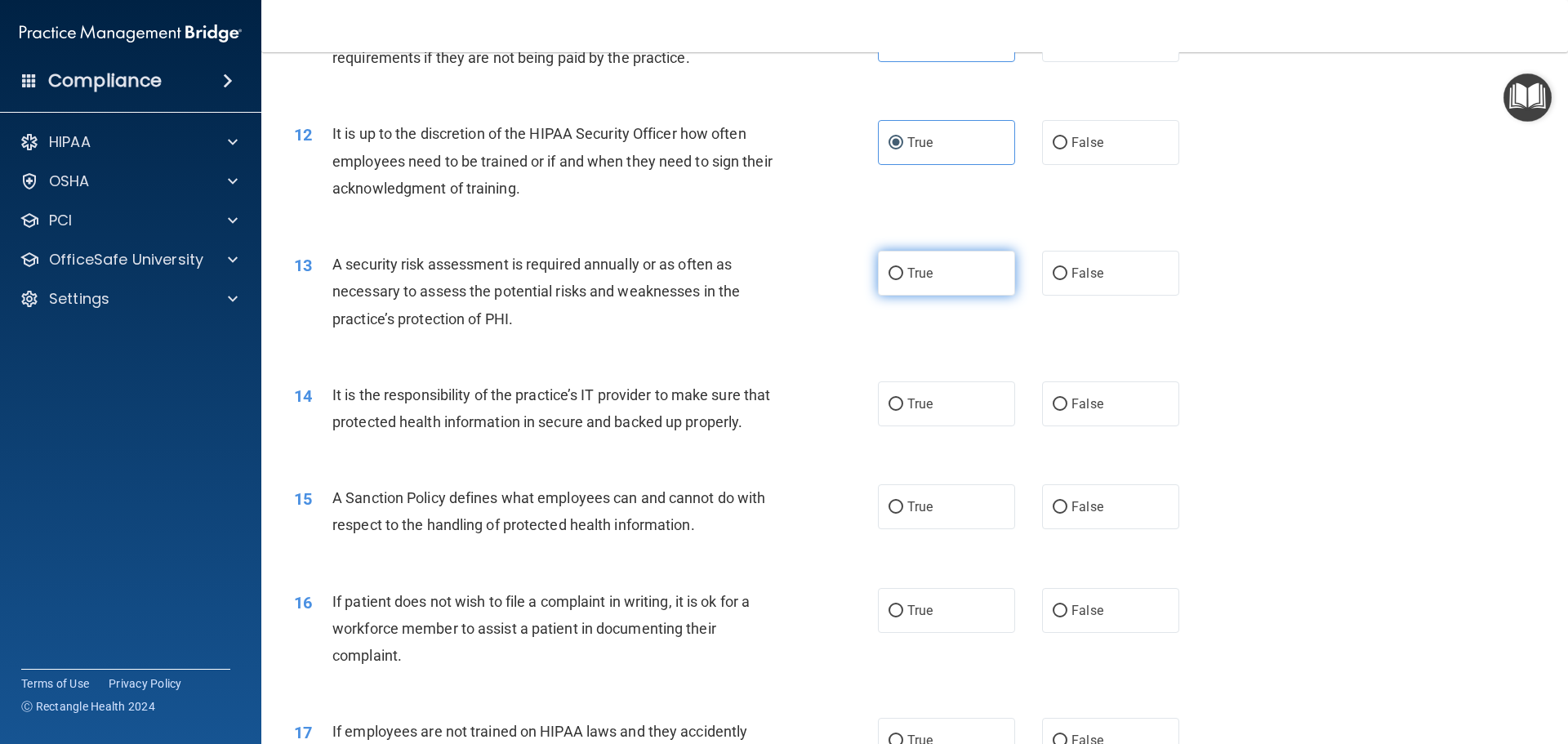
click at [904, 280] on input "True" at bounding box center [896, 274] width 15 height 12
radio input "true"
click at [920, 410] on span "True" at bounding box center [920, 403] width 25 height 16
click at [904, 410] on input "True" at bounding box center [896, 404] width 15 height 12
radio input "true"
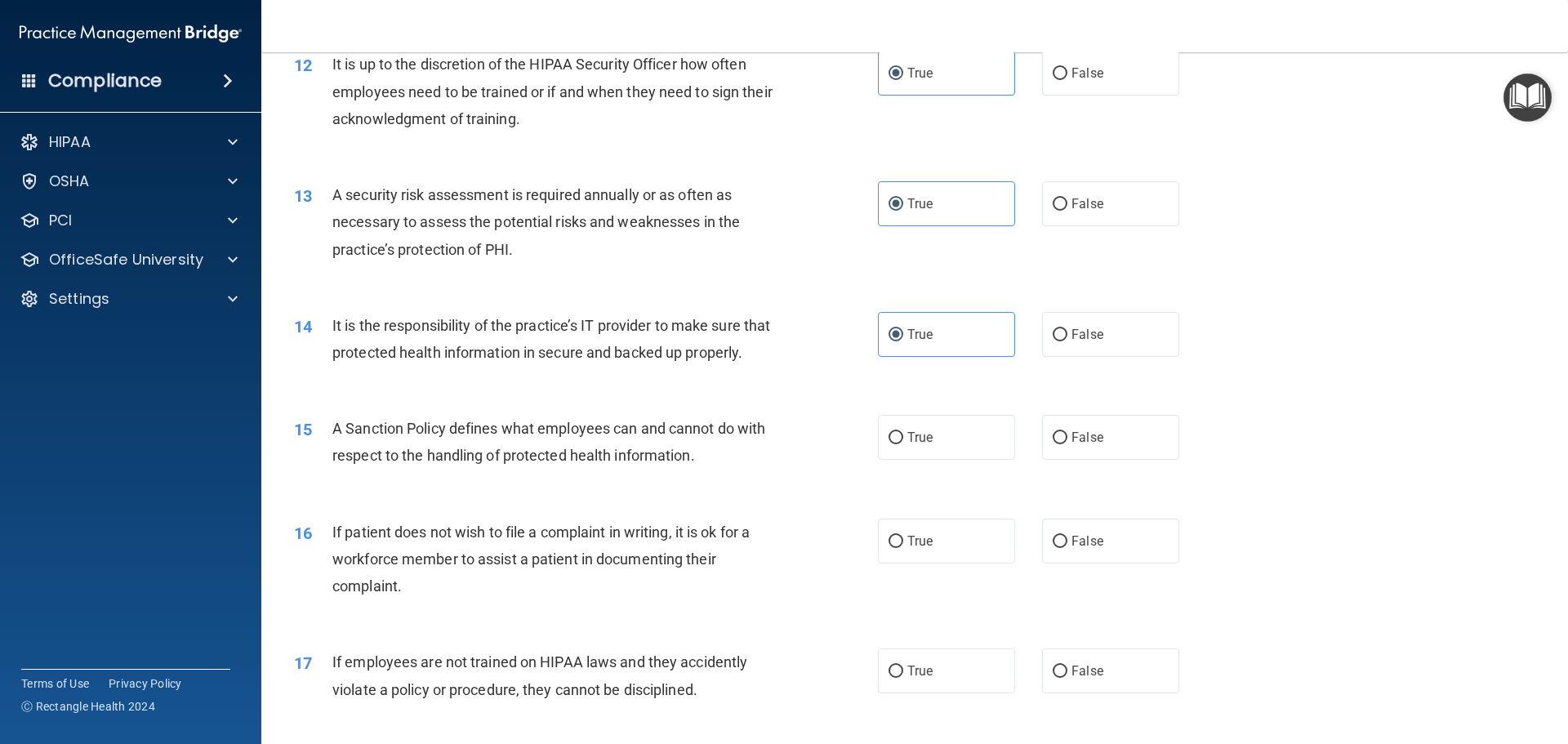
scroll to position [1714, 0]
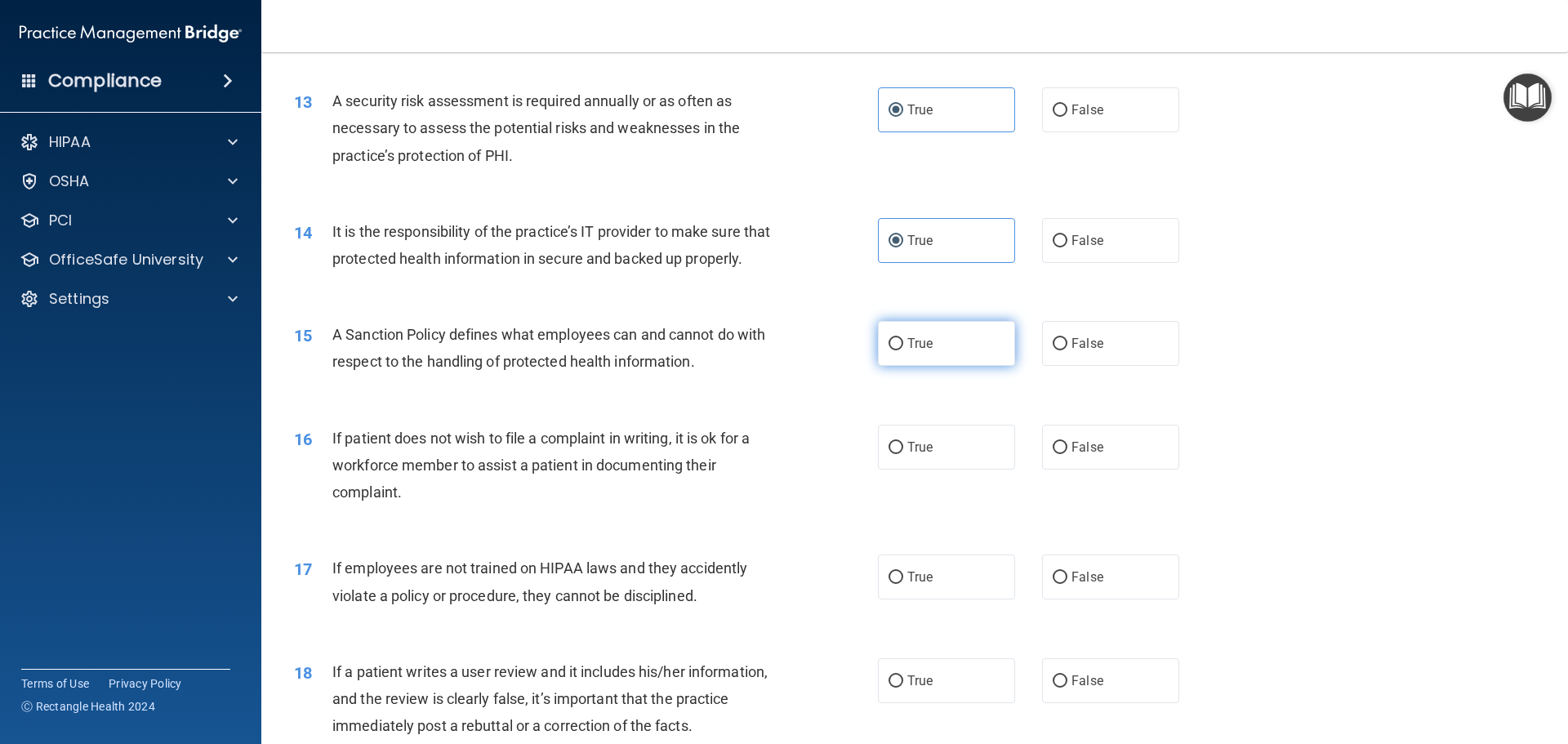
click at [918, 351] on span "True" at bounding box center [920, 343] width 25 height 16
click at [904, 350] on input "True" at bounding box center [896, 344] width 15 height 12
radio input "true"
click at [922, 455] on span "True" at bounding box center [920, 447] width 25 height 16
click at [904, 454] on input "True" at bounding box center [896, 448] width 15 height 12
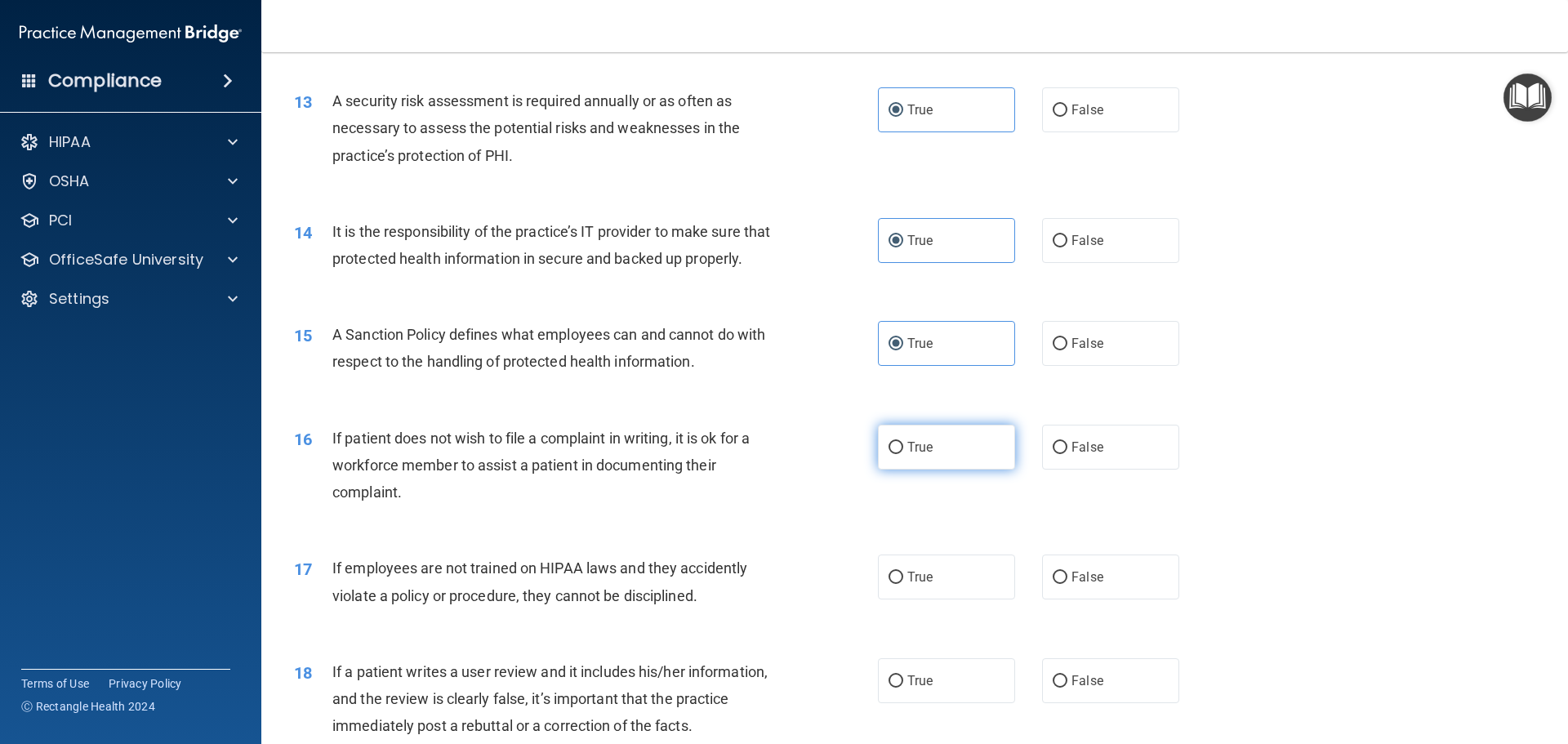
radio input "true"
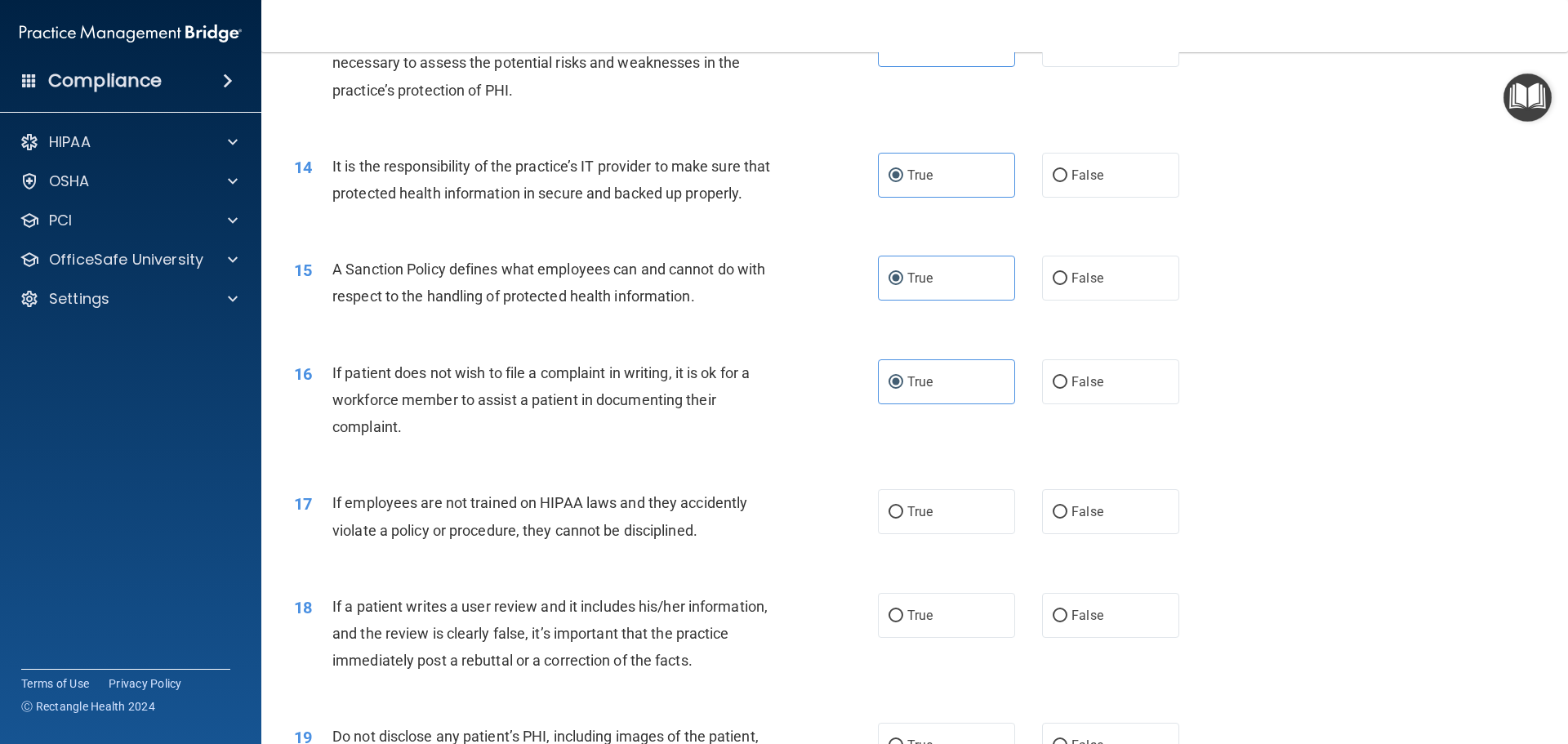
scroll to position [1878, 0]
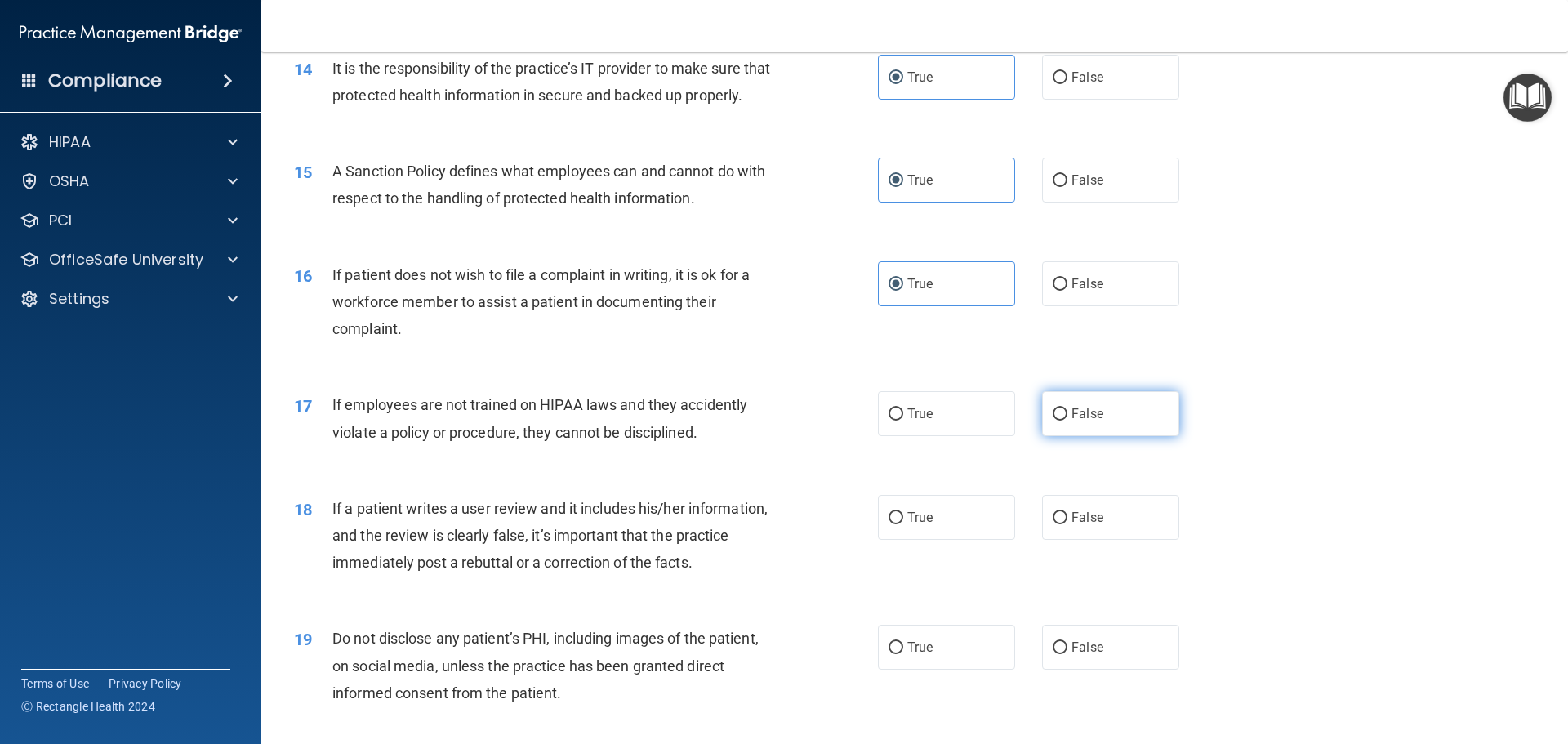
click at [1044, 436] on label "False" at bounding box center [1110, 413] width 137 height 45
click at [1052, 421] on input "False" at bounding box center [1060, 414] width 15 height 12
radio input "true"
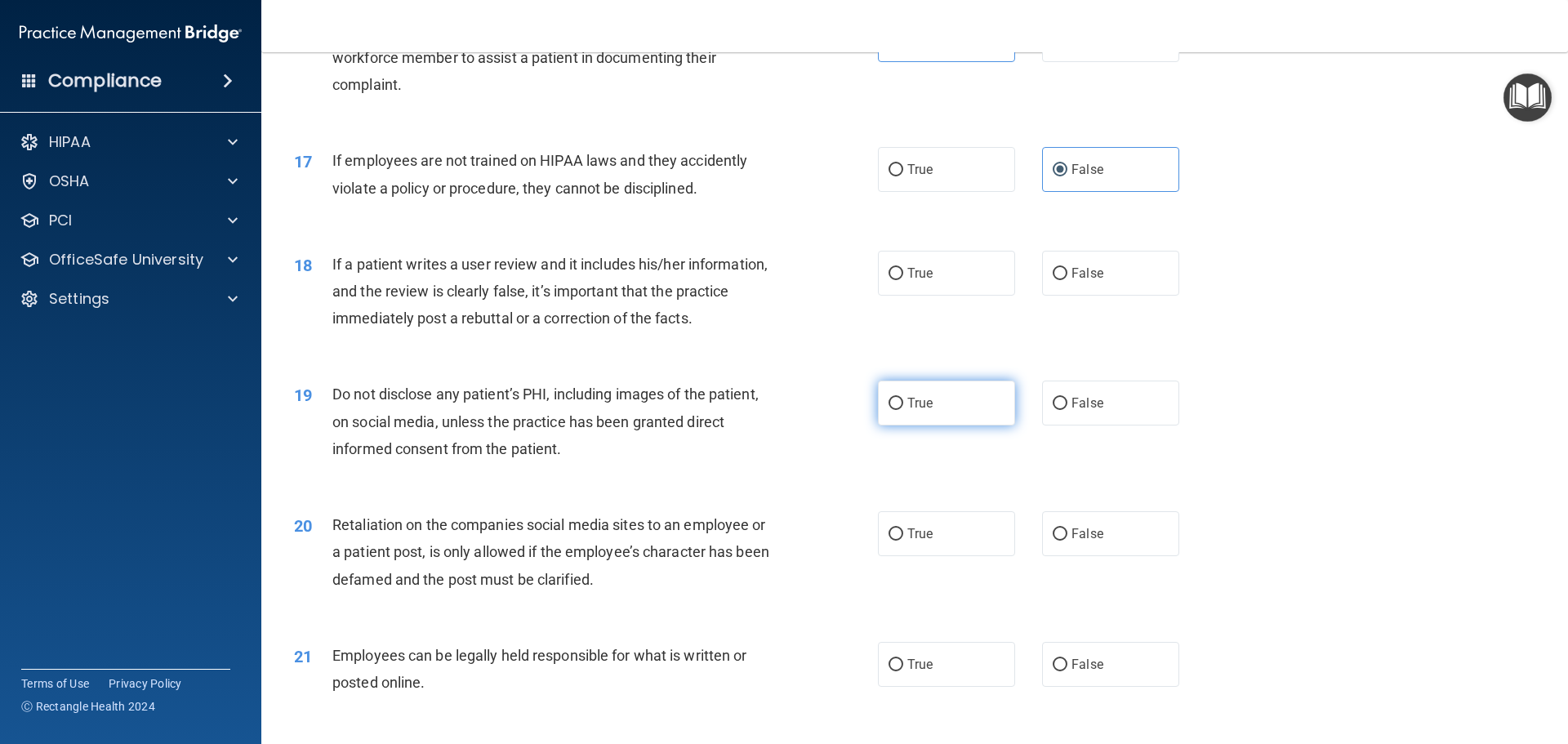
scroll to position [2123, 0]
click at [1071, 280] on span "False" at bounding box center [1087, 272] width 32 height 16
click at [1067, 279] on input "False" at bounding box center [1060, 273] width 15 height 12
radio input "true"
click at [908, 410] on span "True" at bounding box center [920, 402] width 25 height 16
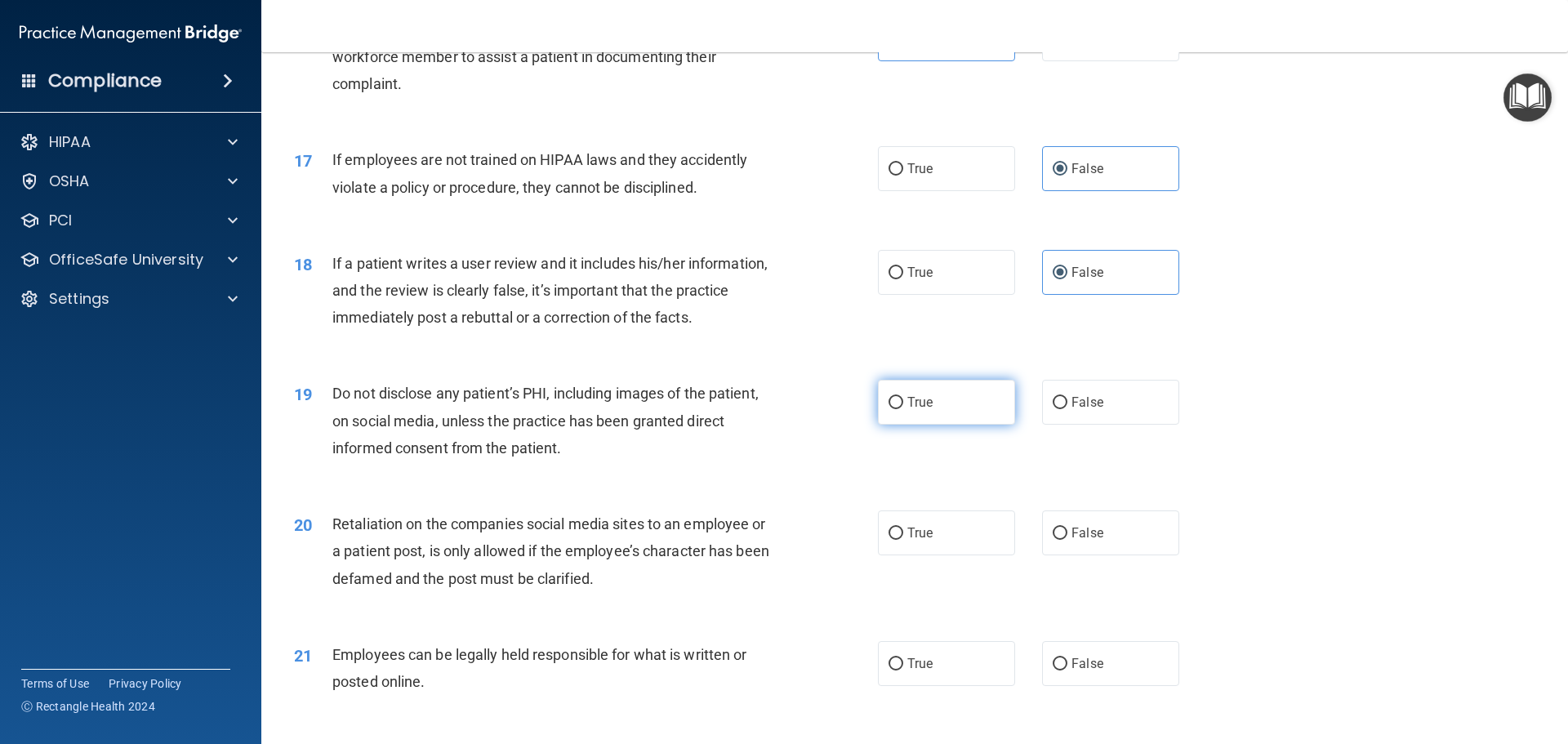
click at [904, 409] on input "True" at bounding box center [896, 403] width 15 height 12
radio input "true"
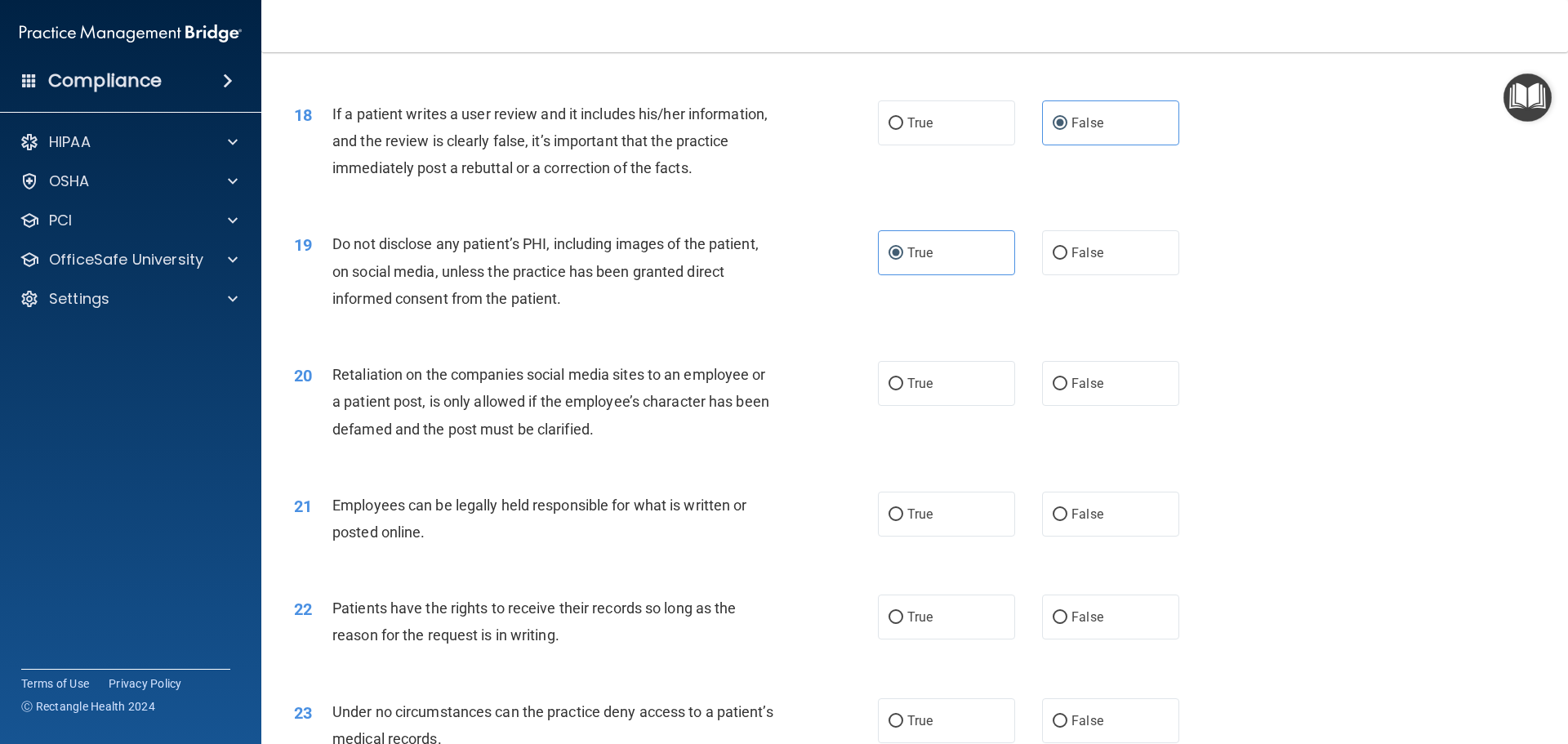
scroll to position [2286, 0]
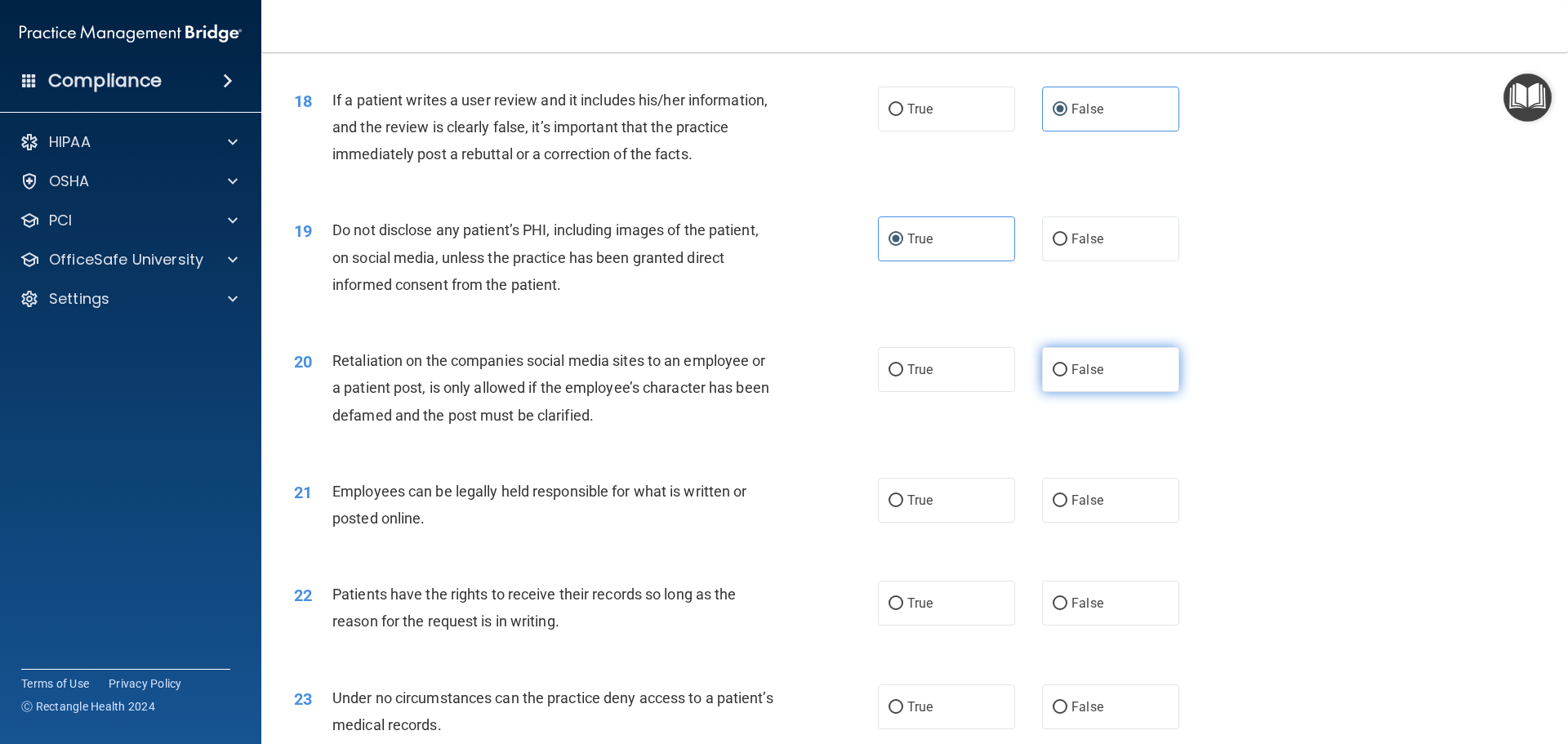
click at [1071, 377] on span "False" at bounding box center [1087, 369] width 32 height 16
click at [1065, 376] on input "False" at bounding box center [1060, 370] width 15 height 12
radio input "true"
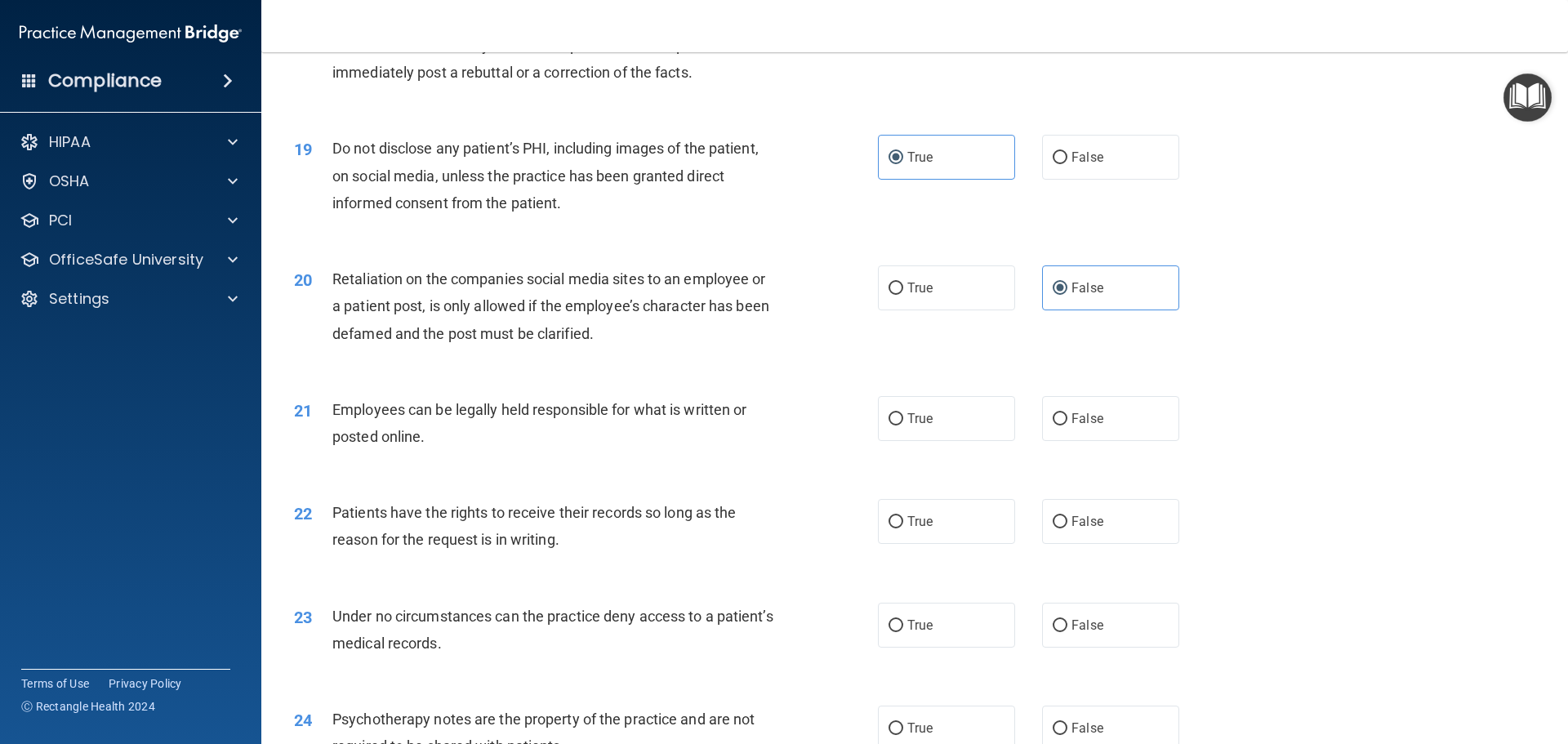
click at [984, 420] on div "21 Employees can be legally held responsible for what is written or posted onli…" at bounding box center [914, 427] width 1266 height 103
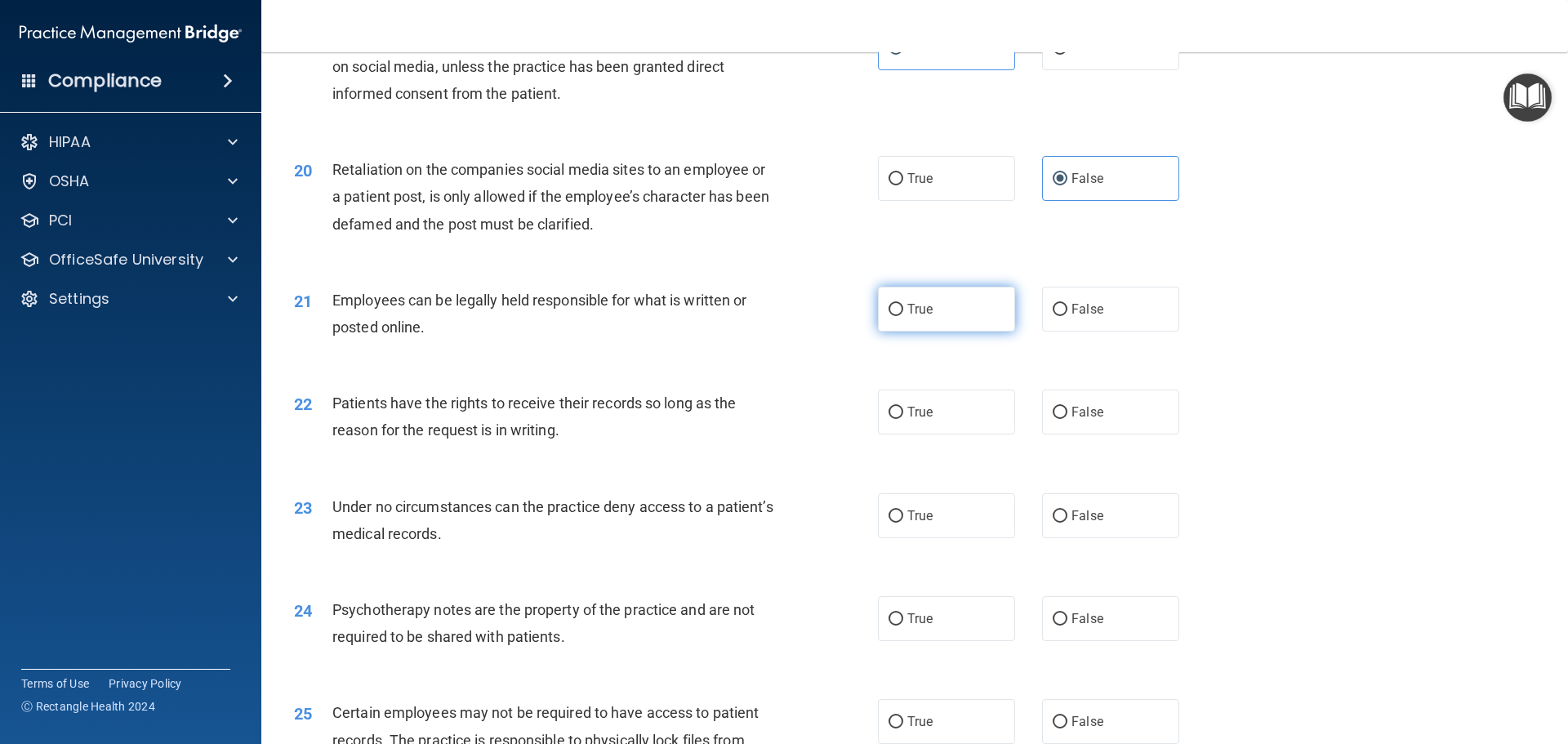
scroll to position [2531, 0]
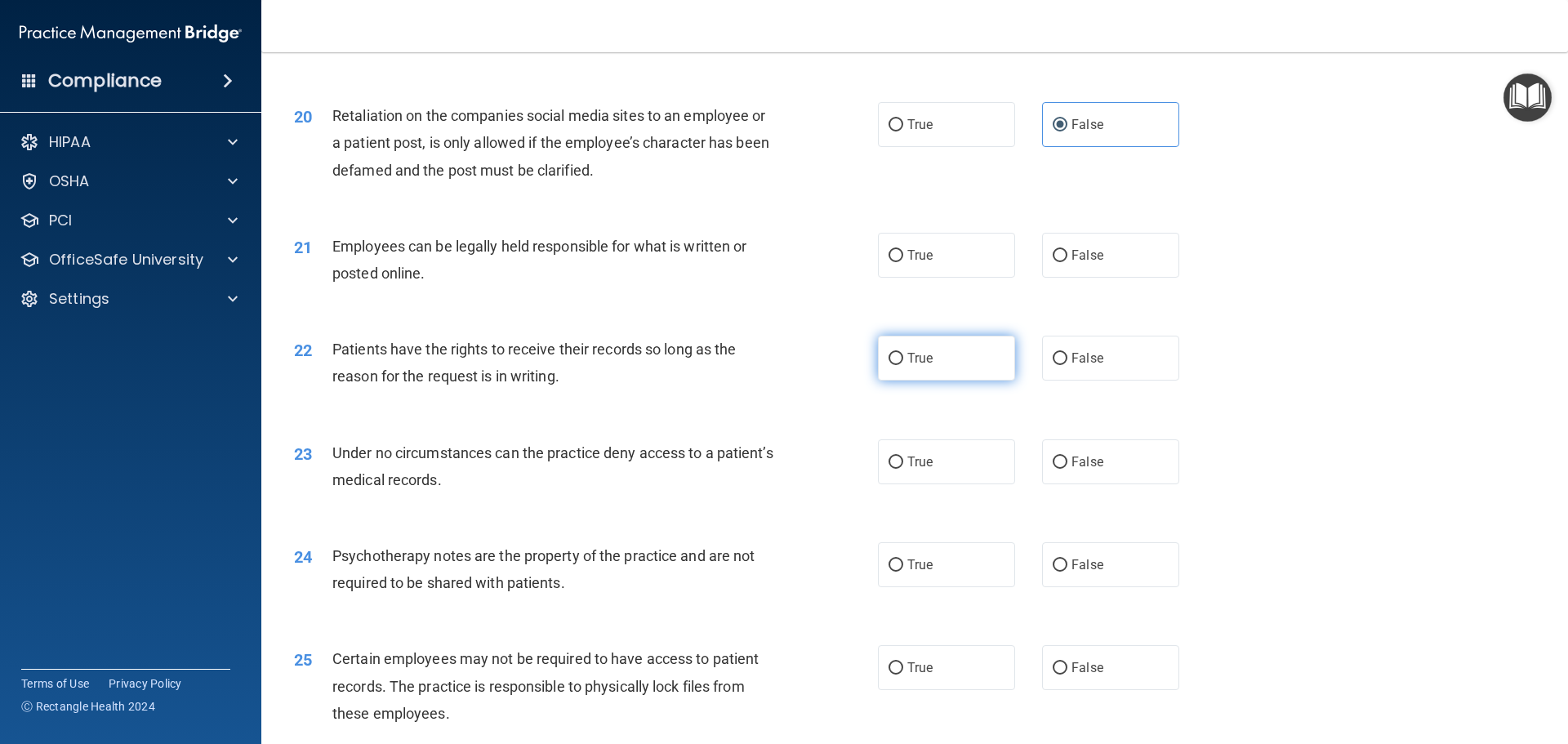
click at [964, 381] on label "True" at bounding box center [947, 358] width 137 height 45
click at [904, 365] on input "True" at bounding box center [896, 359] width 15 height 12
radio input "true"
click at [967, 484] on label "True" at bounding box center [947, 461] width 137 height 45
click at [904, 469] on input "True" at bounding box center [896, 462] width 15 height 12
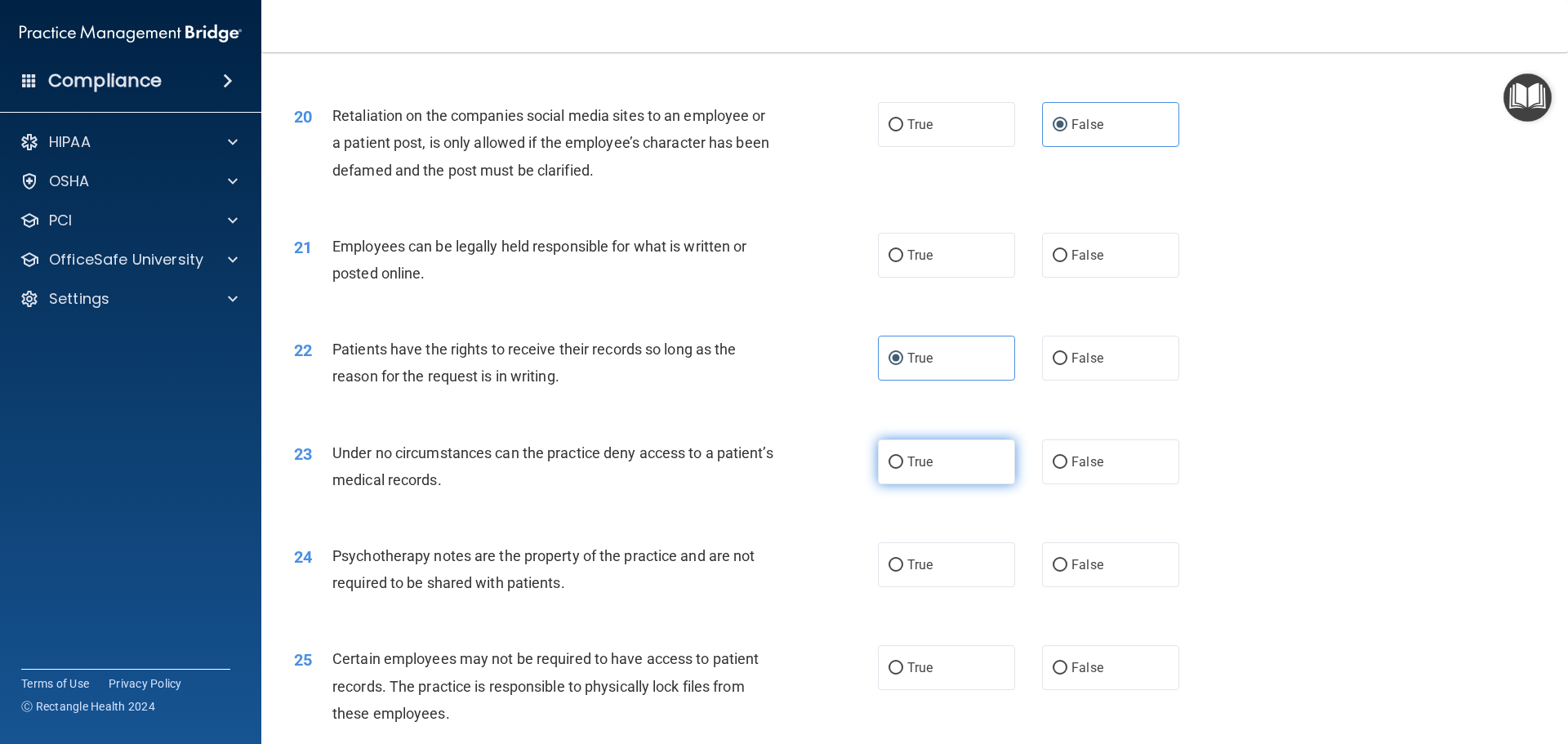
radio input "true"
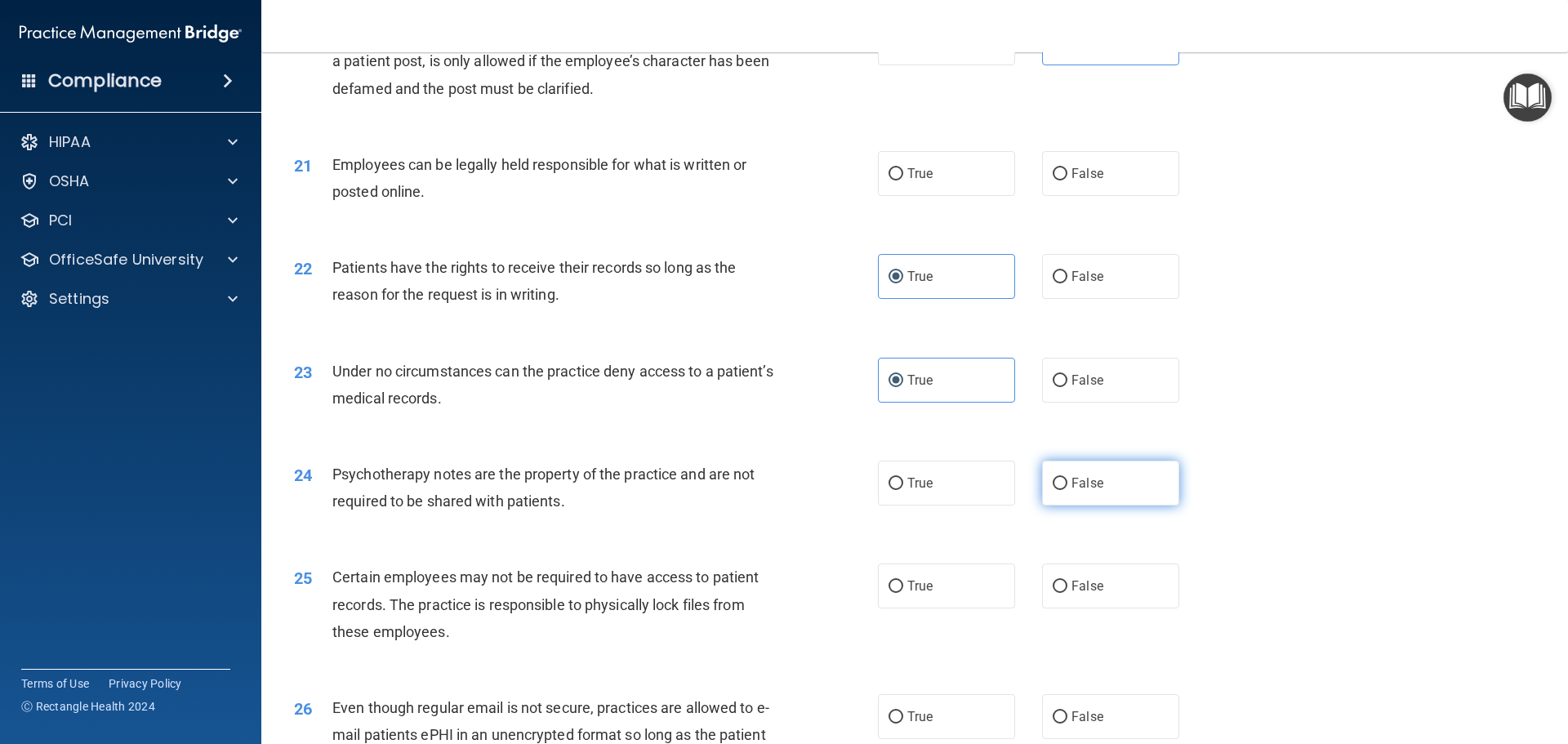
click at [1063, 506] on label "False" at bounding box center [1110, 483] width 137 height 45
click at [1063, 490] on input "False" at bounding box center [1060, 483] width 15 height 12
radio input "true"
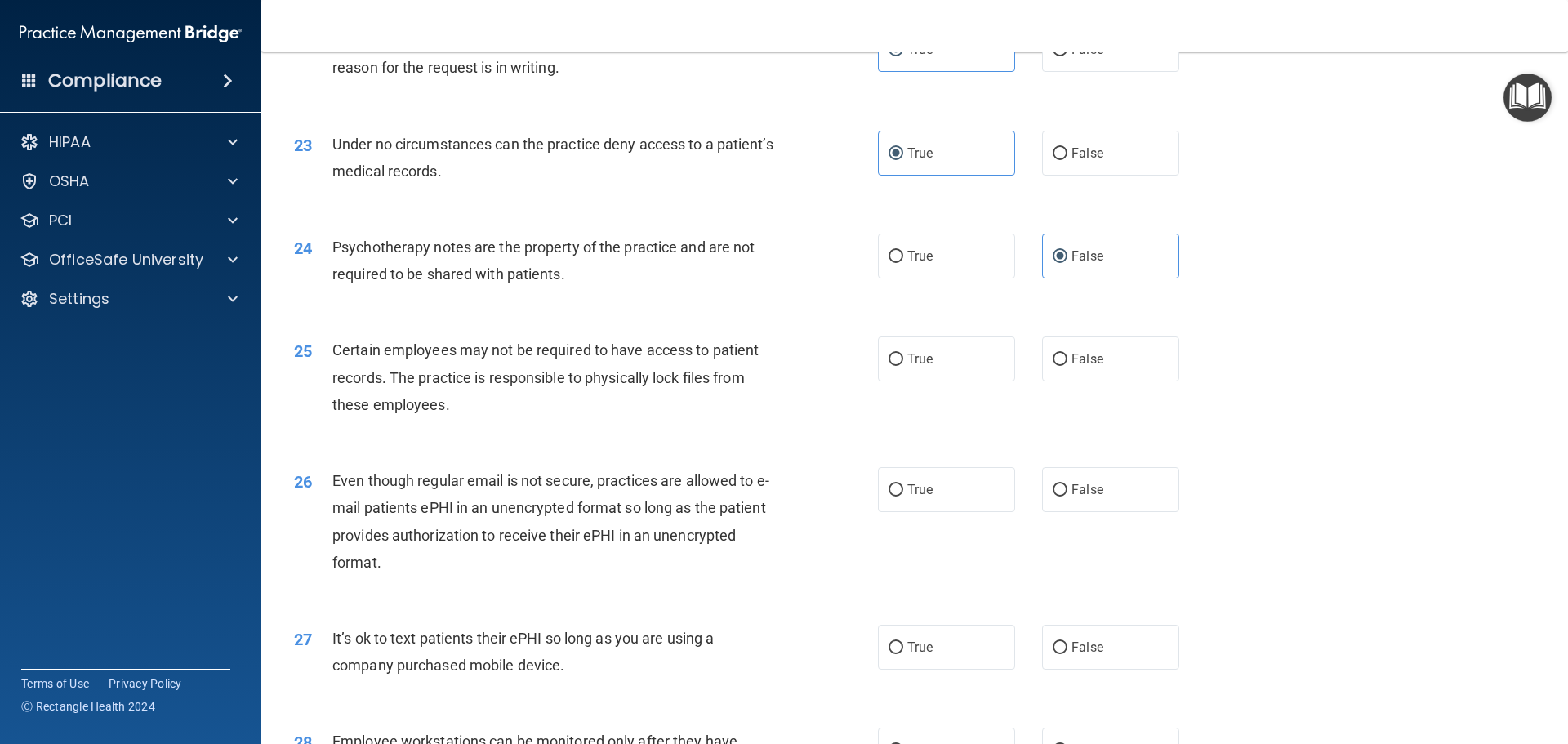
scroll to position [2857, 0]
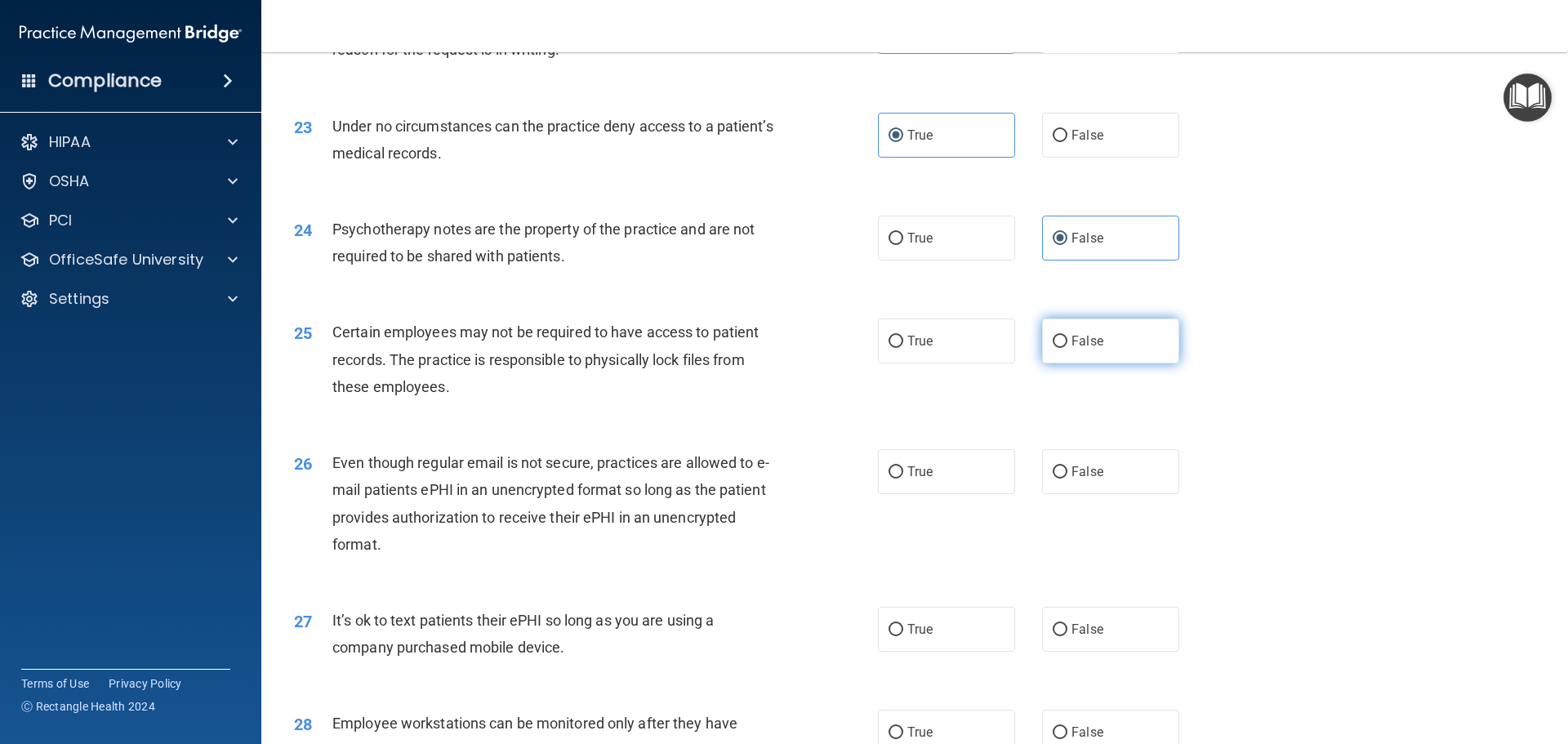
click at [1079, 363] on label "False" at bounding box center [1110, 341] width 137 height 45
click at [1067, 348] on input "False" at bounding box center [1060, 341] width 15 height 12
radio input "true"
click at [920, 479] on span "True" at bounding box center [920, 471] width 25 height 16
click at [904, 479] on input "True" at bounding box center [896, 472] width 15 height 12
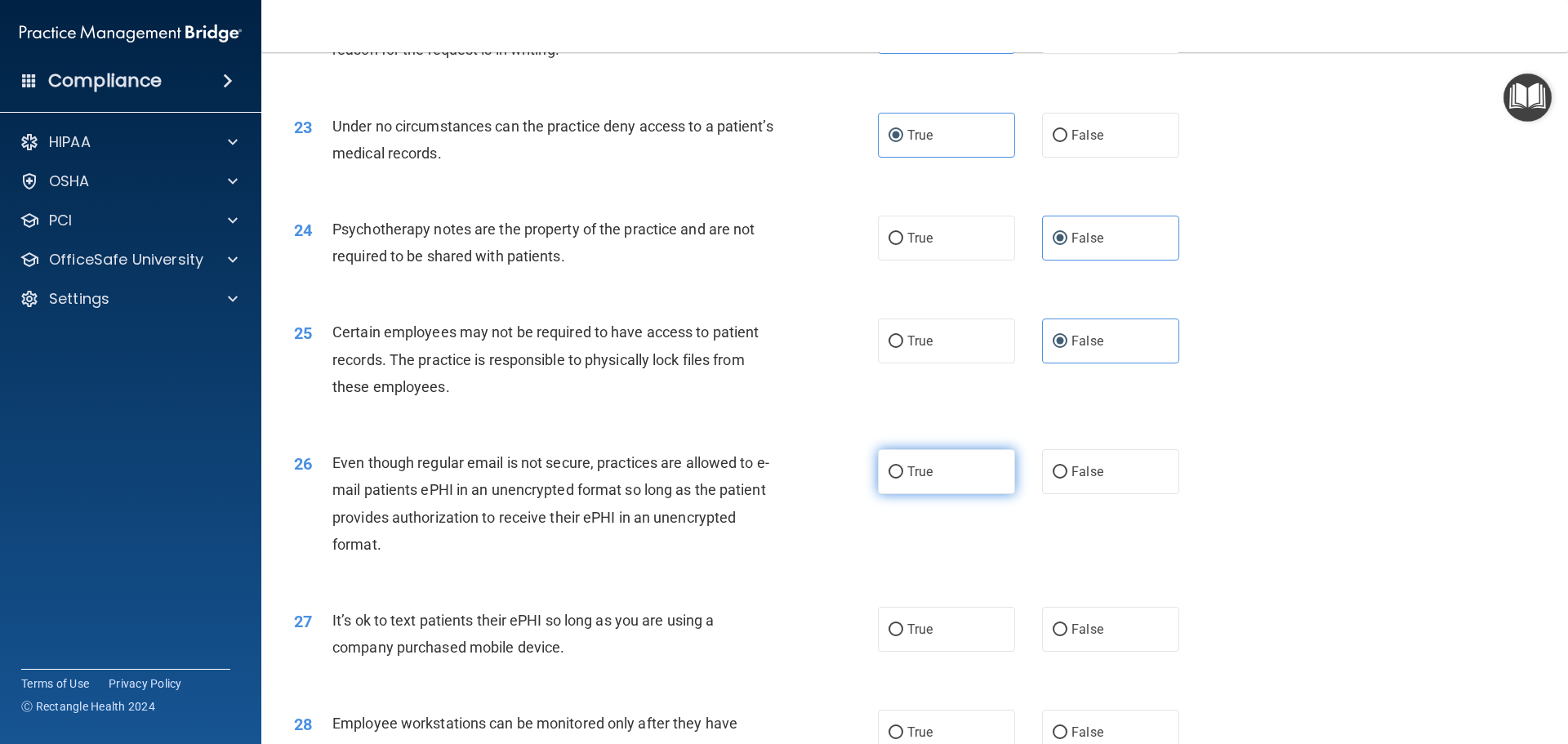
radio input "true"
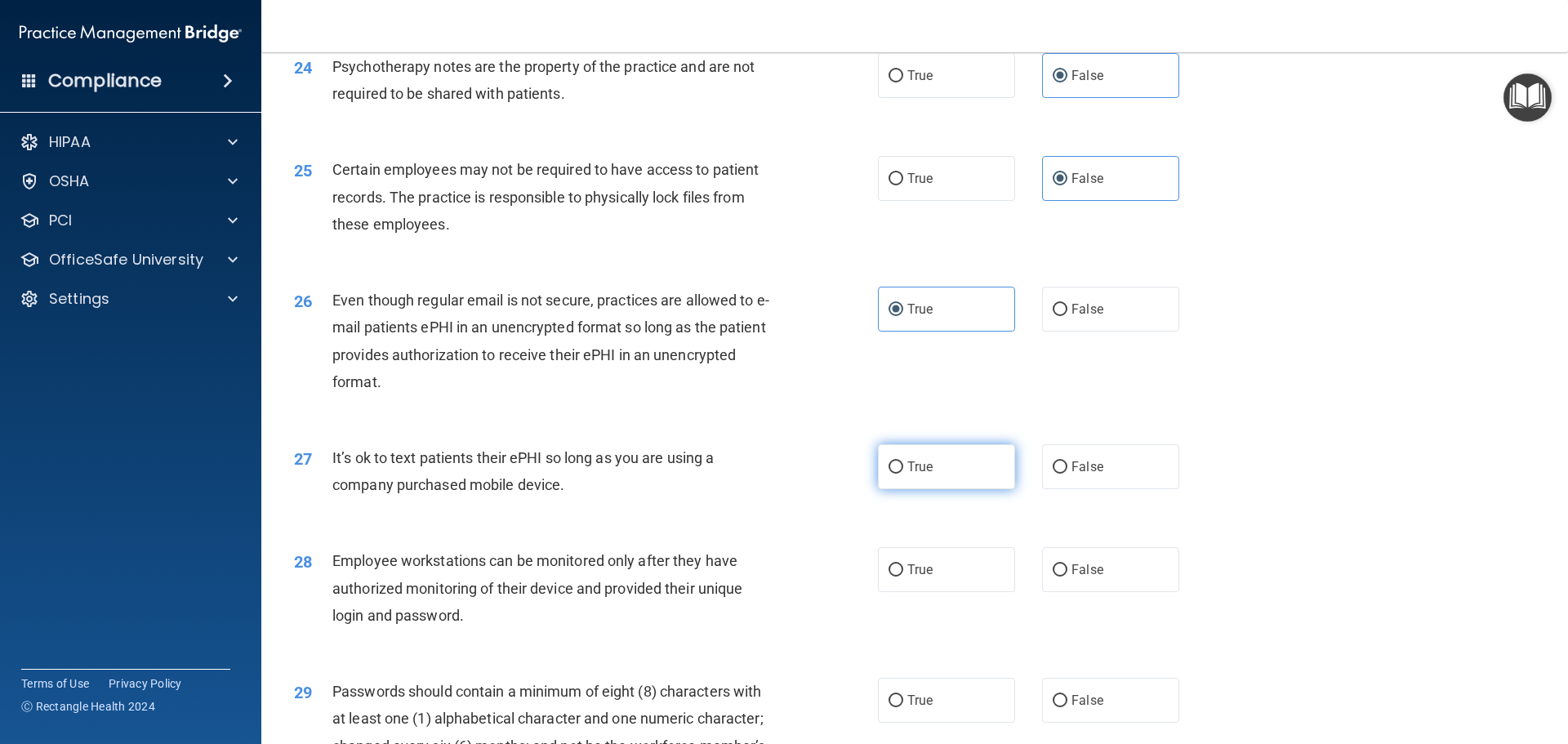
scroll to position [3020, 0]
click at [940, 488] on label "True" at bounding box center [947, 466] width 137 height 45
click at [904, 473] on input "True" at bounding box center [896, 466] width 15 height 12
radio input "true"
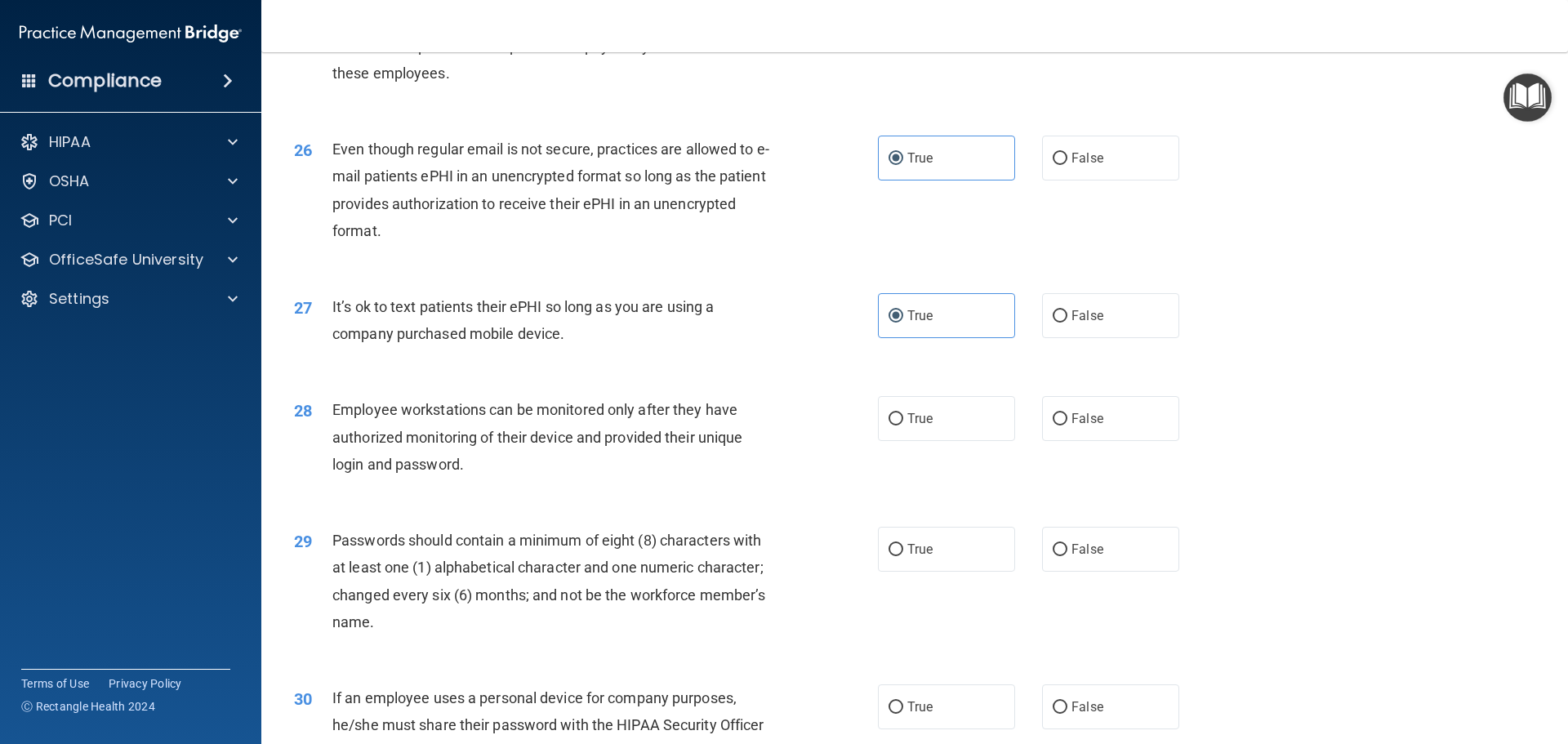
scroll to position [3183, 0]
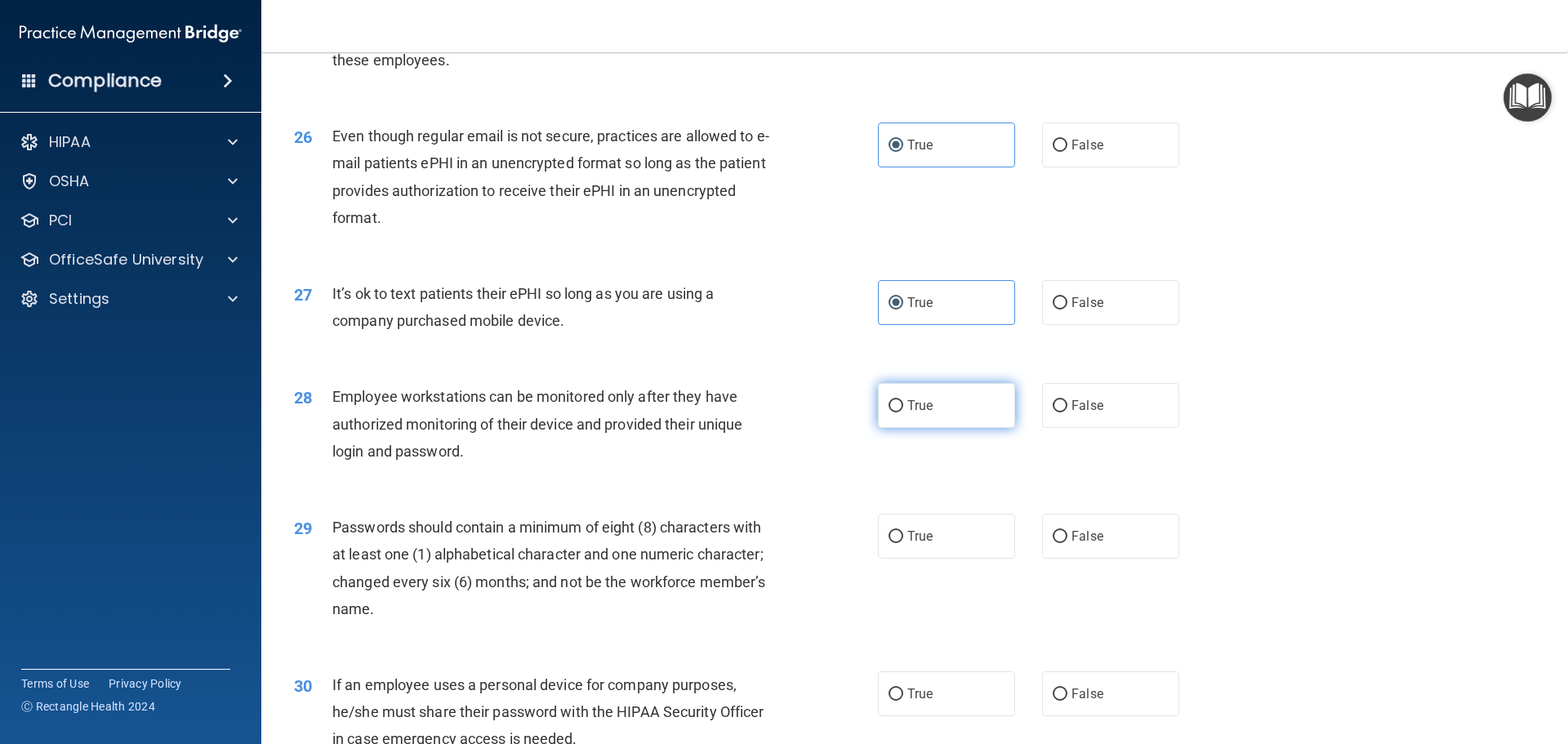
click at [952, 428] on label "True" at bounding box center [947, 405] width 137 height 45
click at [904, 412] on input "True" at bounding box center [896, 406] width 15 height 12
radio input "true"
click at [941, 546] on label "True" at bounding box center [947, 536] width 137 height 45
click at [904, 543] on input "True" at bounding box center [896, 537] width 15 height 12
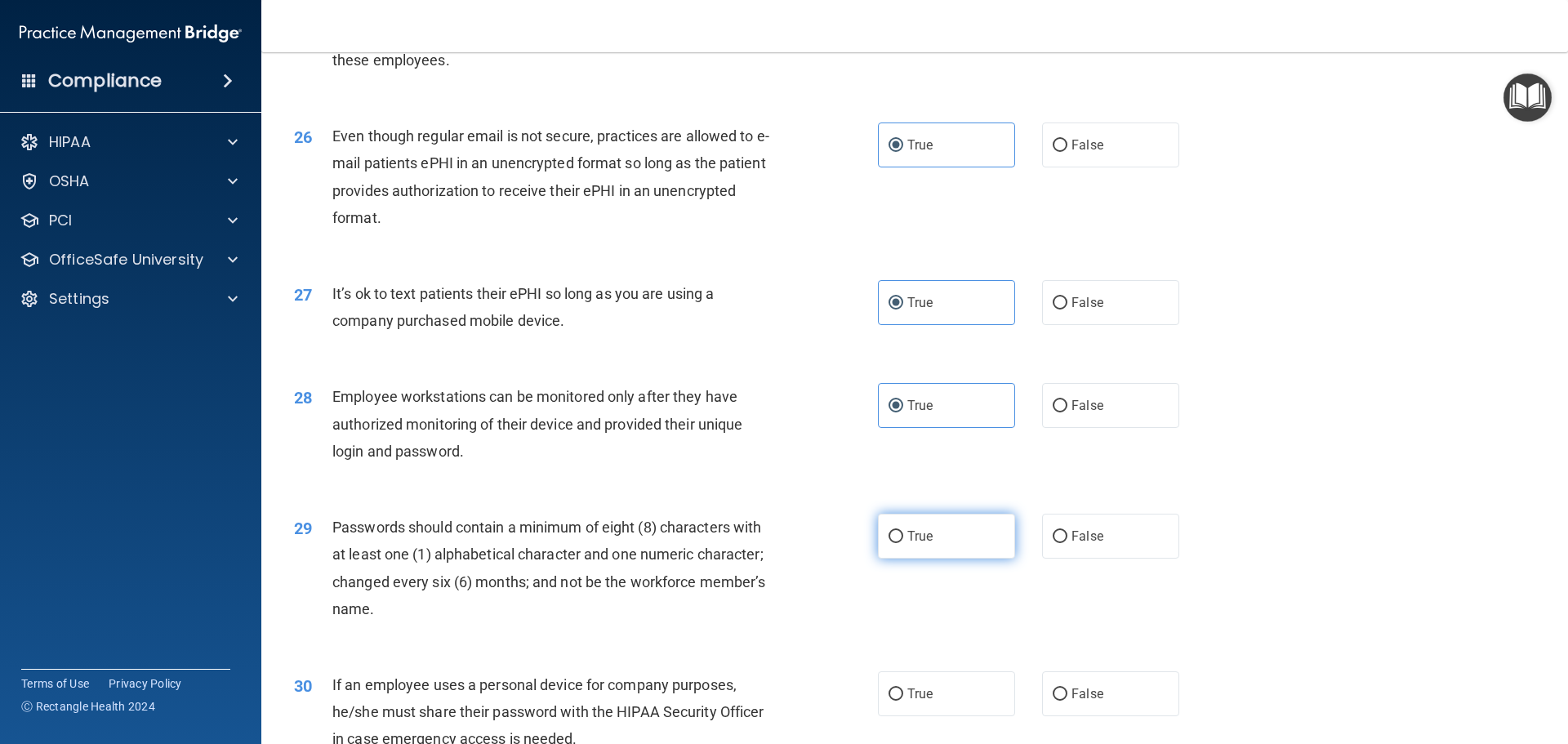
radio input "true"
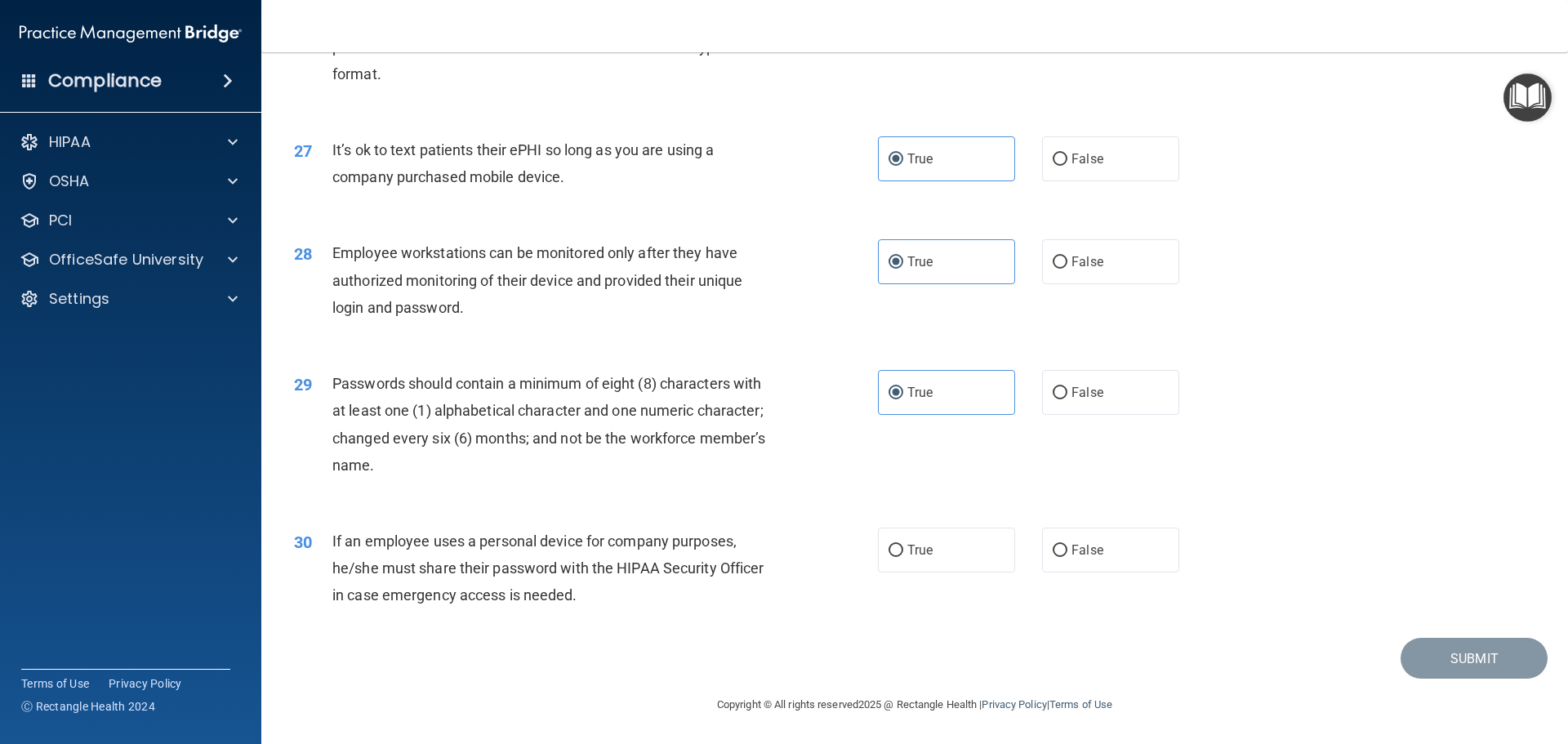
scroll to position [3354, 0]
click at [915, 555] on span "True" at bounding box center [920, 550] width 25 height 16
click at [904, 555] on input "True" at bounding box center [896, 550] width 15 height 12
radio input "true"
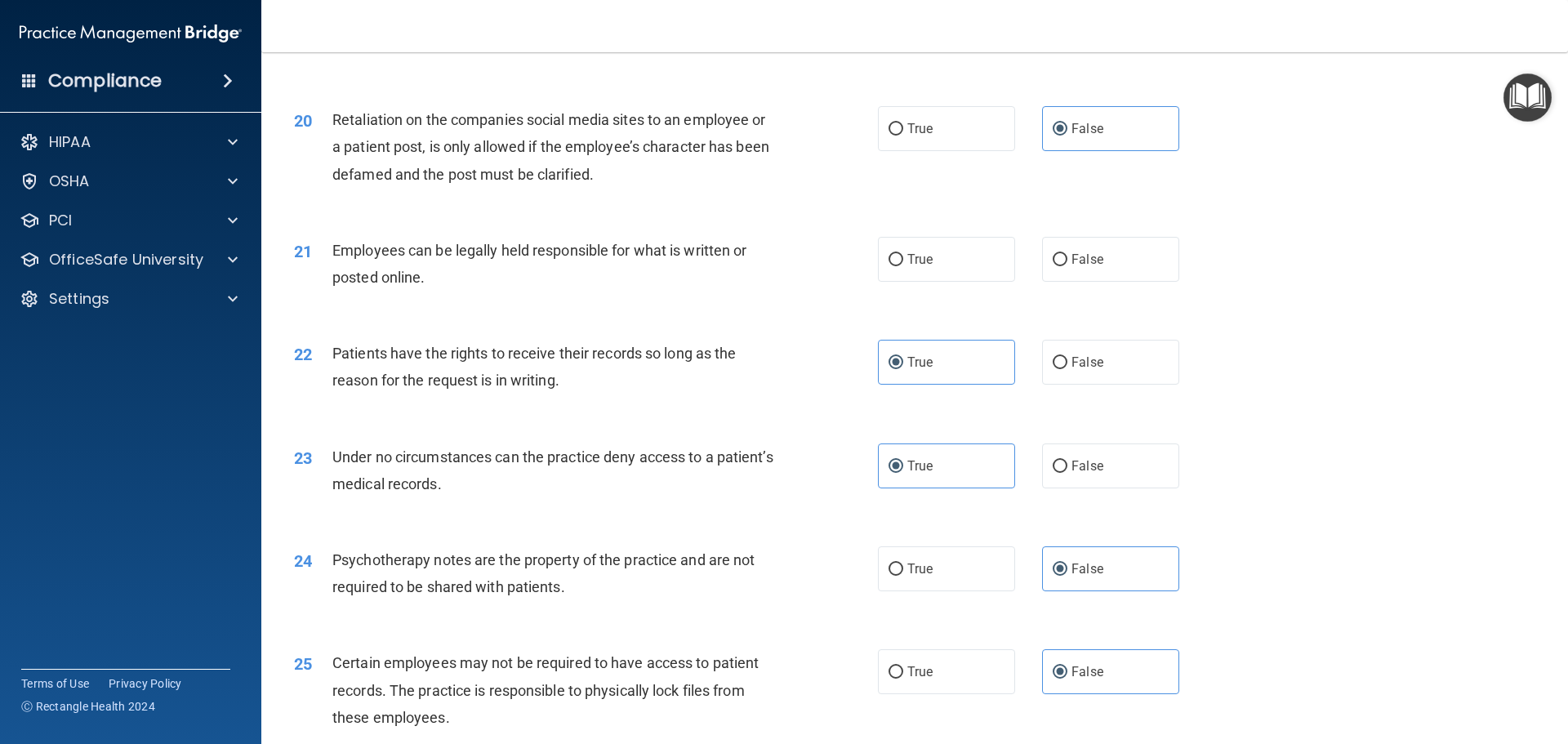
scroll to position [2457, 0]
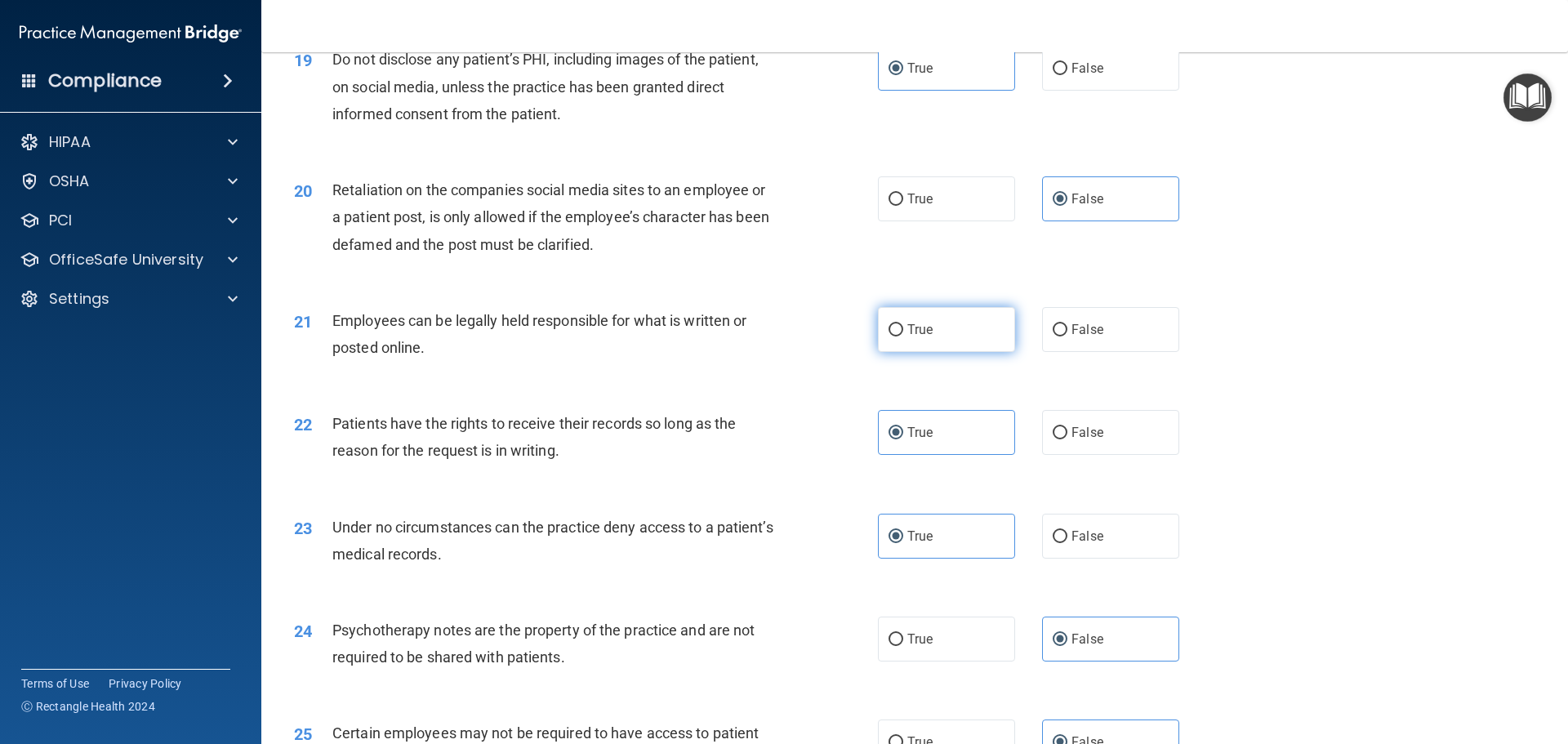
click at [910, 337] on span "True" at bounding box center [920, 329] width 25 height 16
click at [904, 336] on input "True" at bounding box center [896, 330] width 15 height 12
radio input "true"
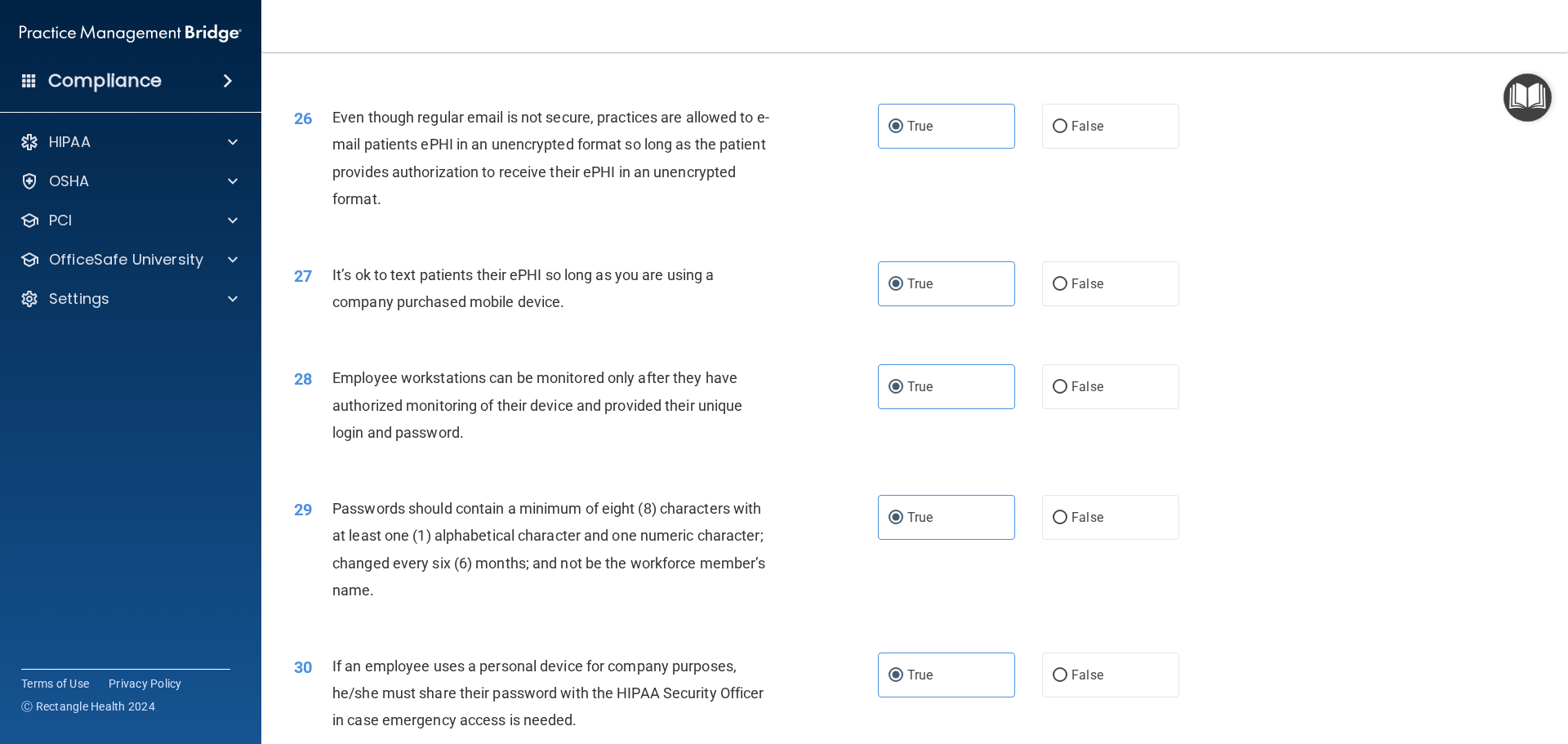
scroll to position [3354, 0]
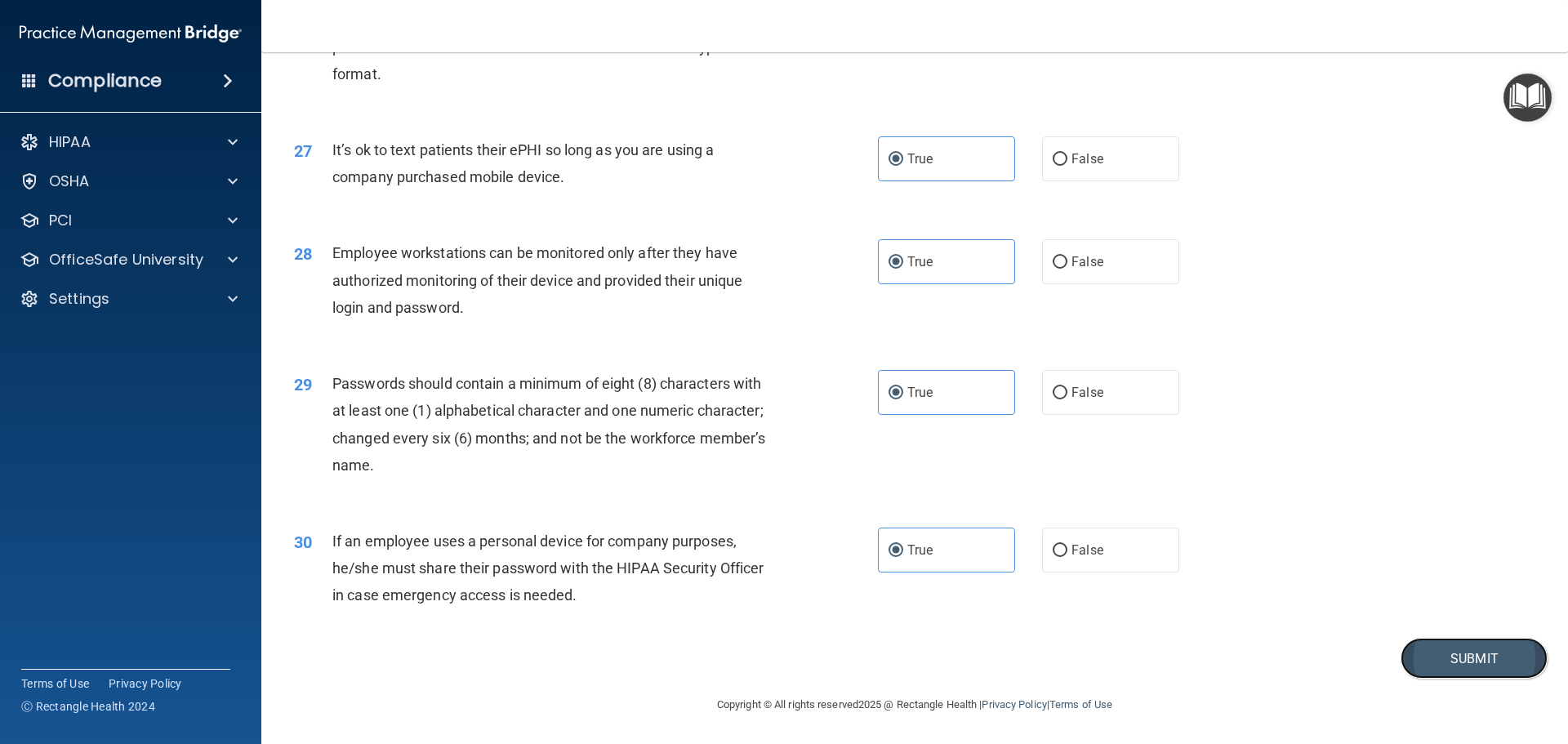
click at [1443, 656] on button "Submit" at bounding box center [1474, 658] width 147 height 42
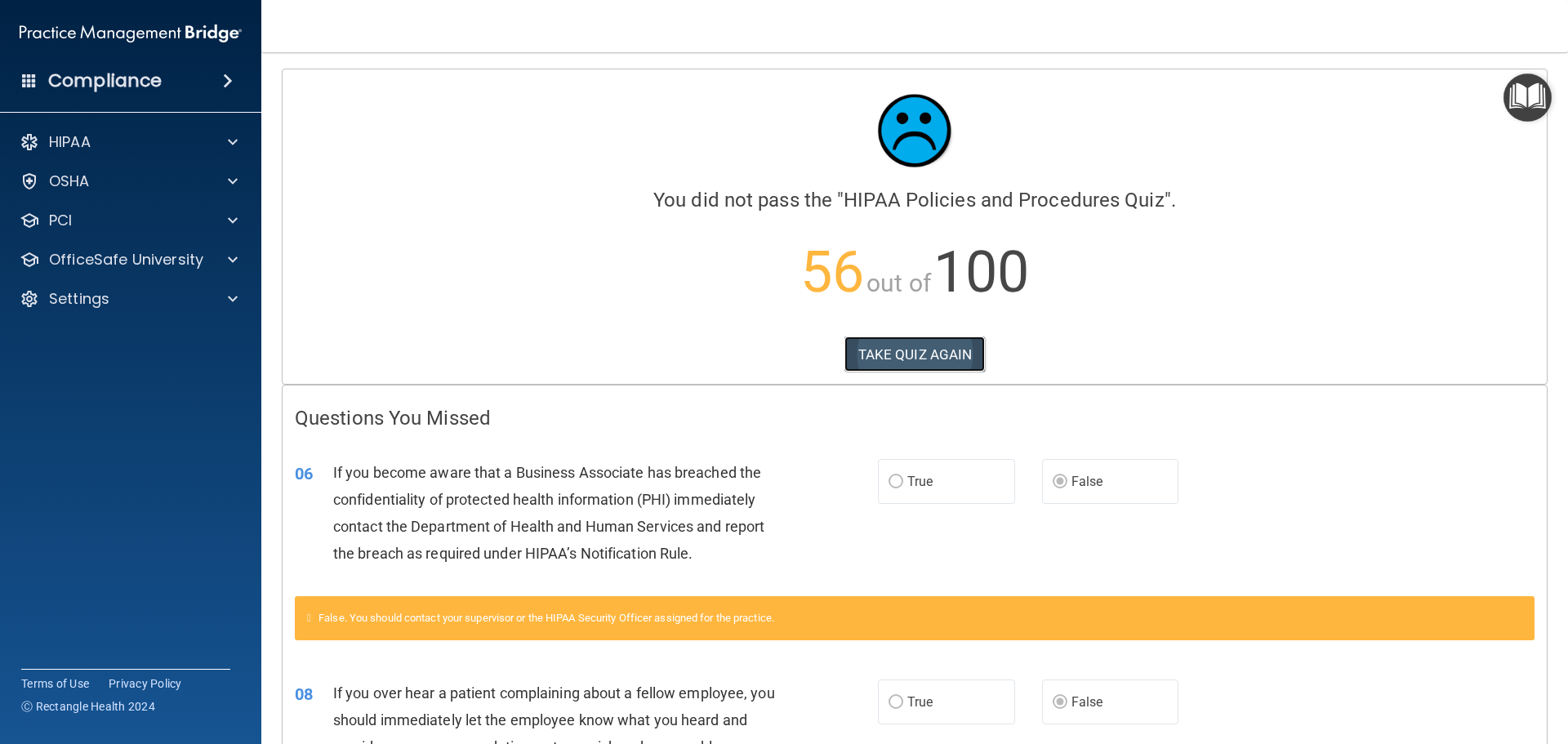
click at [875, 350] on button "TAKE QUIZ AGAIN" at bounding box center [915, 354] width 141 height 36
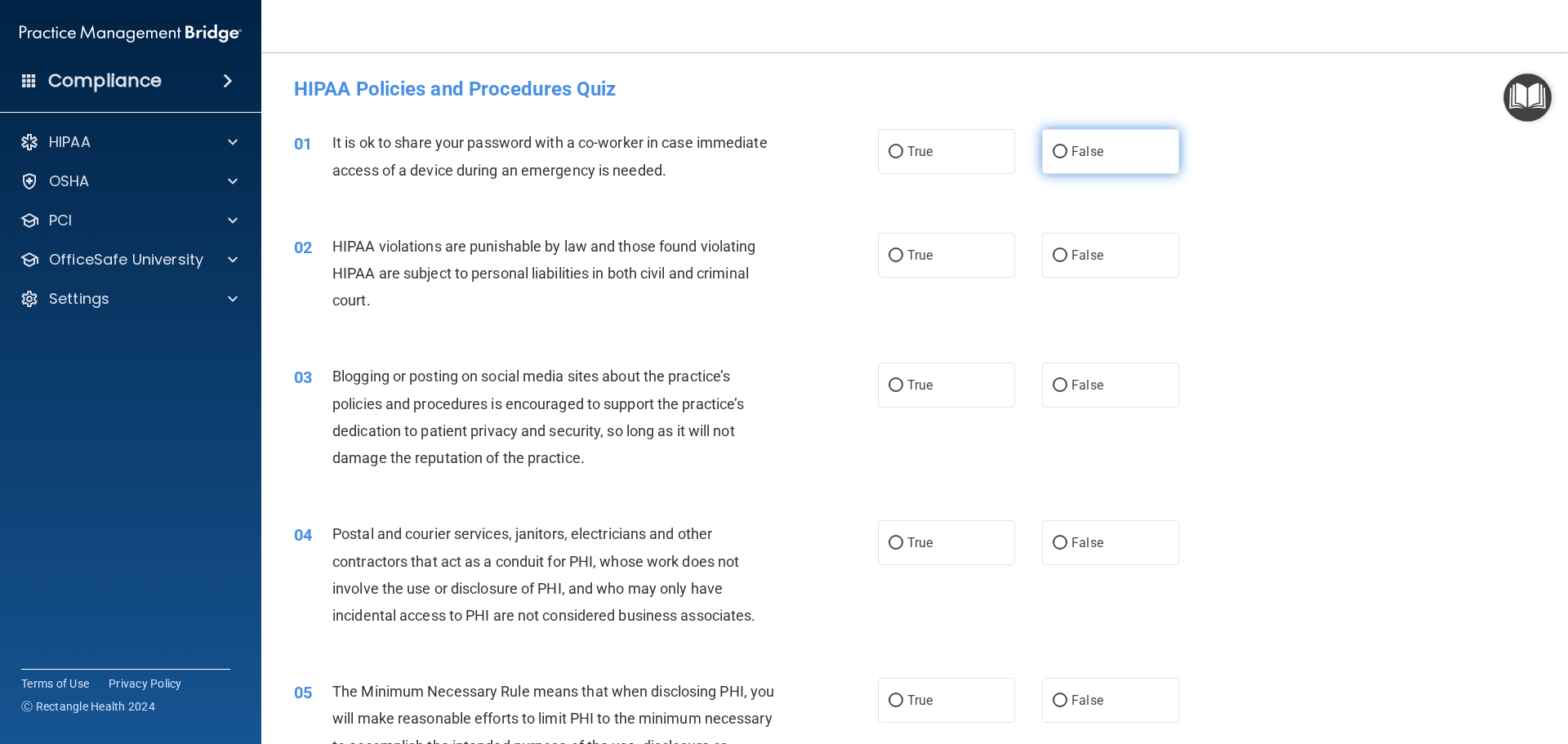
click at [1078, 161] on label "False" at bounding box center [1110, 151] width 137 height 45
click at [1067, 158] on input "False" at bounding box center [1060, 152] width 15 height 12
radio input "true"
click at [916, 260] on span "True" at bounding box center [920, 255] width 25 height 16
click at [904, 260] on input "True" at bounding box center [896, 256] width 15 height 12
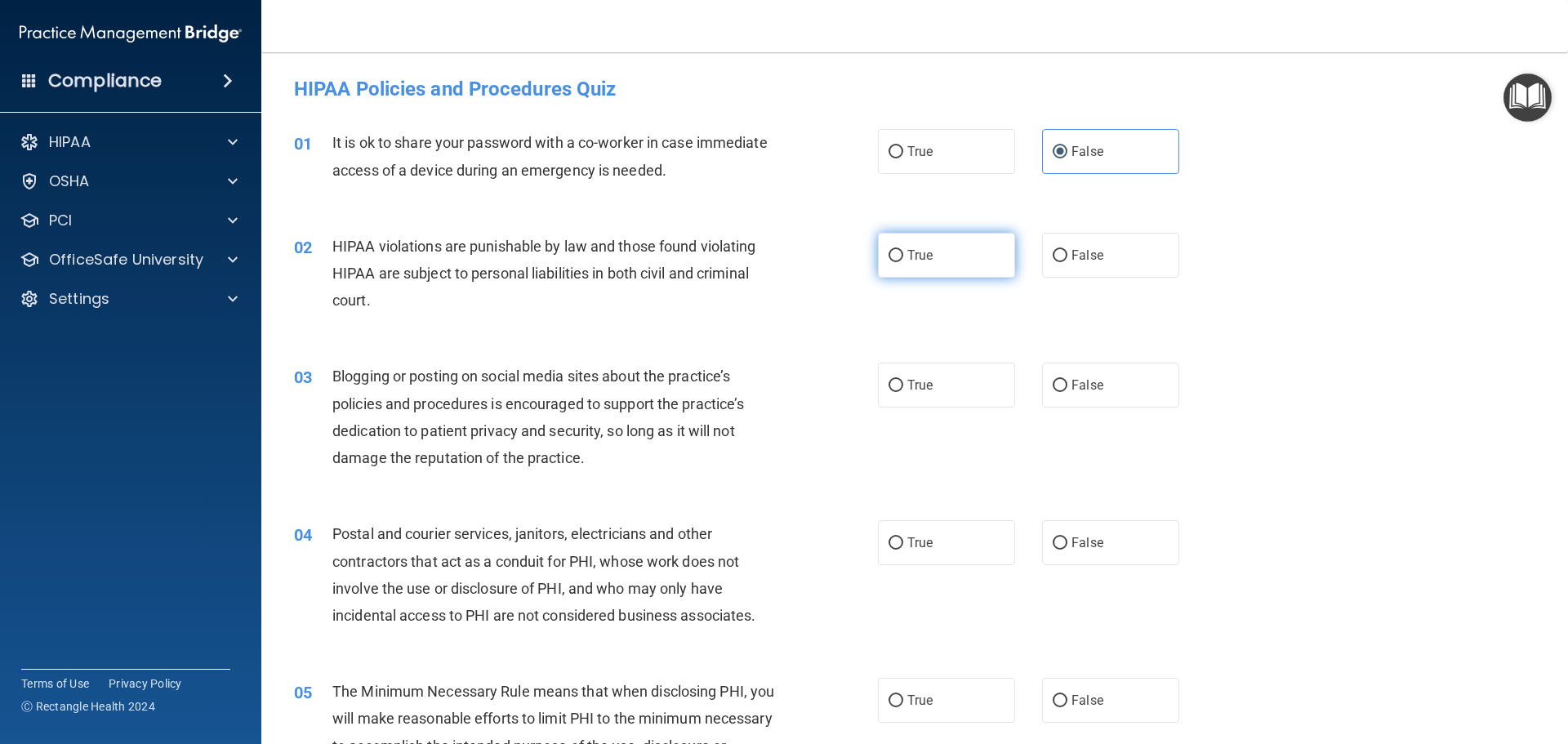
radio input "true"
click at [1071, 390] on span "False" at bounding box center [1087, 385] width 32 height 16
click at [1067, 390] on input "False" at bounding box center [1060, 385] width 15 height 12
radio input "true"
click at [952, 547] on label "True" at bounding box center [947, 542] width 137 height 45
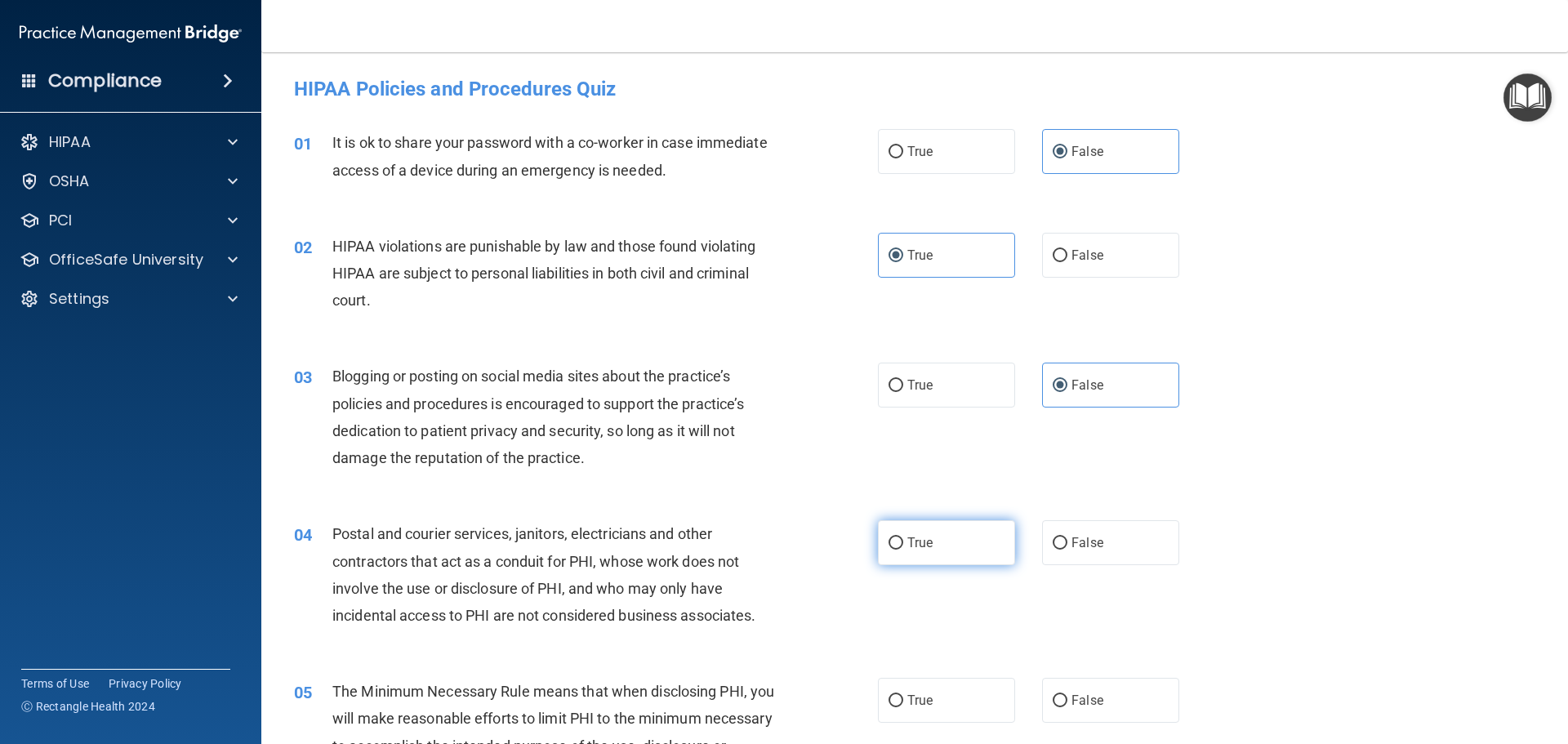
click at [904, 547] on input "True" at bounding box center [896, 543] width 15 height 12
radio input "true"
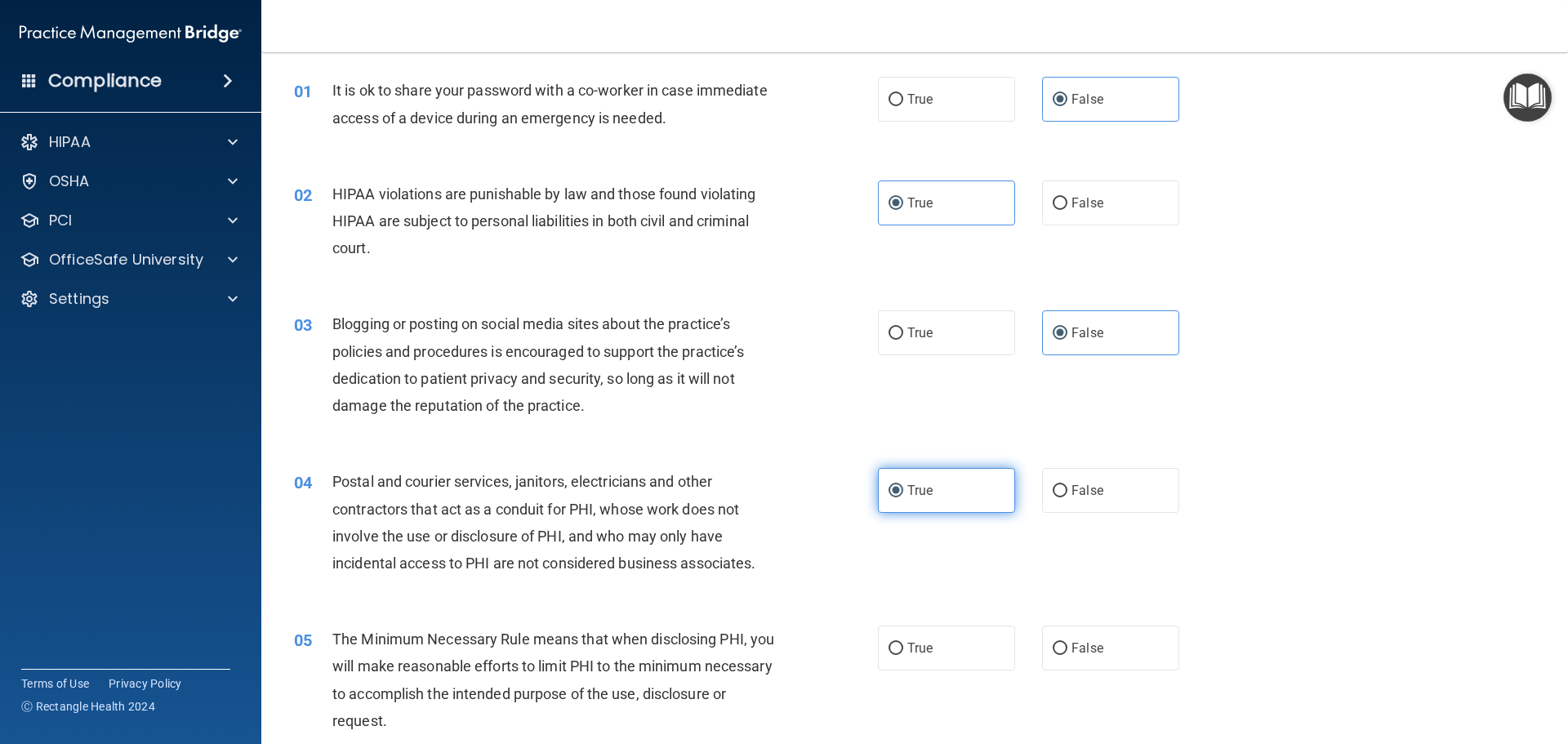
scroll to position [82, 0]
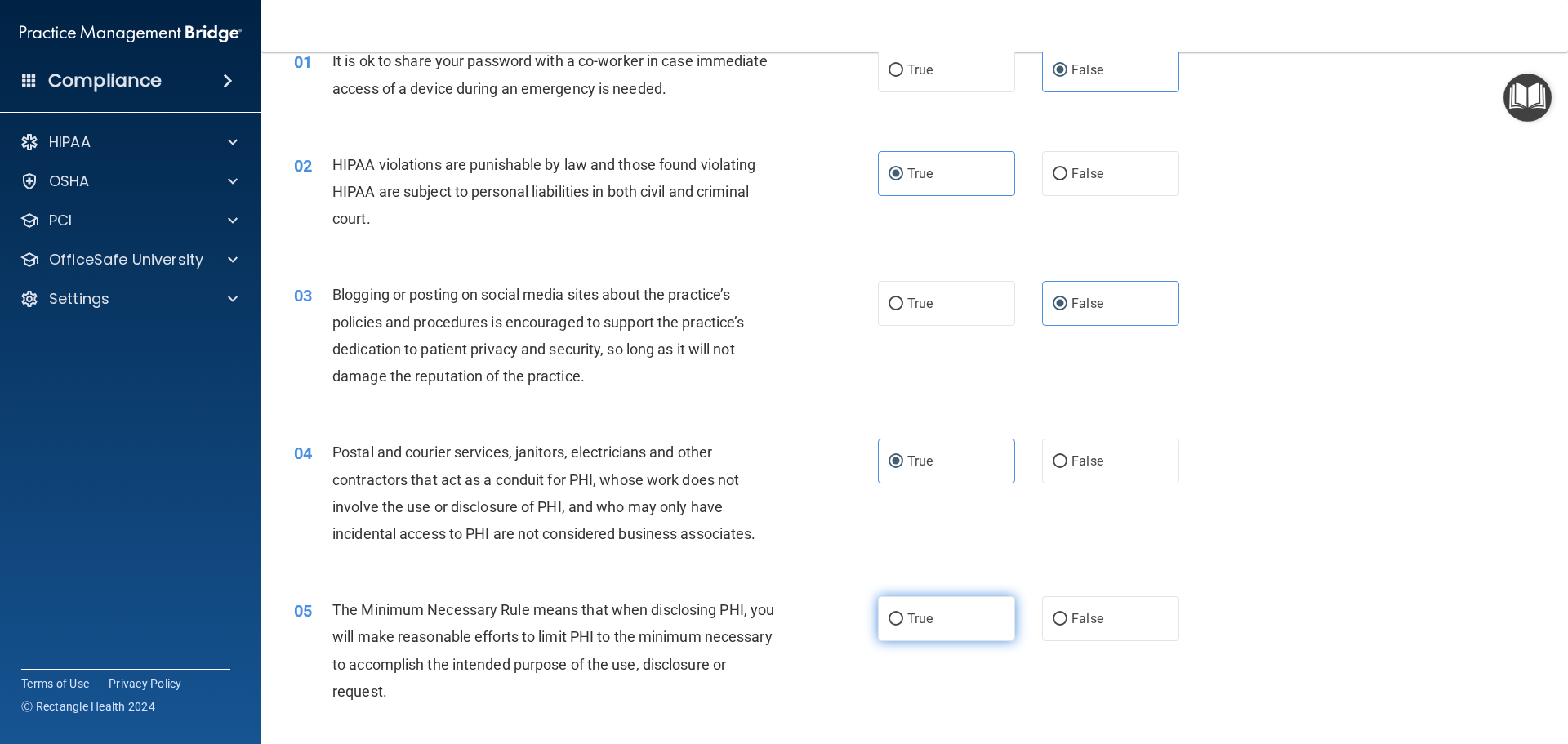
click at [944, 619] on label "True" at bounding box center [947, 618] width 137 height 45
click at [904, 619] on input "True" at bounding box center [896, 619] width 15 height 12
radio input "true"
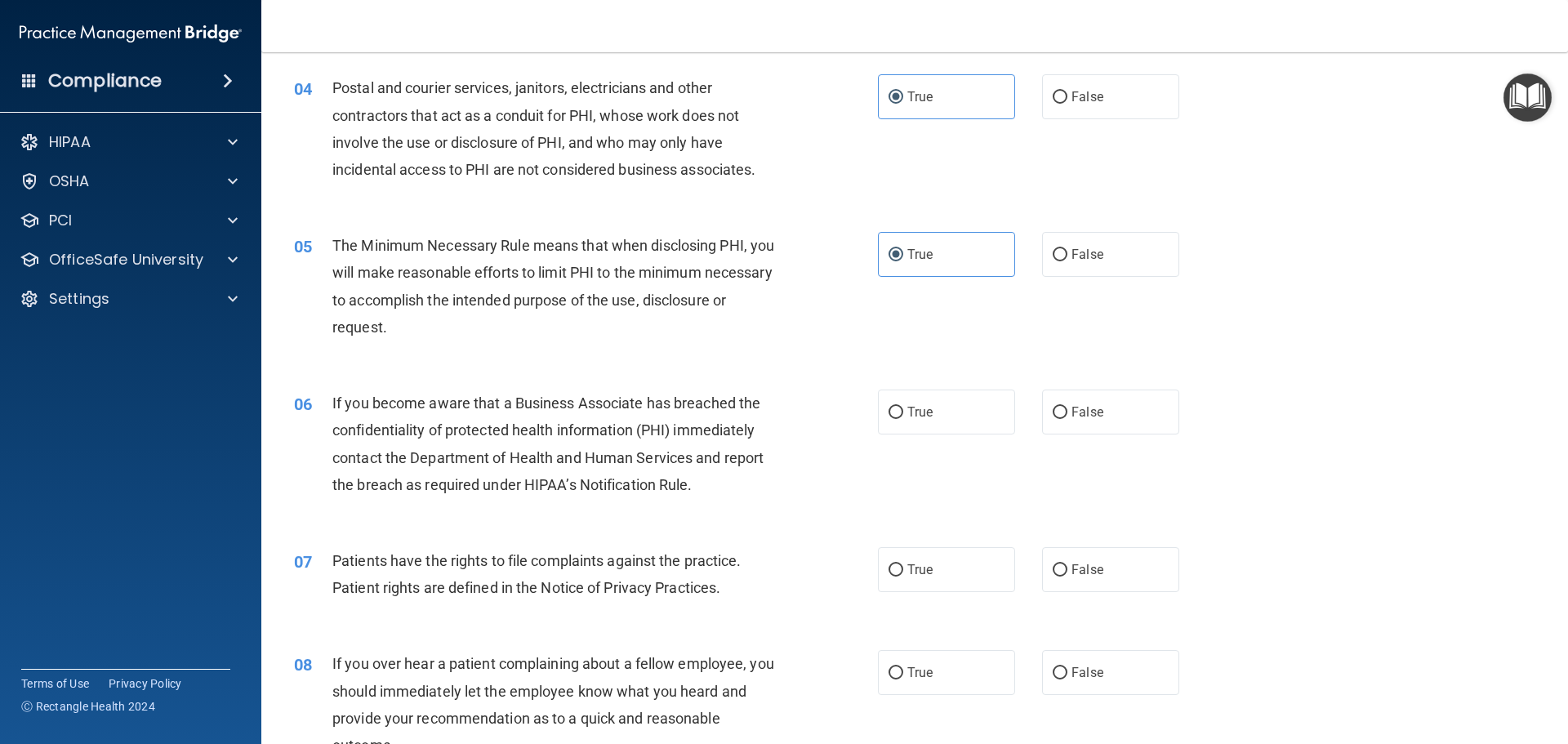
scroll to position [490, 0]
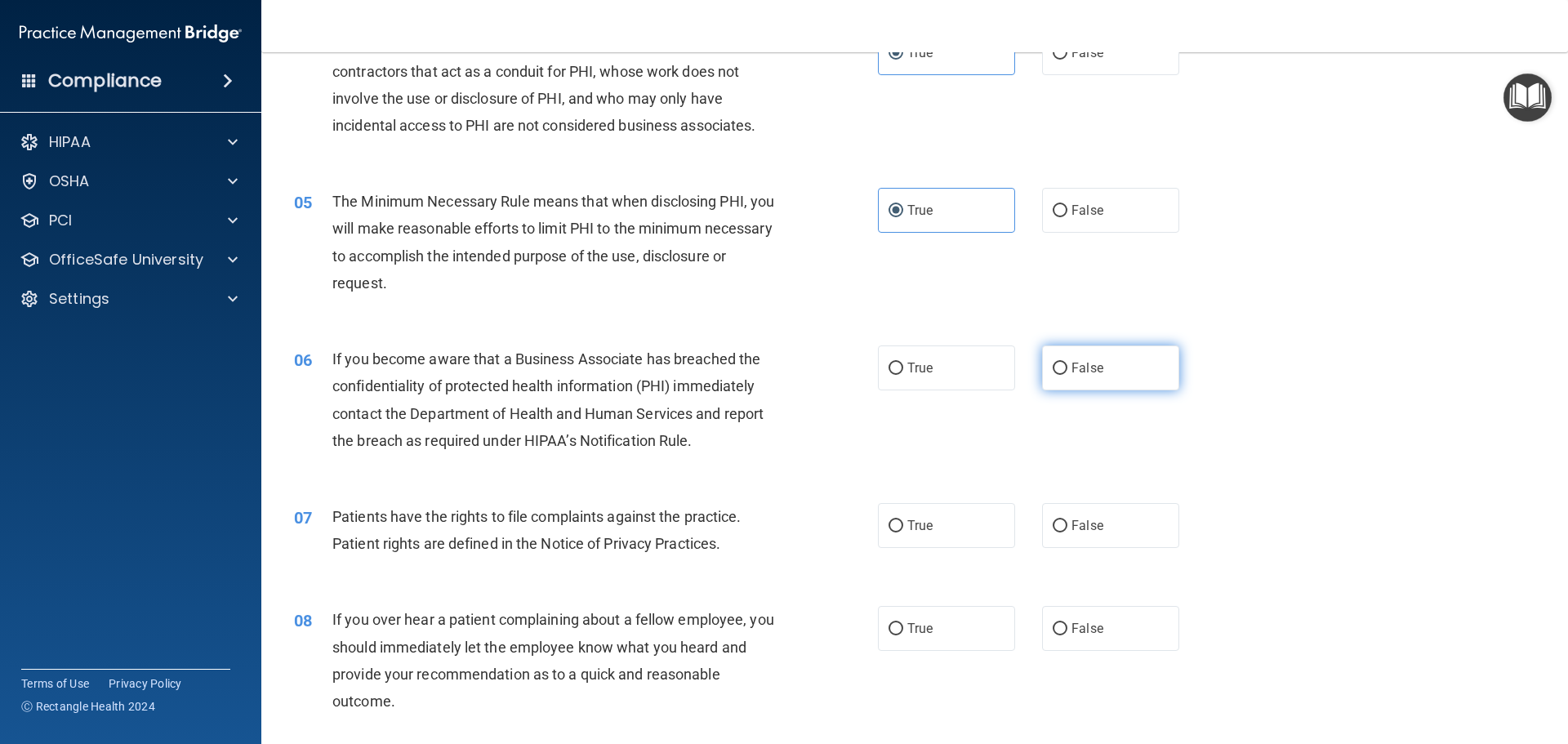
click at [1104, 385] on label "False" at bounding box center [1110, 368] width 137 height 45
click at [1067, 375] on input "False" at bounding box center [1060, 368] width 15 height 12
radio input "true"
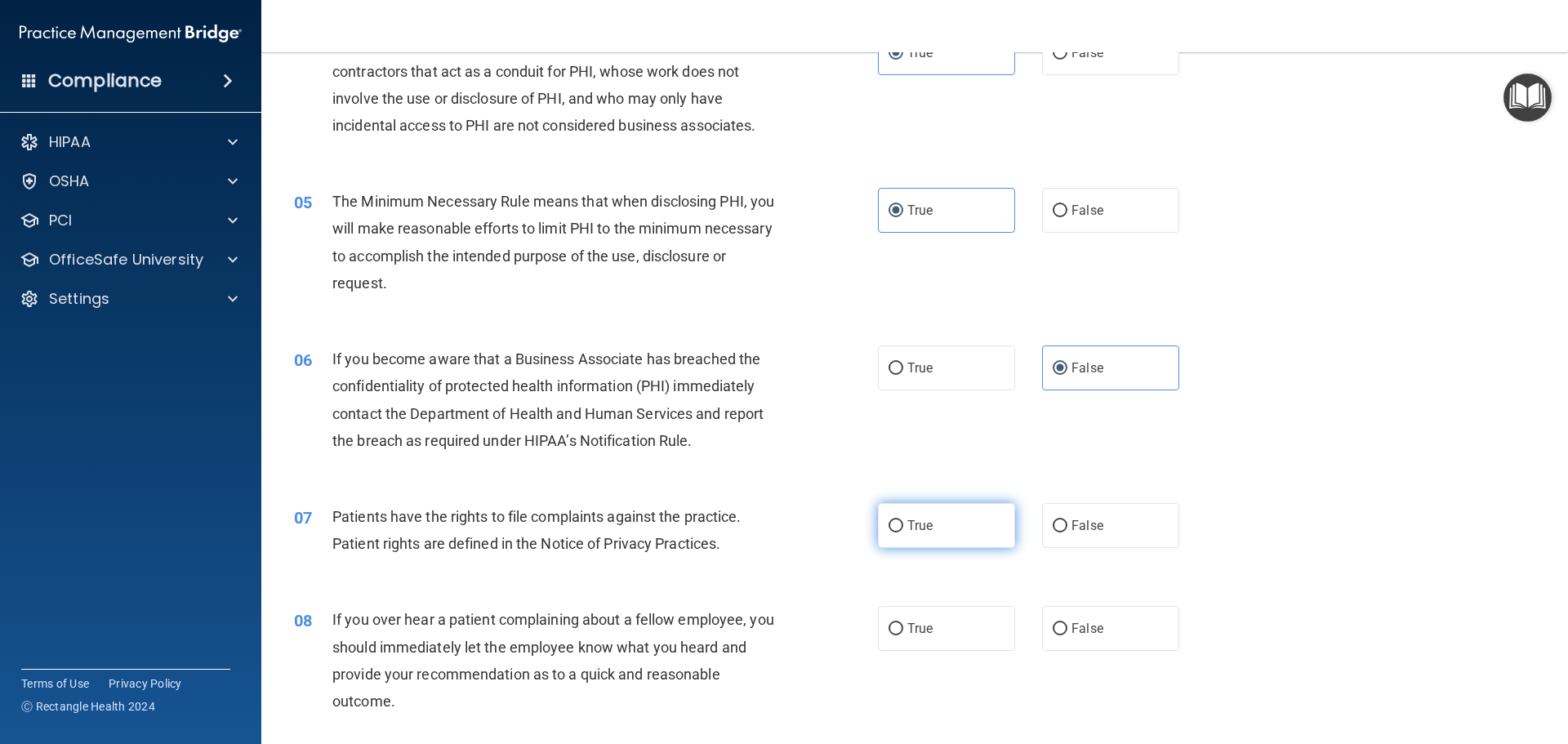
click at [958, 519] on label "True" at bounding box center [947, 525] width 137 height 45
click at [904, 520] on input "True" at bounding box center [896, 526] width 15 height 12
radio input "true"
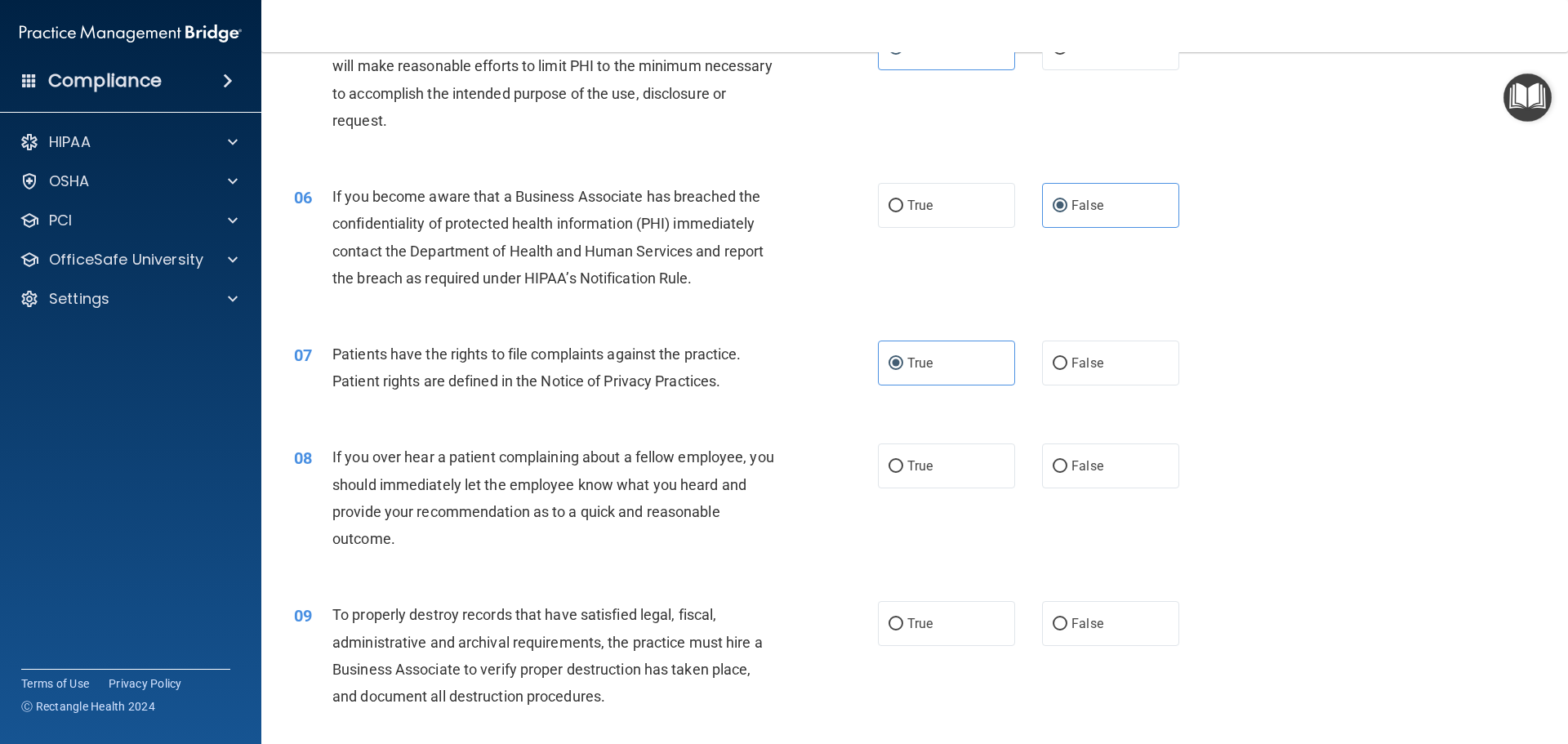
scroll to position [653, 0]
click at [1071, 458] on span "False" at bounding box center [1087, 465] width 32 height 16
click at [1064, 460] on input "False" at bounding box center [1060, 466] width 15 height 12
radio input "true"
click at [1087, 627] on span "False" at bounding box center [1087, 622] width 32 height 16
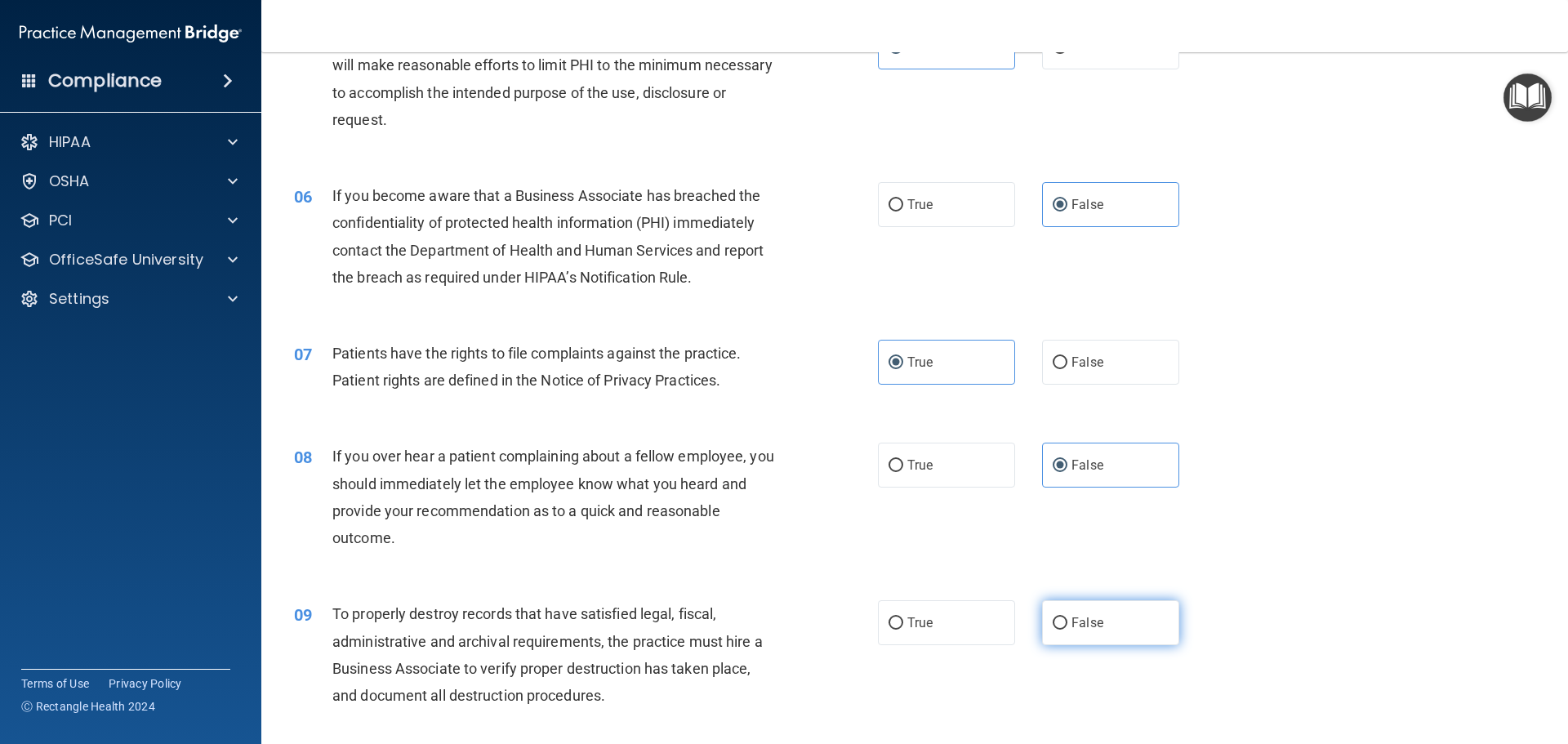
click at [1067, 627] on input "False" at bounding box center [1060, 623] width 15 height 12
radio input "true"
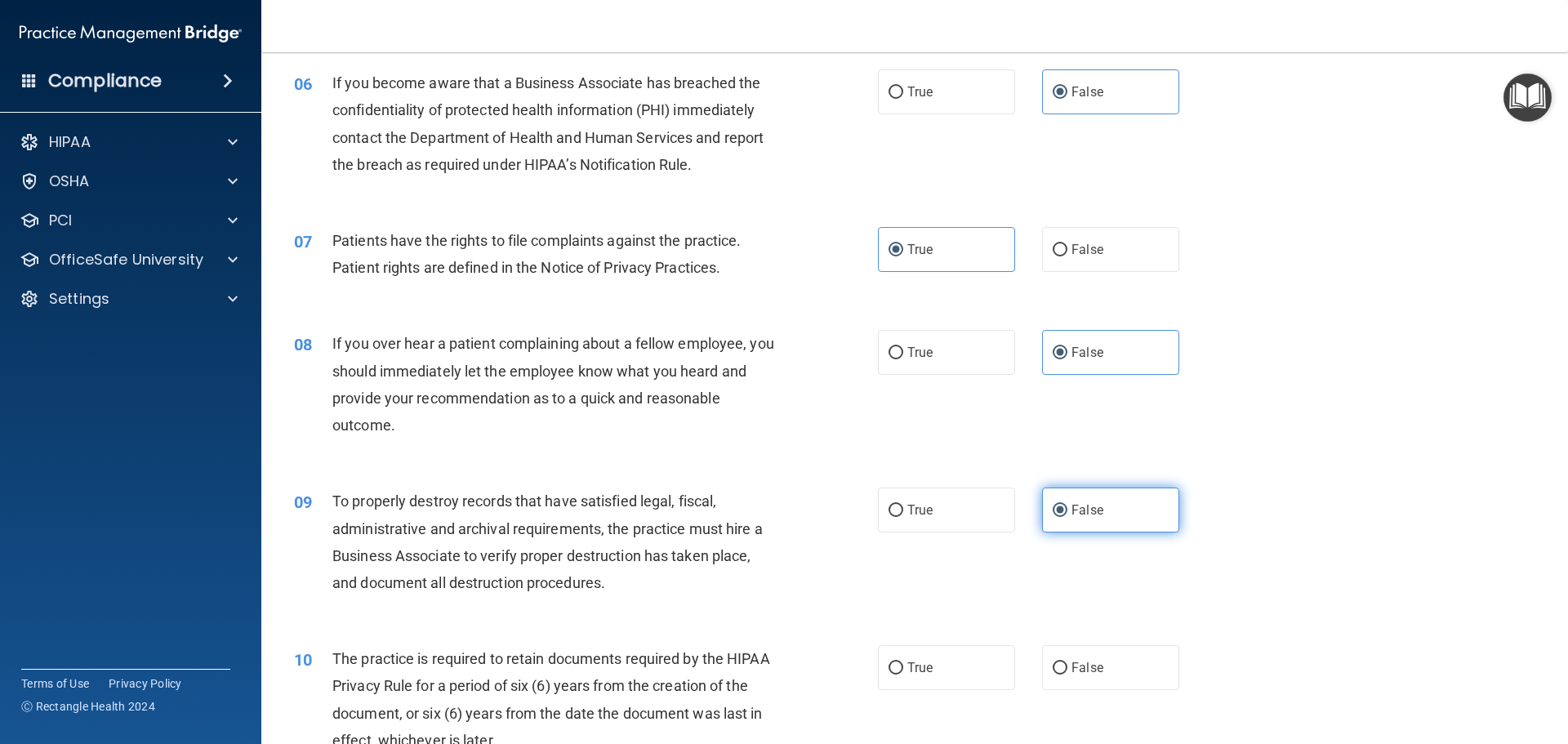
scroll to position [898, 0]
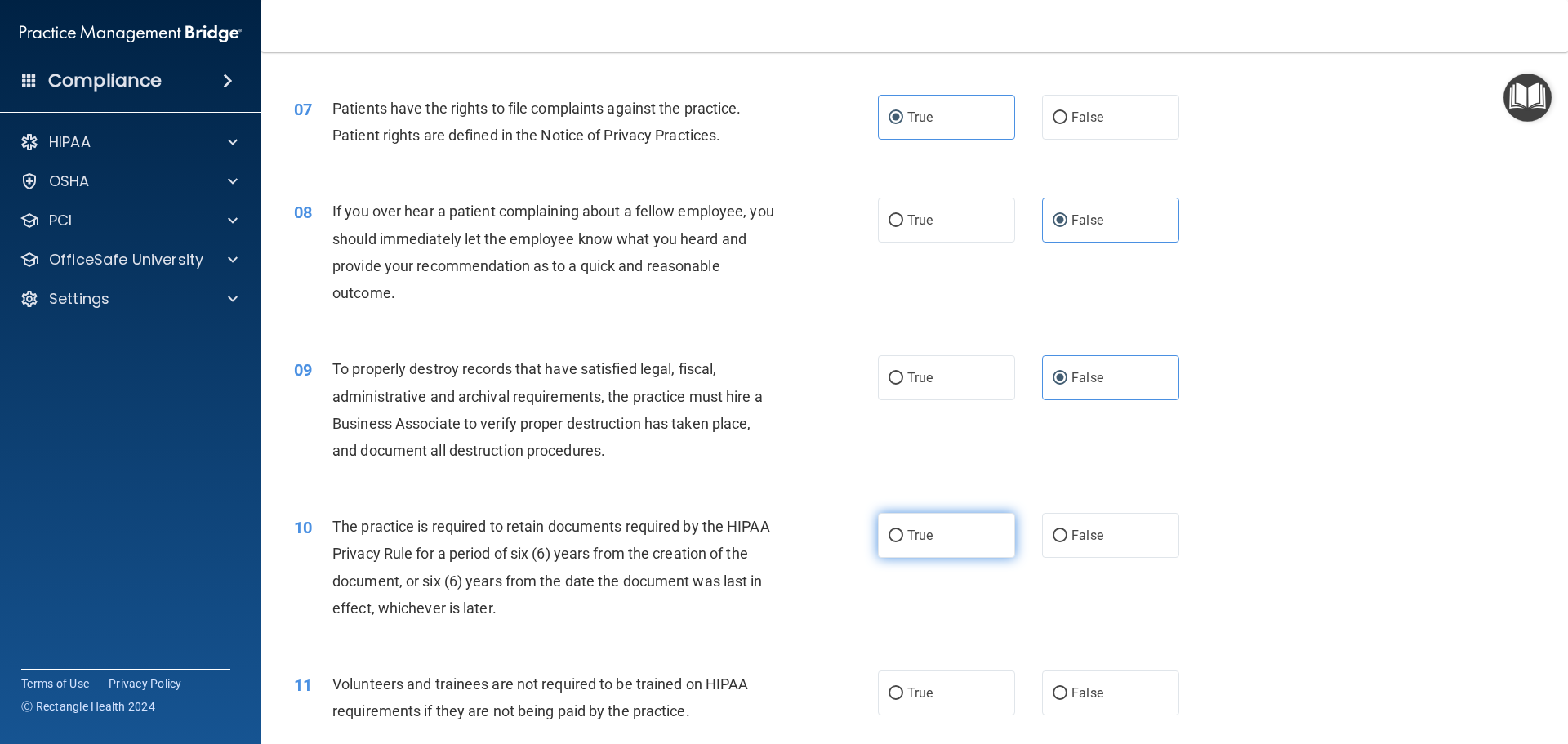
click at [948, 532] on label "True" at bounding box center [947, 535] width 137 height 45
click at [904, 532] on input "True" at bounding box center [896, 536] width 15 height 12
radio input "true"
click at [1074, 683] on label "False" at bounding box center [1110, 693] width 137 height 45
click at [1067, 688] on input "False" at bounding box center [1060, 693] width 15 height 12
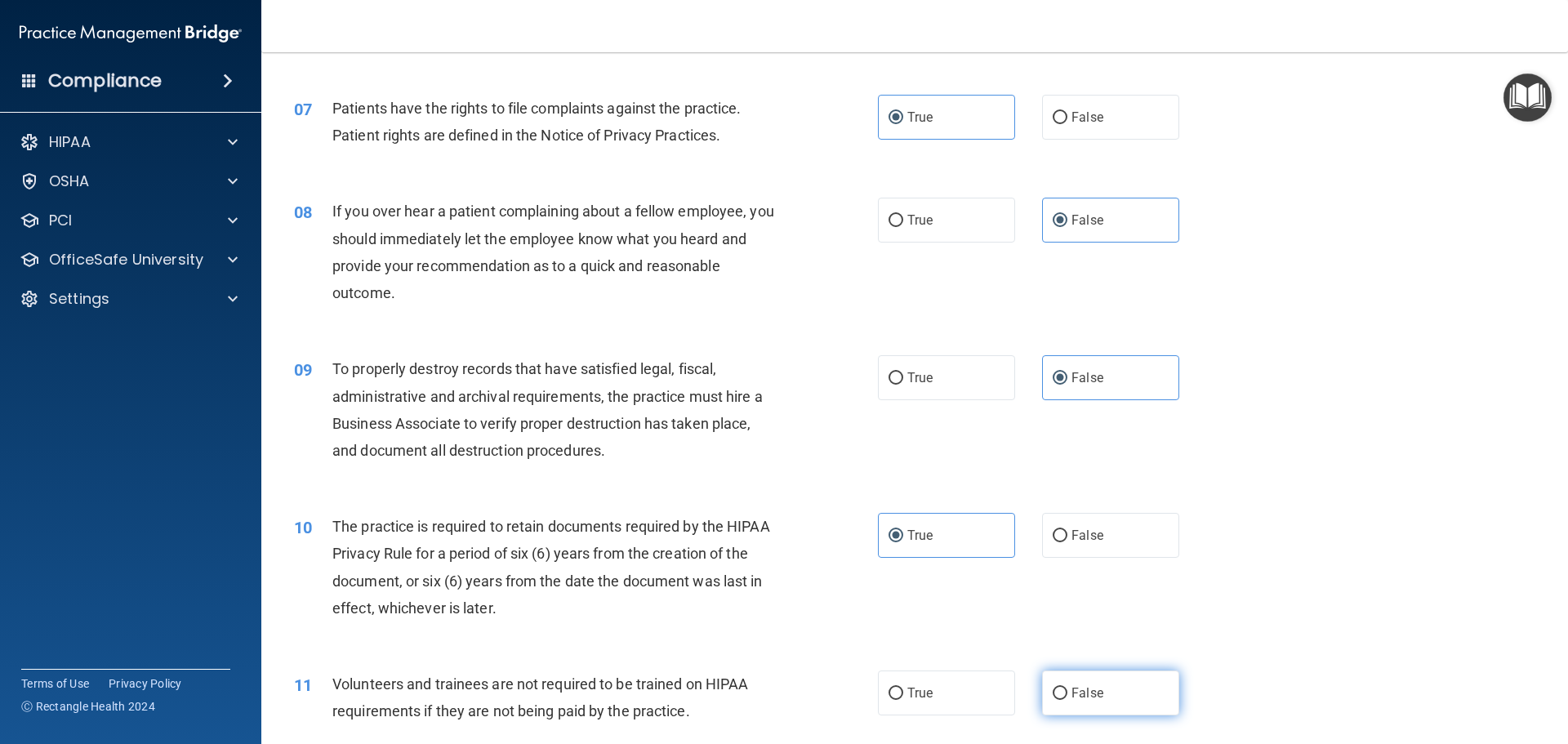
radio input "true"
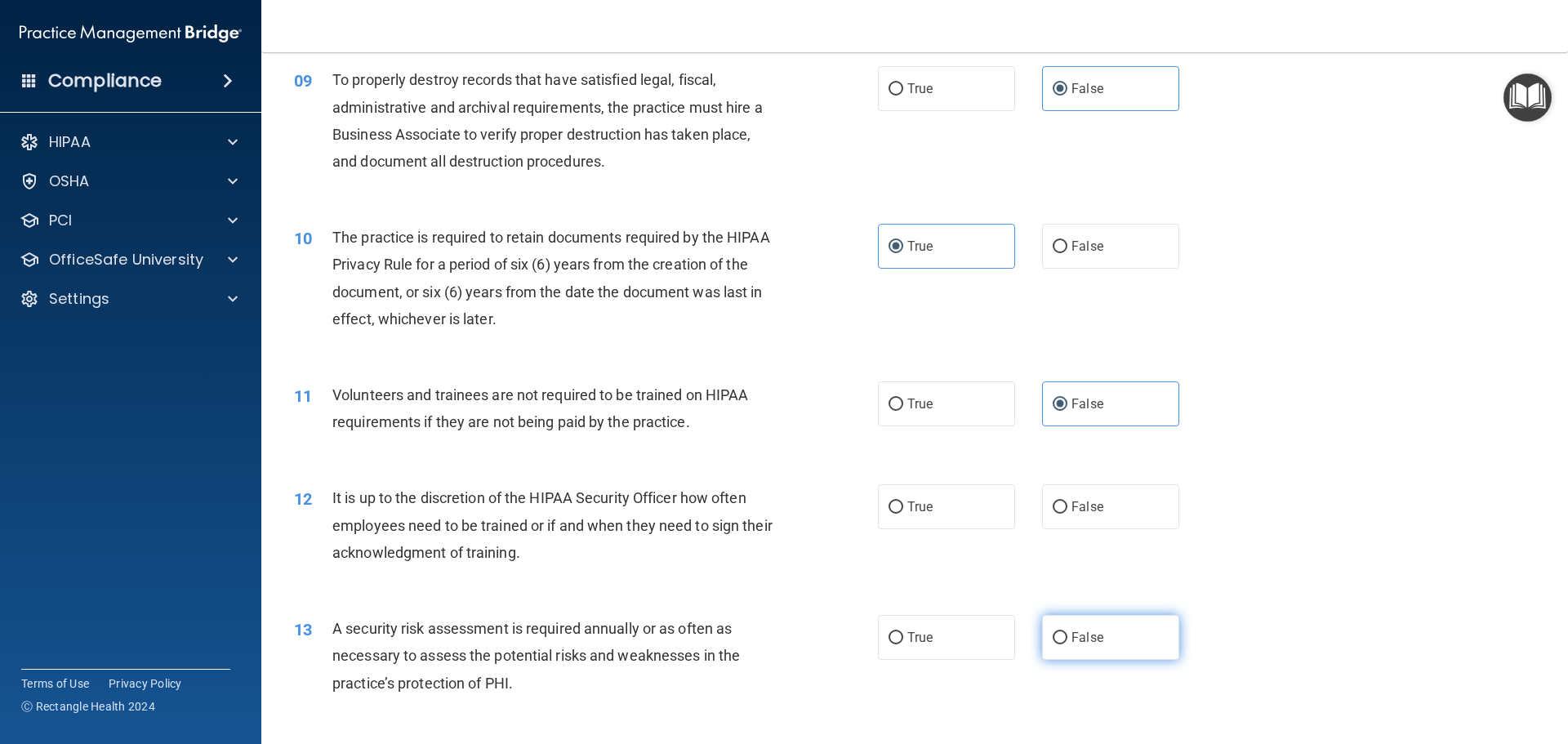
scroll to position [1224, 0]
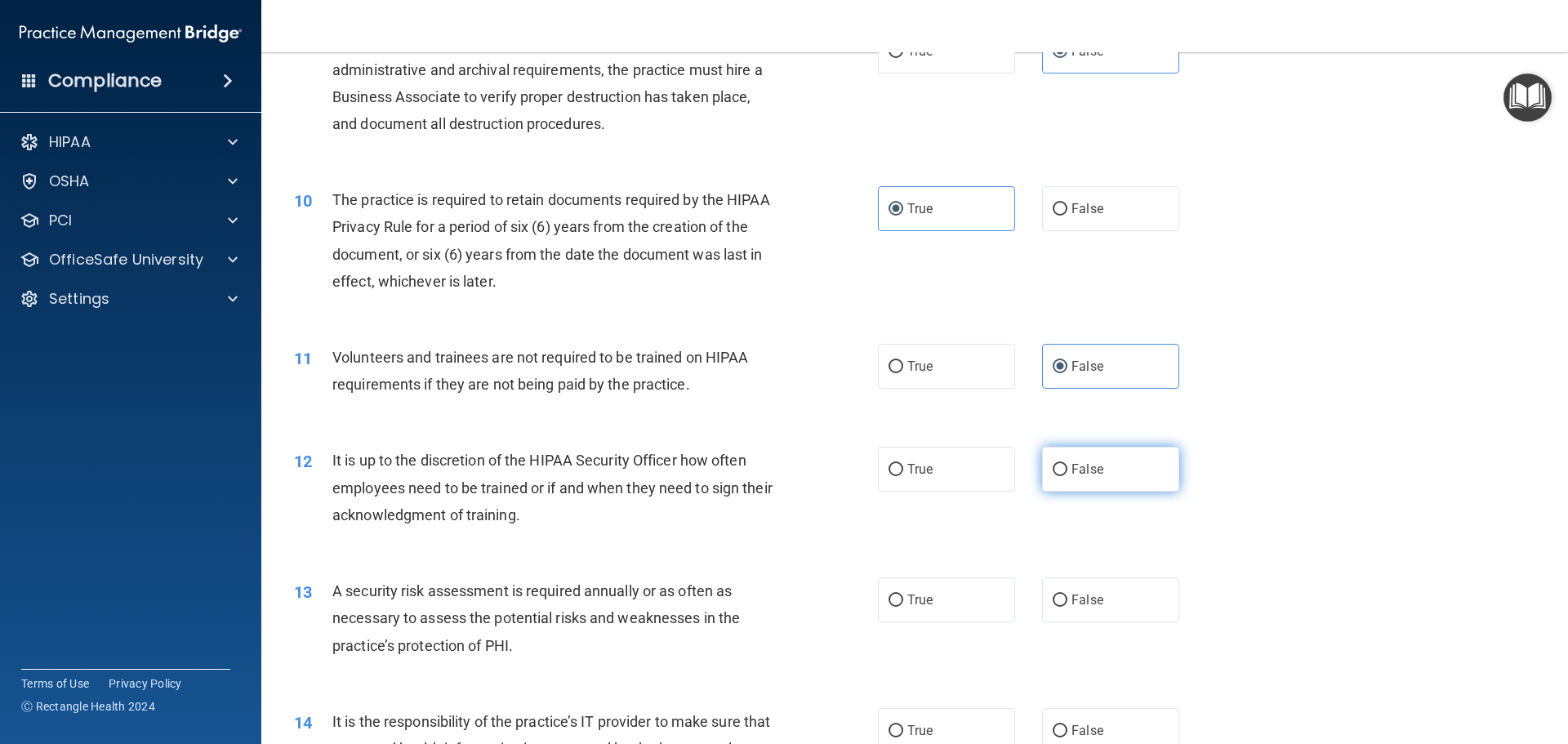
click at [1083, 466] on span "False" at bounding box center [1087, 469] width 32 height 16
click at [1067, 466] on input "False" at bounding box center [1060, 470] width 15 height 12
radio input "true"
click at [932, 603] on label "True" at bounding box center [947, 599] width 137 height 45
click at [904, 603] on input "True" at bounding box center [896, 600] width 15 height 12
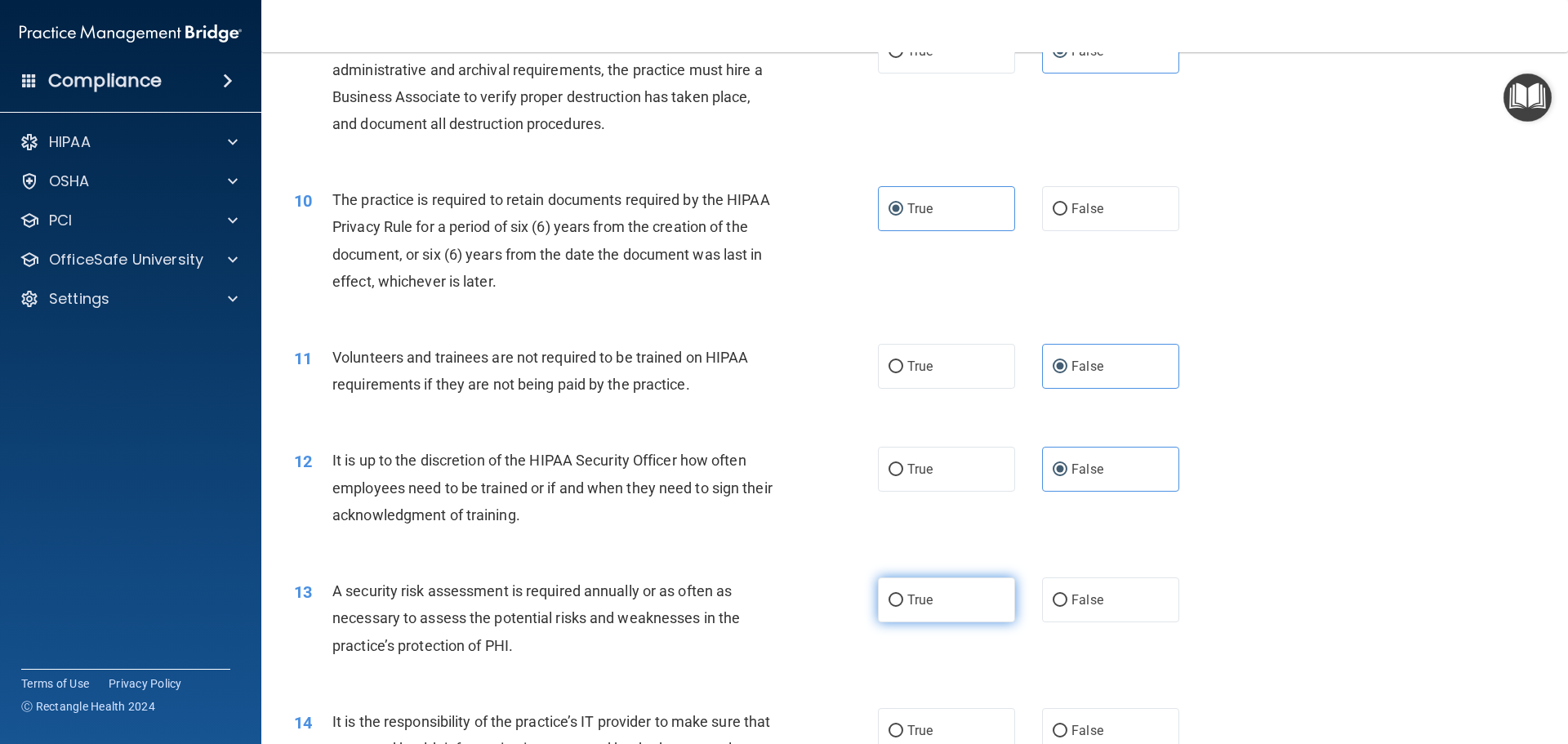
radio input "true"
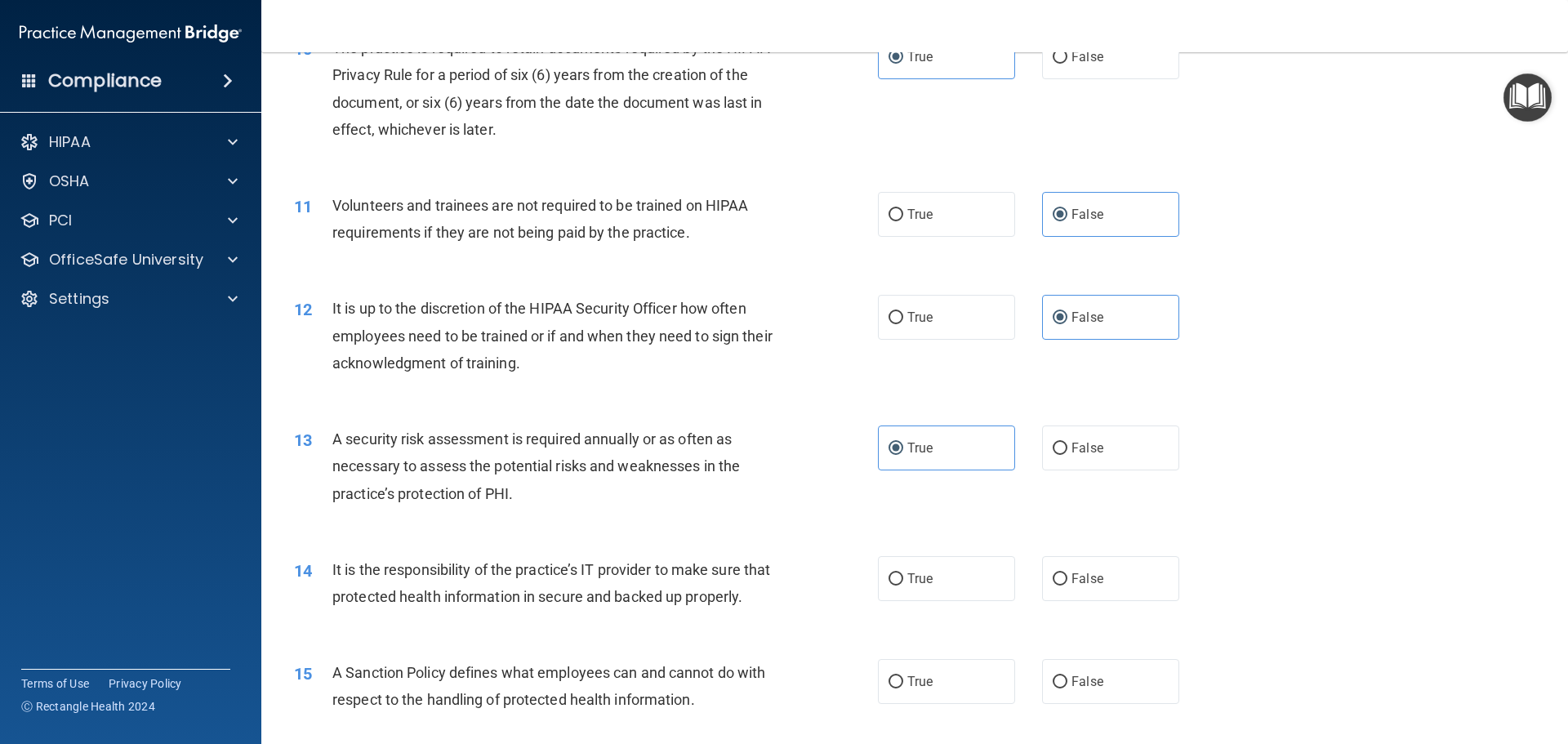
scroll to position [1388, 0]
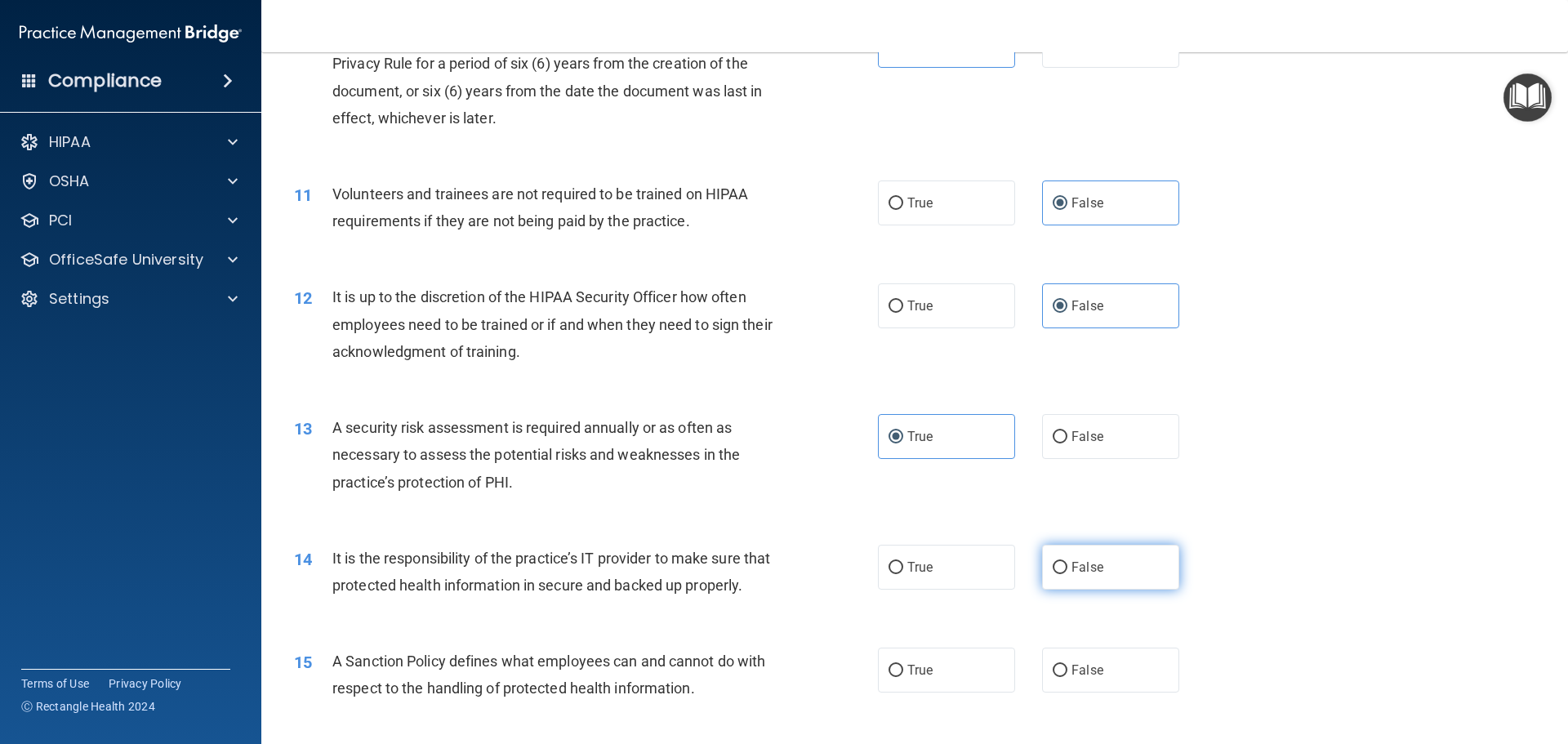
click at [1071, 572] on span "False" at bounding box center [1087, 567] width 32 height 16
click at [1065, 572] on input "False" at bounding box center [1060, 568] width 15 height 12
radio input "true"
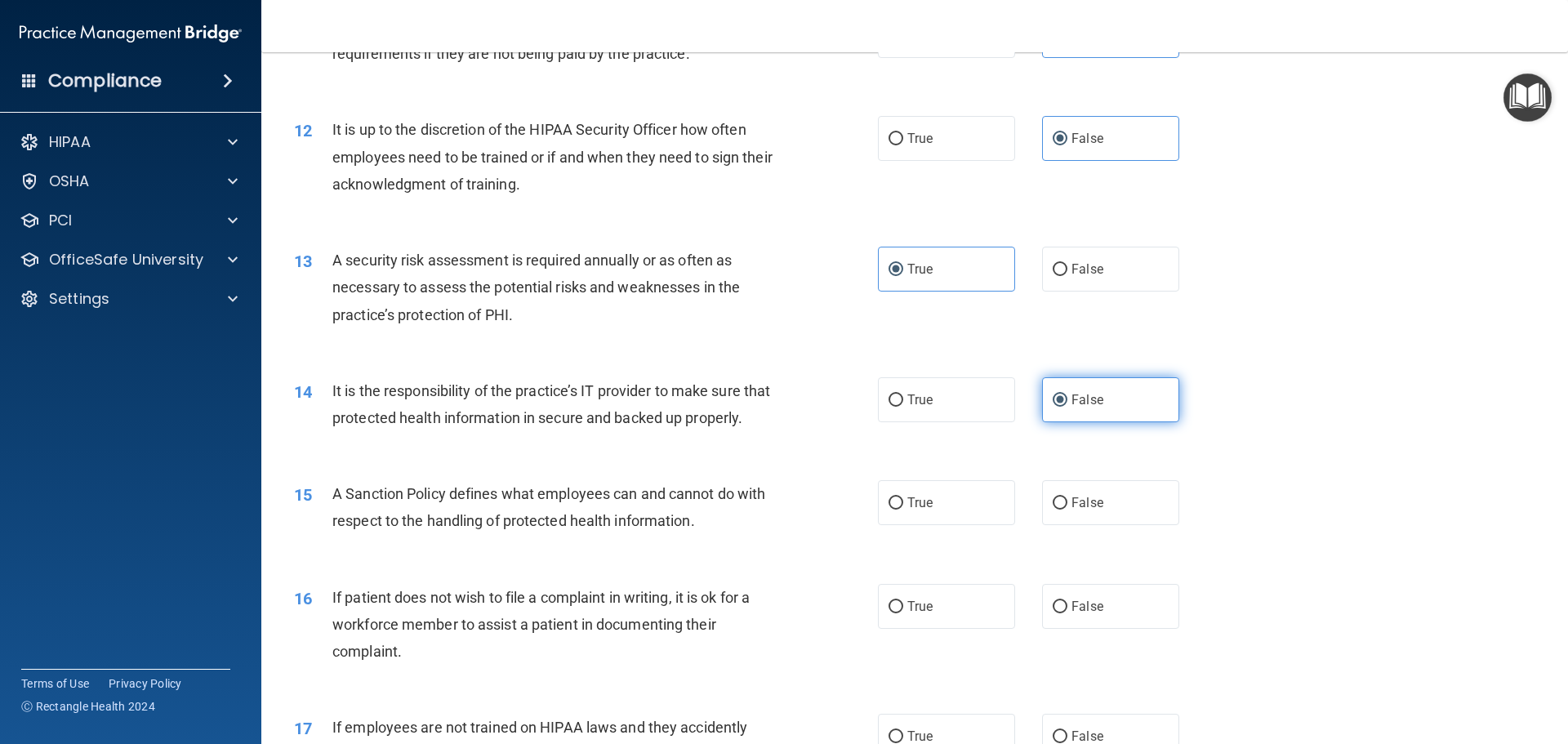
scroll to position [1633, 0]
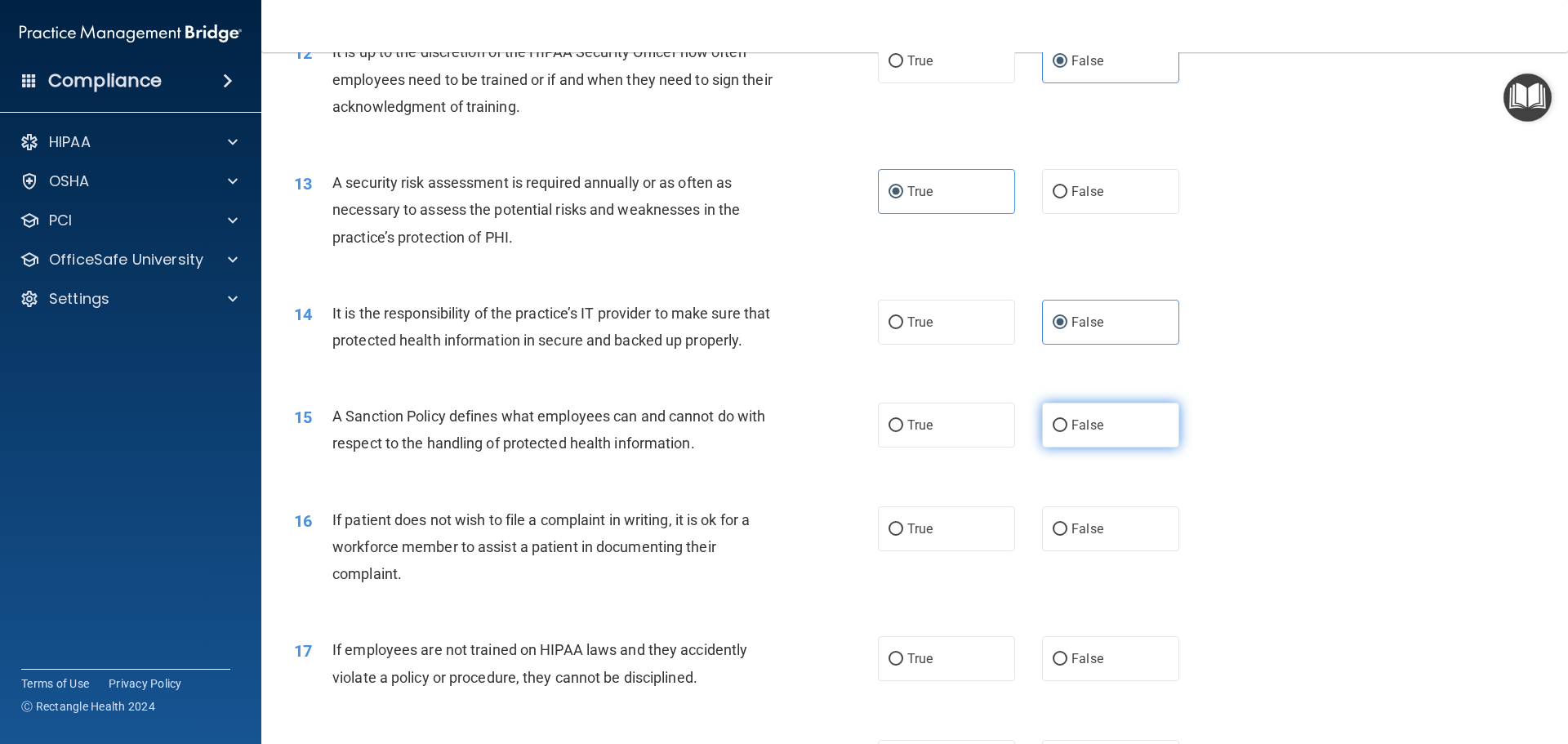
click at [1070, 448] on label "False" at bounding box center [1110, 425] width 137 height 45
click at [1067, 432] on input "False" at bounding box center [1060, 425] width 15 height 12
radio input "true"
click at [958, 551] on label "True" at bounding box center [947, 528] width 137 height 45
click at [904, 536] on input "True" at bounding box center [896, 529] width 15 height 12
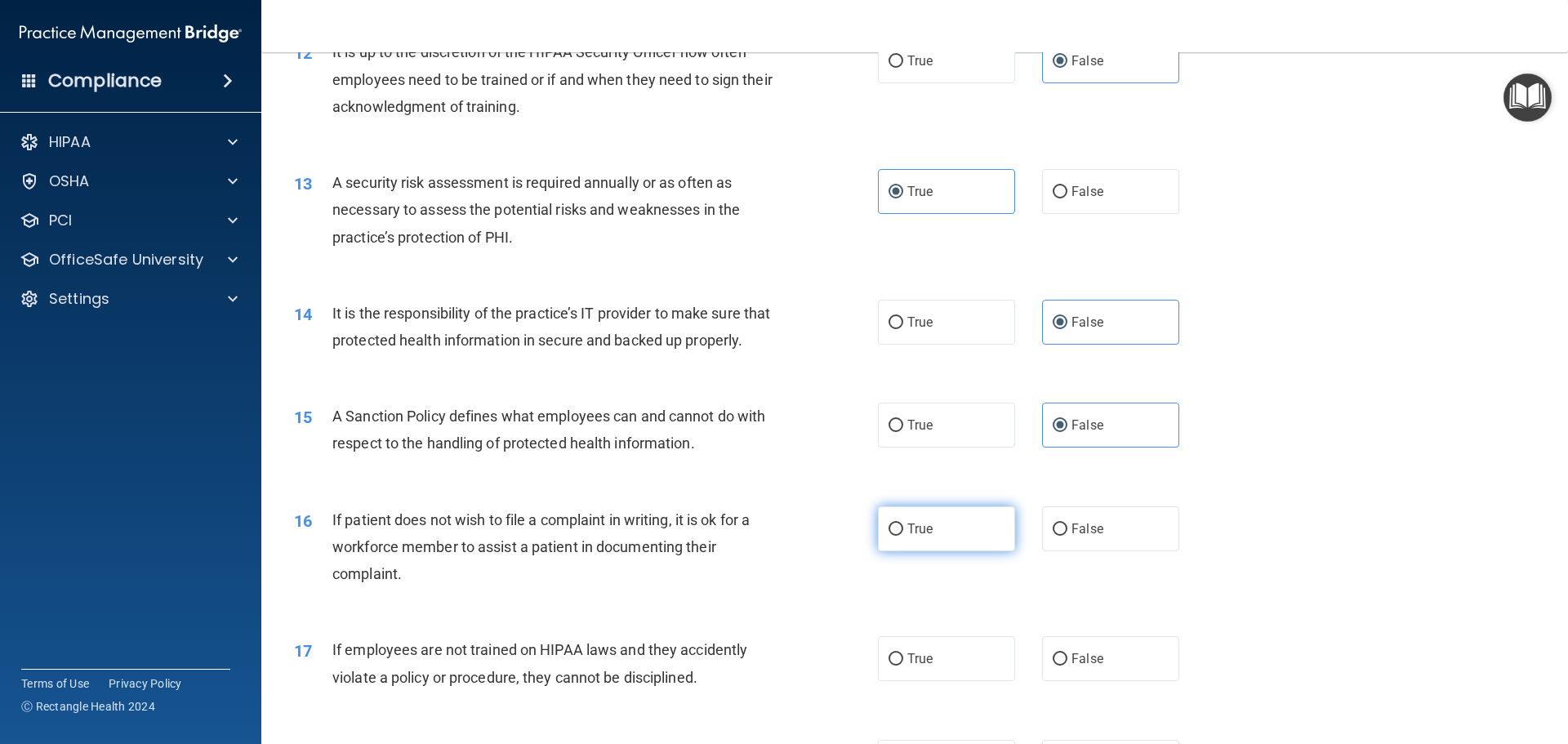
radio input "true"
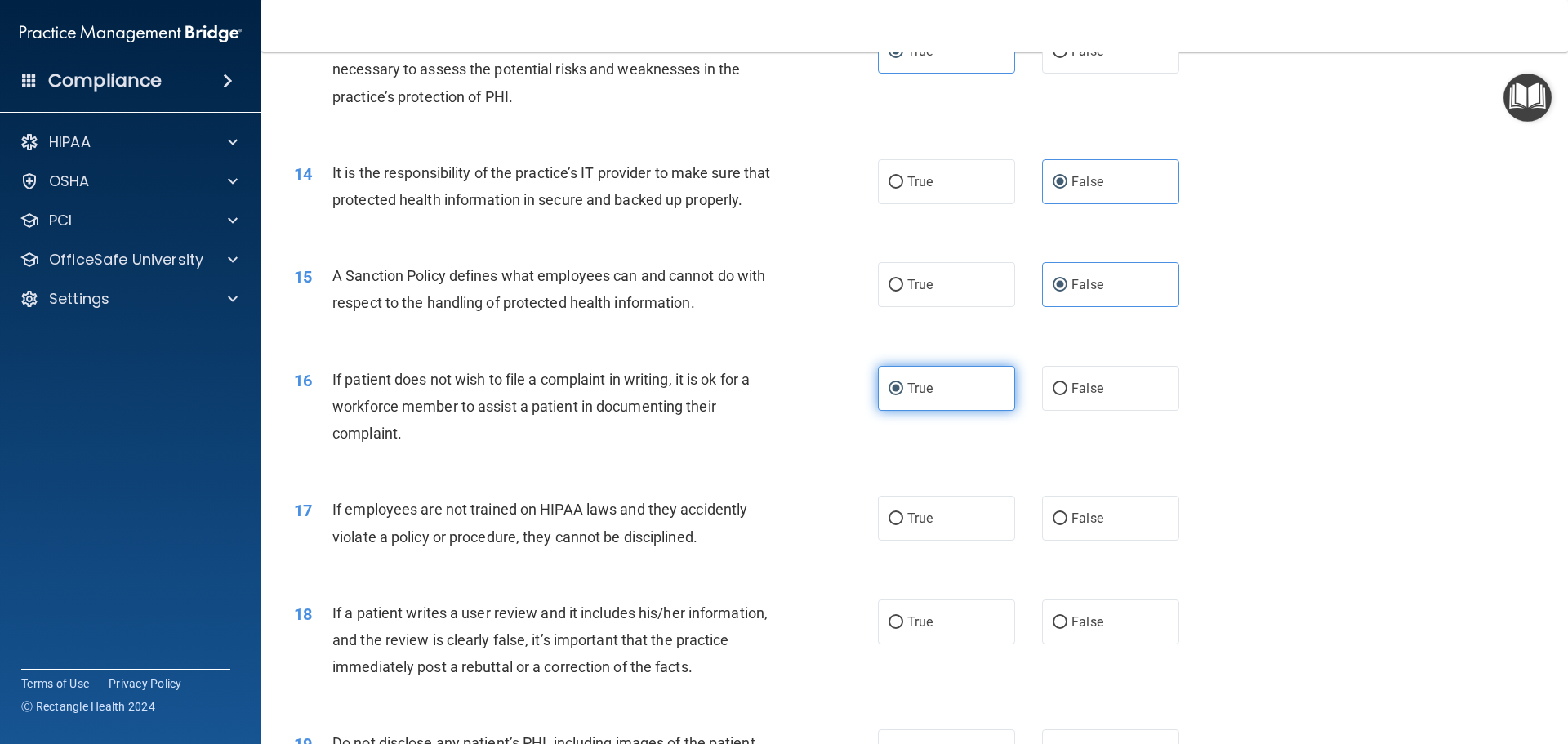
scroll to position [1796, 0]
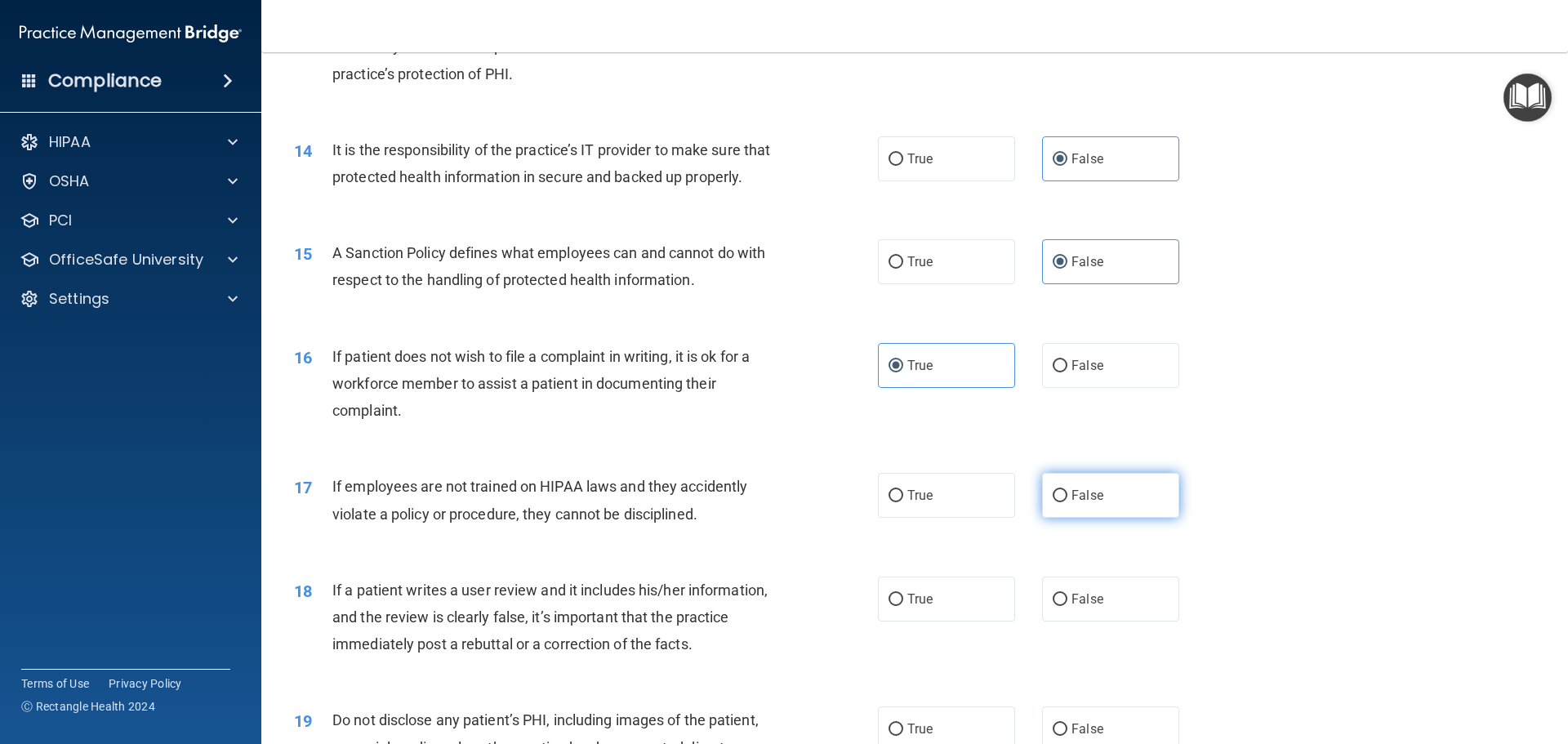
click at [1062, 518] on label "False" at bounding box center [1110, 495] width 137 height 45
click at [1062, 502] on input "False" at bounding box center [1060, 496] width 15 height 12
radio input "true"
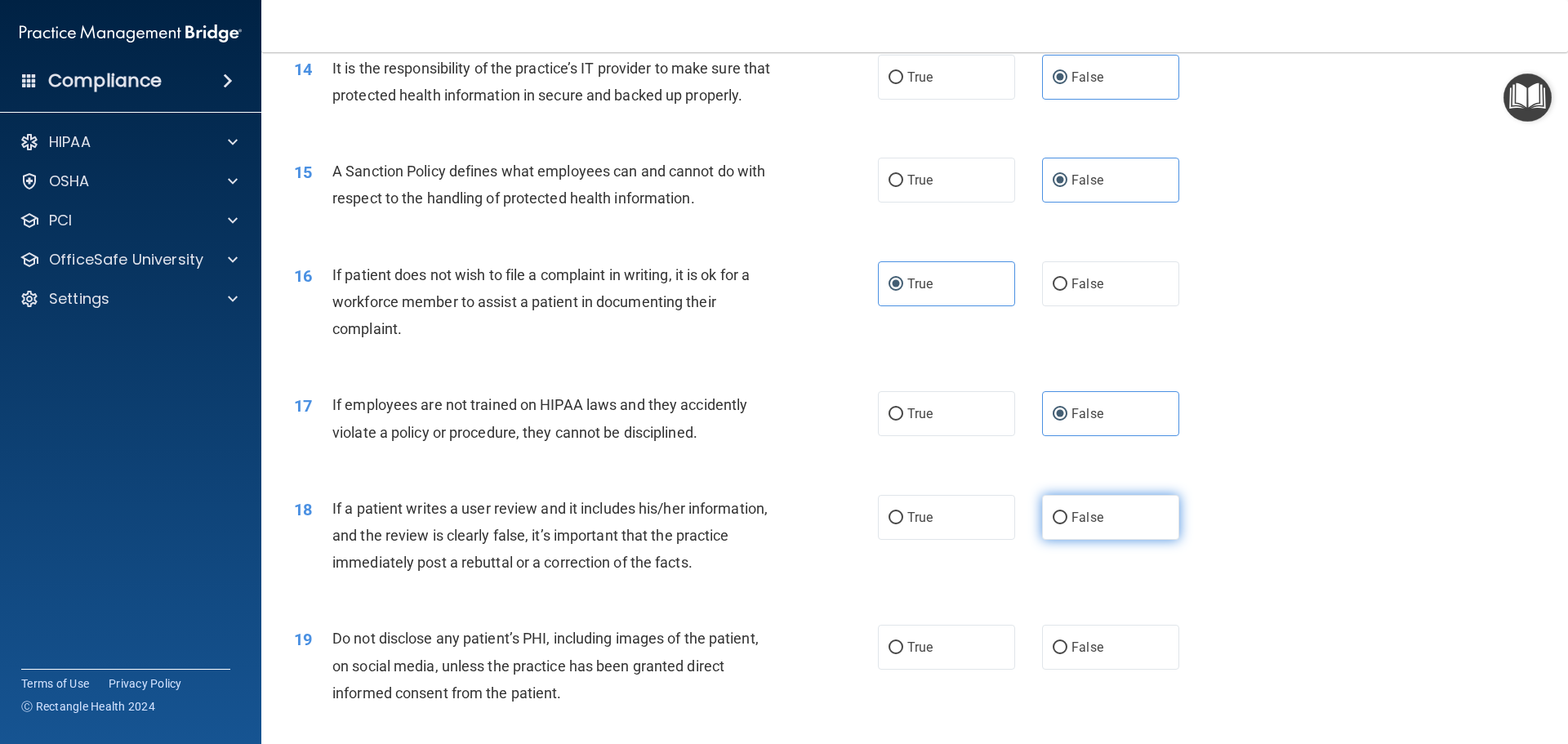
click at [1076, 525] on span "False" at bounding box center [1087, 517] width 32 height 16
click at [1067, 524] on input "False" at bounding box center [1060, 518] width 15 height 12
radio input "true"
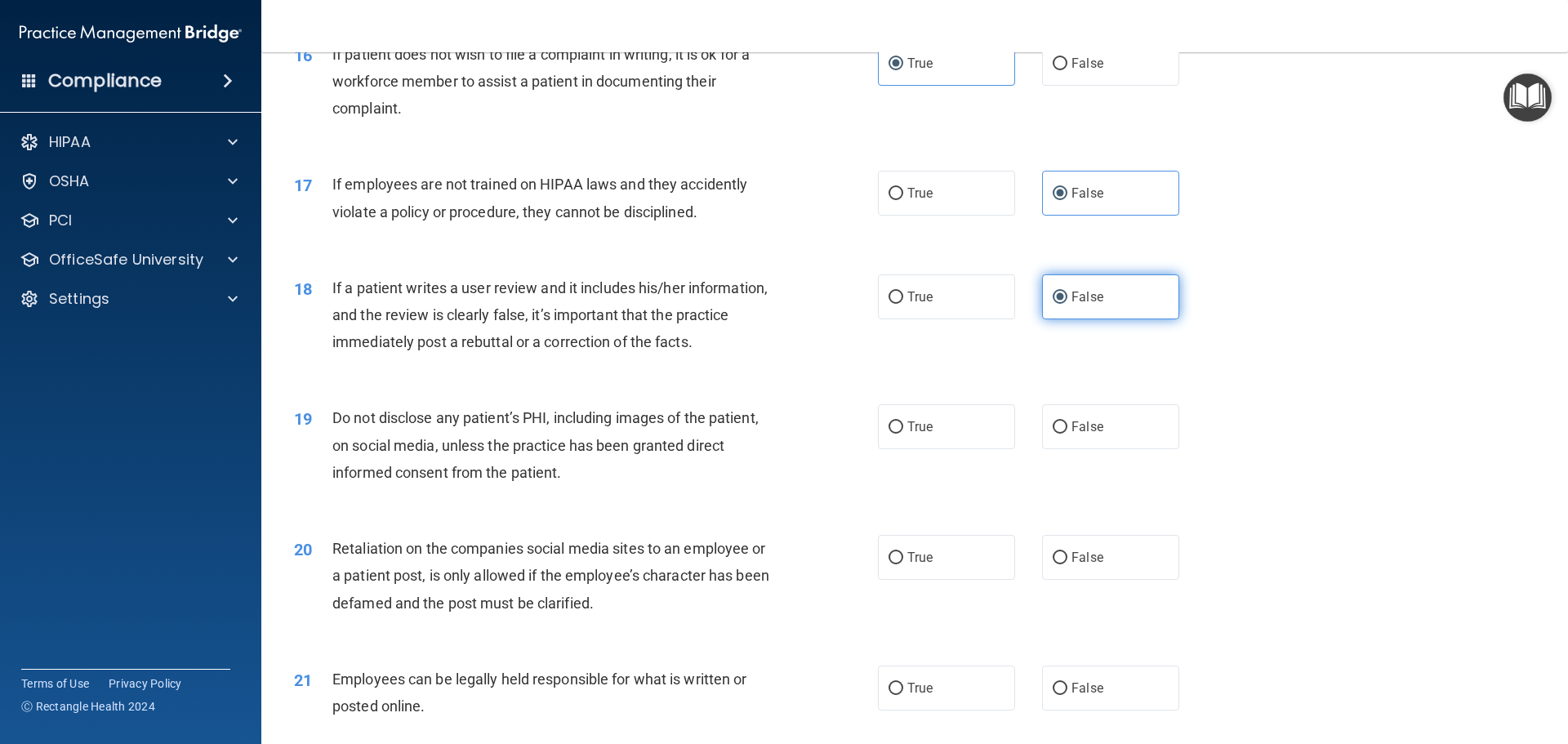
scroll to position [2123, 0]
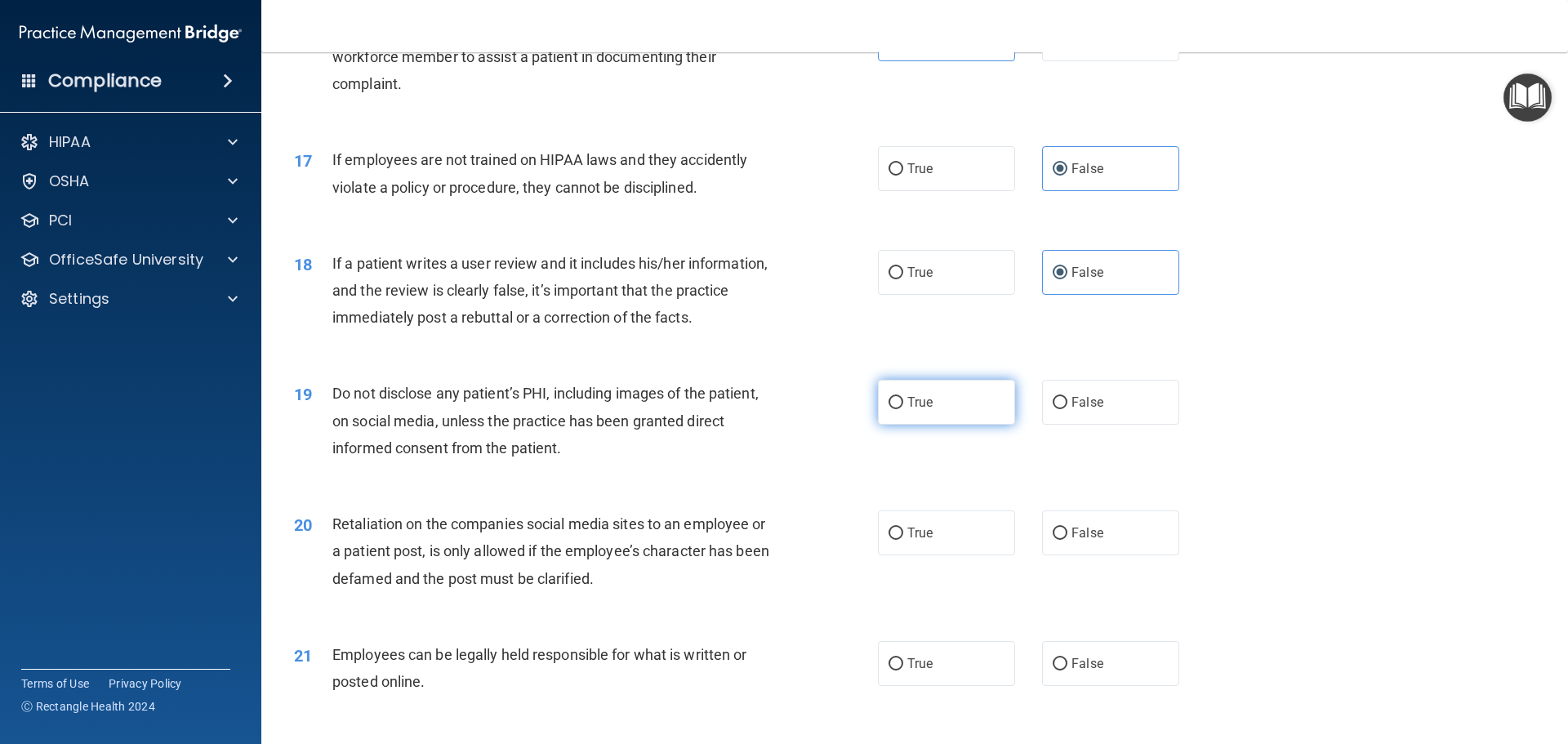
click at [924, 410] on span "True" at bounding box center [920, 402] width 25 height 16
click at [904, 409] on input "True" at bounding box center [896, 403] width 15 height 12
radio input "true"
click at [966, 555] on label "True" at bounding box center [947, 532] width 137 height 45
click at [904, 540] on input "True" at bounding box center [896, 533] width 15 height 12
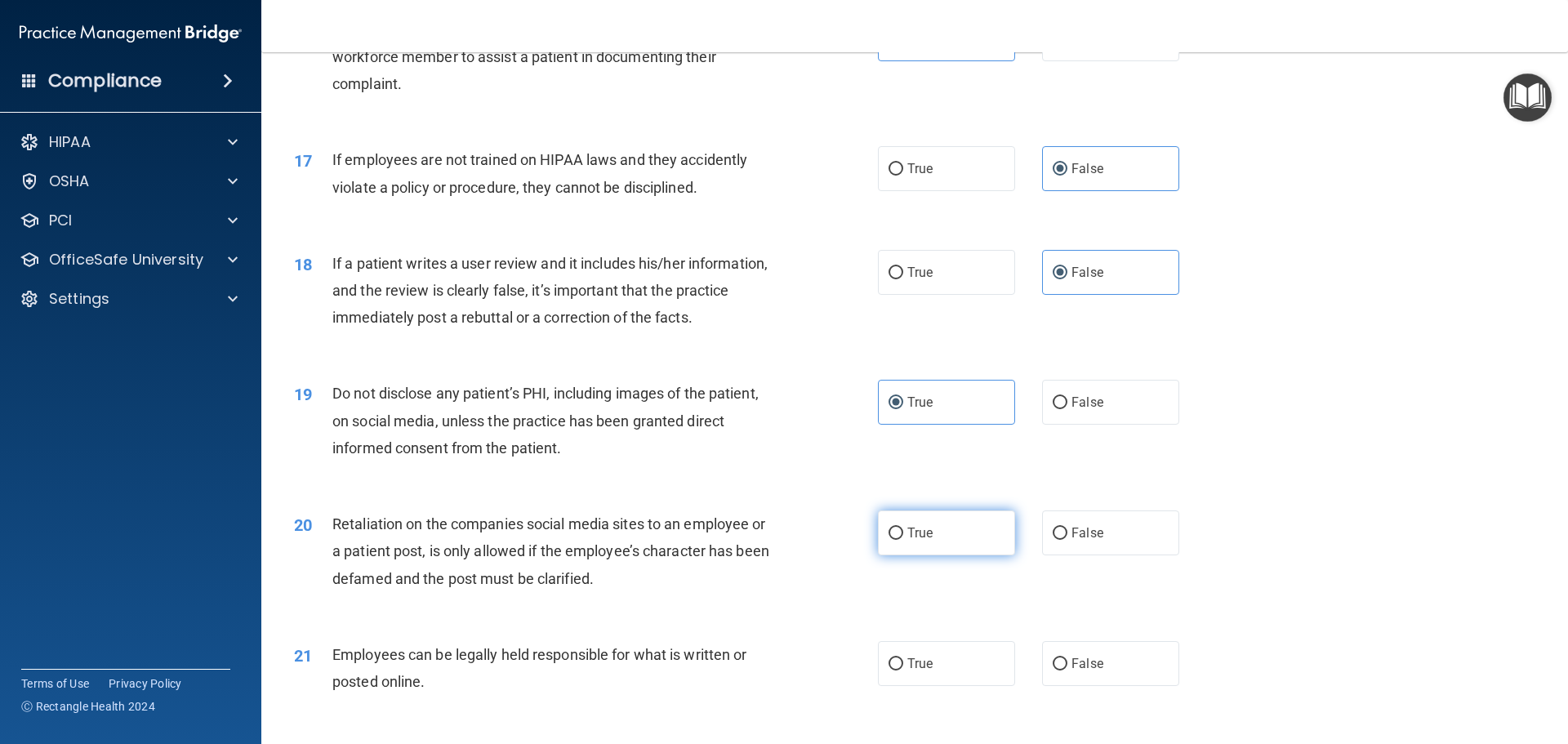
radio input "true"
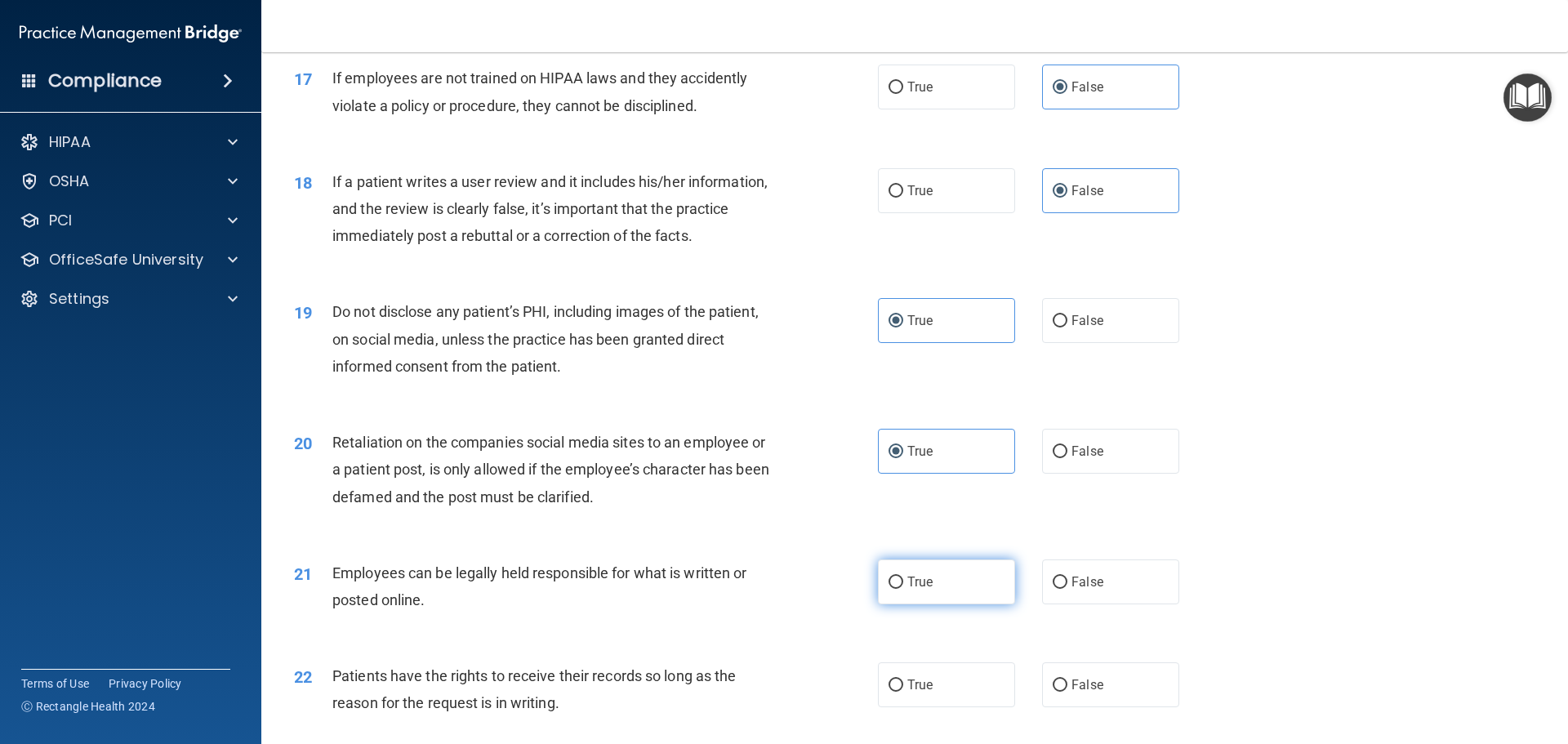
click at [954, 604] on label "True" at bounding box center [947, 581] width 137 height 45
click at [904, 589] on input "True" at bounding box center [896, 582] width 15 height 12
radio input "true"
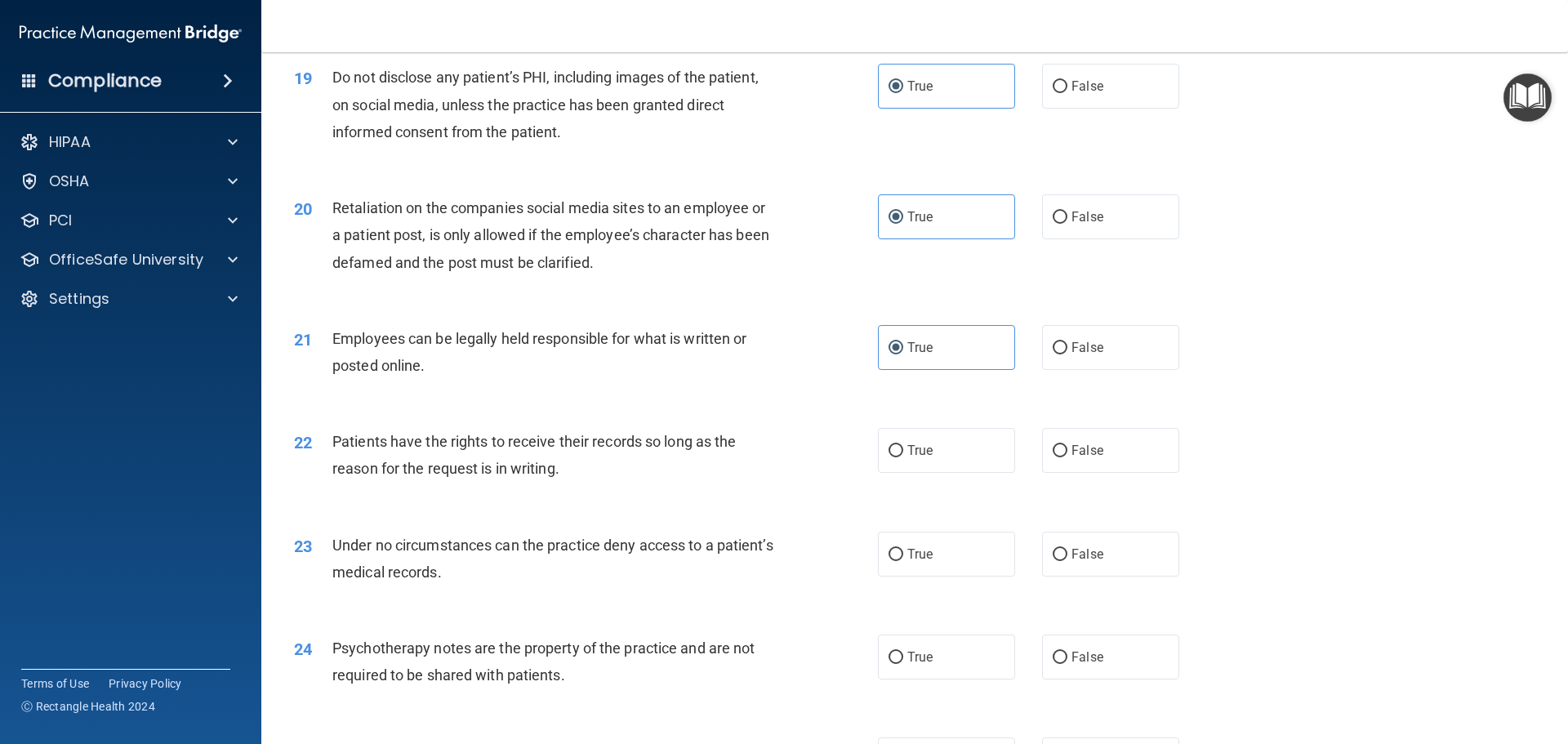
scroll to position [2449, 0]
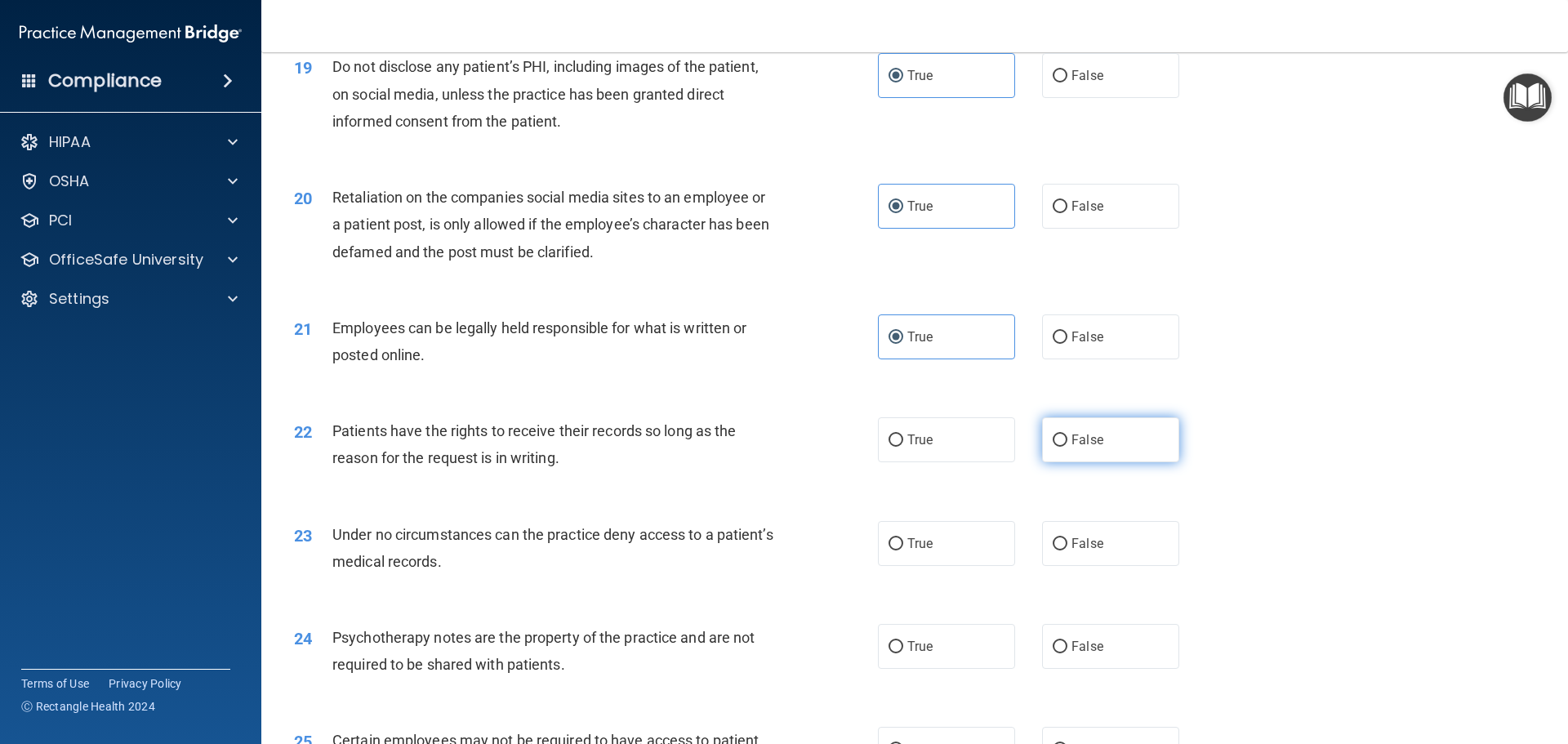
click at [1065, 462] on label "False" at bounding box center [1110, 439] width 137 height 45
click at [1065, 447] on input "False" at bounding box center [1060, 440] width 15 height 12
radio input "true"
click at [1083, 551] on span "False" at bounding box center [1087, 543] width 32 height 16
click at [1067, 550] on input "False" at bounding box center [1060, 544] width 15 height 12
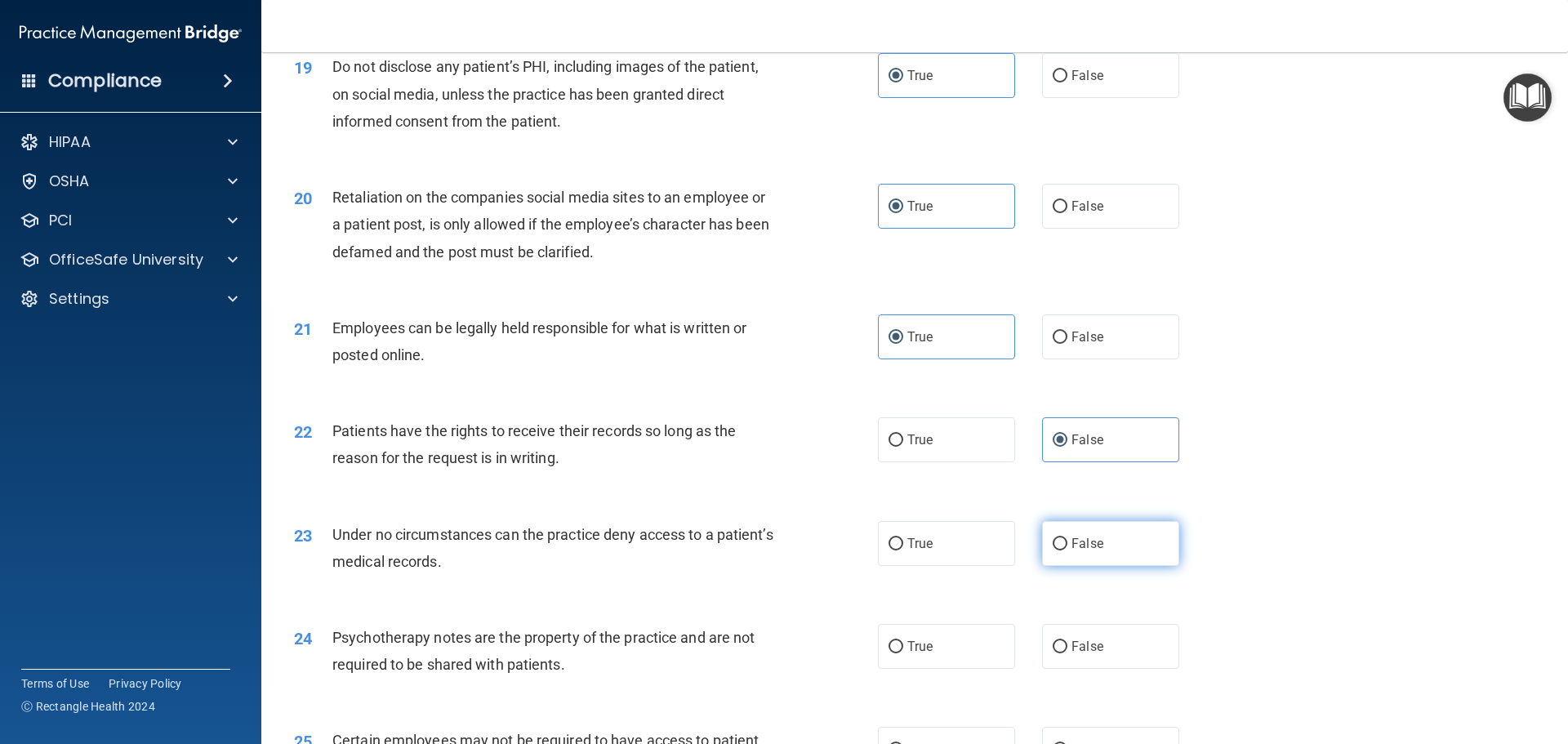
radio input "true"
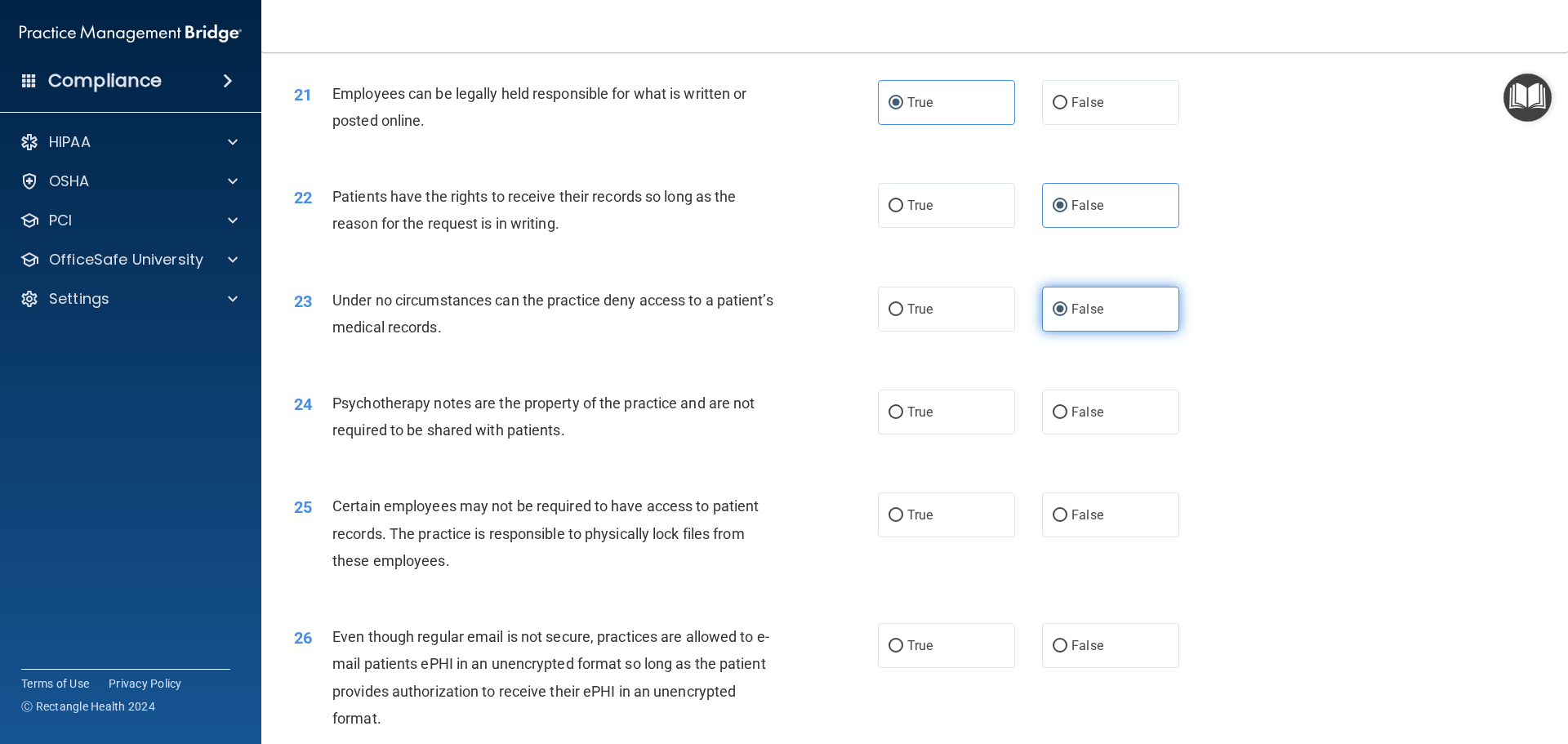
scroll to position [2694, 0]
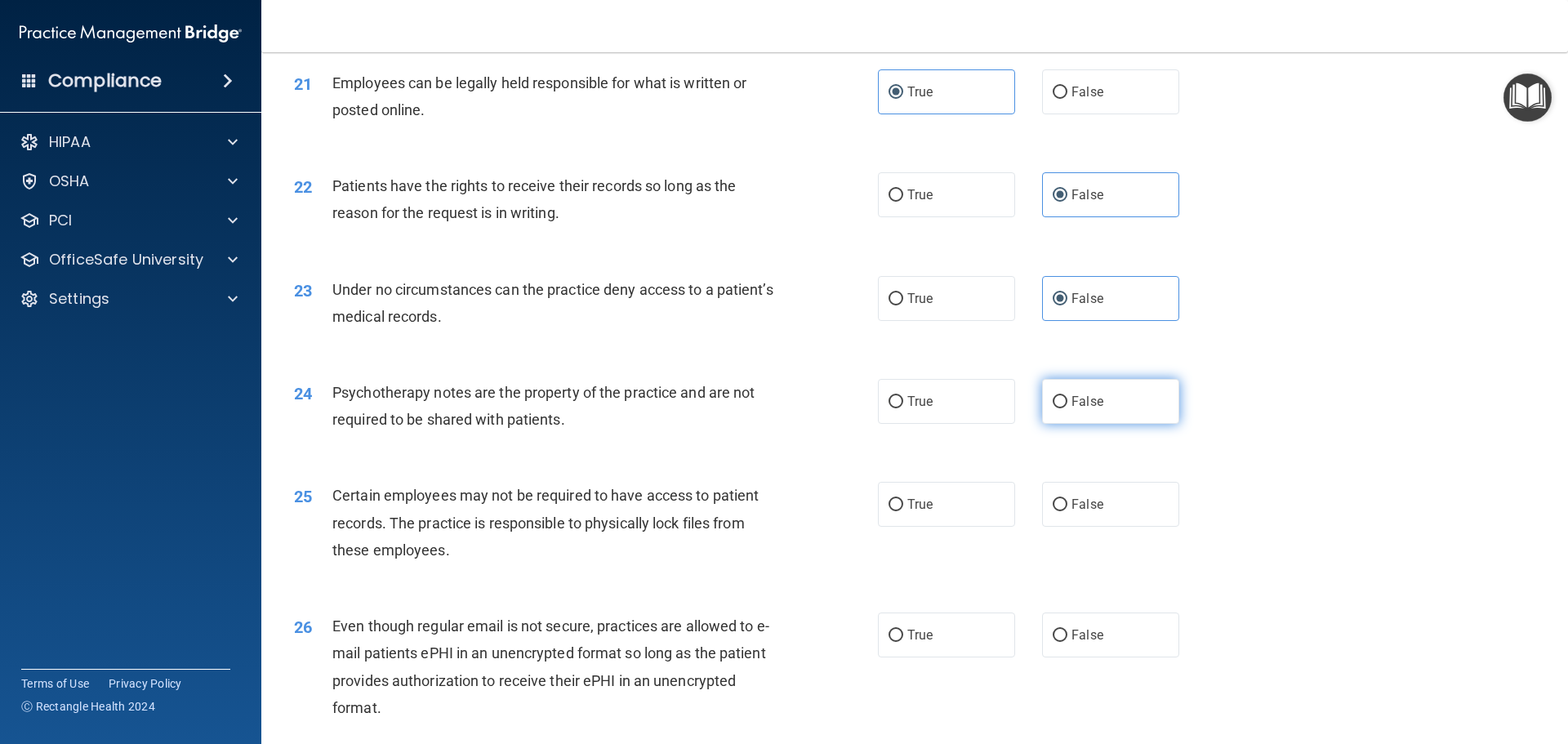
click at [1071, 409] on span "False" at bounding box center [1087, 401] width 32 height 16
click at [1065, 408] on input "False" at bounding box center [1060, 402] width 15 height 12
radio input "true"
click at [940, 527] on label "True" at bounding box center [947, 504] width 137 height 45
click at [904, 511] on input "True" at bounding box center [896, 505] width 15 height 12
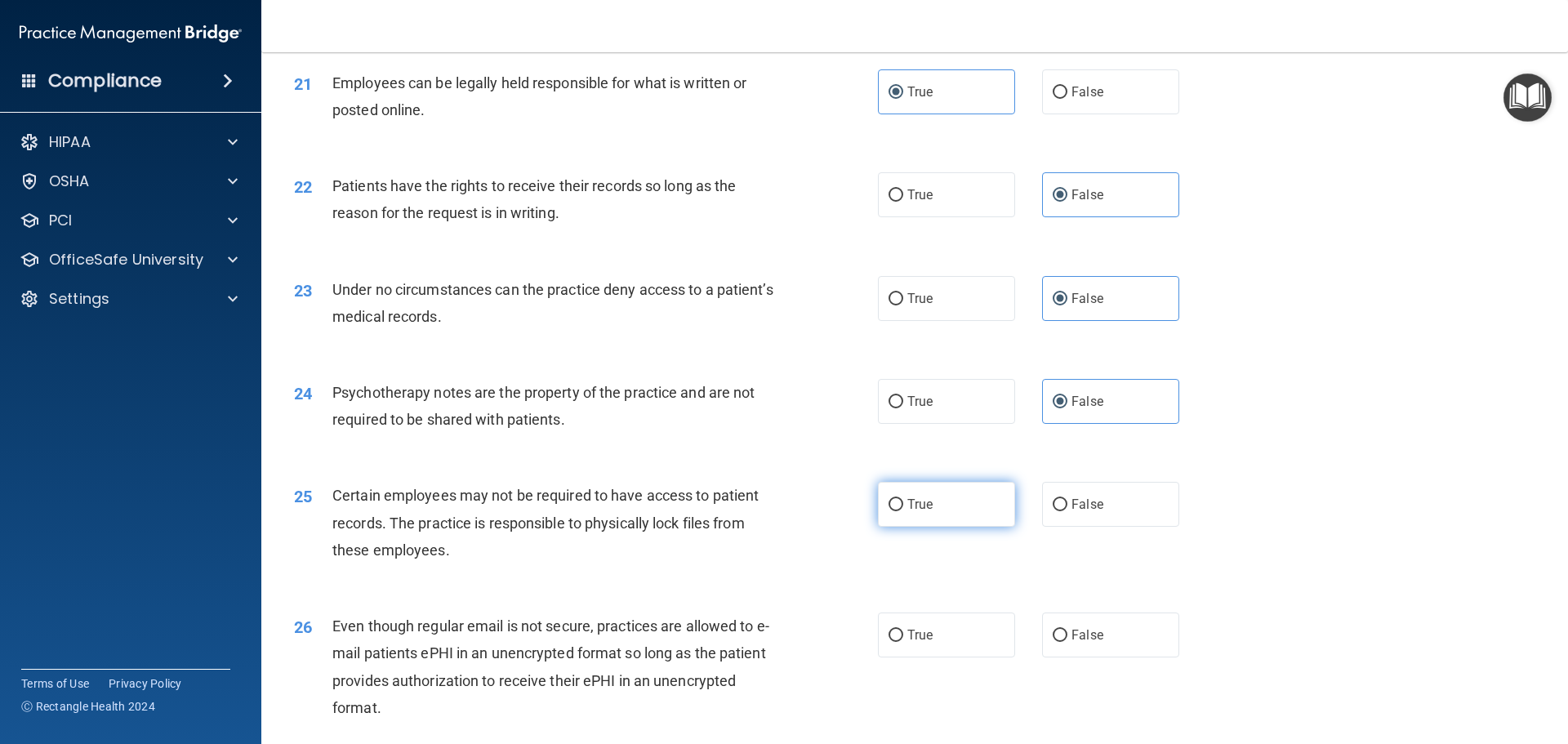
radio input "true"
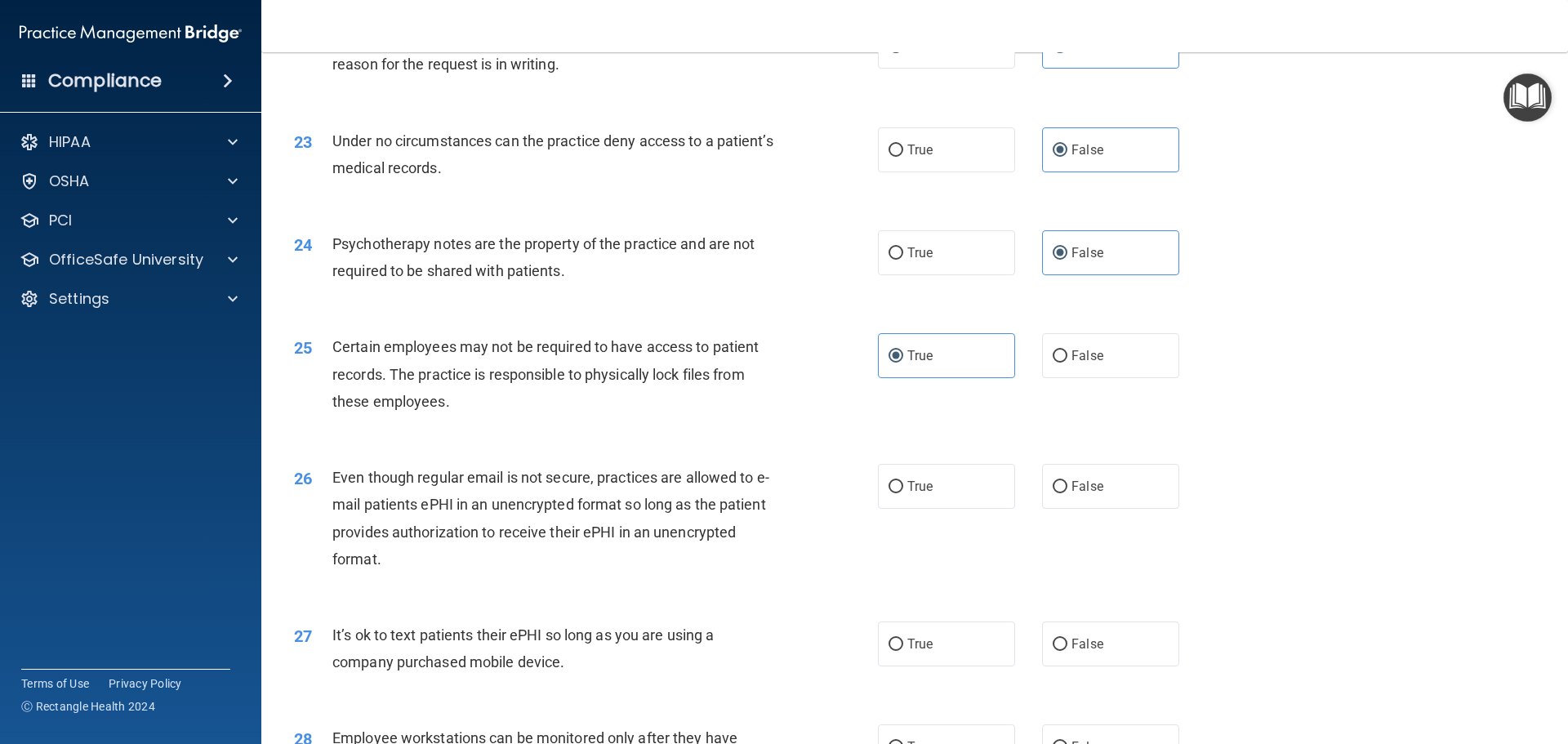
scroll to position [2857, 0]
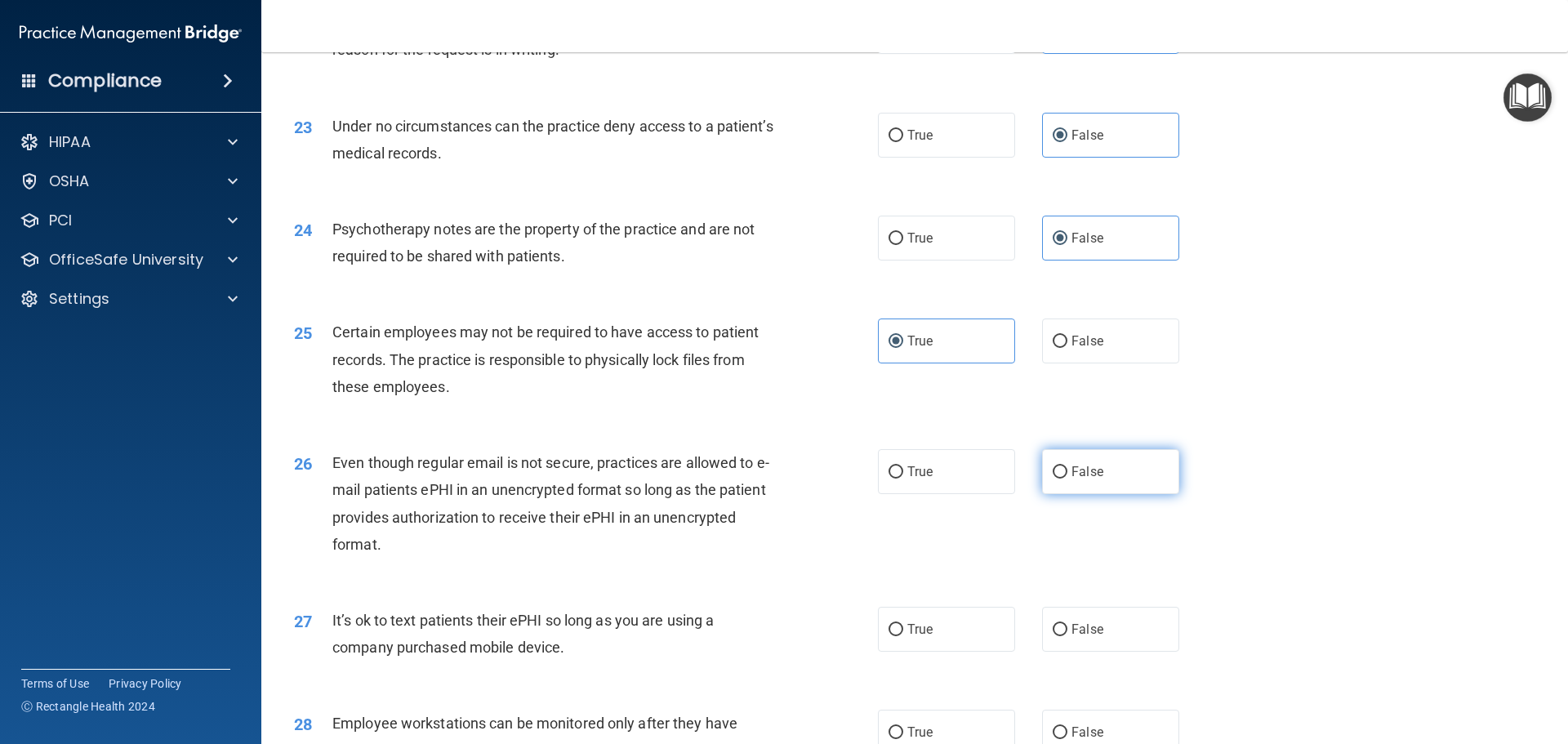
click at [1056, 479] on input "False" at bounding box center [1060, 472] width 15 height 12
radio input "true"
click at [1062, 647] on label "False" at bounding box center [1110, 629] width 137 height 45
click at [1062, 636] on input "False" at bounding box center [1060, 630] width 15 height 12
radio input "true"
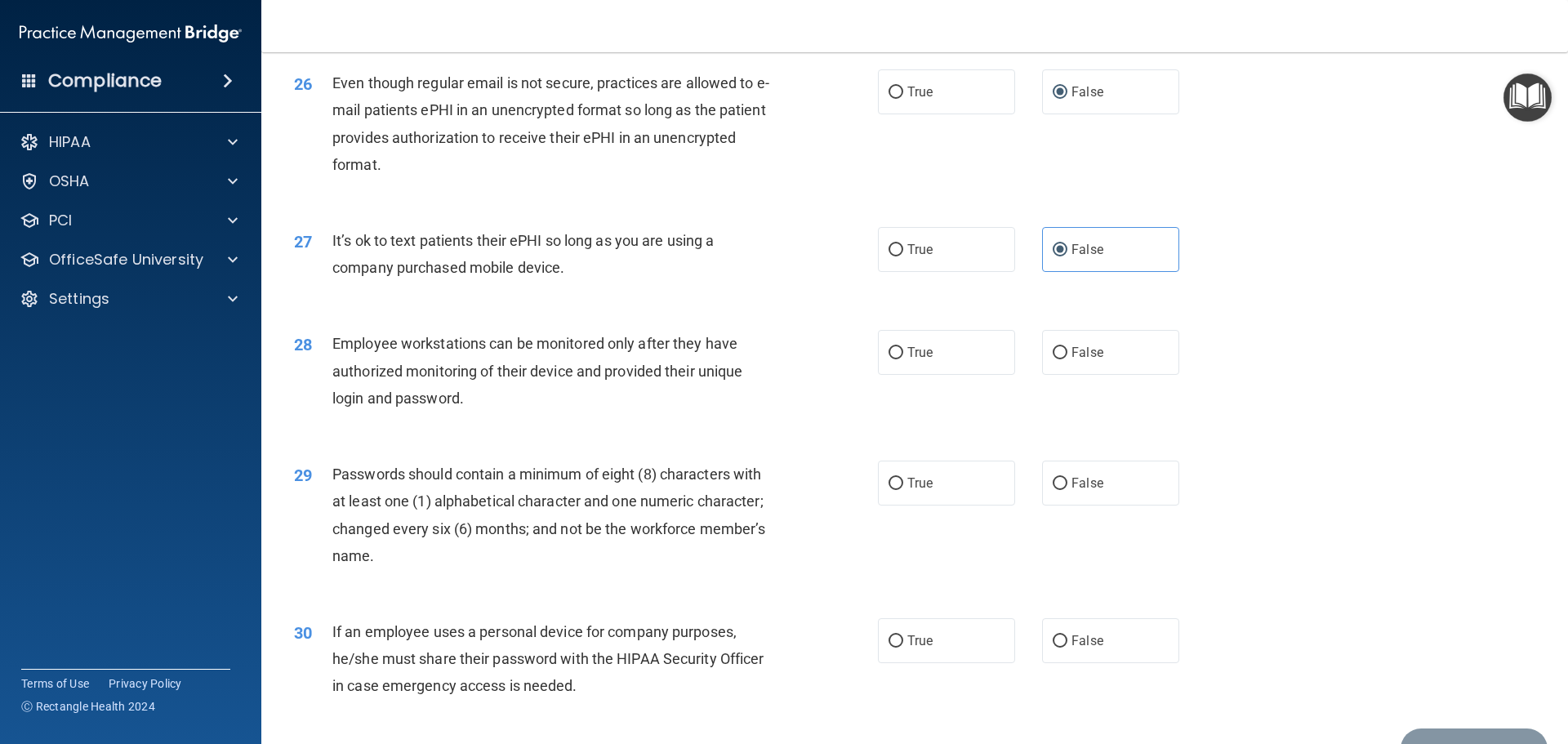
scroll to position [3265, 0]
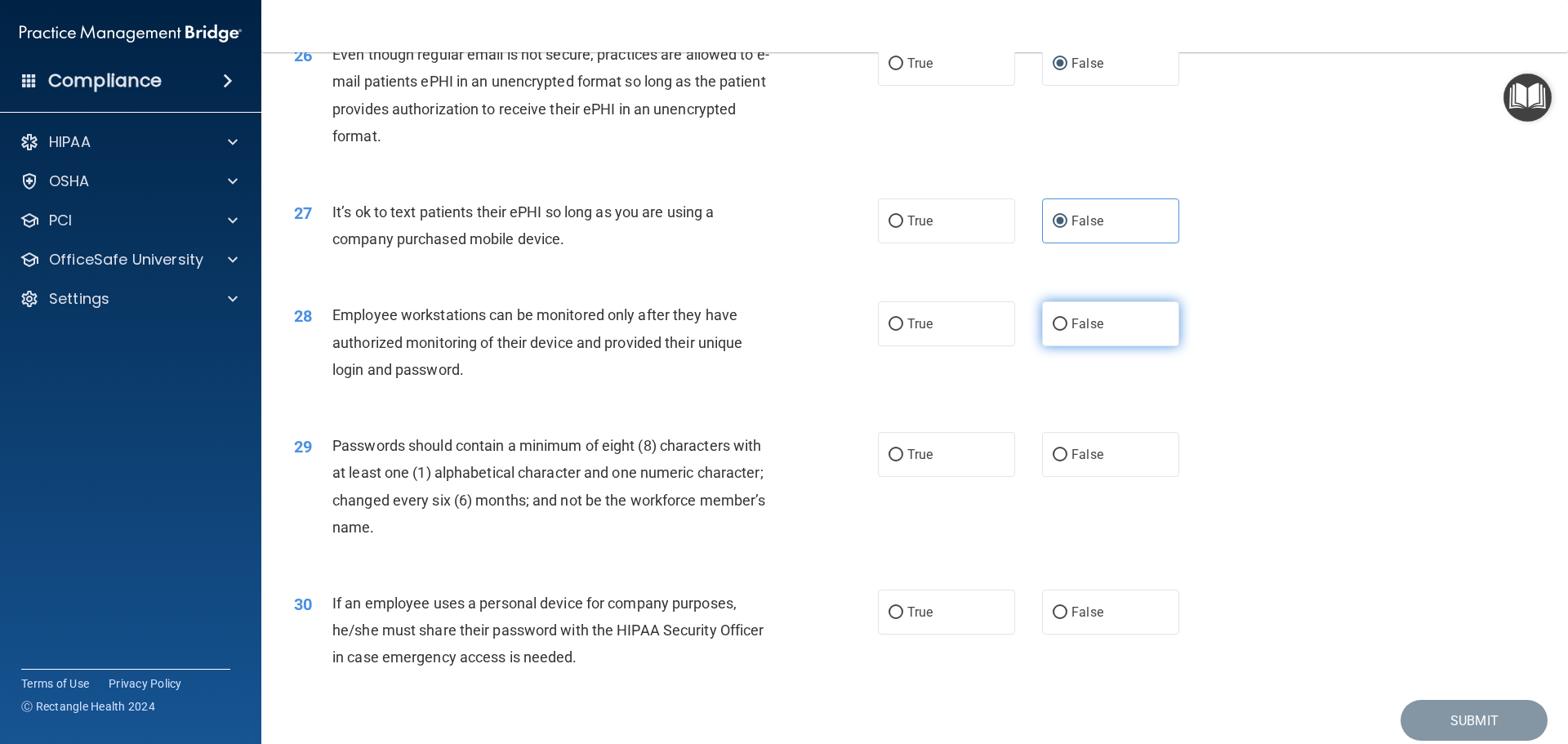
click at [1086, 332] on span "False" at bounding box center [1087, 323] width 32 height 16
click at [1067, 331] on input "False" at bounding box center [1060, 324] width 15 height 12
radio input "true"
click at [968, 477] on label "True" at bounding box center [947, 454] width 137 height 45
click at [904, 461] on input "True" at bounding box center [896, 455] width 15 height 12
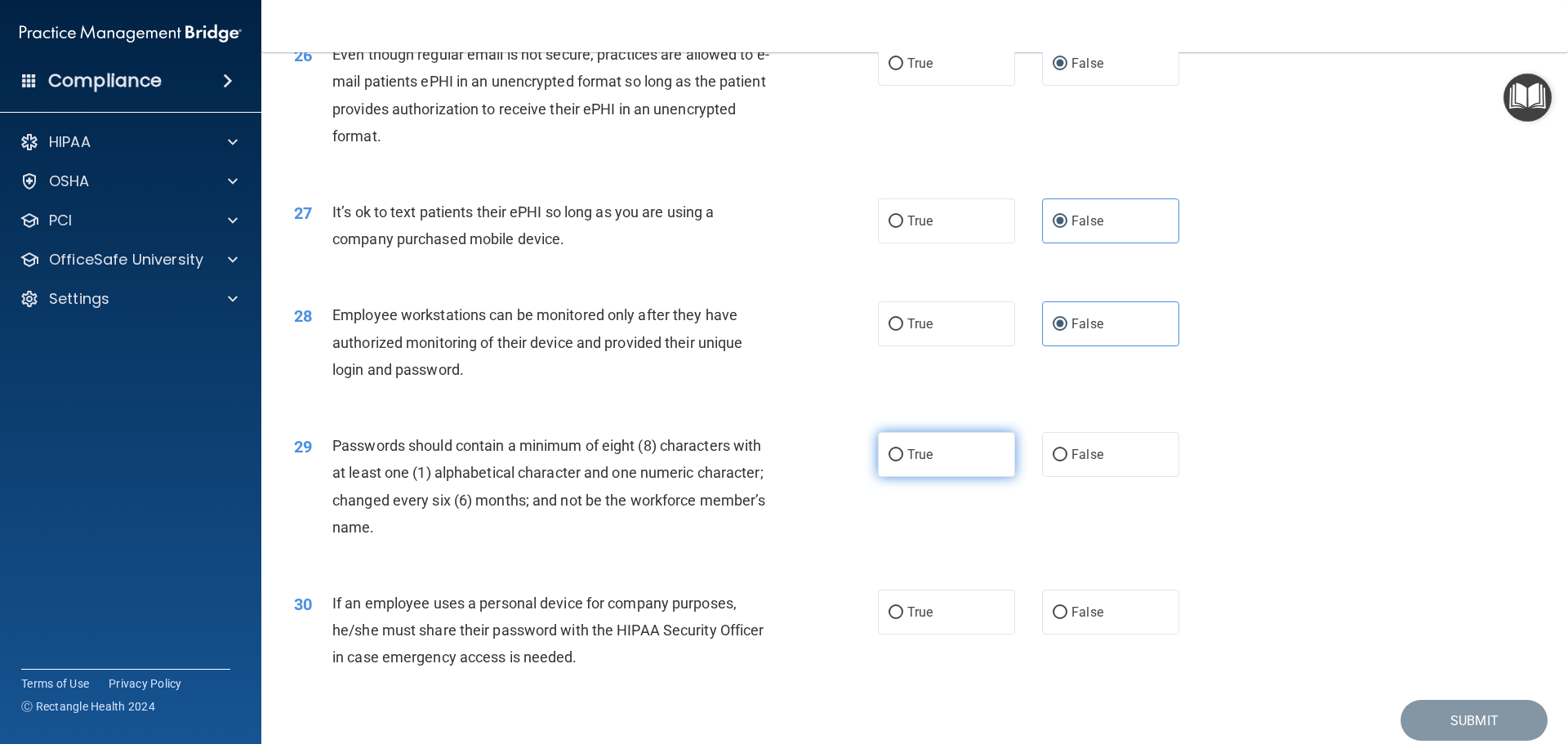
radio input "true"
click at [1090, 635] on label "False" at bounding box center [1110, 612] width 137 height 45
click at [1067, 619] on input "False" at bounding box center [1060, 613] width 15 height 12
radio input "true"
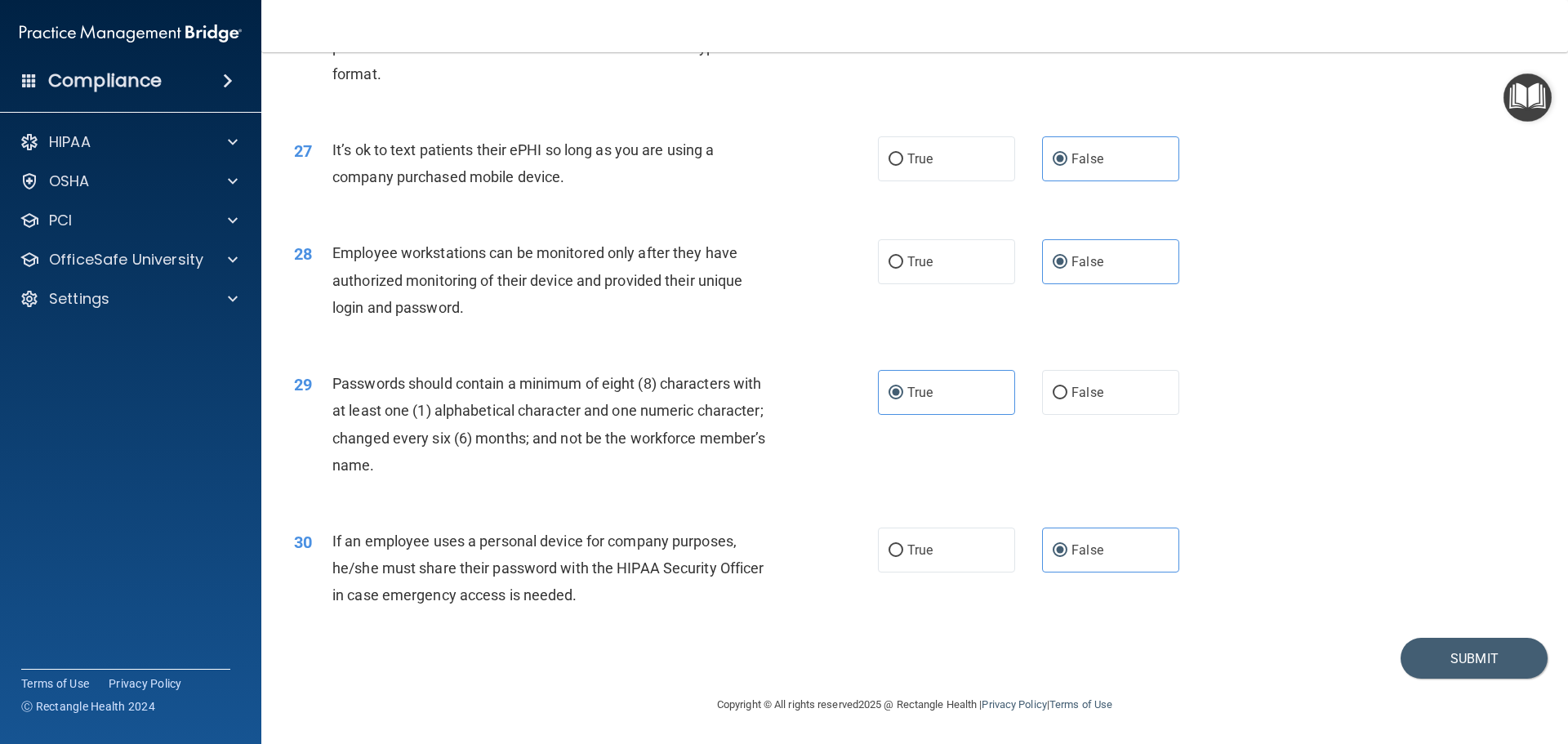
scroll to position [3354, 0]
click at [1433, 658] on button "Submit" at bounding box center [1474, 658] width 147 height 42
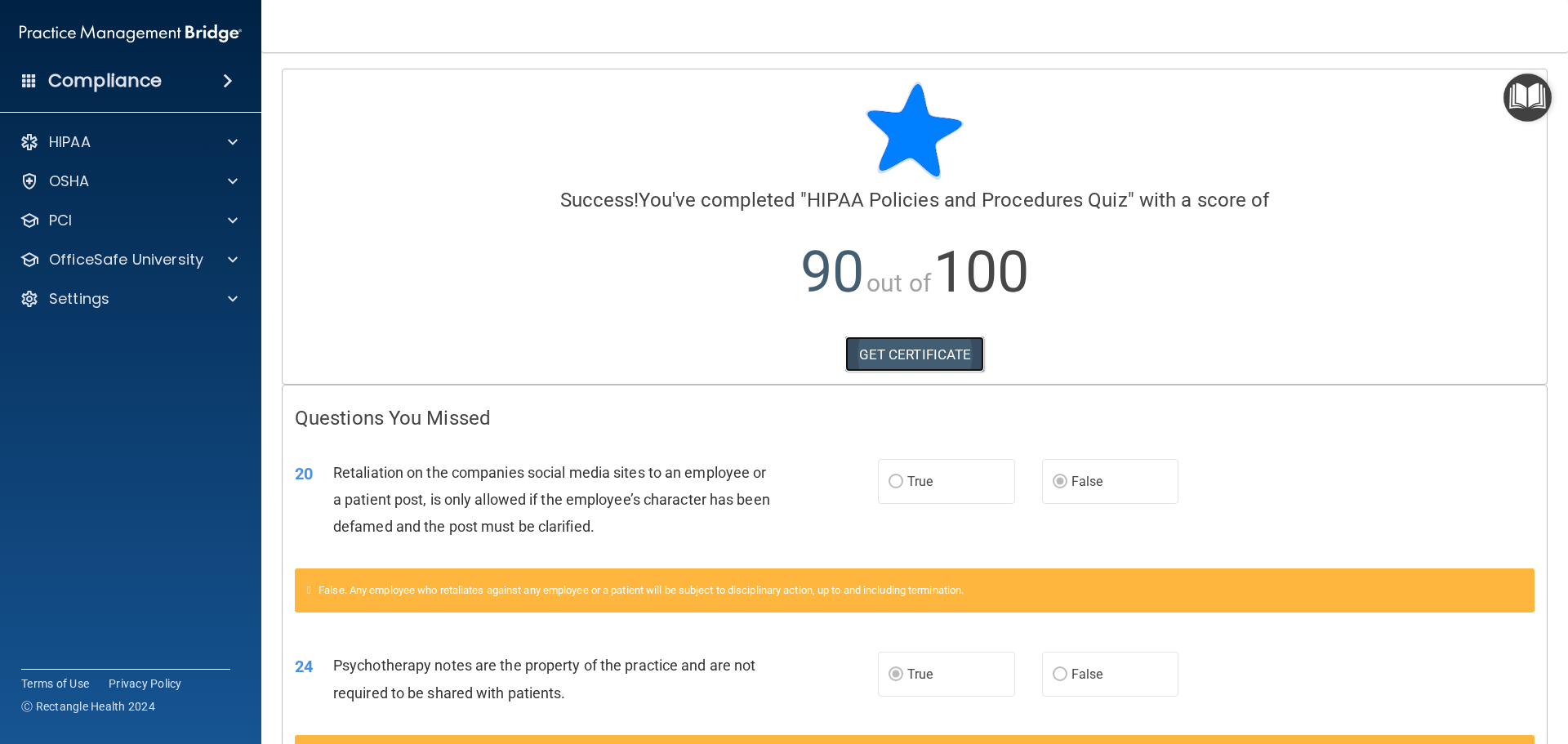
click at [939, 354] on link "GET CERTIFICATE" at bounding box center [915, 354] width 140 height 36
click at [144, 256] on p "OfficeSafe University" at bounding box center [126, 260] width 154 height 20
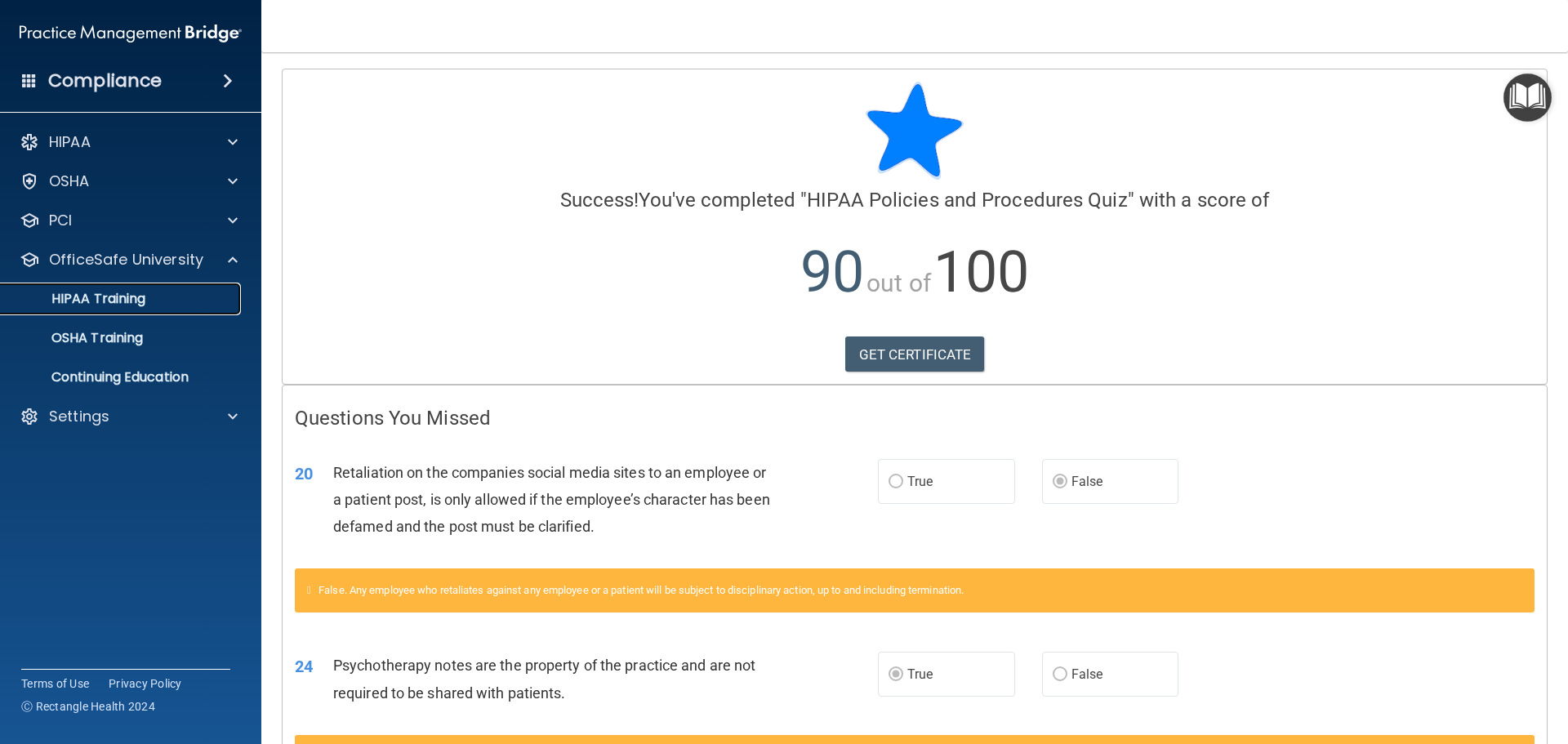
click at [181, 309] on link "HIPAA Training" at bounding box center [112, 299] width 257 height 33
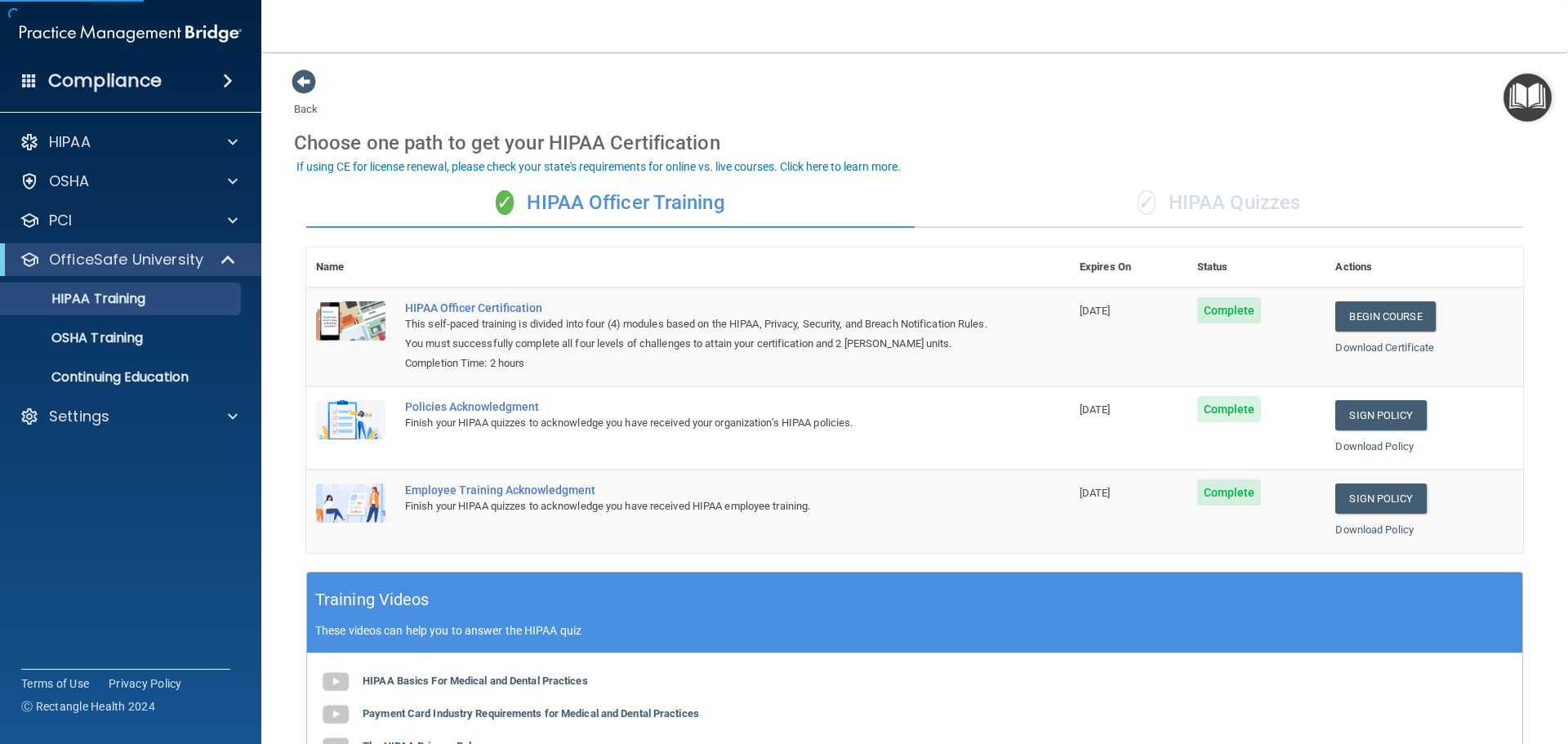
click at [1251, 207] on div "✓ HIPAA Quizzes" at bounding box center [1219, 203] width 609 height 49
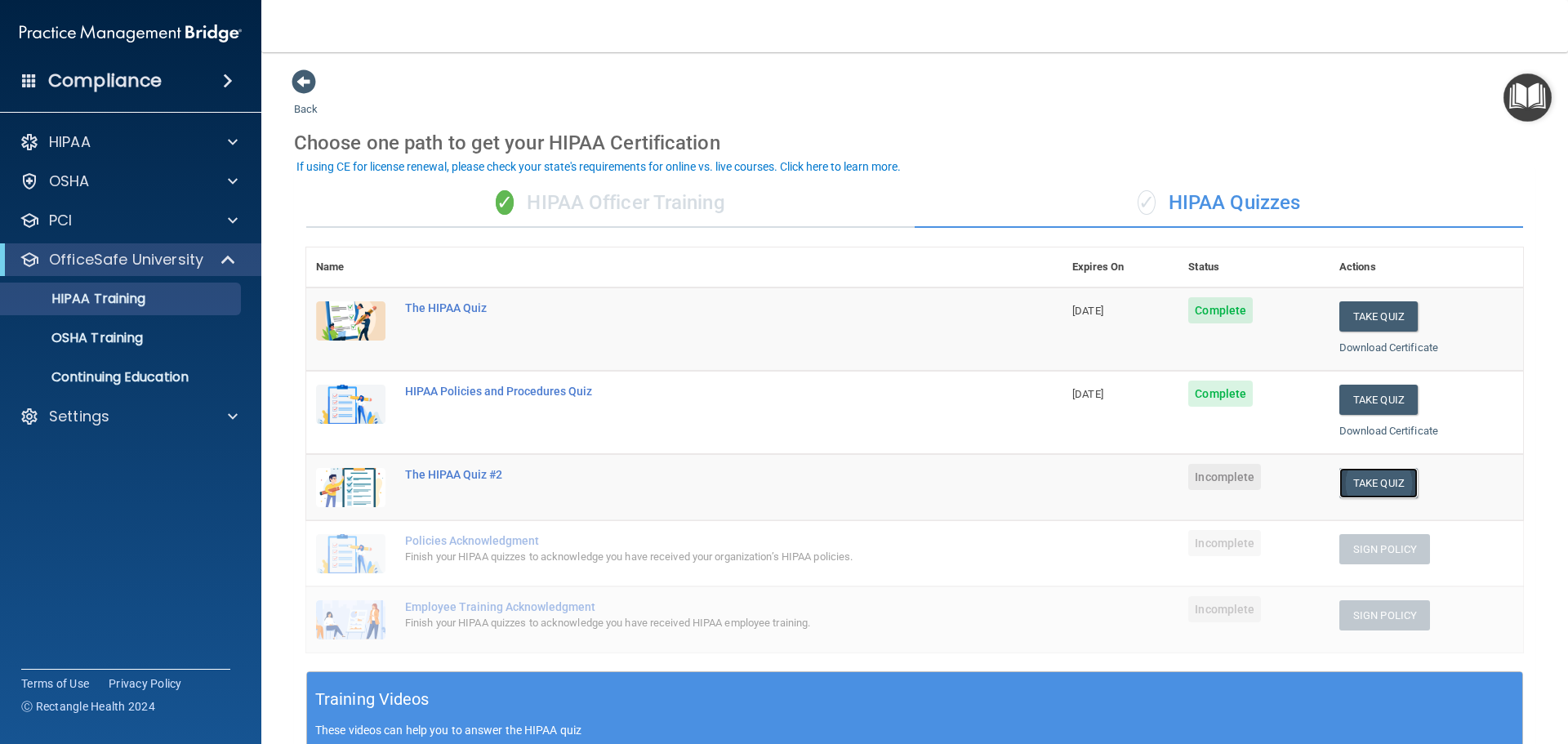
click at [1361, 479] on button "Take Quiz" at bounding box center [1378, 483] width 78 height 30
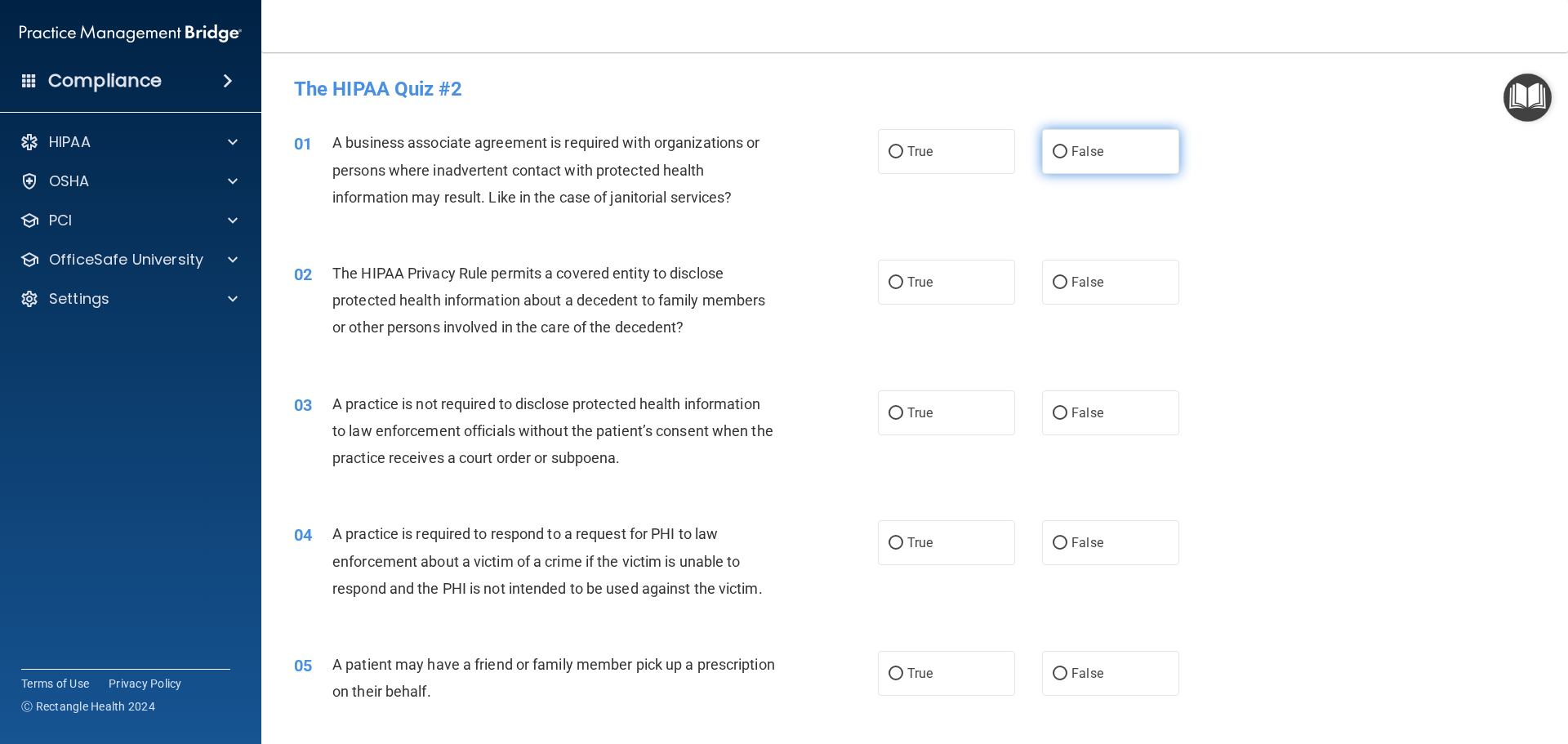
click at [1097, 140] on label "False" at bounding box center [1110, 151] width 137 height 45
click at [1067, 146] on input "False" at bounding box center [1060, 152] width 15 height 12
click at [909, 277] on span "True" at bounding box center [920, 282] width 25 height 16
click at [904, 277] on input "True" at bounding box center [896, 283] width 15 height 12
click at [1071, 416] on span "False" at bounding box center [1087, 412] width 32 height 16
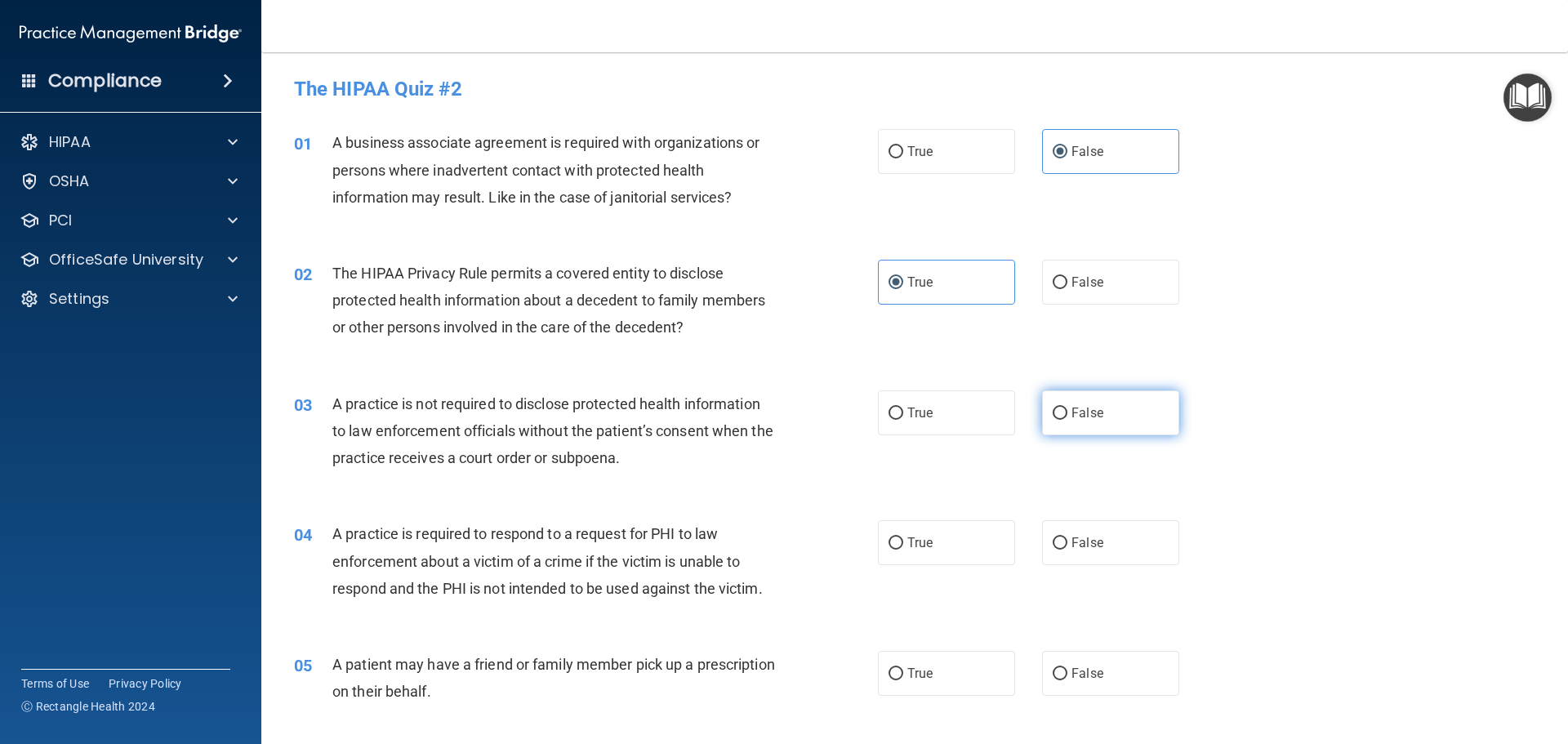
click at [1067, 416] on input "False" at bounding box center [1060, 413] width 15 height 12
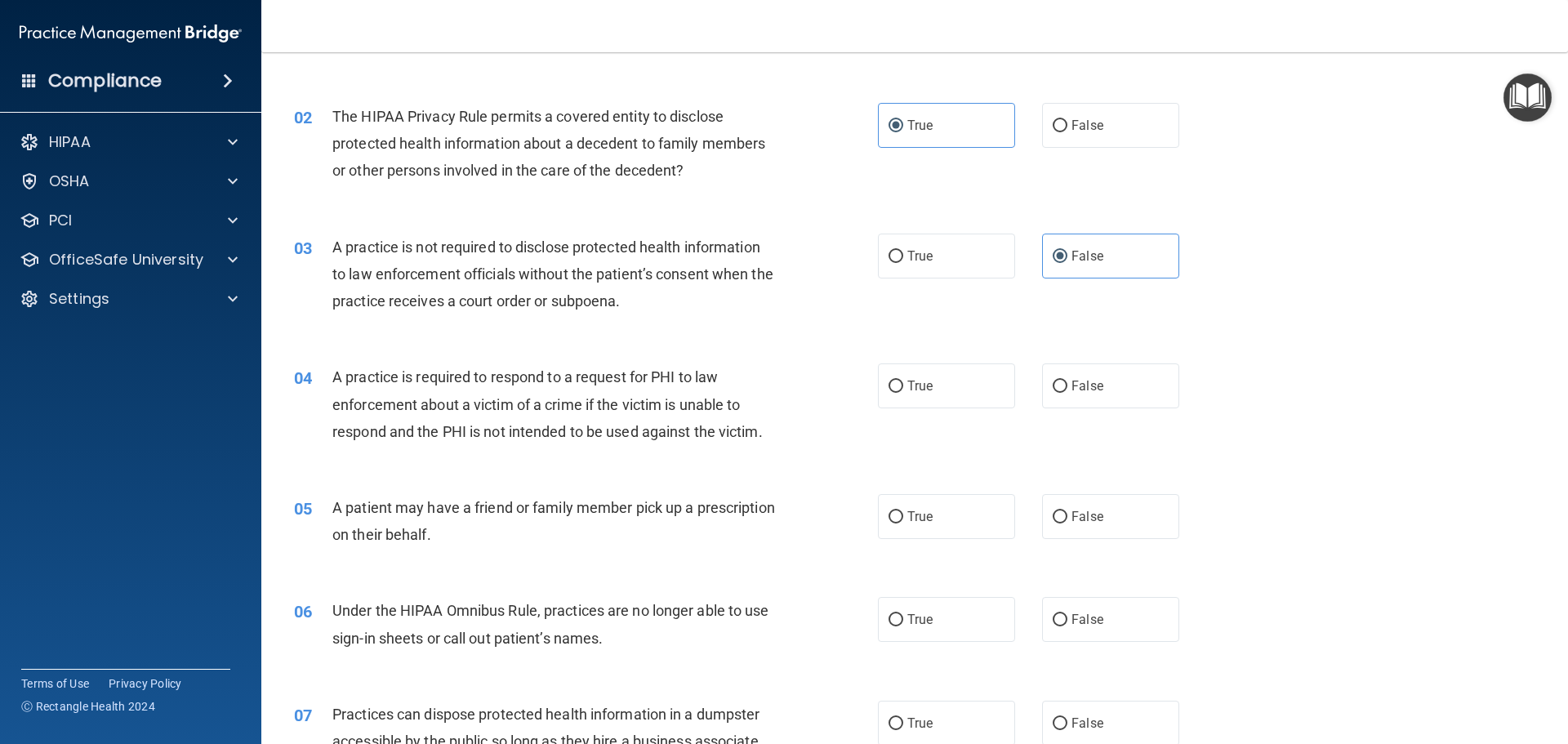
scroll to position [163, 0]
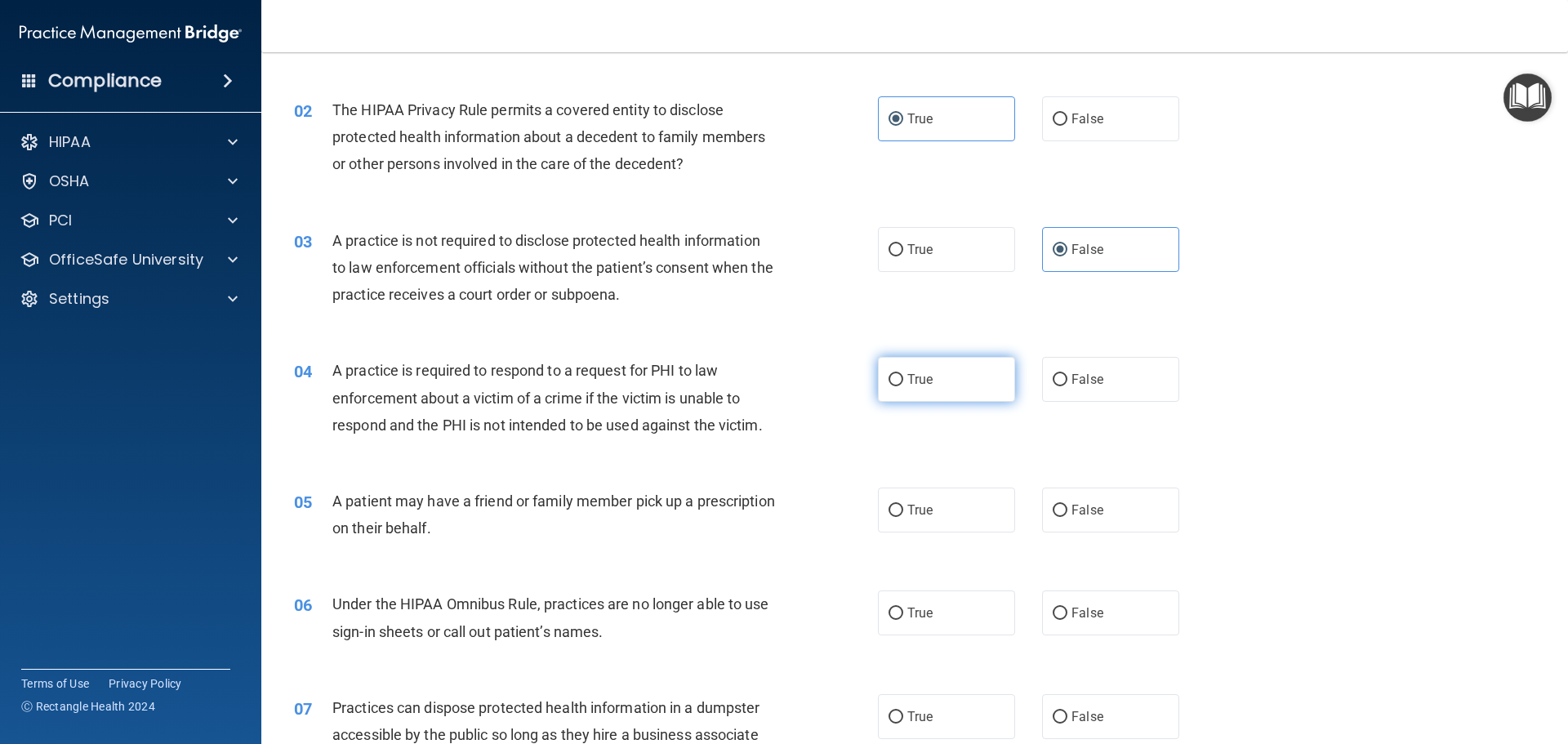
click at [908, 385] on span "True" at bounding box center [920, 379] width 25 height 16
click at [902, 385] on input "True" at bounding box center [896, 380] width 15 height 12
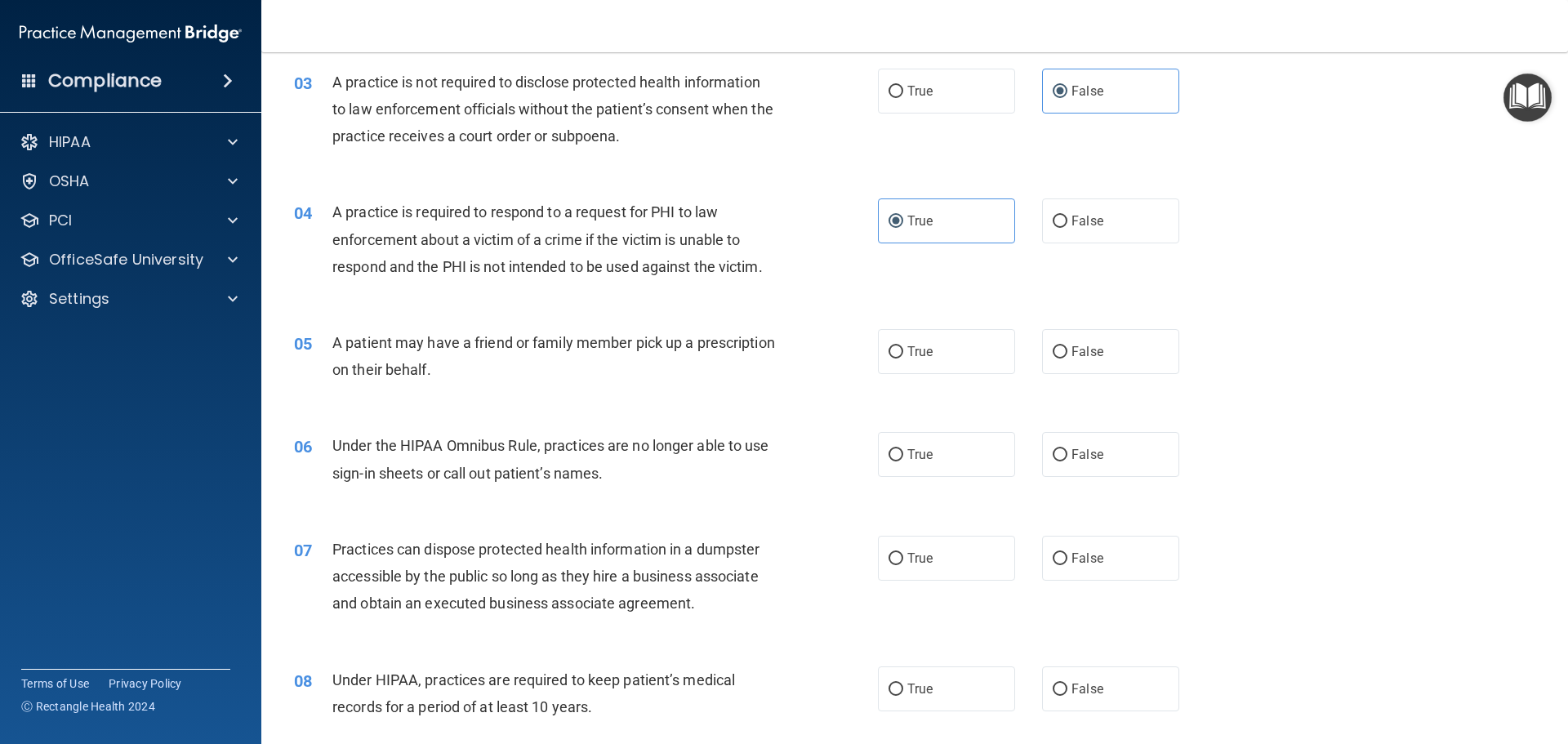
scroll to position [327, 0]
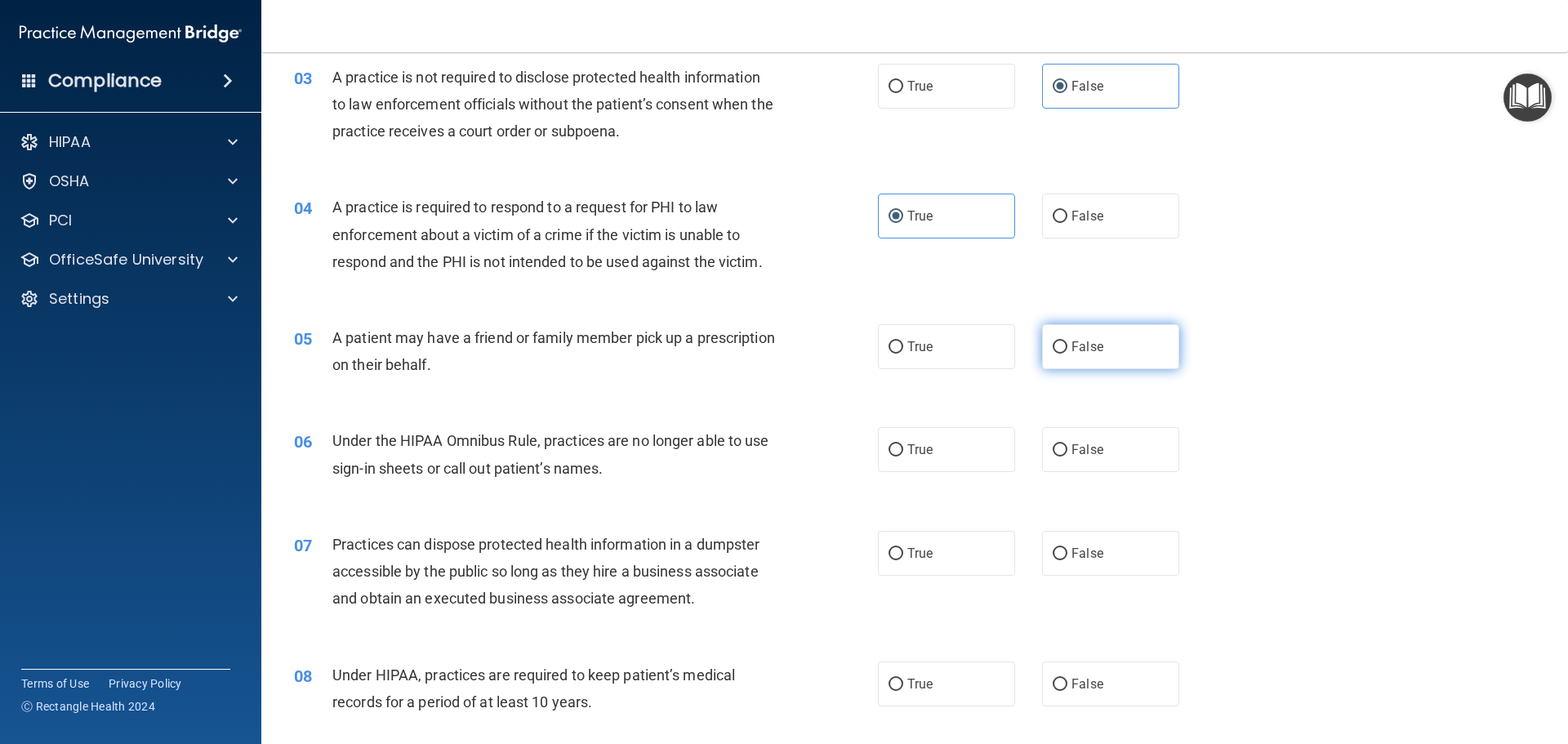
click at [1071, 348] on span "False" at bounding box center [1087, 346] width 32 height 16
click at [1066, 348] on input "False" at bounding box center [1060, 347] width 15 height 12
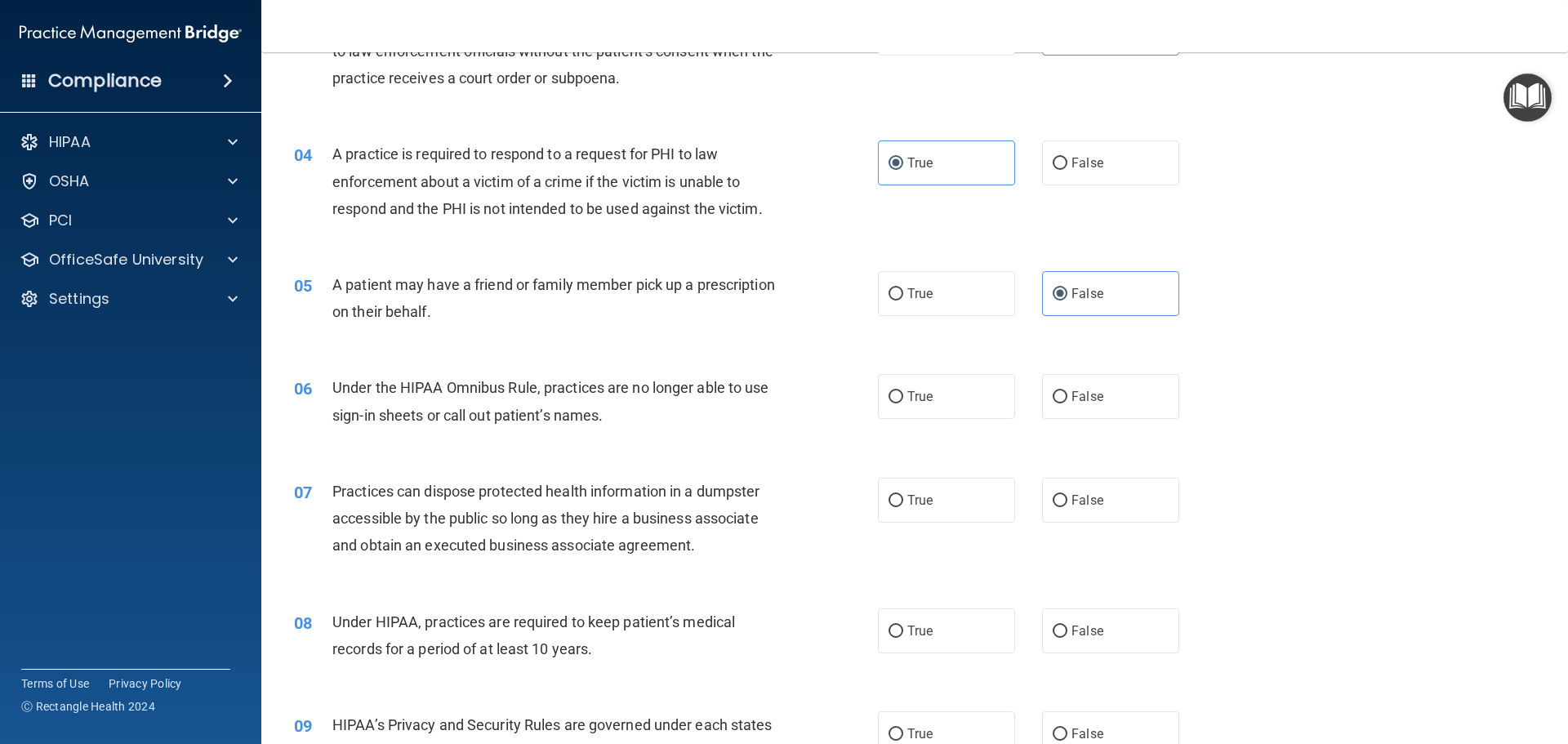
scroll to position [408, 0]
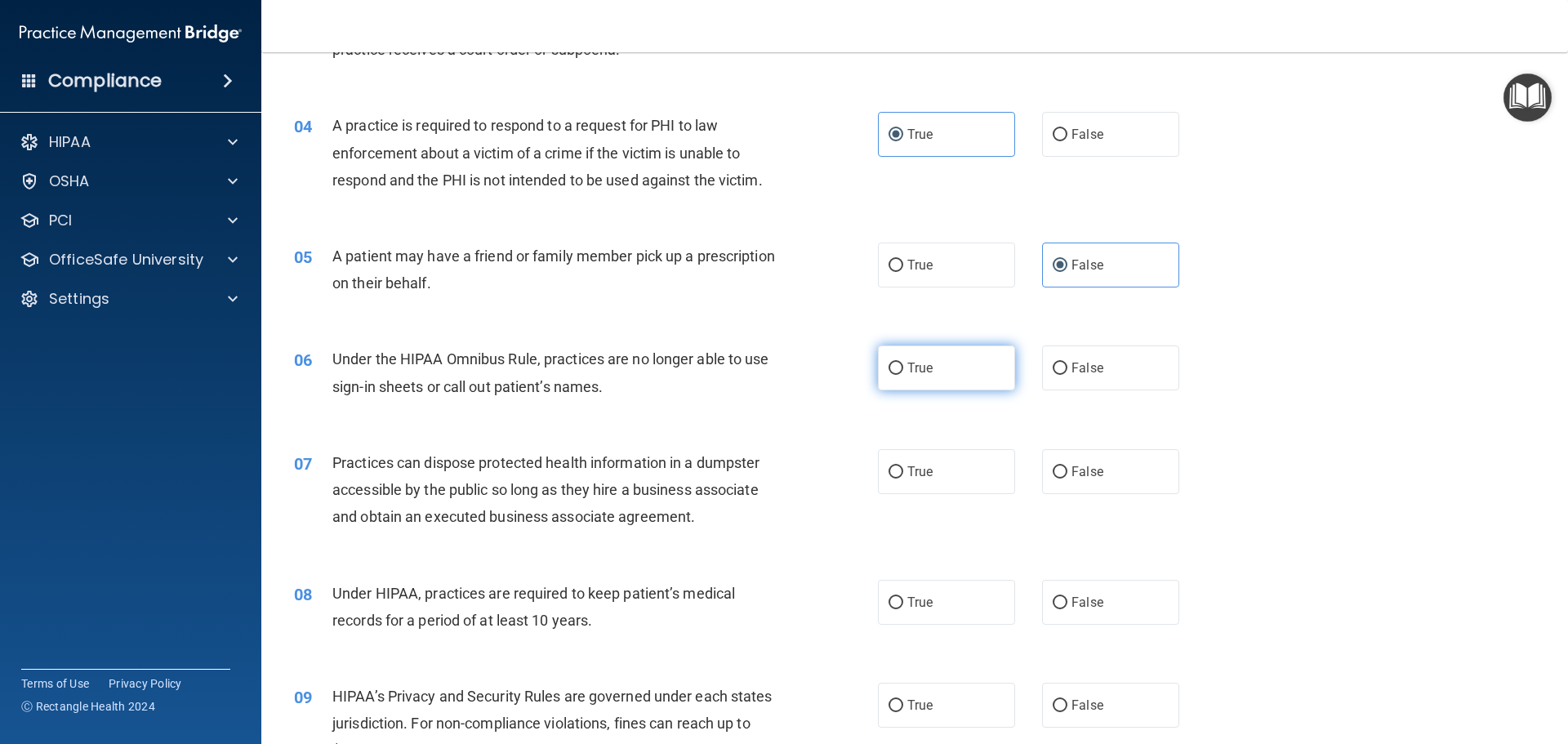
click at [905, 381] on label "True" at bounding box center [947, 368] width 137 height 45
click at [904, 375] on input "True" at bounding box center [896, 368] width 15 height 12
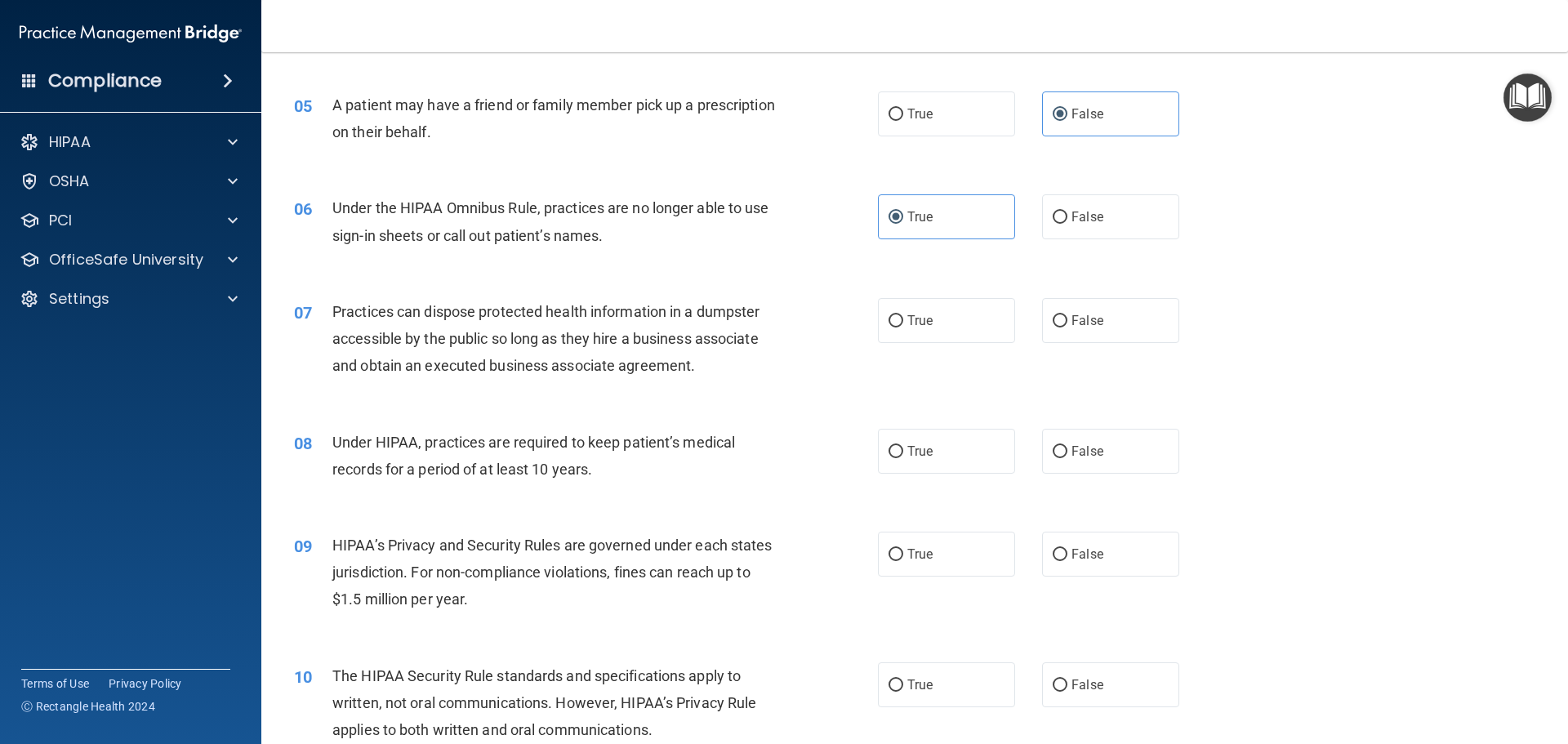
scroll to position [572, 0]
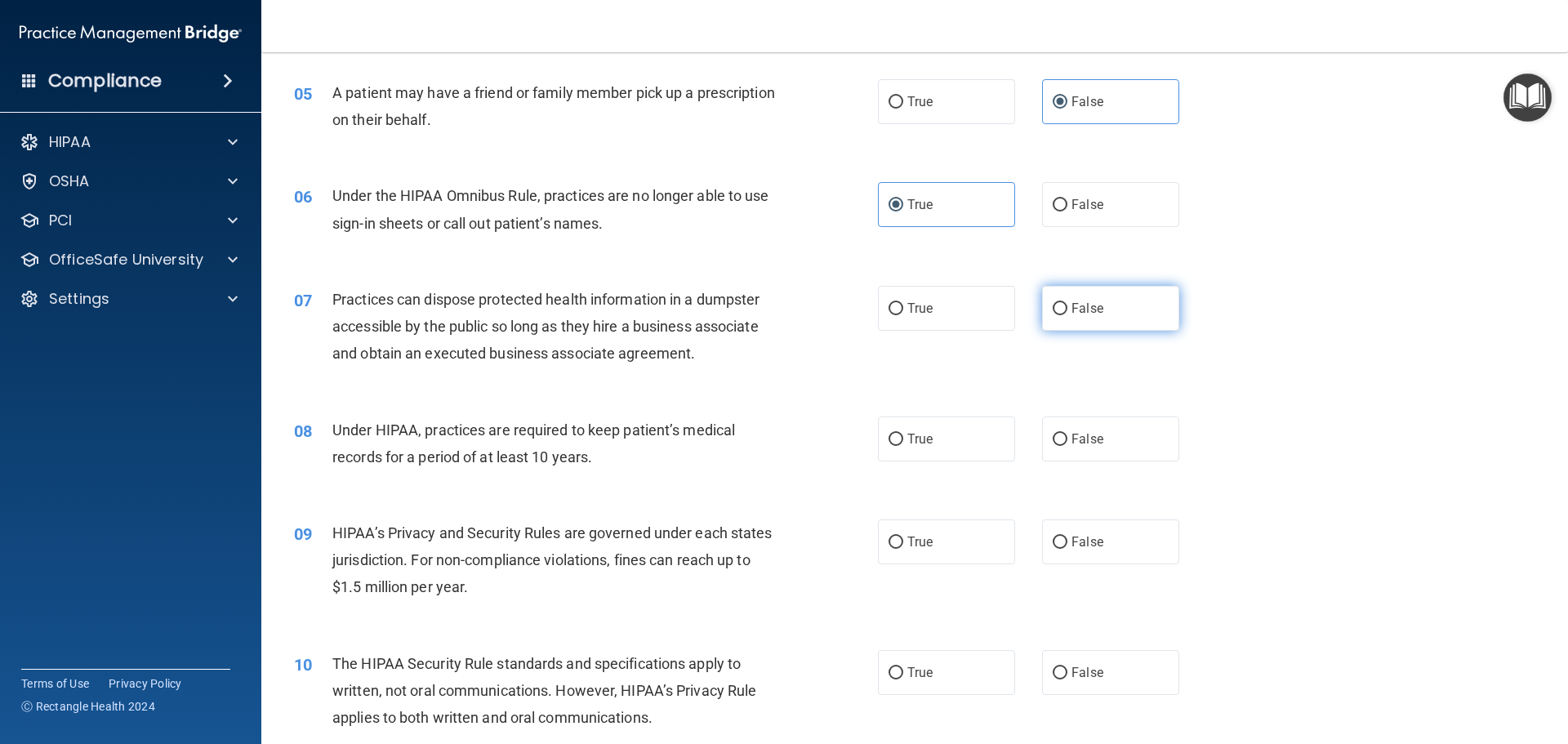
click at [1103, 316] on label "False" at bounding box center [1110, 308] width 137 height 45
click at [1067, 315] on input "False" at bounding box center [1060, 309] width 15 height 12
click at [895, 443] on input "True" at bounding box center [896, 439] width 15 height 12
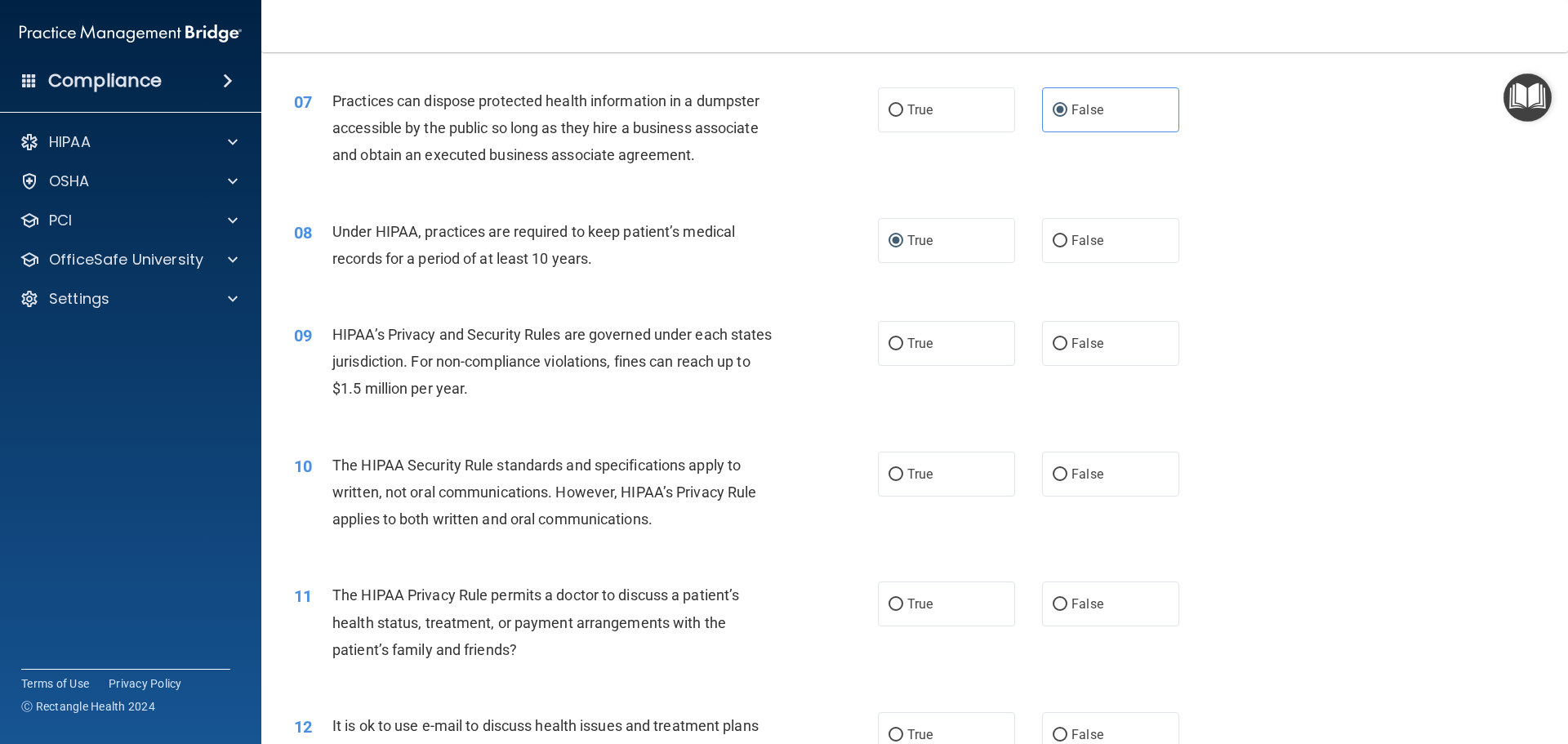
scroll to position [817, 0]
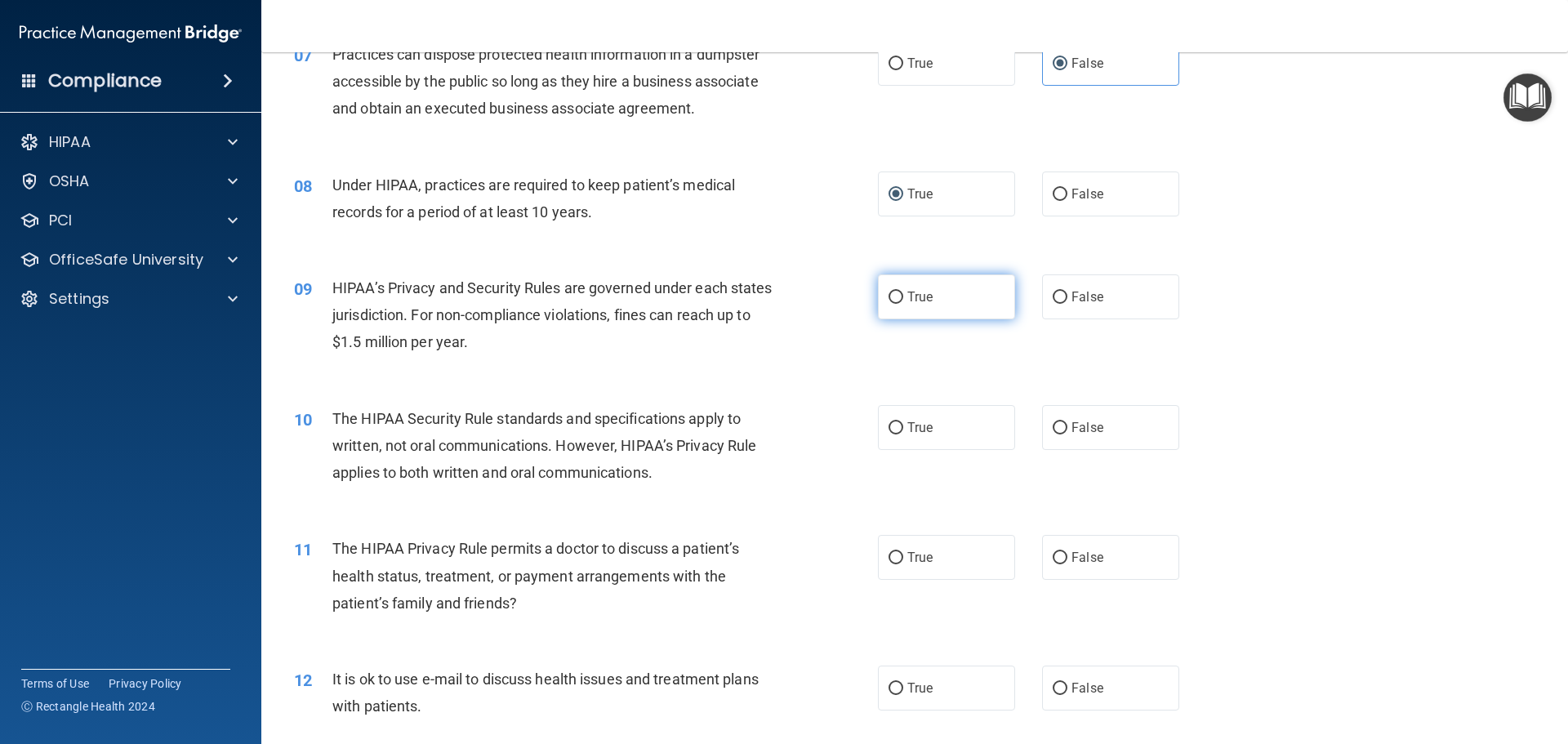
click at [908, 301] on span "True" at bounding box center [920, 296] width 25 height 16
click at [904, 301] on input "True" at bounding box center [896, 297] width 15 height 12
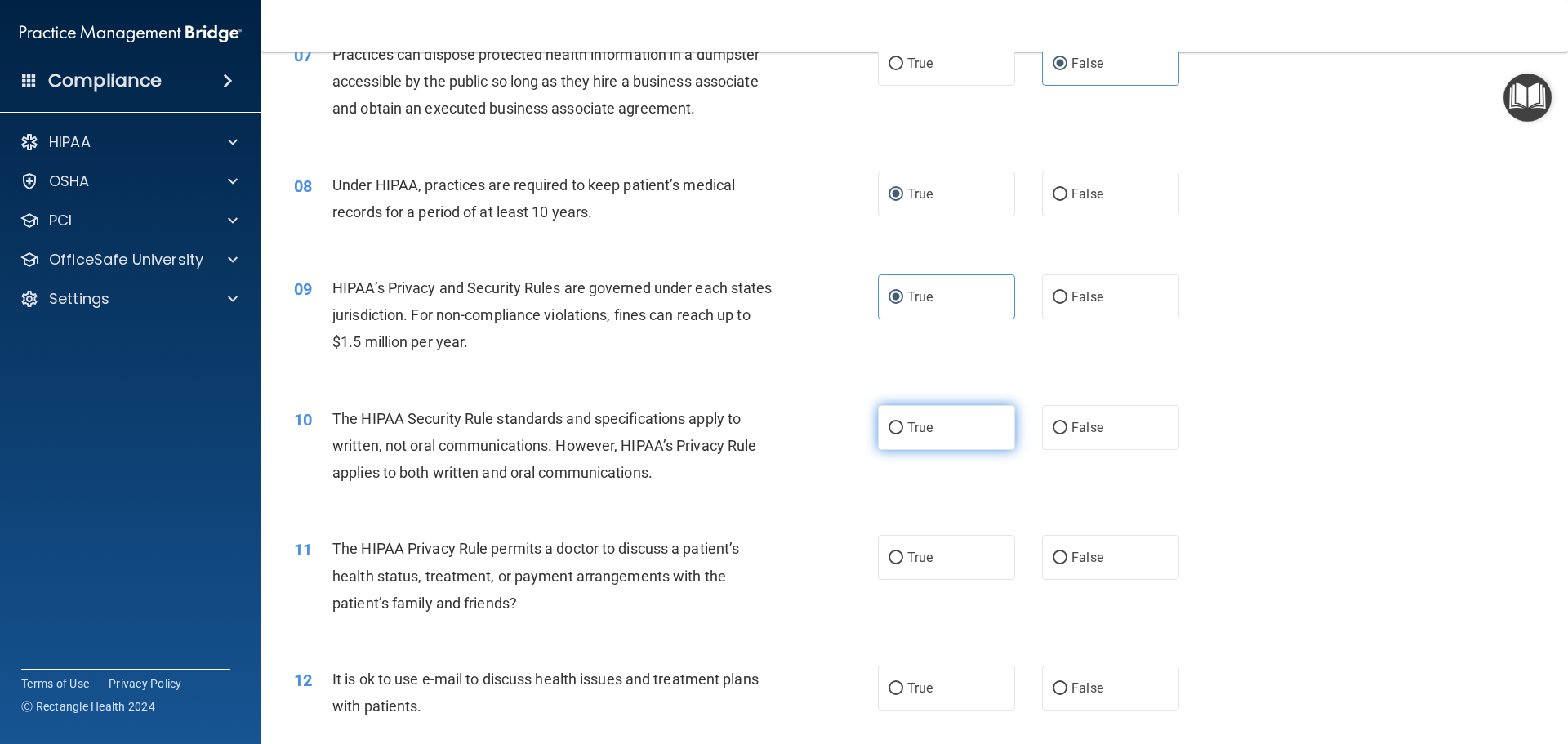
click at [911, 431] on span "True" at bounding box center [920, 427] width 25 height 16
click at [904, 431] on input "True" at bounding box center [896, 428] width 15 height 12
click at [1080, 554] on span "False" at bounding box center [1087, 557] width 32 height 16
click at [1067, 554] on input "False" at bounding box center [1060, 558] width 15 height 12
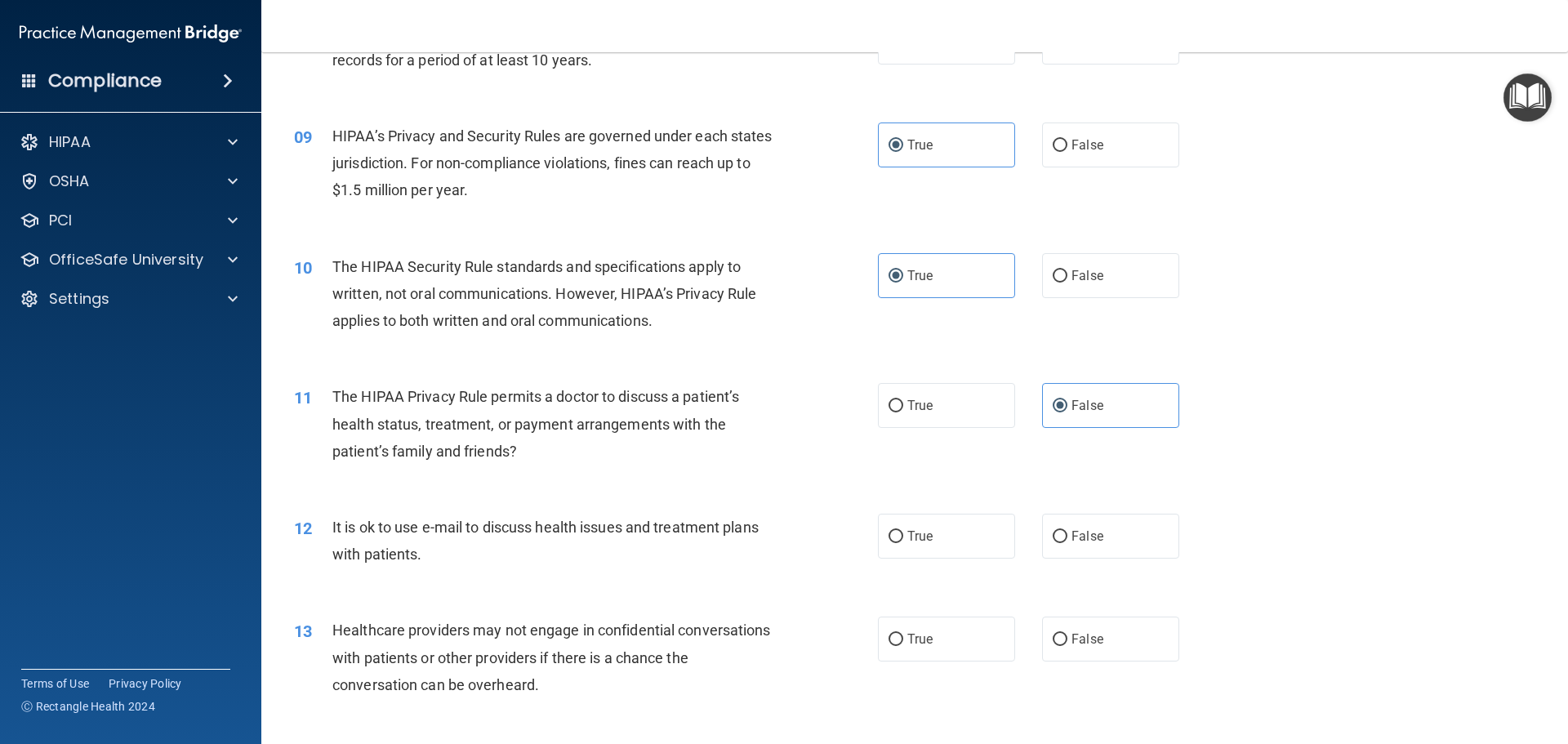
scroll to position [979, 0]
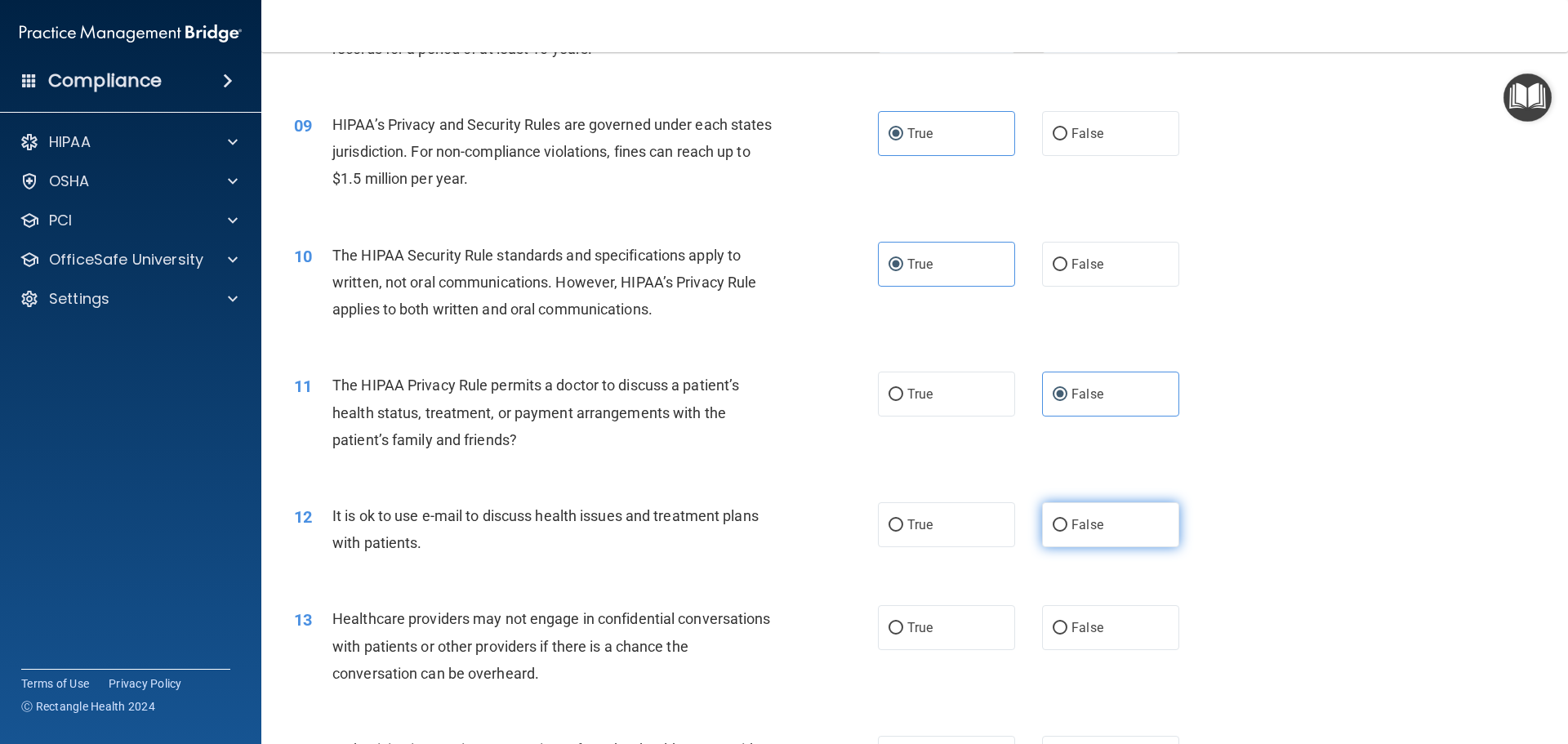
click at [1079, 532] on span "False" at bounding box center [1087, 524] width 32 height 16
click at [1067, 532] on input "False" at bounding box center [1060, 525] width 15 height 12
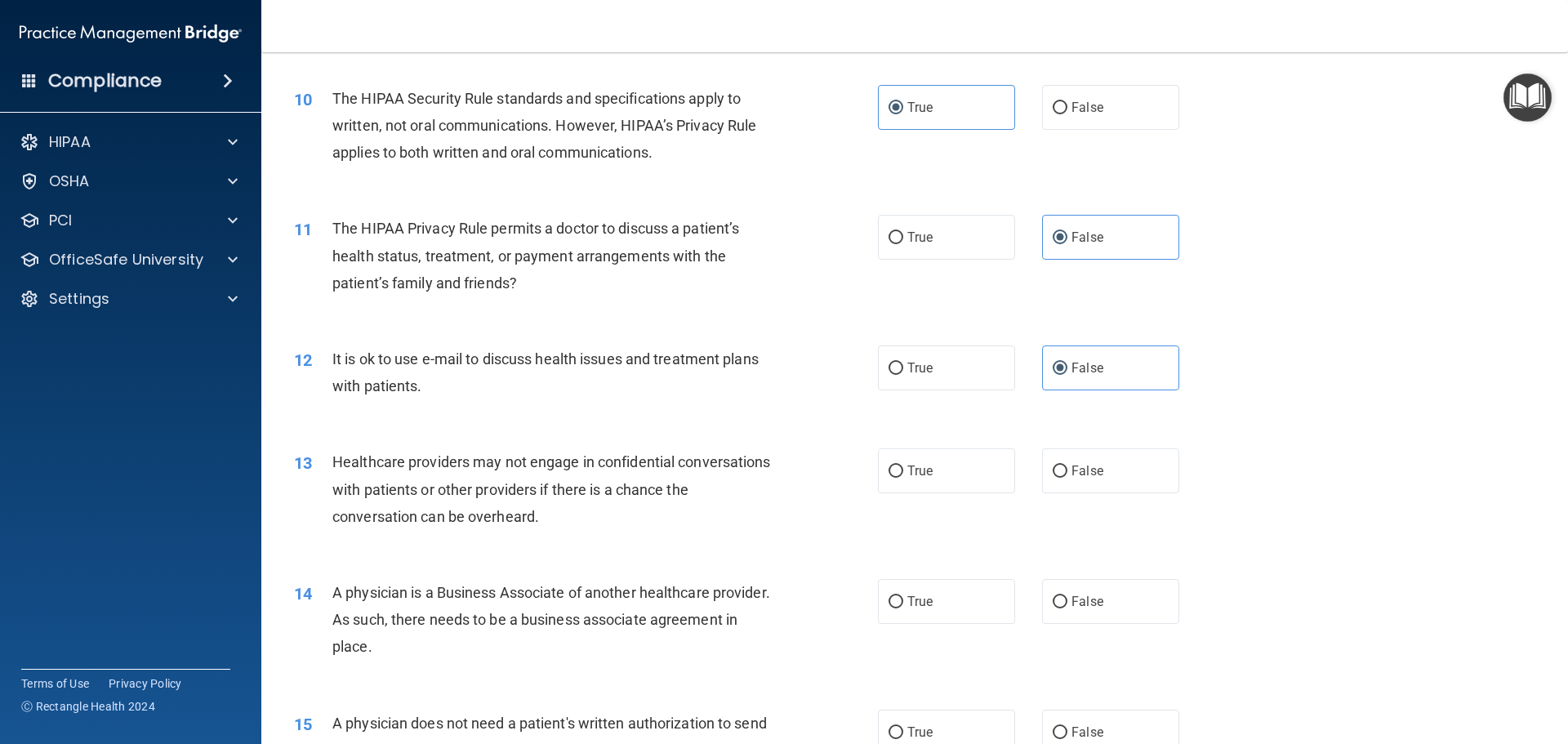
scroll to position [1143, 0]
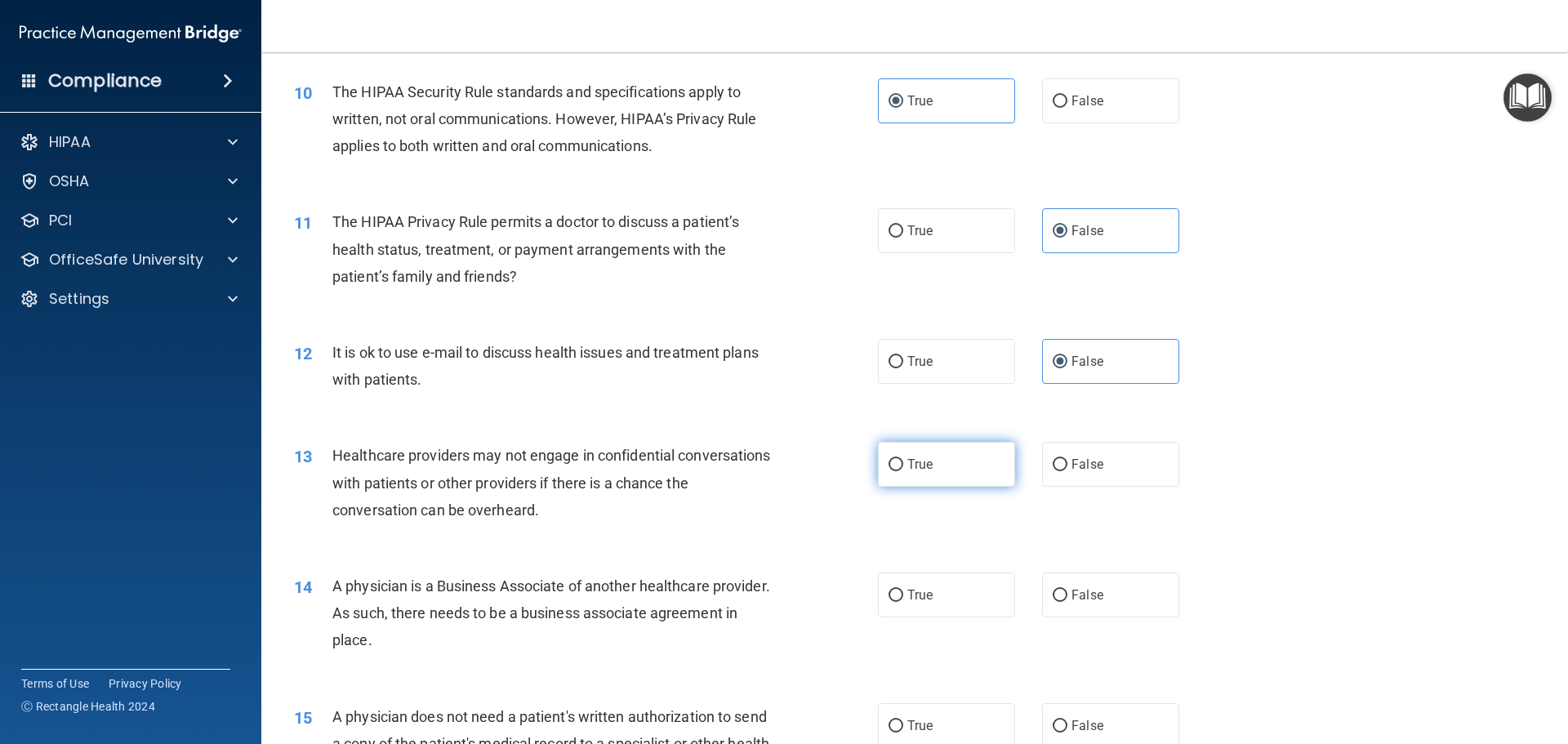
click at [973, 462] on label "True" at bounding box center [947, 464] width 137 height 45
click at [904, 462] on input "True" at bounding box center [896, 465] width 15 height 12
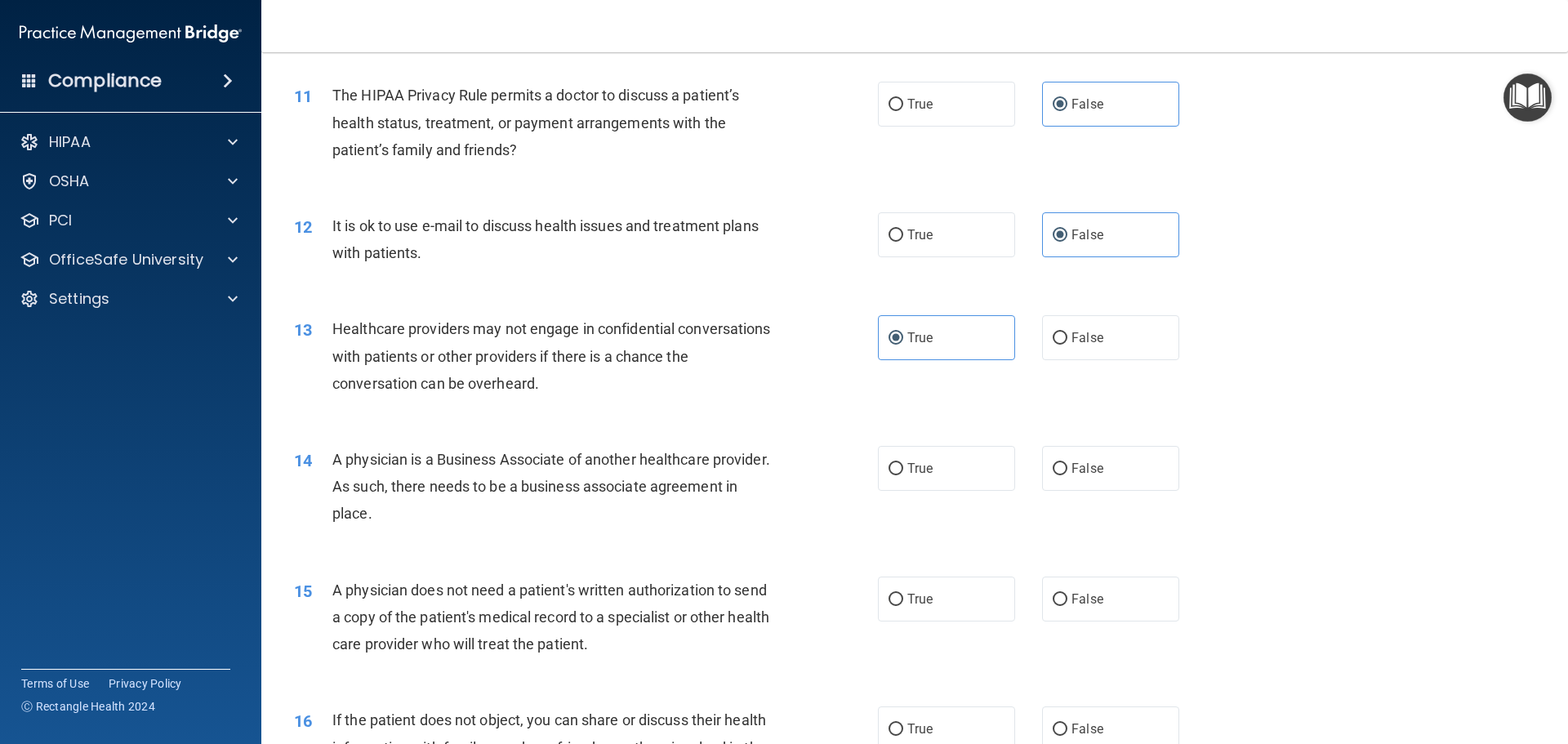
scroll to position [1306, 0]
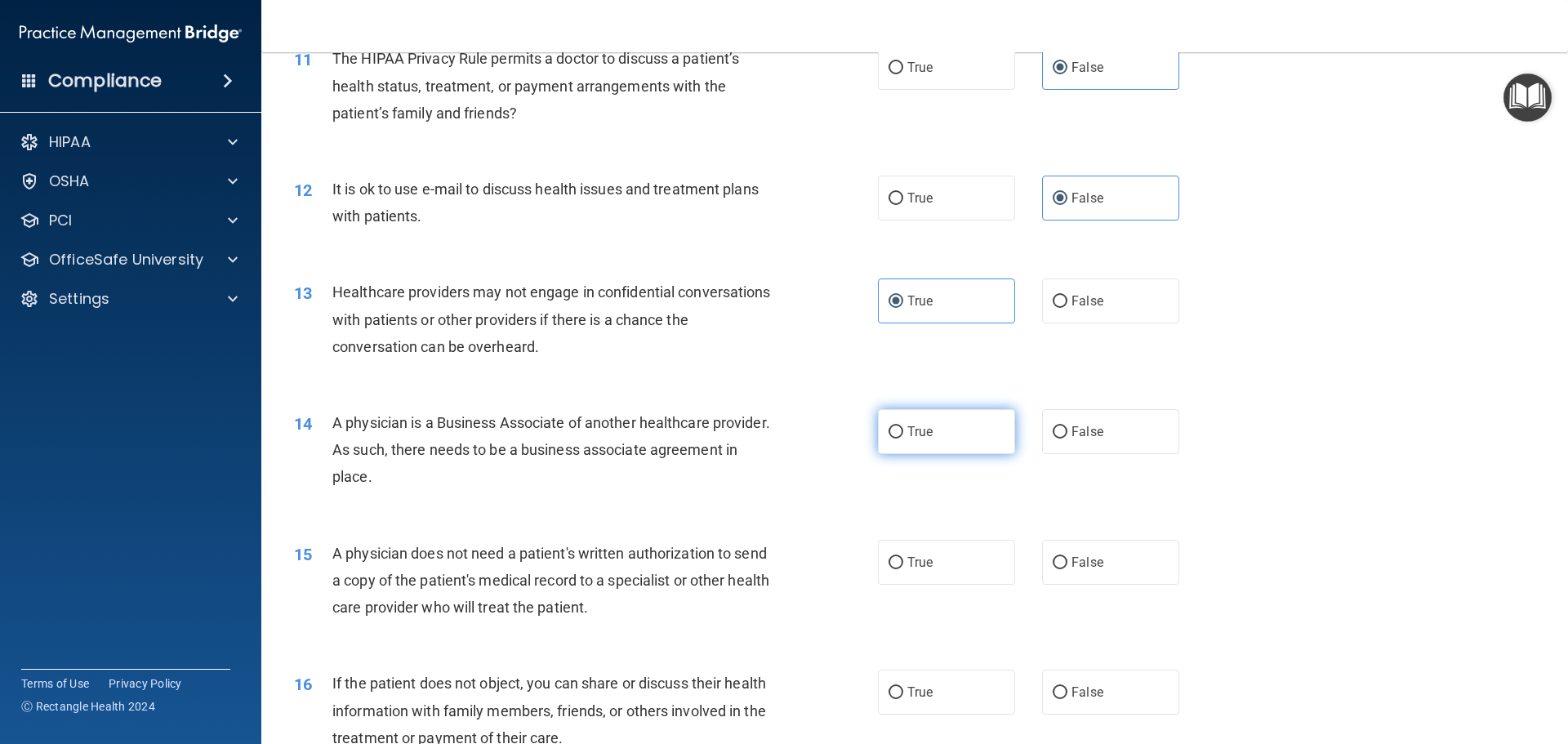
click at [981, 442] on label "True" at bounding box center [947, 431] width 137 height 45
click at [904, 439] on input "True" at bounding box center [896, 432] width 15 height 12
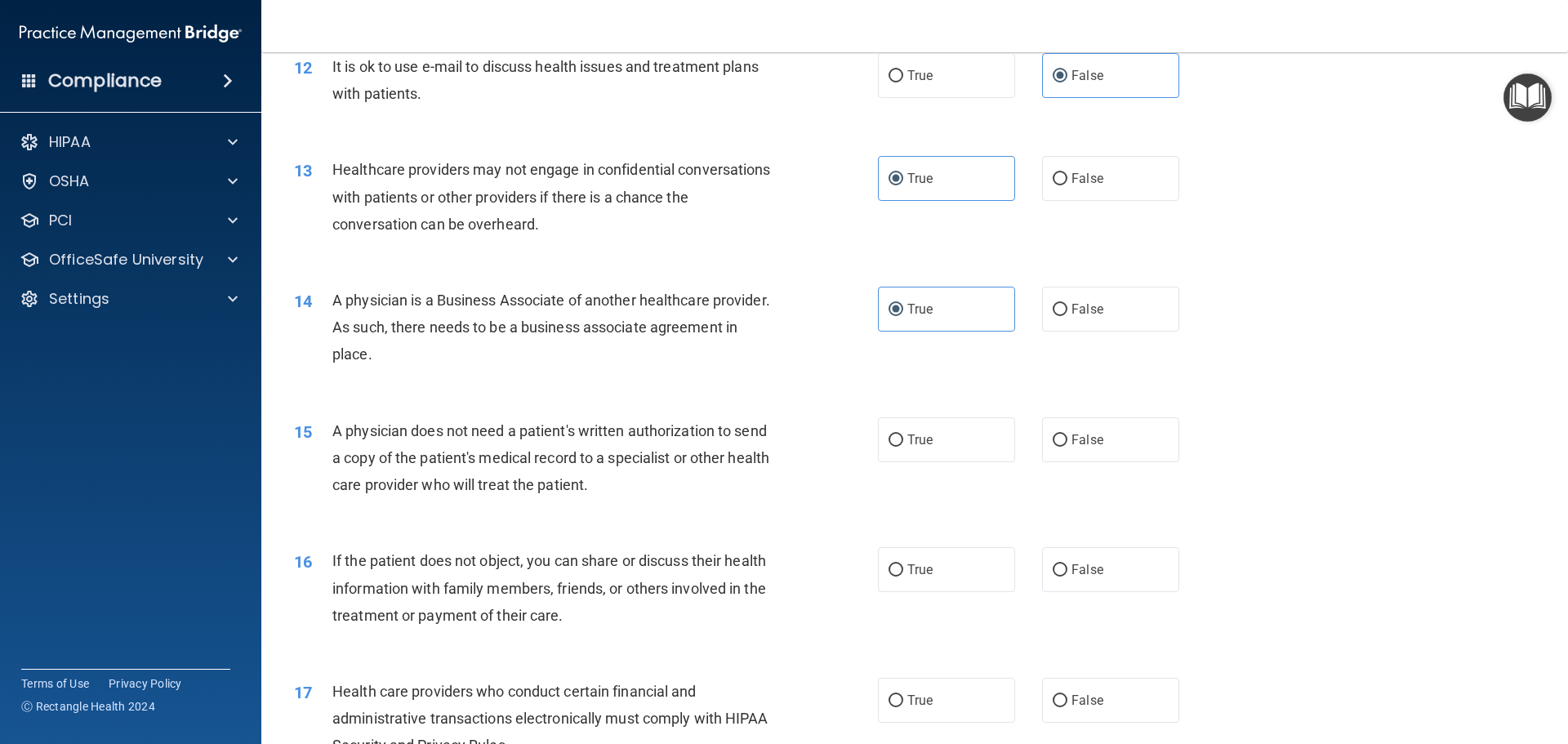
scroll to position [1469, 0]
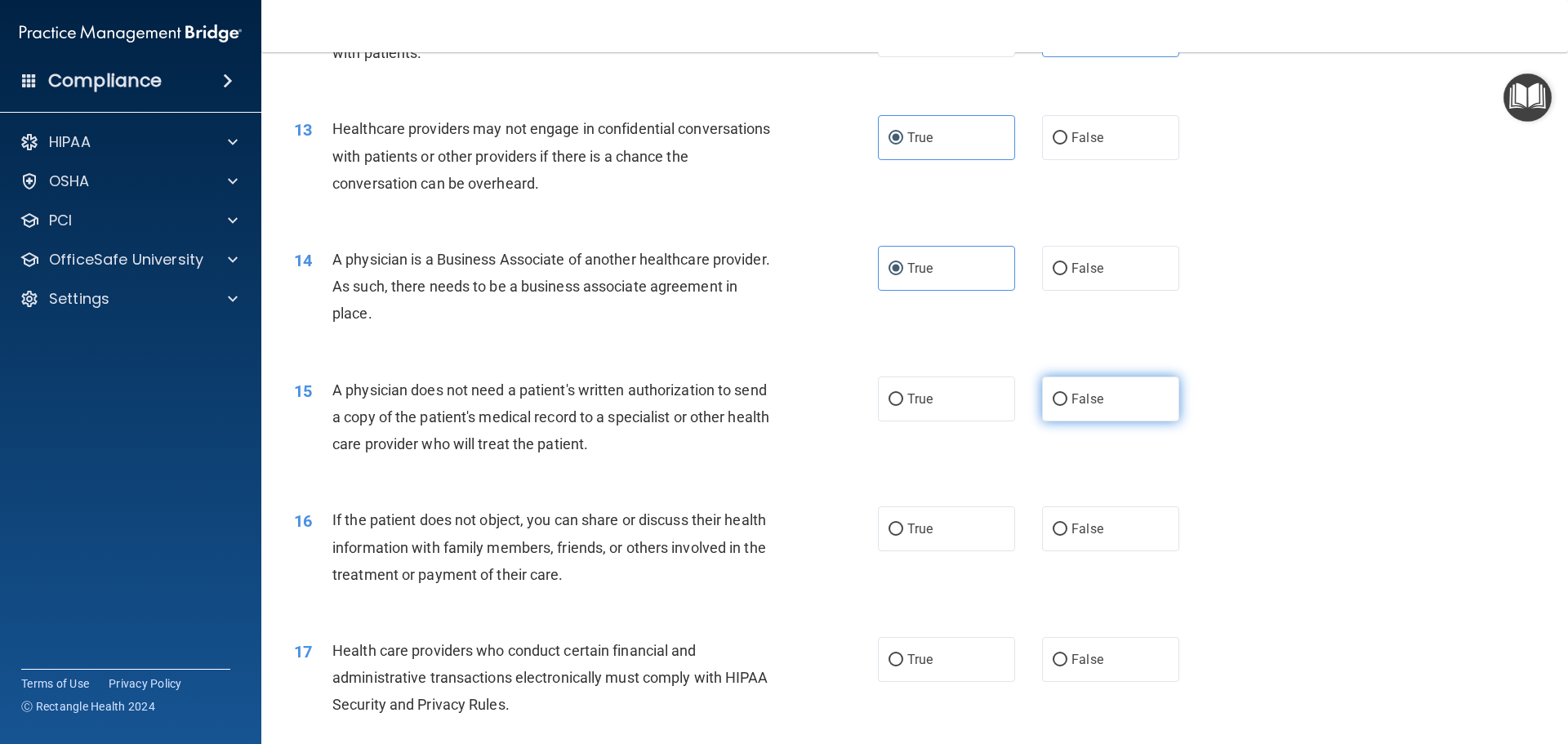
click at [1110, 392] on label "False" at bounding box center [1110, 399] width 137 height 45
click at [1067, 394] on input "False" at bounding box center [1060, 399] width 15 height 12
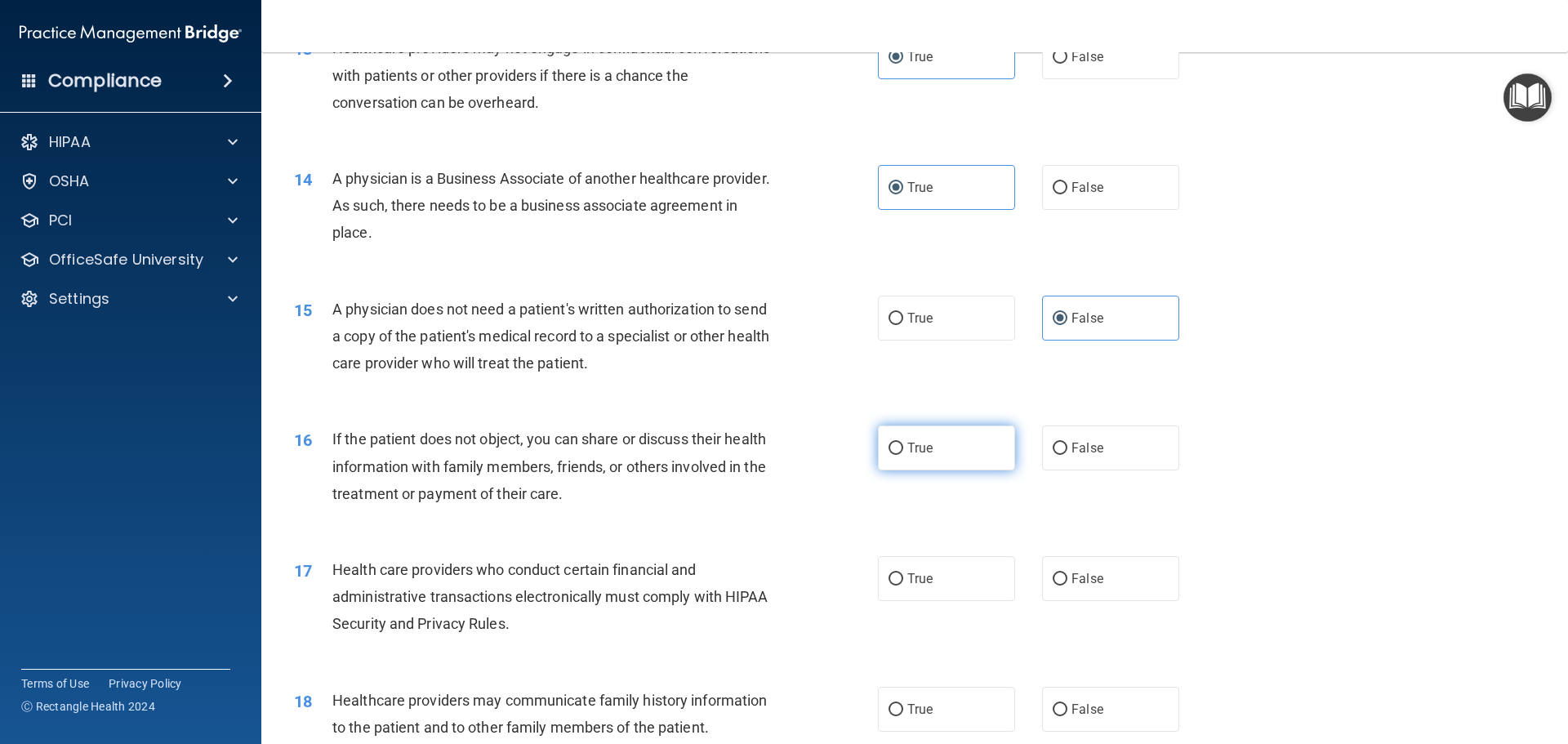
scroll to position [1551, 0]
click at [1079, 458] on label "False" at bounding box center [1110, 447] width 137 height 45
click at [1067, 454] on input "False" at bounding box center [1060, 448] width 15 height 12
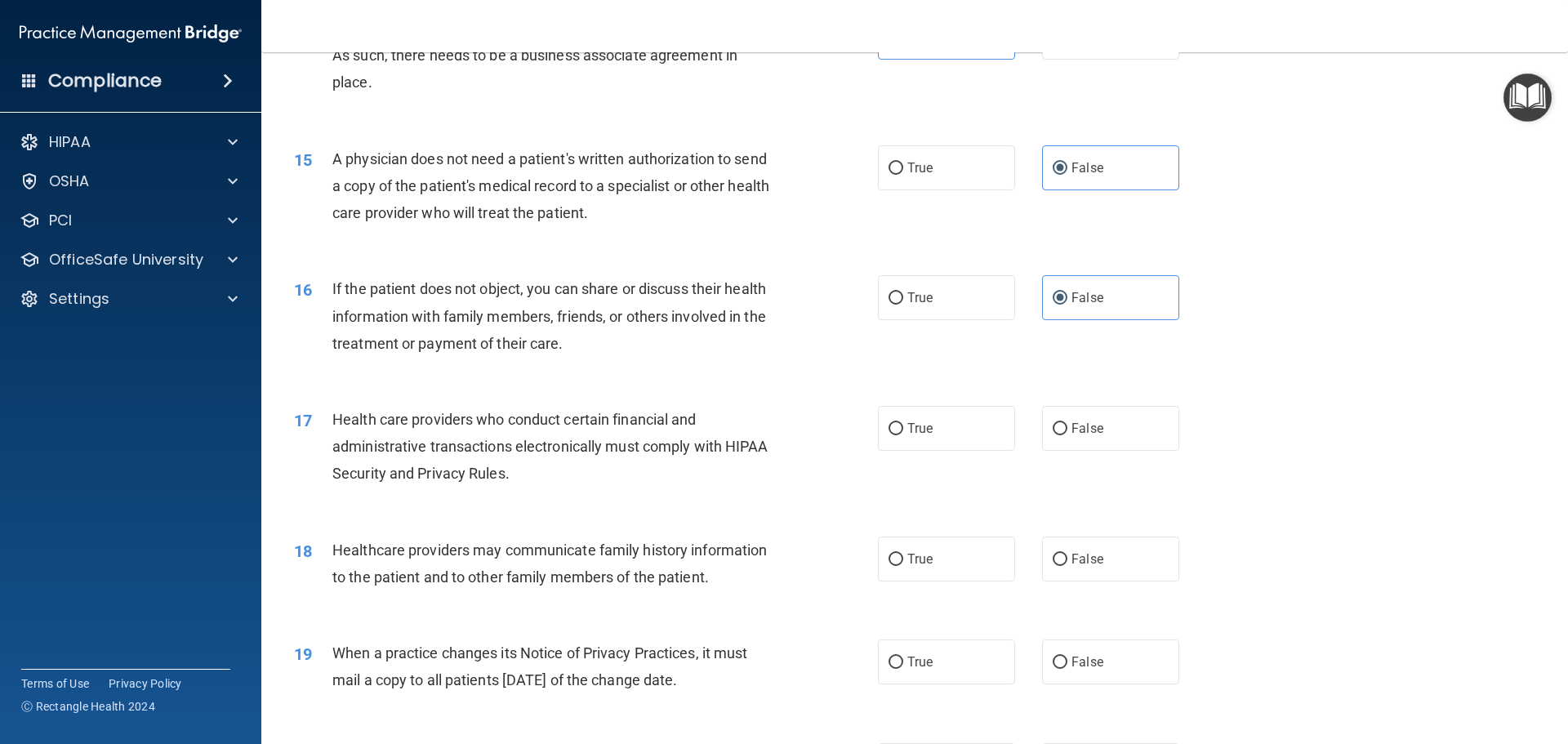
scroll to position [1714, 0]
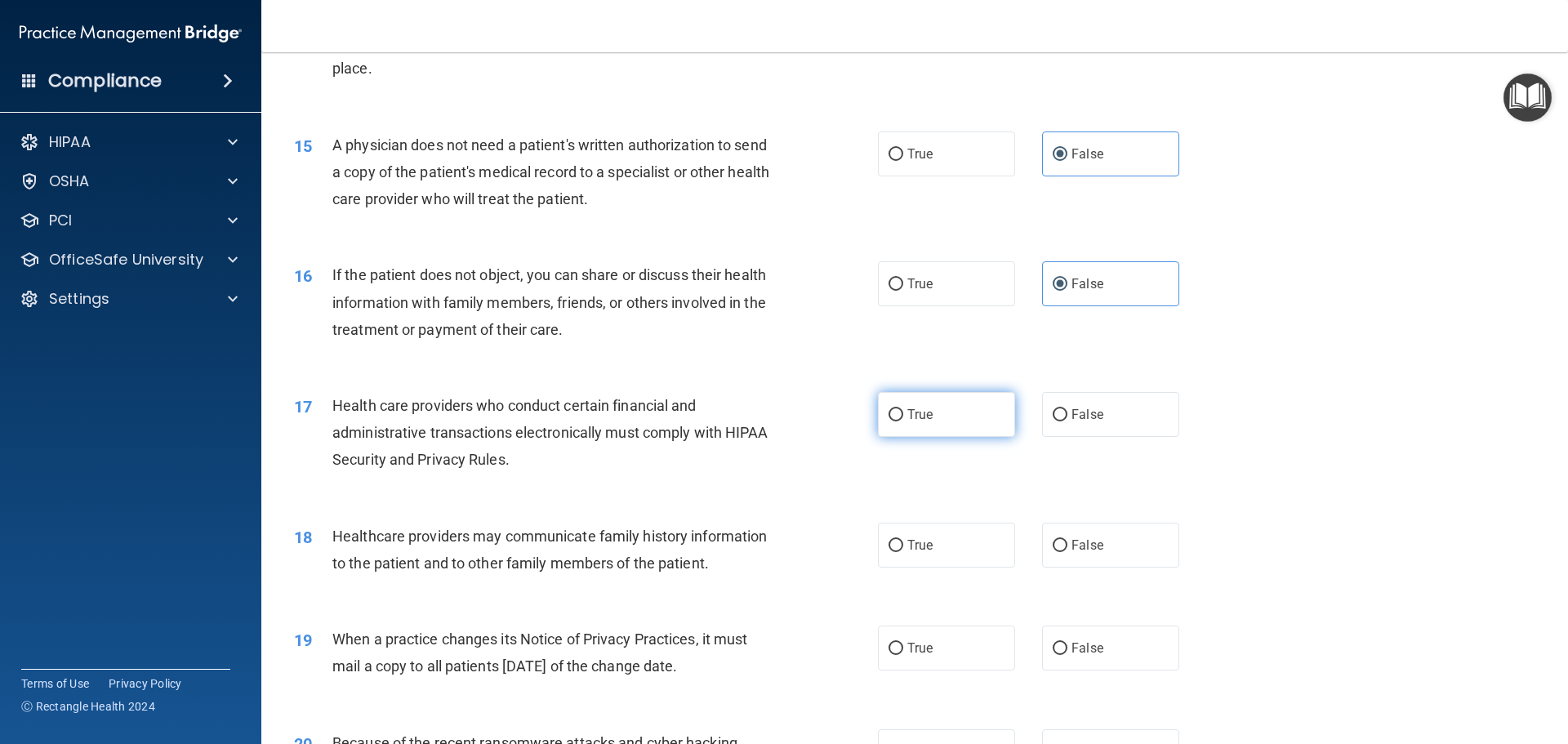
click at [959, 428] on label "True" at bounding box center [947, 414] width 137 height 45
click at [904, 421] on input "True" at bounding box center [896, 415] width 15 height 12
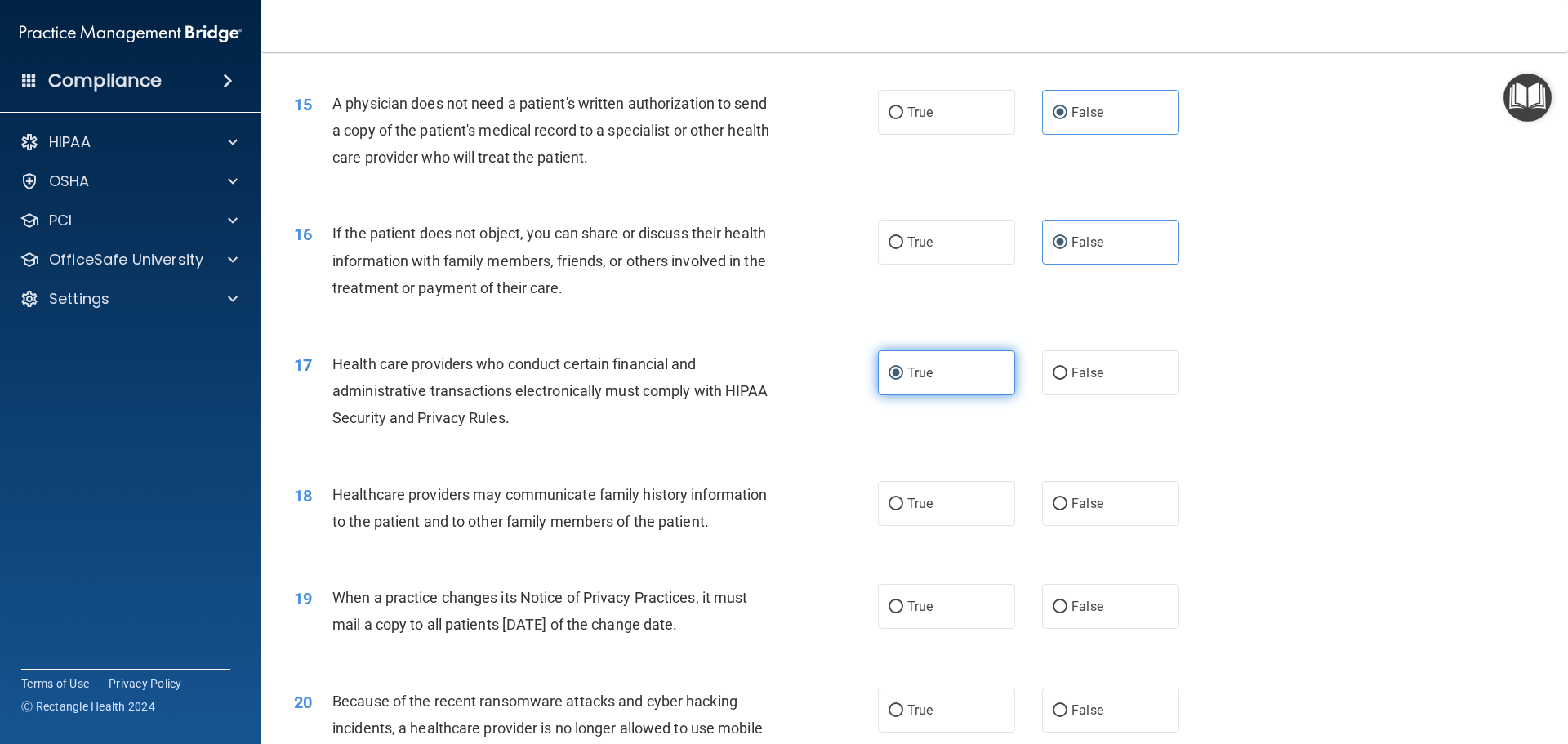
scroll to position [1796, 0]
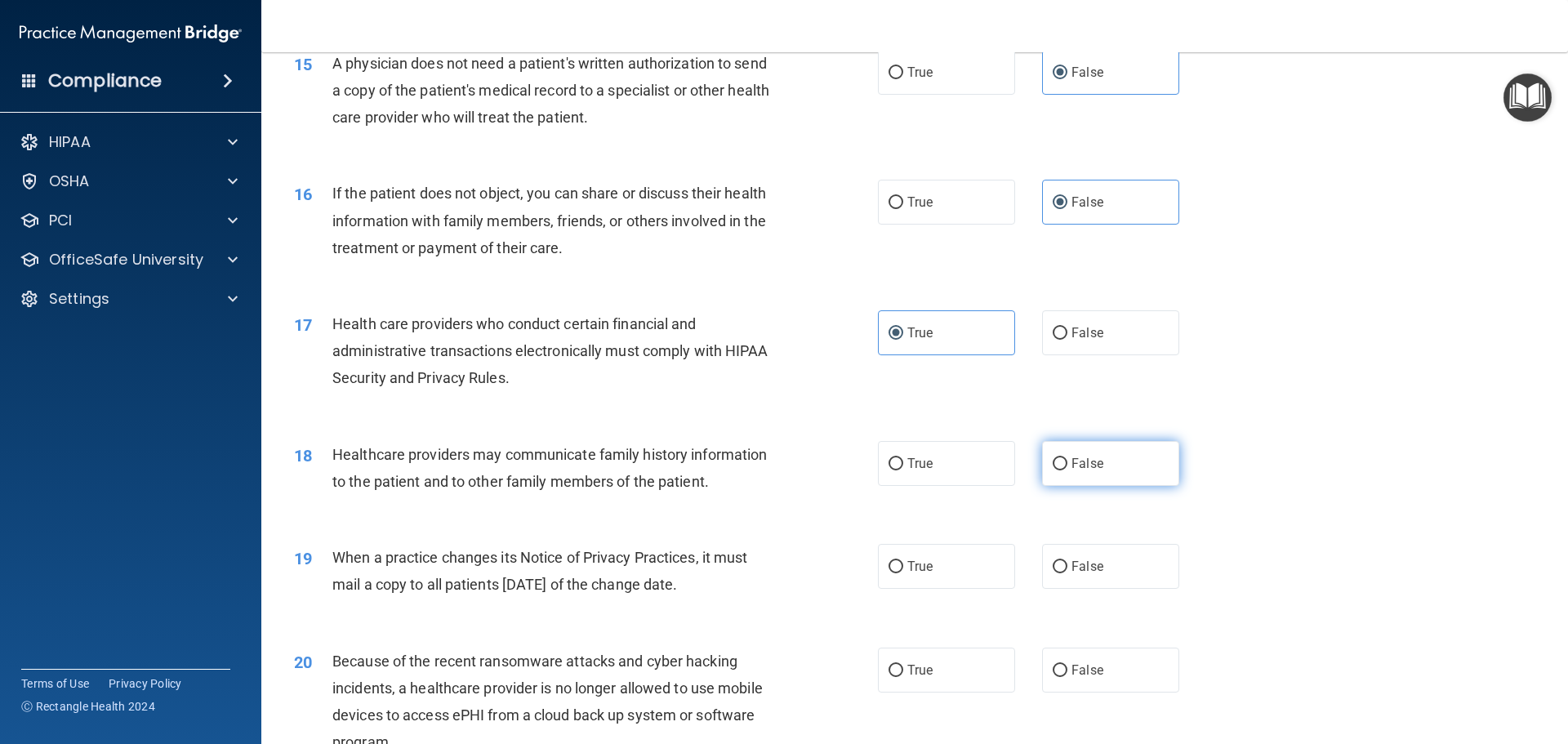
click at [1106, 466] on label "False" at bounding box center [1110, 463] width 137 height 45
click at [1067, 466] on input "False" at bounding box center [1060, 464] width 15 height 12
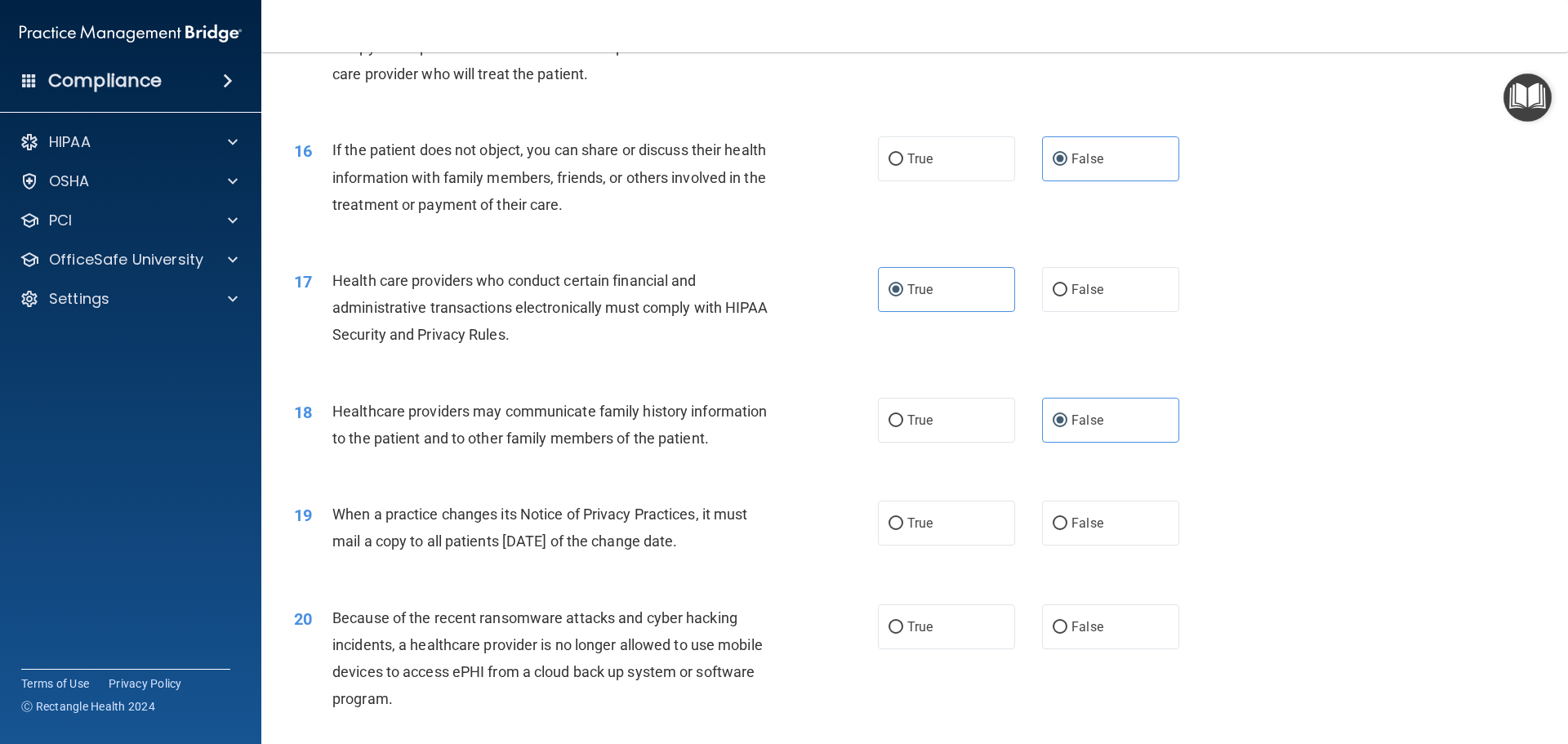
scroll to position [1959, 0]
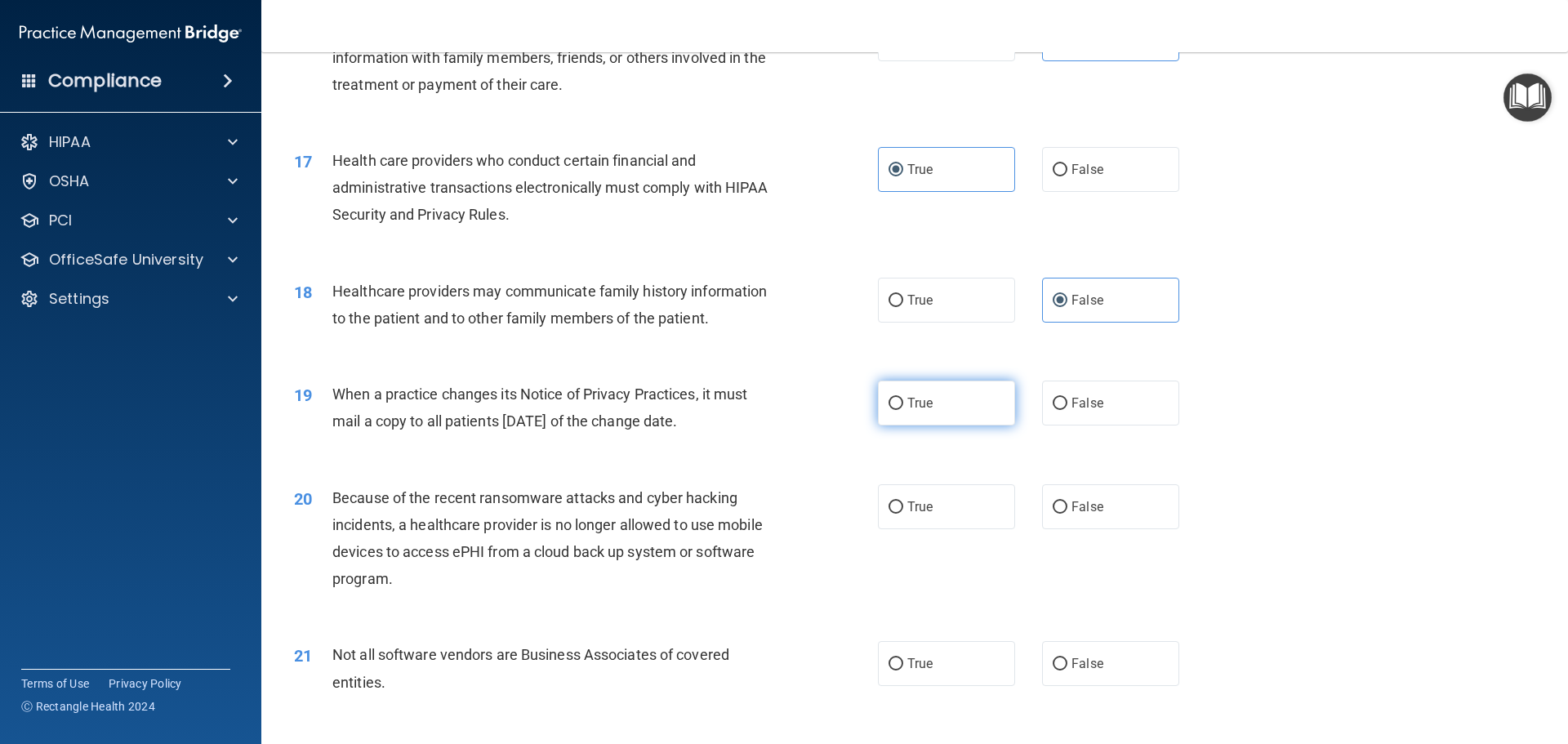
click at [927, 411] on label "True" at bounding box center [947, 403] width 137 height 45
click at [904, 410] on input "True" at bounding box center [896, 403] width 15 height 12
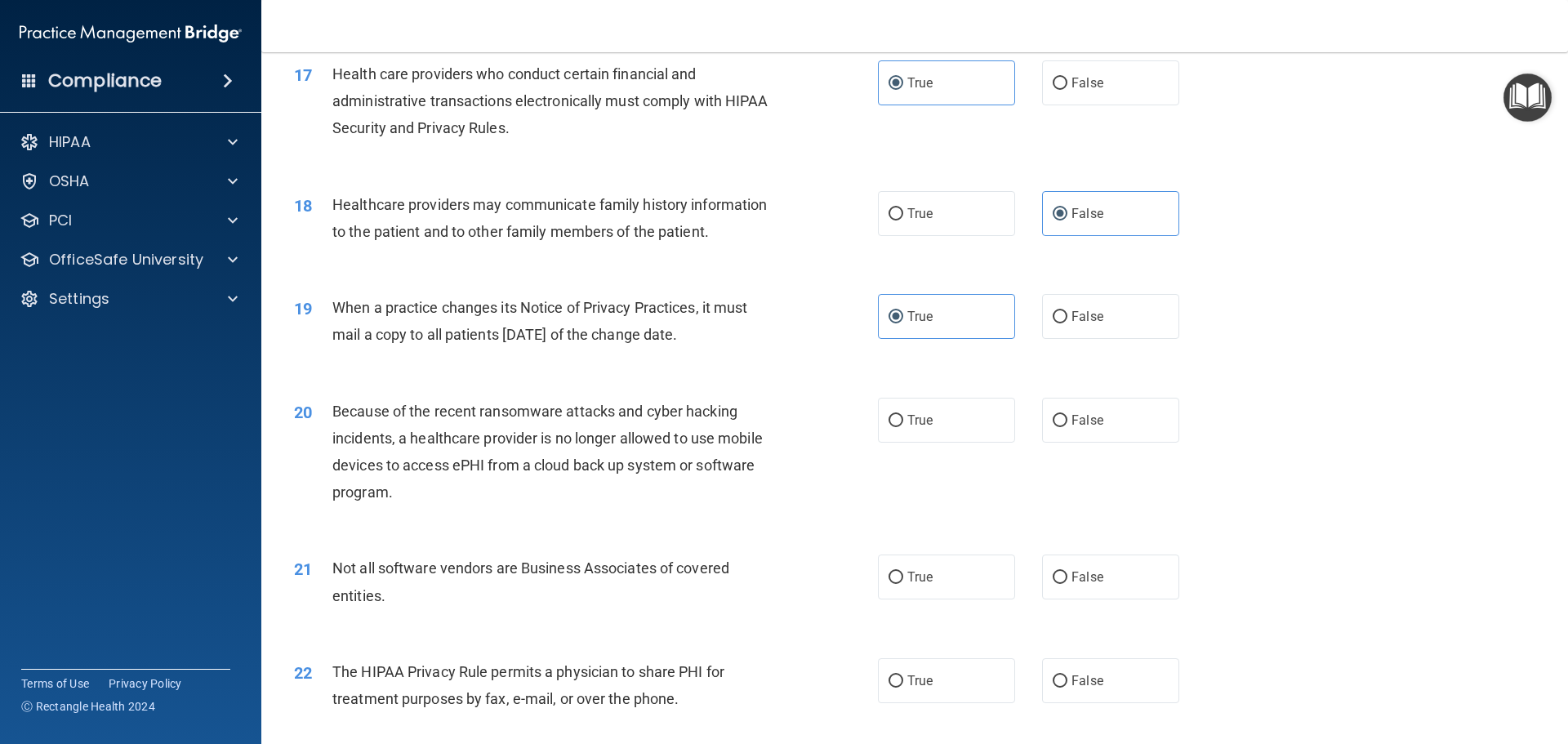
scroll to position [2123, 0]
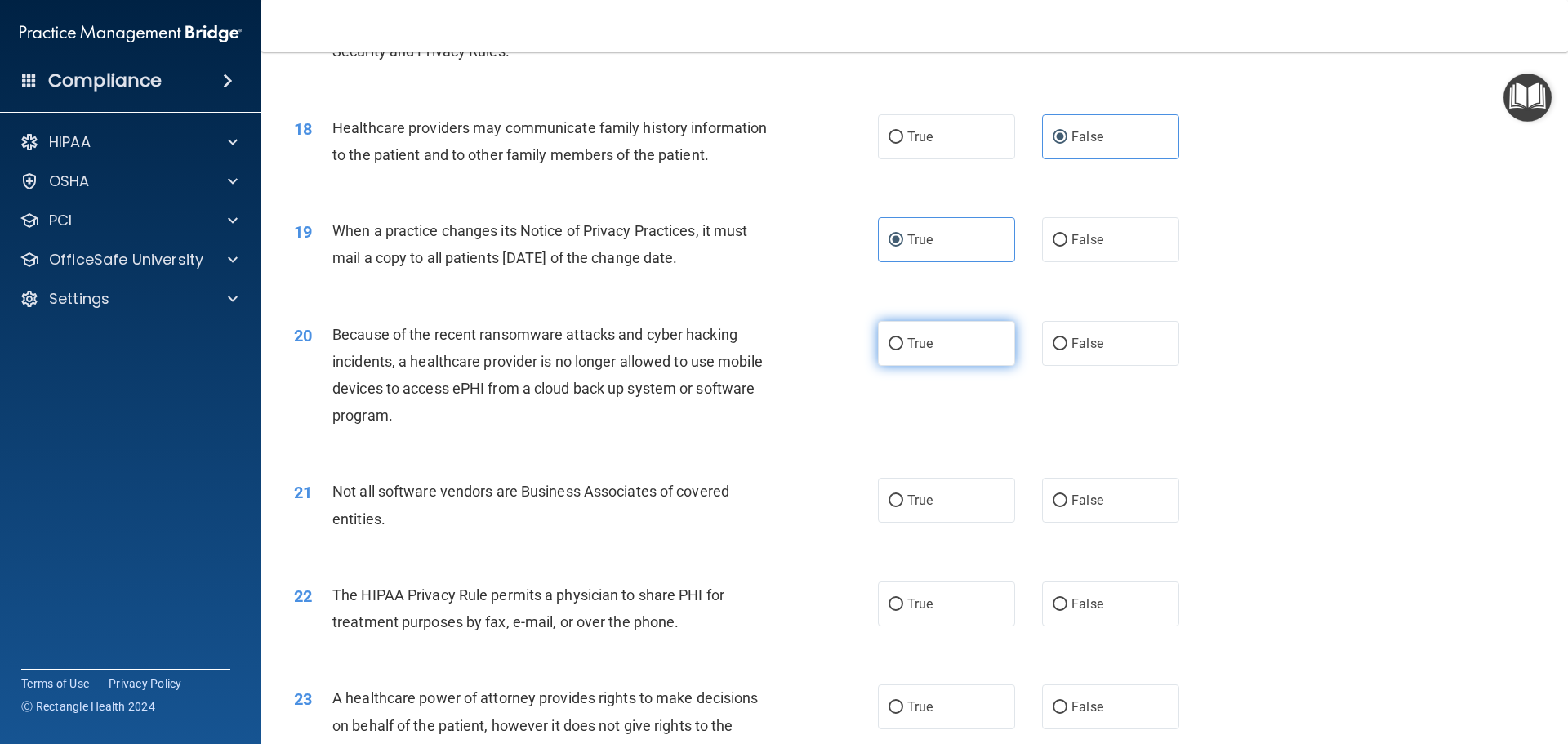
click at [923, 345] on span "True" at bounding box center [920, 343] width 25 height 16
click at [904, 345] on input "True" at bounding box center [896, 344] width 15 height 12
click at [1006, 505] on label "True" at bounding box center [947, 500] width 137 height 45
click at [904, 505] on input "True" at bounding box center [896, 501] width 15 height 12
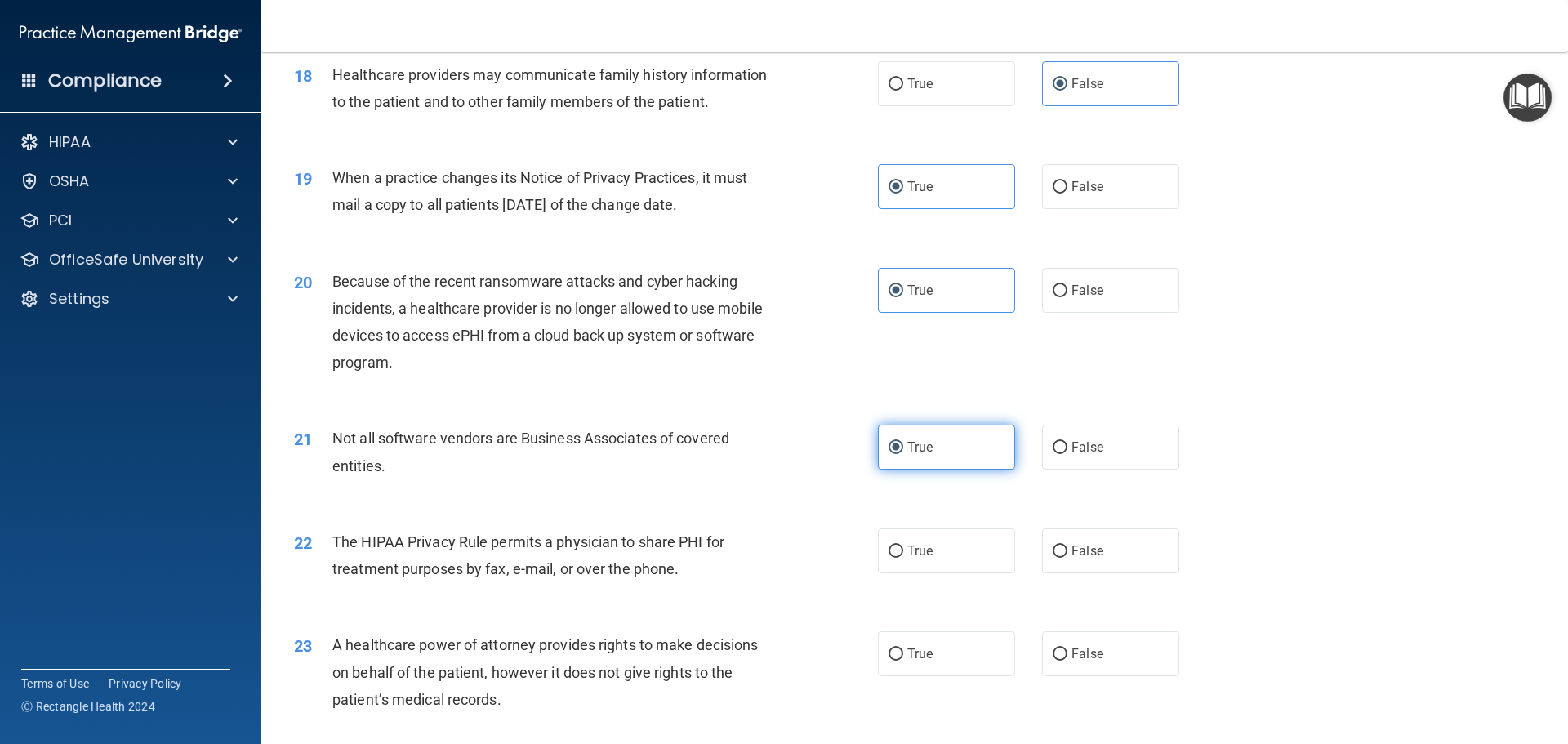
scroll to position [2204, 0]
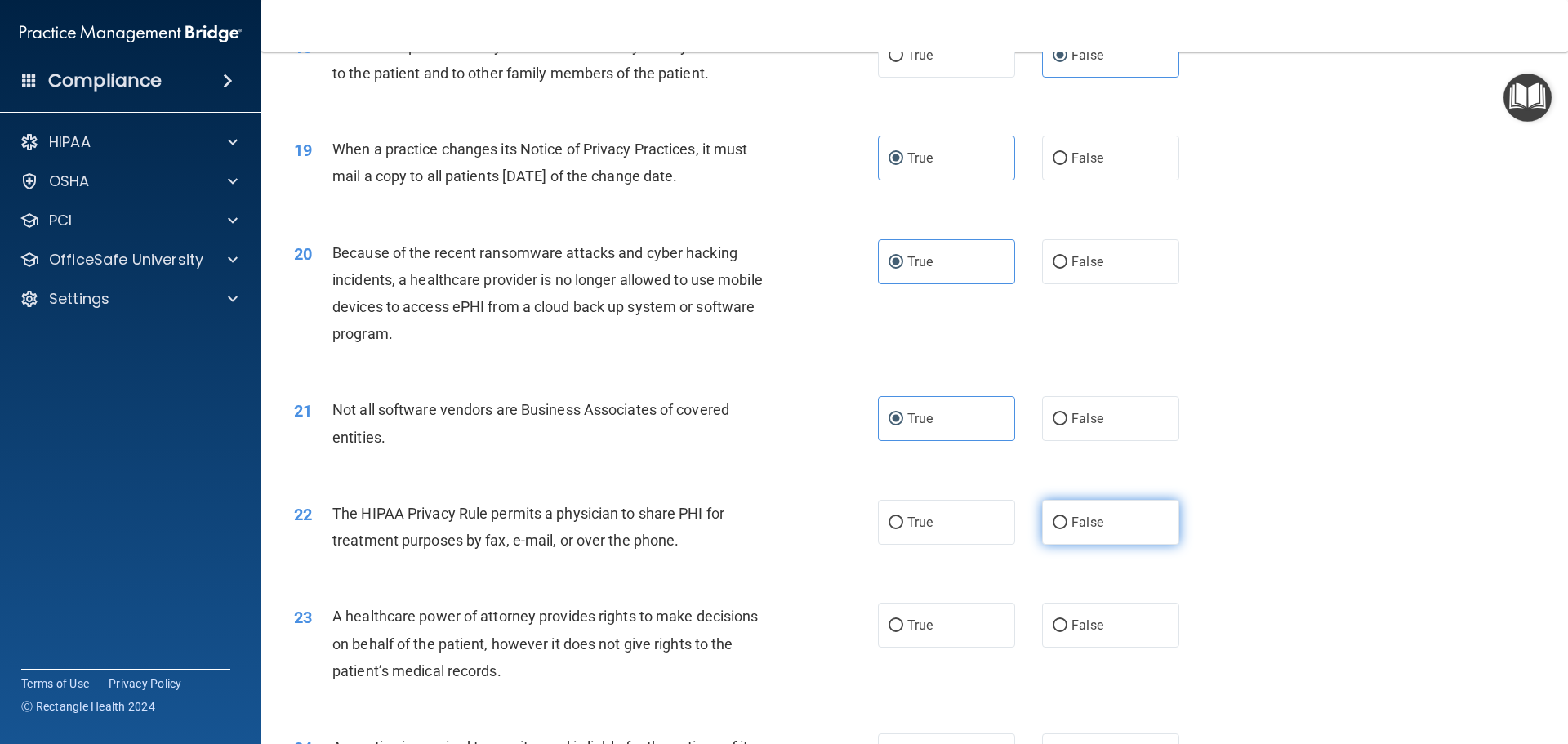
click at [1071, 527] on span "False" at bounding box center [1087, 522] width 32 height 16
click at [1064, 527] on input "False" at bounding box center [1060, 523] width 15 height 12
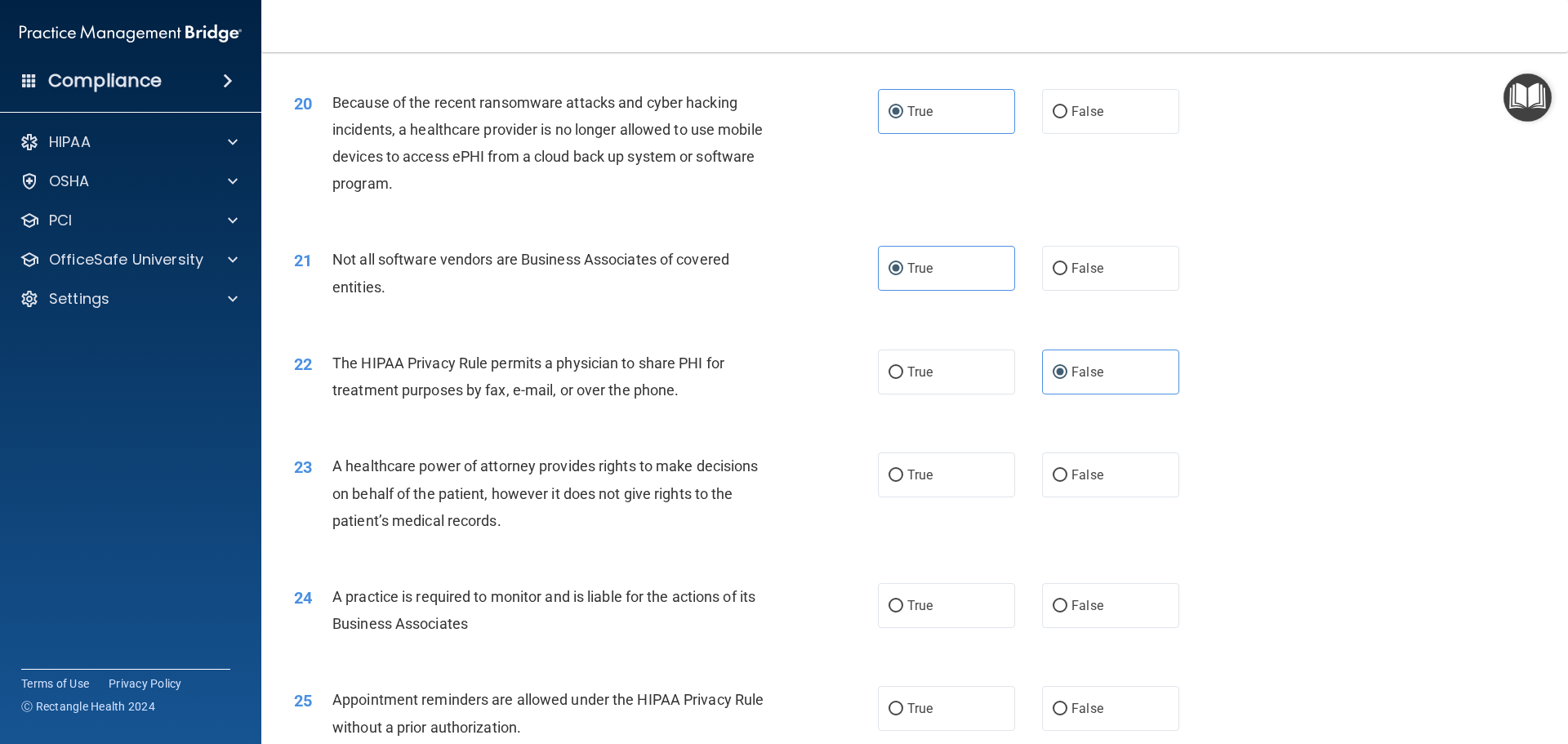
scroll to position [2368, 0]
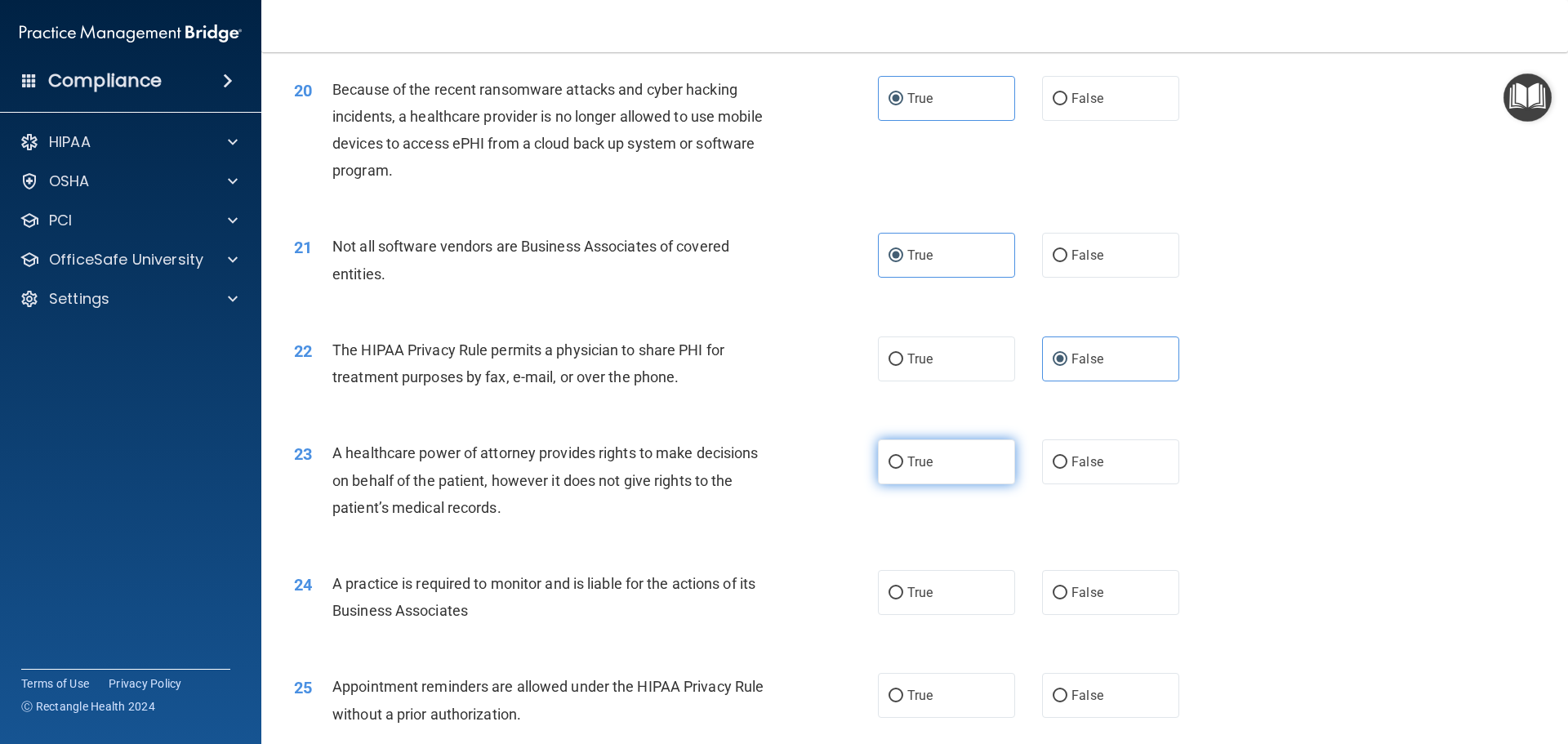
click at [945, 466] on label "True" at bounding box center [947, 461] width 137 height 45
click at [904, 466] on input "True" at bounding box center [896, 462] width 15 height 12
click at [940, 601] on label "True" at bounding box center [947, 592] width 137 height 45
click at [904, 599] on input "True" at bounding box center [896, 593] width 15 height 12
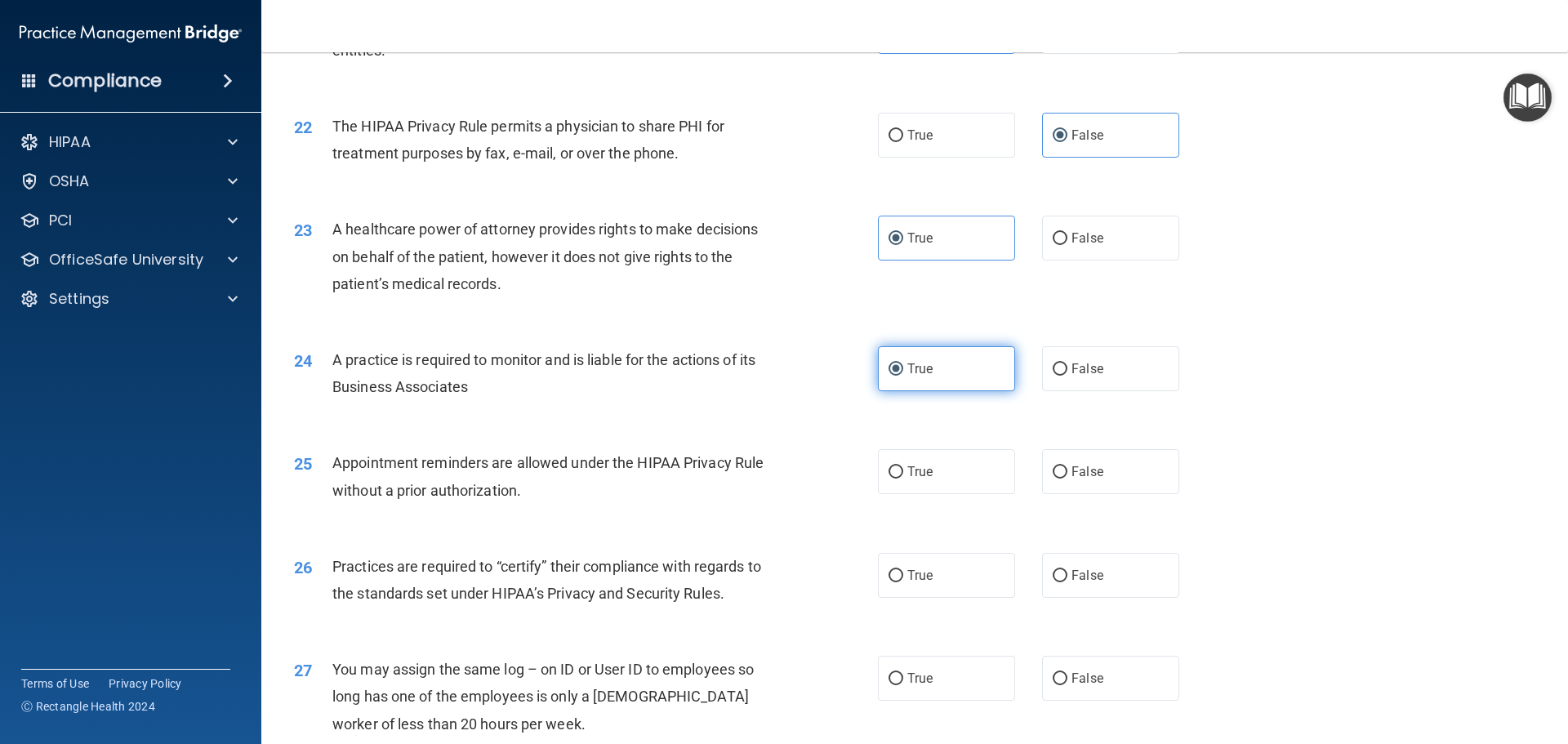
scroll to position [2613, 0]
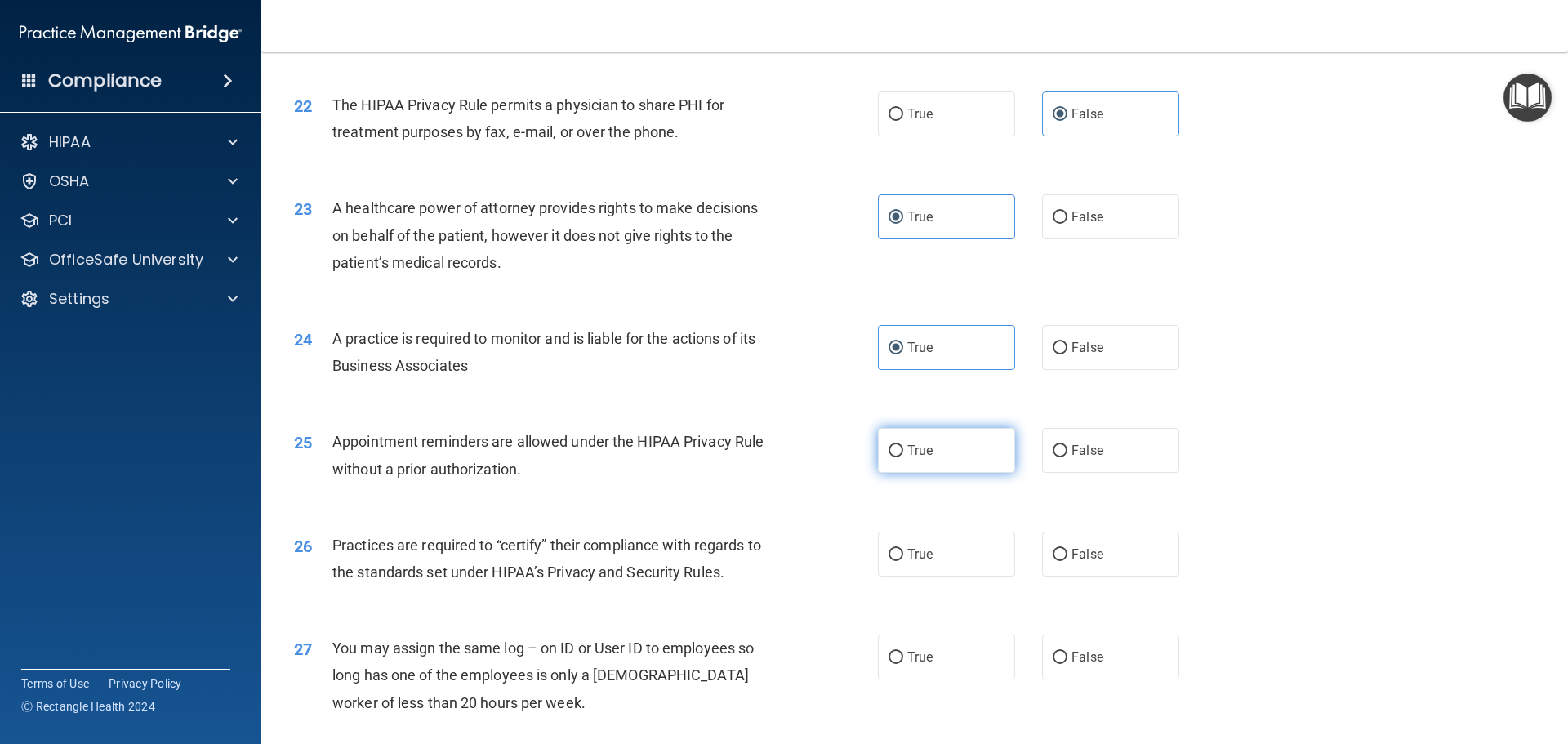
click at [945, 459] on label "True" at bounding box center [947, 450] width 137 height 45
click at [904, 457] on input "True" at bounding box center [896, 451] width 15 height 12
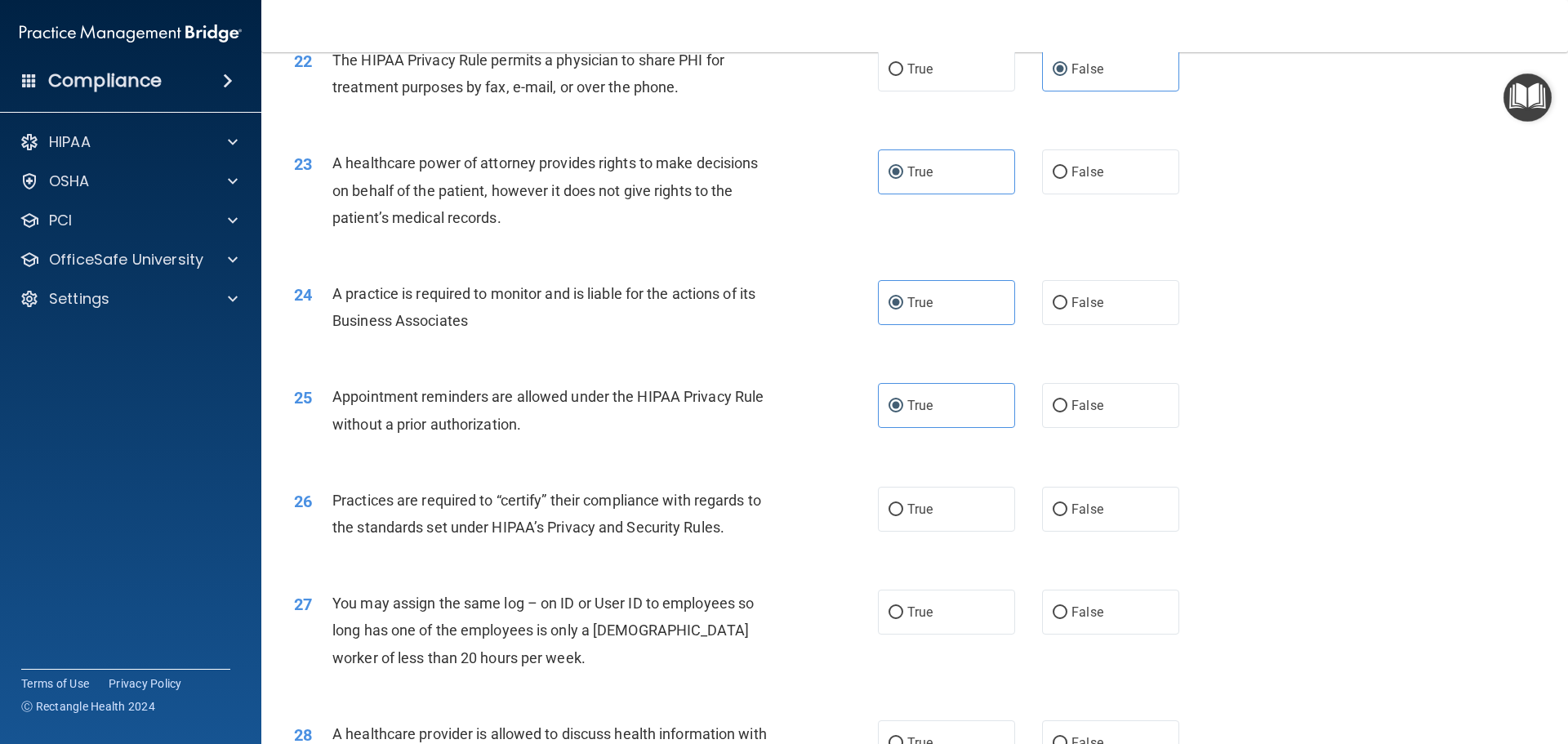
scroll to position [2694, 0]
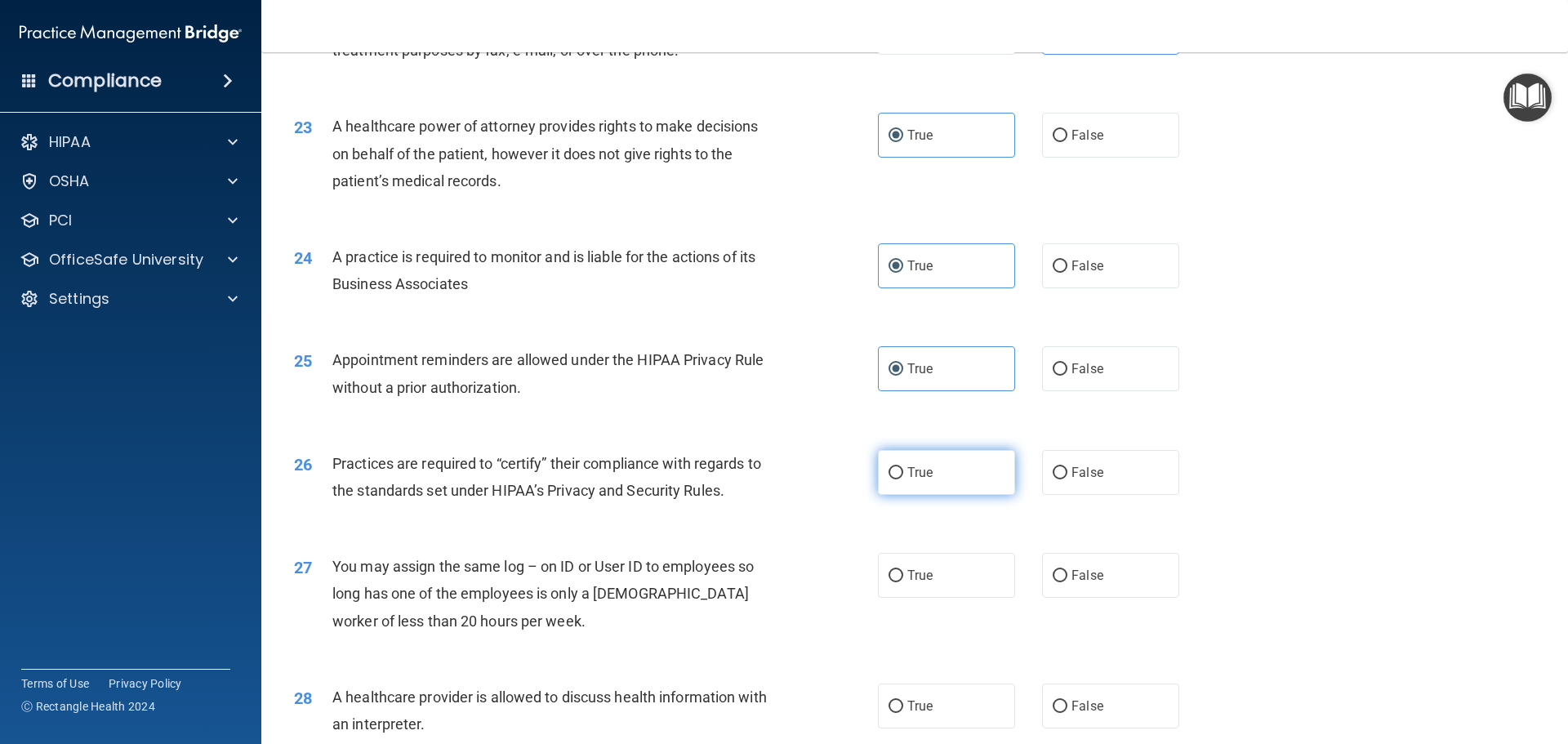
click at [939, 478] on label "True" at bounding box center [947, 472] width 137 height 45
click at [904, 478] on input "True" at bounding box center [896, 473] width 15 height 12
click at [1135, 581] on label "False" at bounding box center [1110, 575] width 137 height 45
click at [1067, 581] on input "False" at bounding box center [1060, 576] width 15 height 12
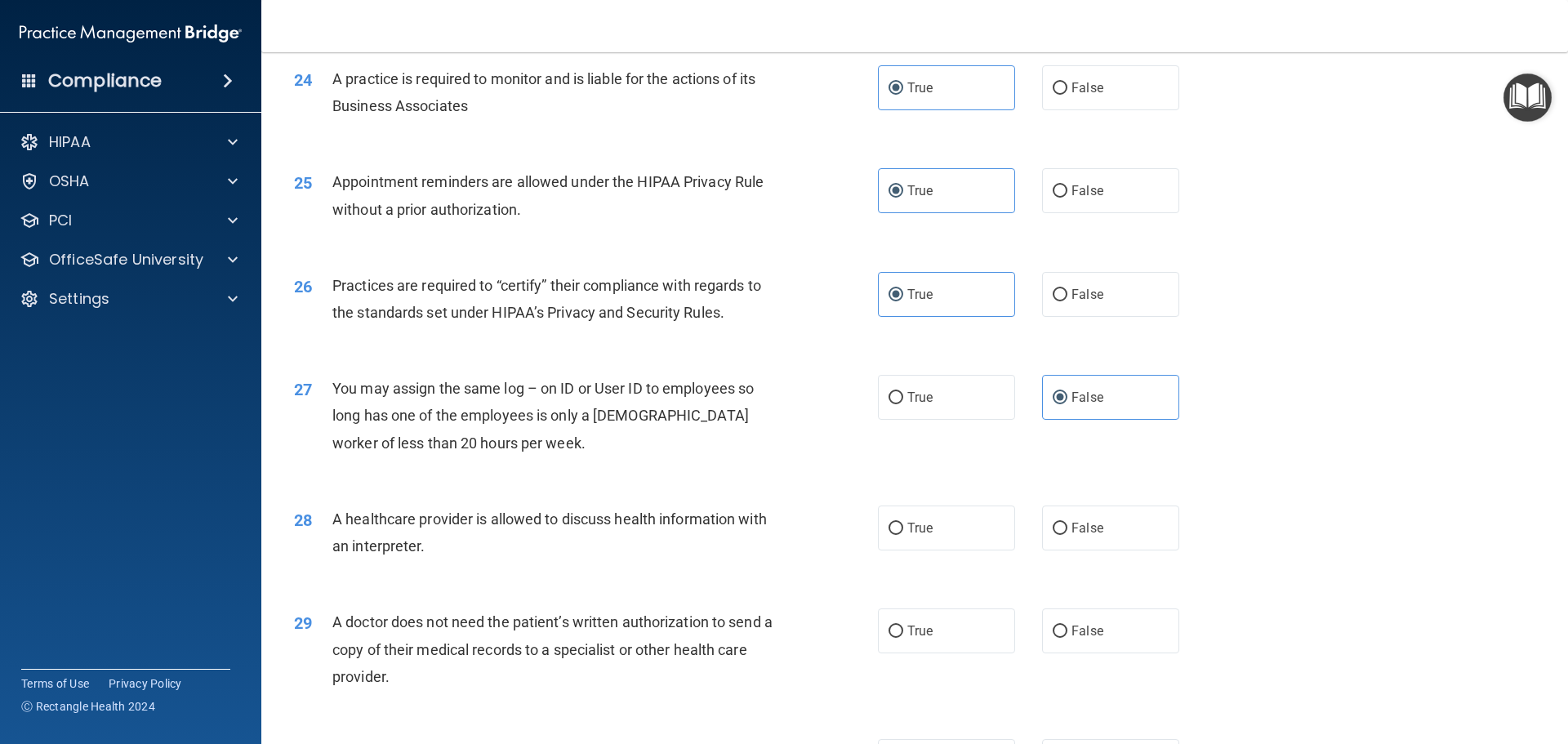
scroll to position [2938, 0]
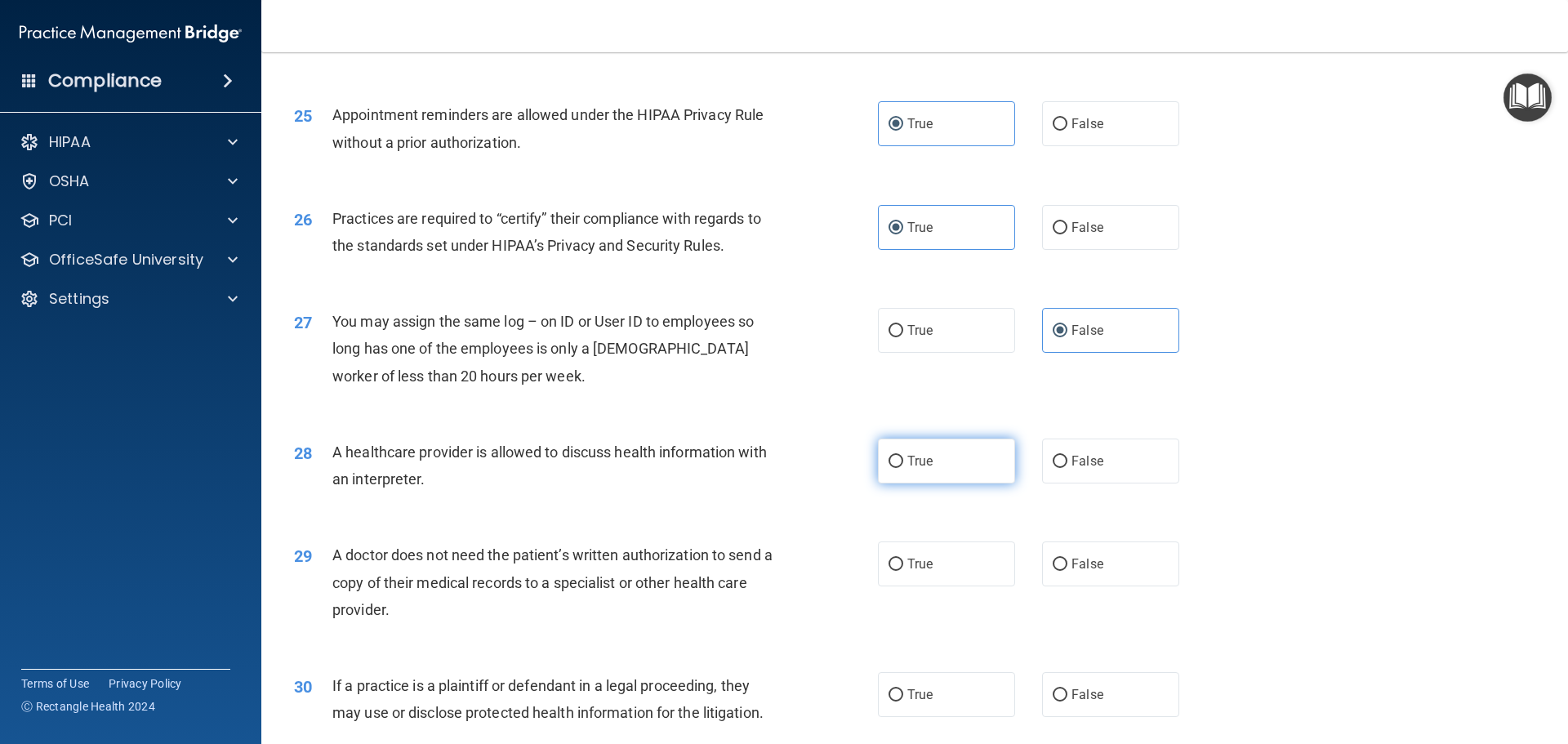
click at [944, 473] on label "True" at bounding box center [947, 461] width 137 height 45
click at [904, 468] on input "True" at bounding box center [896, 461] width 15 height 12
click at [1061, 558] on label "False" at bounding box center [1110, 564] width 137 height 45
click at [1061, 559] on input "False" at bounding box center [1060, 564] width 15 height 12
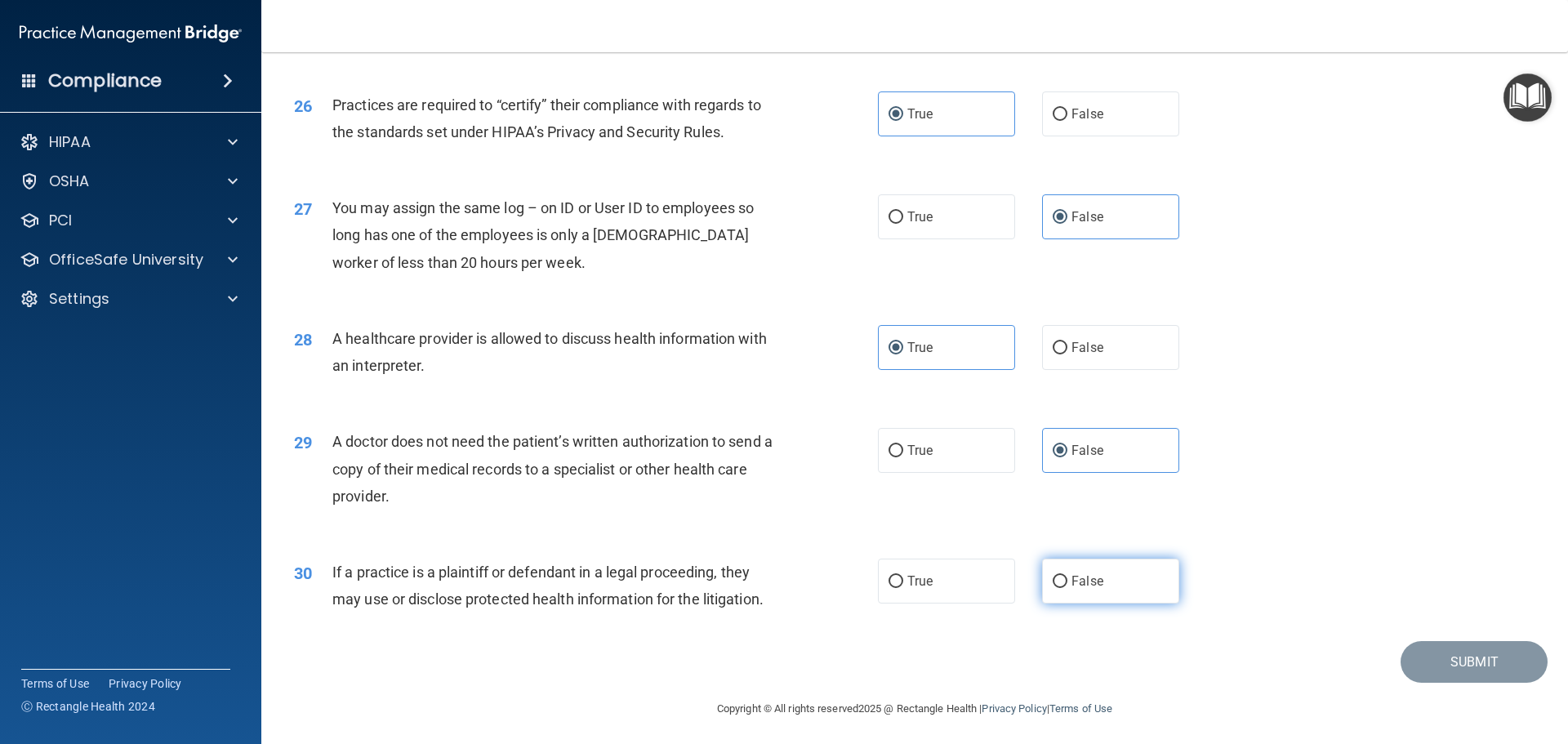
scroll to position [3056, 0]
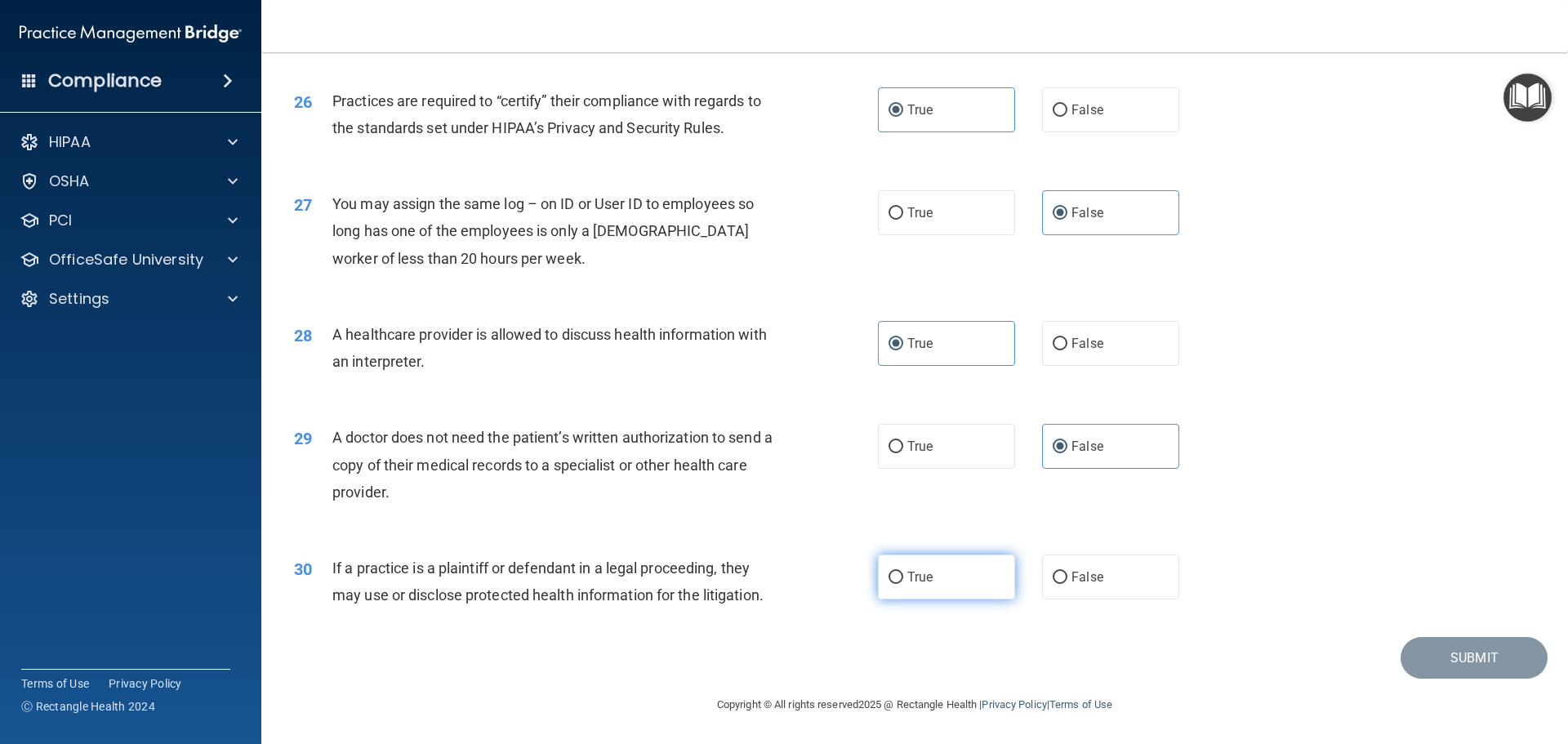
click at [962, 576] on label "True" at bounding box center [947, 577] width 137 height 45
click at [904, 576] on input "True" at bounding box center [896, 577] width 15 height 12
click at [1412, 642] on button "Submit" at bounding box center [1474, 657] width 147 height 42
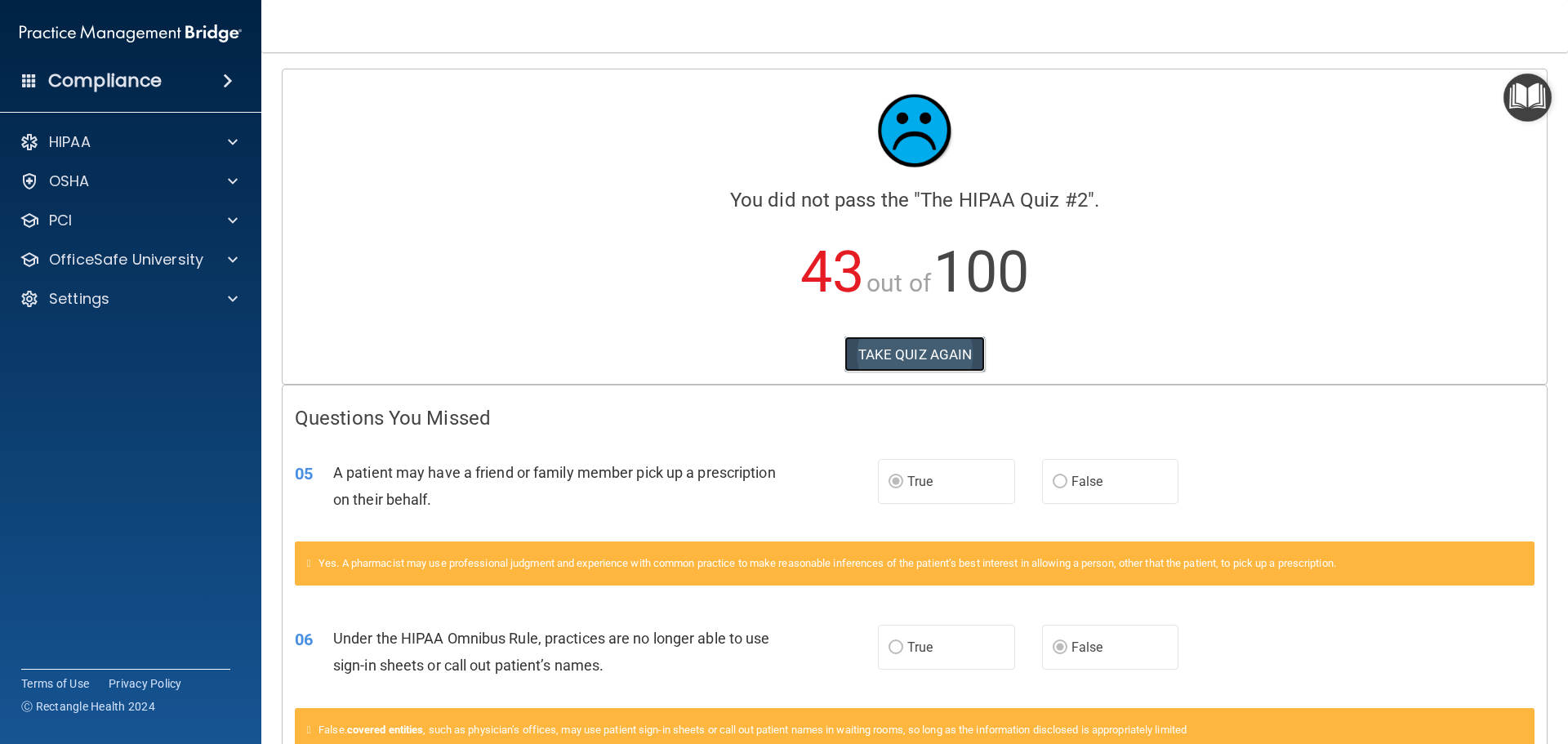
click at [905, 354] on button "TAKE QUIZ AGAIN" at bounding box center [915, 354] width 141 height 36
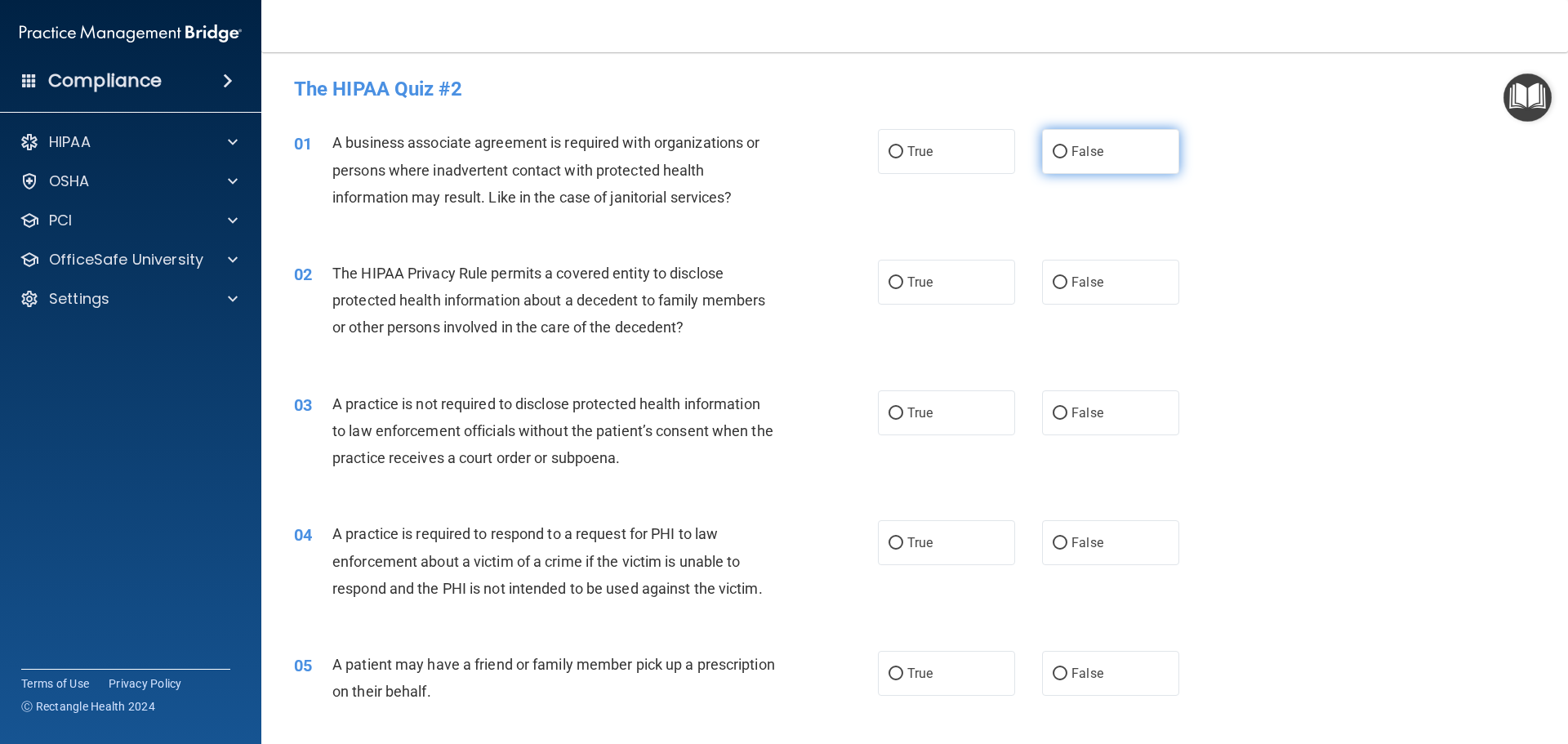
click at [1092, 156] on span "False" at bounding box center [1087, 151] width 32 height 16
click at [1067, 156] on input "False" at bounding box center [1060, 152] width 15 height 12
click at [972, 285] on label "True" at bounding box center [947, 282] width 137 height 45
click at [904, 285] on input "True" at bounding box center [896, 283] width 15 height 12
click at [1060, 417] on label "False" at bounding box center [1110, 412] width 137 height 45
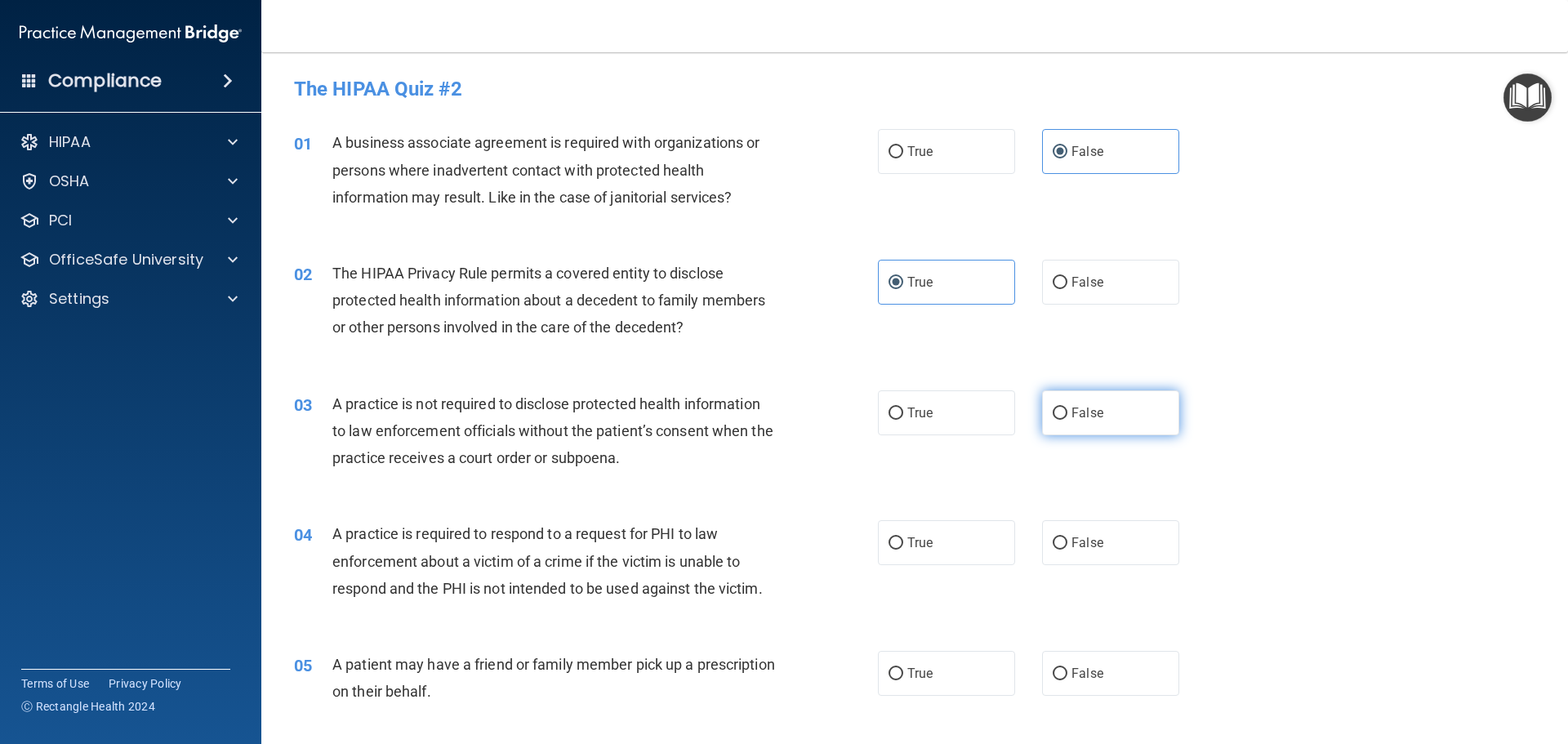
click at [1060, 417] on input "False" at bounding box center [1060, 413] width 15 height 12
click at [908, 541] on span "True" at bounding box center [920, 542] width 25 height 16
click at [904, 541] on input "True" at bounding box center [896, 543] width 15 height 12
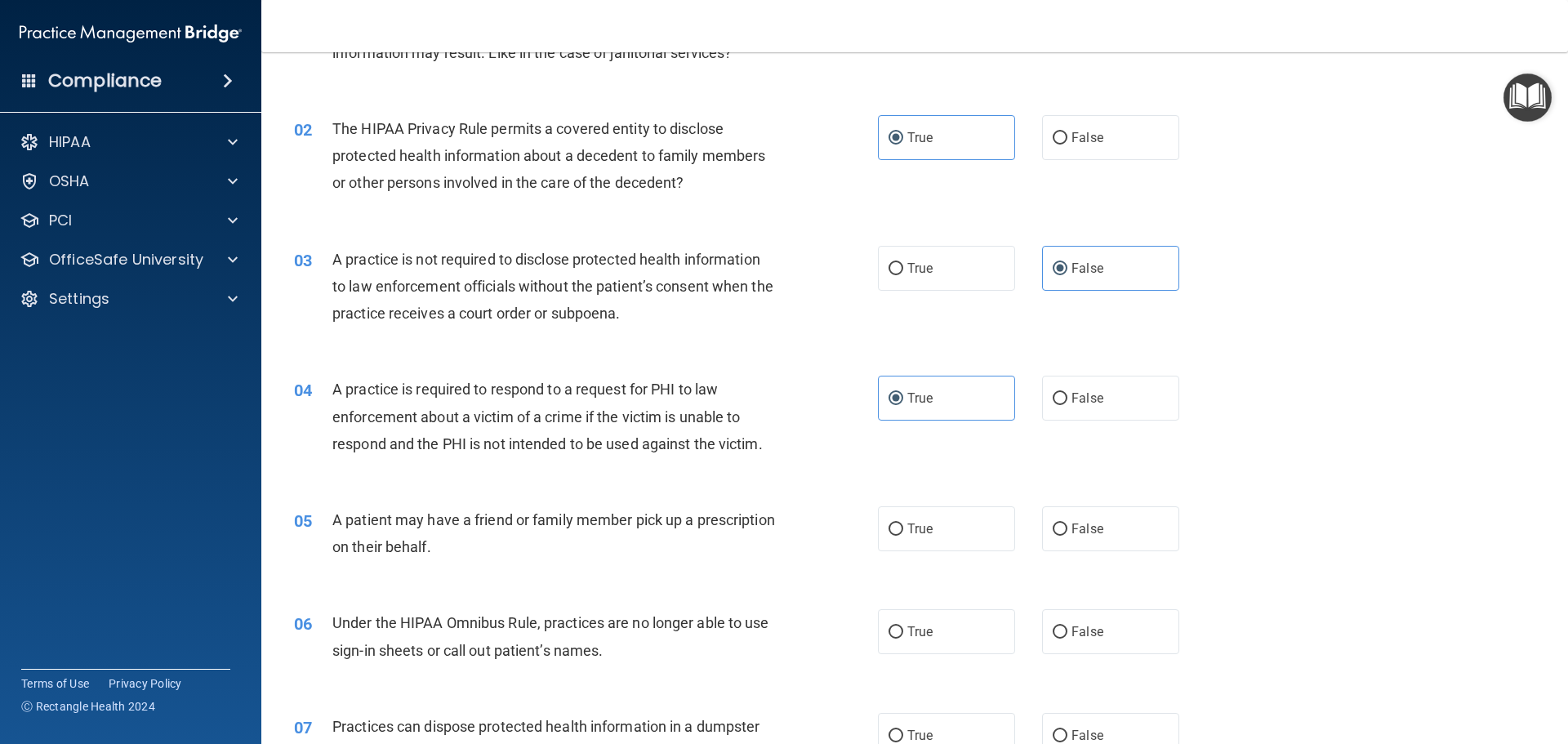
scroll to position [163, 0]
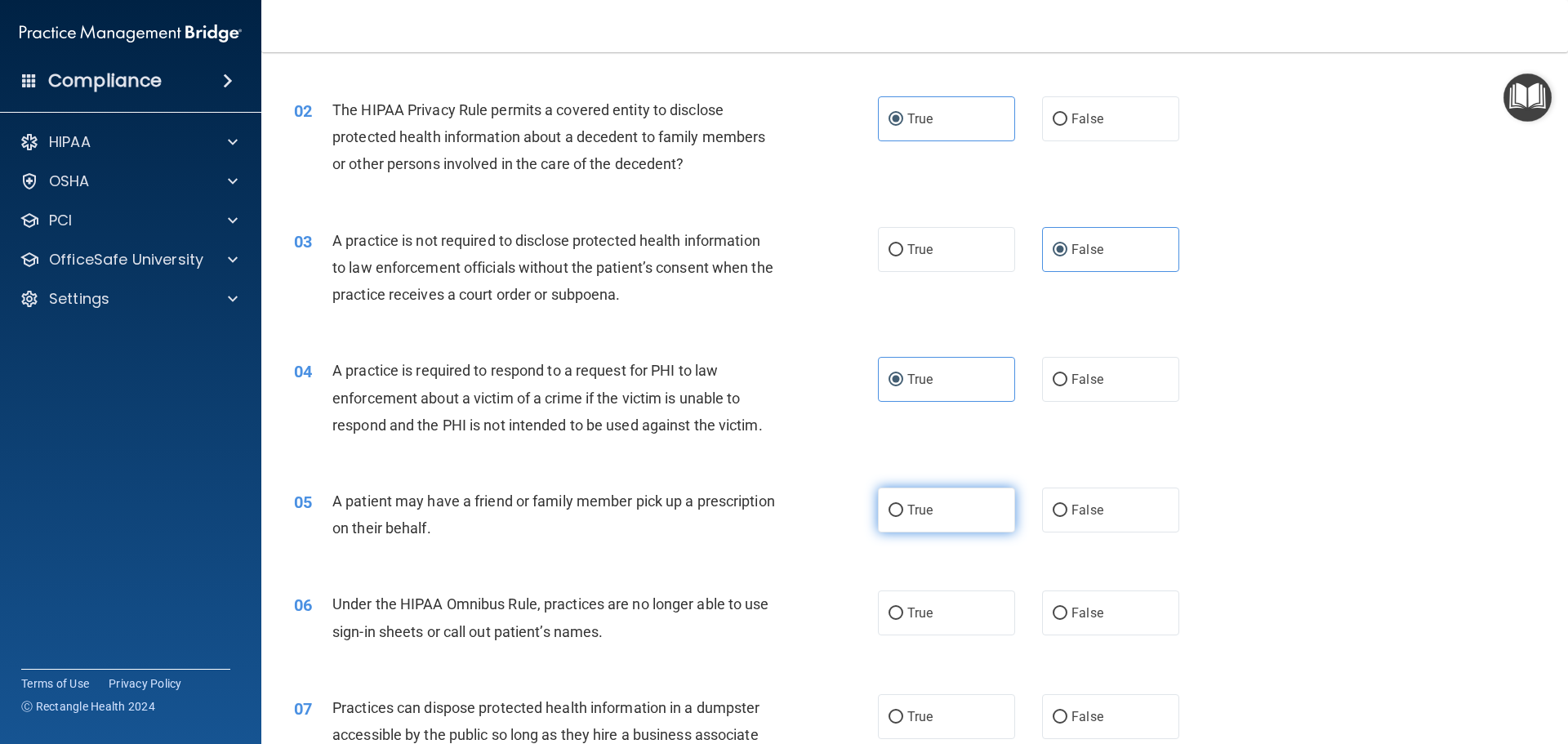
click at [921, 510] on span "True" at bounding box center [920, 510] width 25 height 16
click at [904, 510] on input "True" at bounding box center [896, 510] width 15 height 12
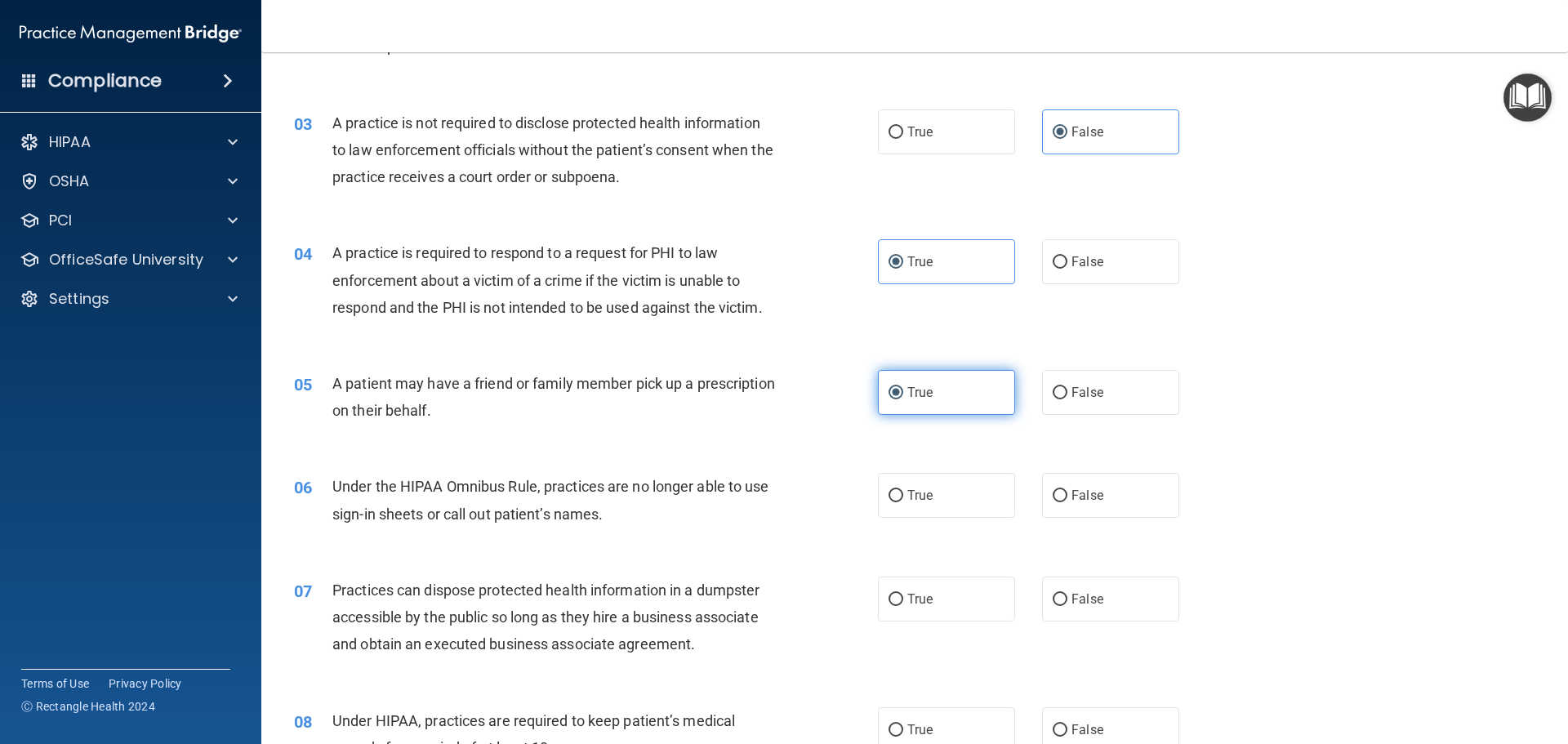
scroll to position [327, 0]
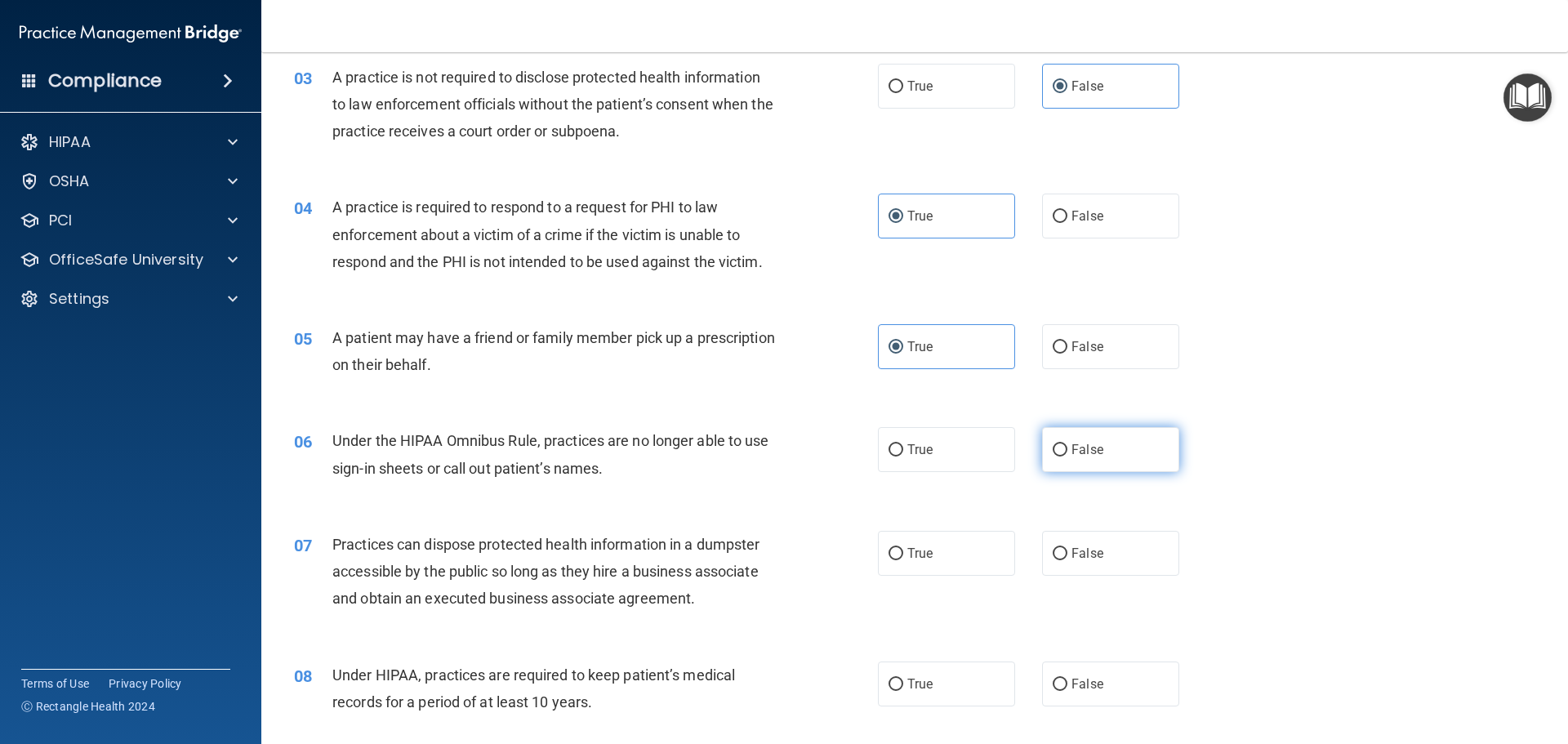
click at [1089, 459] on label "False" at bounding box center [1110, 449] width 137 height 45
click at [1067, 457] on input "False" at bounding box center [1060, 450] width 15 height 12
click at [1067, 563] on label "False" at bounding box center [1110, 553] width 137 height 45
click at [1067, 560] on input "False" at bounding box center [1060, 554] width 15 height 12
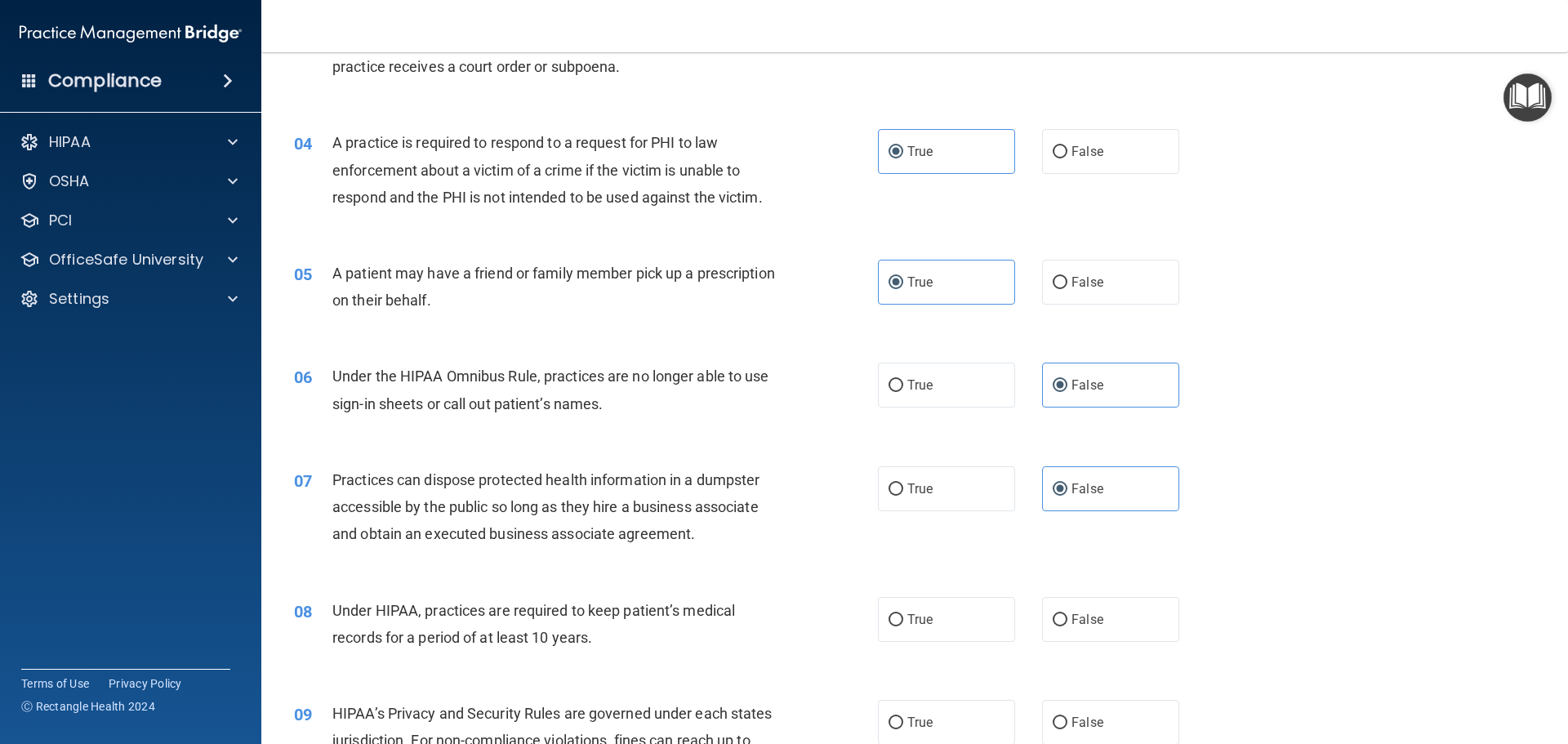
scroll to position [490, 0]
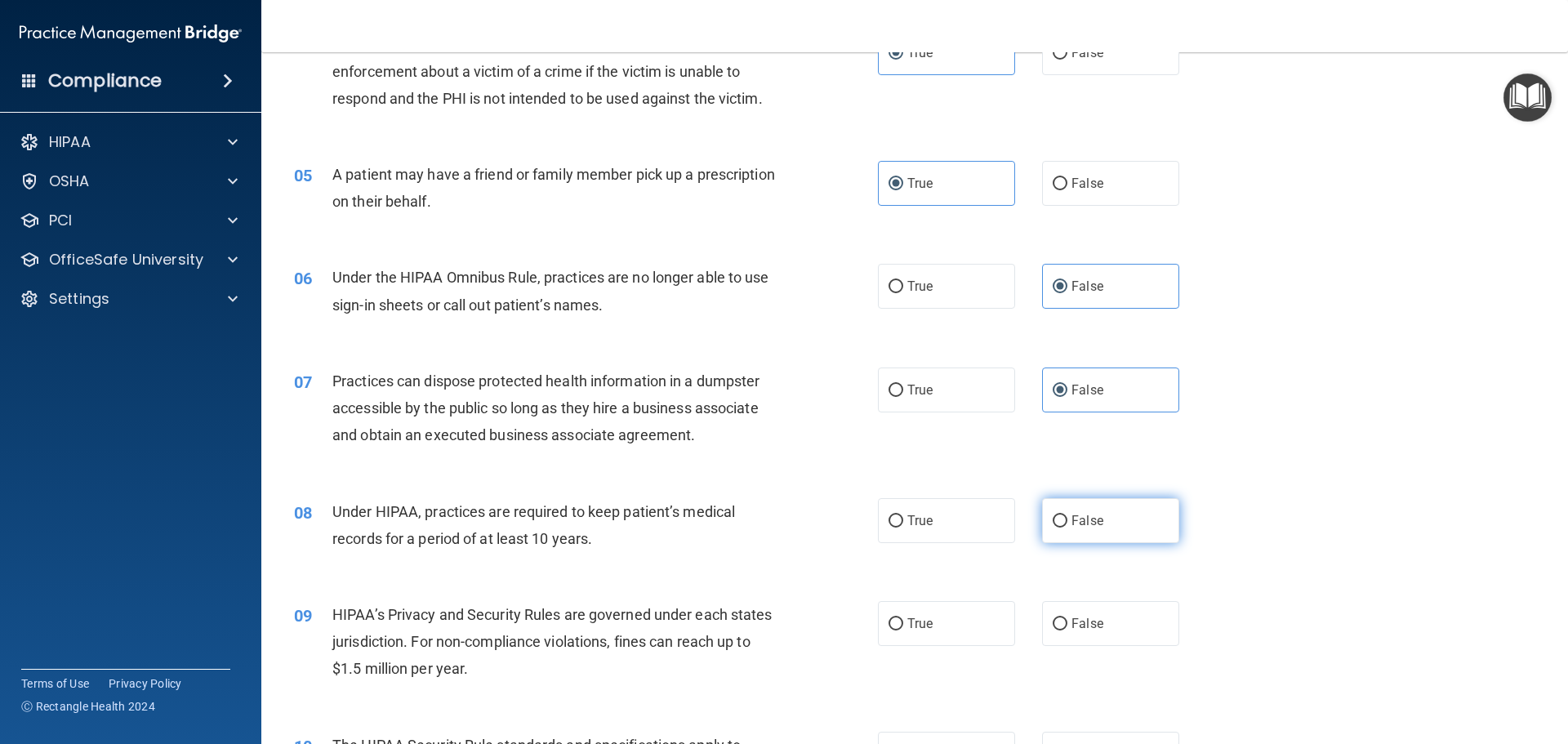
click at [1089, 515] on span "False" at bounding box center [1087, 520] width 32 height 16
click at [1067, 515] on input "False" at bounding box center [1060, 521] width 15 height 12
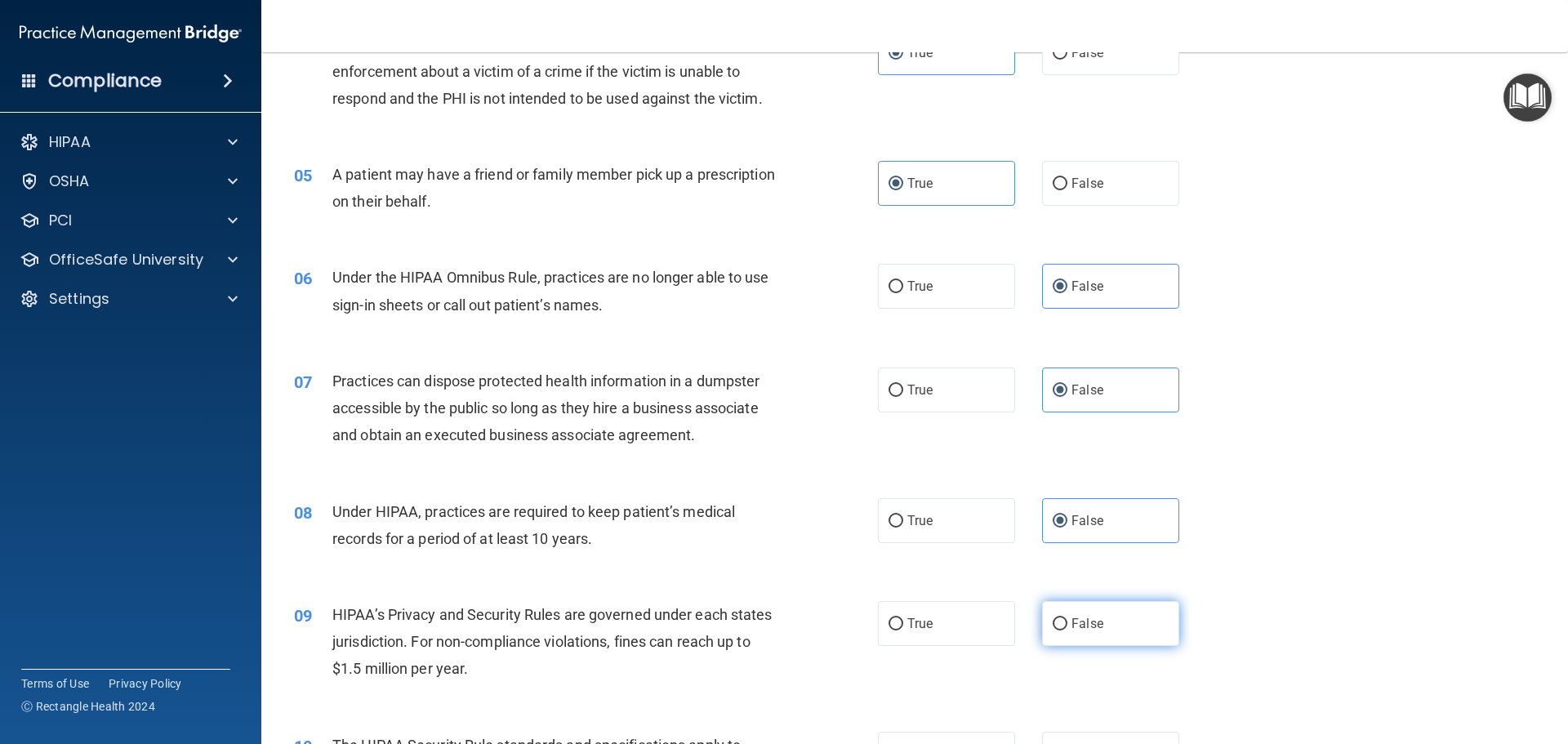
click at [1070, 644] on label "False" at bounding box center [1110, 623] width 137 height 45
click at [1067, 630] on input "False" at bounding box center [1060, 624] width 15 height 12
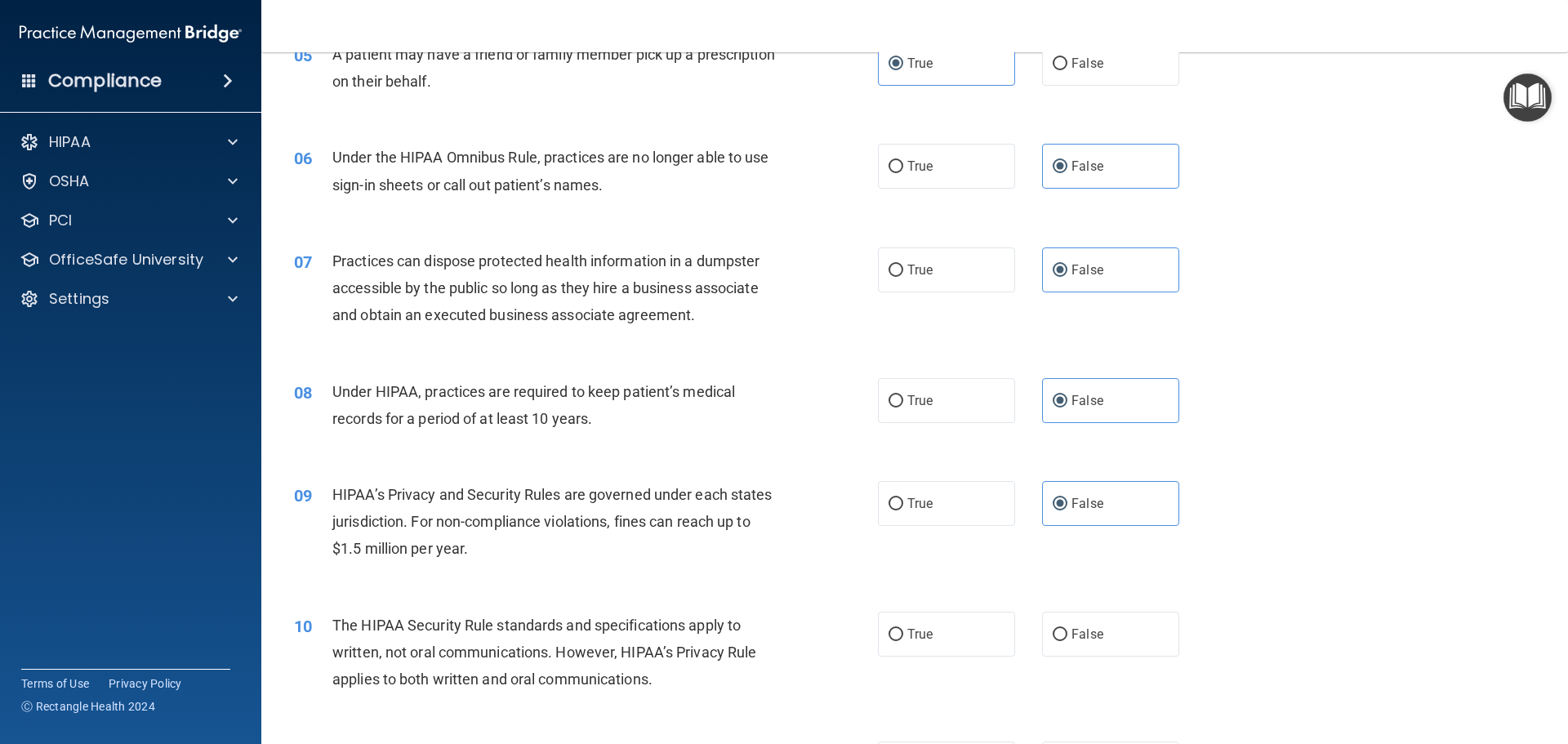
scroll to position [653, 0]
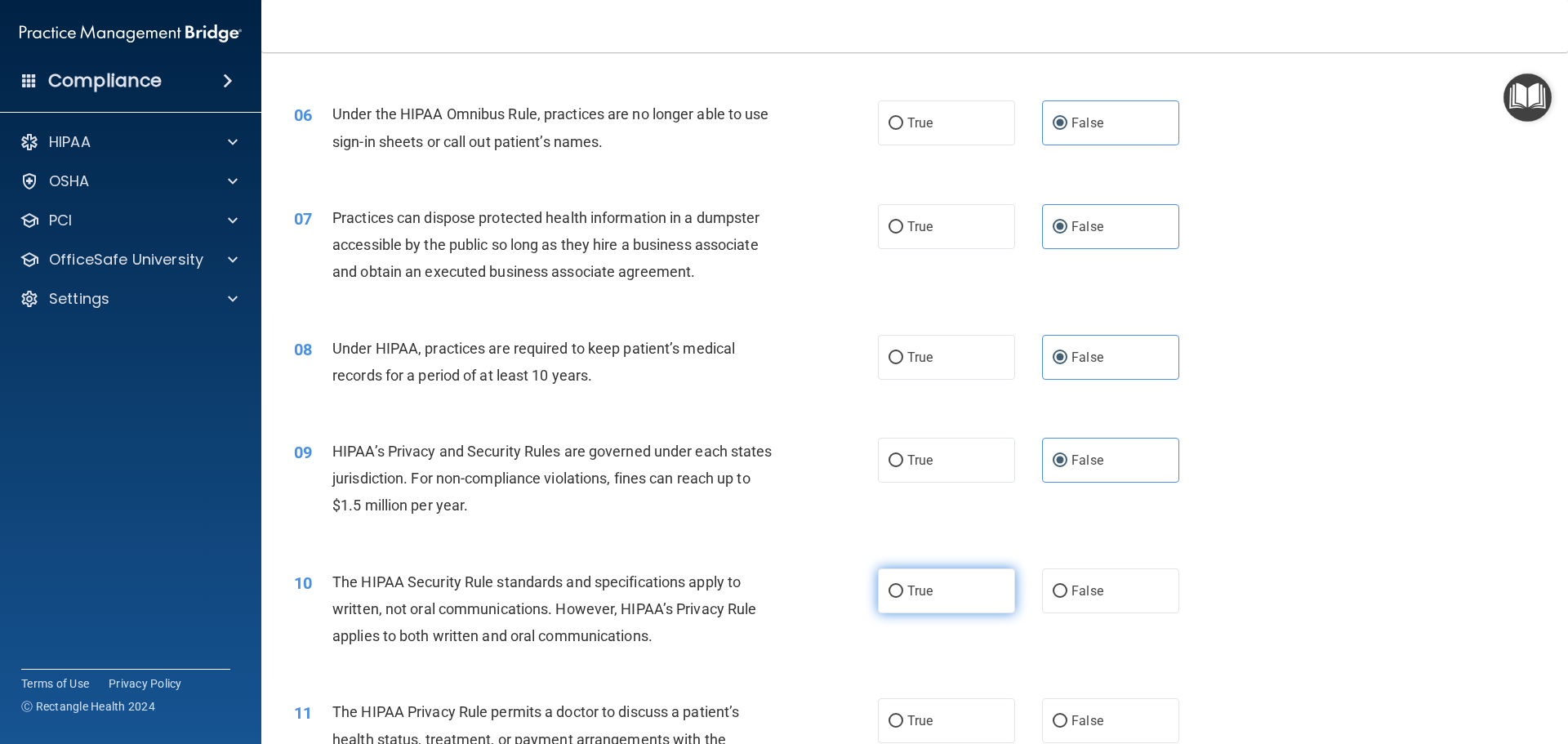
click at [910, 588] on span "True" at bounding box center [920, 590] width 25 height 16
click at [904, 588] on input "True" at bounding box center [896, 591] width 15 height 12
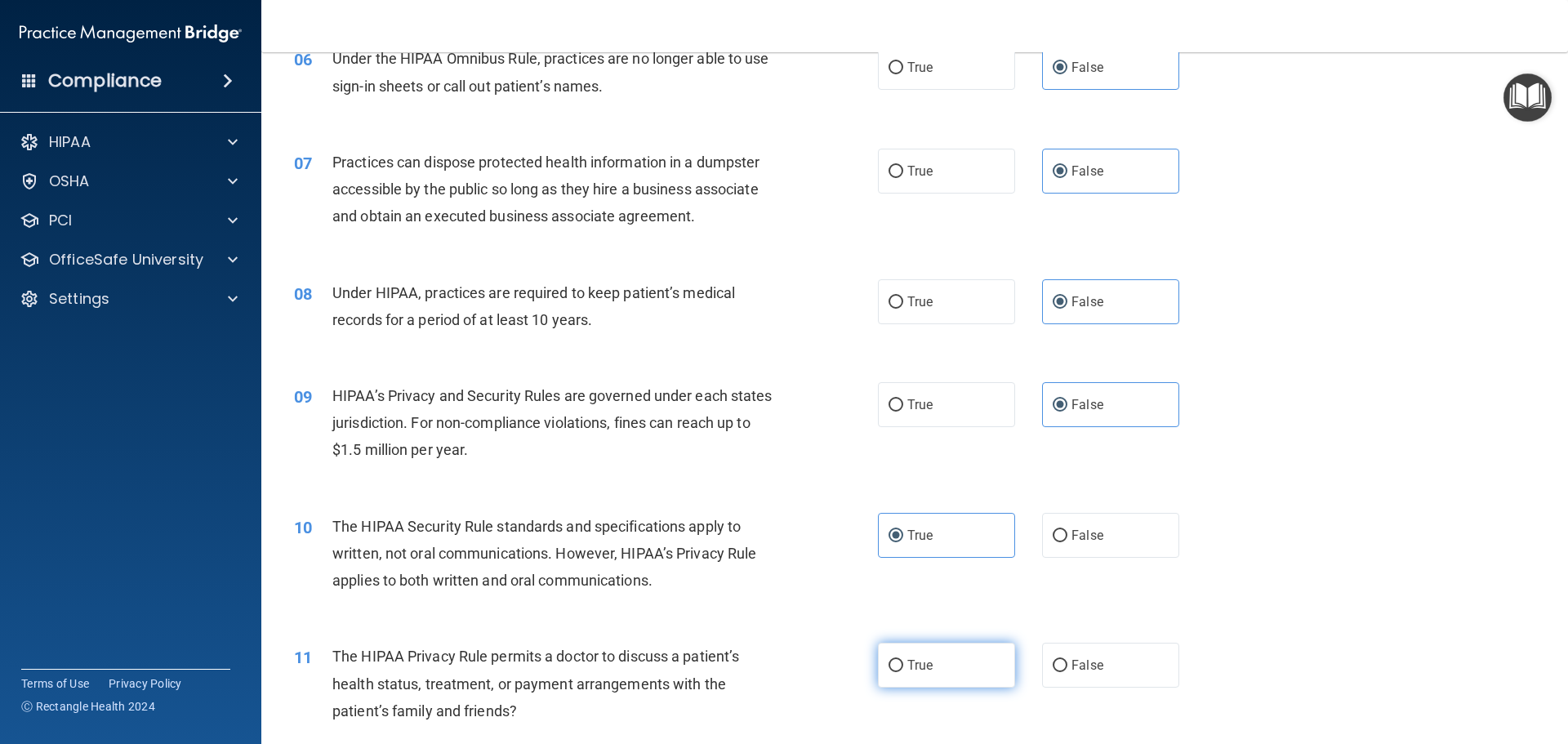
scroll to position [817, 0]
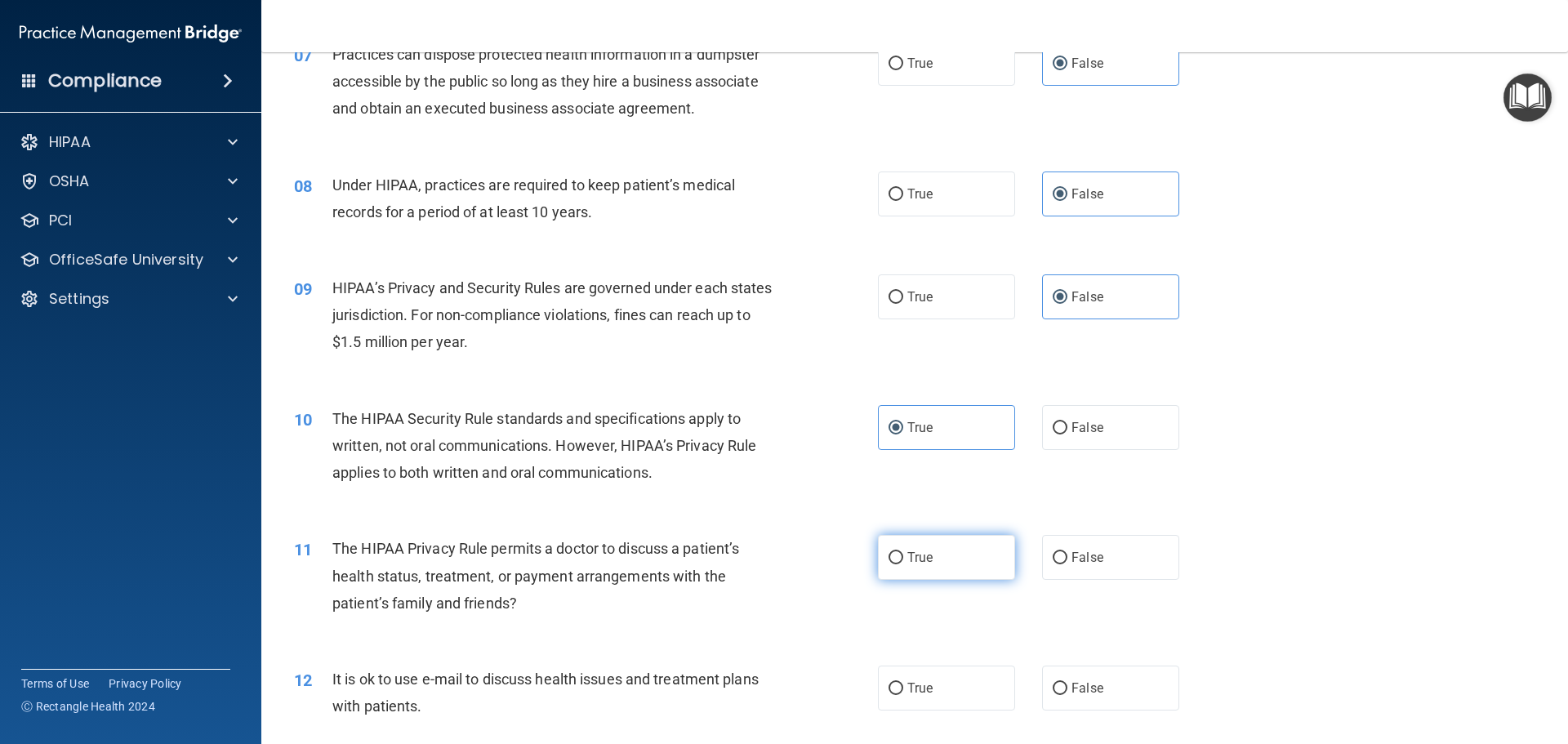
click at [908, 557] on span "True" at bounding box center [920, 557] width 25 height 16
click at [902, 557] on input "True" at bounding box center [896, 558] width 15 height 12
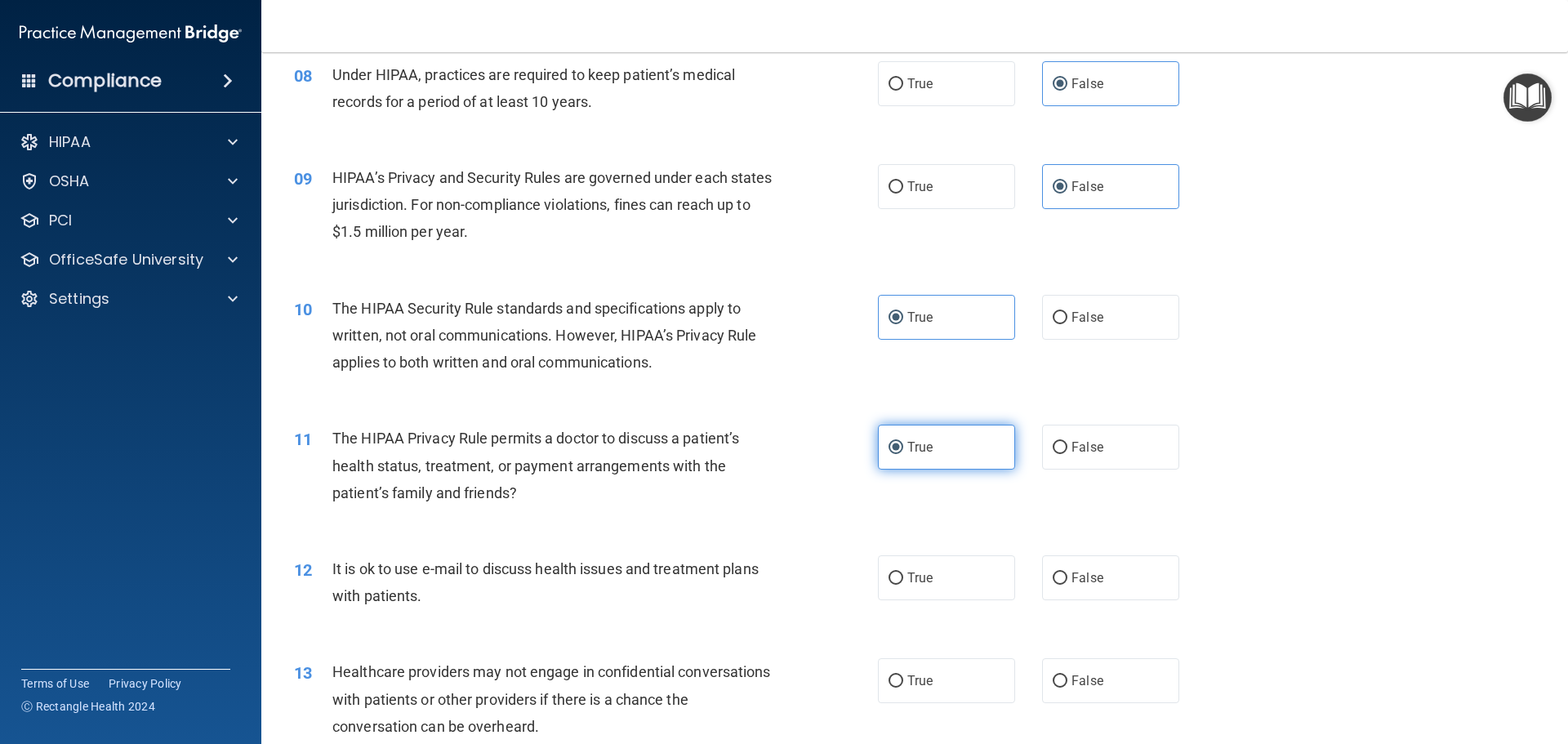
scroll to position [979, 0]
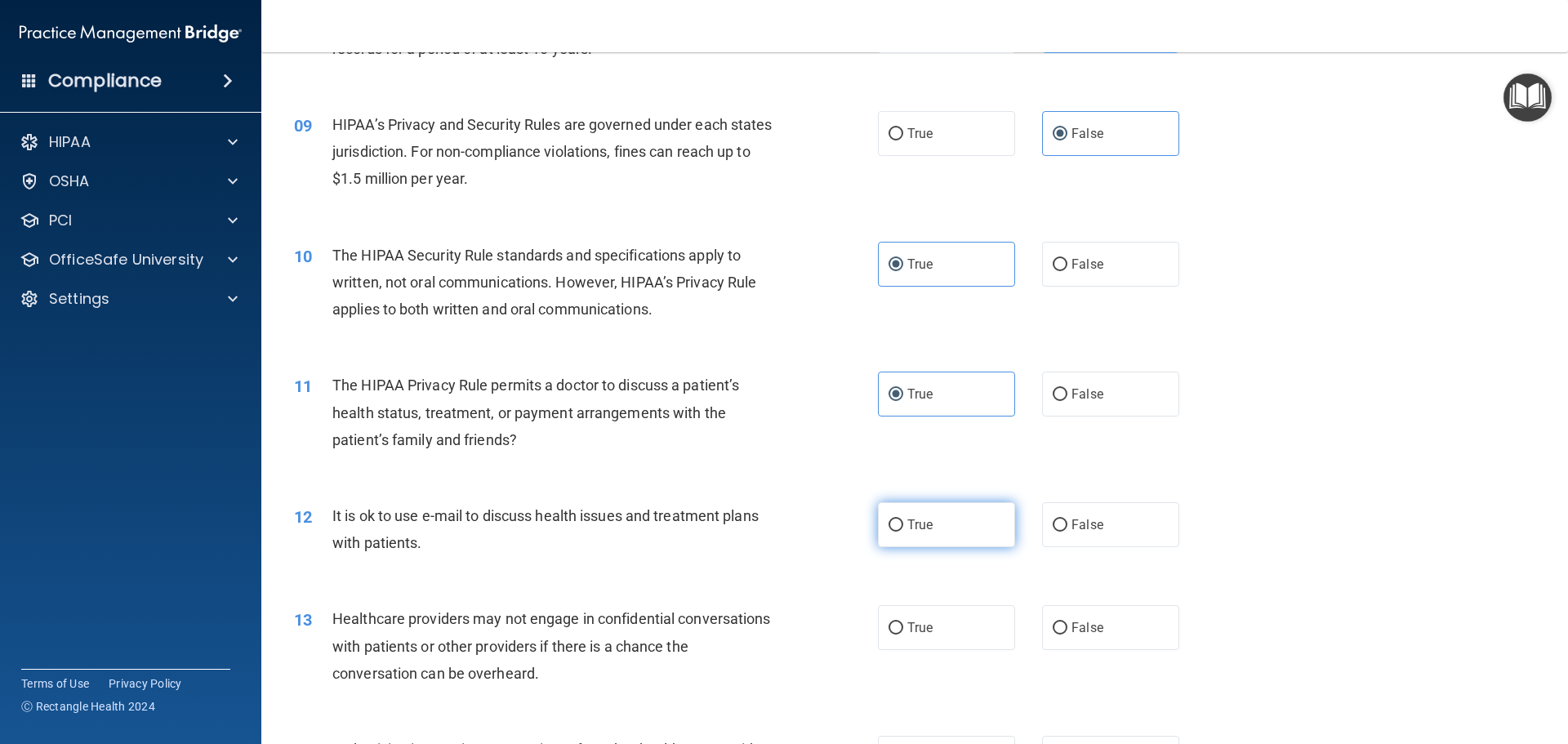
click at [936, 544] on label "True" at bounding box center [947, 524] width 137 height 45
click at [904, 532] on input "True" at bounding box center [896, 525] width 15 height 12
click at [1072, 623] on span "False" at bounding box center [1087, 627] width 32 height 16
click at [1067, 623] on input "False" at bounding box center [1060, 628] width 15 height 12
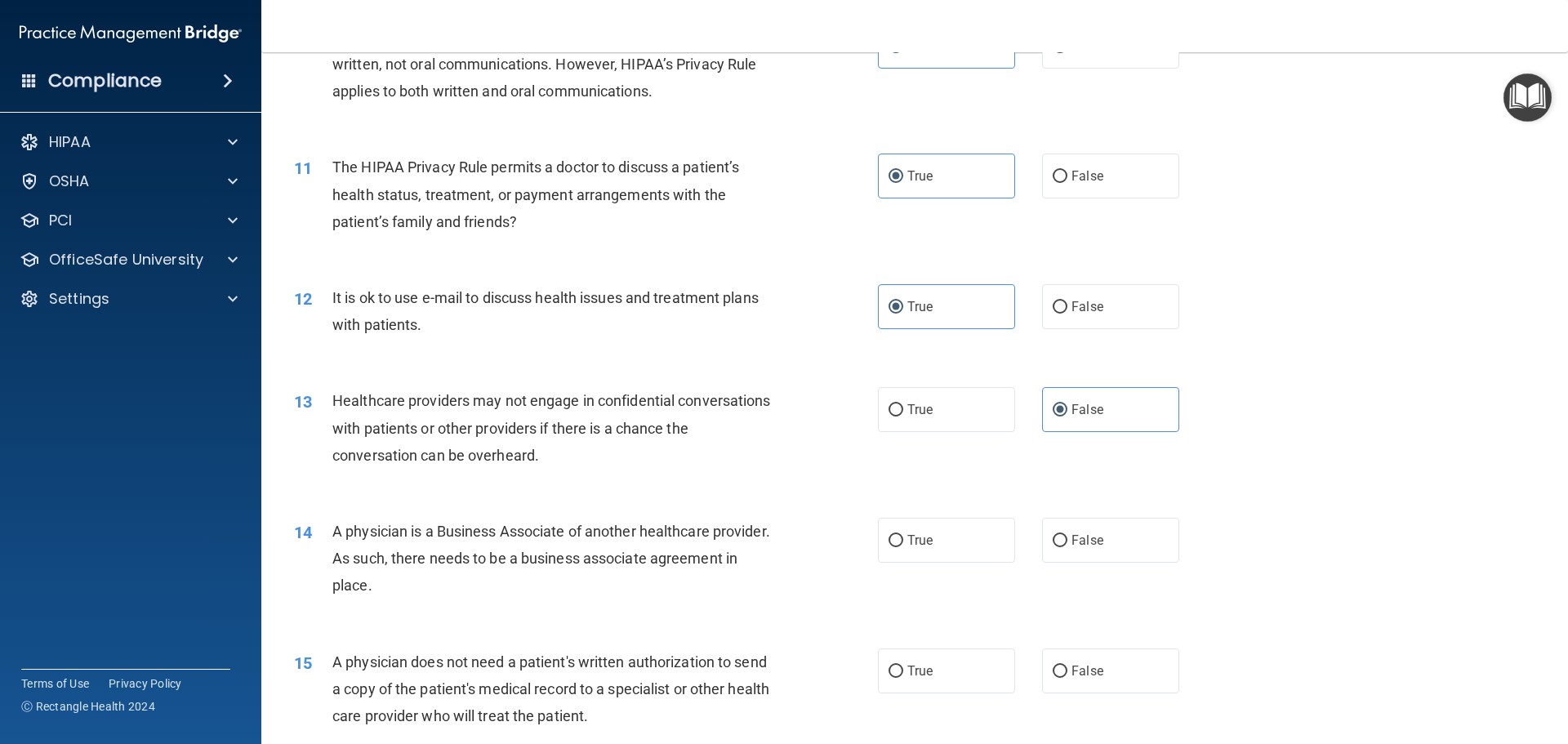
scroll to position [1224, 0]
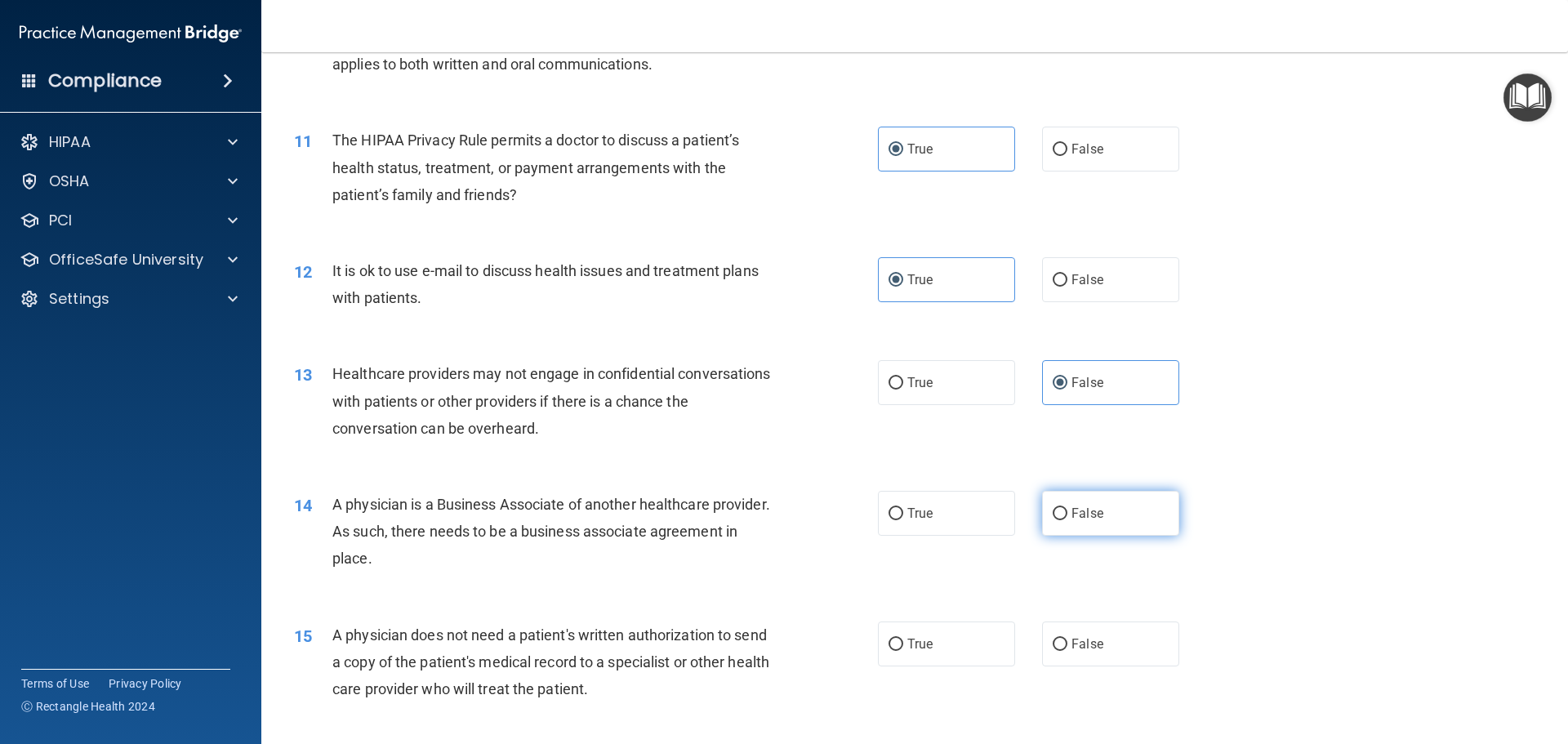
click at [1066, 523] on label "False" at bounding box center [1110, 513] width 137 height 45
click at [1066, 520] on input "False" at bounding box center [1060, 514] width 15 height 12
click at [930, 643] on label "True" at bounding box center [947, 644] width 137 height 45
click at [904, 643] on input "True" at bounding box center [896, 644] width 15 height 12
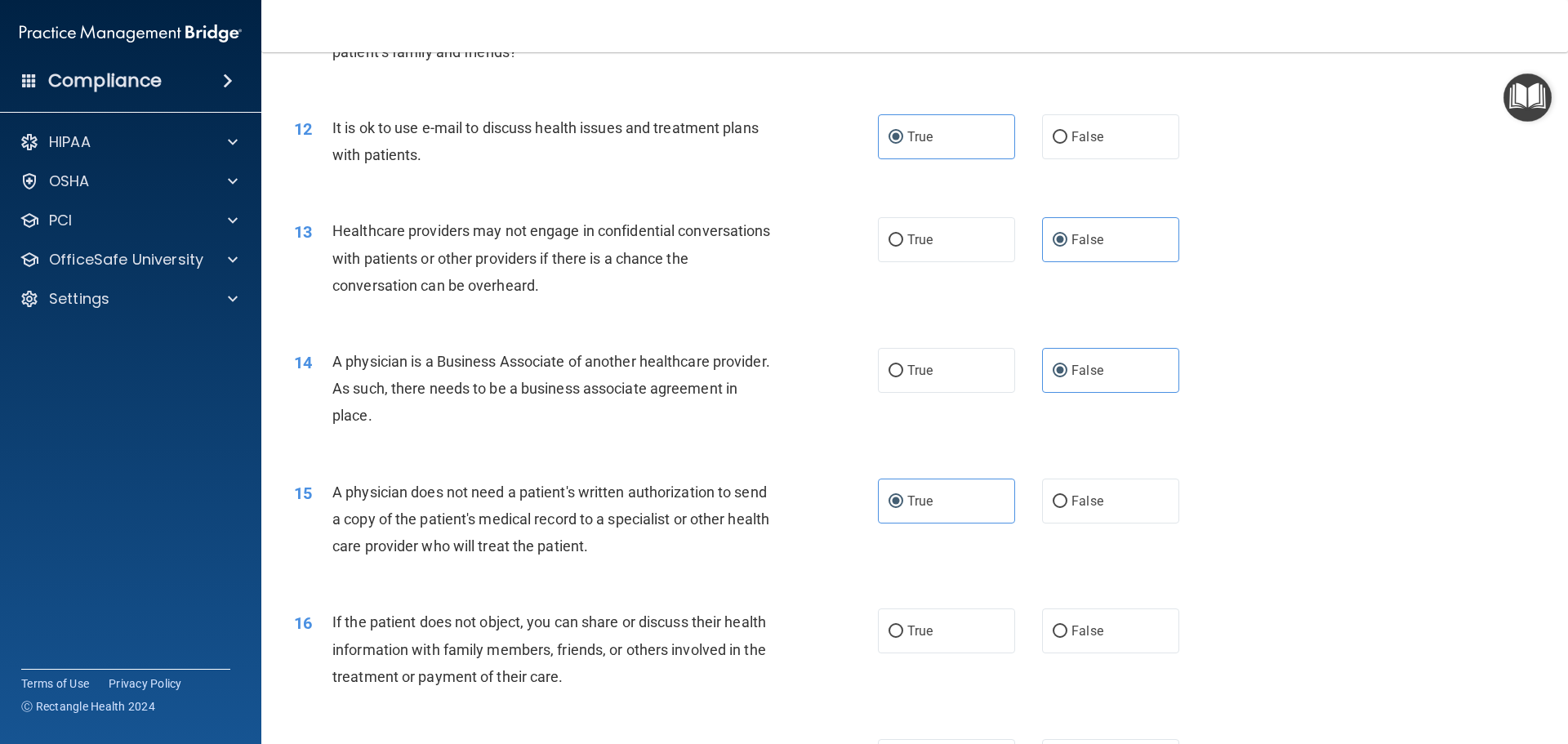
scroll to position [1388, 0]
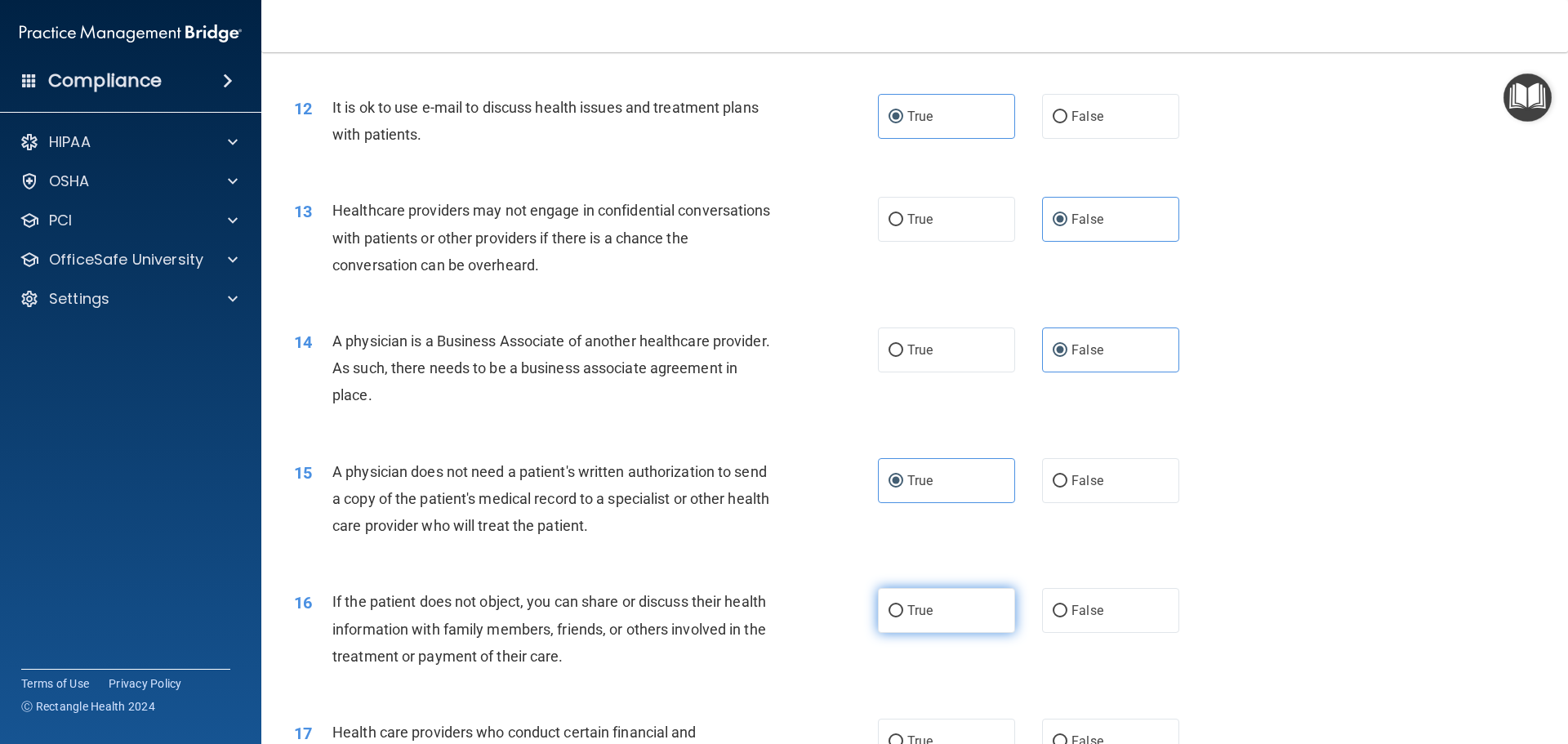
click at [954, 603] on label "True" at bounding box center [947, 610] width 137 height 45
click at [904, 605] on input "True" at bounding box center [896, 611] width 15 height 12
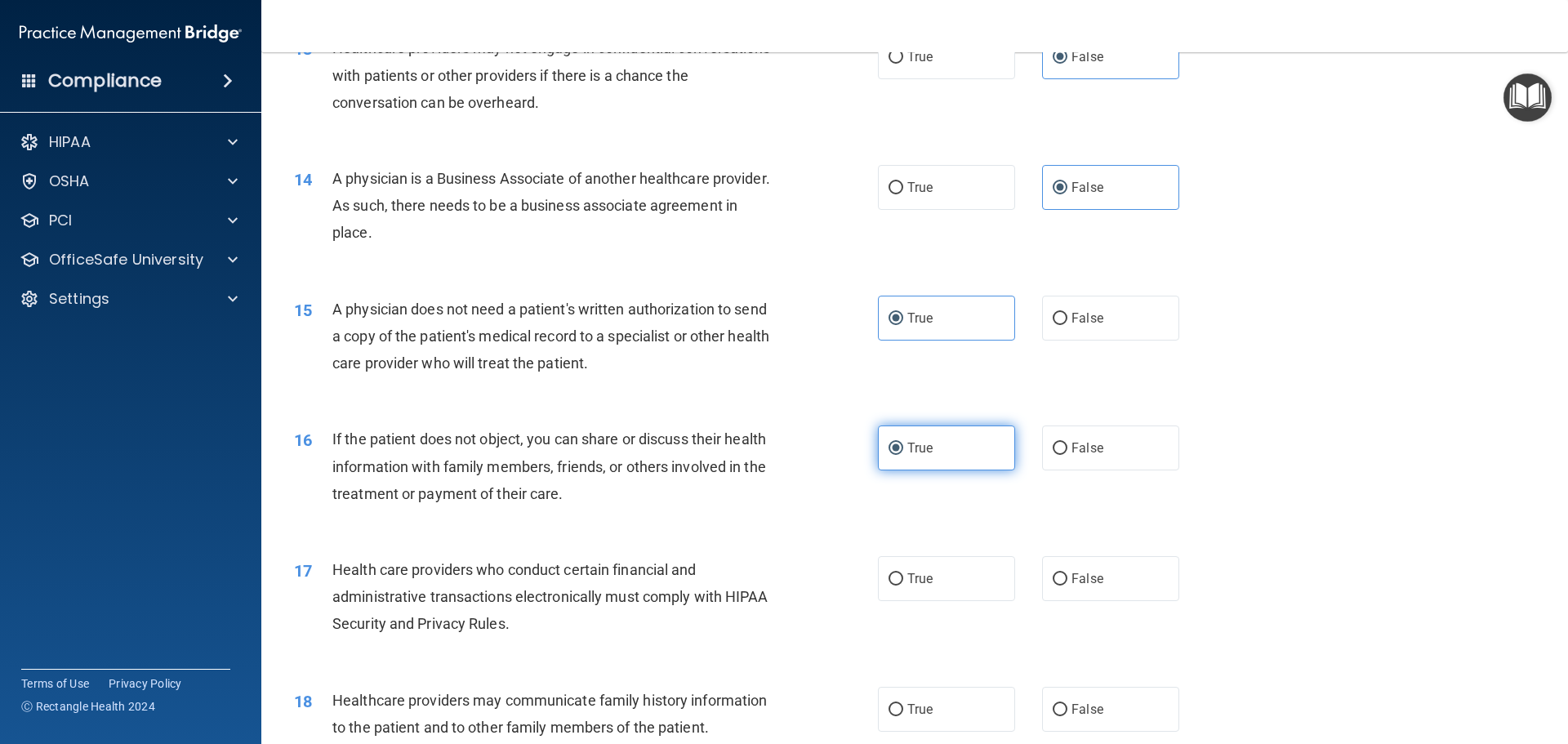
scroll to position [1551, 0]
click at [936, 583] on label "True" at bounding box center [947, 577] width 137 height 45
click at [904, 583] on input "True" at bounding box center [896, 578] width 15 height 12
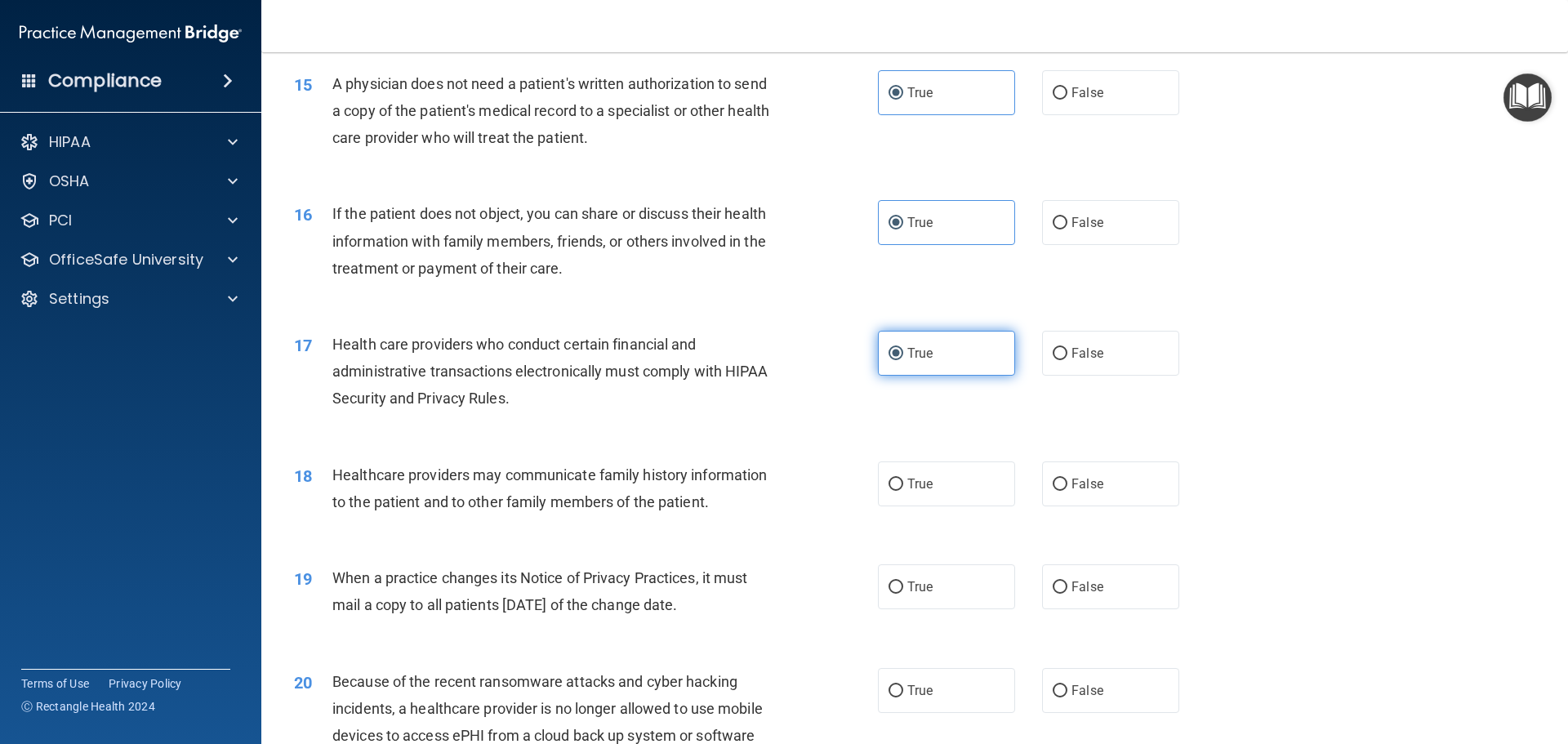
scroll to position [1796, 0]
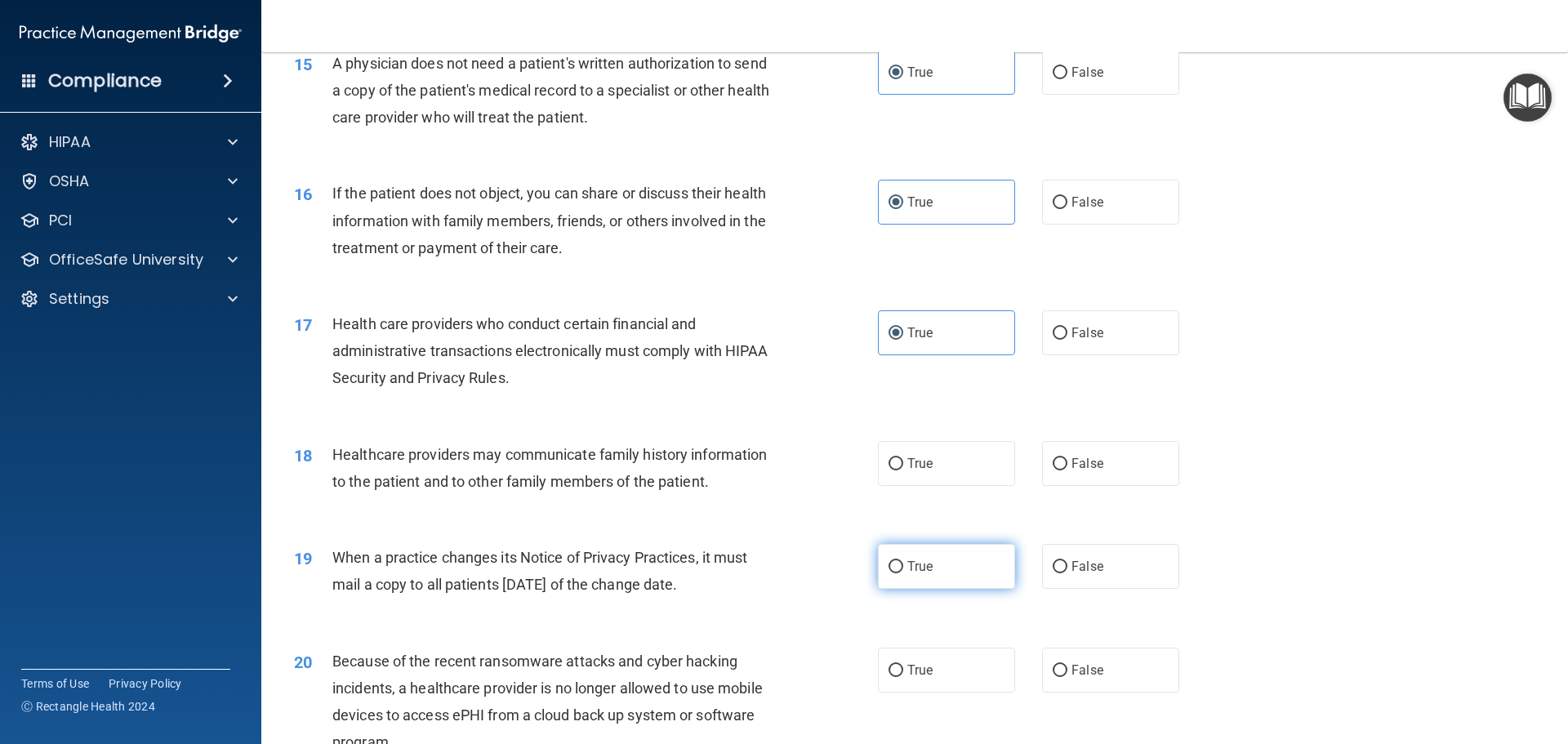
click at [940, 560] on label "True" at bounding box center [947, 566] width 137 height 45
click at [904, 561] on input "True" at bounding box center [896, 567] width 15 height 12
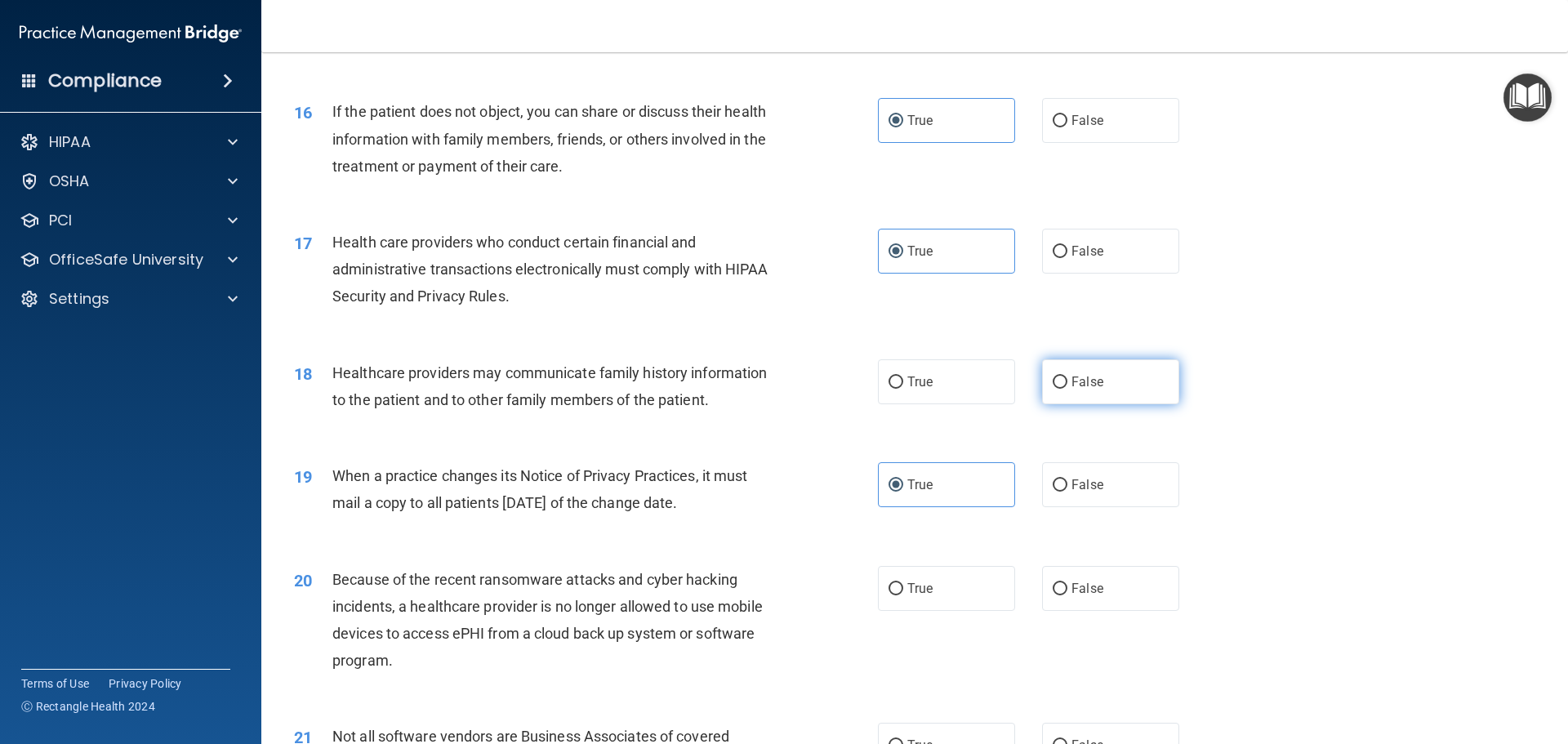
click at [1052, 385] on input "False" at bounding box center [1060, 382] width 15 height 12
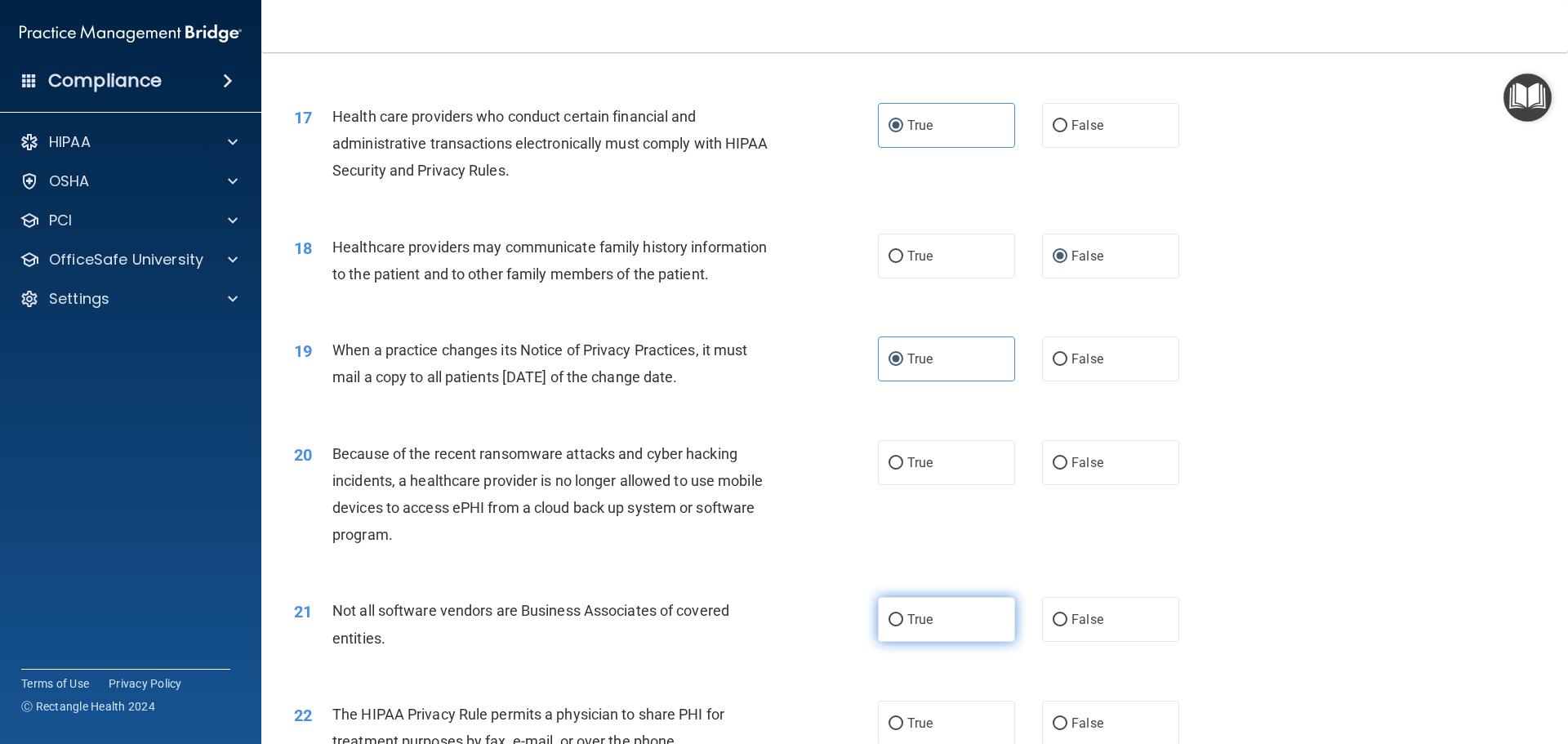
scroll to position [2041, 0]
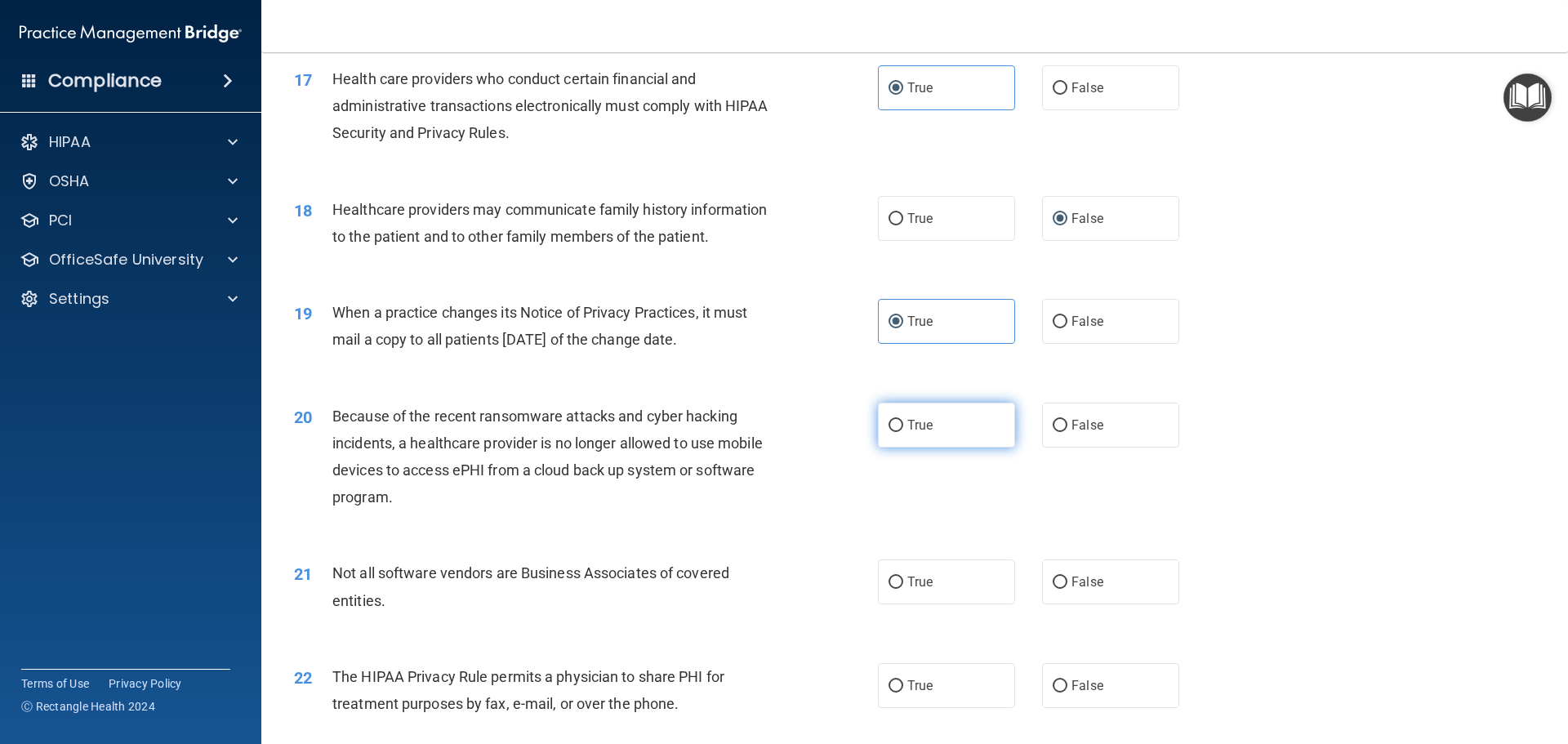
click at [961, 425] on label "True" at bounding box center [947, 425] width 137 height 45
click at [904, 425] on input "True" at bounding box center [896, 425] width 15 height 12
click at [1063, 421] on label "False" at bounding box center [1110, 425] width 137 height 45
click at [1063, 421] on input "False" at bounding box center [1060, 425] width 15 height 12
click at [1060, 333] on label "False" at bounding box center [1110, 321] width 137 height 45
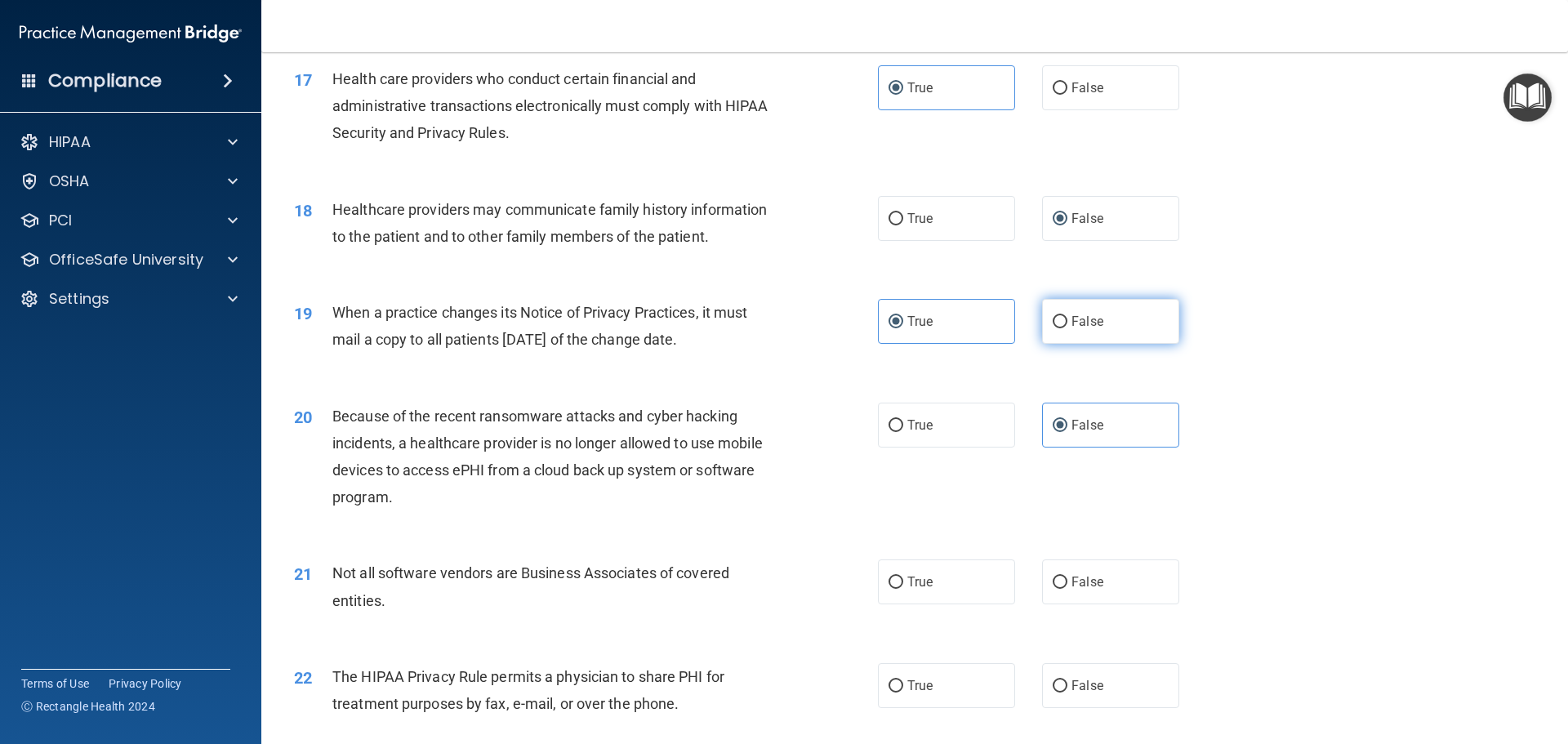
click at [1060, 328] on input "False" at bounding box center [1060, 322] width 15 height 12
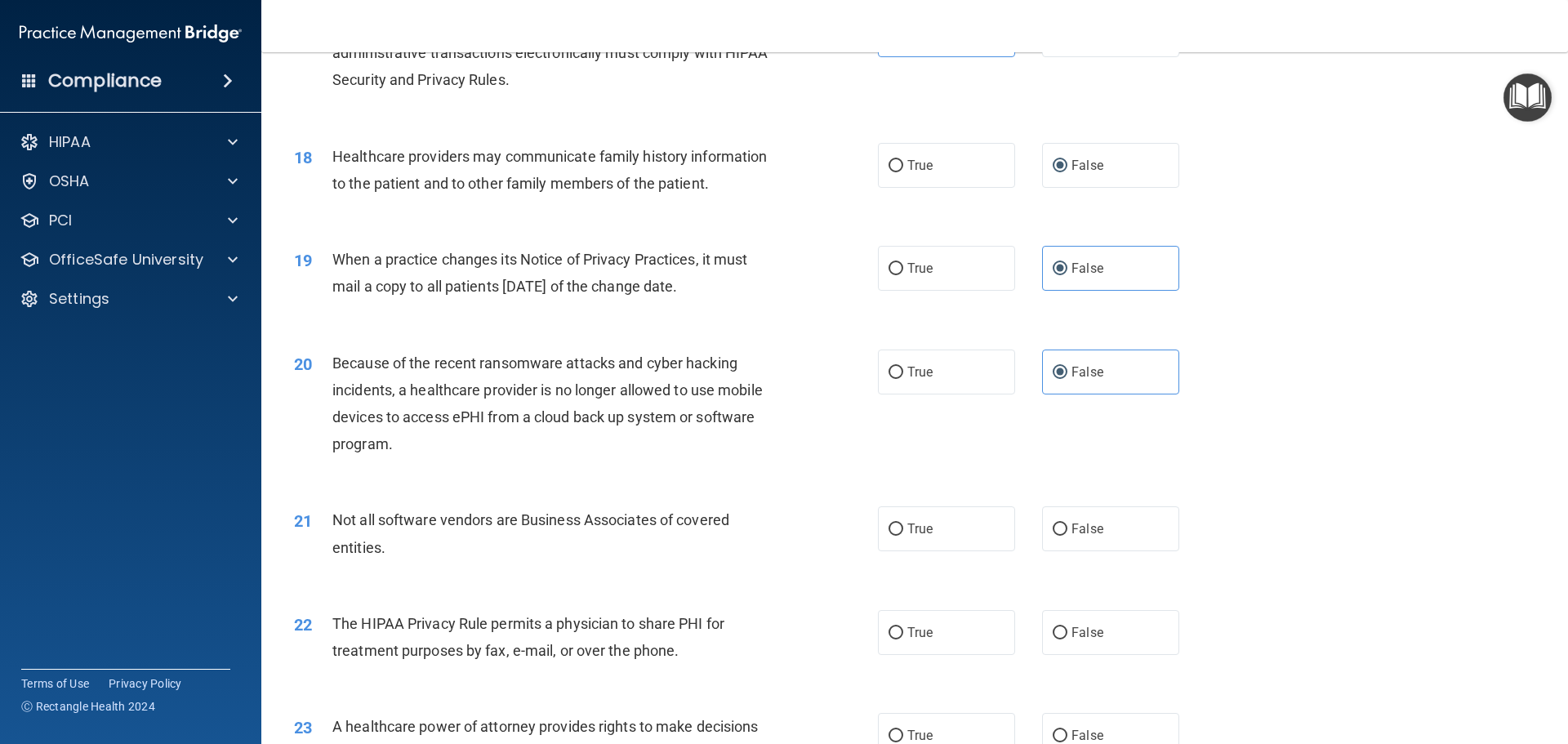
scroll to position [2123, 0]
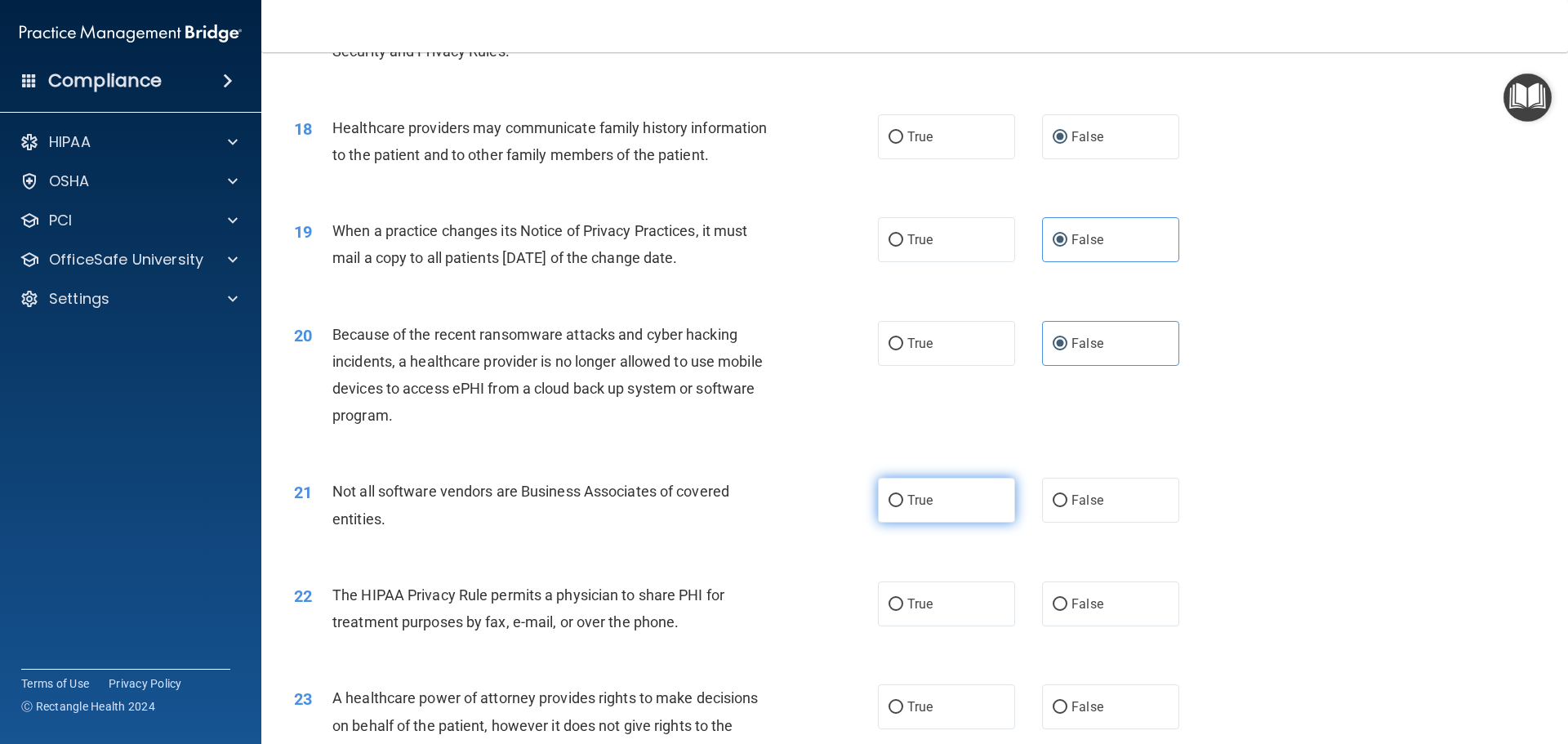
click at [960, 500] on label "True" at bounding box center [947, 500] width 137 height 45
click at [904, 500] on input "True" at bounding box center [896, 501] width 15 height 12
click at [924, 592] on label "True" at bounding box center [947, 604] width 137 height 45
click at [904, 599] on input "True" at bounding box center [896, 604] width 15 height 12
click at [1074, 596] on span "False" at bounding box center [1087, 604] width 32 height 16
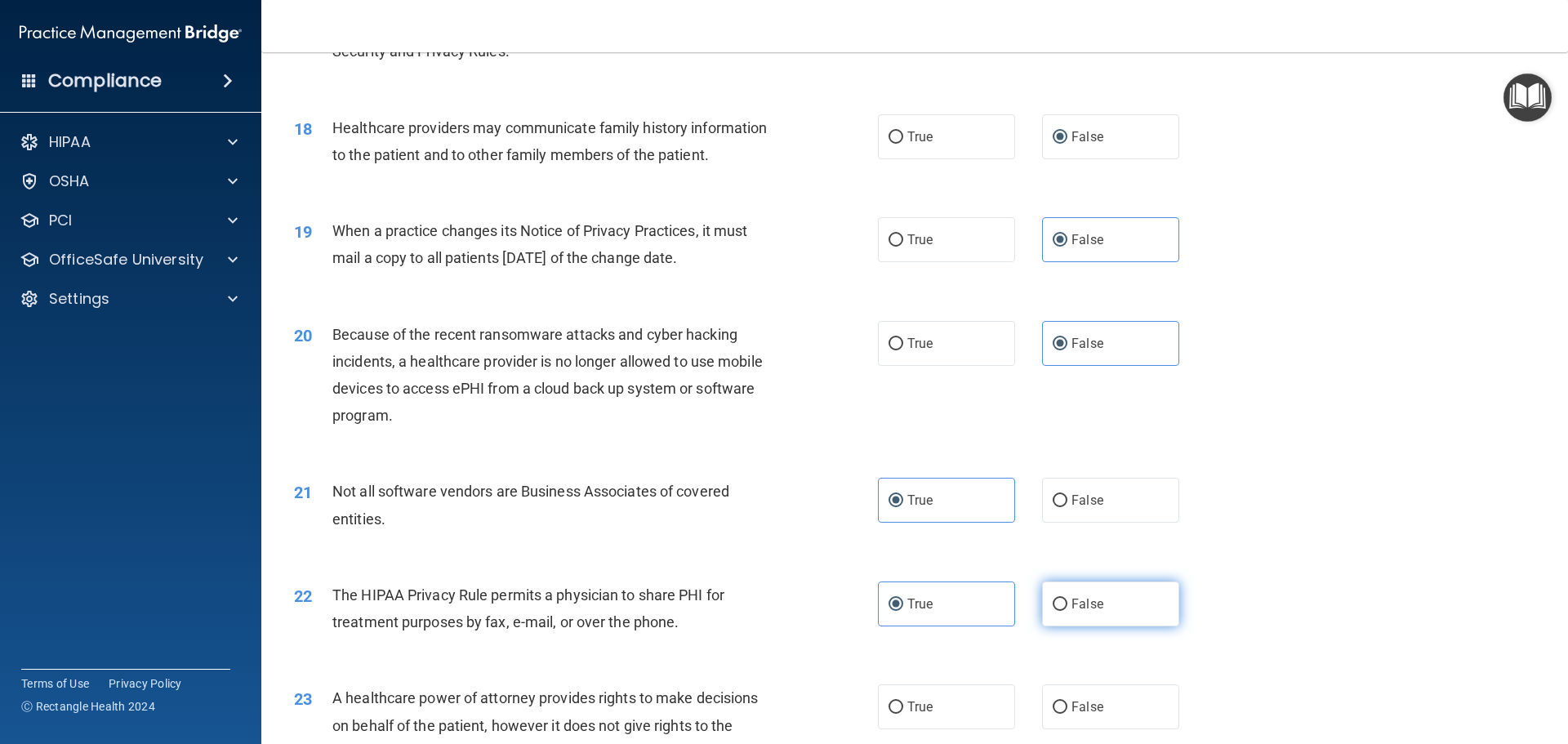
click at [1067, 599] on input "False" at bounding box center [1060, 604] width 15 height 12
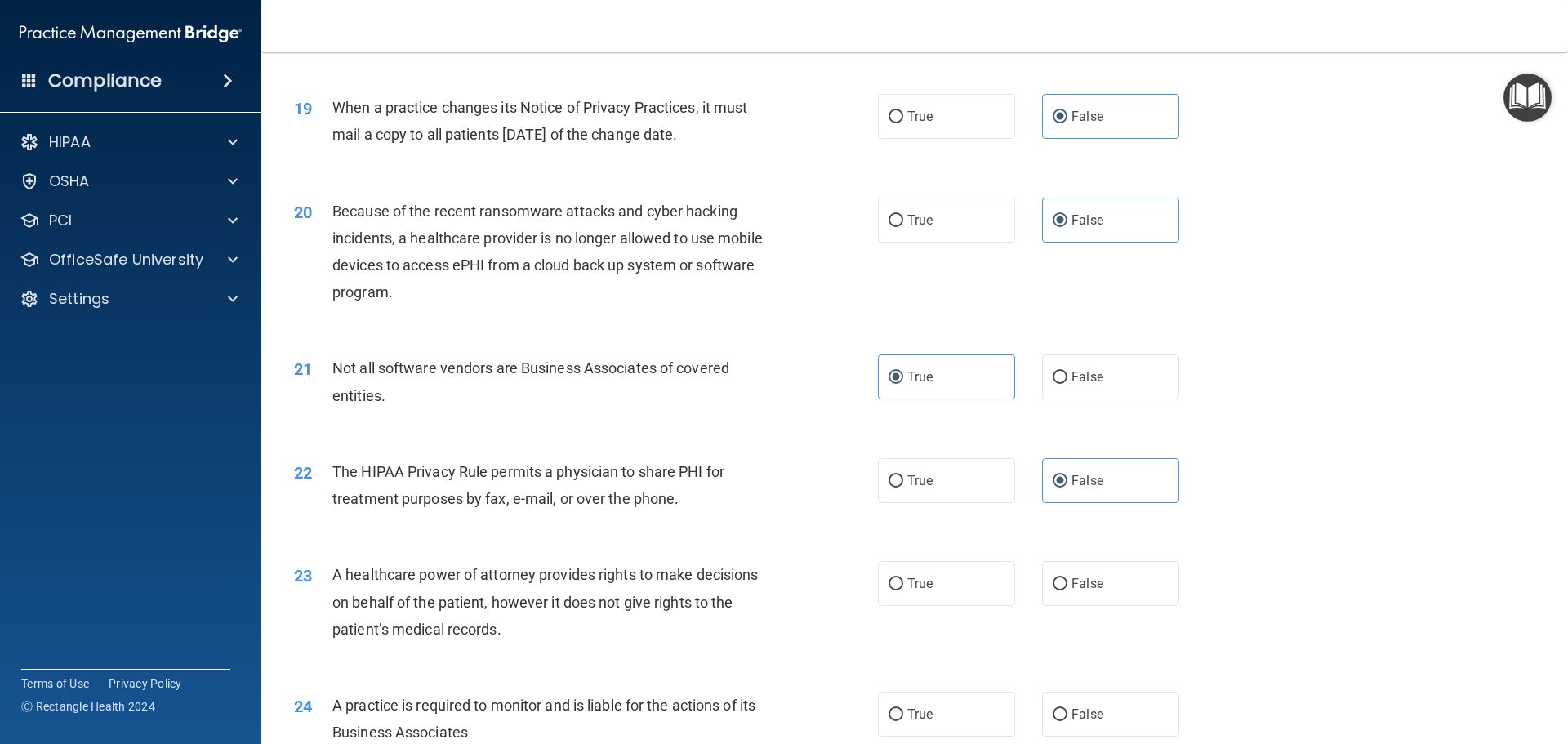
scroll to position [2286, 0]
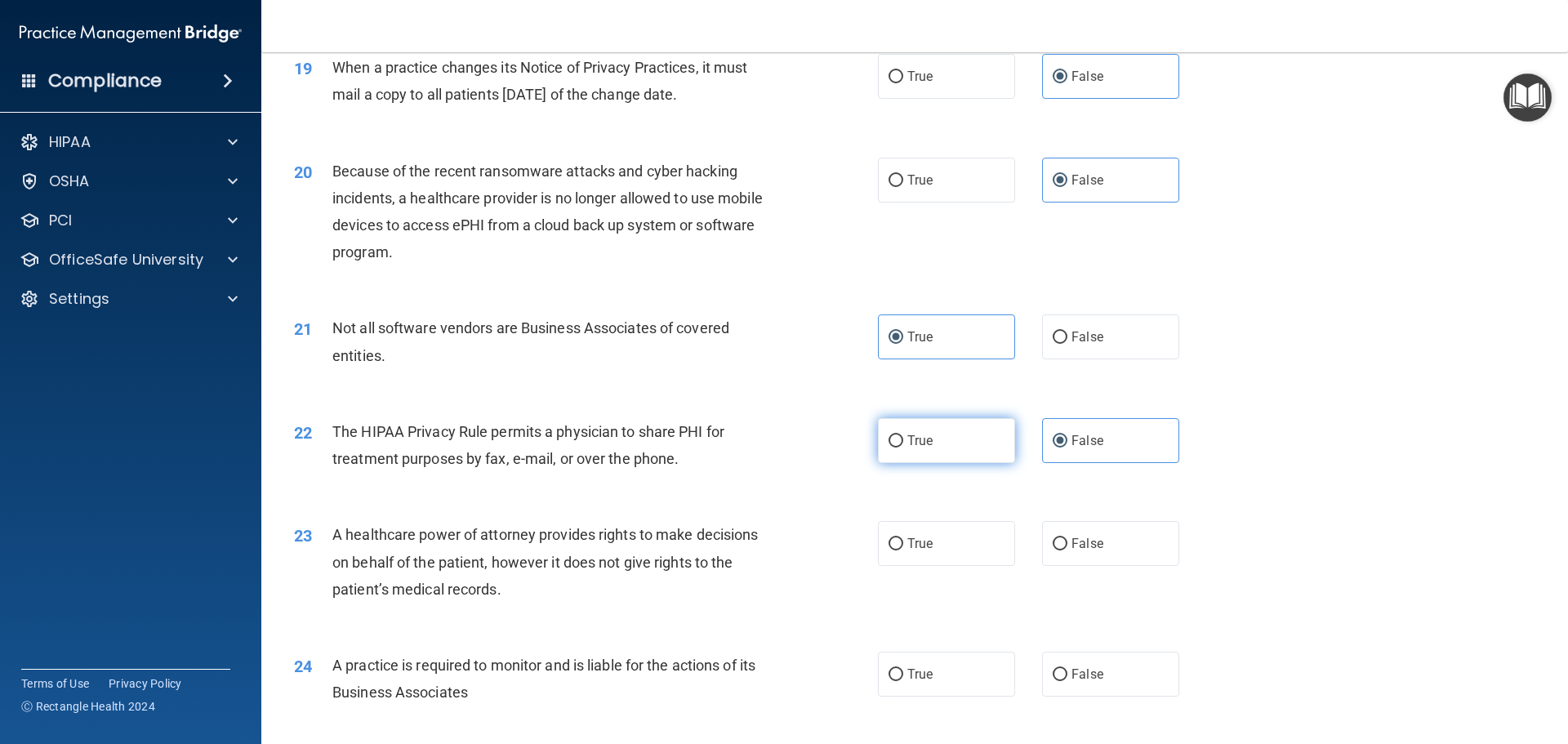
click at [958, 442] on label "True" at bounding box center [947, 440] width 137 height 45
click at [904, 442] on input "True" at bounding box center [896, 441] width 15 height 12
click at [1058, 529] on label "False" at bounding box center [1110, 543] width 137 height 45
click at [1058, 538] on input "False" at bounding box center [1060, 544] width 15 height 12
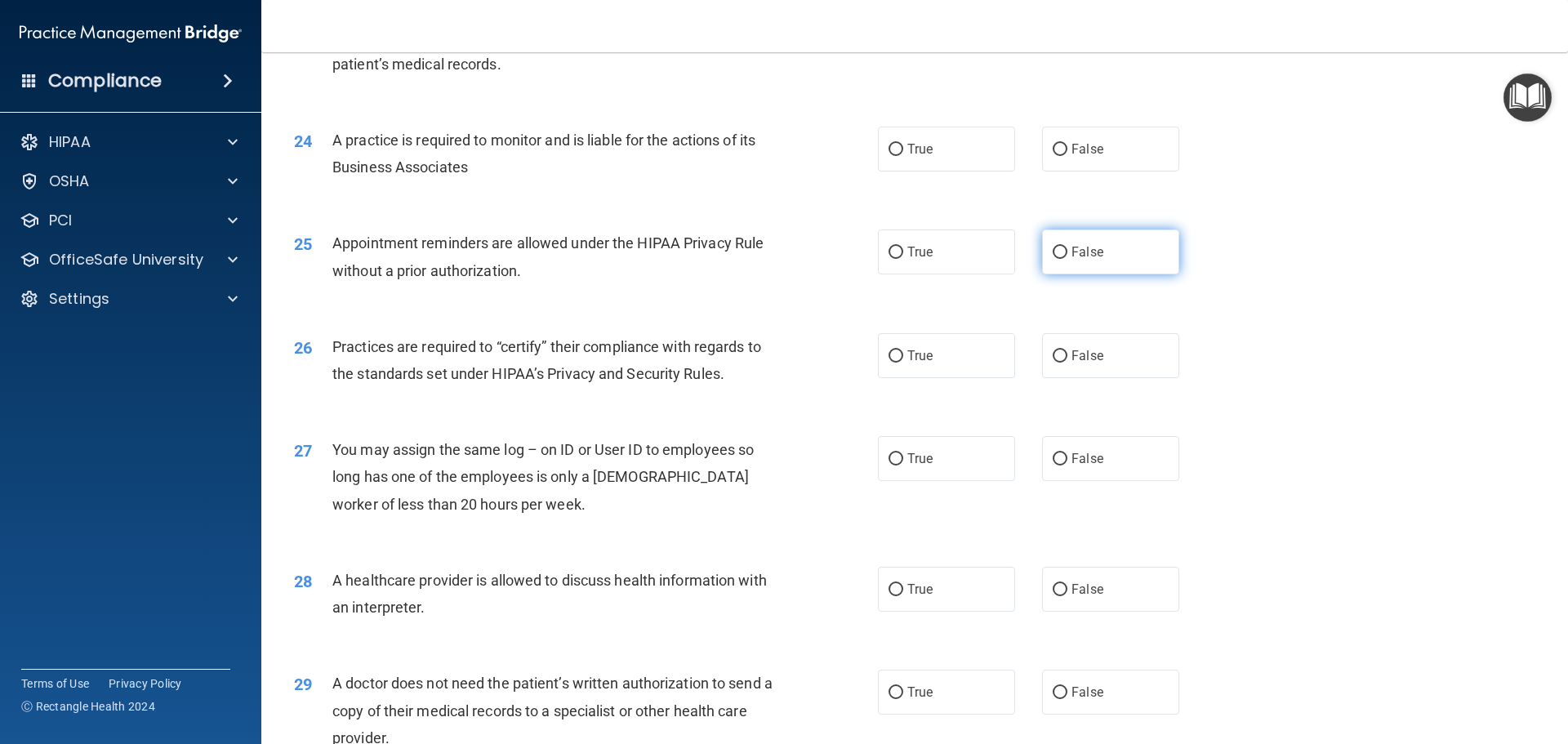
scroll to position [2857, 0]
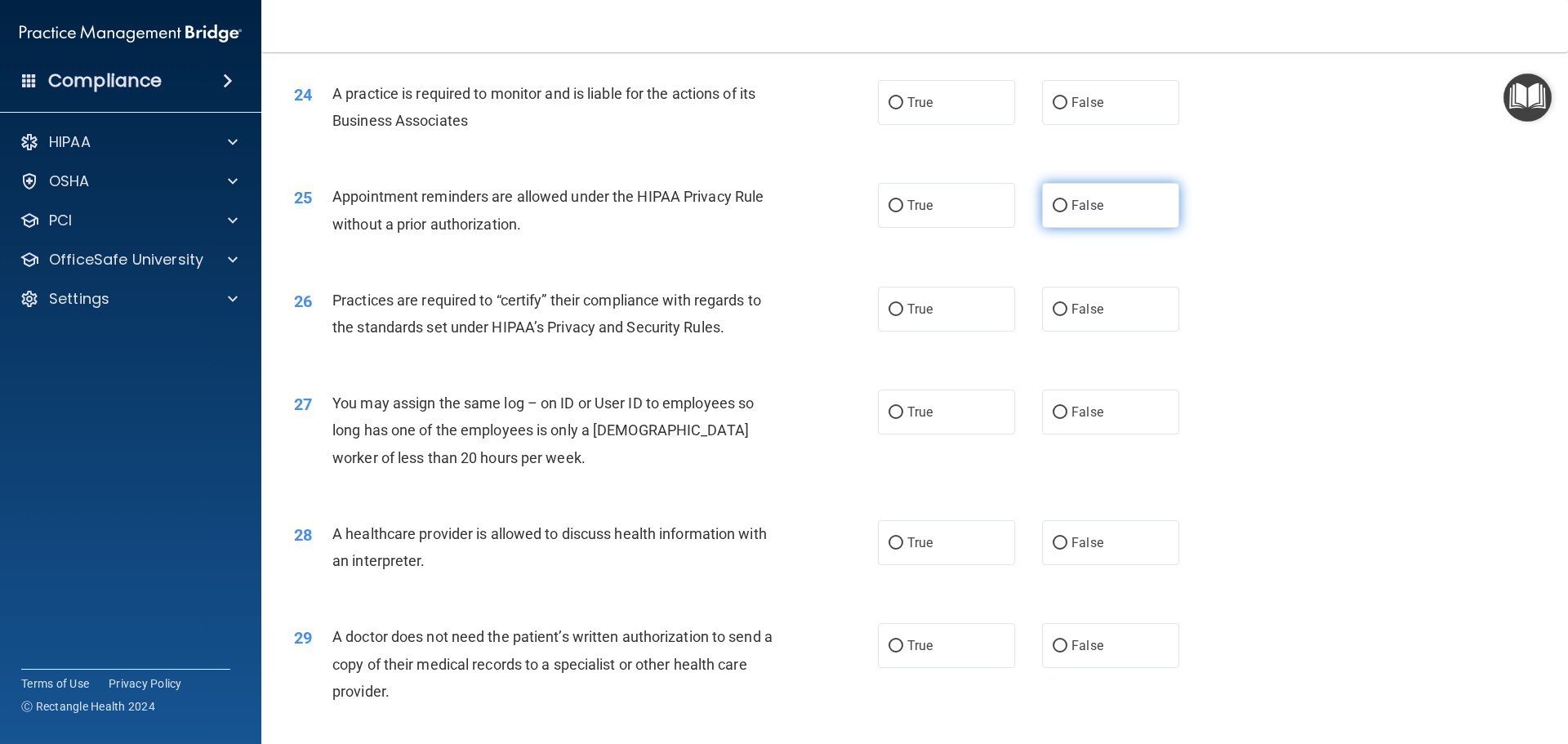
click at [1078, 208] on span "False" at bounding box center [1087, 205] width 32 height 16
click at [1067, 208] on input "False" at bounding box center [1060, 206] width 15 height 12
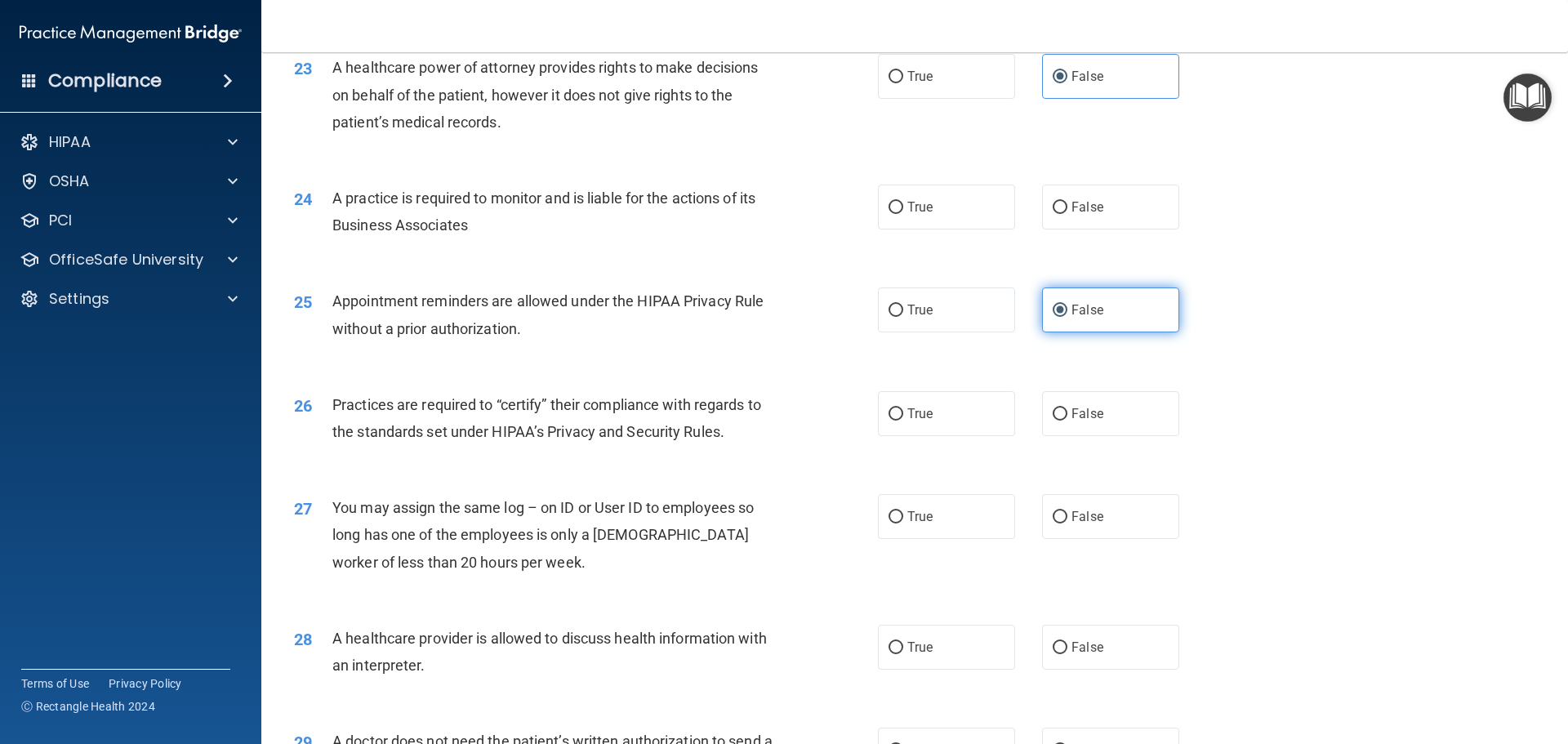
scroll to position [2694, 0]
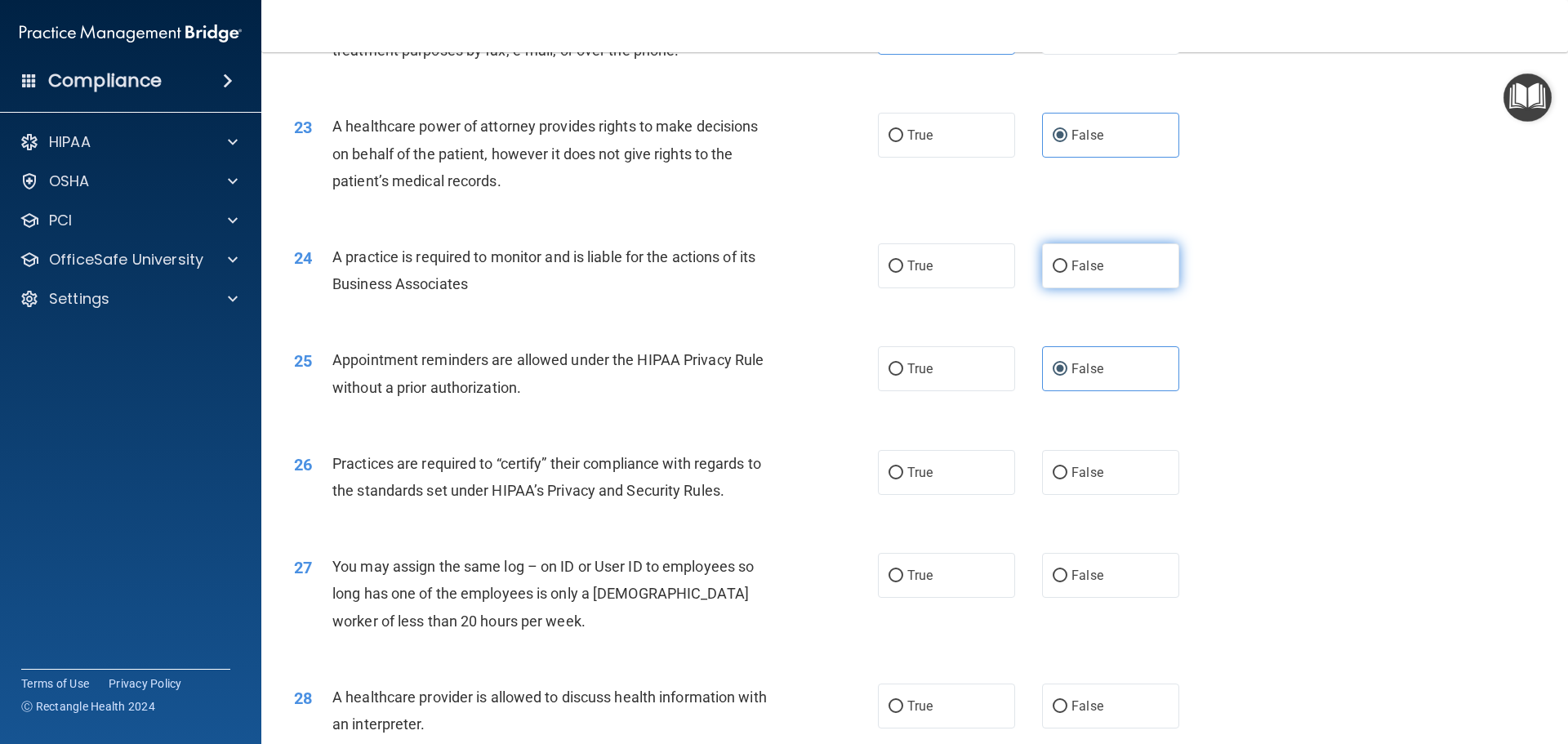
click at [1071, 270] on span "False" at bounding box center [1087, 265] width 32 height 16
click at [1067, 270] on input "False" at bounding box center [1060, 266] width 15 height 12
click at [986, 367] on label "True" at bounding box center [947, 368] width 137 height 45
click at [904, 367] on input "True" at bounding box center [896, 369] width 15 height 12
click at [1080, 478] on span "False" at bounding box center [1087, 472] width 32 height 16
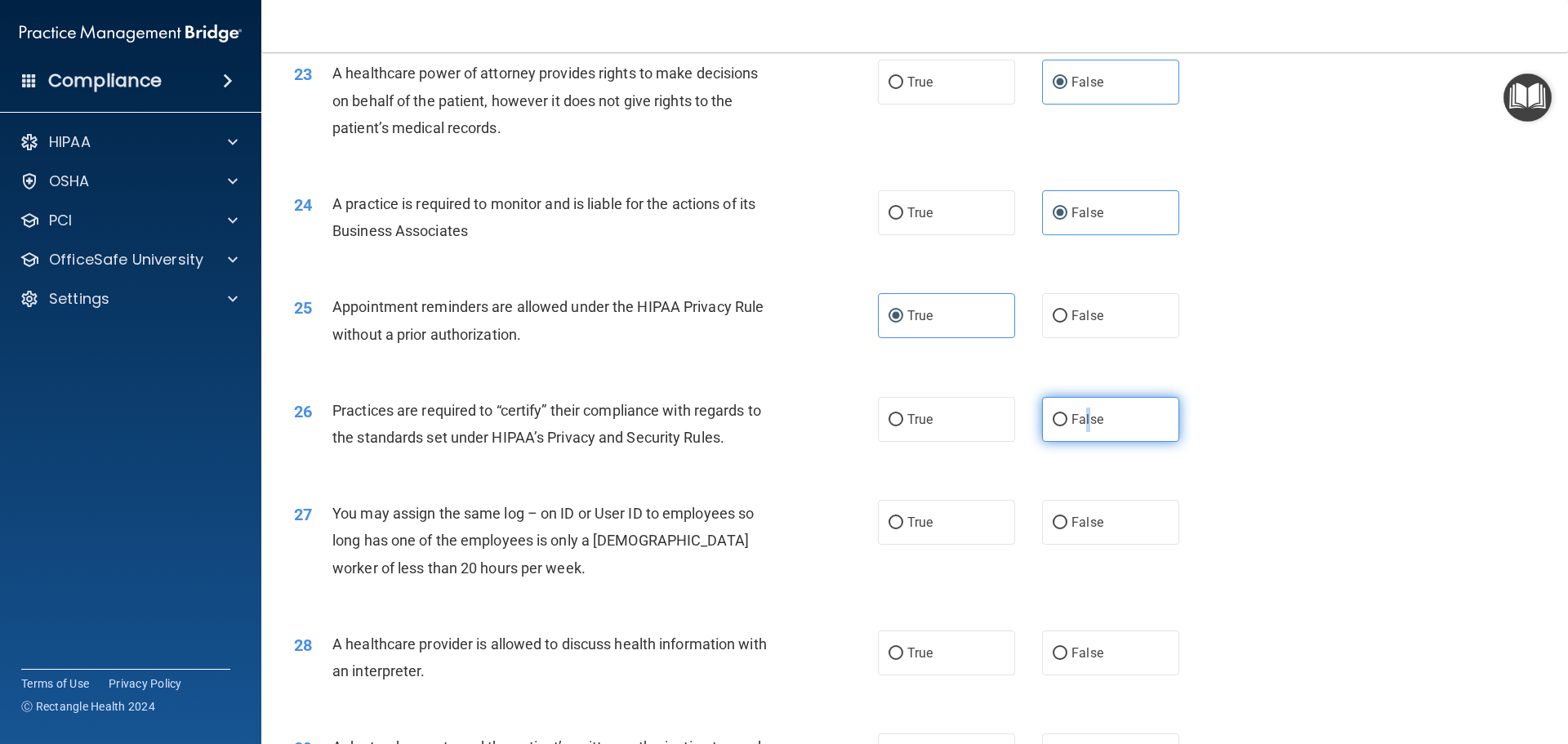
scroll to position [2775, 0]
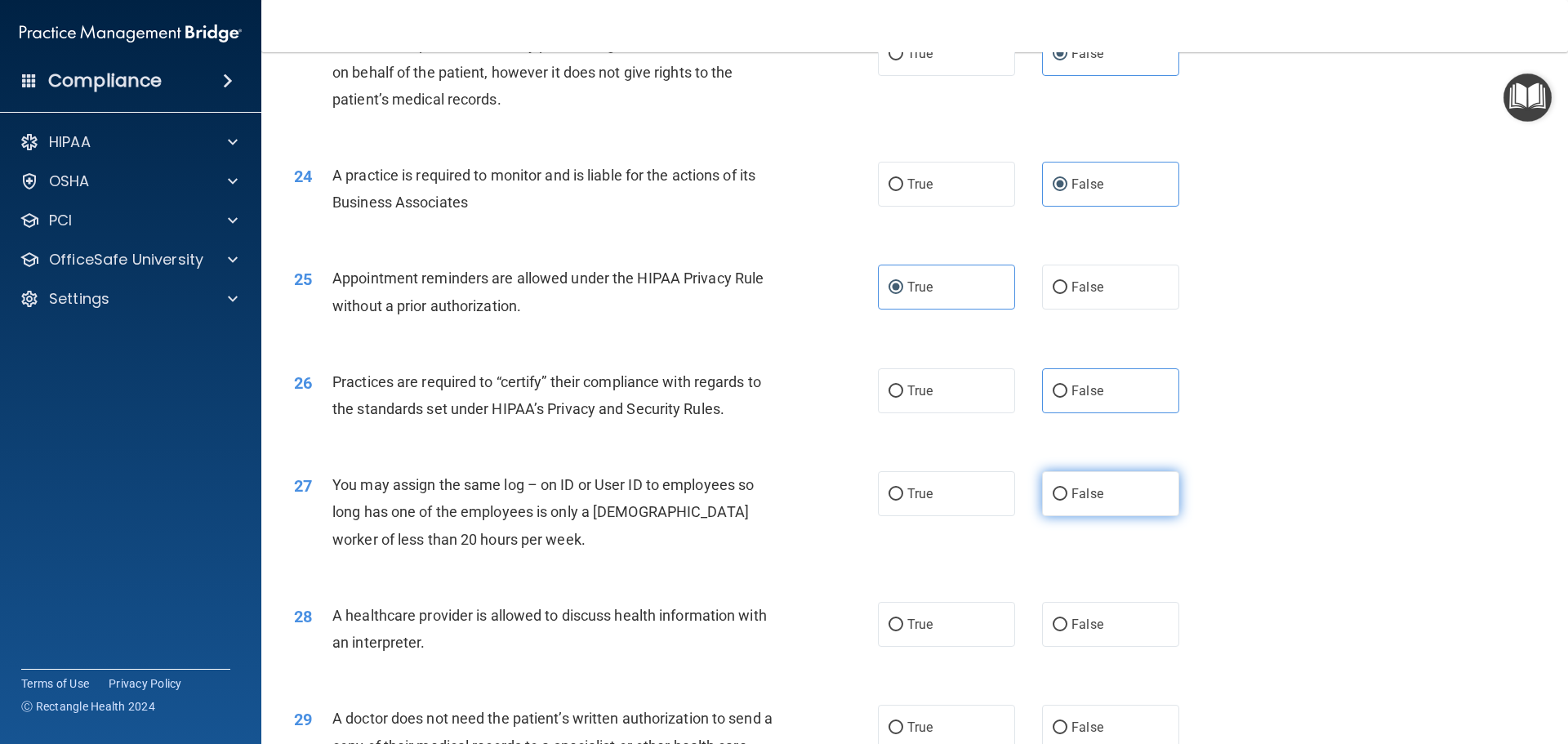
click at [1072, 498] on span "False" at bounding box center [1087, 493] width 32 height 16
click at [1067, 498] on input "False" at bounding box center [1060, 494] width 15 height 12
click at [900, 623] on label "True" at bounding box center [947, 624] width 137 height 45
click at [900, 623] on input "True" at bounding box center [896, 625] width 15 height 12
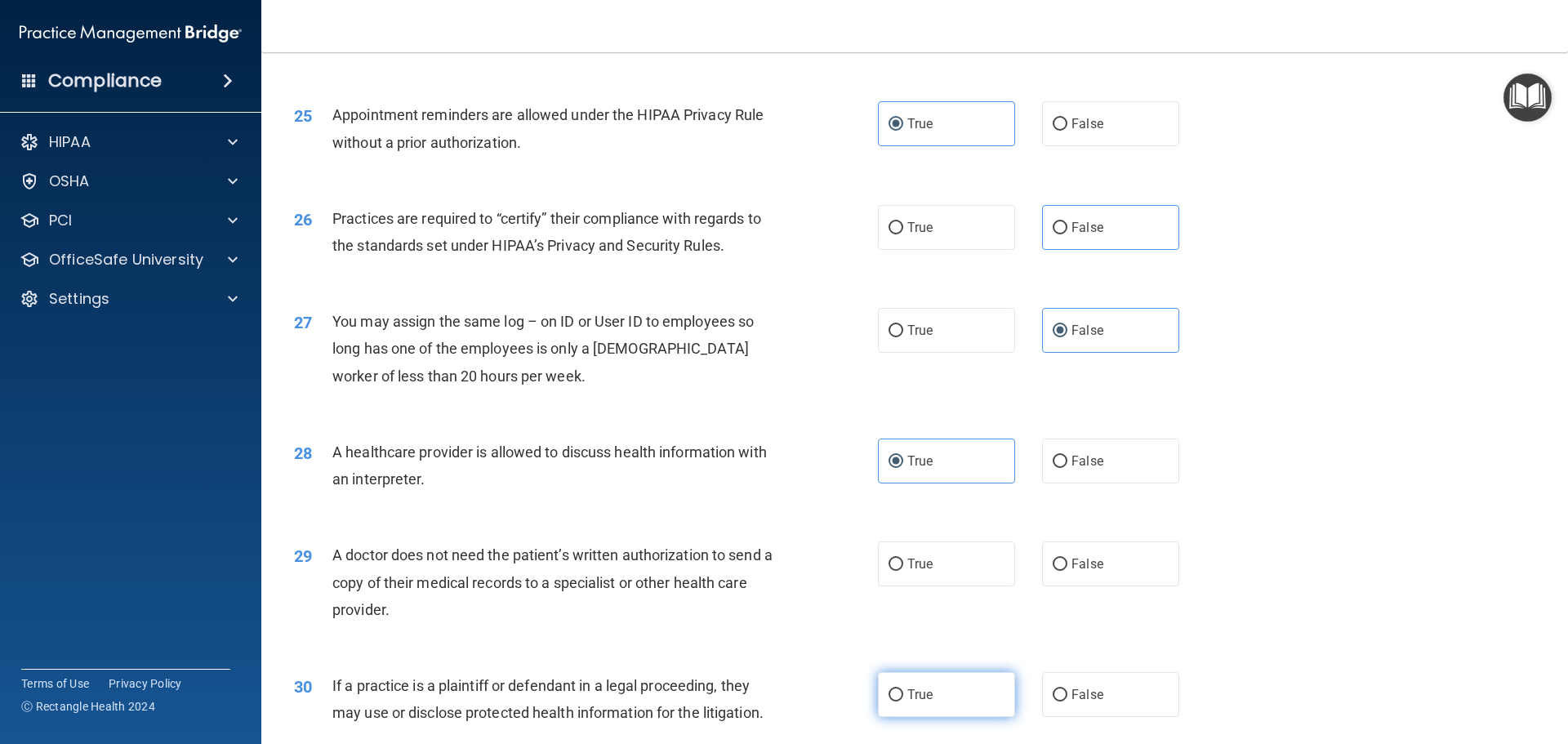
scroll to position [3020, 0]
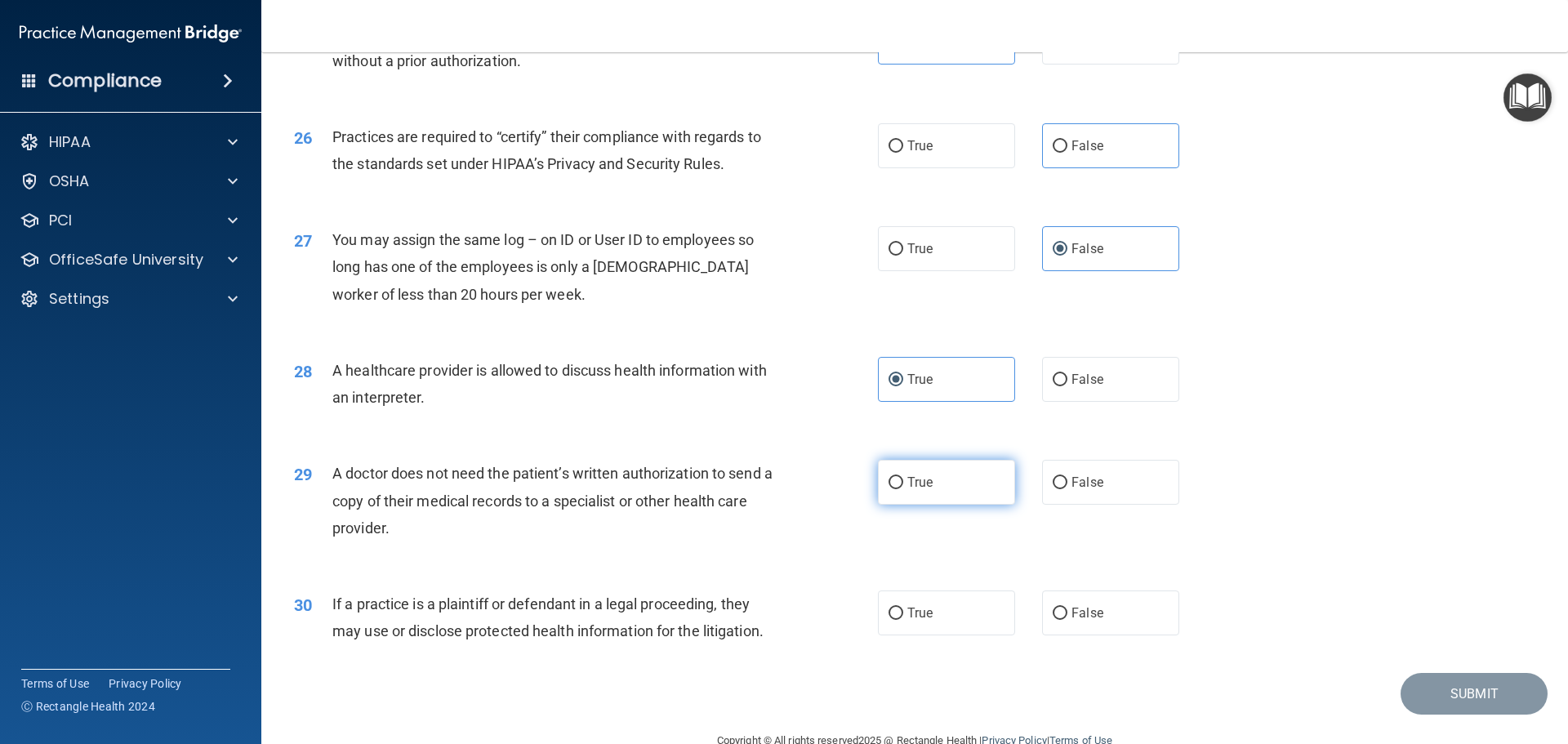
click at [927, 483] on span "True" at bounding box center [920, 482] width 25 height 16
click at [904, 483] on input "True" at bounding box center [896, 483] width 15 height 12
click at [925, 613] on span "True" at bounding box center [920, 613] width 25 height 16
click at [904, 613] on input "True" at bounding box center [896, 613] width 15 height 12
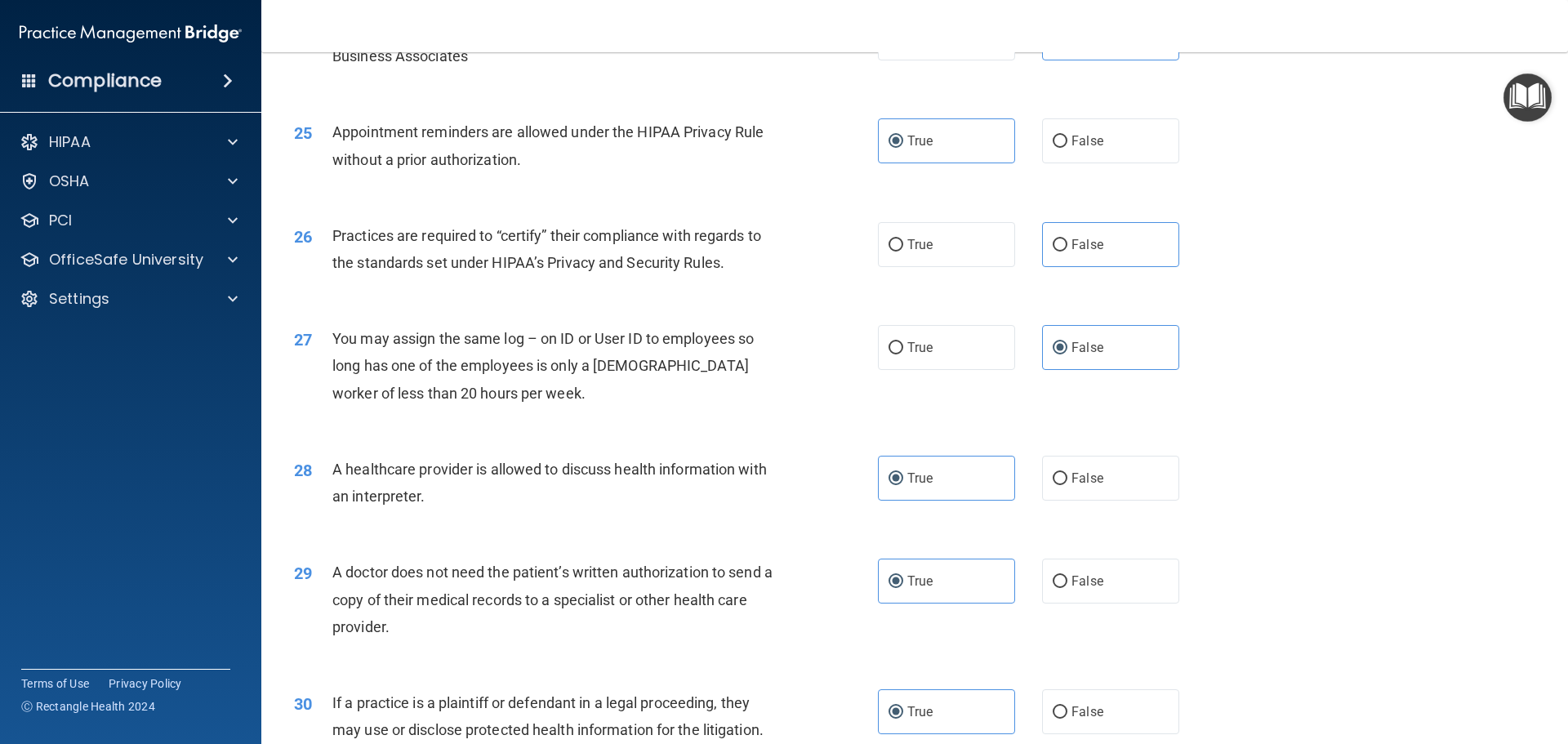
scroll to position [2893, 0]
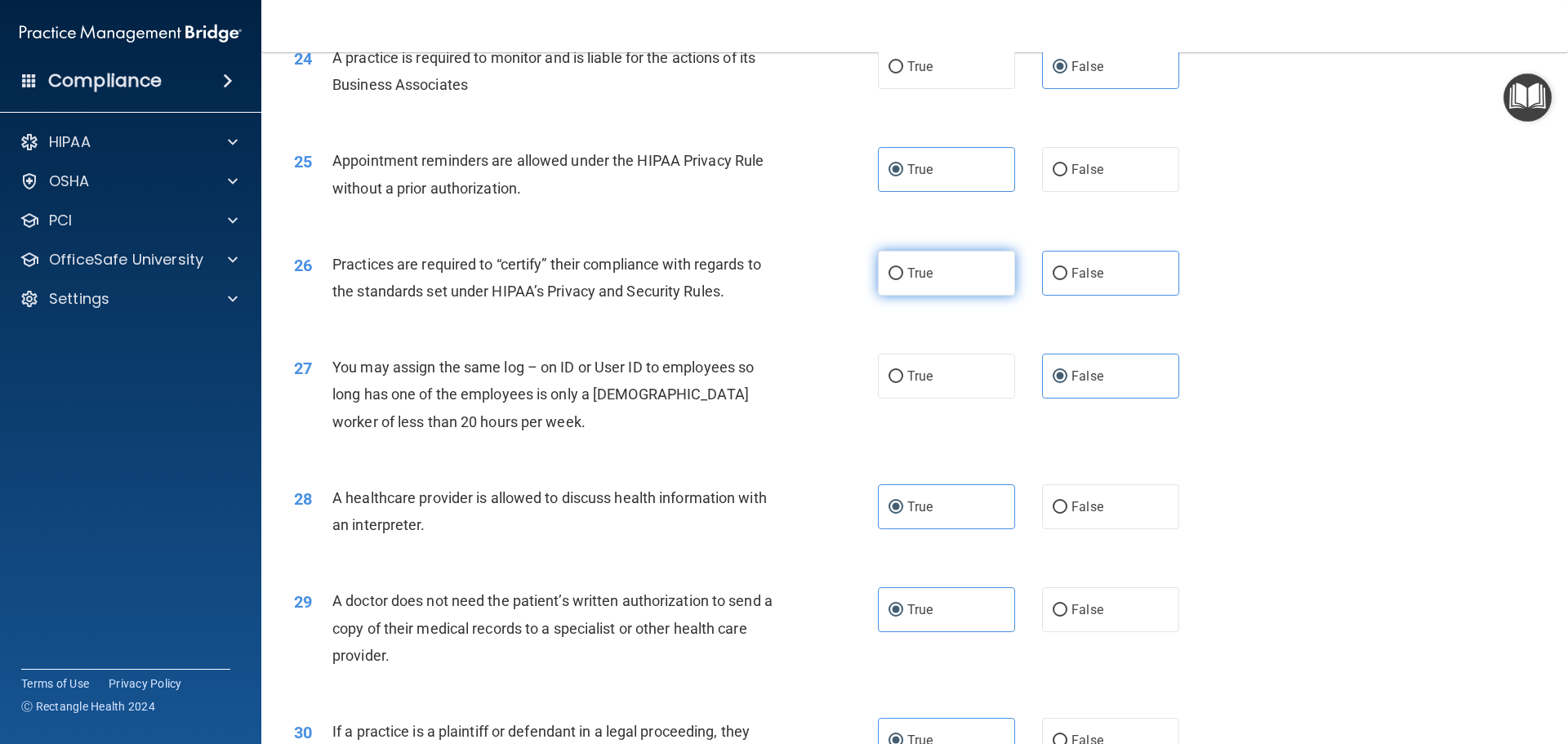
click at [921, 278] on span "True" at bounding box center [920, 273] width 25 height 16
click at [904, 278] on input "True" at bounding box center [896, 274] width 15 height 12
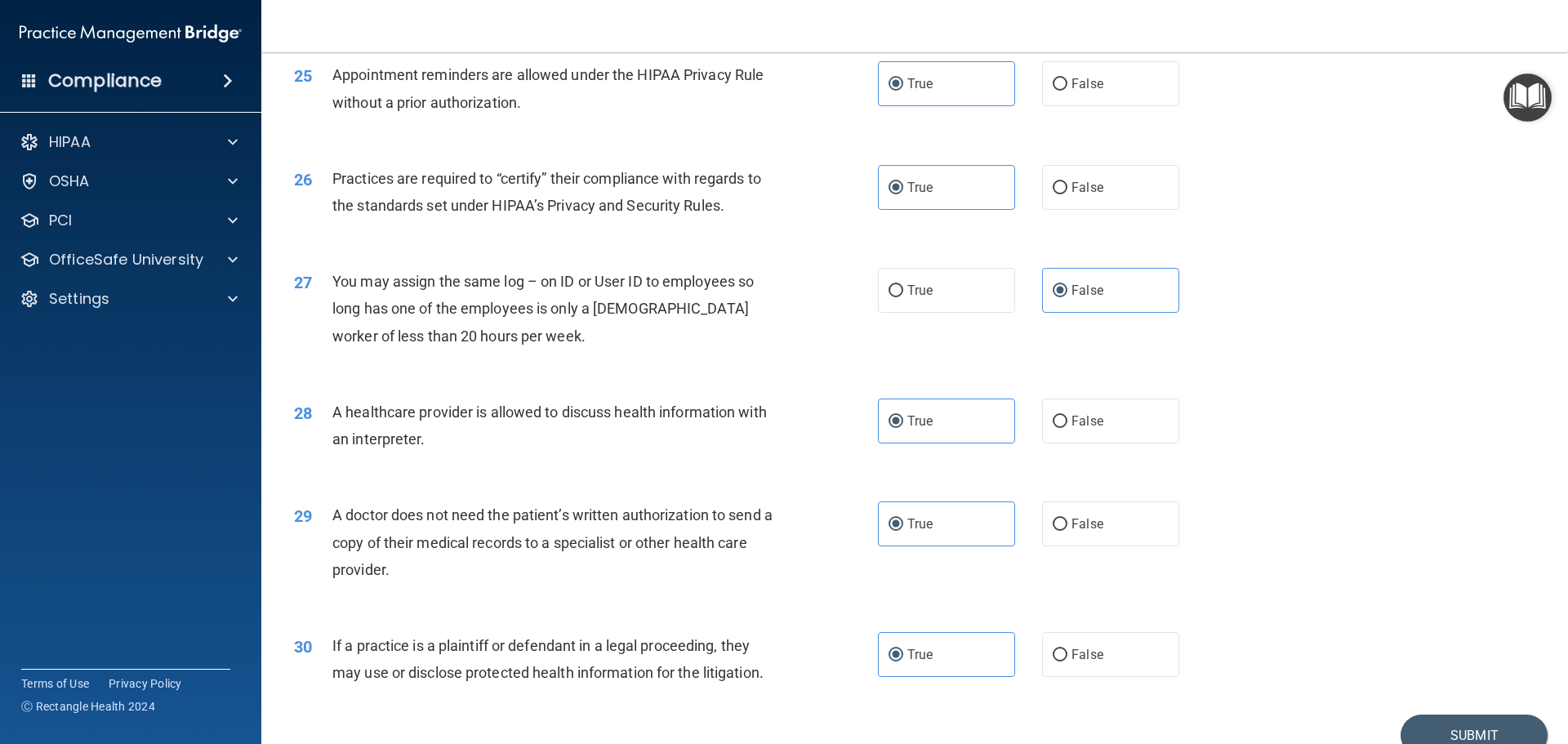
scroll to position [3056, 0]
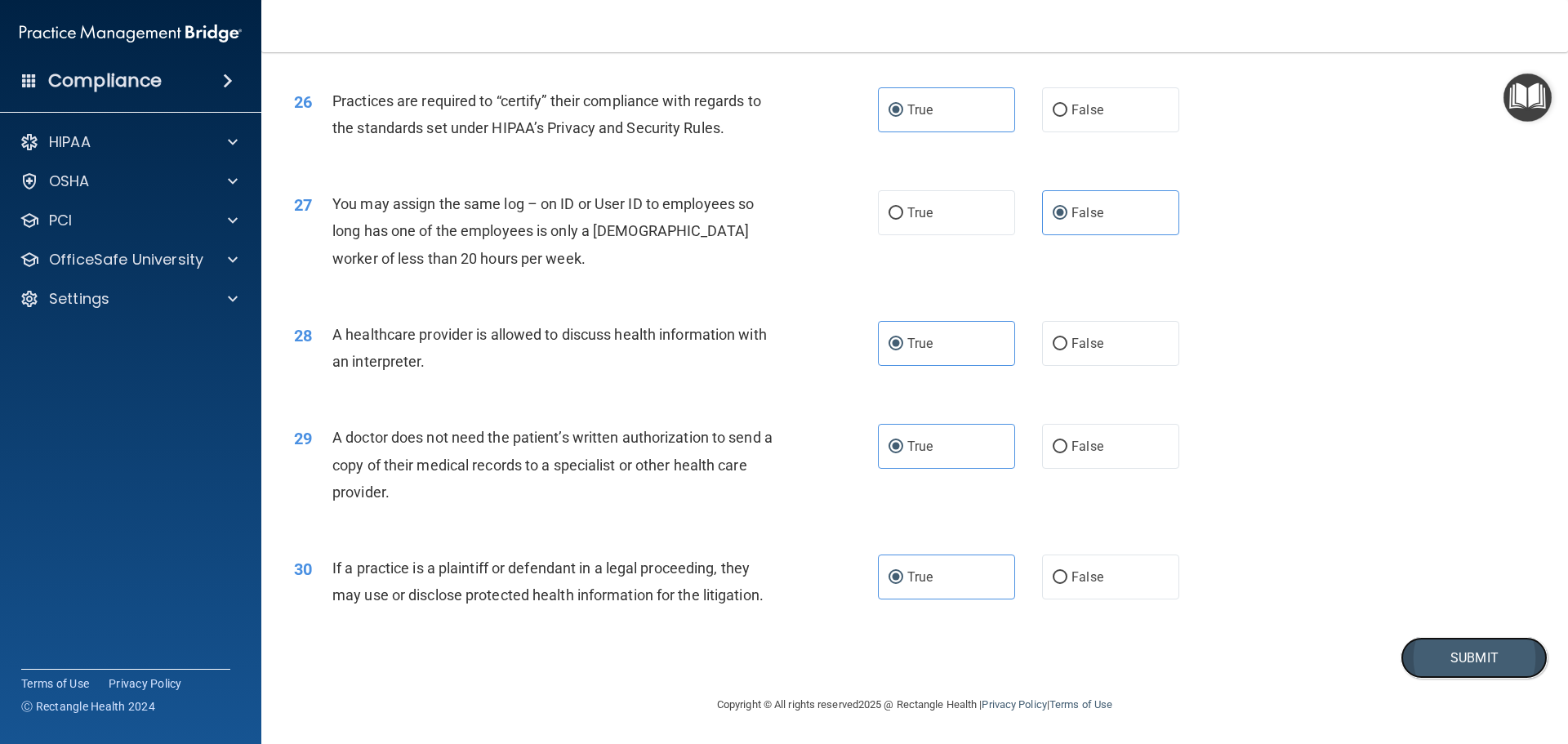
click at [1454, 651] on button "Submit" at bounding box center [1474, 657] width 147 height 42
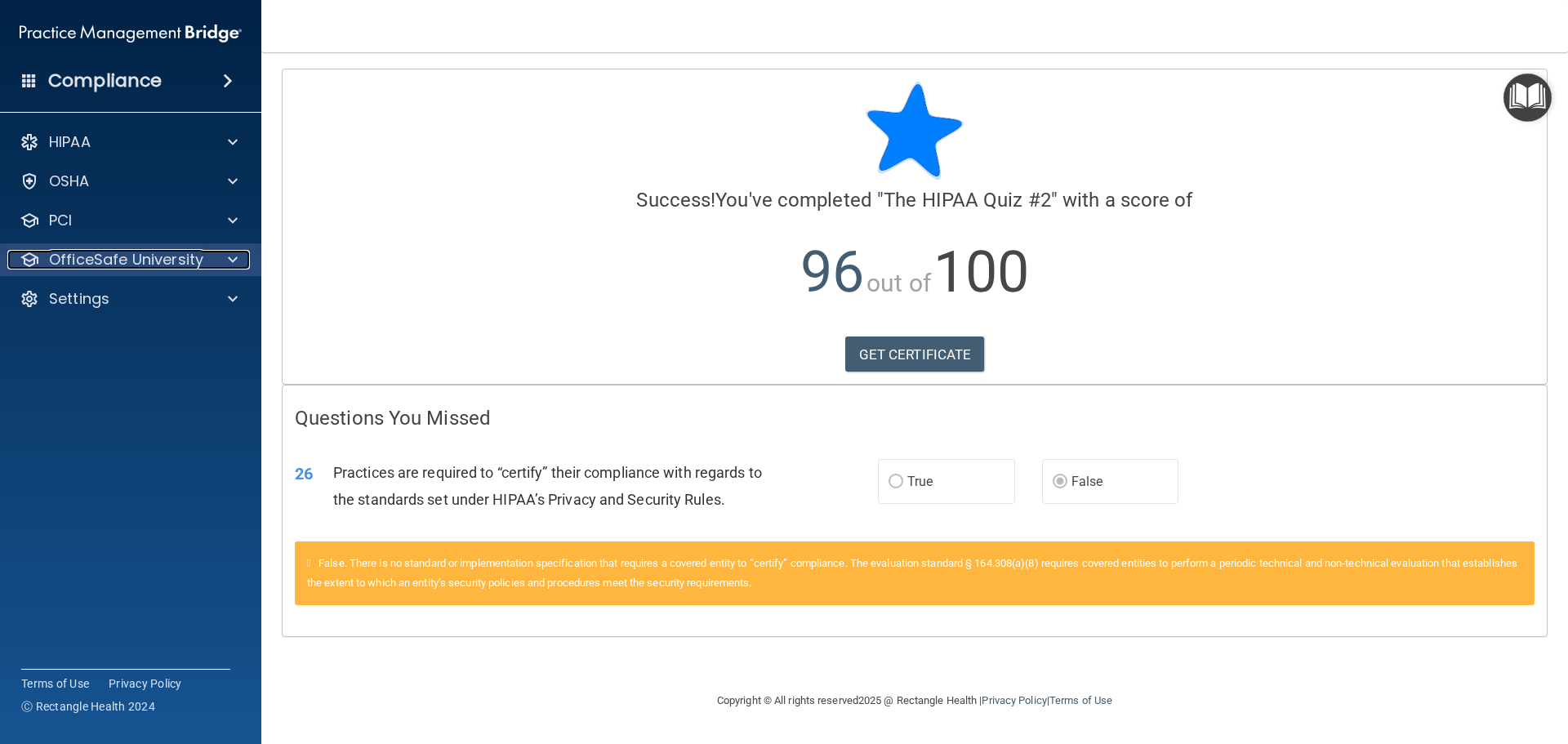
click at [206, 259] on div "OfficeSafe University" at bounding box center [109, 260] width 203 height 20
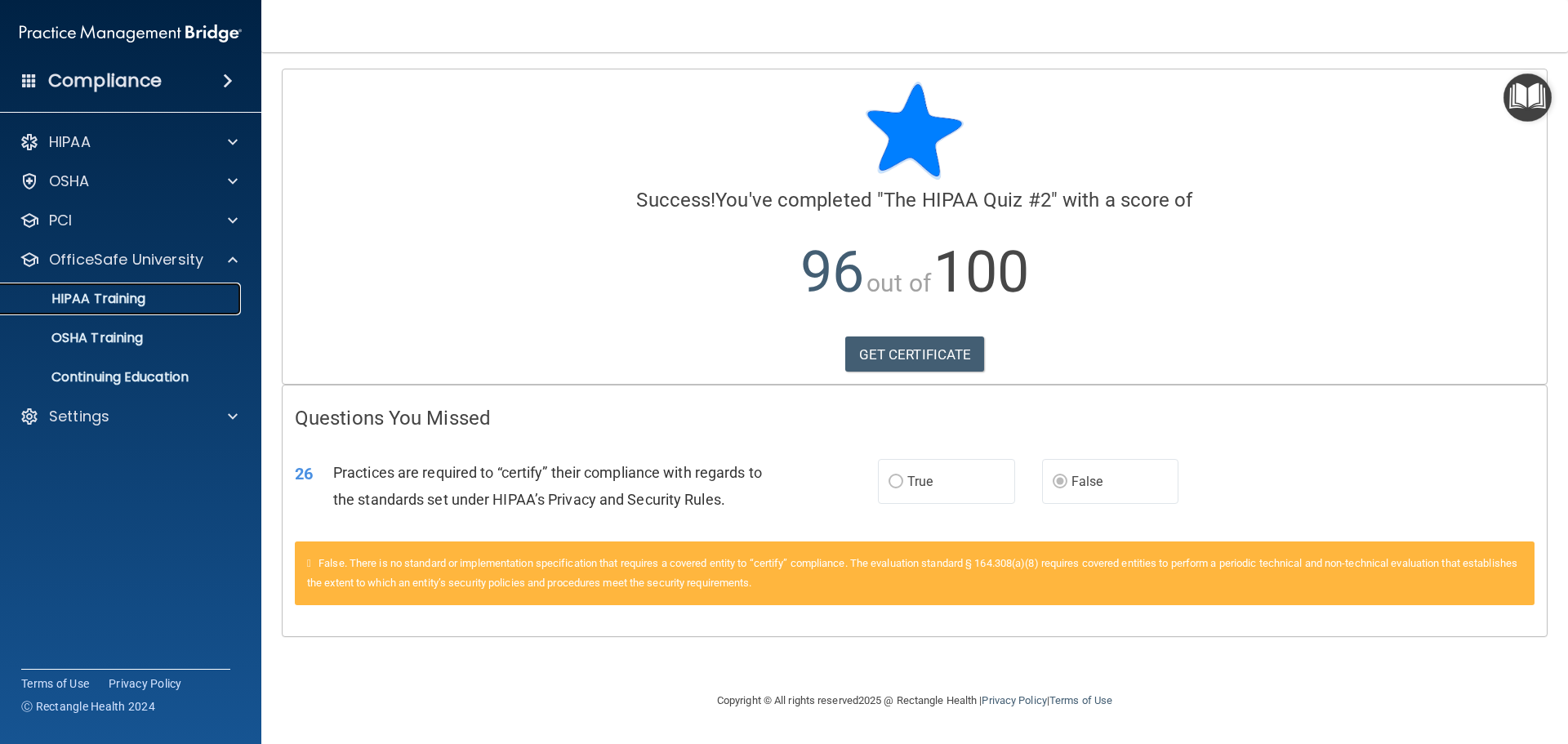
click at [208, 304] on div "HIPAA Training" at bounding box center [122, 299] width 223 height 16
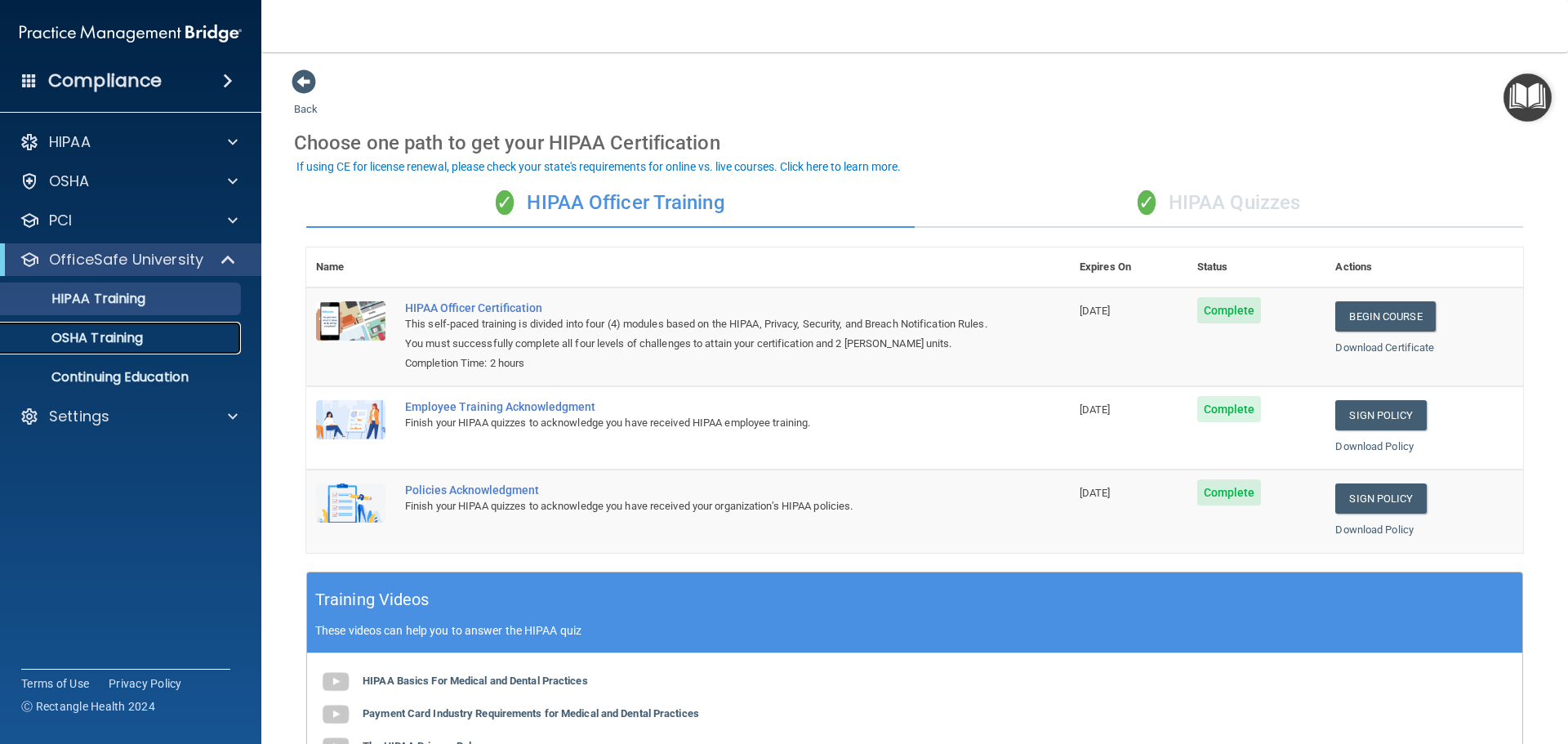
click at [194, 345] on div "OSHA Training" at bounding box center [122, 338] width 223 height 16
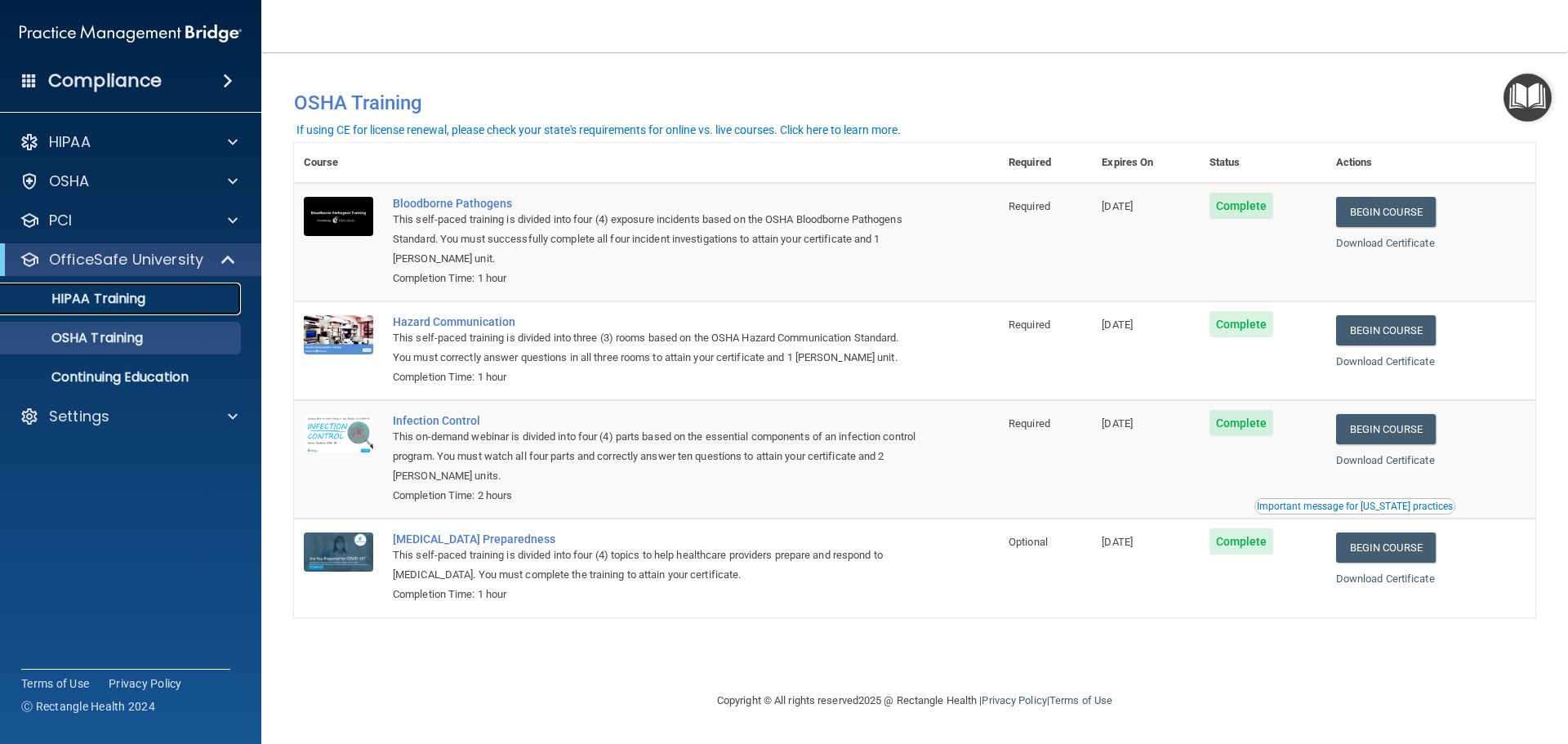
click at [177, 295] on div "HIPAA Training" at bounding box center [122, 299] width 223 height 16
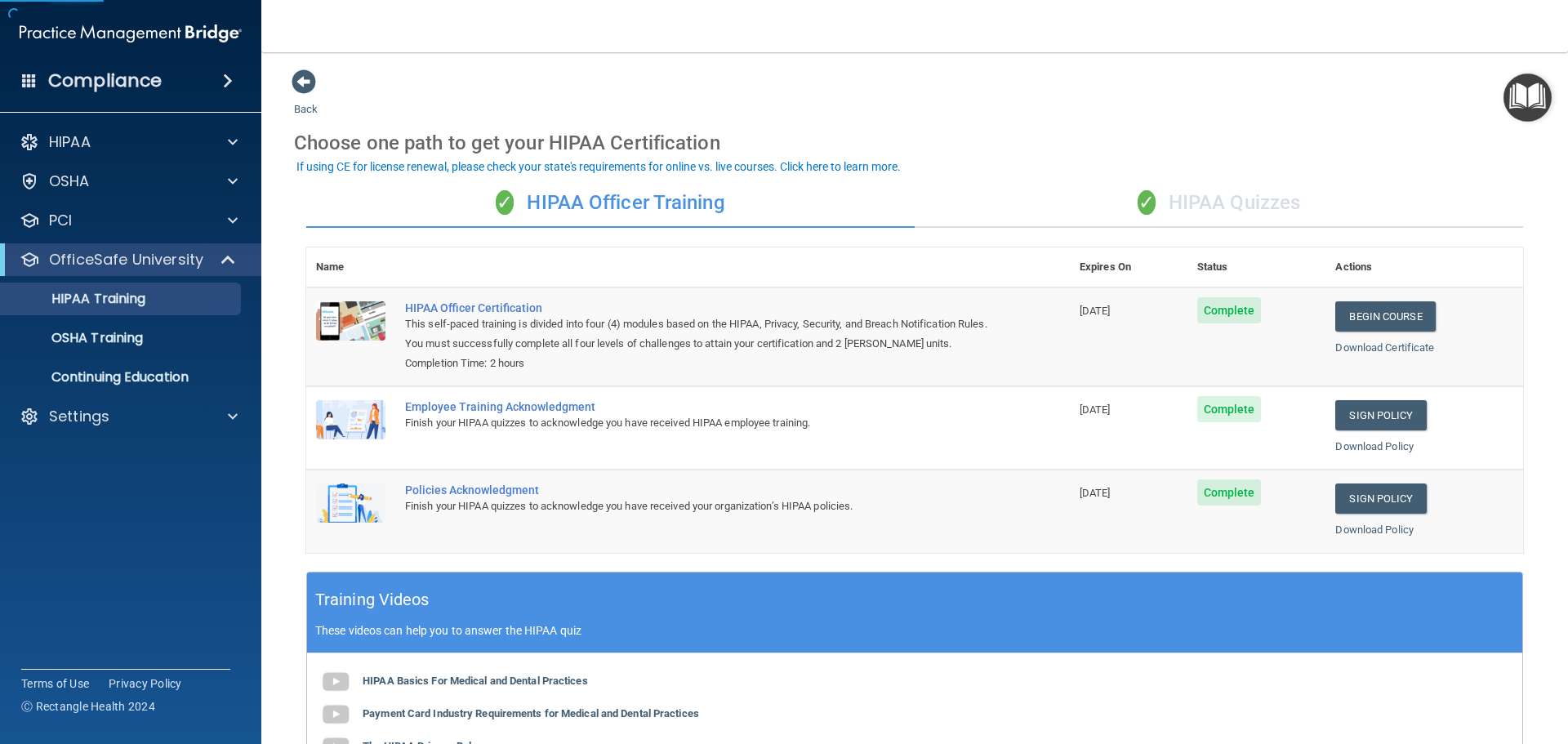
click at [1201, 194] on div "✓ HIPAA Quizzes" at bounding box center [1219, 203] width 609 height 49
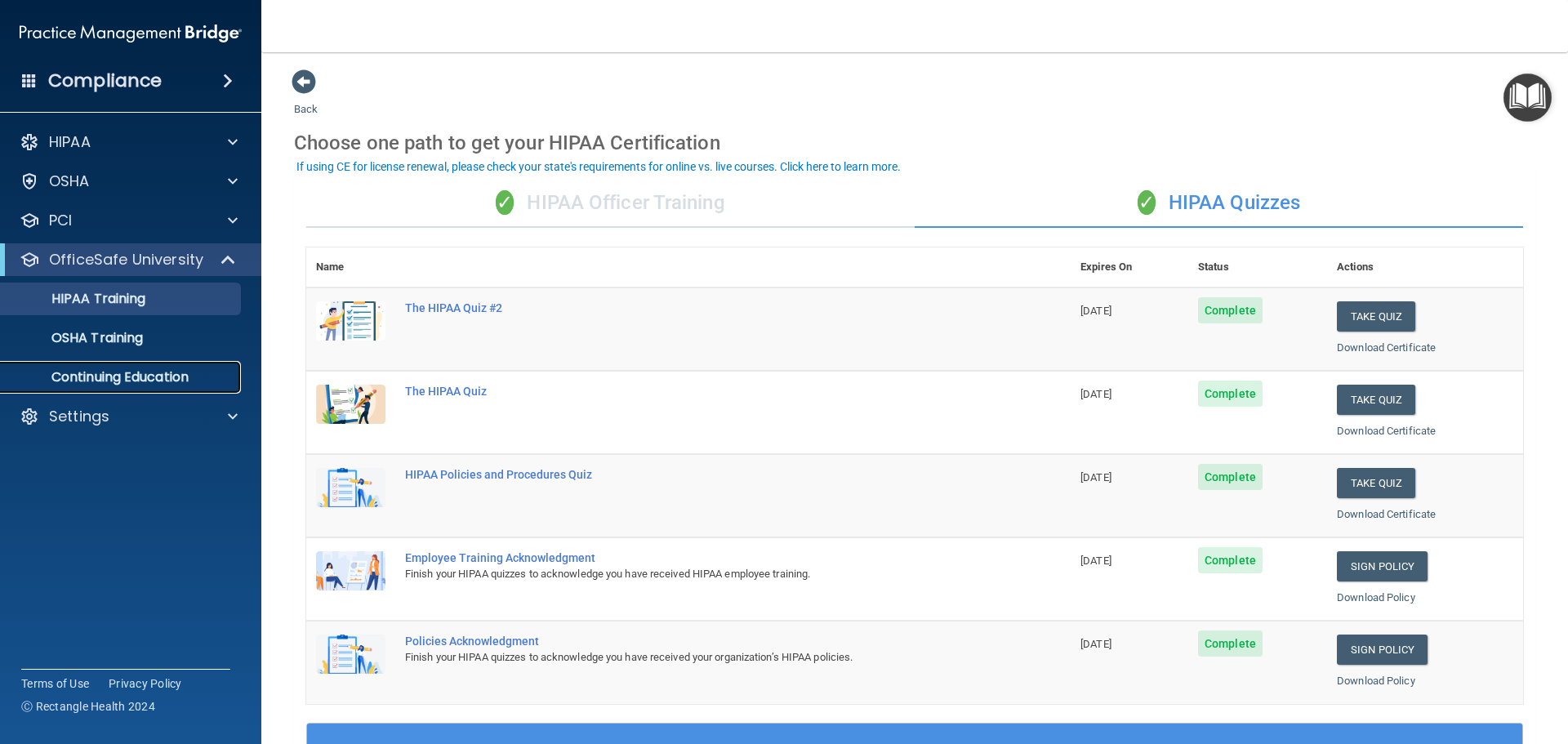
click at [154, 374] on p "Continuing Education" at bounding box center [122, 377] width 223 height 16
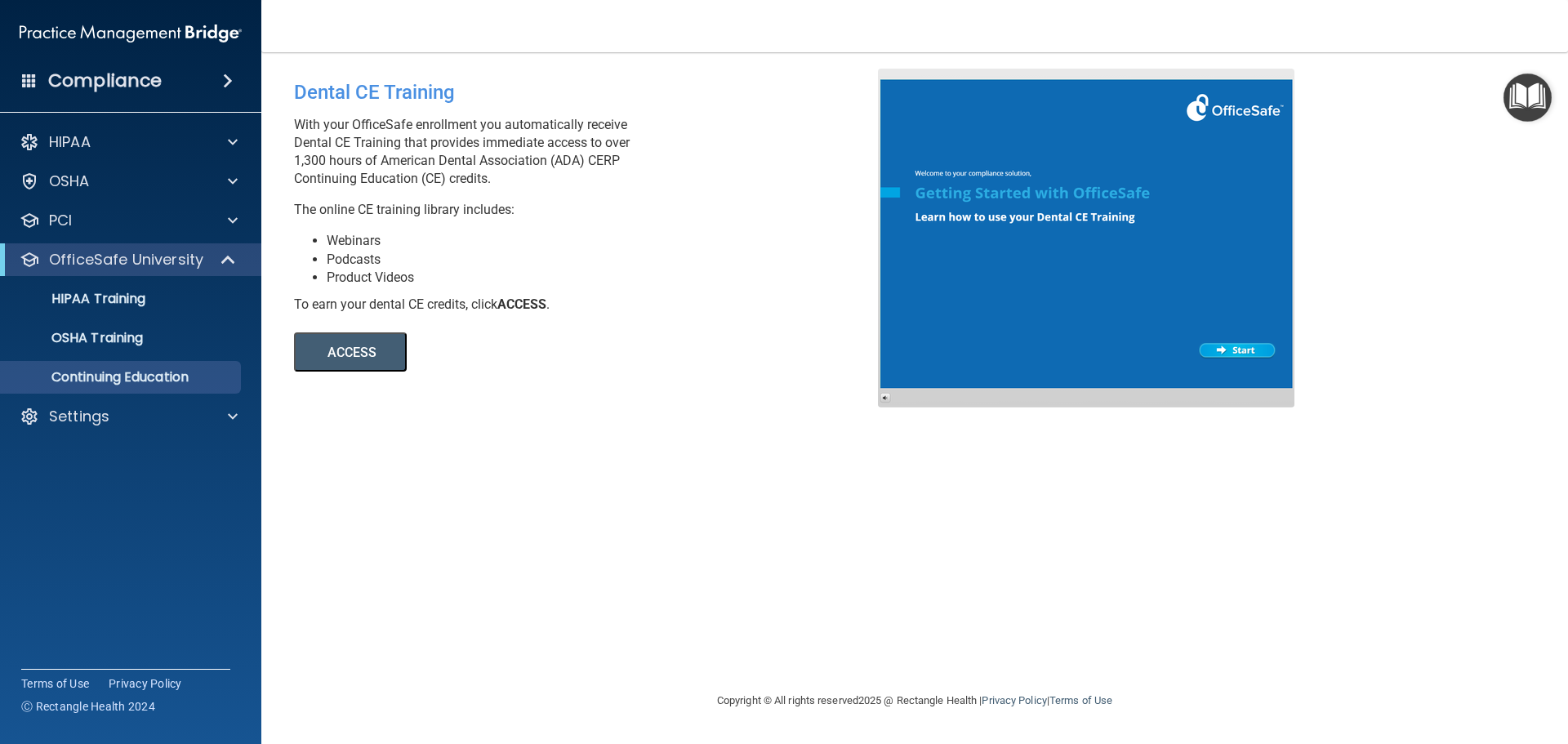
click at [249, 89] on div "Compliance" at bounding box center [131, 81] width 261 height 36
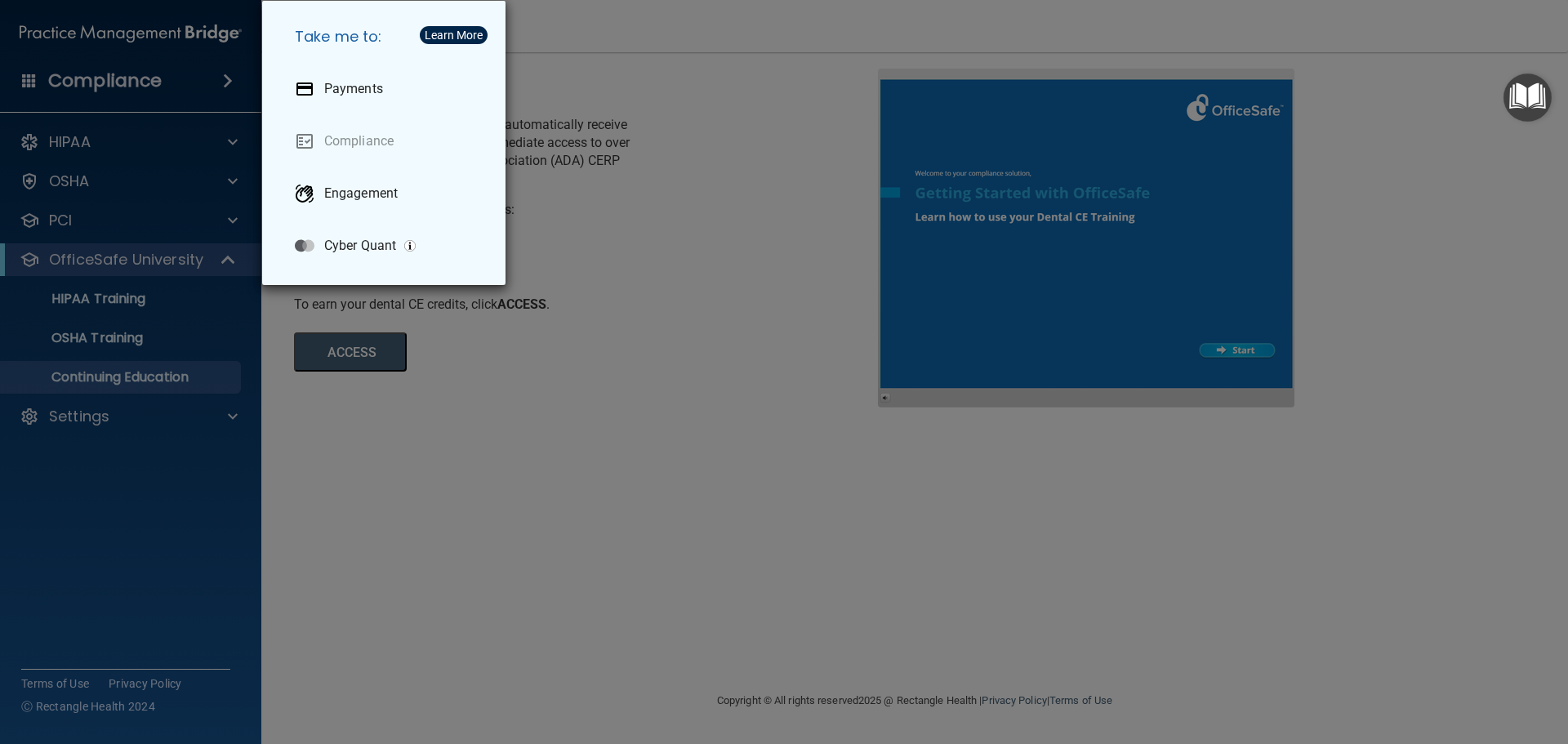
click at [220, 86] on div "Take me to: Payments Compliance Engagement Cyber Quant" at bounding box center [784, 372] width 1568 height 744
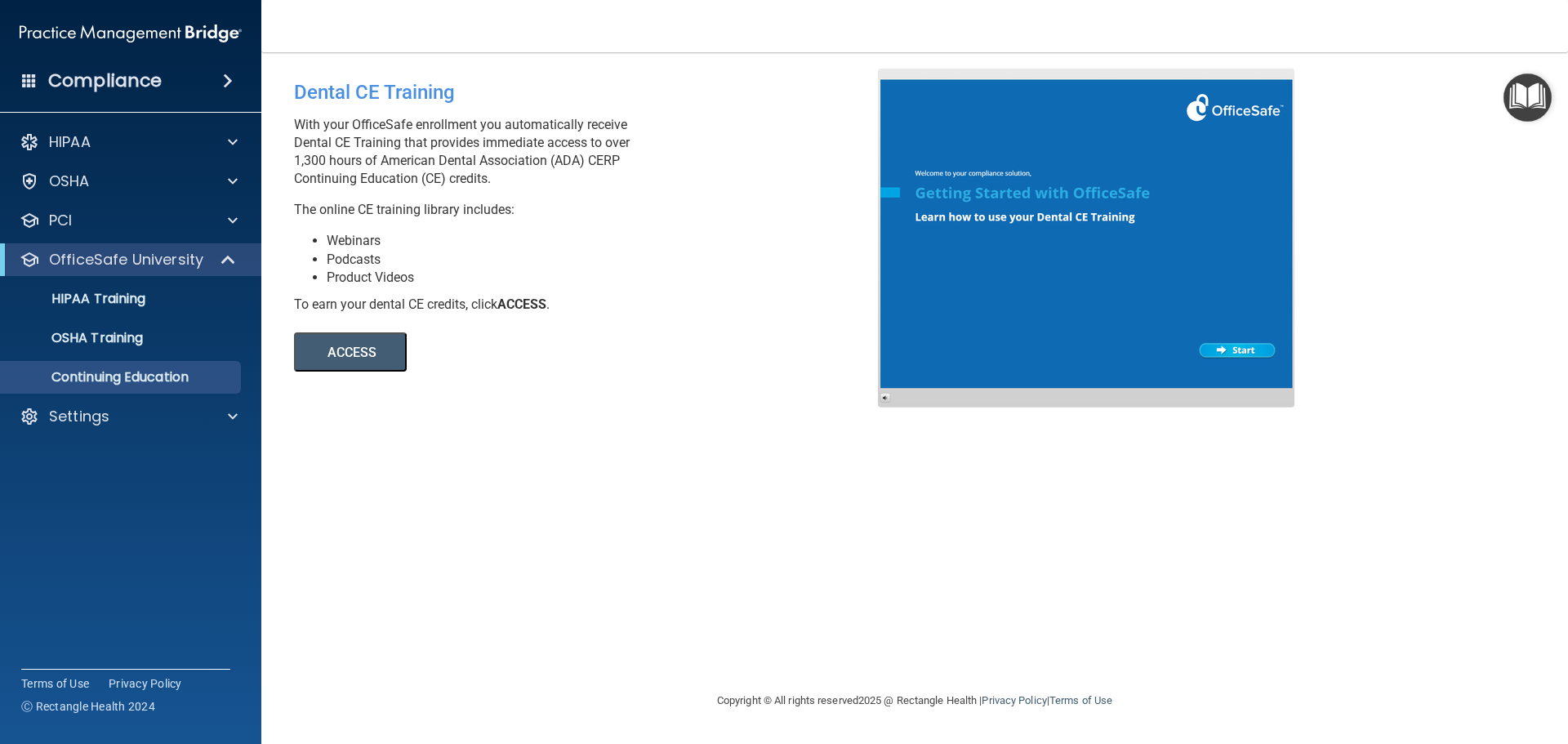
click at [206, 91] on div "Compliance" at bounding box center [131, 81] width 261 height 36
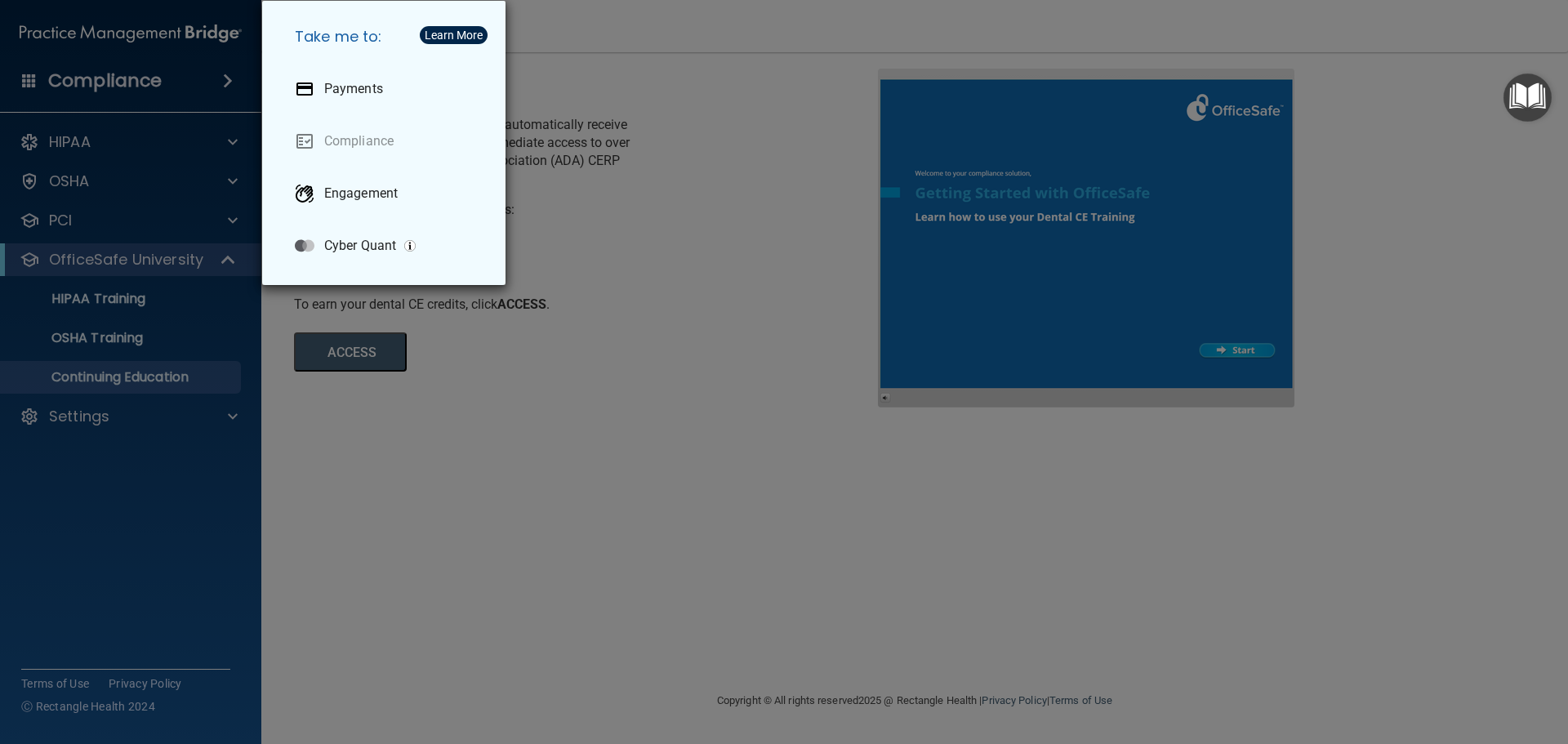
click at [140, 140] on div "Take me to: Payments Compliance Engagement Cyber Quant" at bounding box center [784, 372] width 1568 height 744
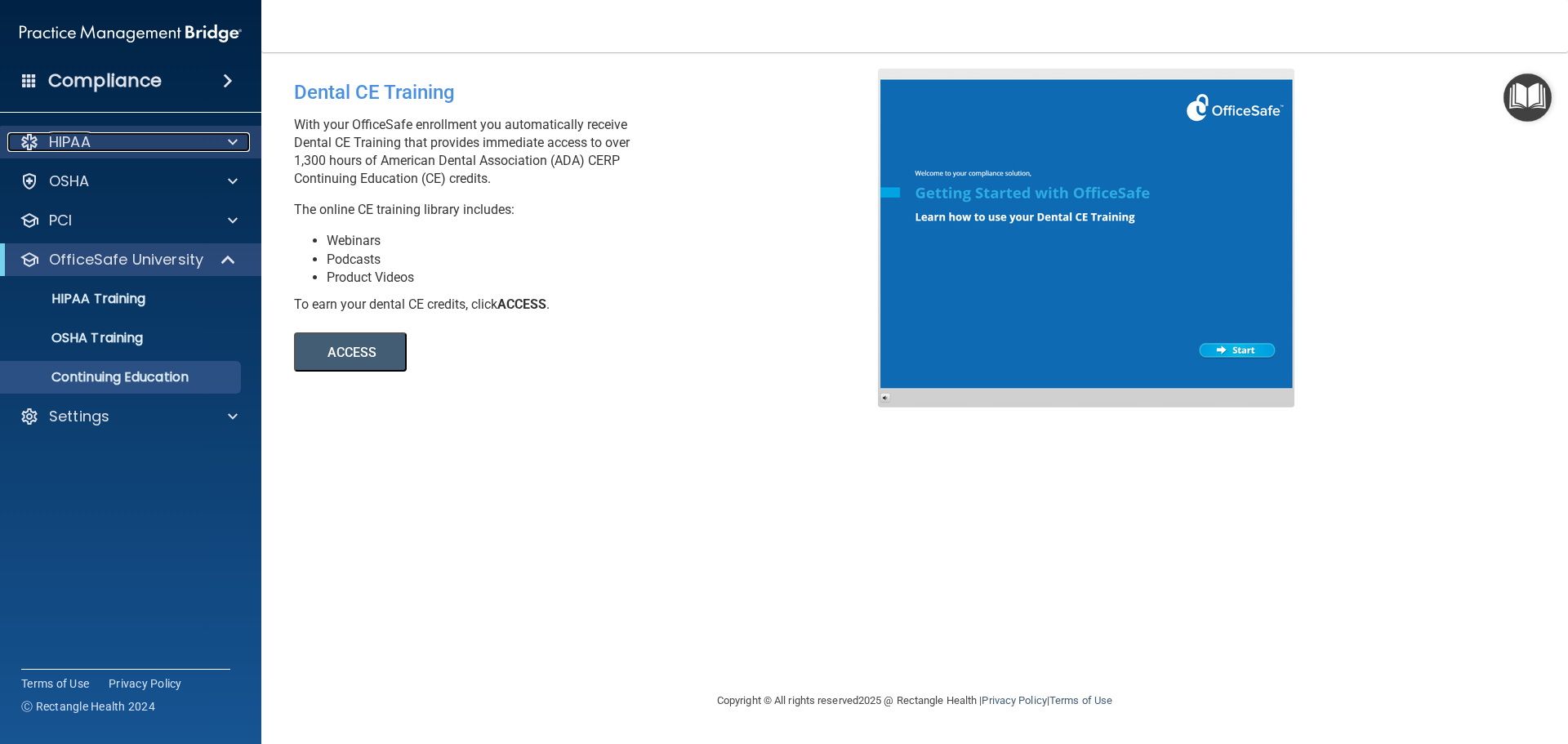
click at [231, 136] on span at bounding box center [233, 142] width 10 height 20
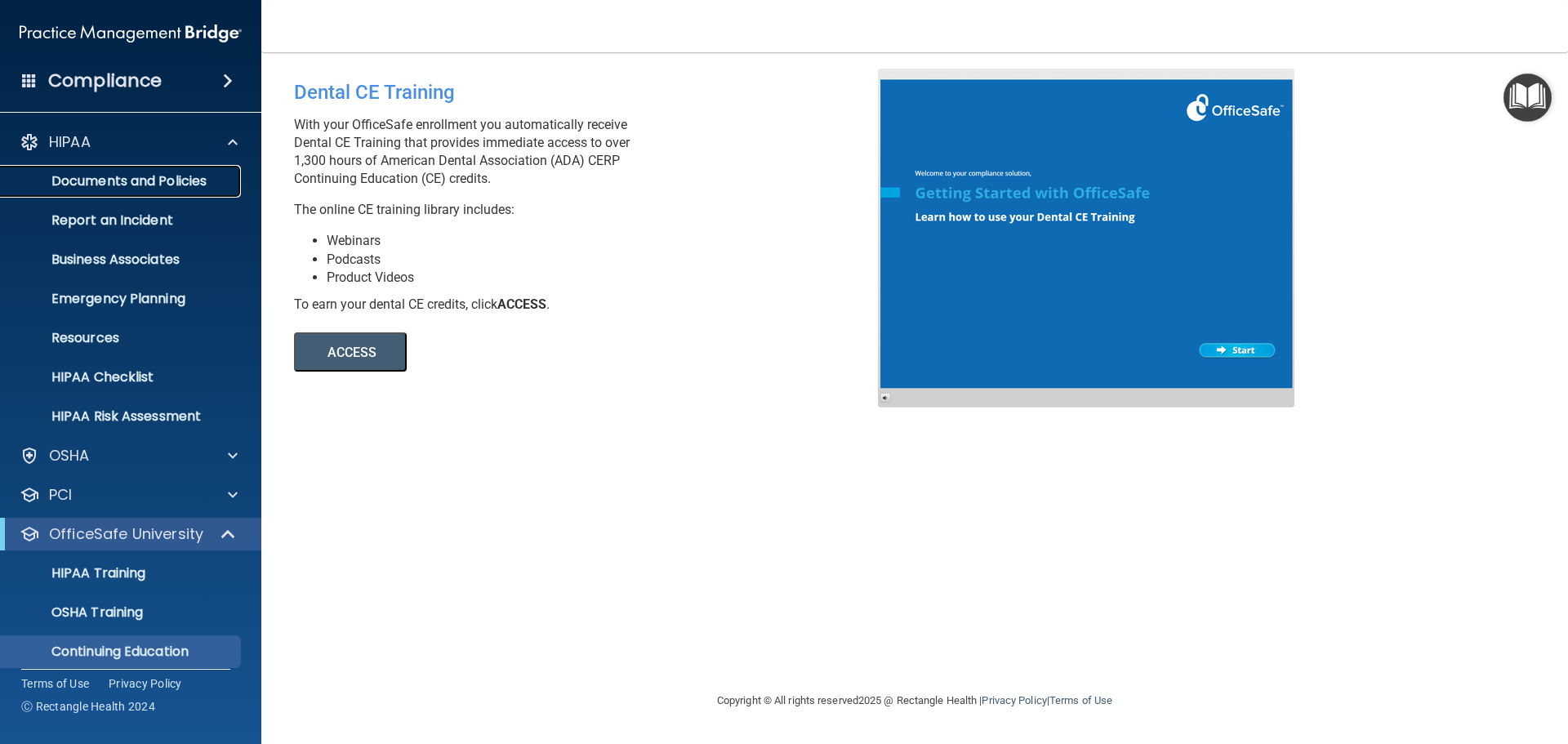
click at [199, 184] on p "Documents and Policies" at bounding box center [122, 181] width 223 height 16
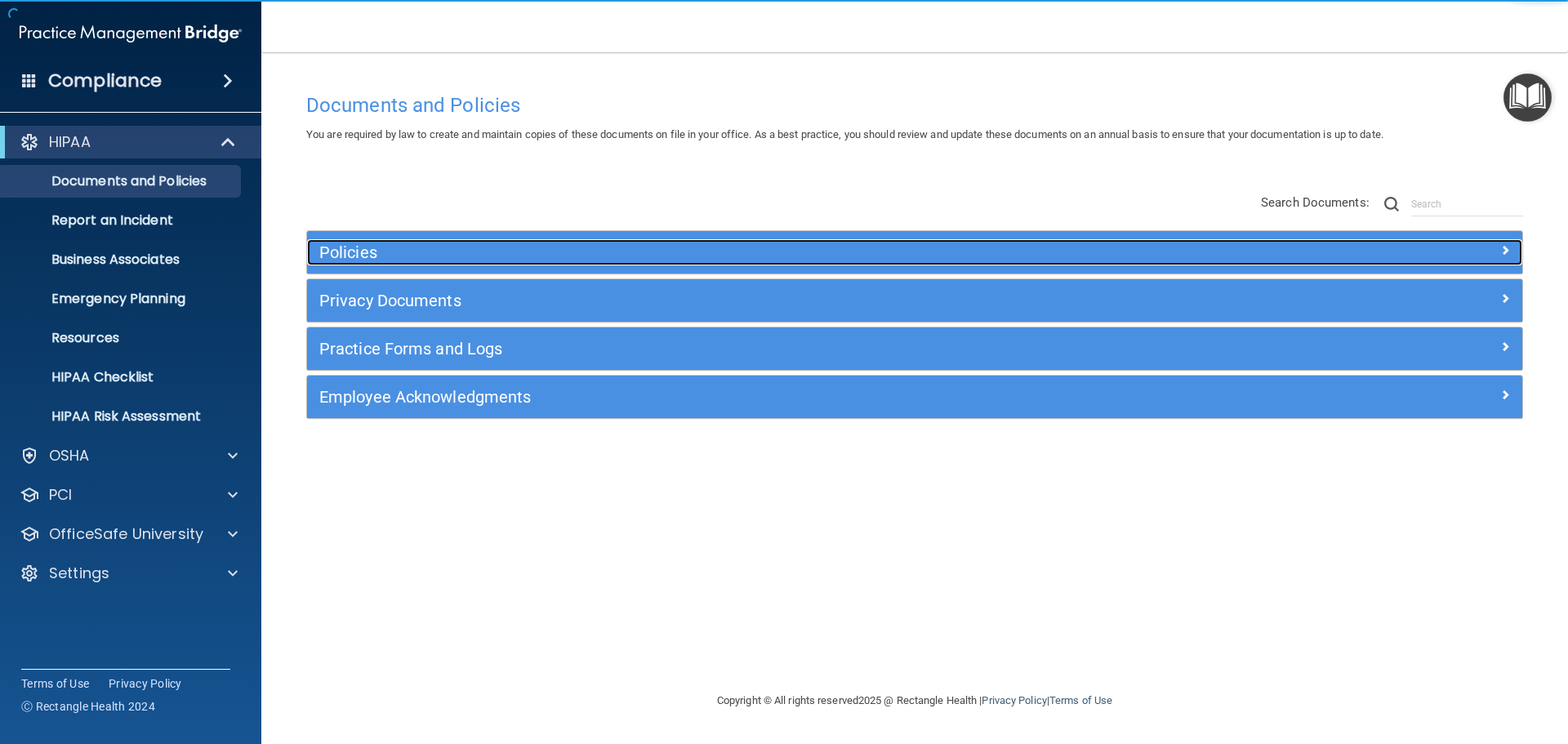
click at [851, 255] on h5 "Policies" at bounding box center [763, 252] width 887 height 18
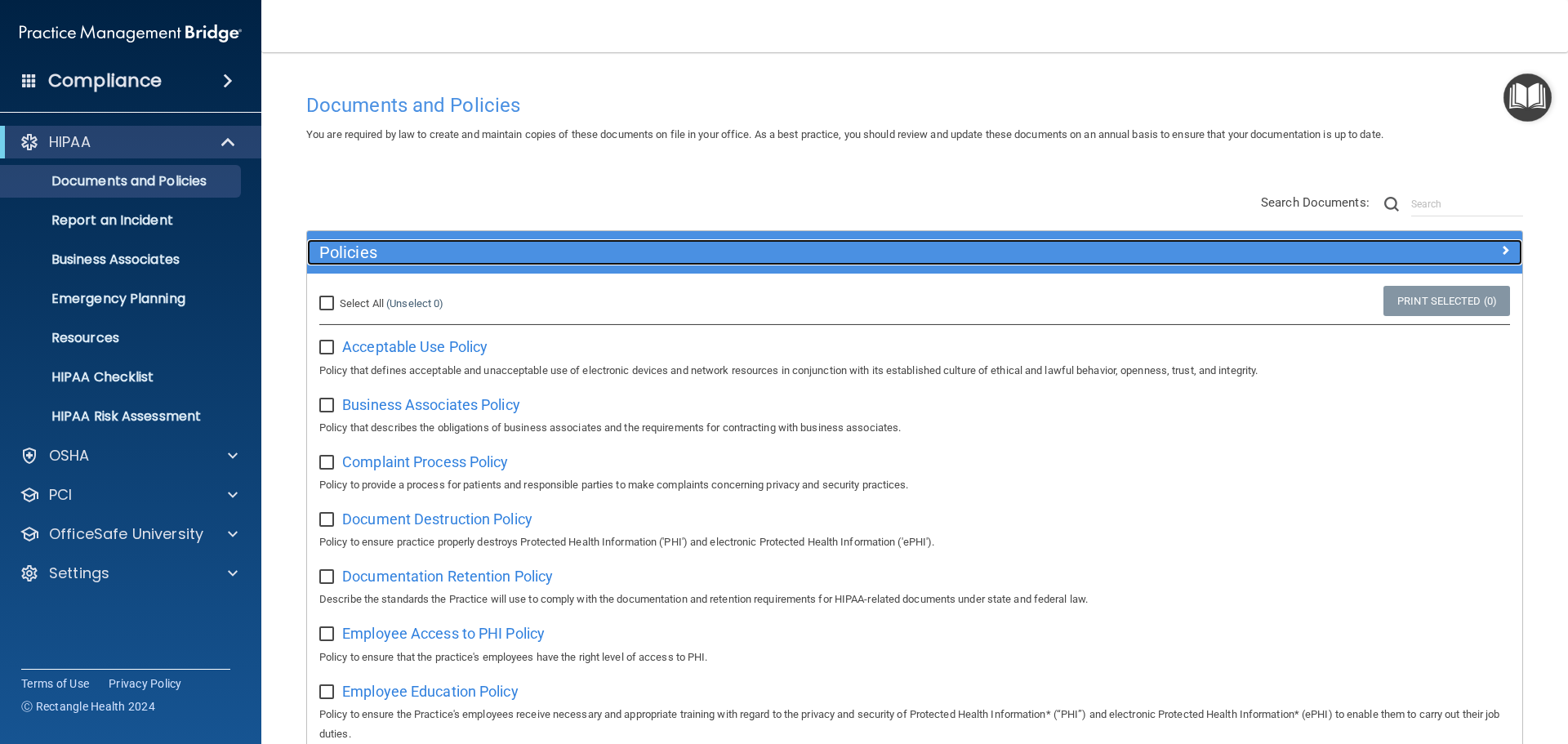
click at [851, 255] on h5 "Policies" at bounding box center [763, 252] width 887 height 18
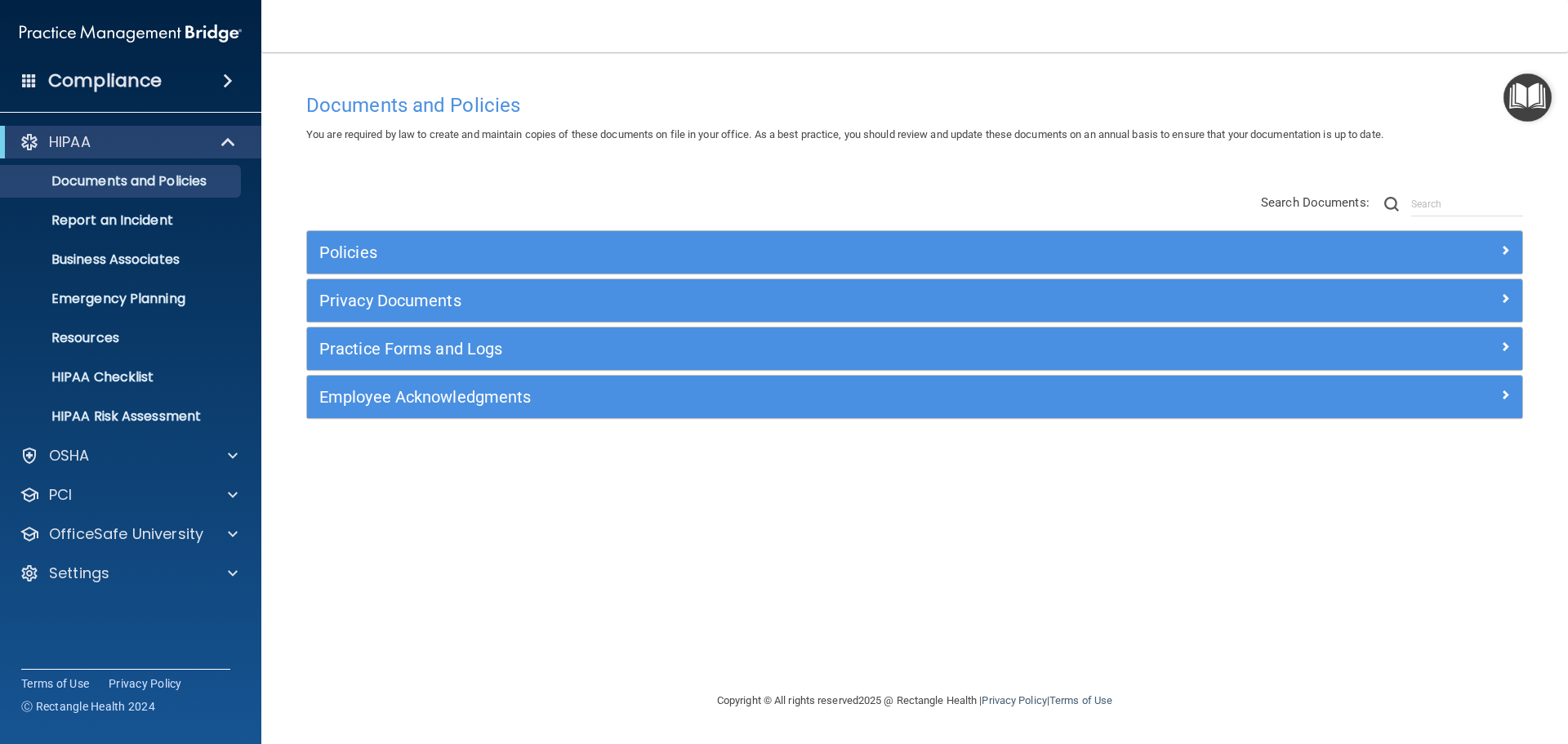
click at [836, 283] on div "Privacy Documents" at bounding box center [914, 301] width 1215 height 42
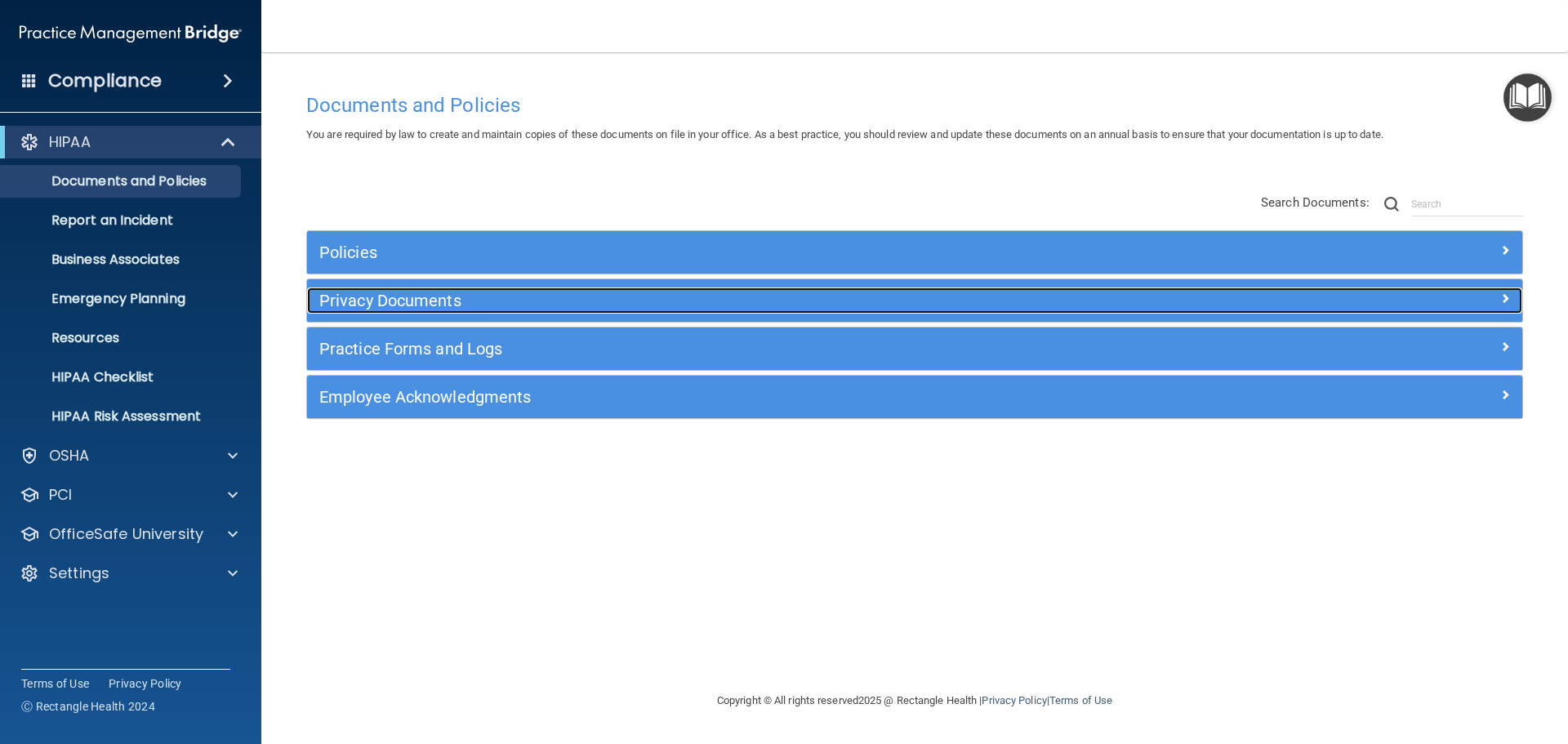
click at [835, 292] on h5 "Privacy Documents" at bounding box center [763, 301] width 887 height 18
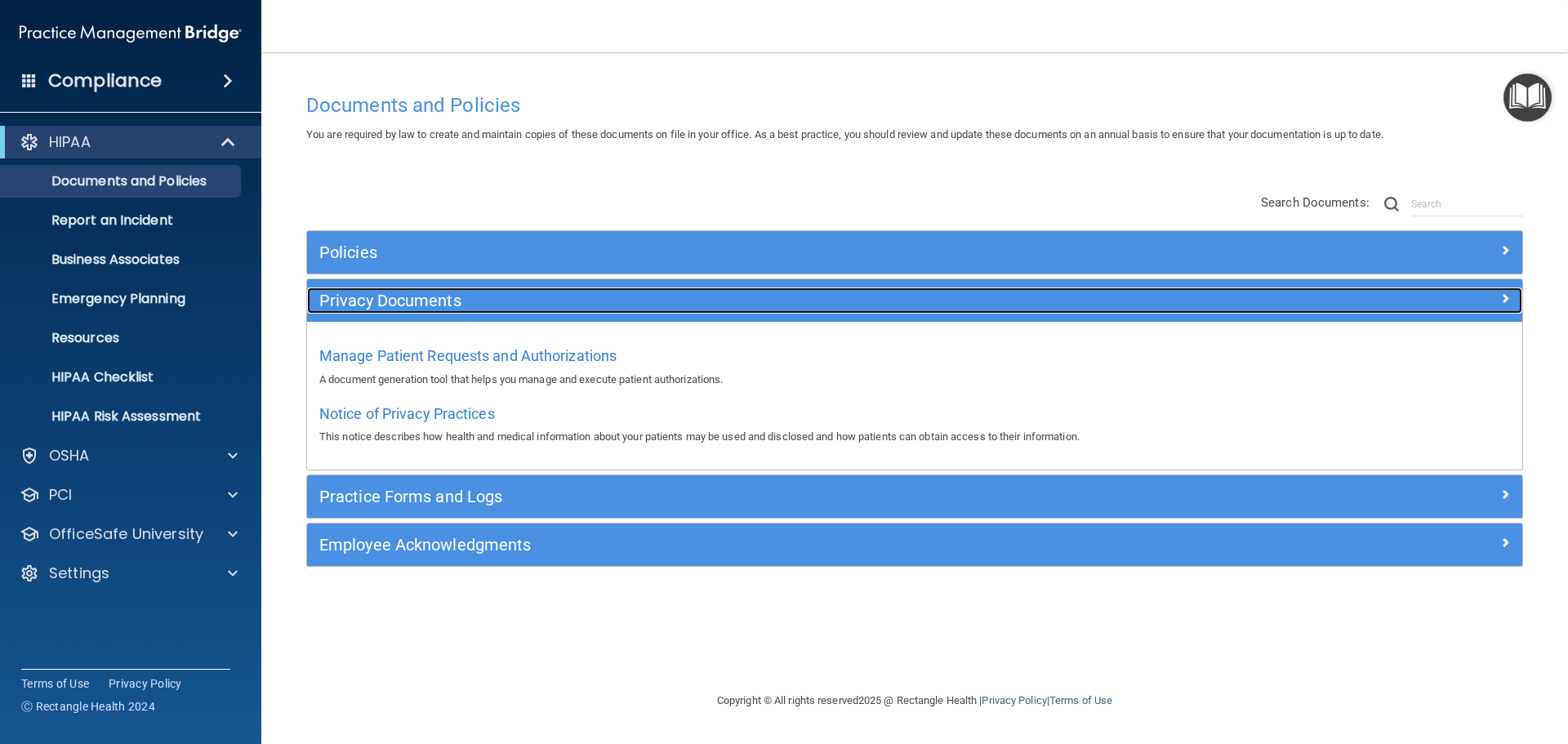
click at [835, 292] on h5 "Privacy Documents" at bounding box center [763, 301] width 887 height 18
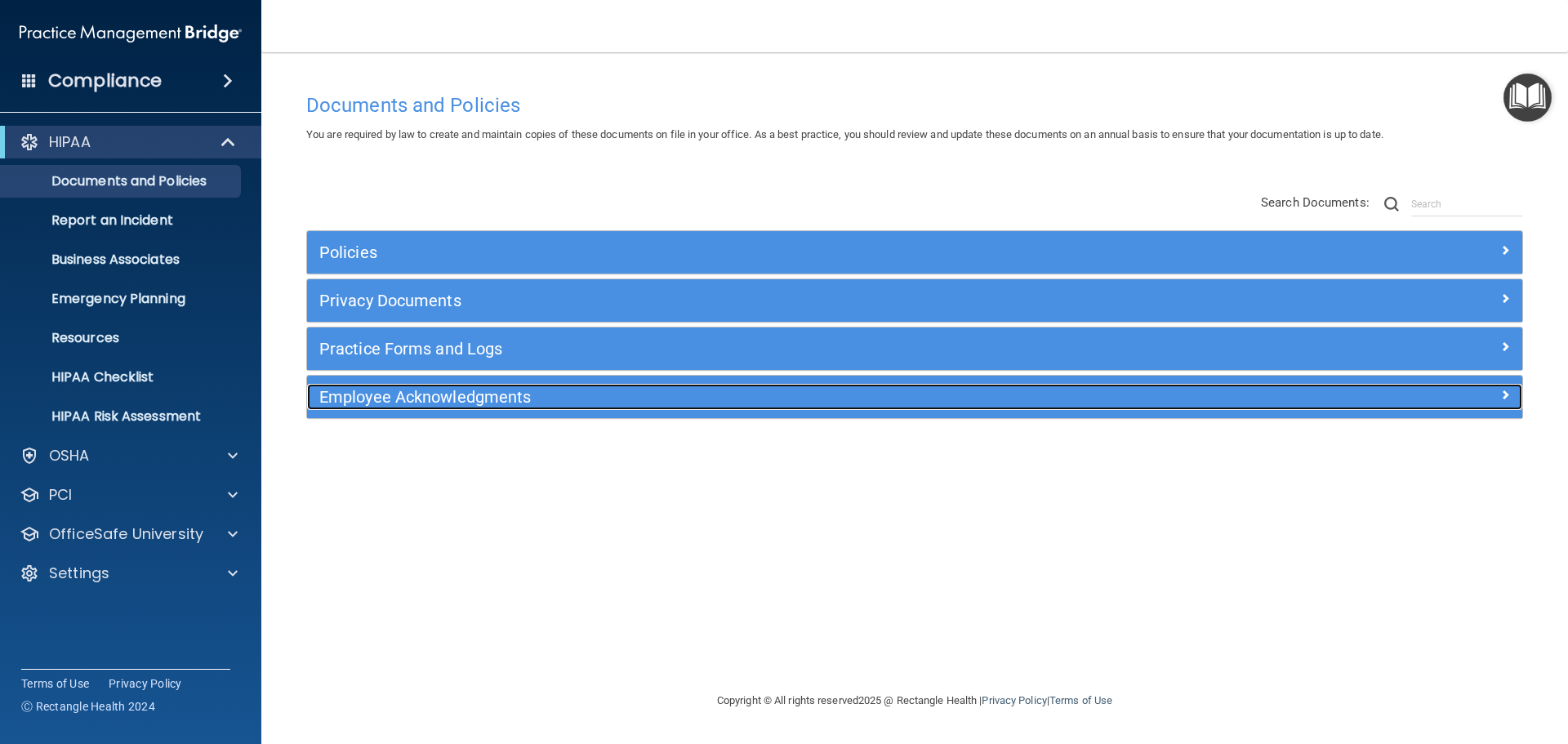
click at [547, 404] on h5 "Employee Acknowledgments" at bounding box center [763, 397] width 887 height 18
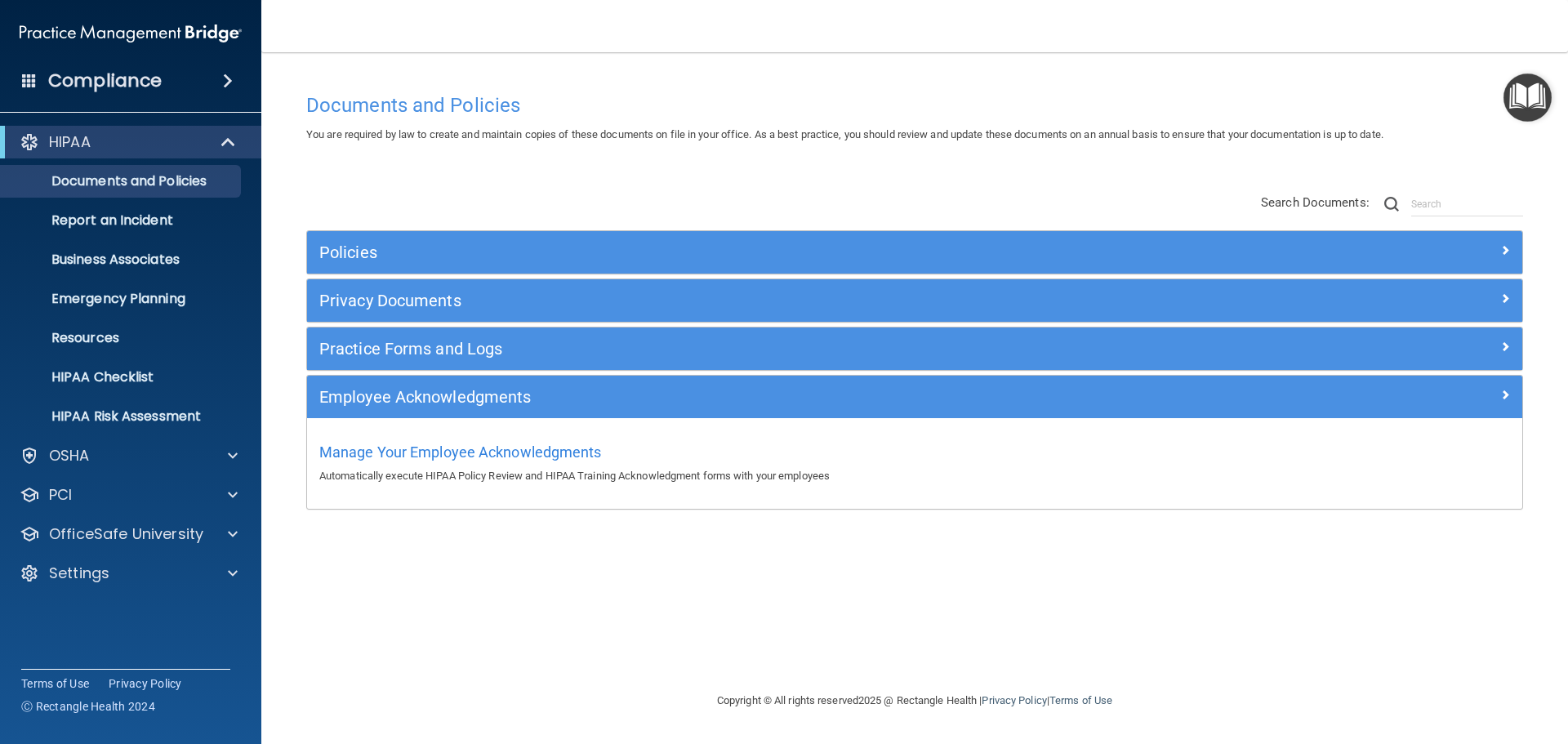
click at [226, 82] on span at bounding box center [228, 81] width 10 height 20
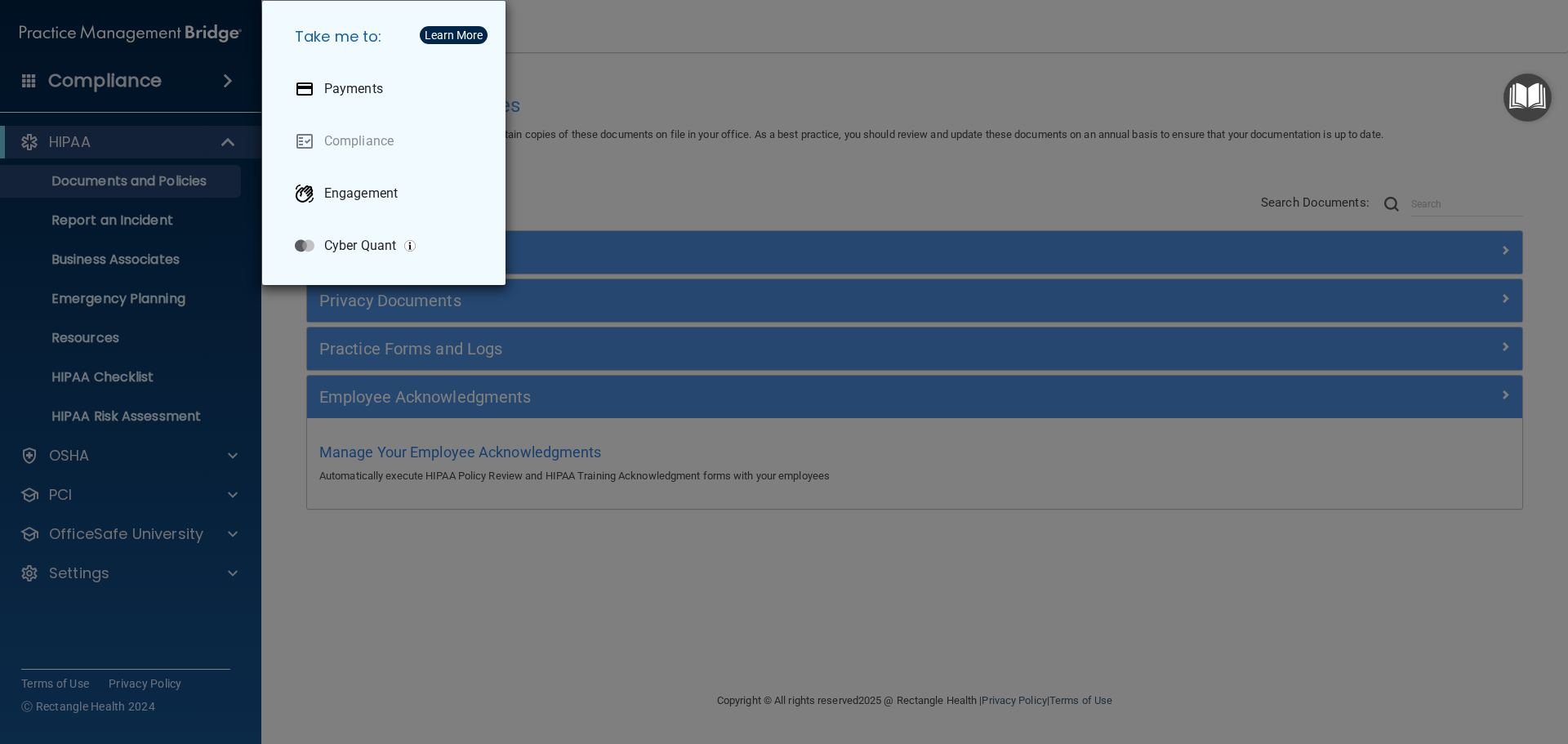
click at [141, 184] on div "Take me to: Payments Compliance Engagement Cyber Quant" at bounding box center [784, 372] width 1568 height 744
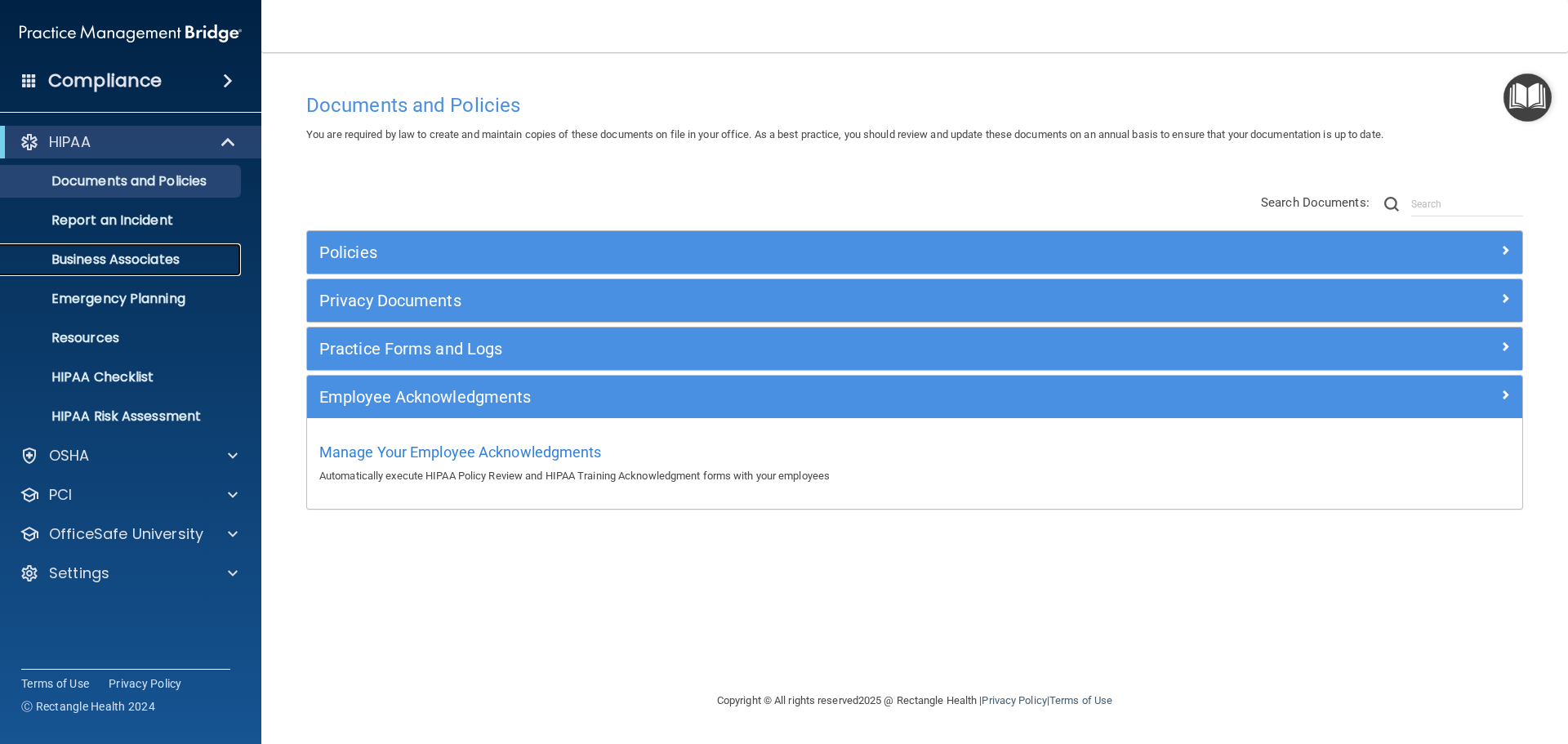
click at [151, 262] on p "Business Associates" at bounding box center [122, 260] width 223 height 16
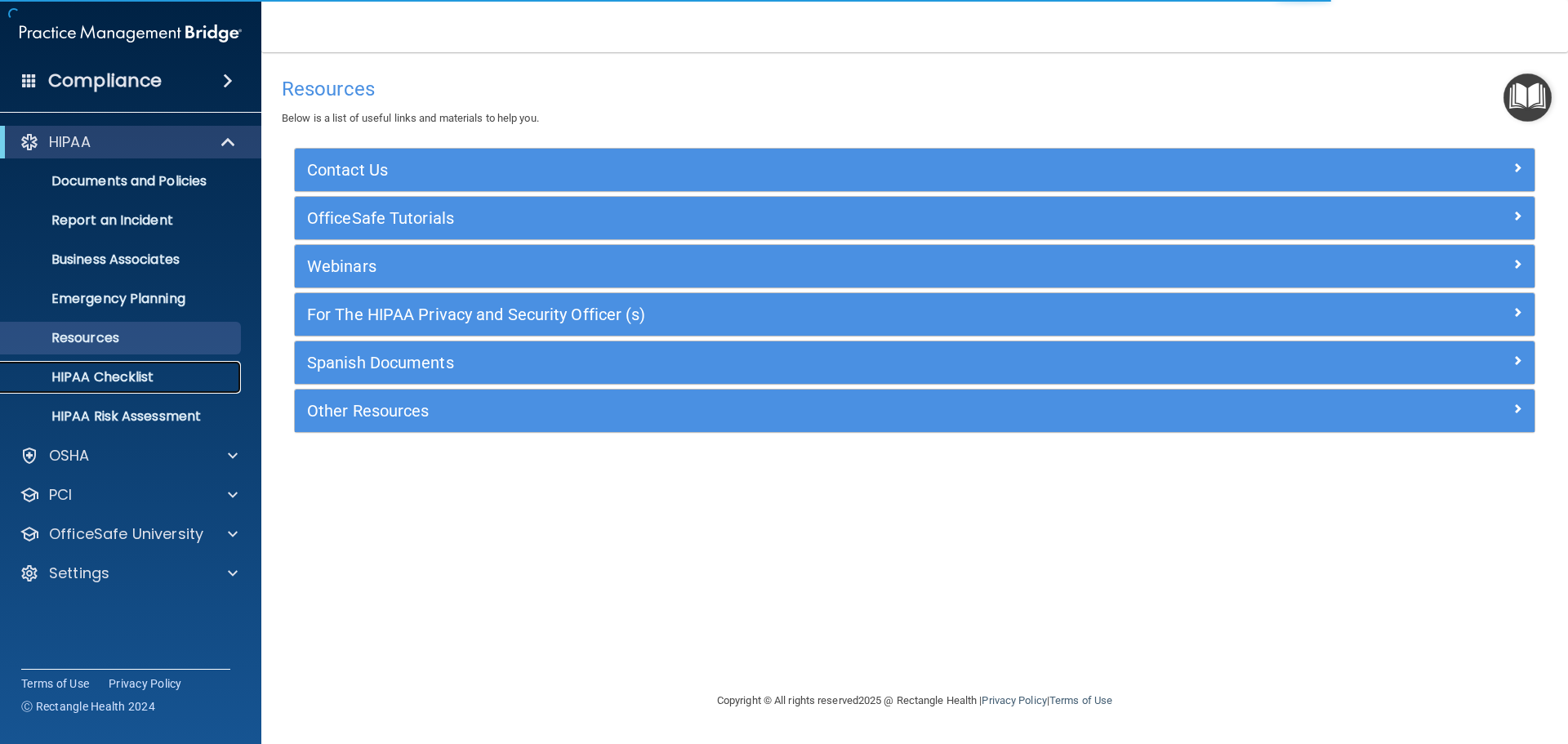
click at [158, 381] on p "HIPAA Checklist" at bounding box center [122, 377] width 223 height 16
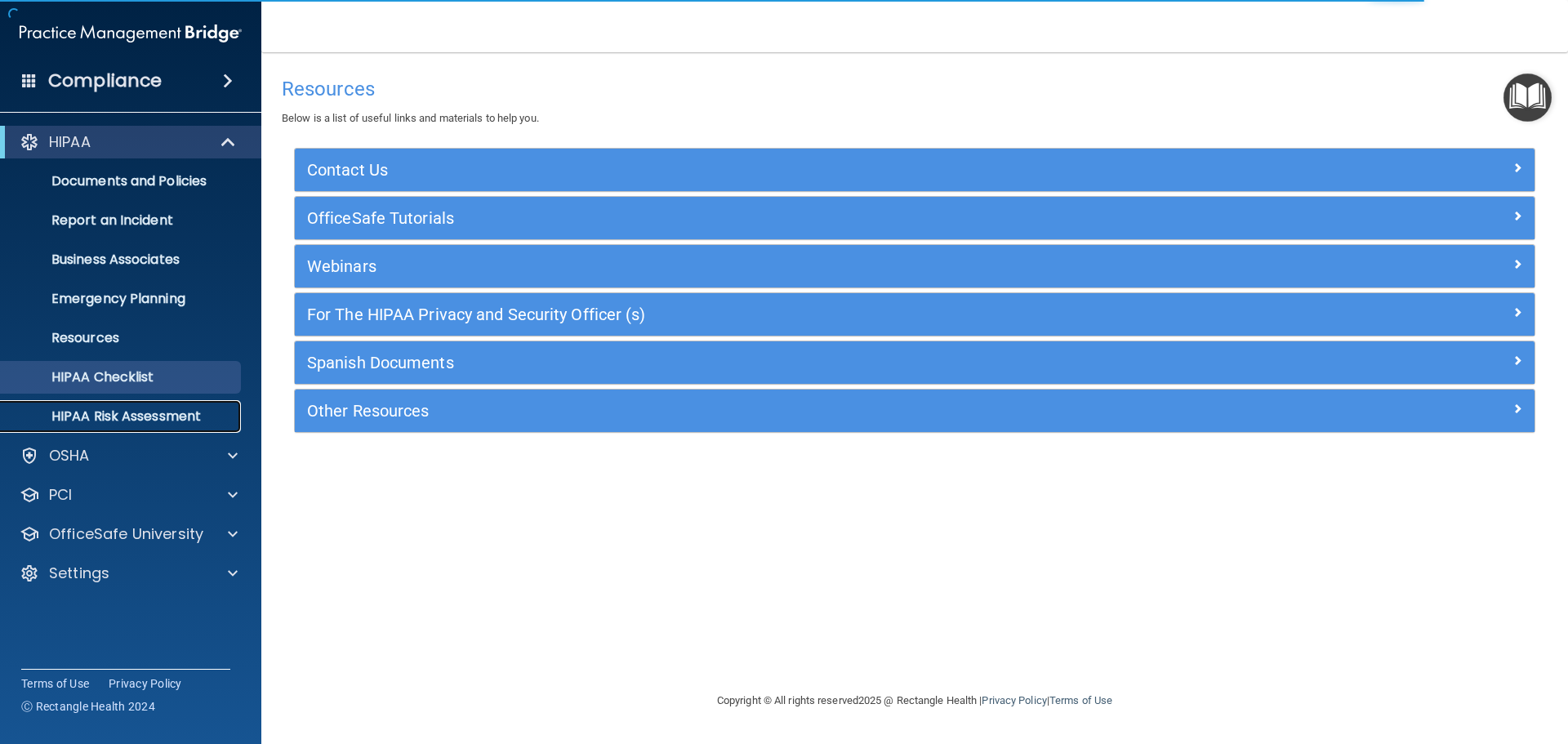
click at [197, 423] on p "HIPAA Risk Assessment" at bounding box center [122, 417] width 223 height 16
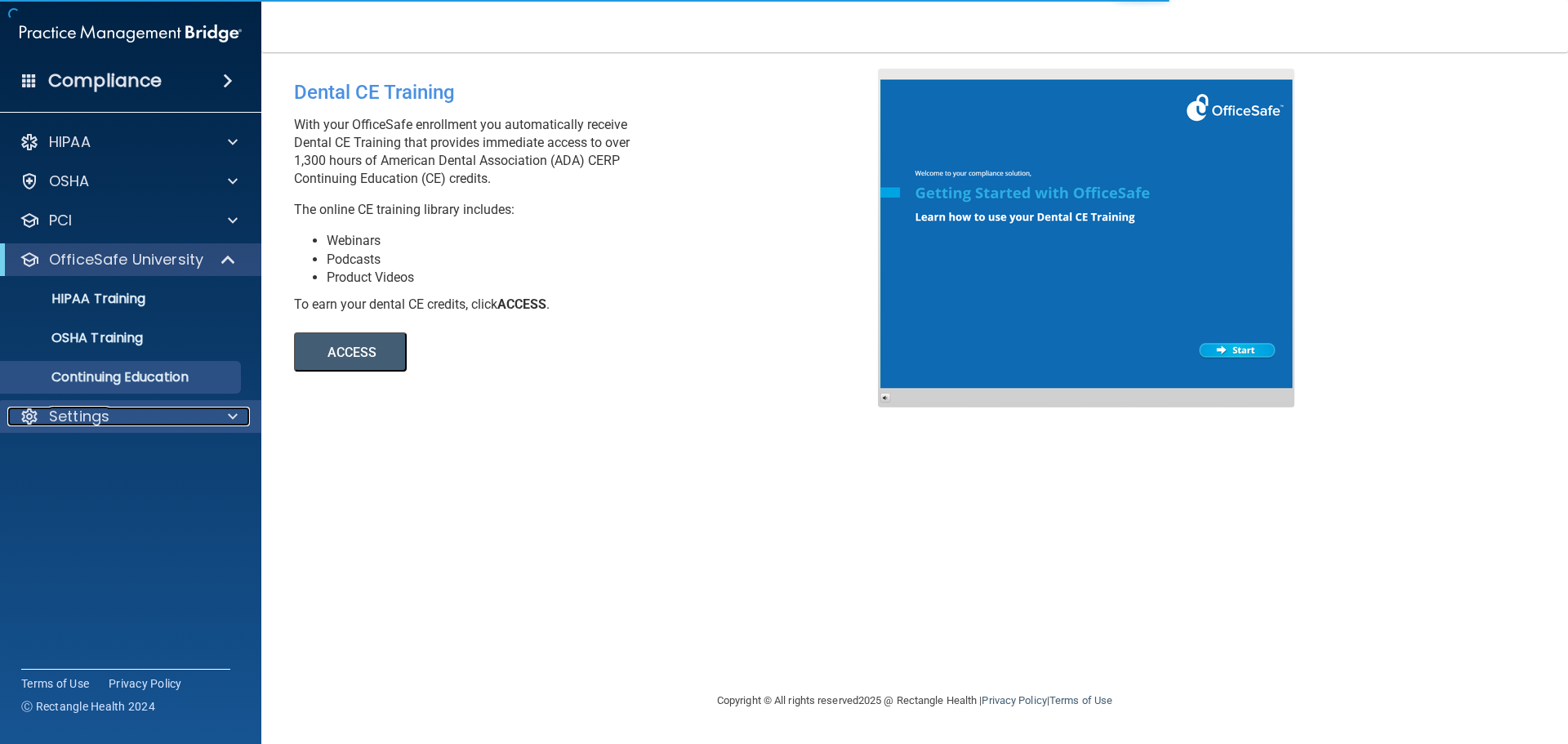
click at [226, 423] on div at bounding box center [230, 417] width 41 height 20
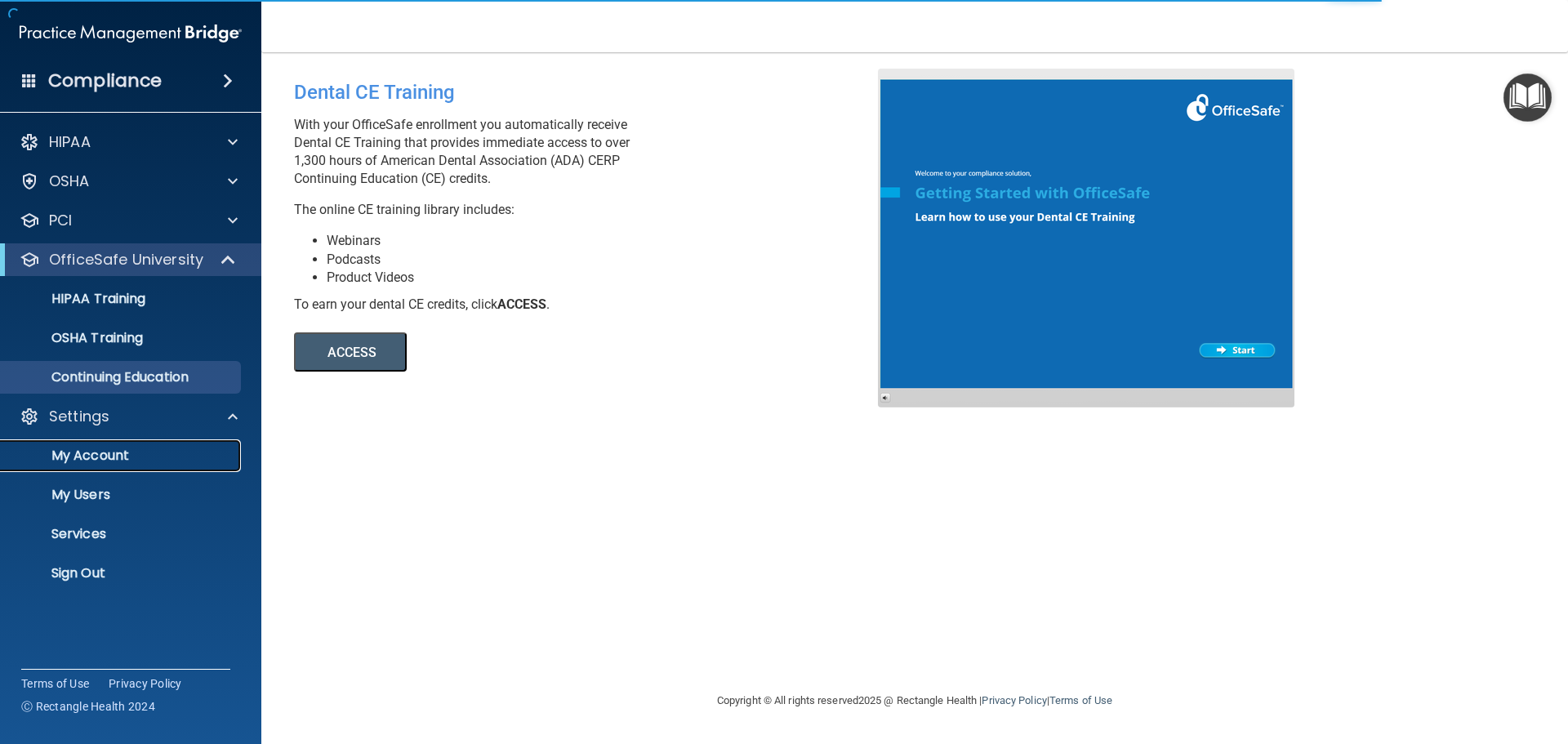
click at [103, 461] on p "My Account" at bounding box center [122, 456] width 223 height 16
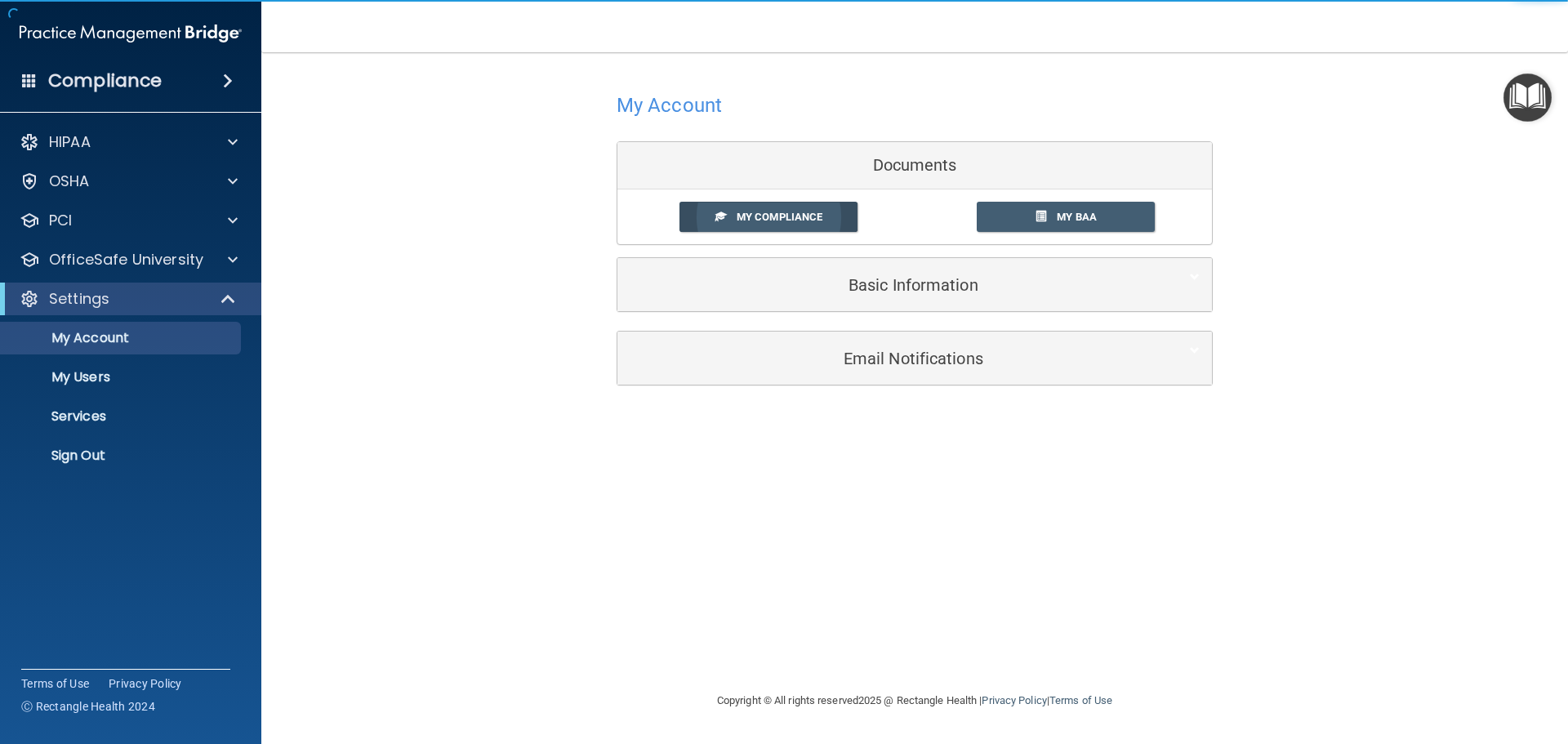
click at [798, 225] on link "My Compliance" at bounding box center [769, 216] width 179 height 30
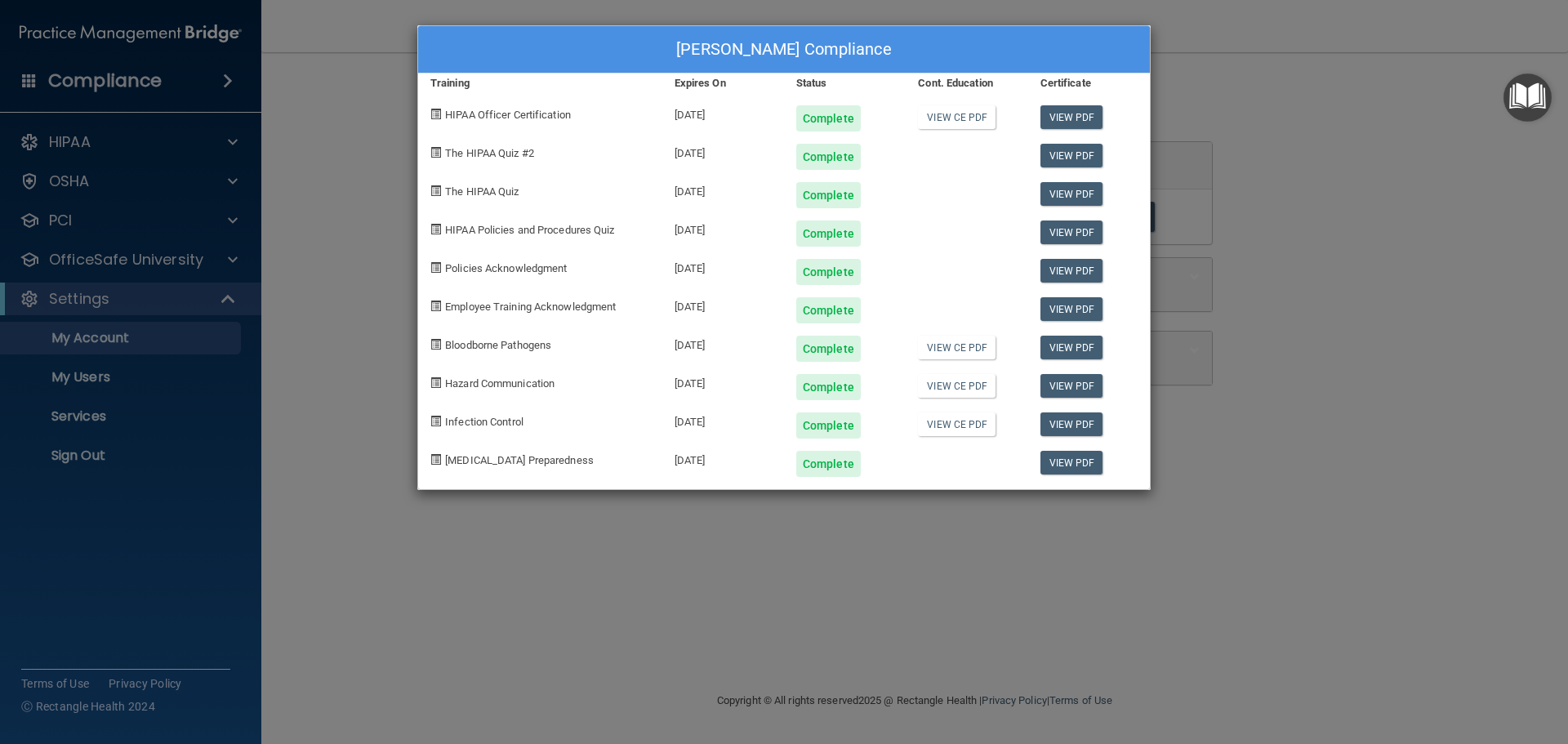
click at [264, 473] on div "Kristal Fairman's Compliance Training Expires On Status Cont. Education Certifi…" at bounding box center [784, 372] width 1568 height 744
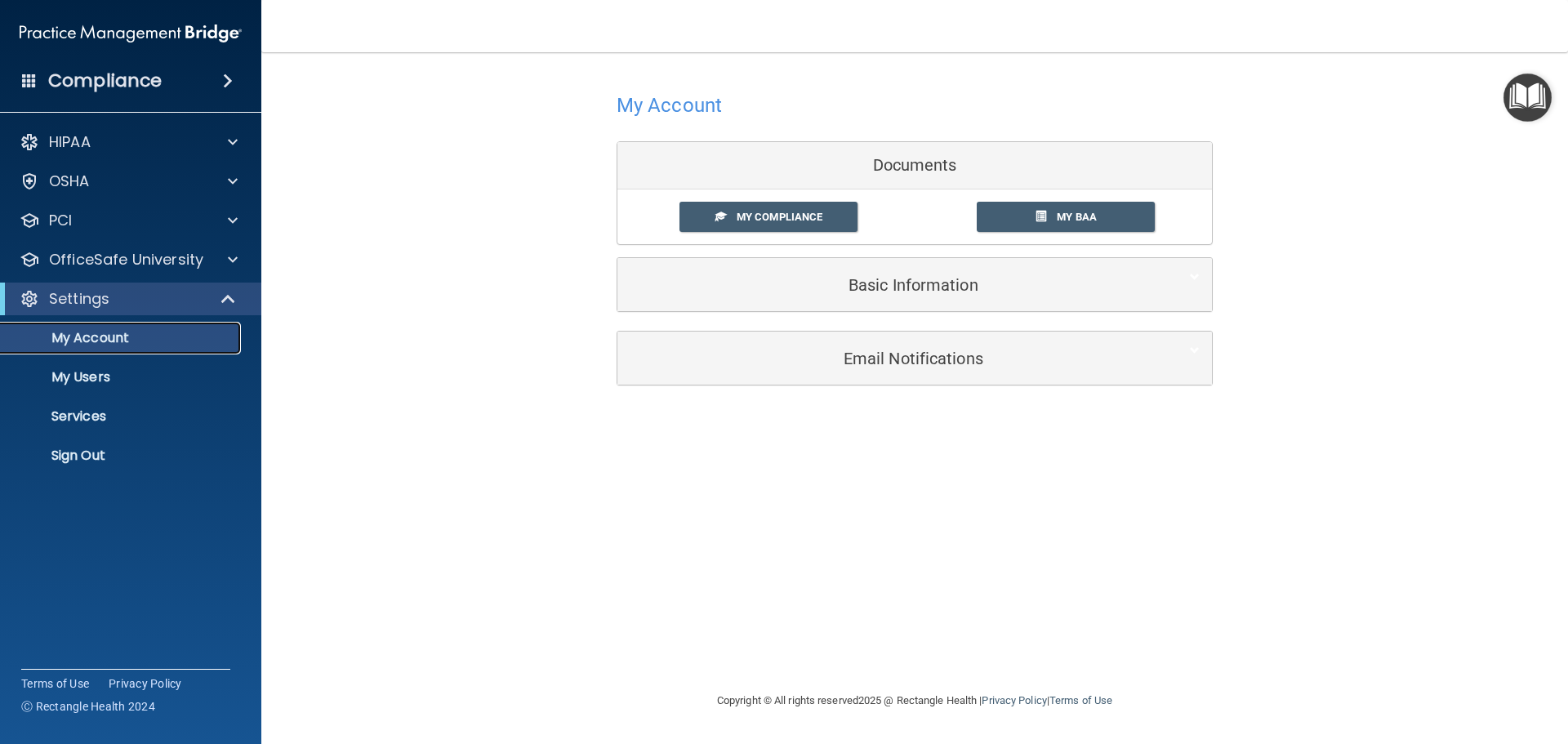
drag, startPoint x: 136, startPoint y: 344, endPoint x: 150, endPoint y: 343, distance: 14.0
click at [136, 344] on p "My Account" at bounding box center [122, 338] width 223 height 16
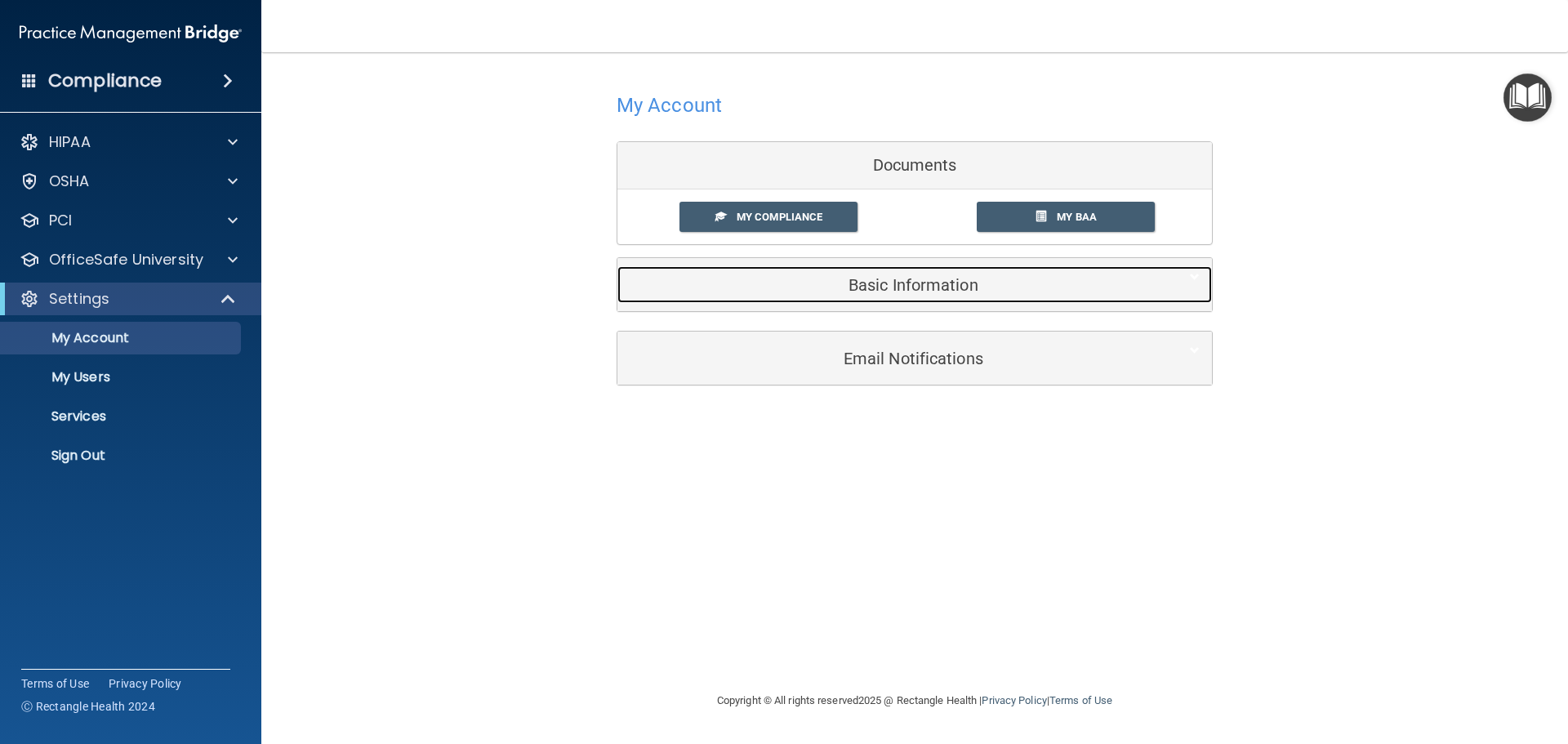
click at [973, 283] on h5 "Basic Information" at bounding box center [890, 285] width 520 height 18
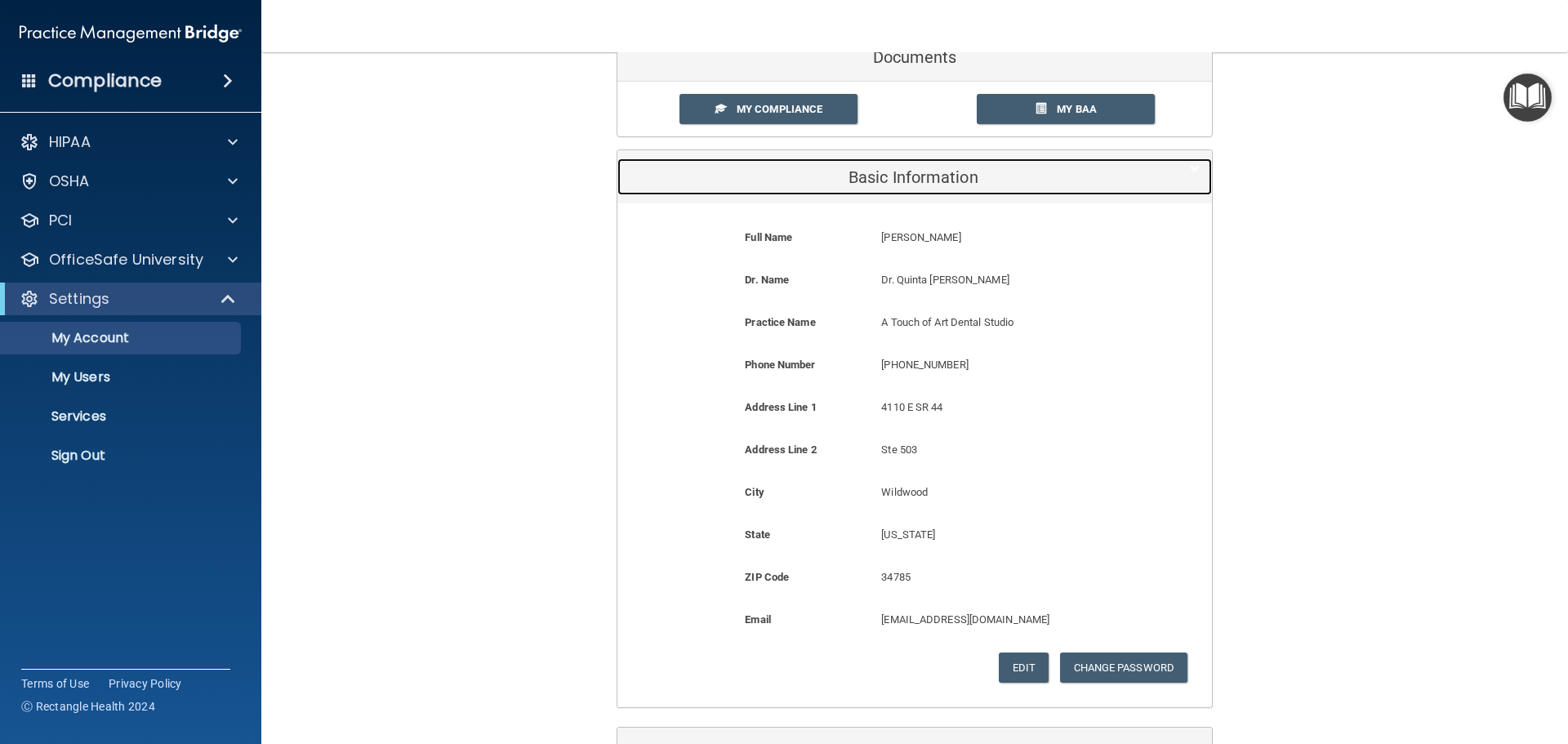
scroll to position [229, 0]
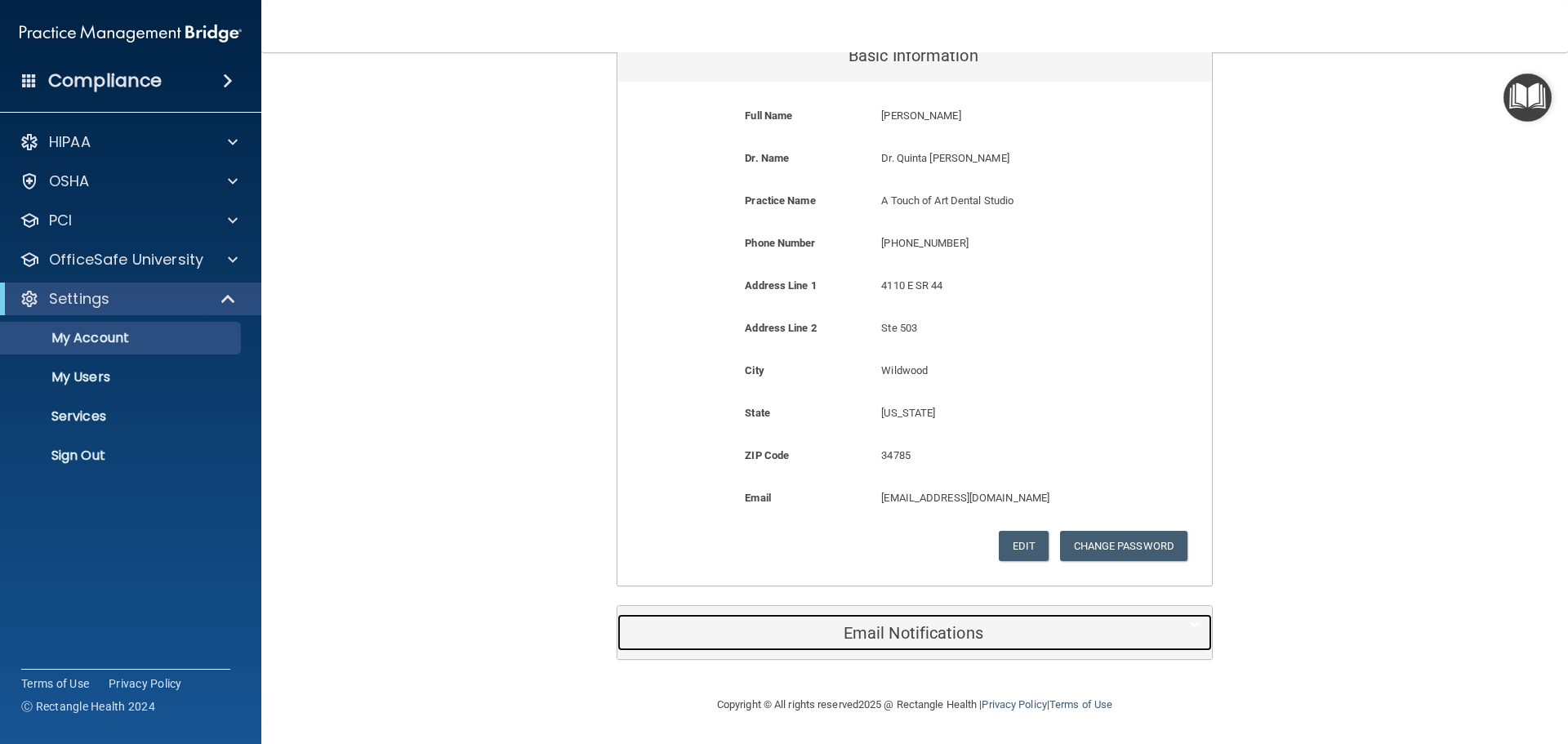
click at [930, 624] on h5 "Email Notifications" at bounding box center [890, 633] width 520 height 18
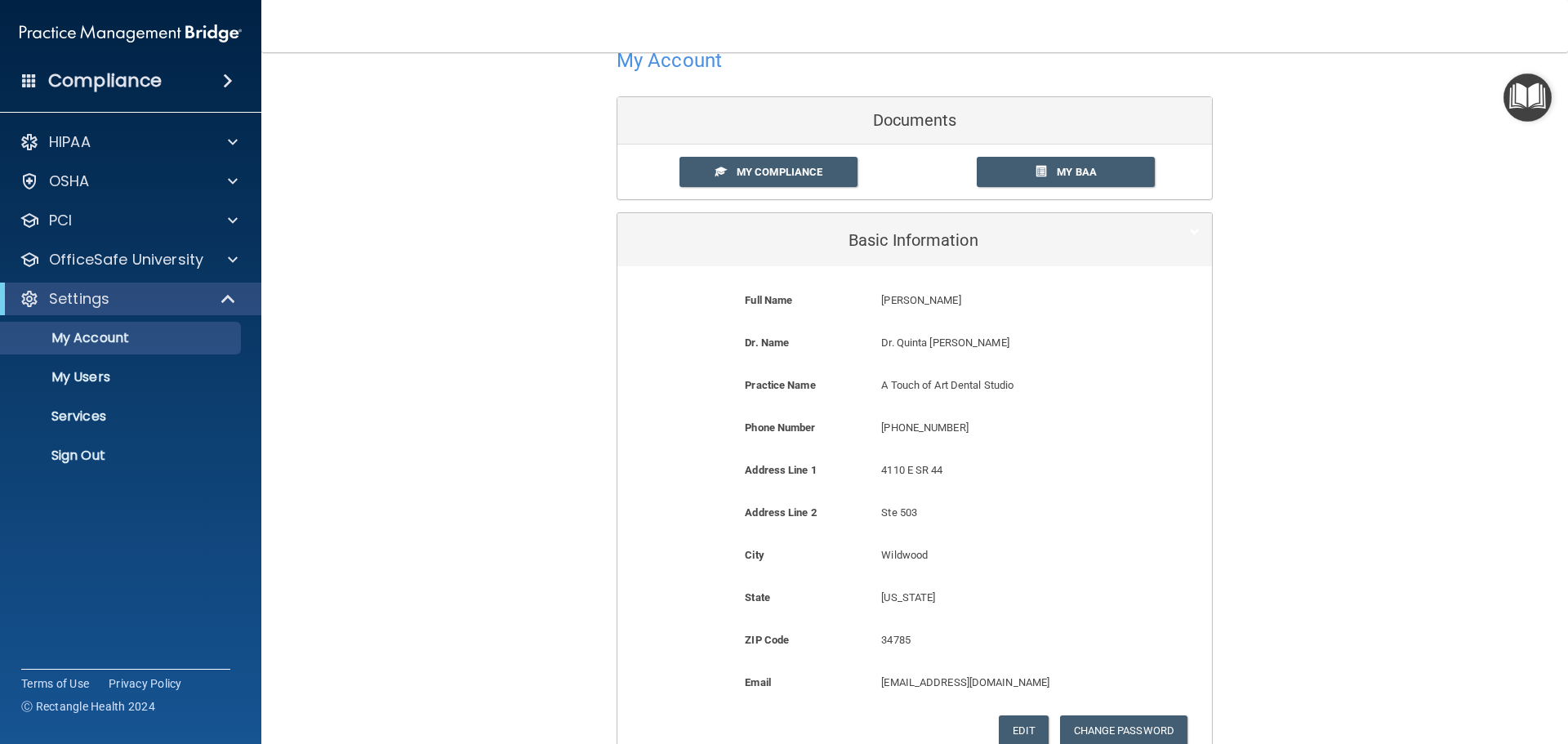
scroll to position [0, 0]
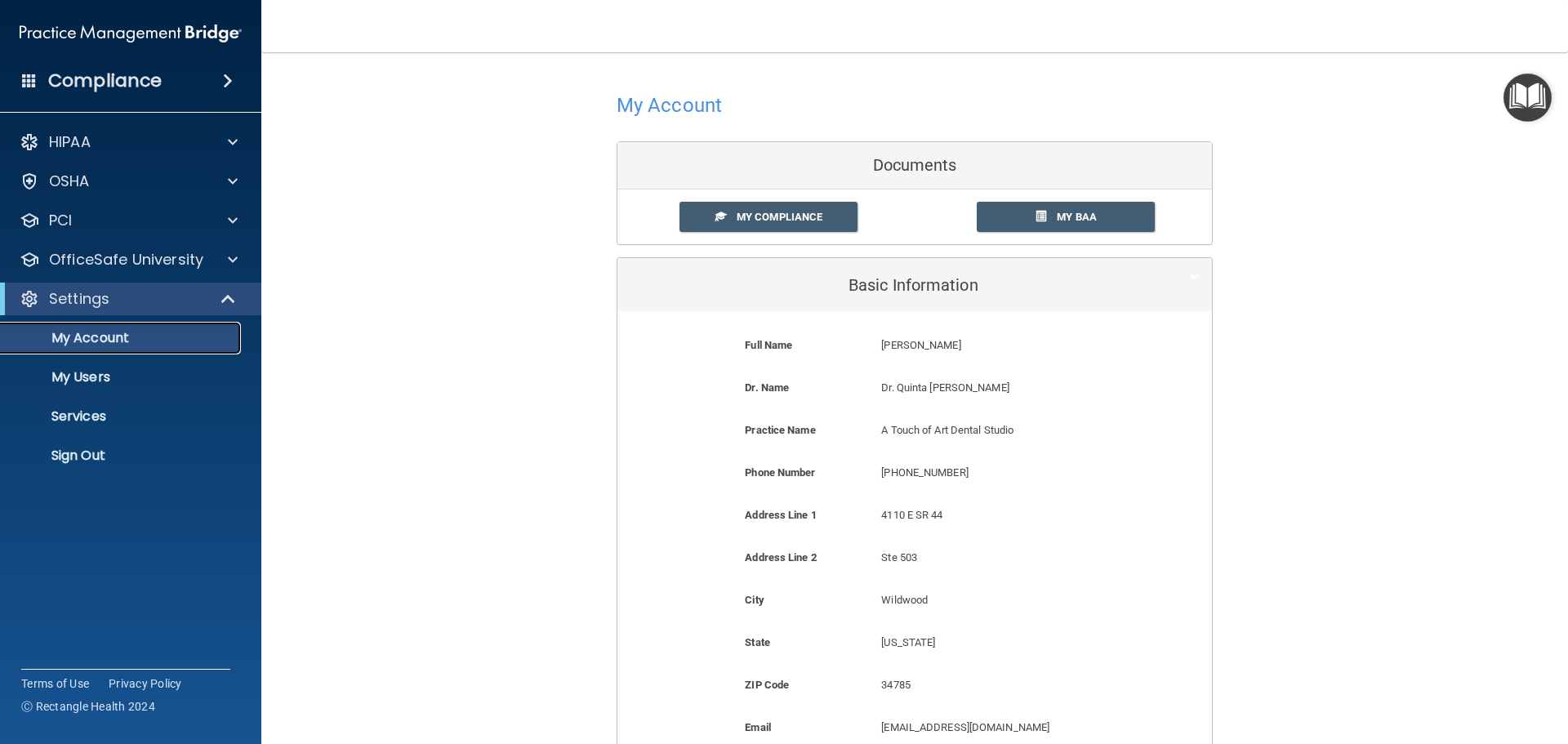
click at [150, 350] on link "My Account" at bounding box center [112, 338] width 257 height 33
click at [799, 215] on span "My Compliance" at bounding box center [780, 216] width 86 height 12
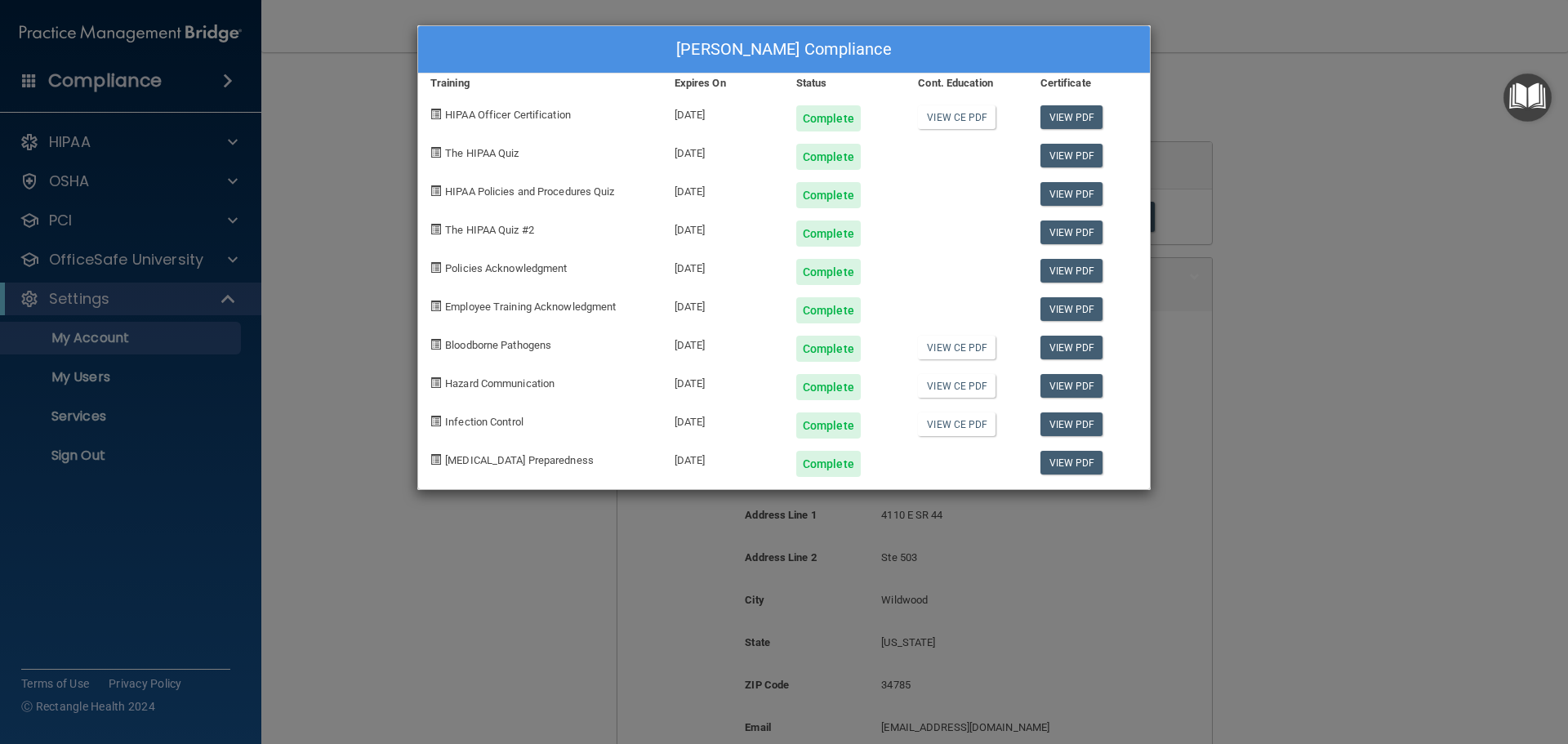
click at [1442, 114] on div "Kristal Fairman's Compliance Training Expires On Status Cont. Education Certifi…" at bounding box center [784, 372] width 1568 height 744
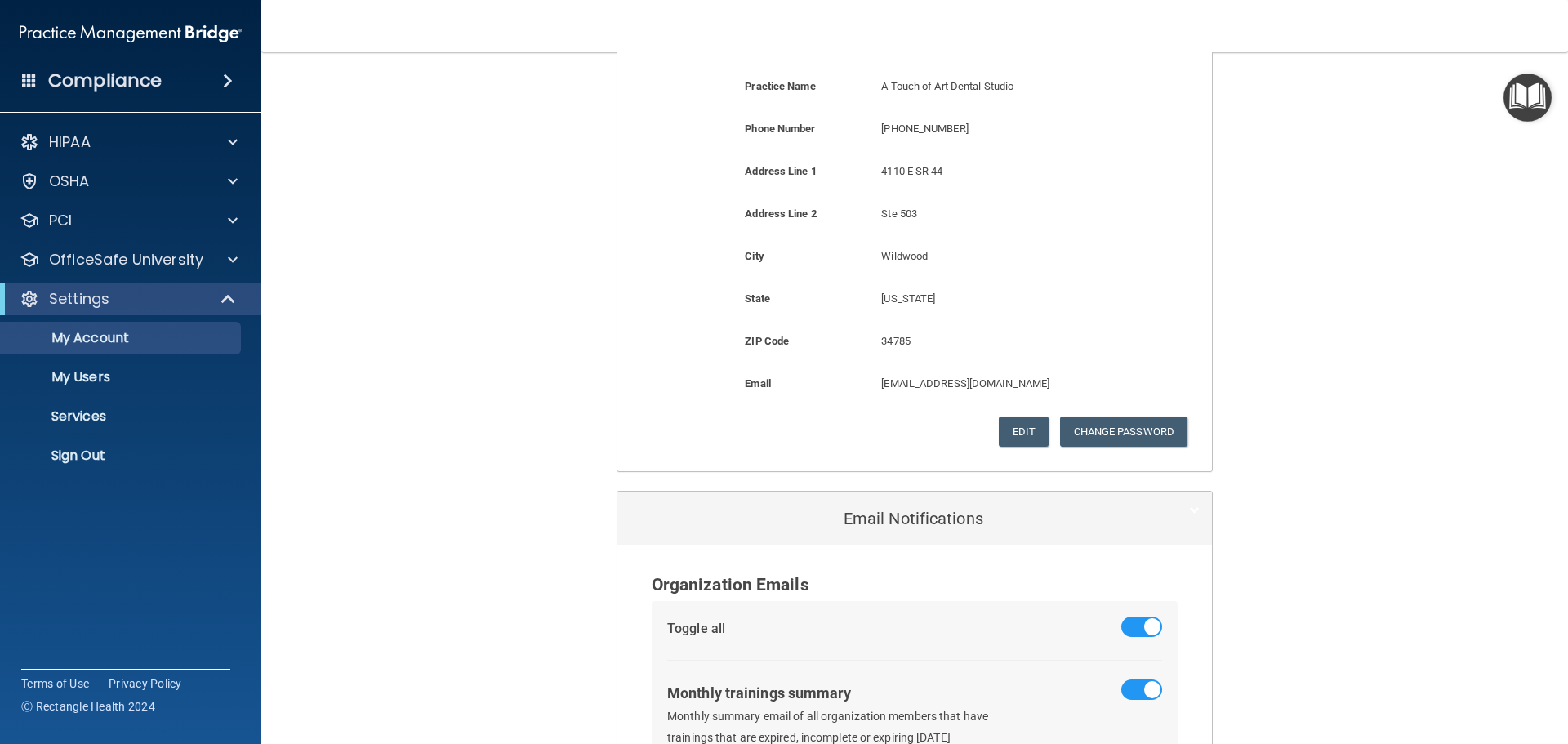
scroll to position [408, 0]
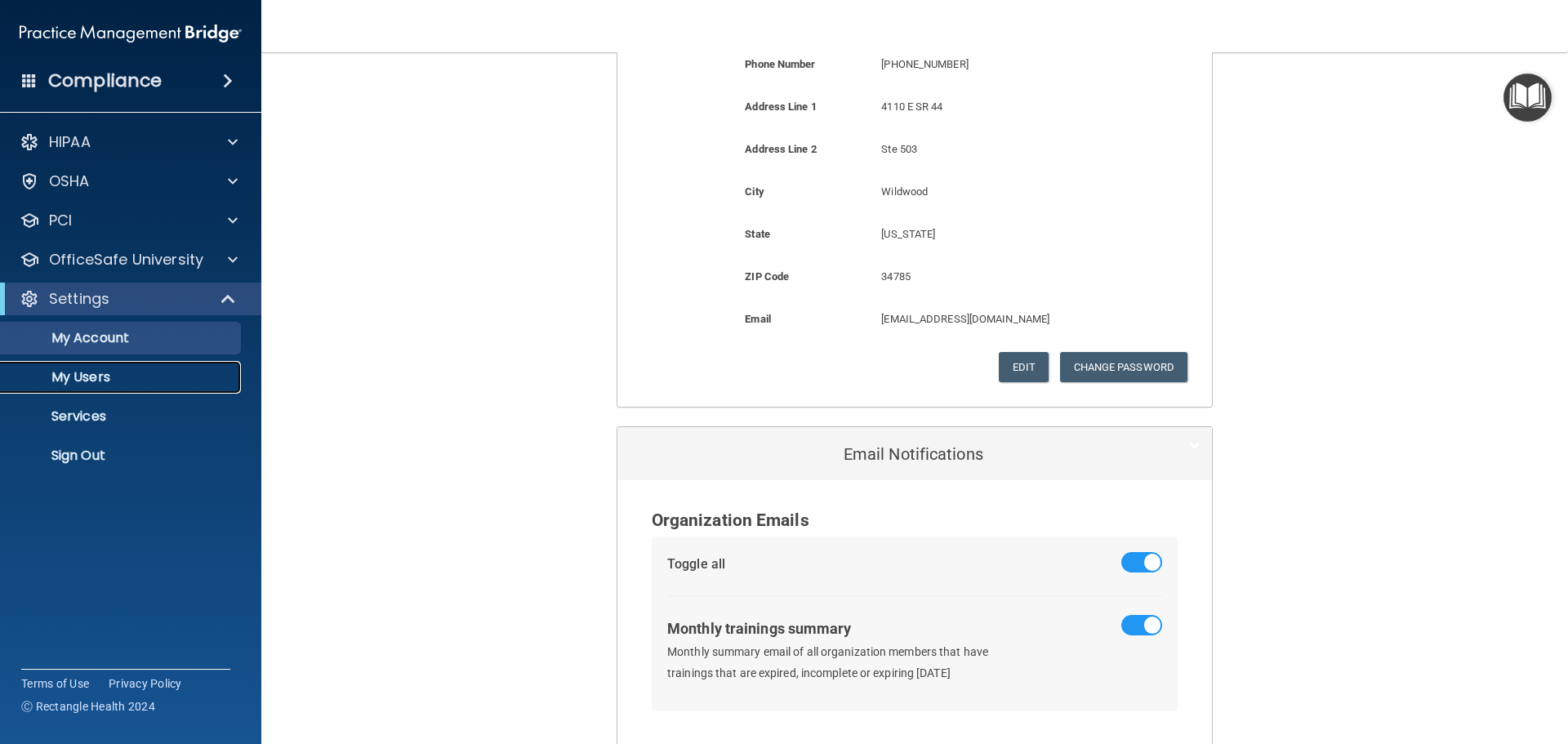
click at [140, 376] on p "My Users" at bounding box center [122, 377] width 223 height 16
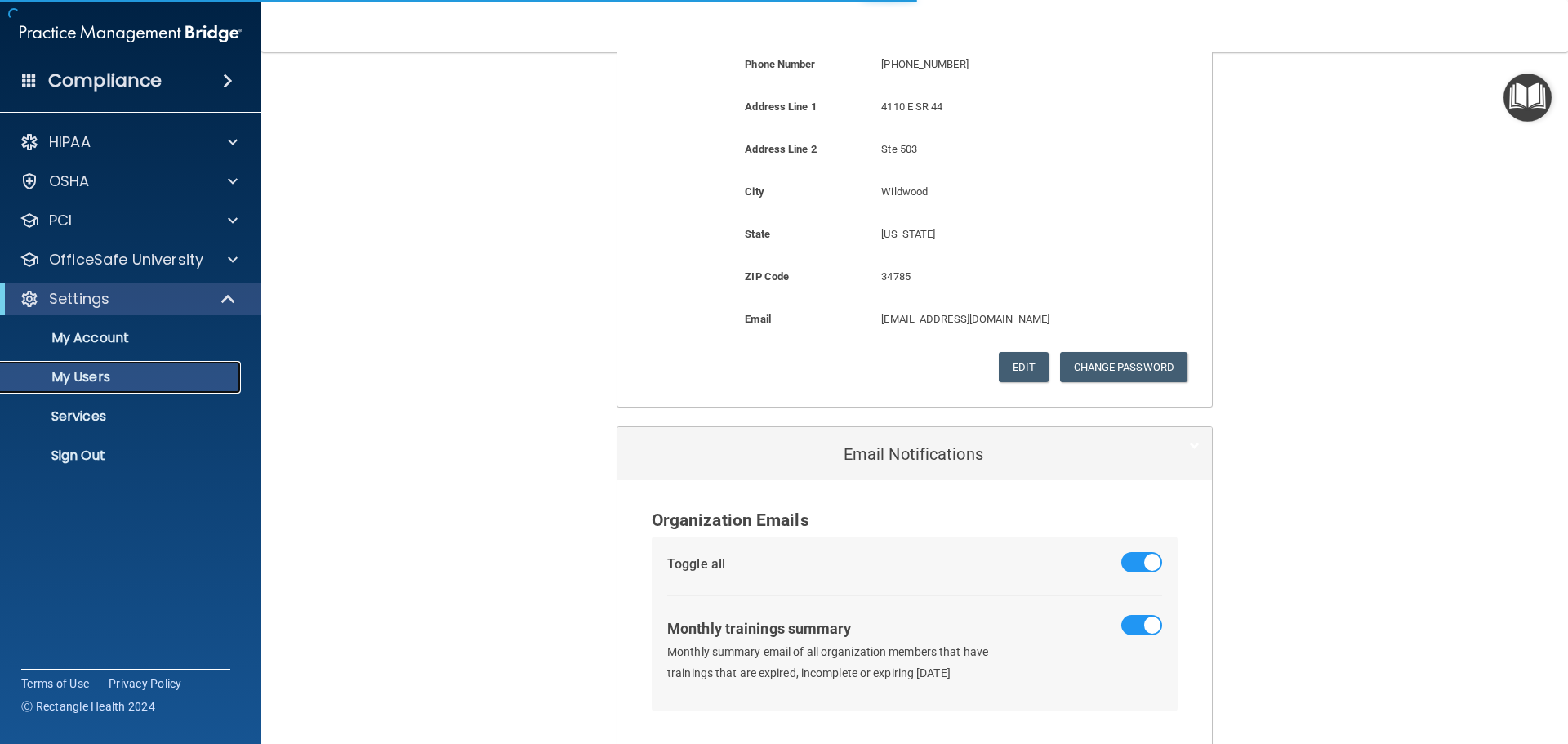
select select "20"
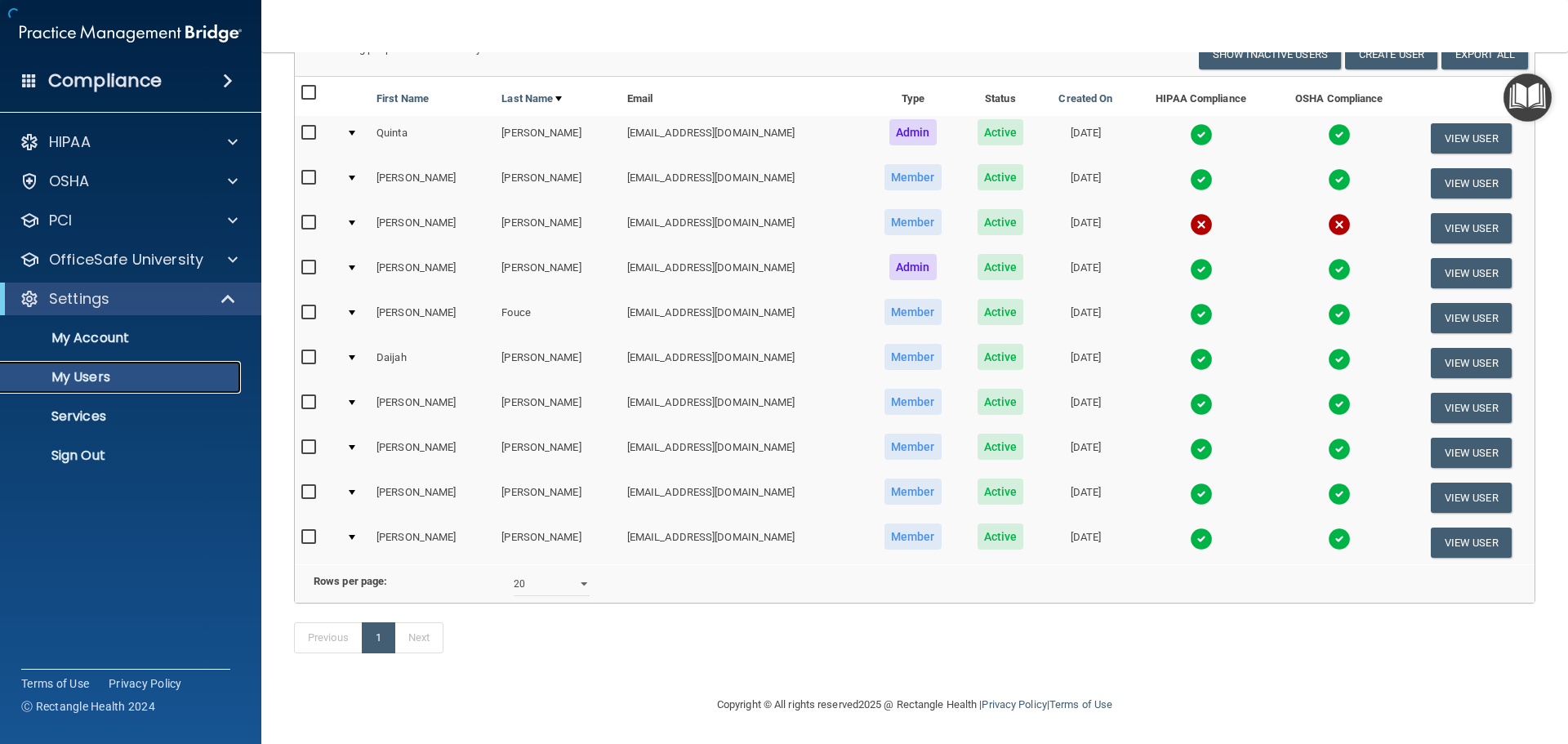
scroll to position [158, 0]
